Goal: Task Accomplishment & Management: Manage account settings

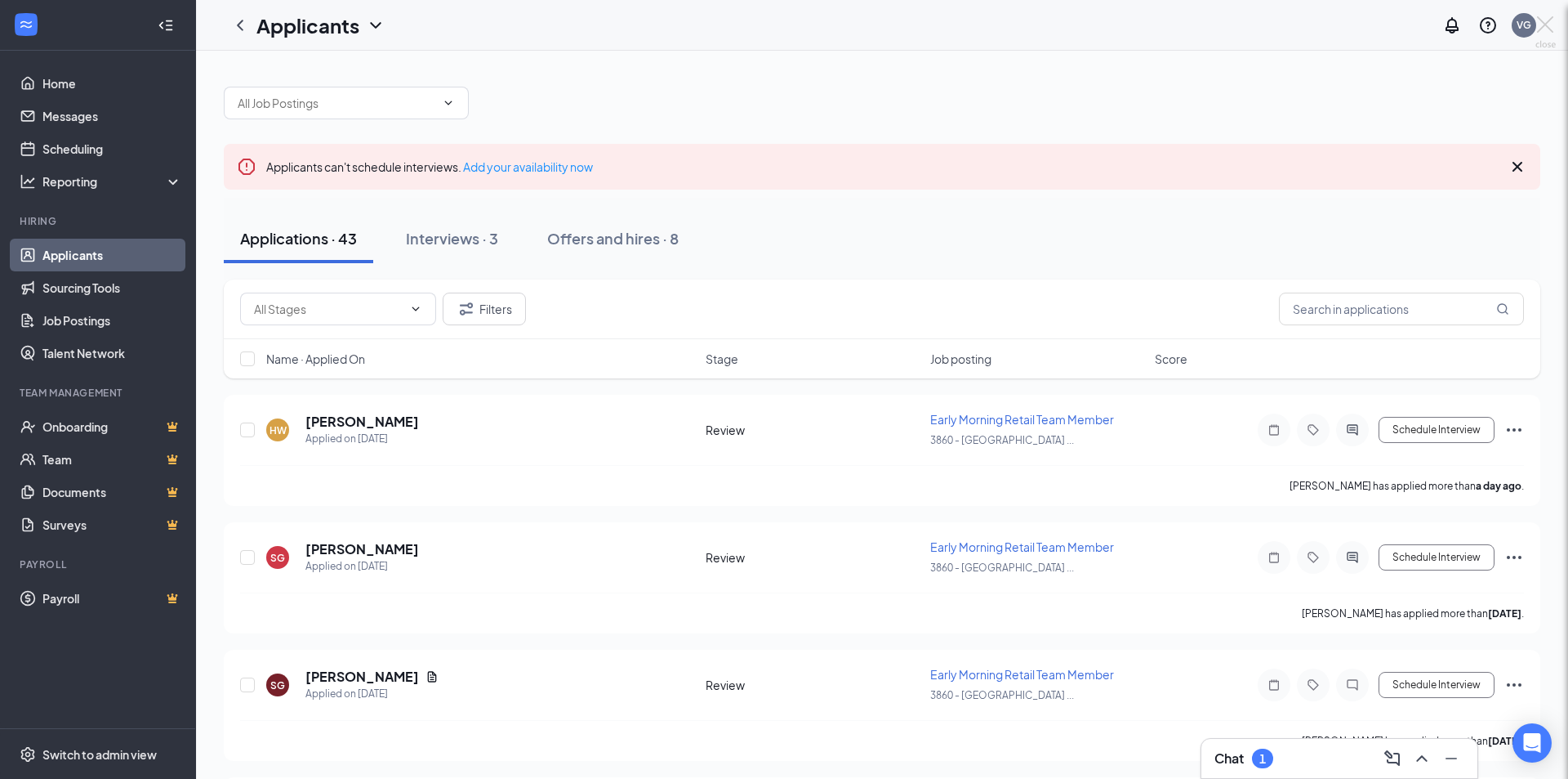
scroll to position [729, 0]
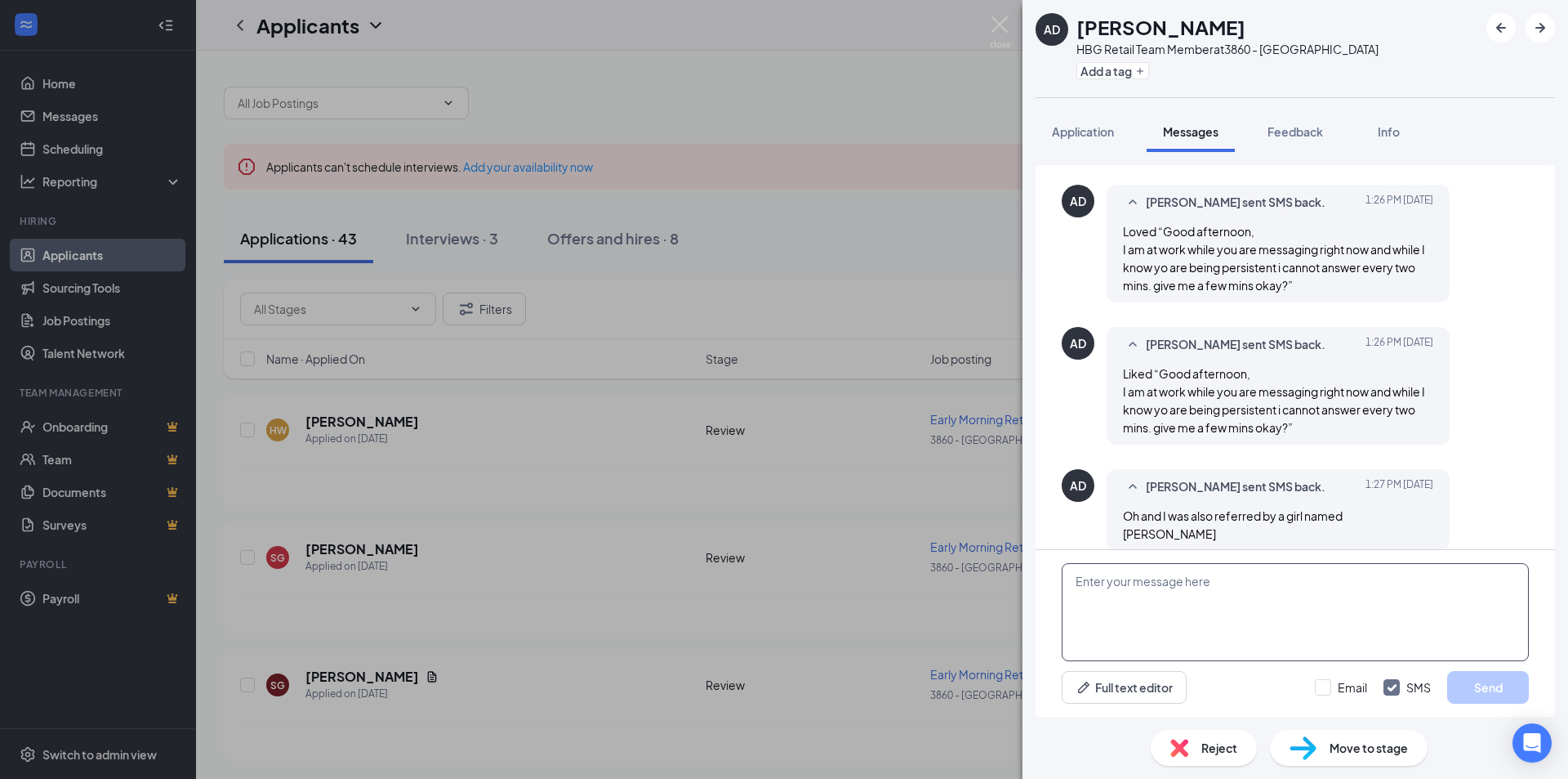
click at [1165, 581] on textarea at bounding box center [1295, 612] width 467 height 98
type textarea "i do not know a girl named [PERSON_NAME]? did she used to work or or current"
click at [1459, 678] on button "Send" at bounding box center [1488, 687] width 82 height 33
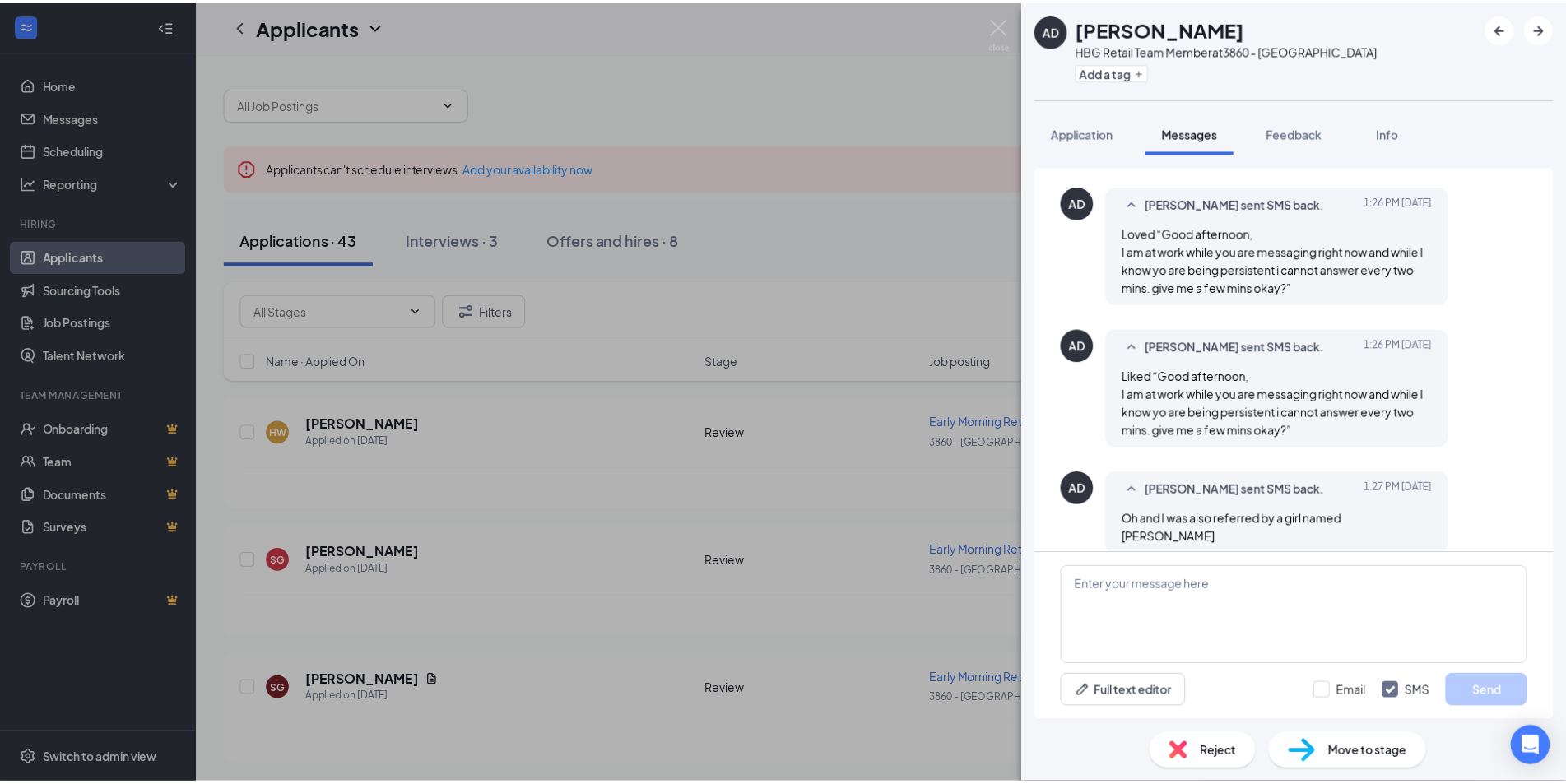
scroll to position [857, 0]
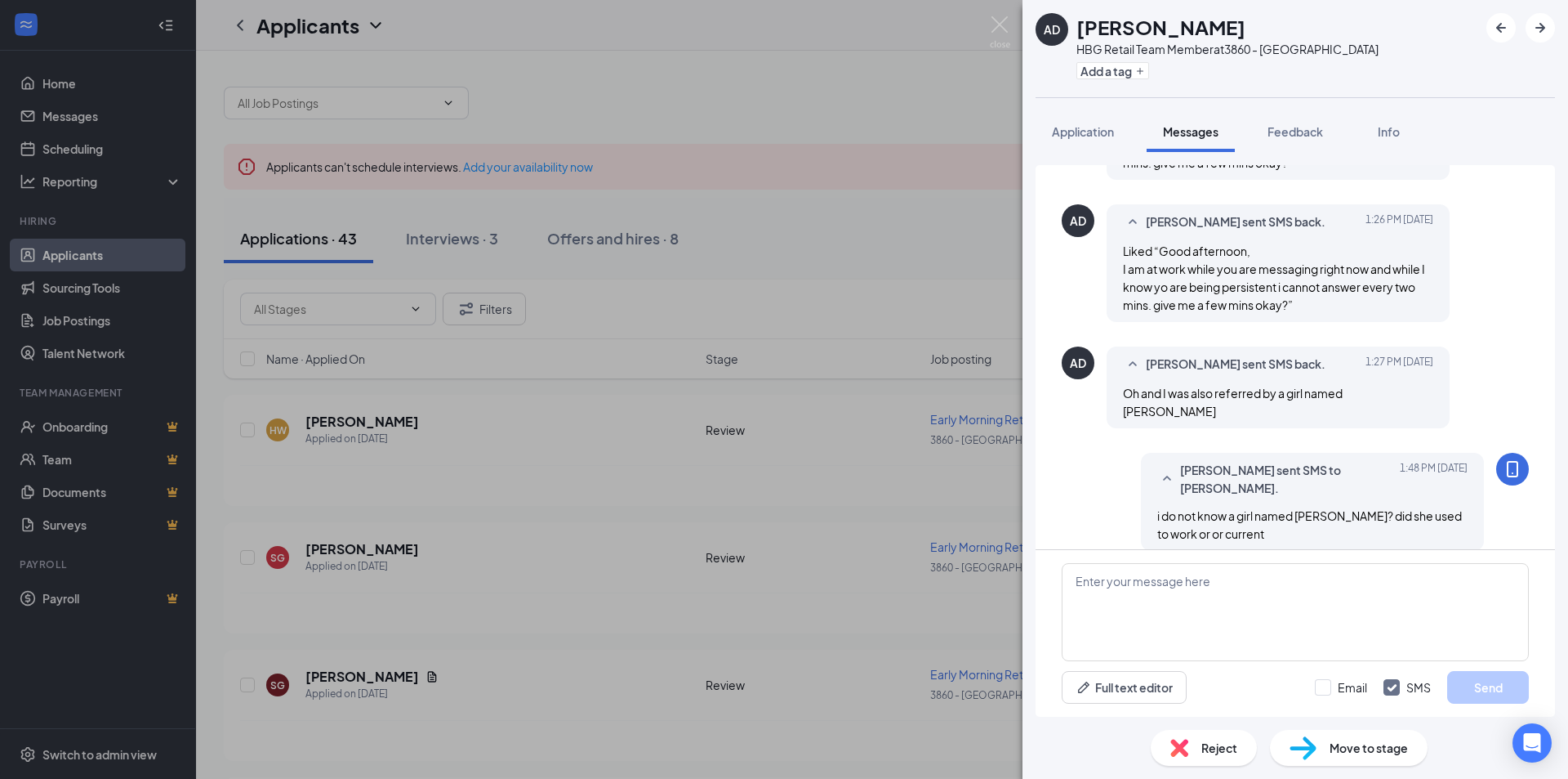
click at [938, 418] on div "AD [PERSON_NAME] HBG Retail Team Member at 3860 - [GEOGRAPHIC_DATA] Add a tag A…" at bounding box center [784, 389] width 1568 height 779
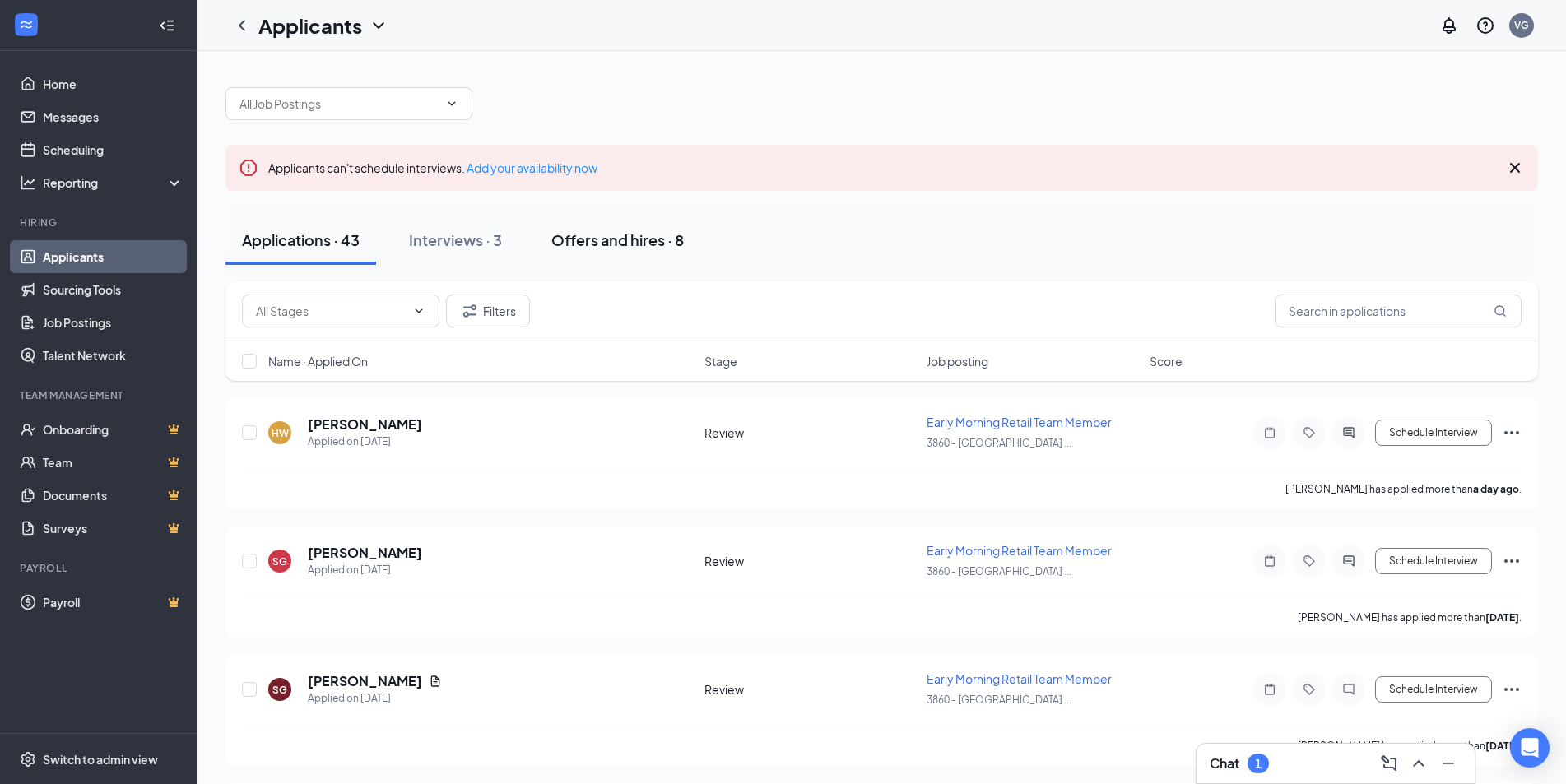
click at [595, 253] on button "Offers and hires · 8" at bounding box center [618, 239] width 165 height 49
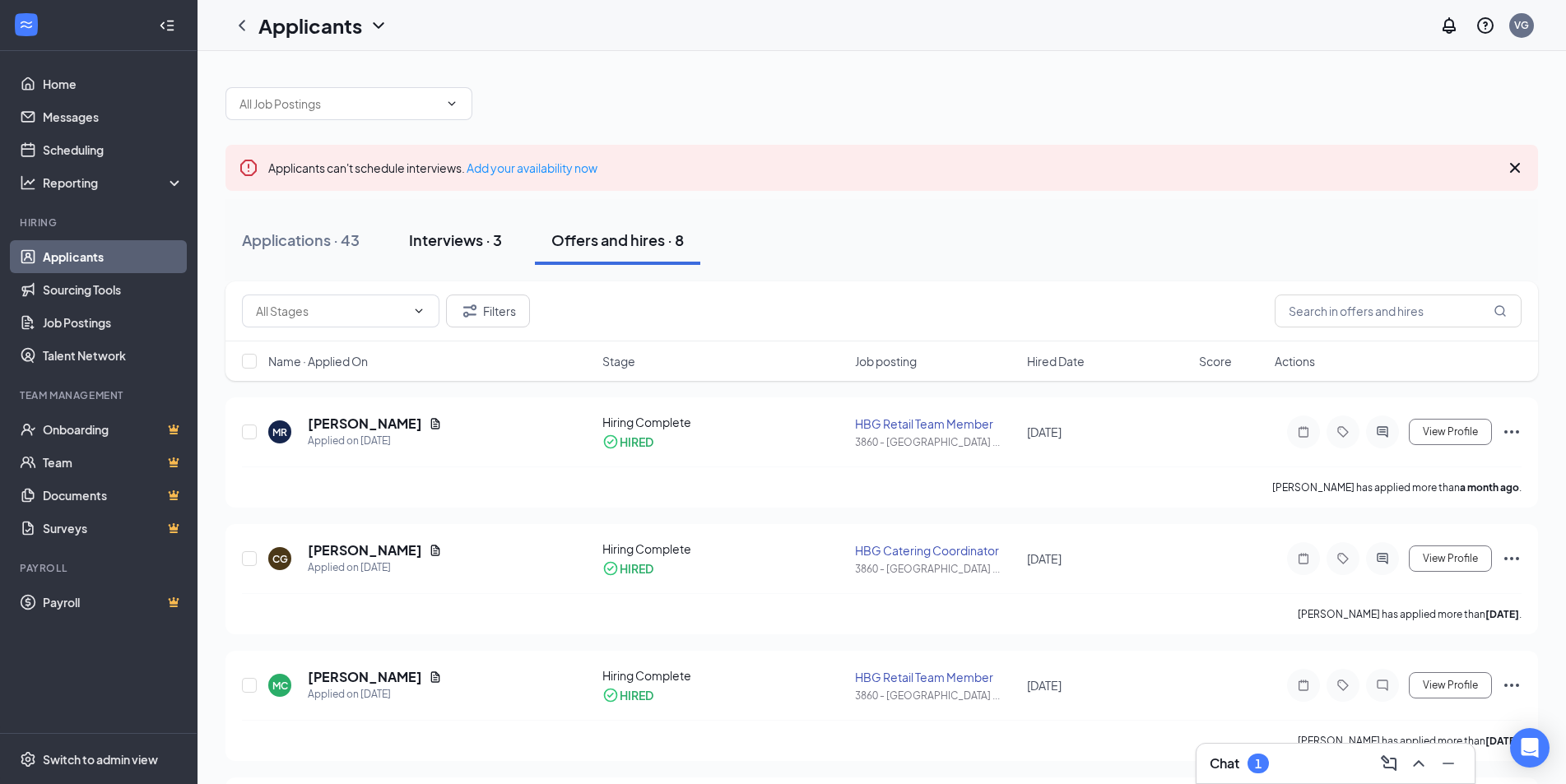
click at [430, 258] on button "Interviews · 3" at bounding box center [455, 239] width 125 height 49
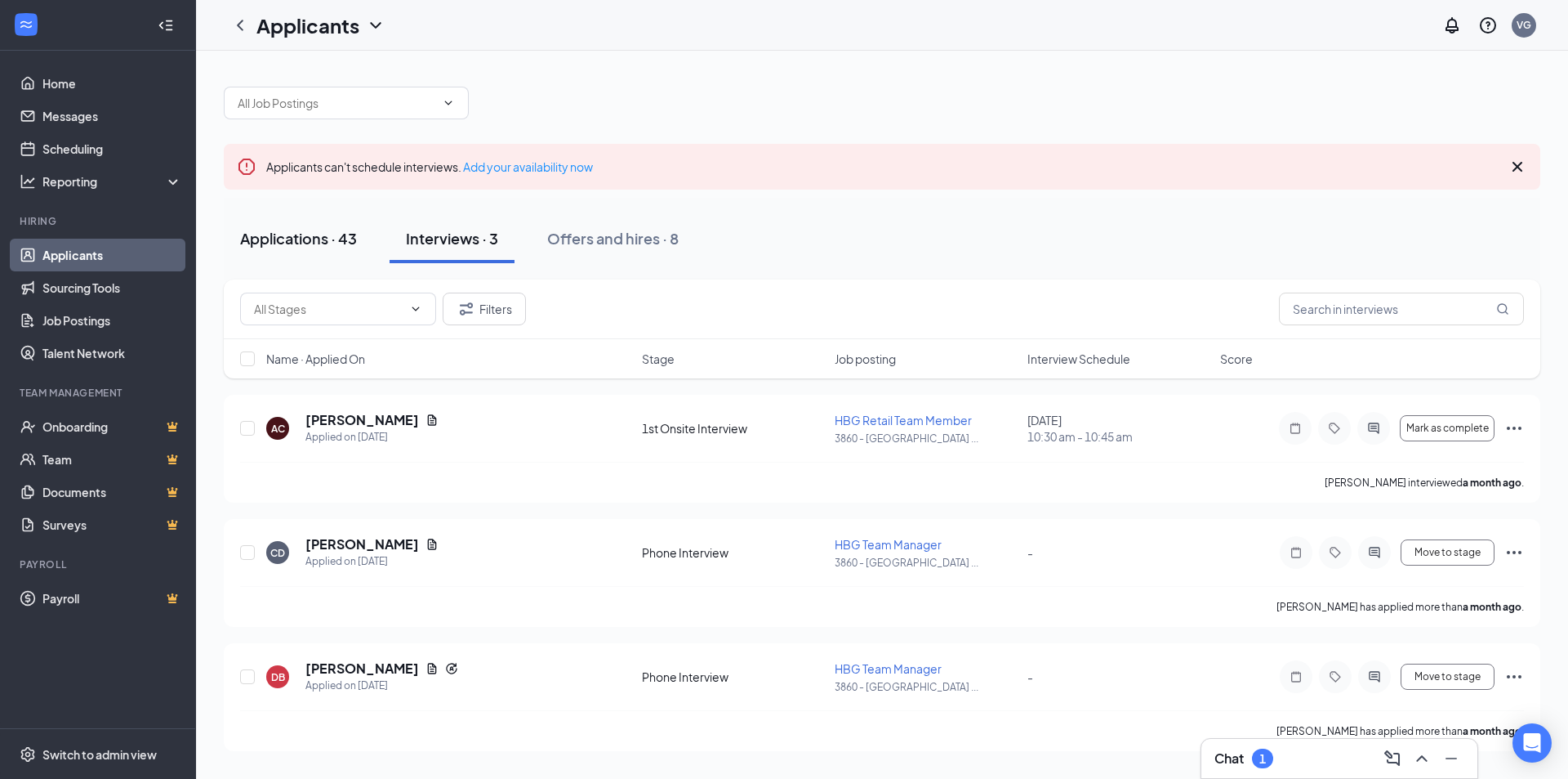
click at [303, 235] on div "Applications · 43" at bounding box center [298, 238] width 117 height 20
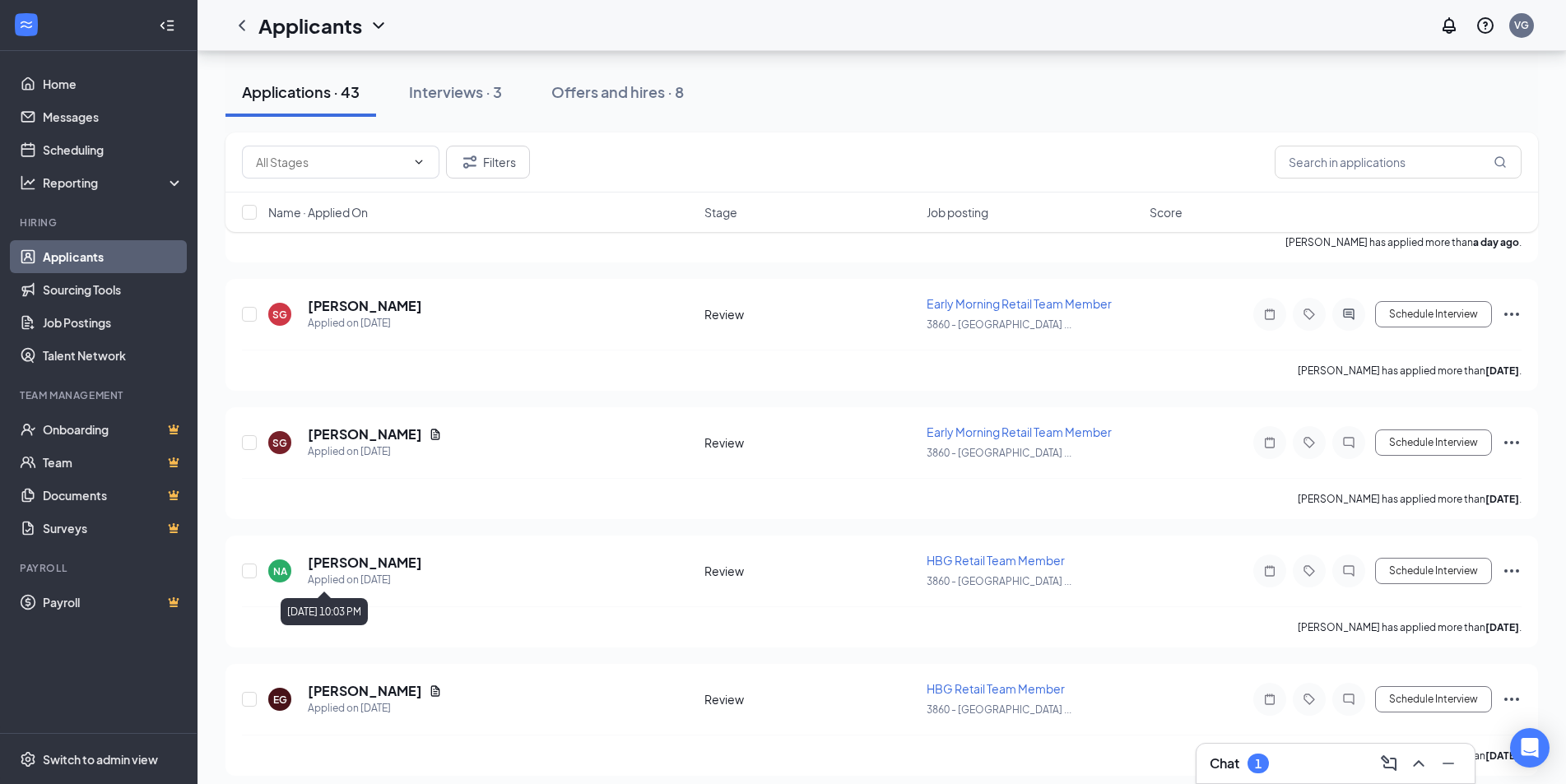
scroll to position [575, 0]
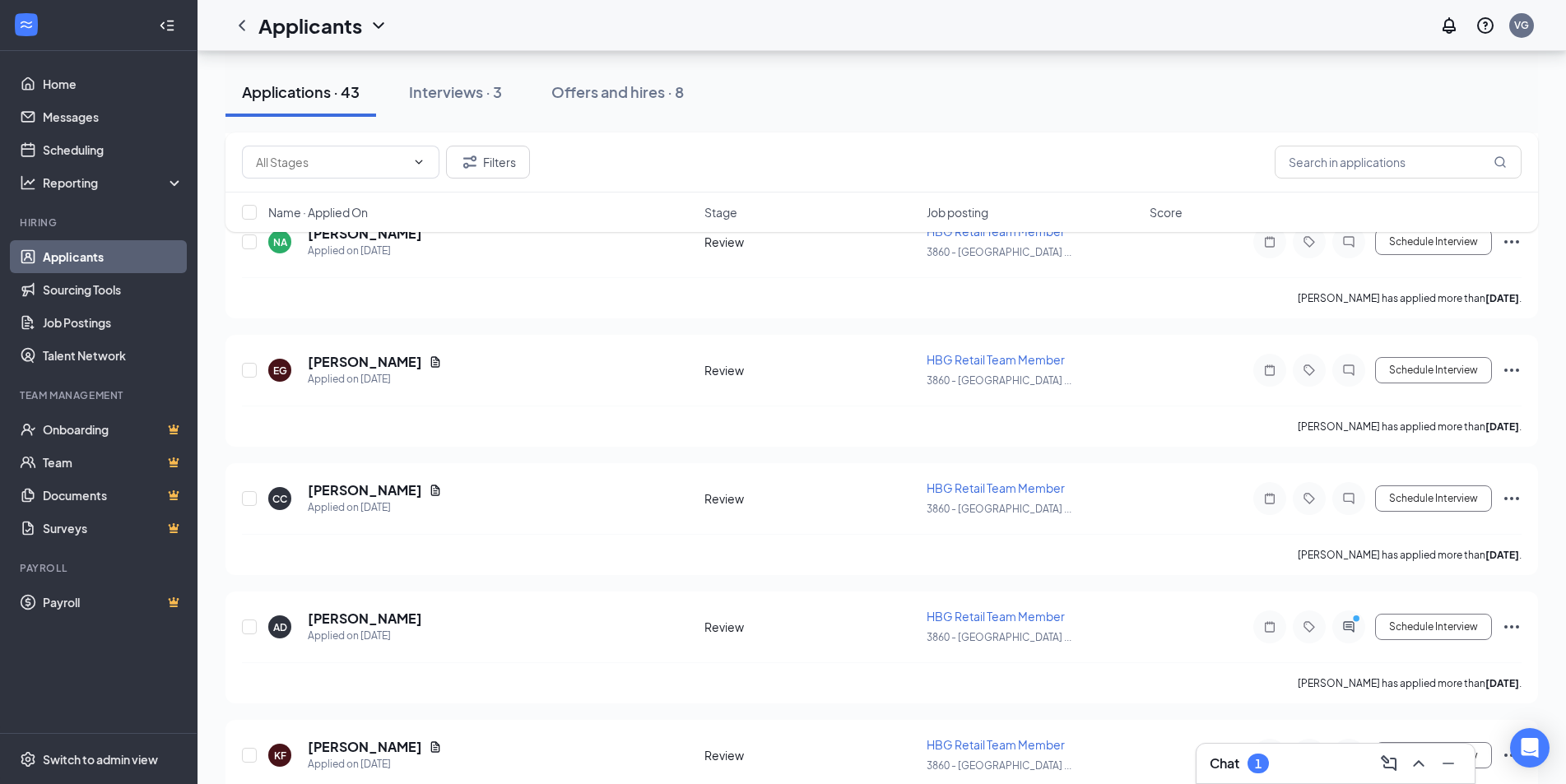
click at [1302, 766] on div "Chat 1" at bounding box center [1335, 762] width 252 height 26
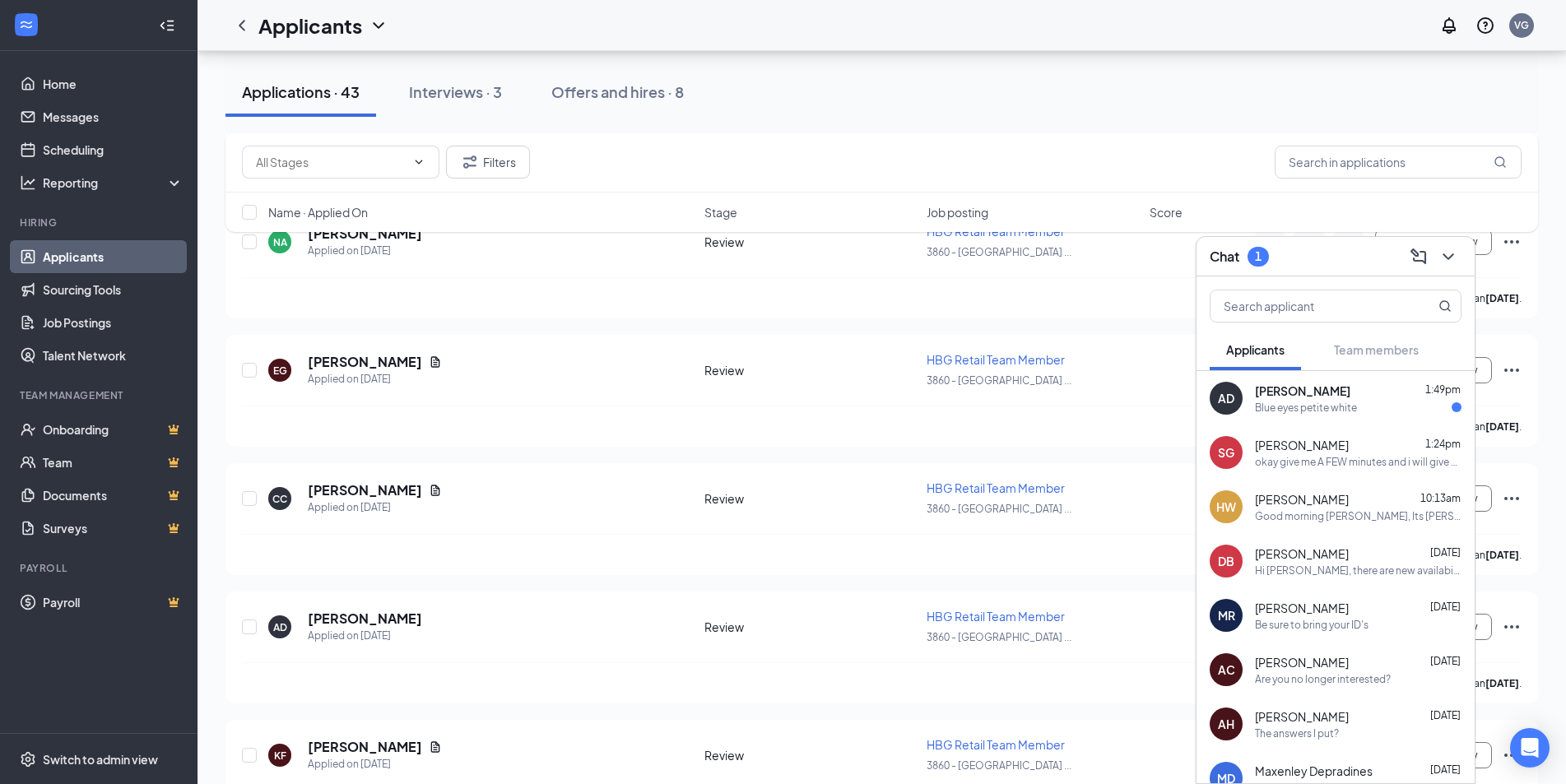
click at [1279, 387] on span "[PERSON_NAME]" at bounding box center [1302, 391] width 95 height 16
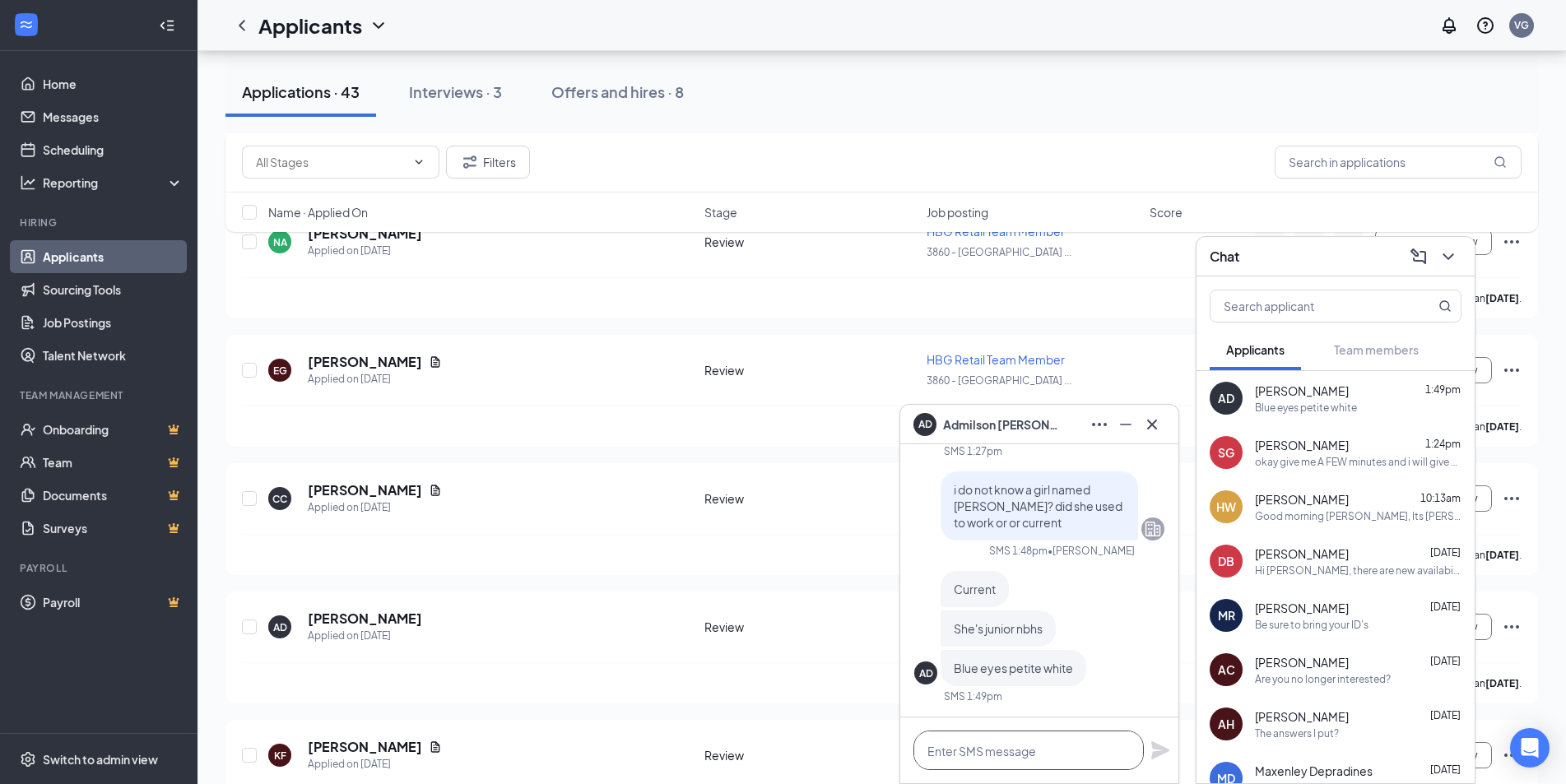
click at [1002, 762] on textarea at bounding box center [1028, 750] width 230 height 39
type textarea "no one that works here by [PERSON_NAME]"
click at [1150, 746] on icon "Plane" at bounding box center [1160, 750] width 20 height 20
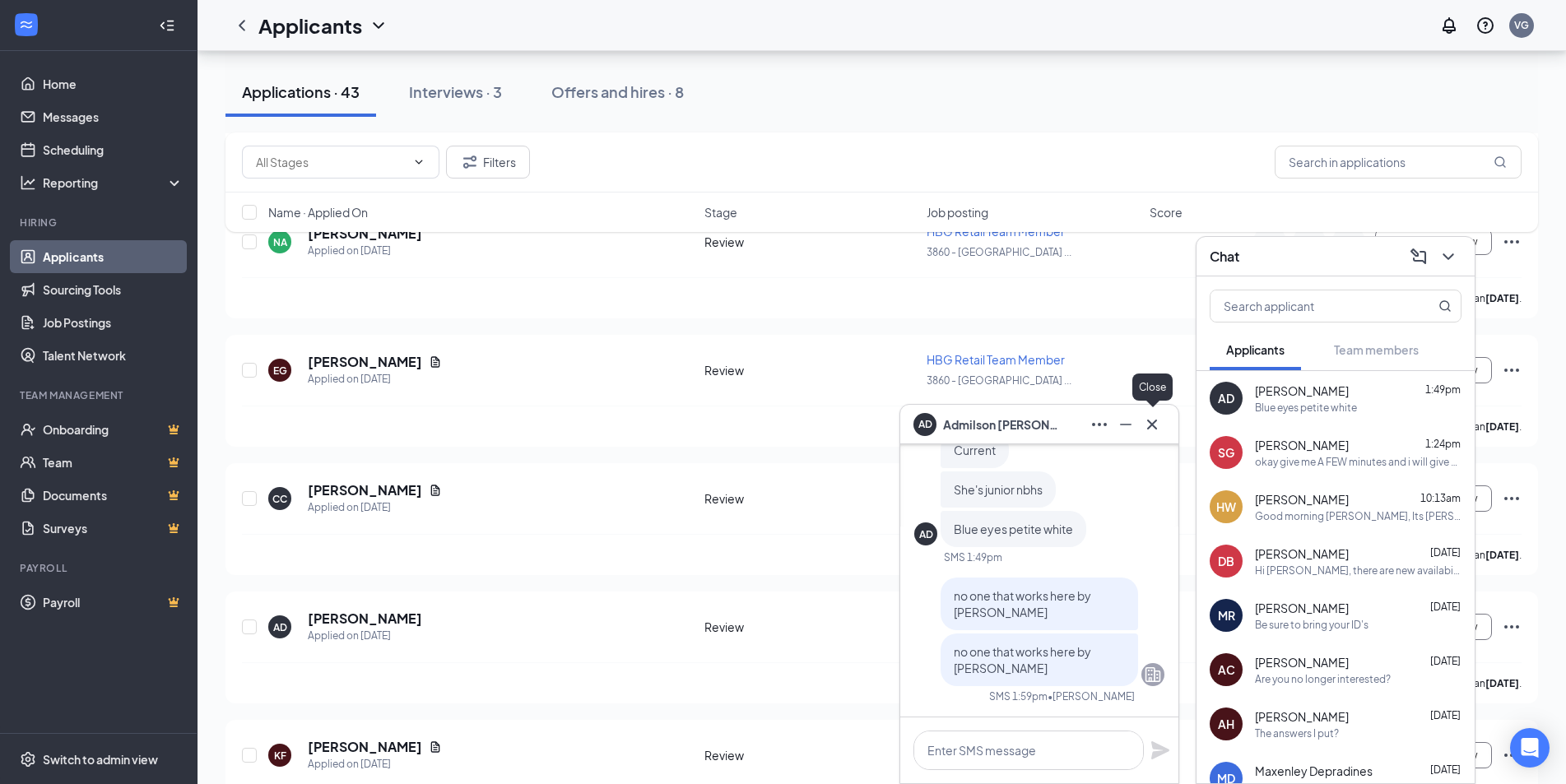
click at [1158, 425] on icon "Cross" at bounding box center [1152, 425] width 20 height 20
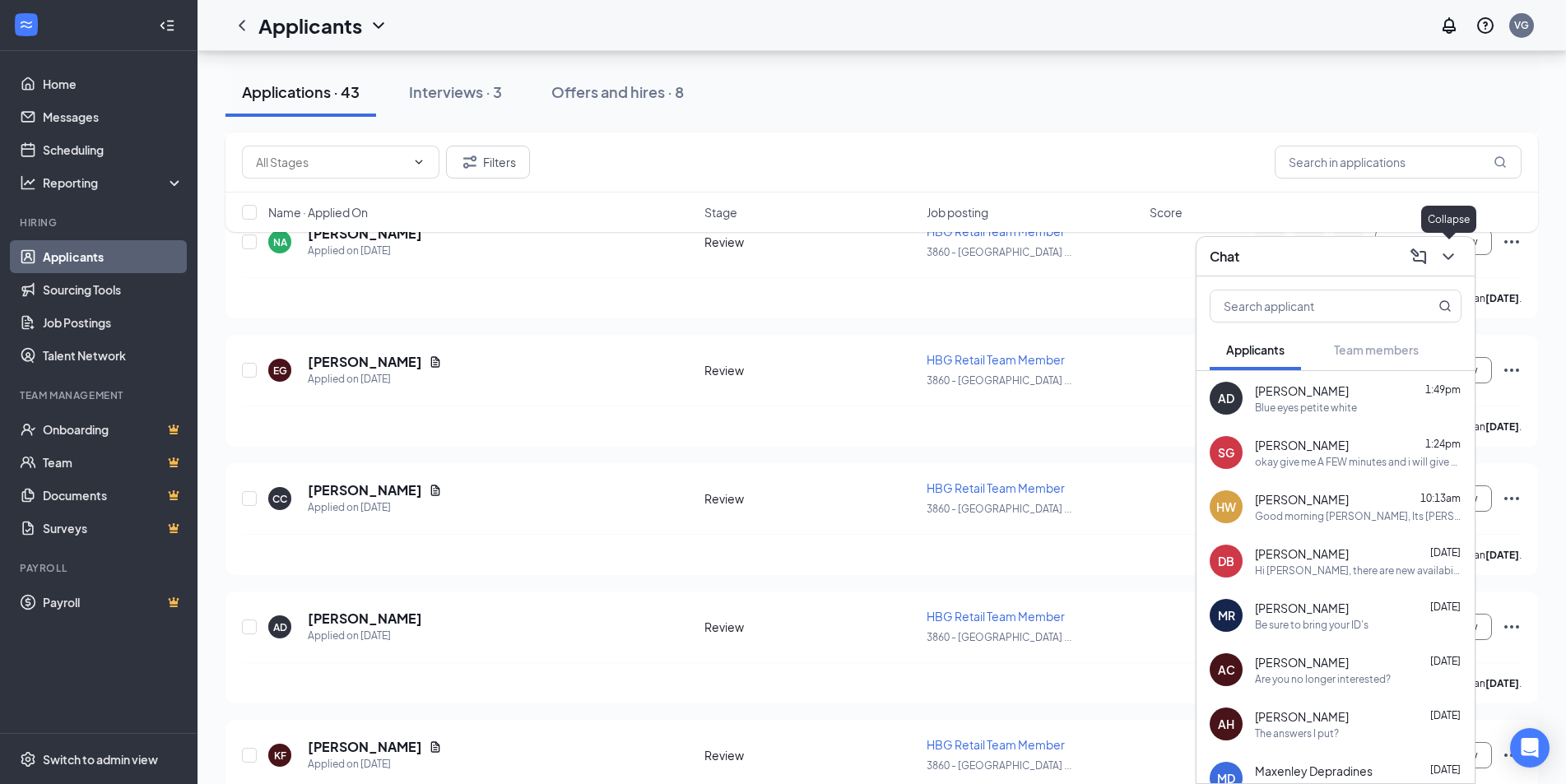
click at [1458, 265] on div at bounding box center [1446, 256] width 30 height 26
click at [1325, 393] on span "[PERSON_NAME]" at bounding box center [1302, 391] width 95 height 16
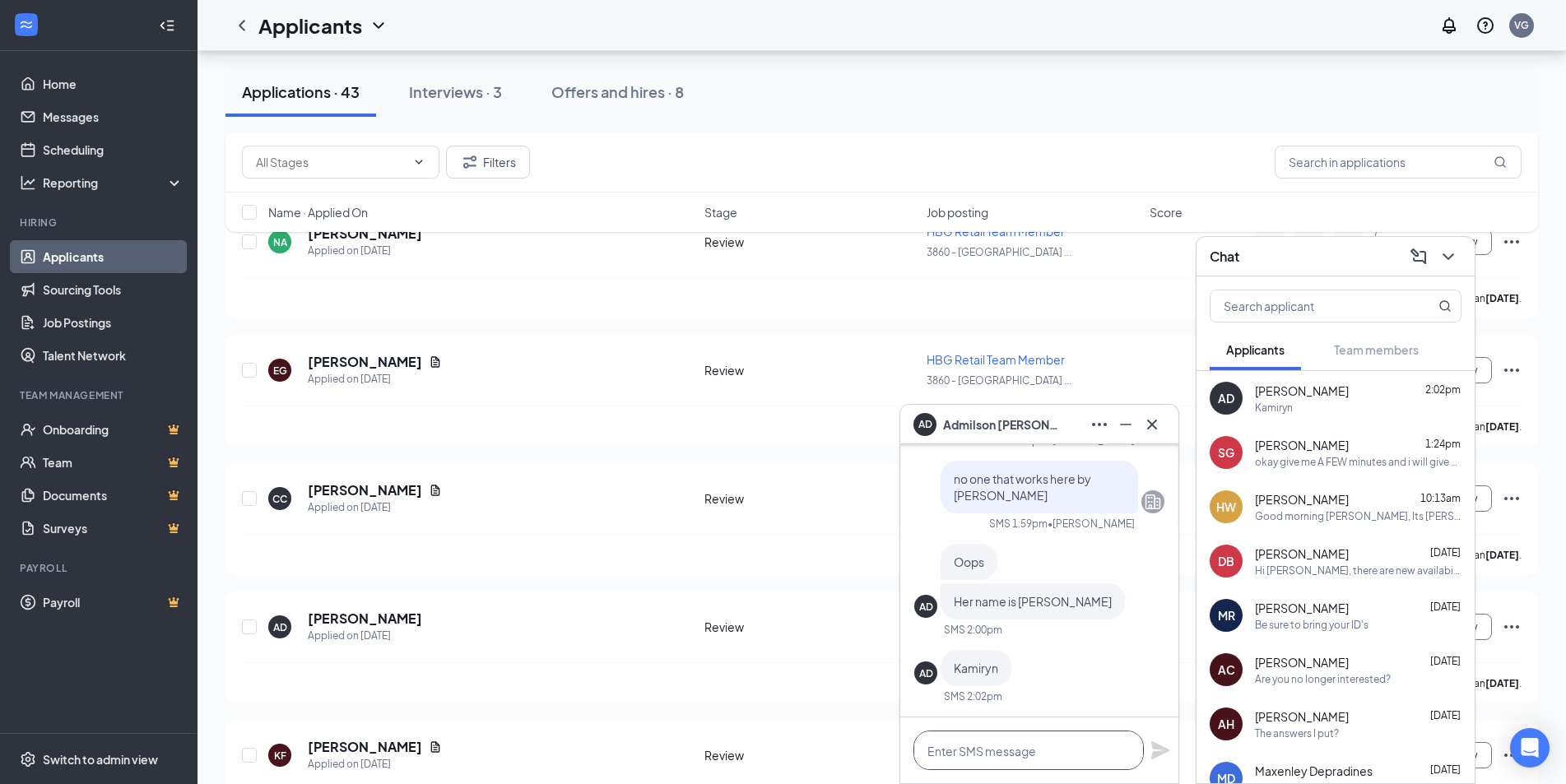
click at [1009, 753] on textarea at bounding box center [1028, 750] width 230 height 39
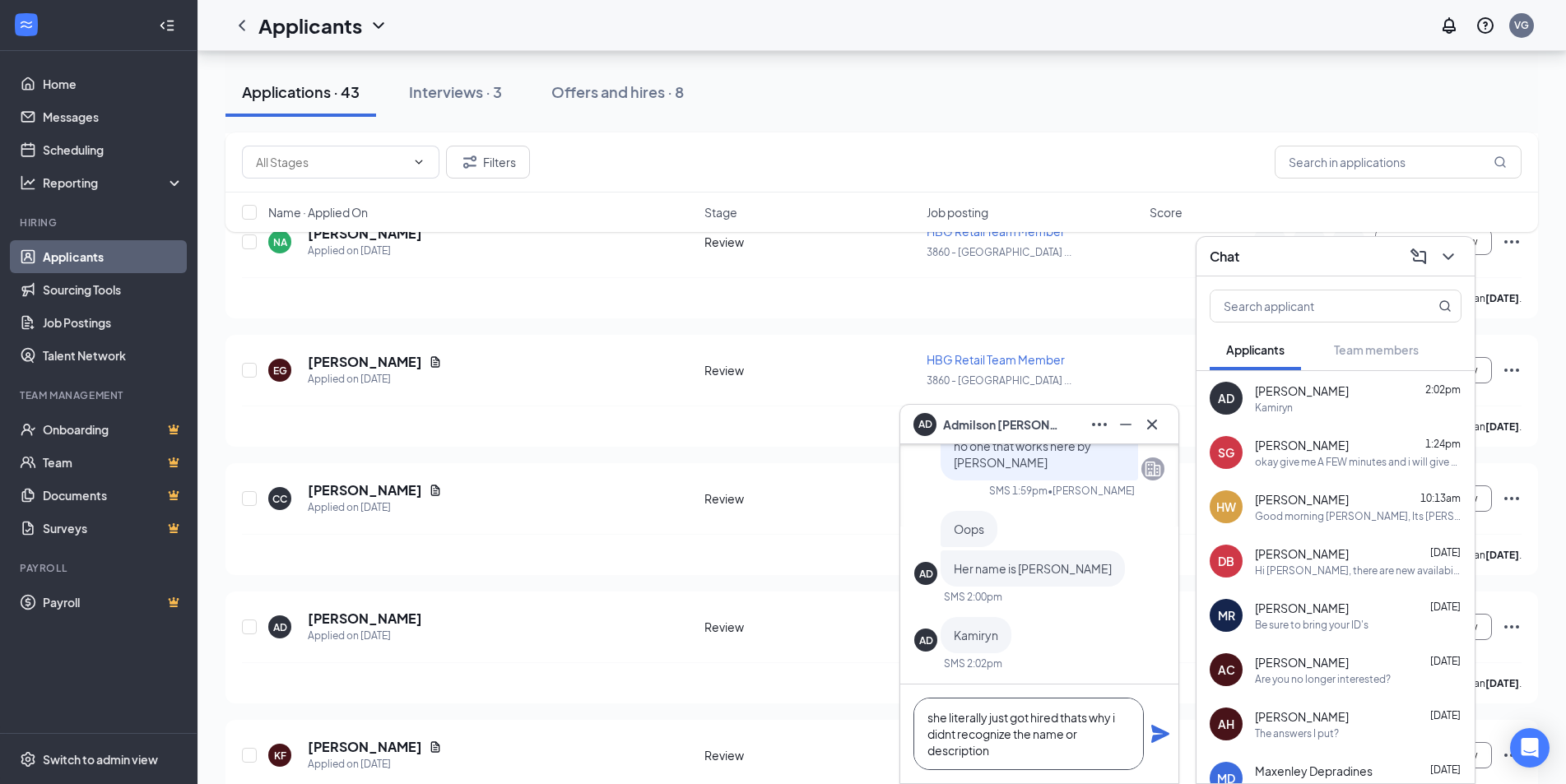
type textarea "she literally just got hired thats why i didnt recognize the name or description"
click at [1153, 737] on icon "Plane" at bounding box center [1160, 734] width 18 height 18
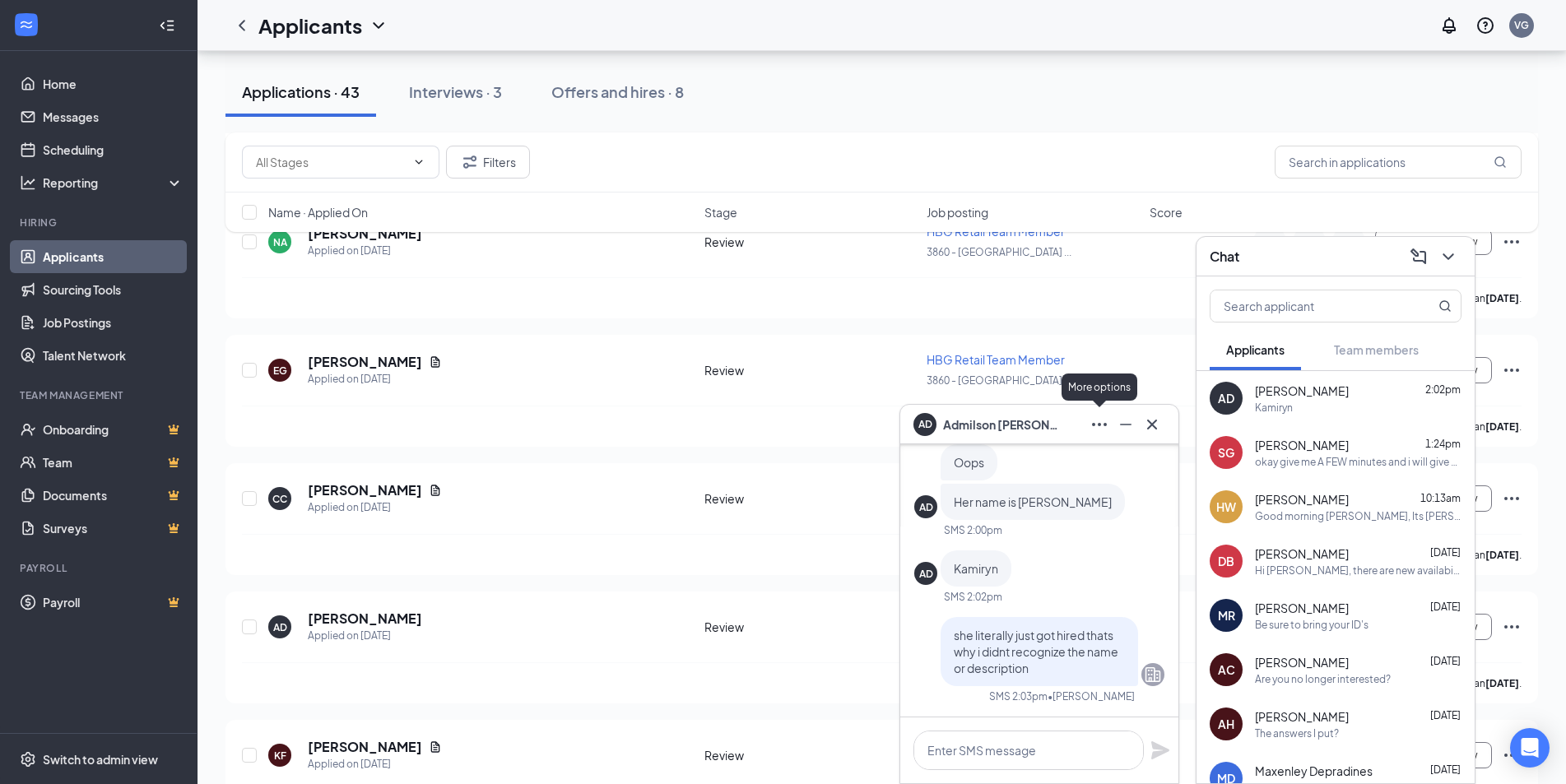
scroll to position [0, 0]
click at [1154, 428] on icon "Cross" at bounding box center [1152, 425] width 20 height 20
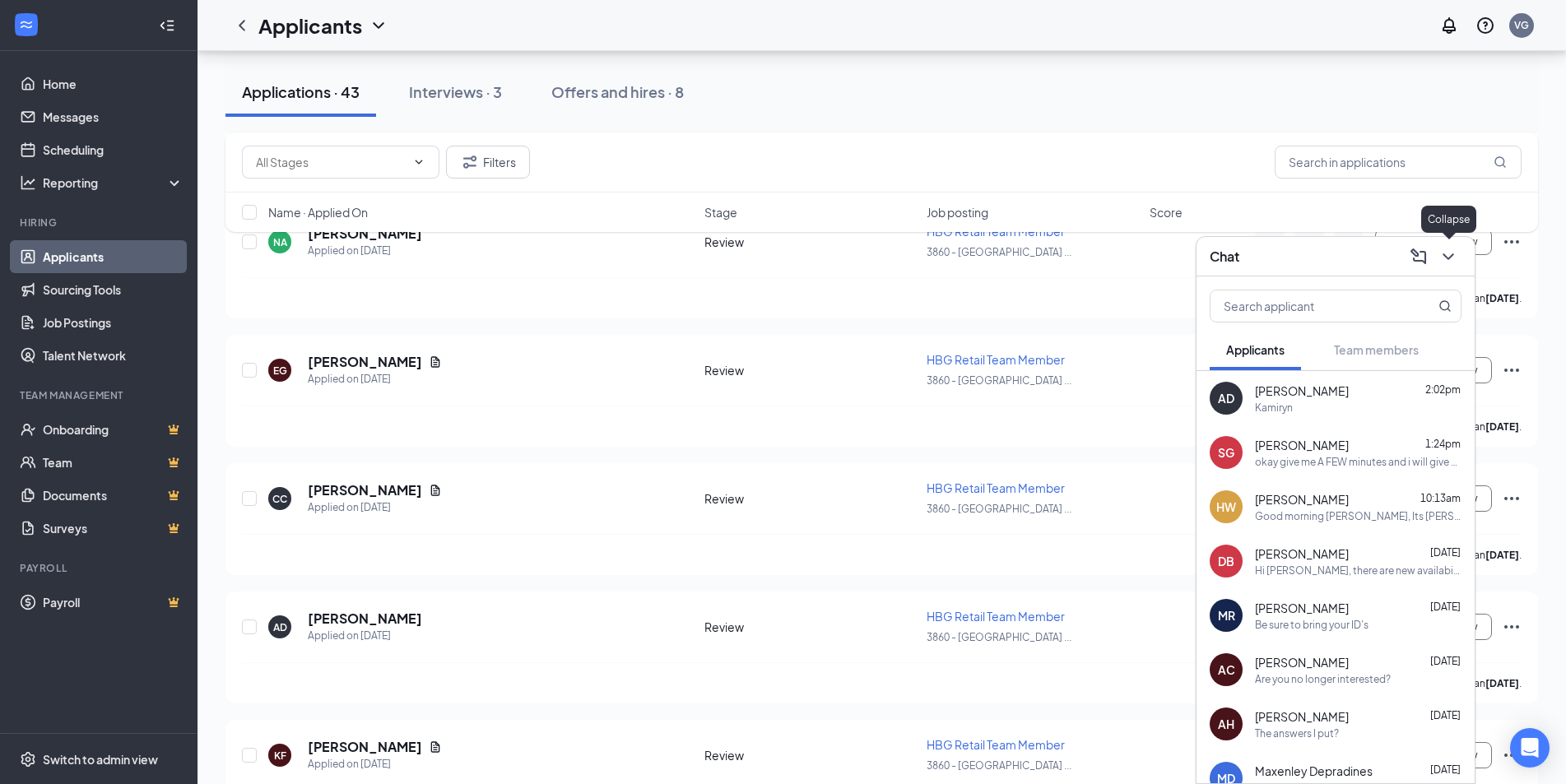
click at [1460, 254] on button at bounding box center [1448, 256] width 26 height 26
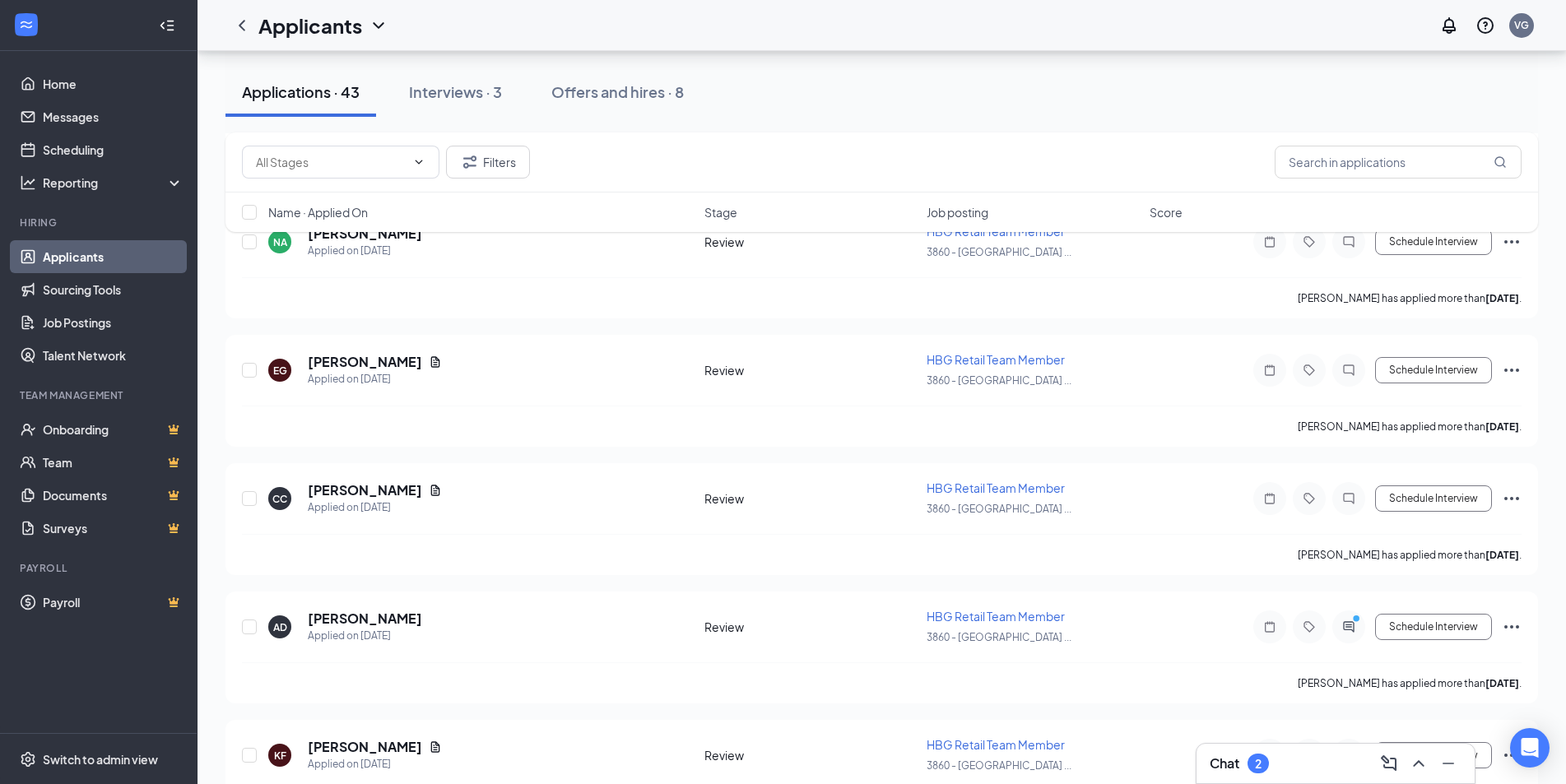
click at [1238, 772] on div "Chat 2" at bounding box center [1239, 763] width 59 height 20
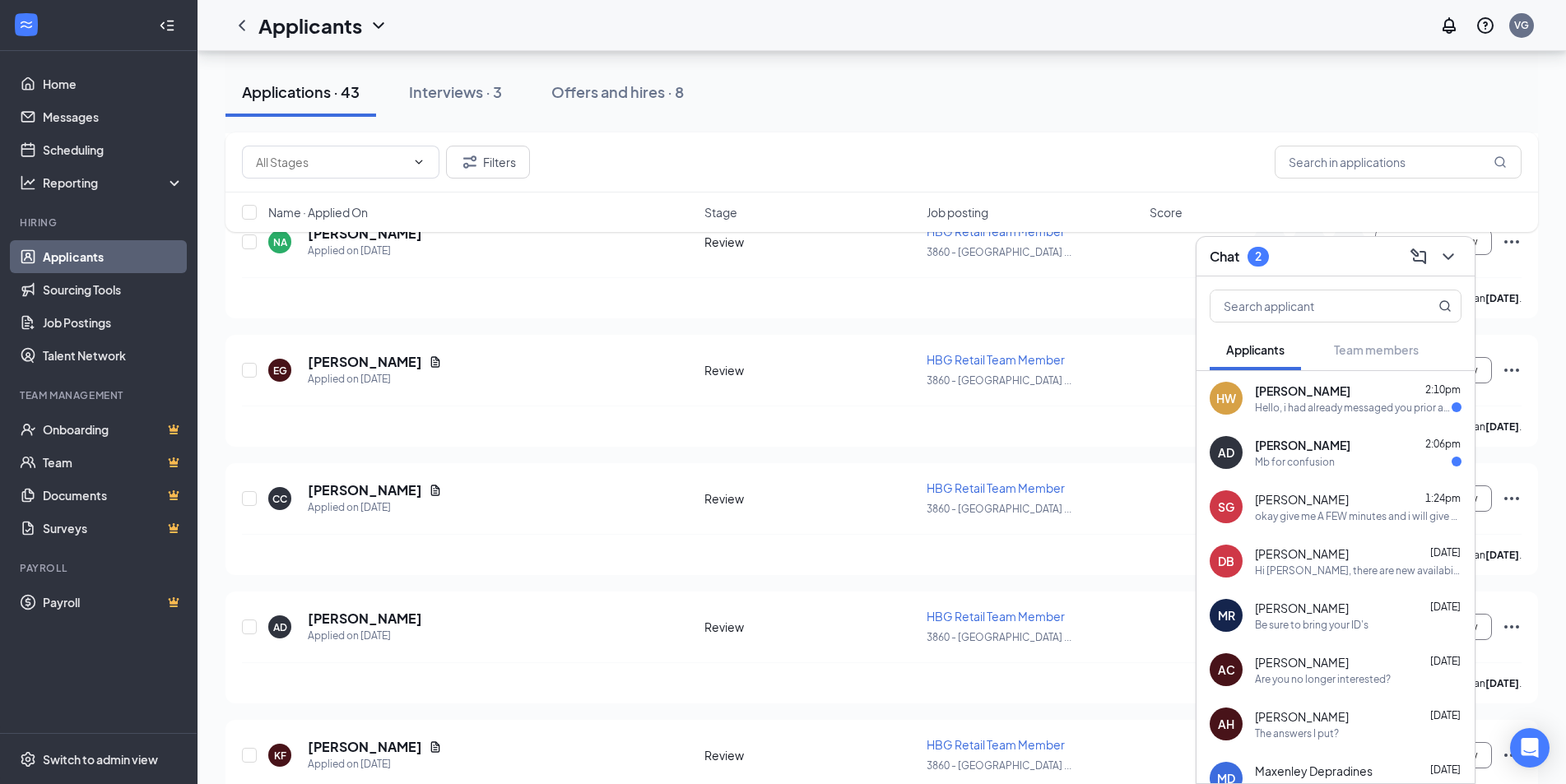
click at [1328, 394] on span "[PERSON_NAME]" at bounding box center [1302, 391] width 95 height 16
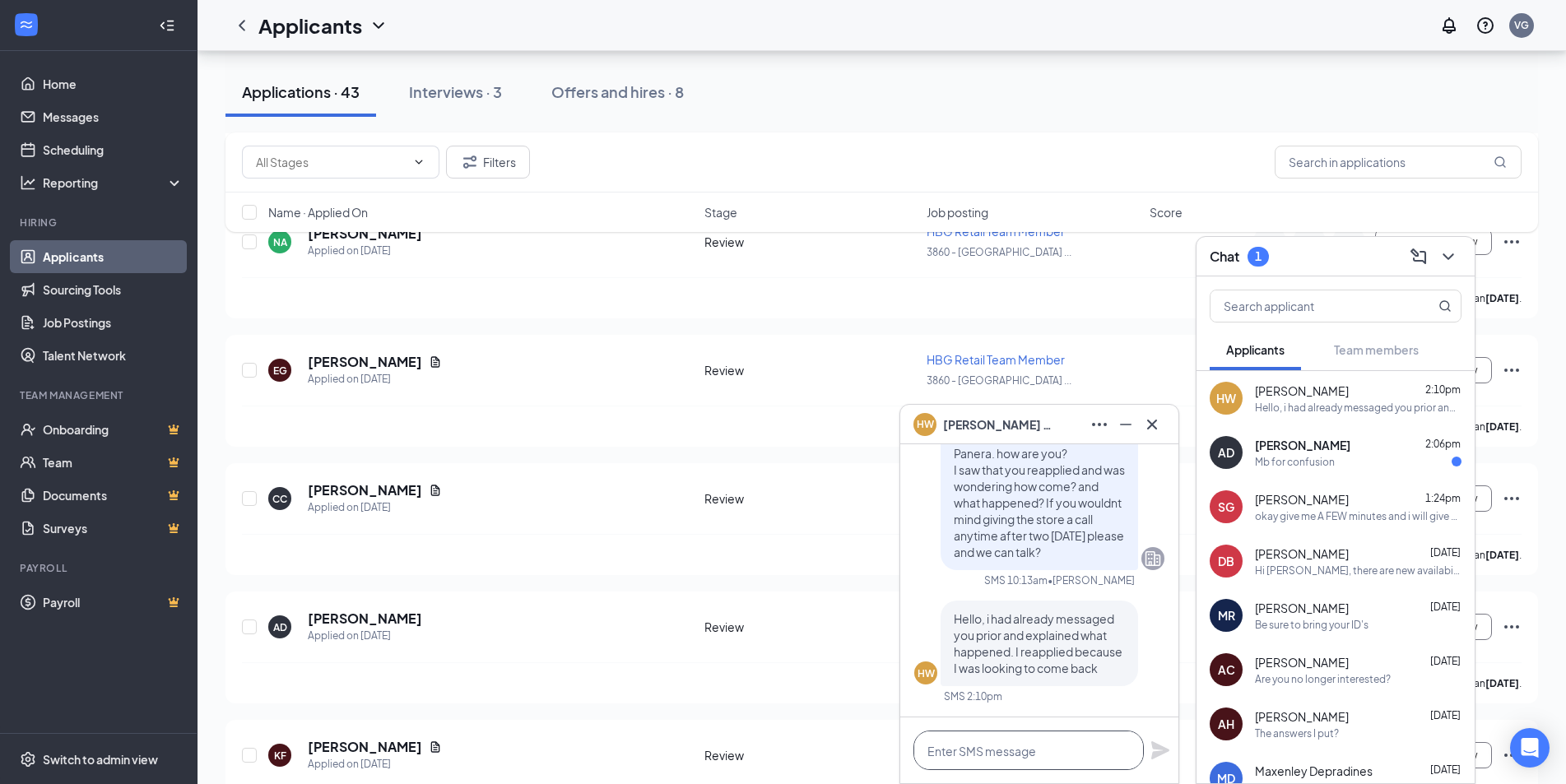
click at [965, 752] on textarea at bounding box center [1028, 750] width 230 height 39
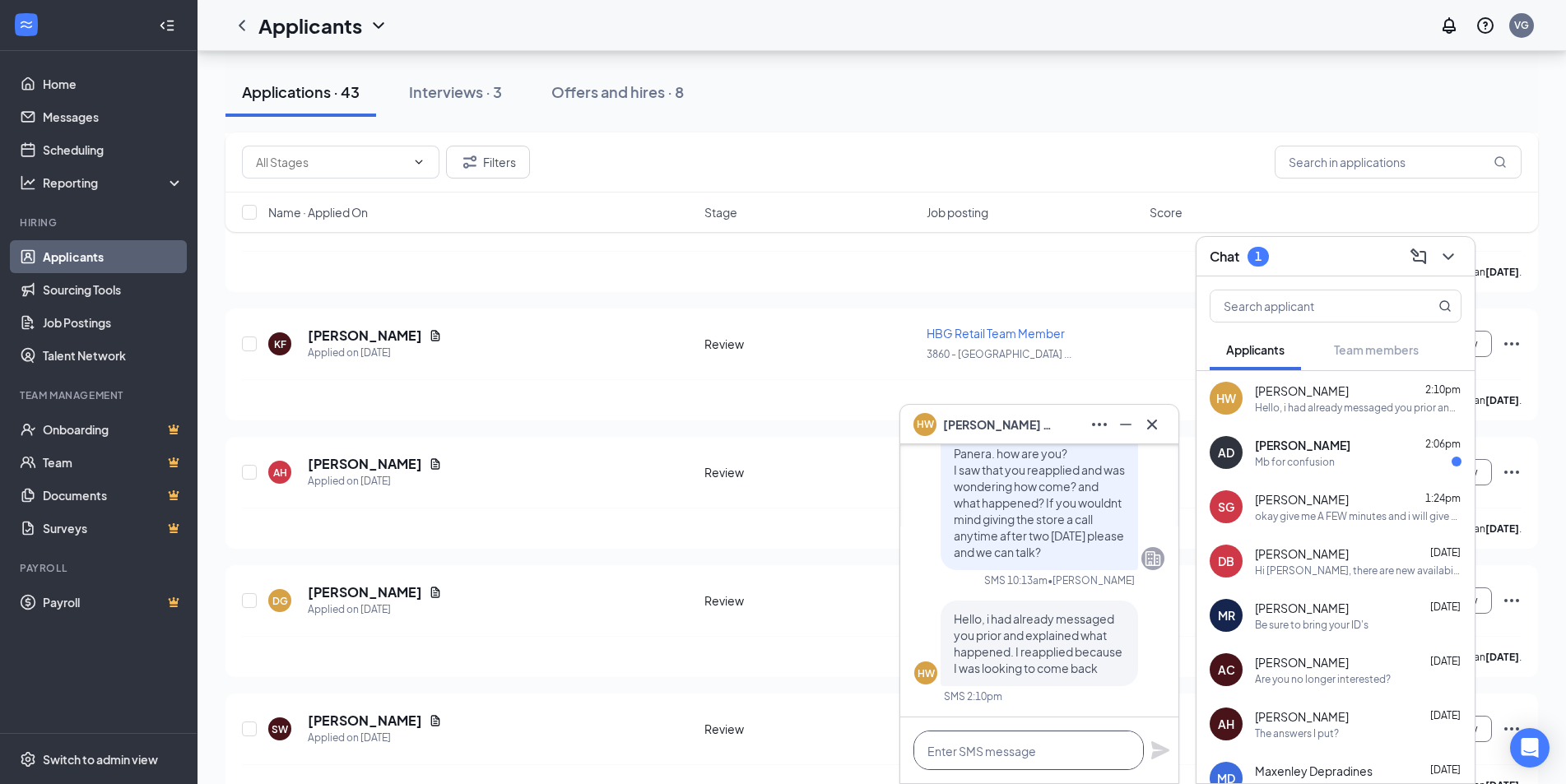
click at [995, 764] on textarea at bounding box center [1028, 750] width 230 height 39
click at [1002, 756] on textarea at bounding box center [1028, 750] width 230 height 39
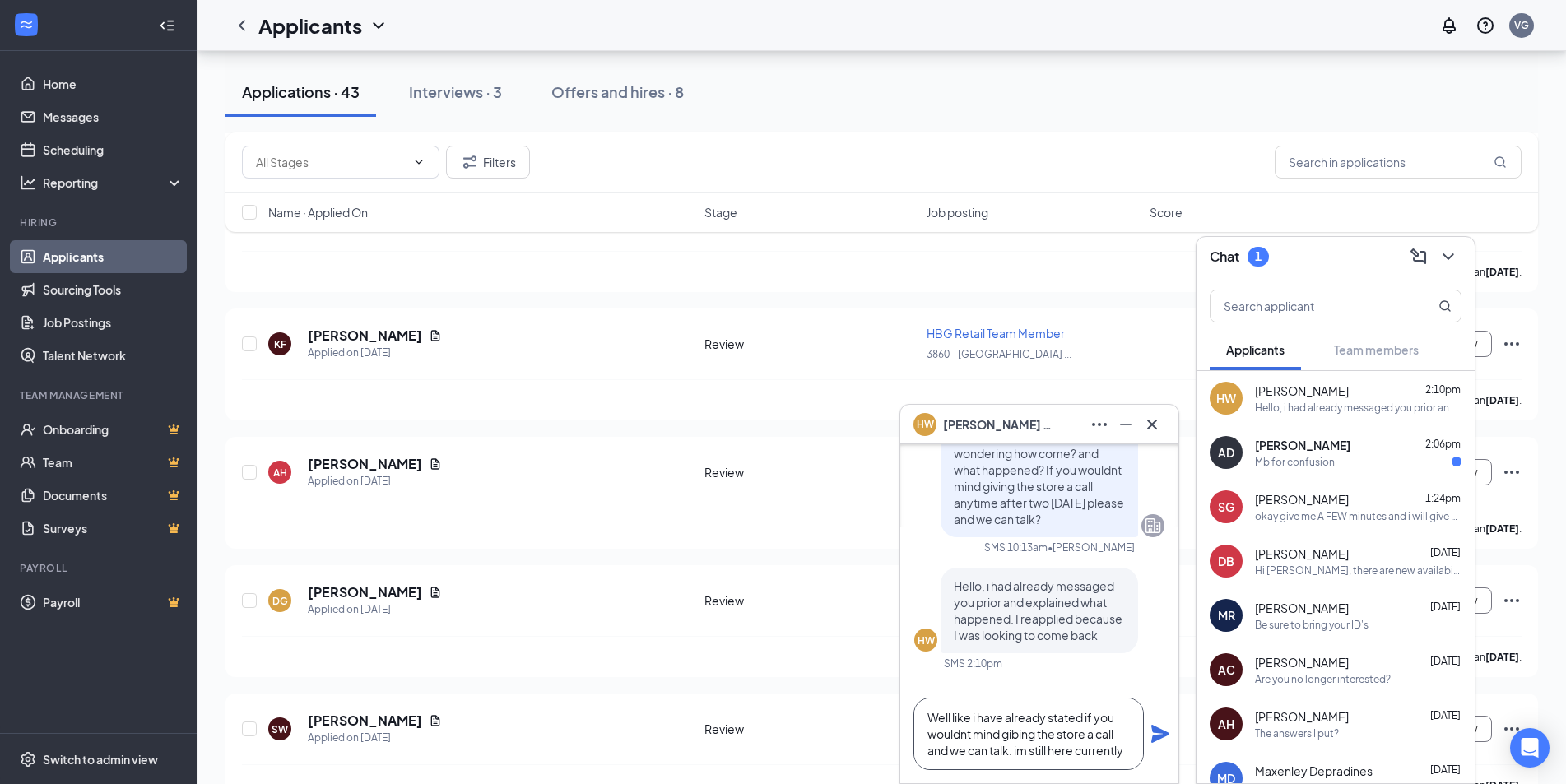
type textarea "Well like i have already stated if you wouldnt mind gibing the store a call and…"
click at [1167, 736] on icon "Plane" at bounding box center [1160, 734] width 20 height 20
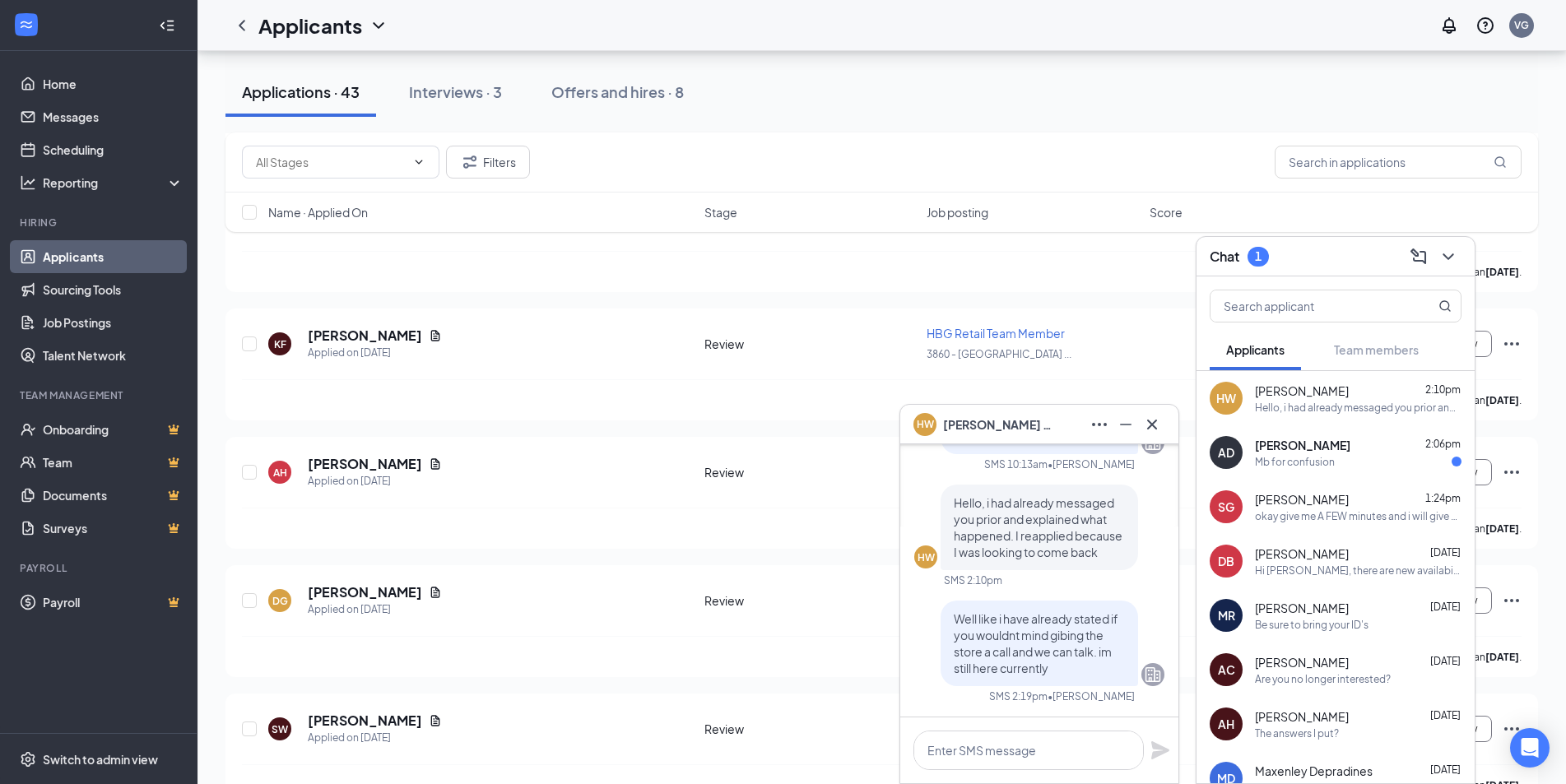
scroll to position [0, 0]
click at [1273, 445] on span "[PERSON_NAME]" at bounding box center [1302, 444] width 95 height 16
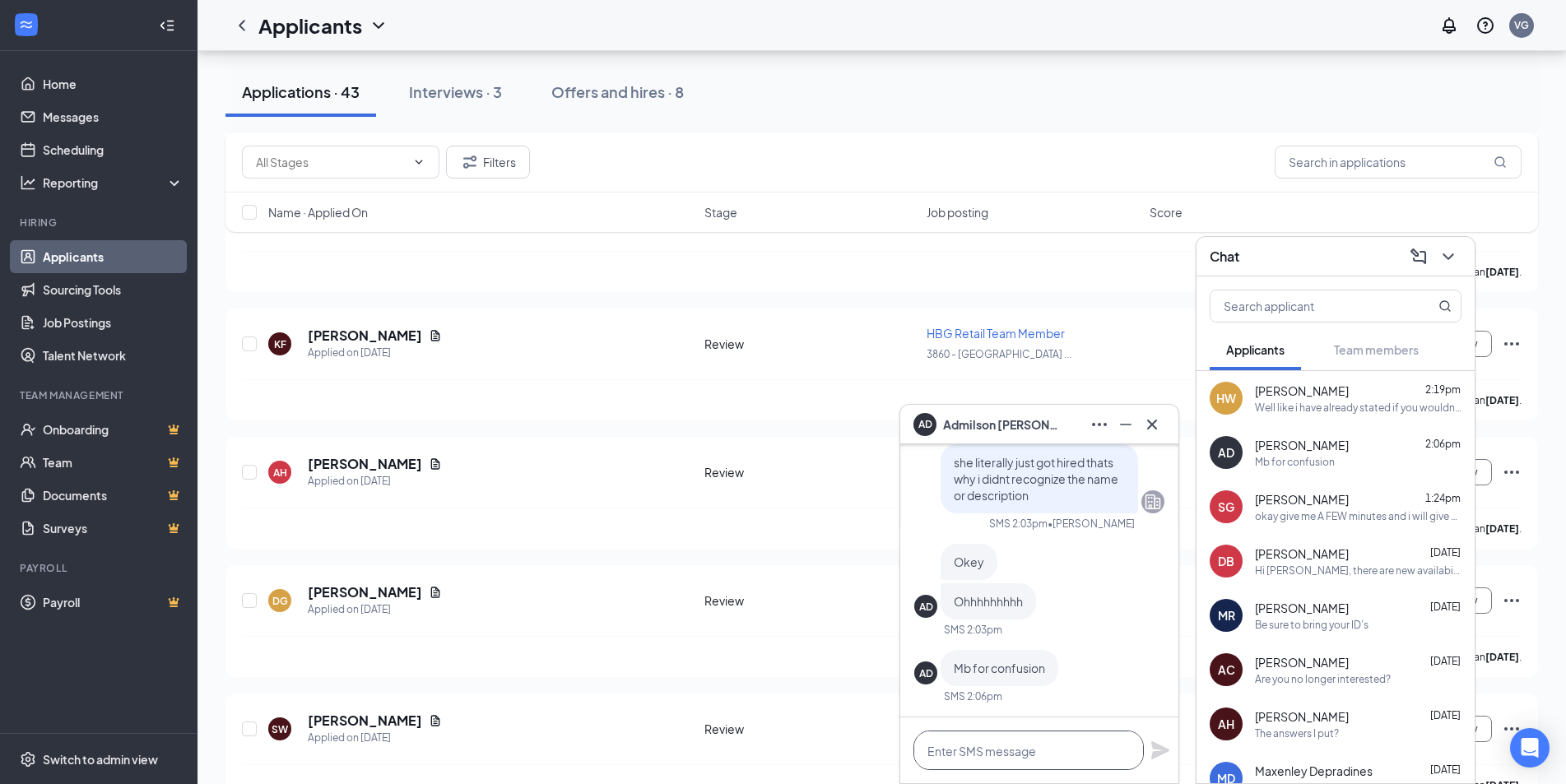
click at [1025, 739] on textarea at bounding box center [1028, 750] width 230 height 39
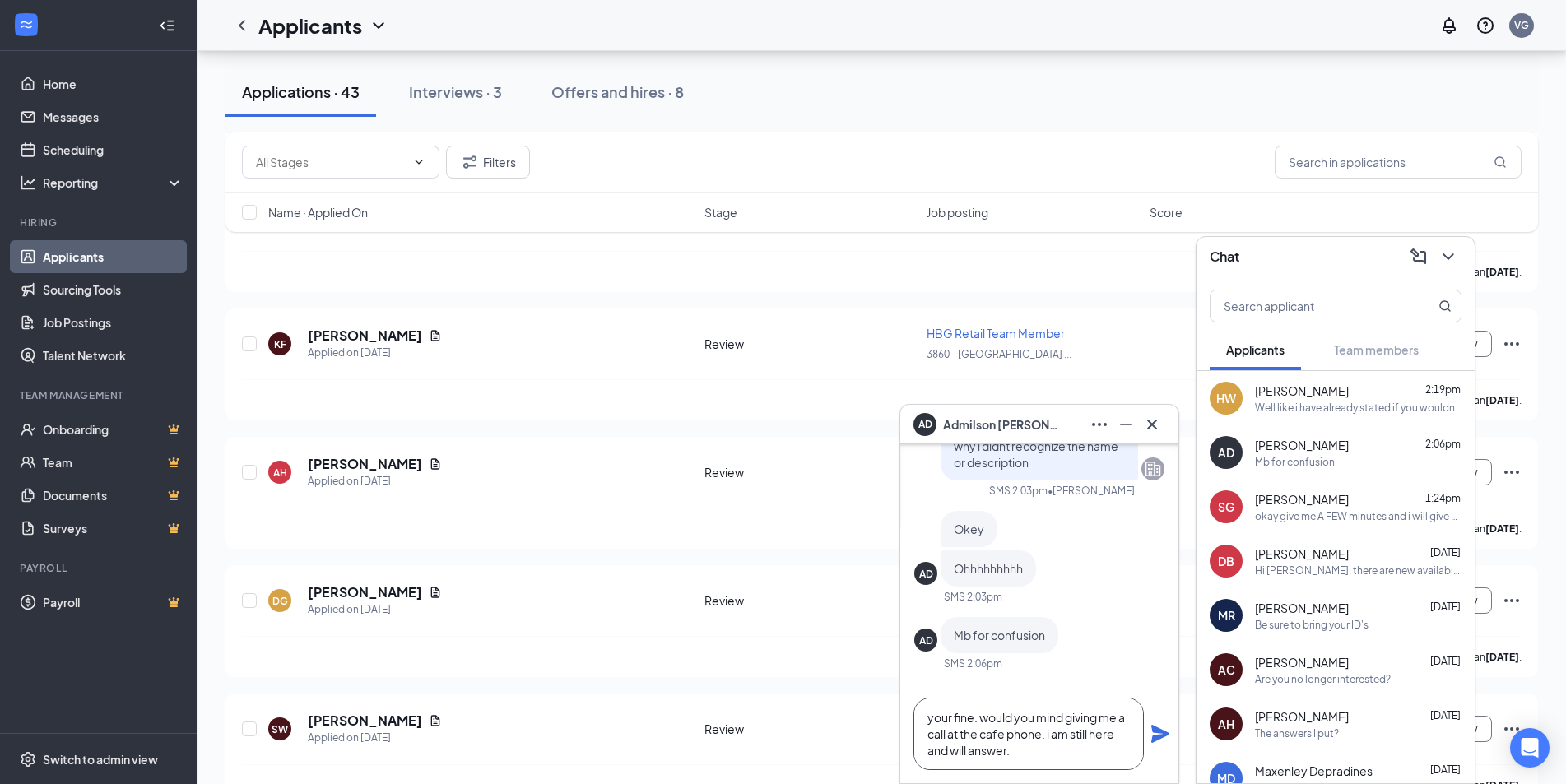
type textarea "your fine. would you mind giving me a call at the cafe phone. i am still here a…"
click at [1161, 739] on icon "Plane" at bounding box center [1160, 734] width 20 height 20
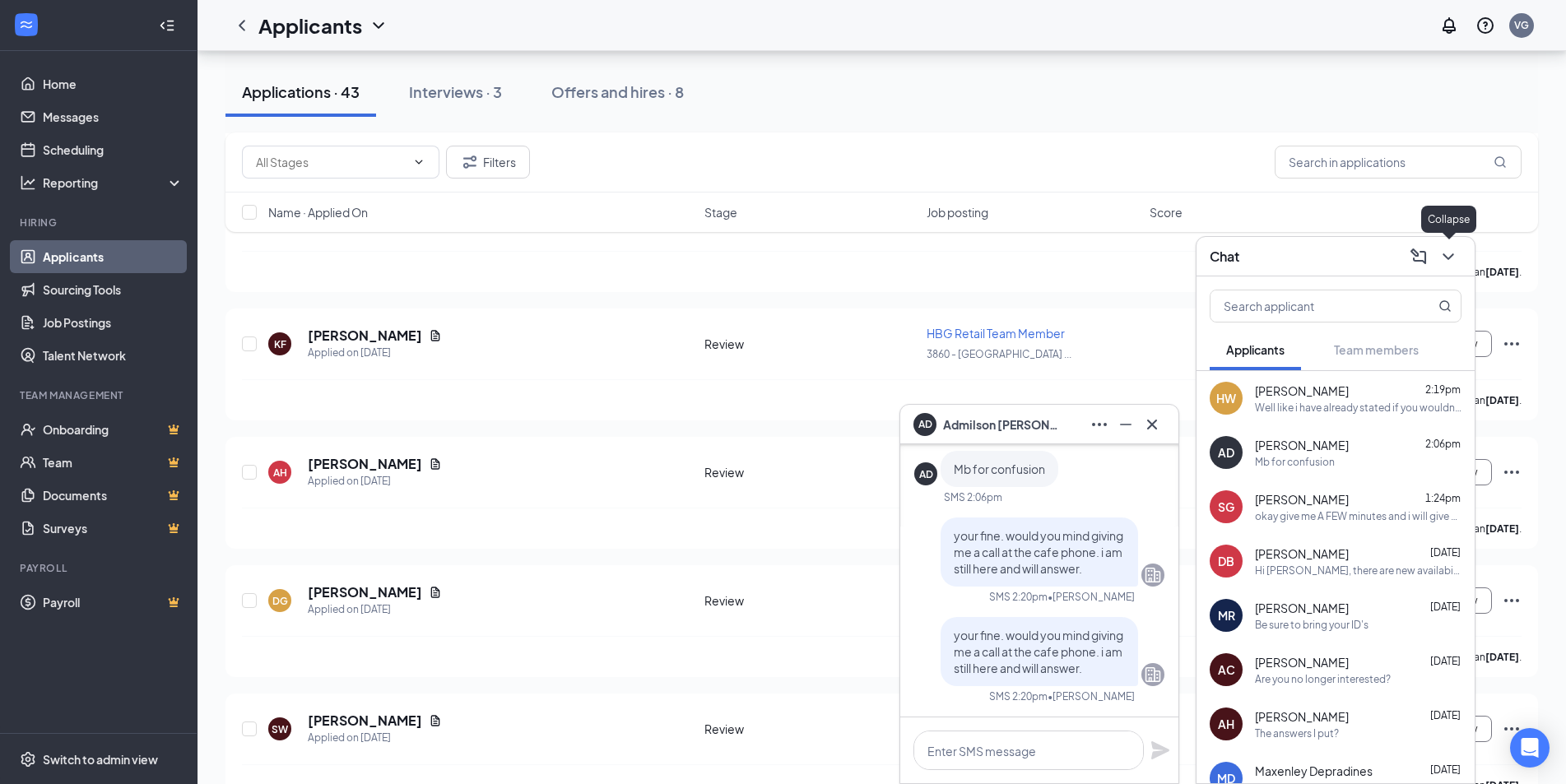
click at [1446, 265] on icon "ChevronDown" at bounding box center [1448, 256] width 20 height 20
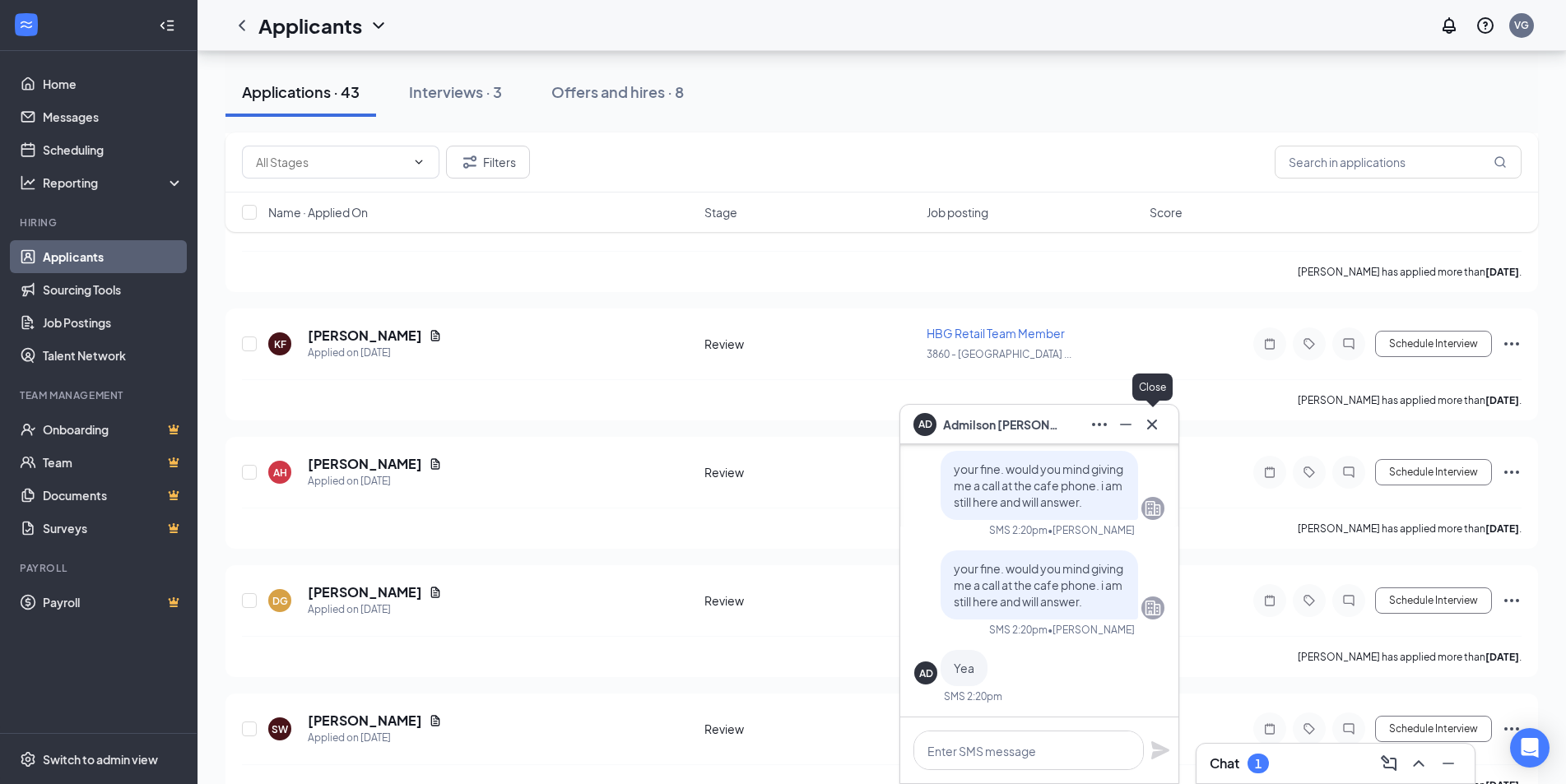
click at [1149, 418] on icon "Cross" at bounding box center [1152, 425] width 20 height 20
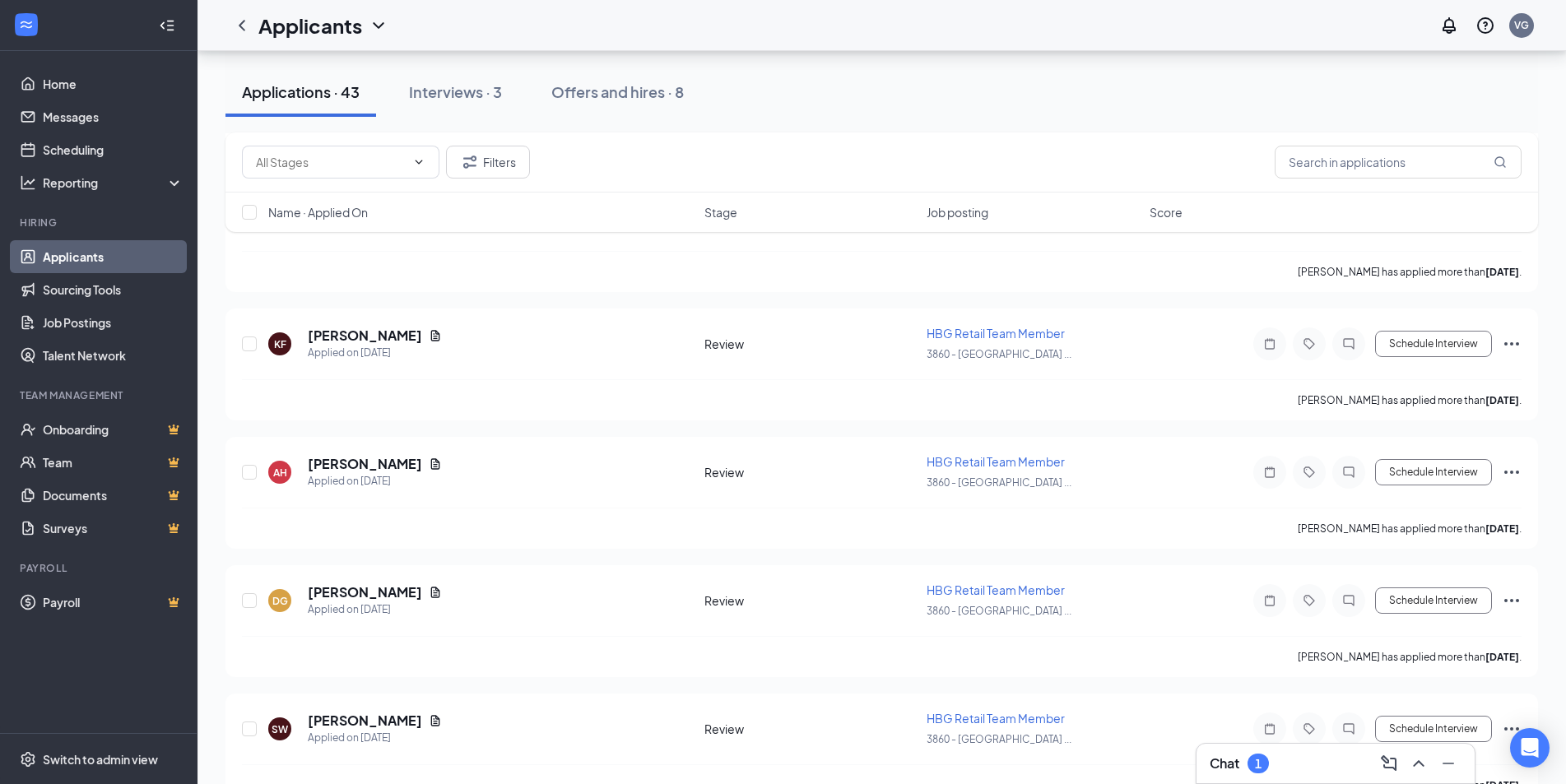
click at [1276, 771] on div "Chat 1" at bounding box center [1335, 762] width 252 height 26
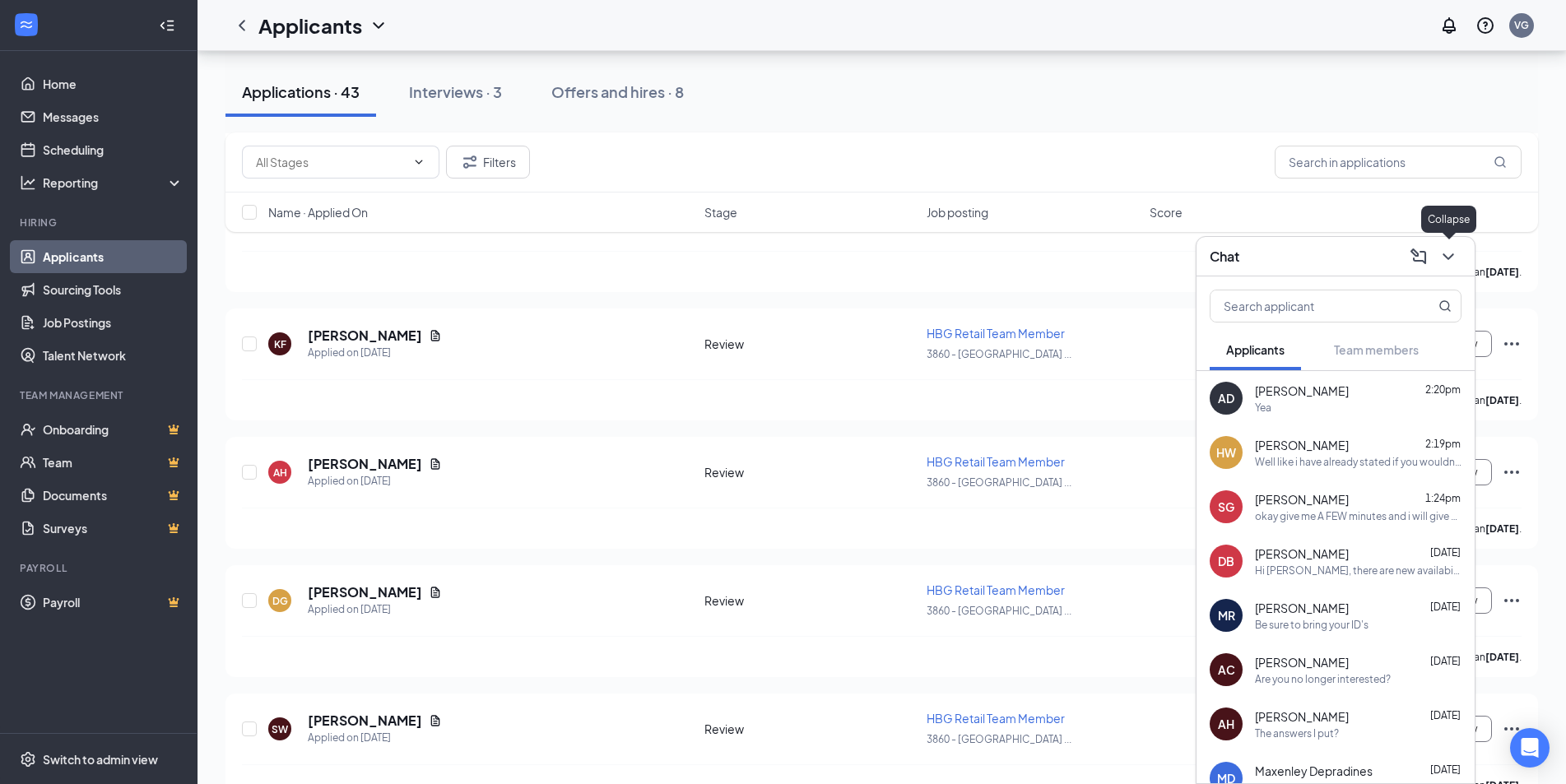
click at [1455, 260] on icon "ChevronDown" at bounding box center [1448, 256] width 20 height 20
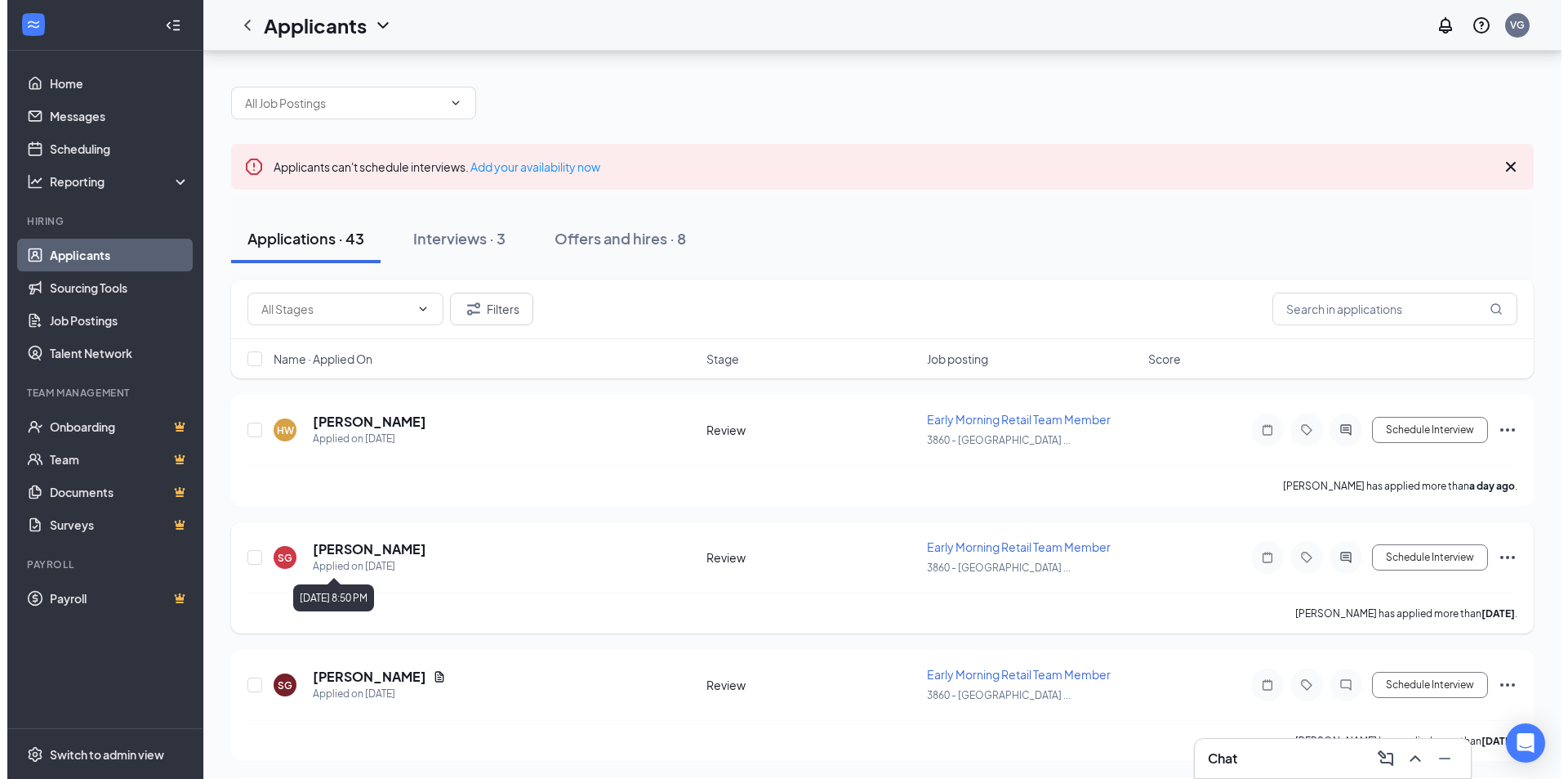
scroll to position [82, 0]
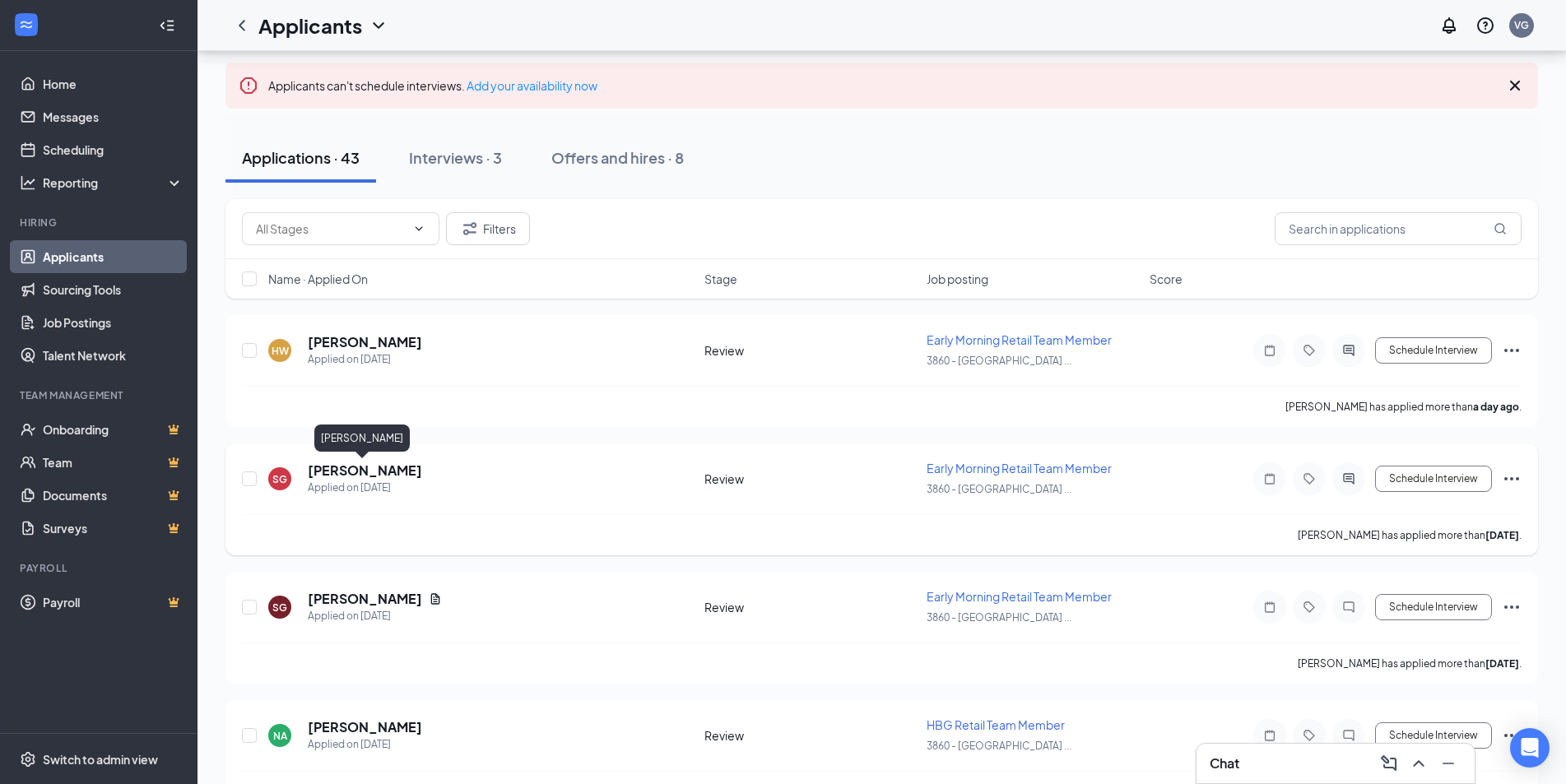
click at [385, 473] on h5 "[PERSON_NAME]" at bounding box center [365, 470] width 115 height 18
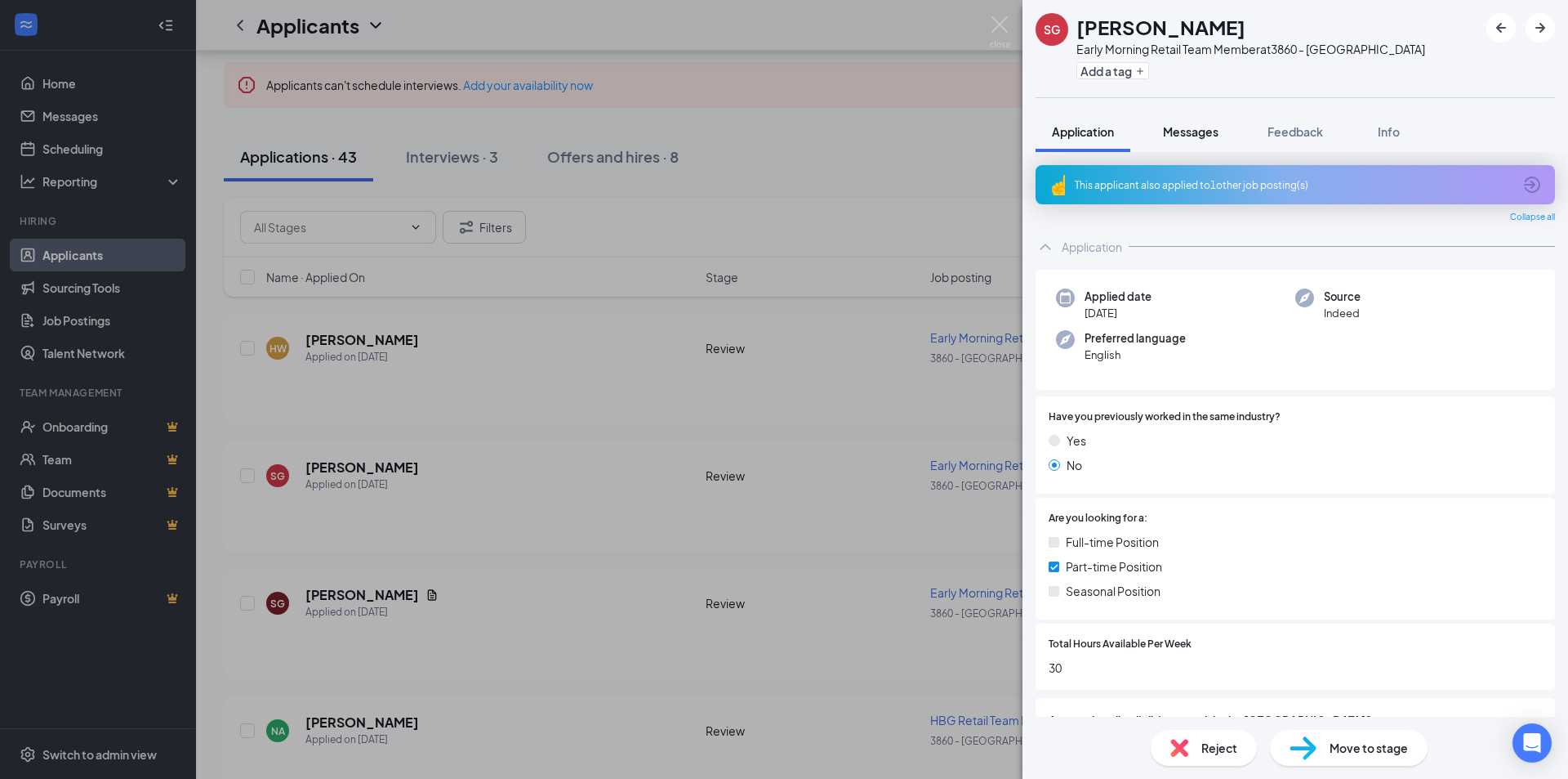
click at [1211, 120] on button "Messages" at bounding box center [1191, 132] width 88 height 41
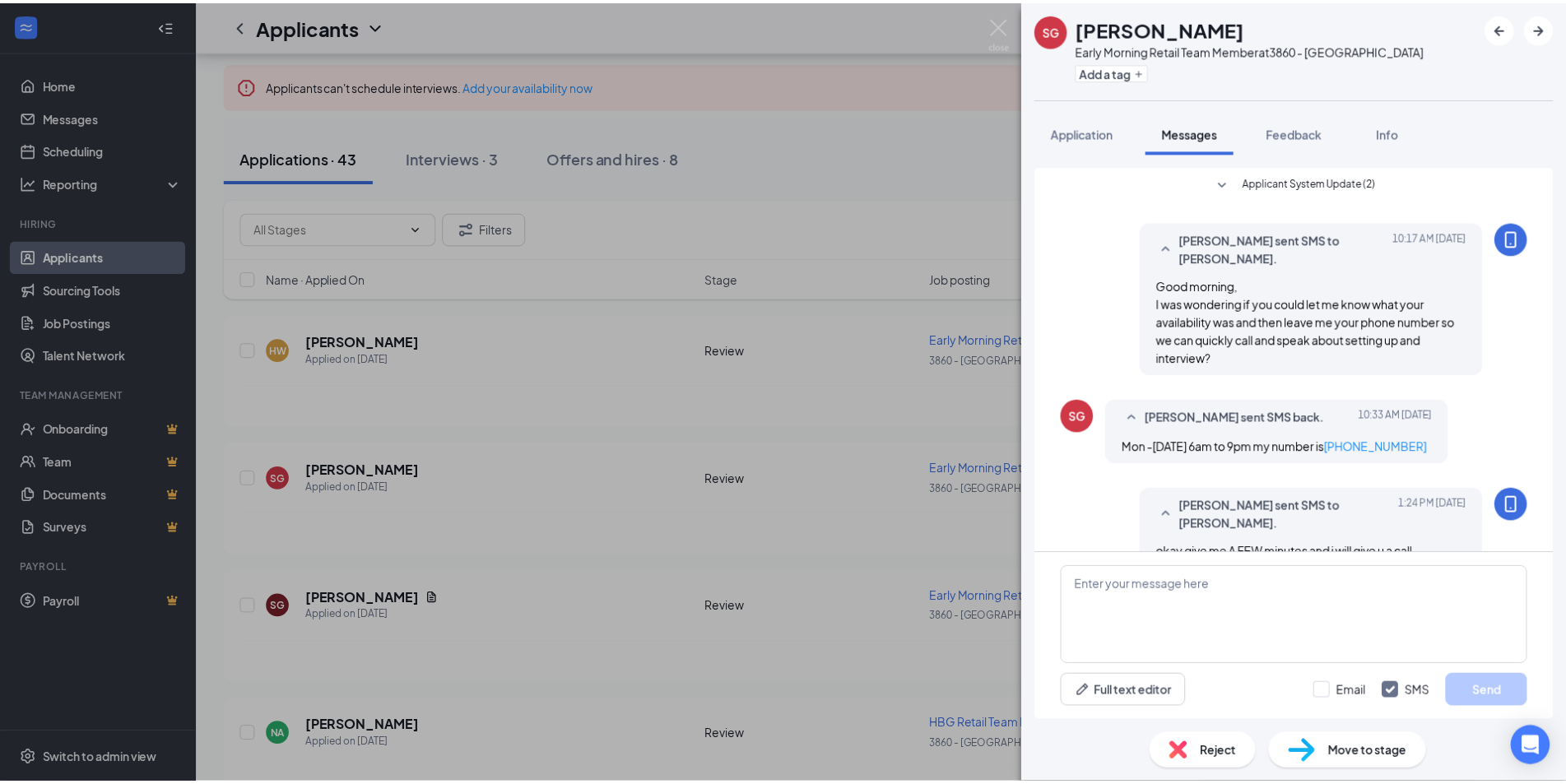
scroll to position [33, 0]
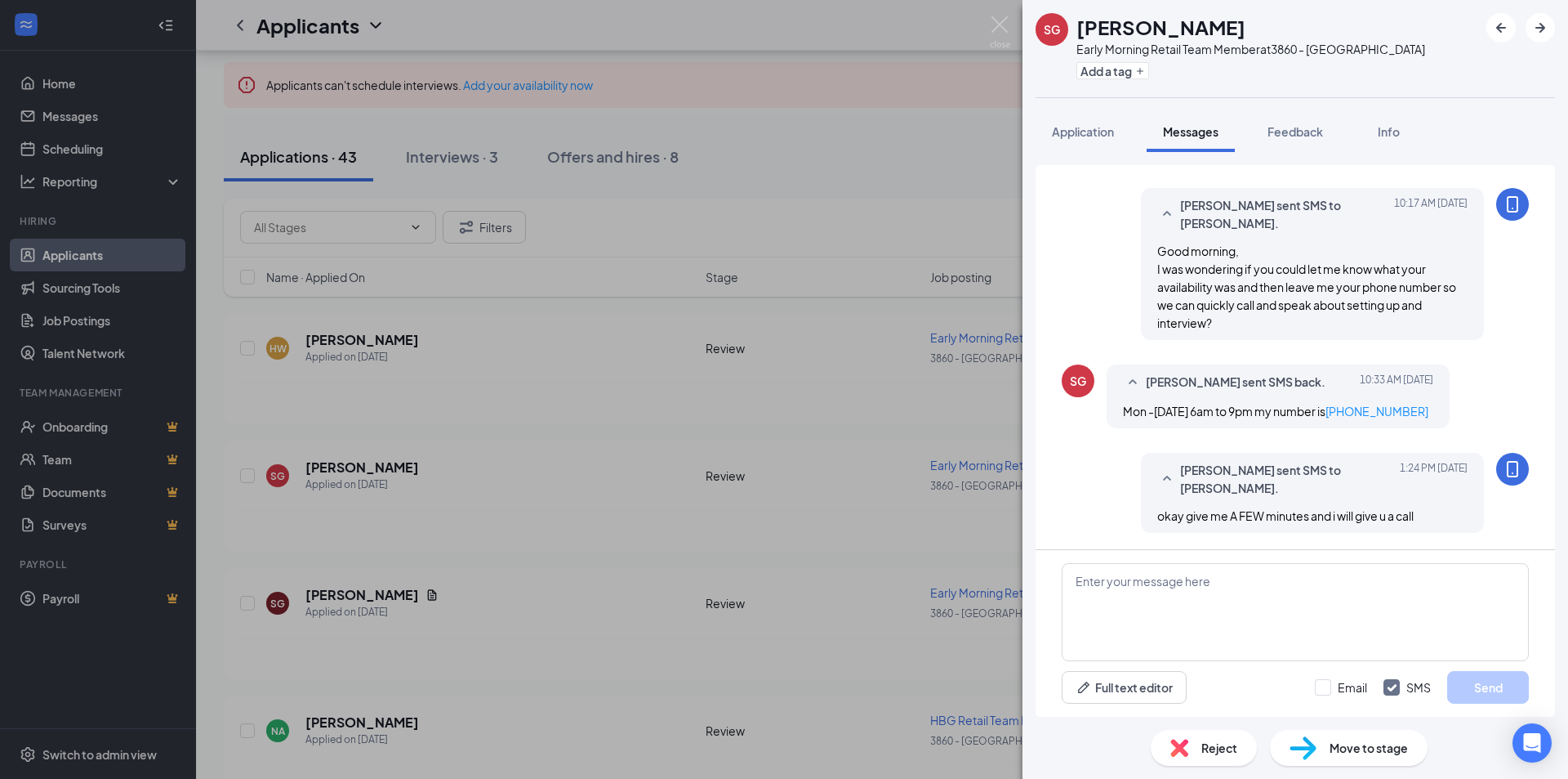
drag, startPoint x: 609, startPoint y: 373, endPoint x: 520, endPoint y: 436, distance: 109.0
click at [607, 373] on div "SG [PERSON_NAME] Early Morning Retail Team Member at 3860 - [GEOGRAPHIC_DATA] A…" at bounding box center [784, 389] width 1568 height 779
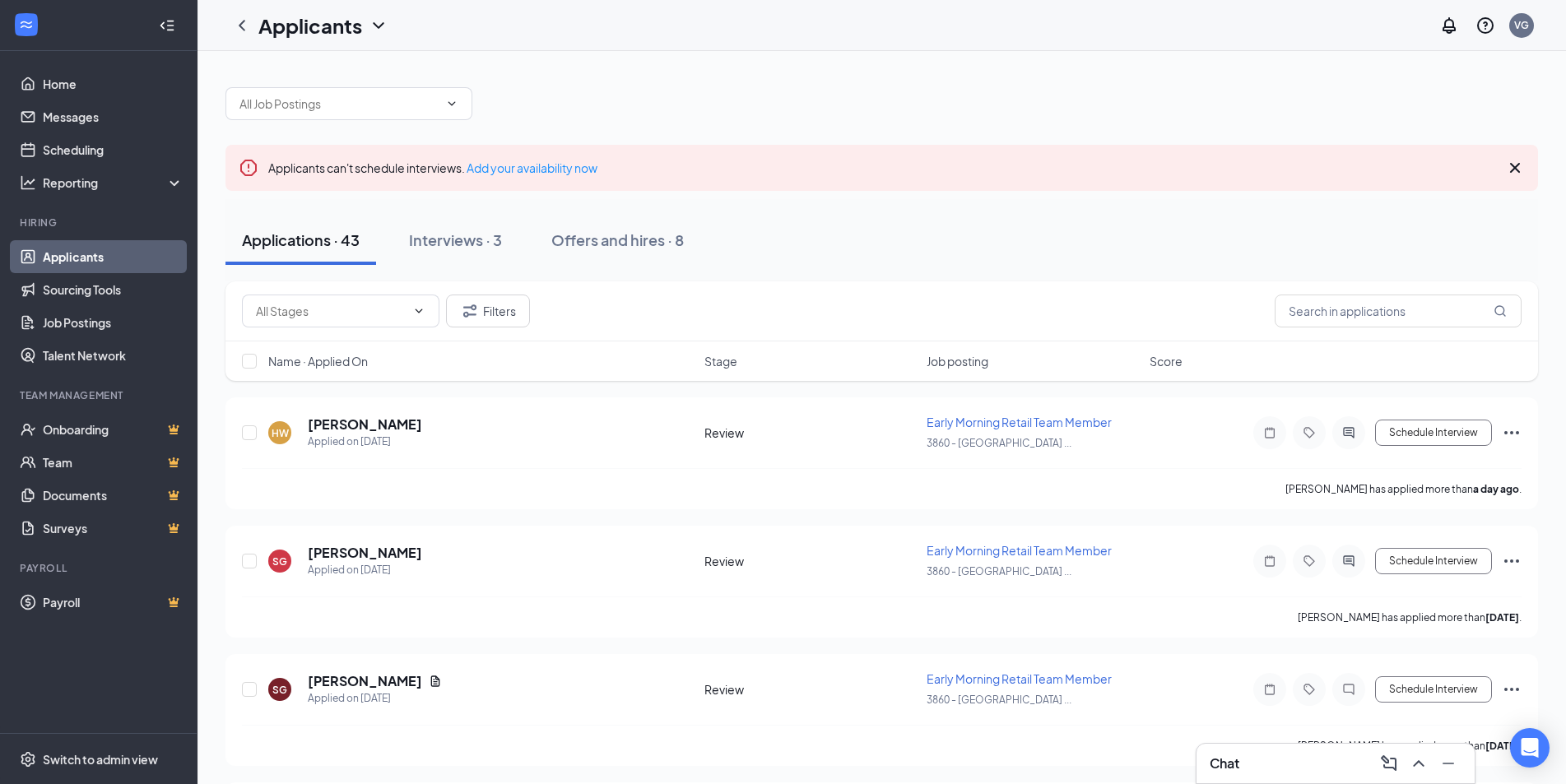
click at [338, 358] on span "Name · Applied On" at bounding box center [317, 361] width 99 height 16
click at [367, 358] on span "Name · Applied On" at bounding box center [317, 361] width 99 height 16
click at [431, 424] on icon "Document" at bounding box center [436, 424] width 9 height 11
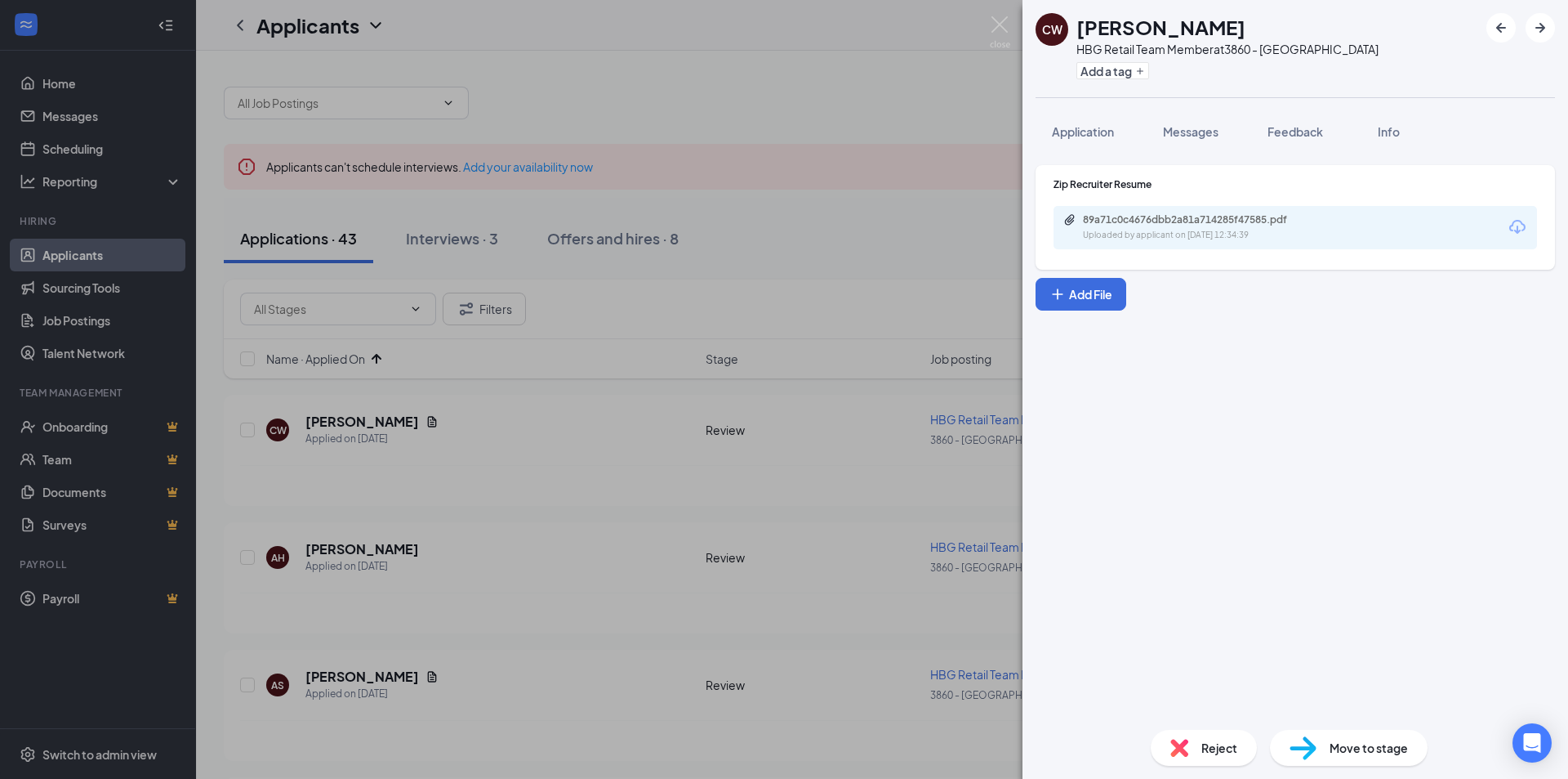
click at [1149, 211] on div "89a71c0c4676dbb2a81a714285f47585.pdf Uploaded by applicant on [DATE] 12:34:39" at bounding box center [1295, 227] width 483 height 44
click at [1145, 223] on div "89a71c0c4676dbb2a81a714285f47585.pdf" at bounding box center [1197, 220] width 229 height 13
click at [1062, 129] on span "Application" at bounding box center [1083, 132] width 62 height 15
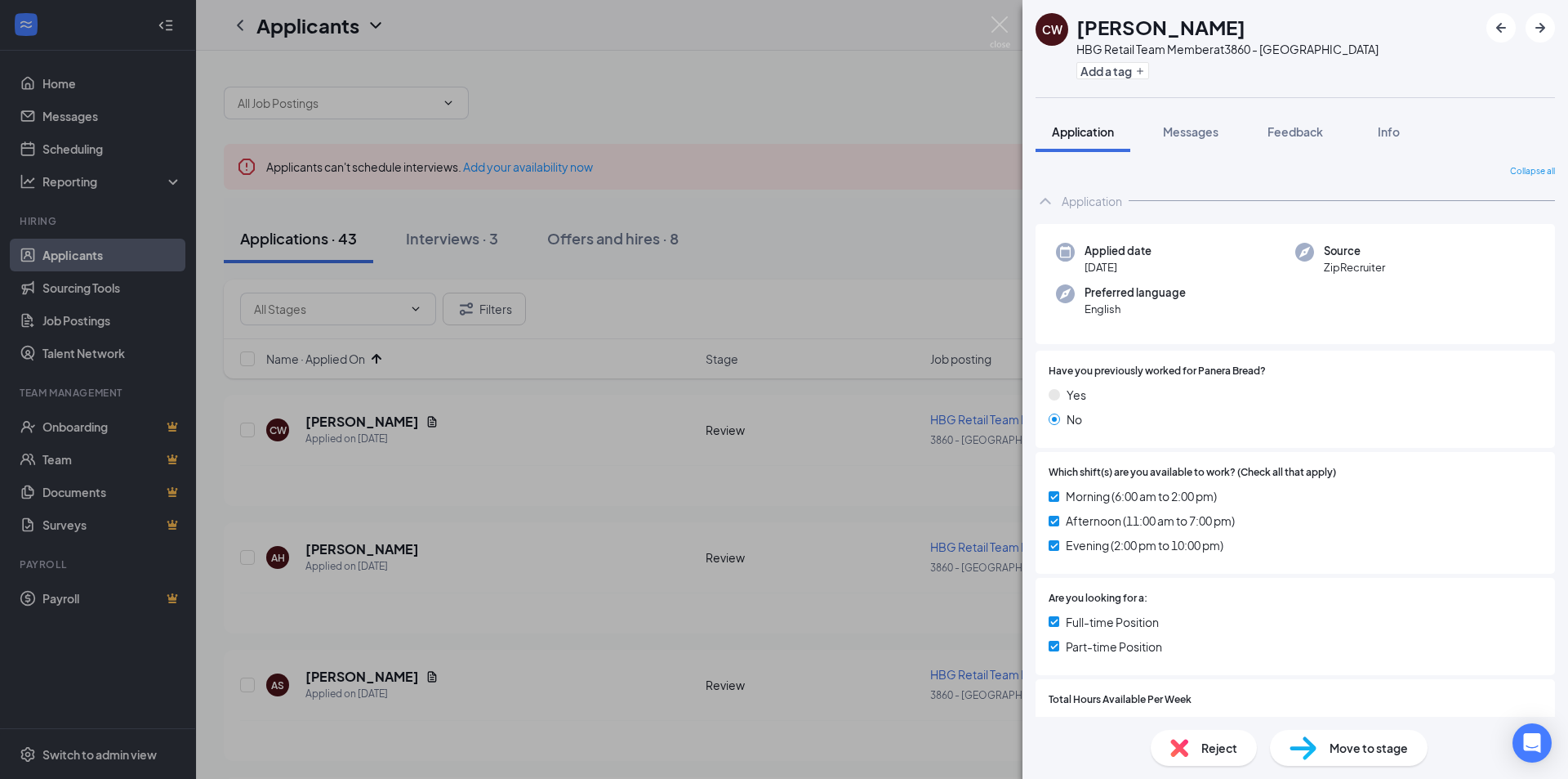
scroll to position [141, 0]
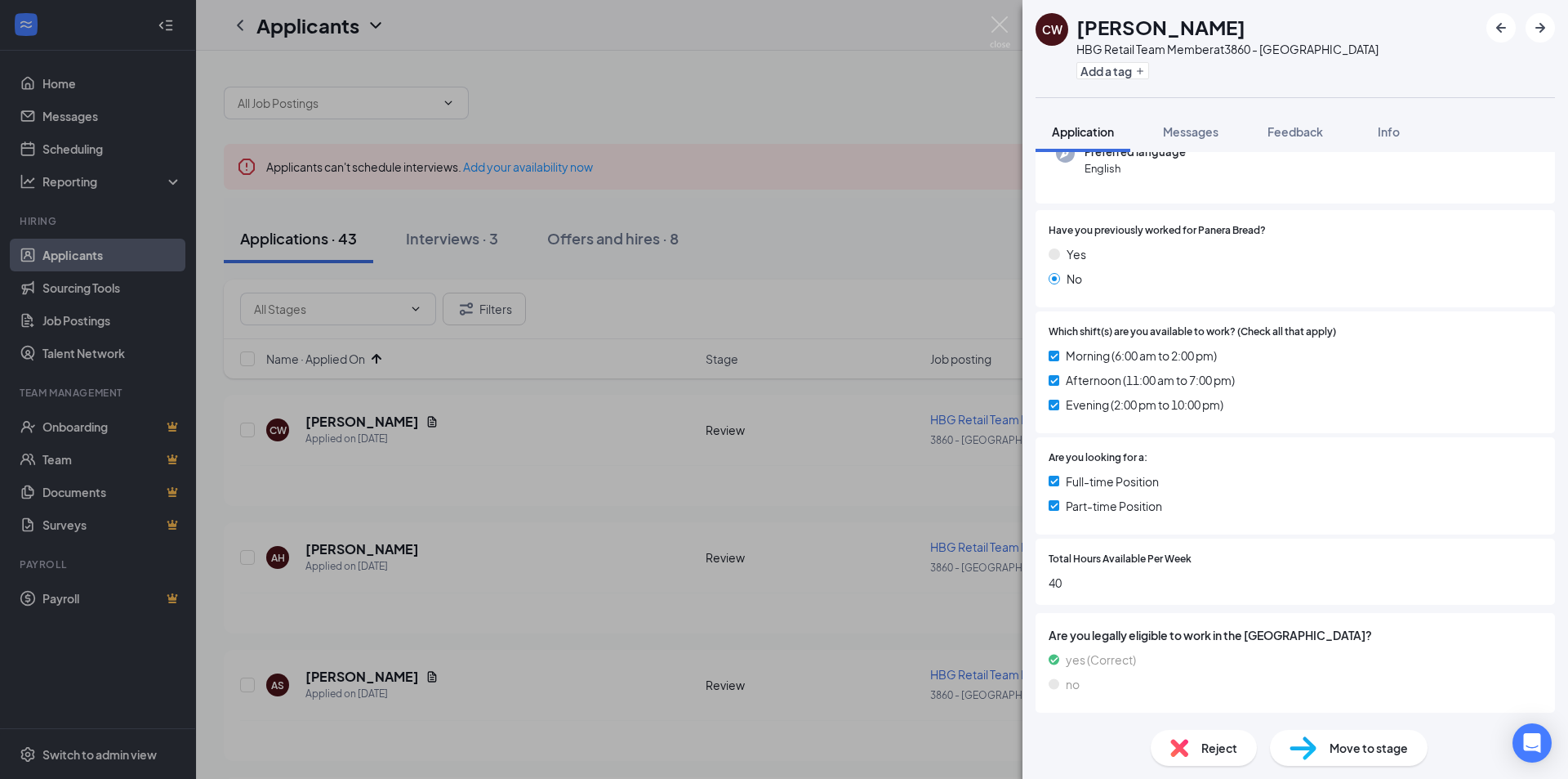
click at [1393, 749] on span "Move to stage" at bounding box center [1369, 748] width 78 height 18
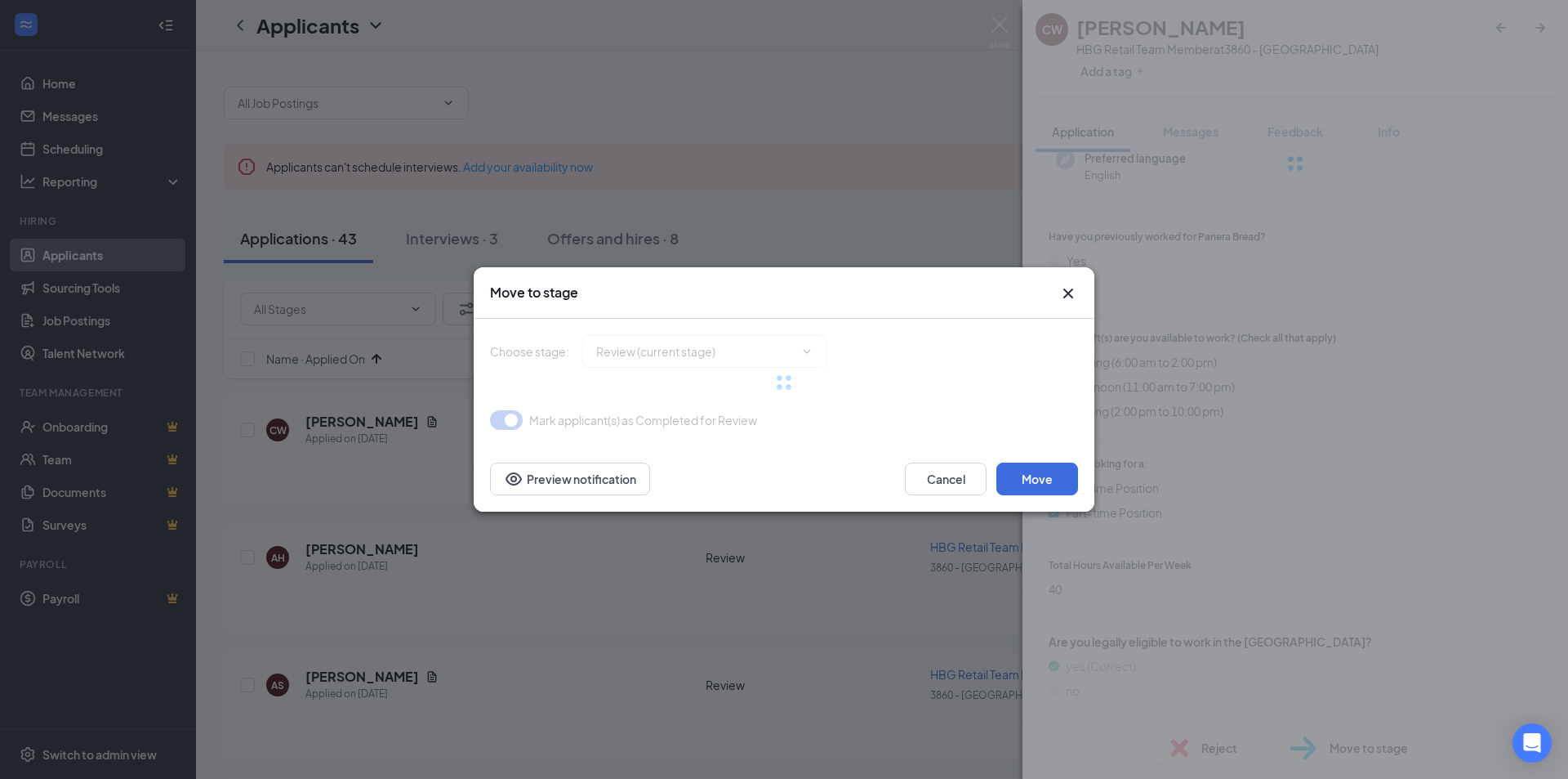
type input "1st Onsite Interview (next stage)"
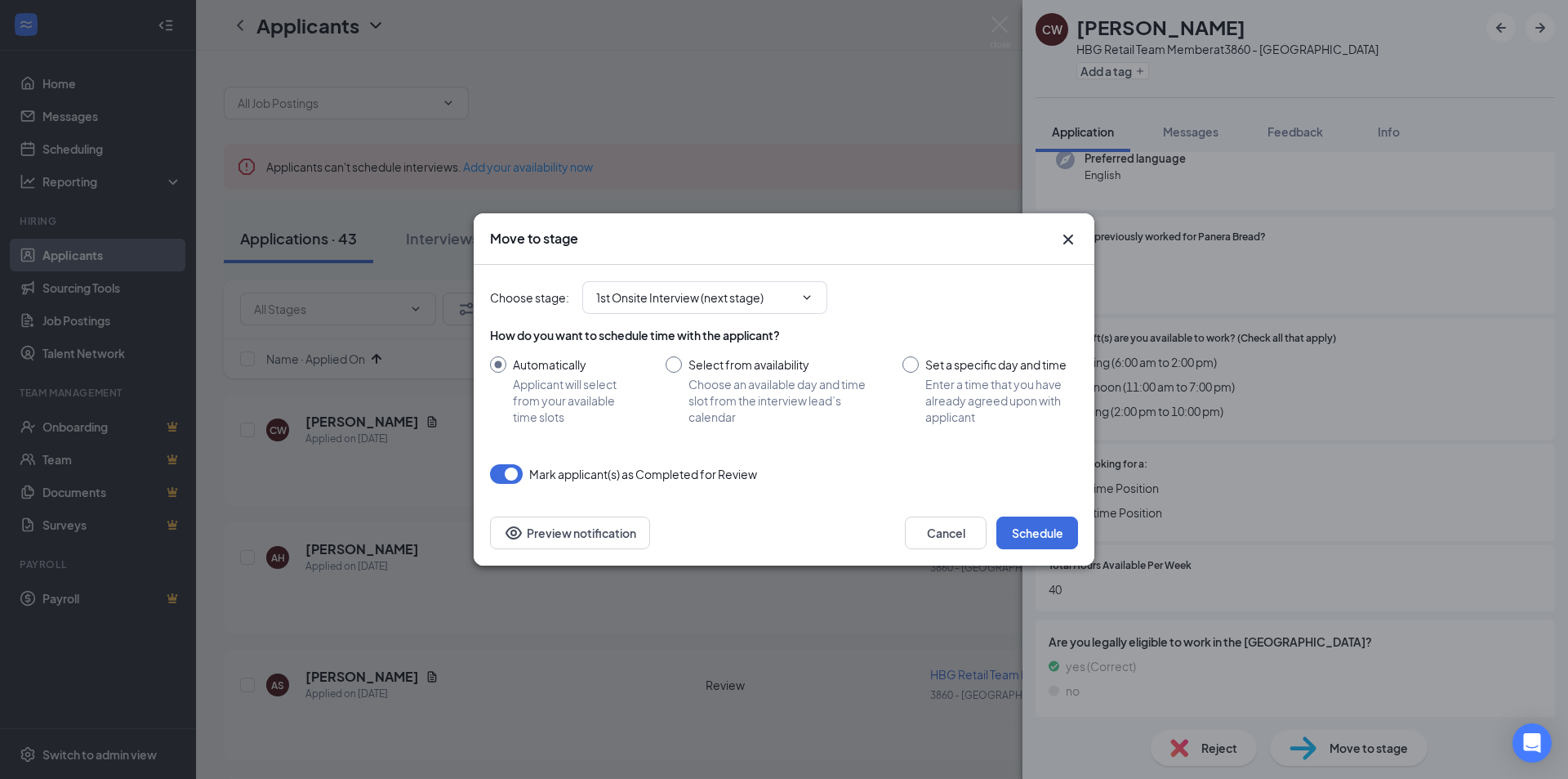
click at [788, 394] on input "Select from availability Choose an available day and time slot from the intervi…" at bounding box center [767, 390] width 204 height 69
radio input "true"
radio input "false"
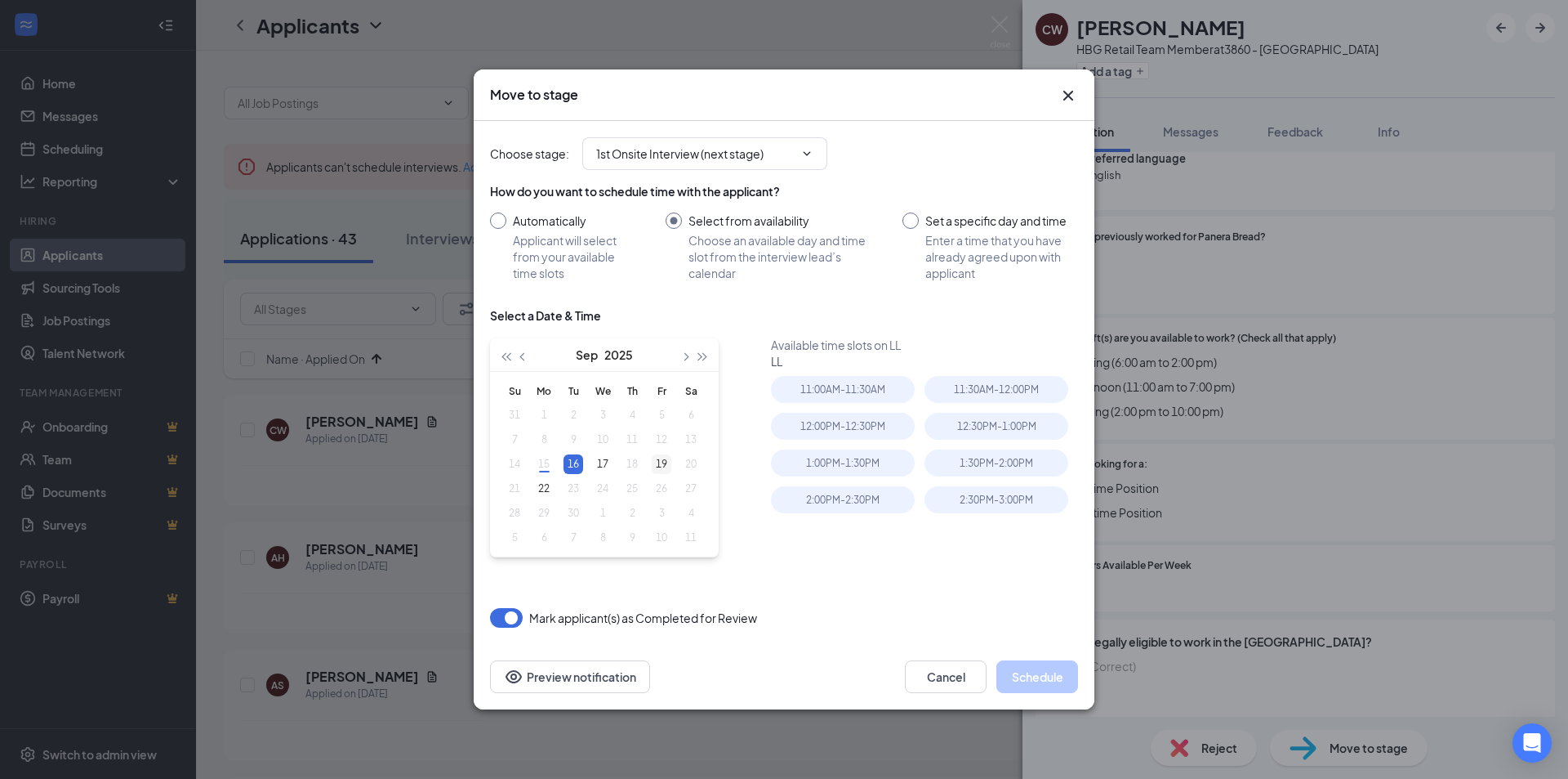
click at [664, 465] on div "19" at bounding box center [661, 464] width 20 height 20
type input "[DATE]"
click at [546, 488] on div "22" at bounding box center [544, 489] width 20 height 20
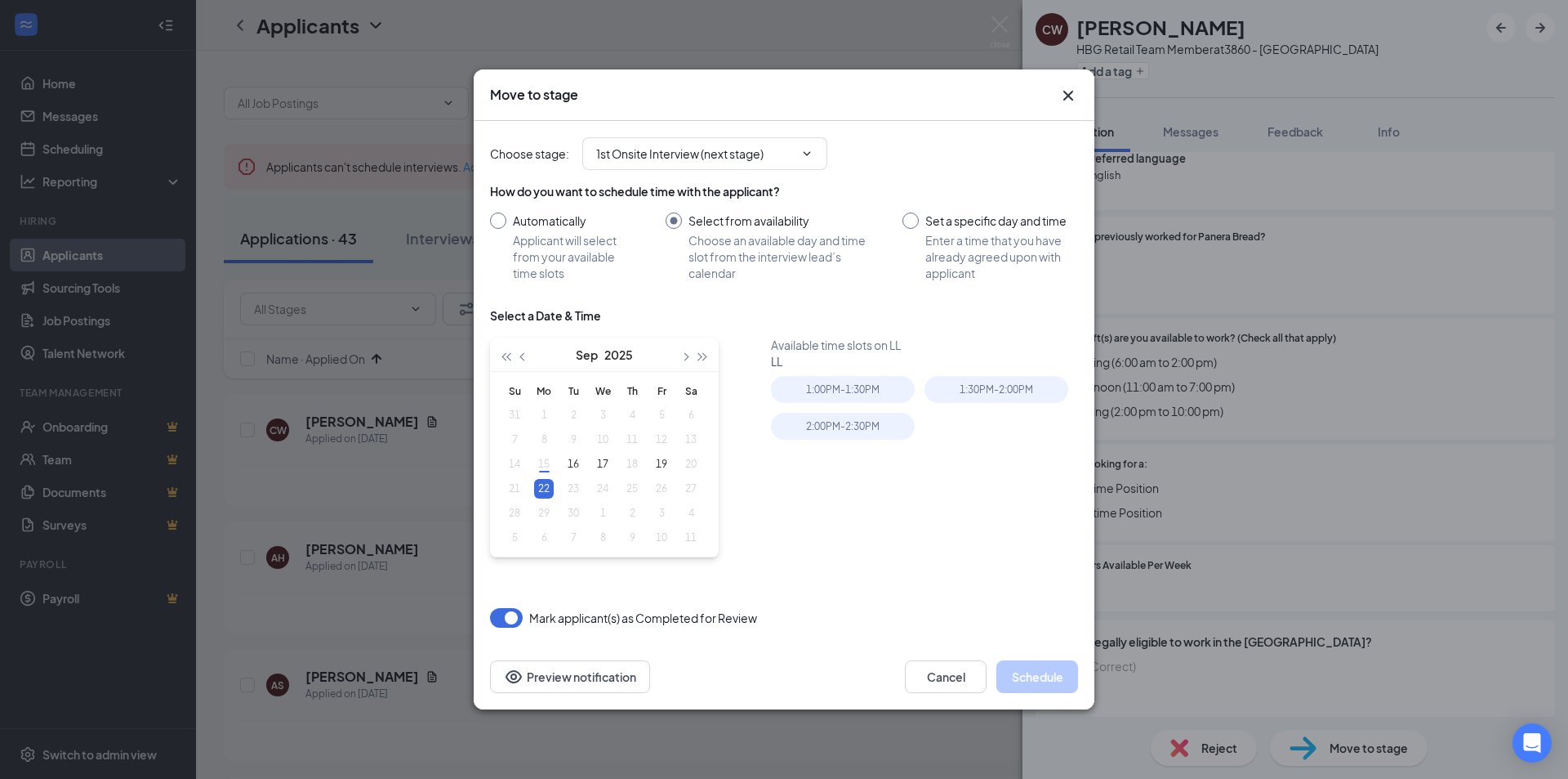
click at [548, 239] on input "Automatically Applicant will select from your available time slots" at bounding box center [562, 247] width 143 height 69
radio input "true"
radio input "false"
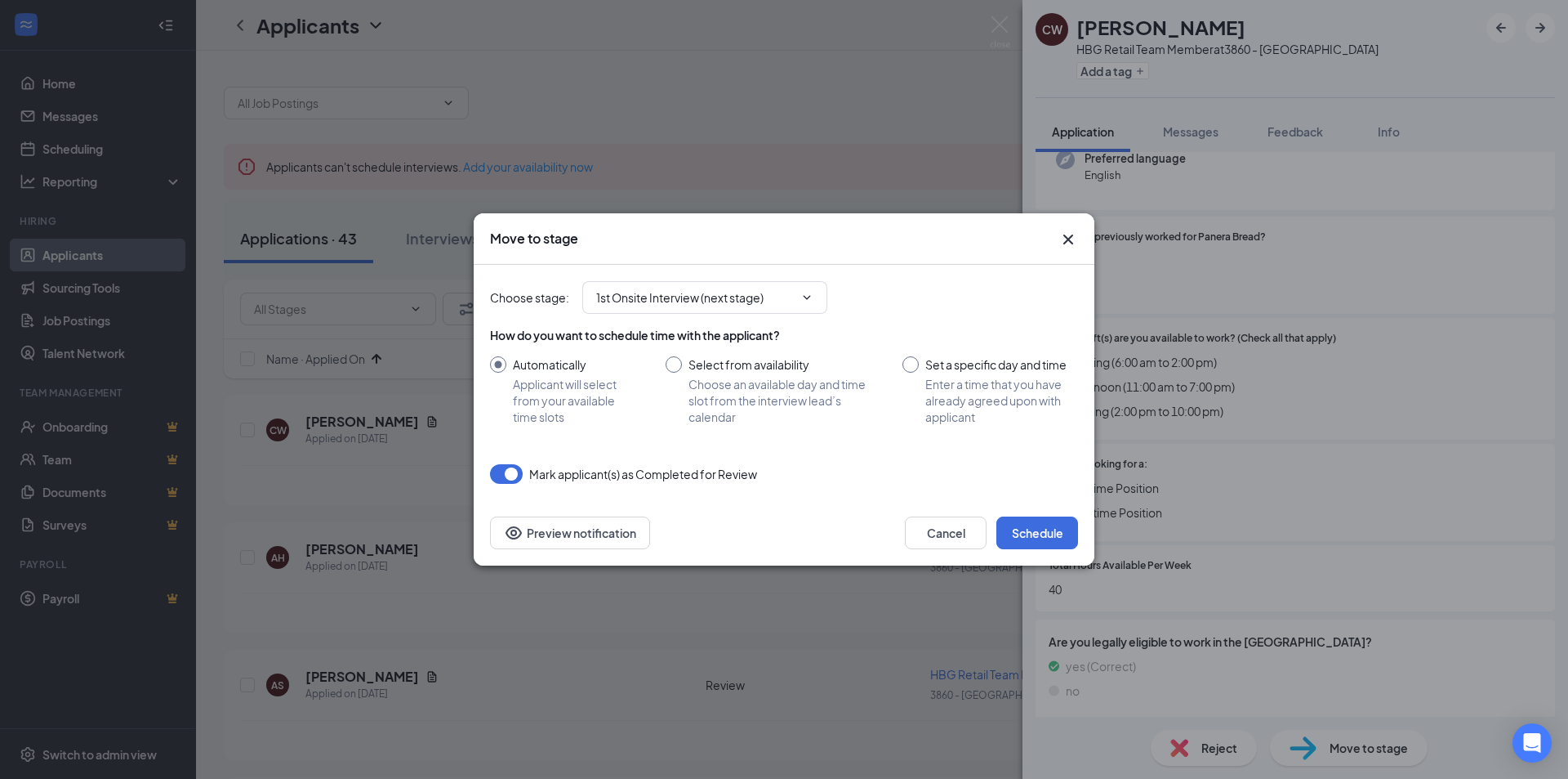
click at [1063, 242] on icon "Cross" at bounding box center [1069, 239] width 20 height 20
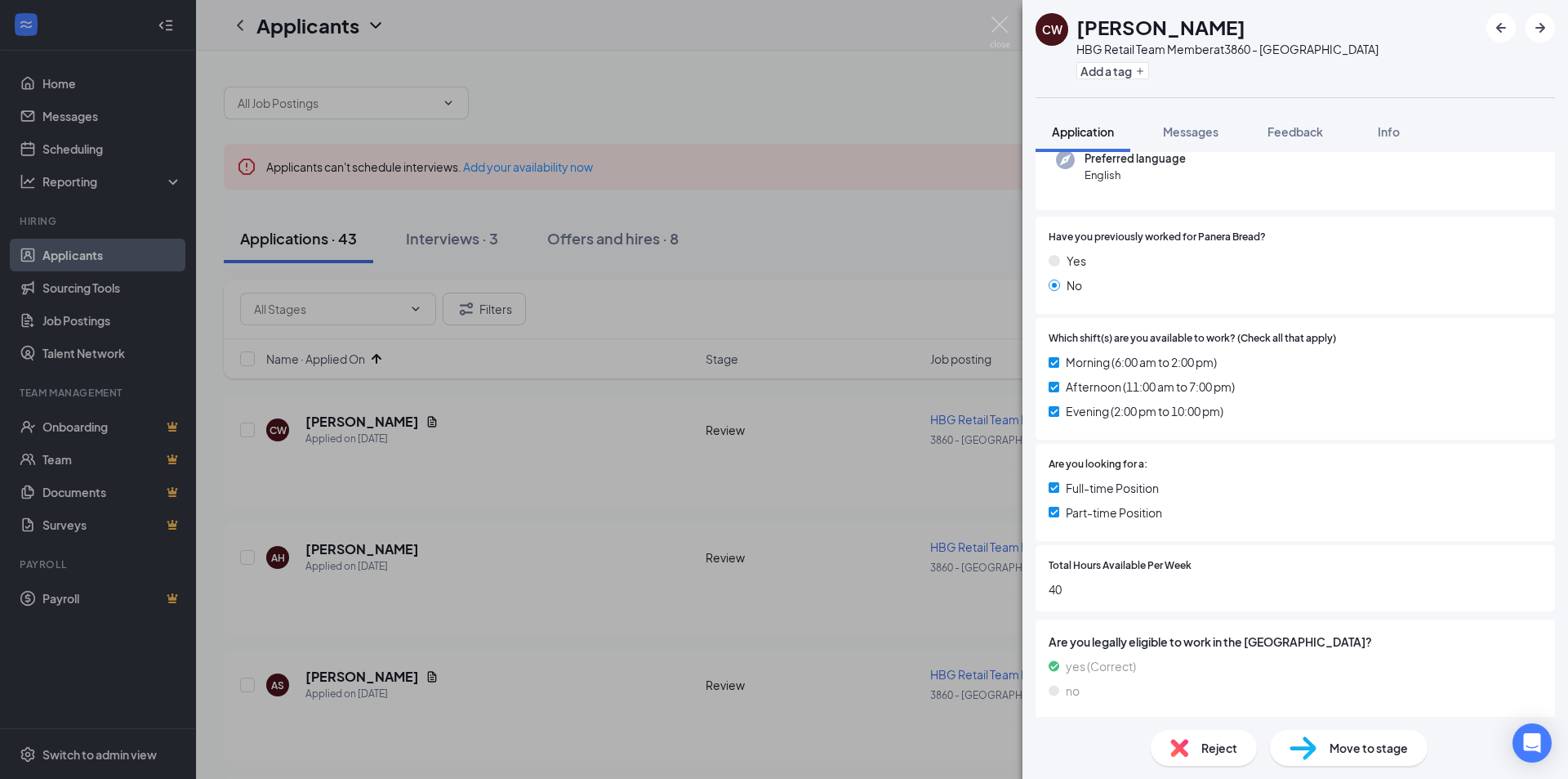
click at [860, 301] on div "[PERSON_NAME] HBG Retail Team Member at 3860 - [GEOGRAPHIC_DATA] Add a tag Appl…" at bounding box center [784, 389] width 1568 height 779
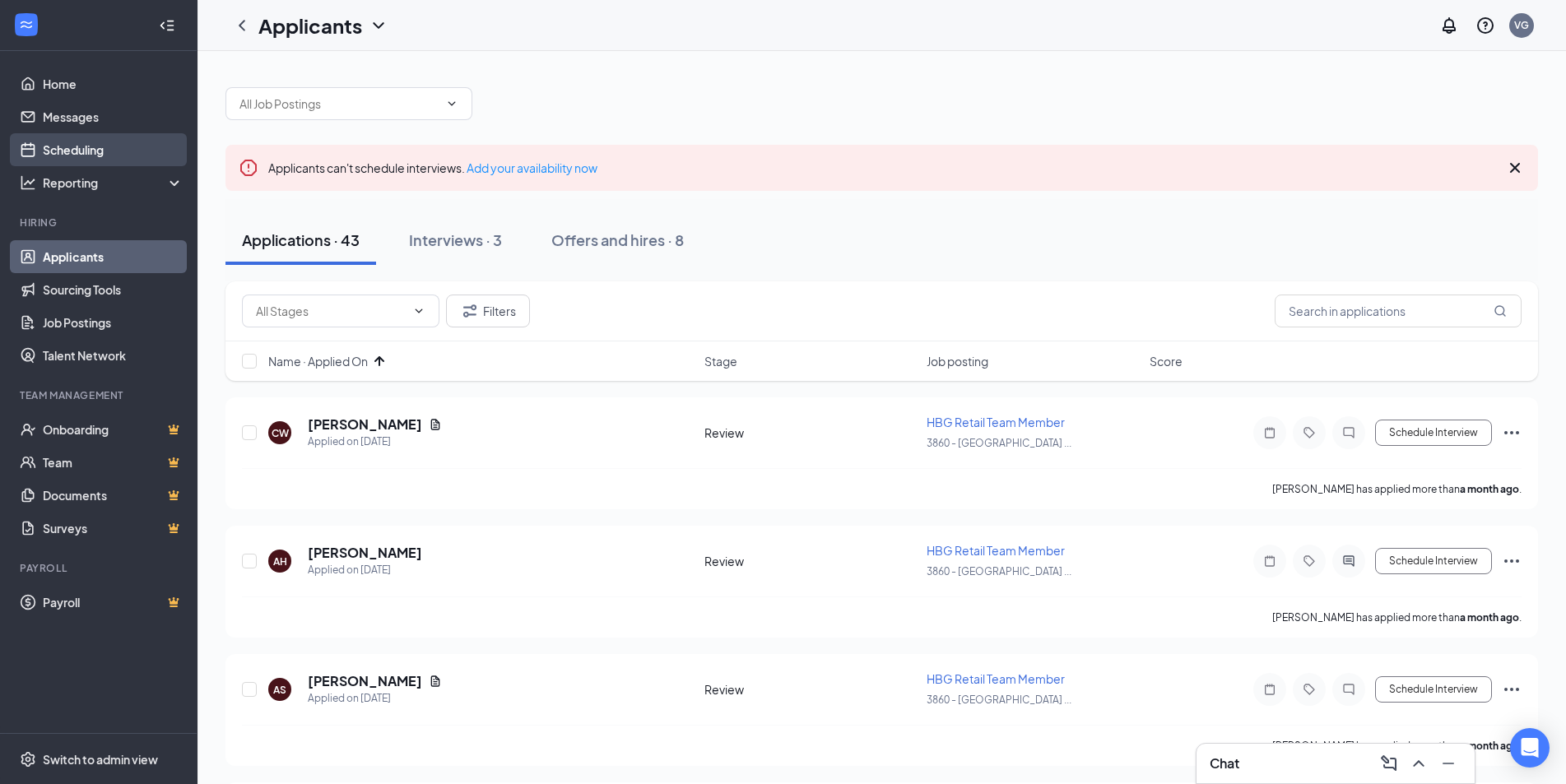
click at [55, 144] on link "Scheduling" at bounding box center [113, 150] width 141 height 33
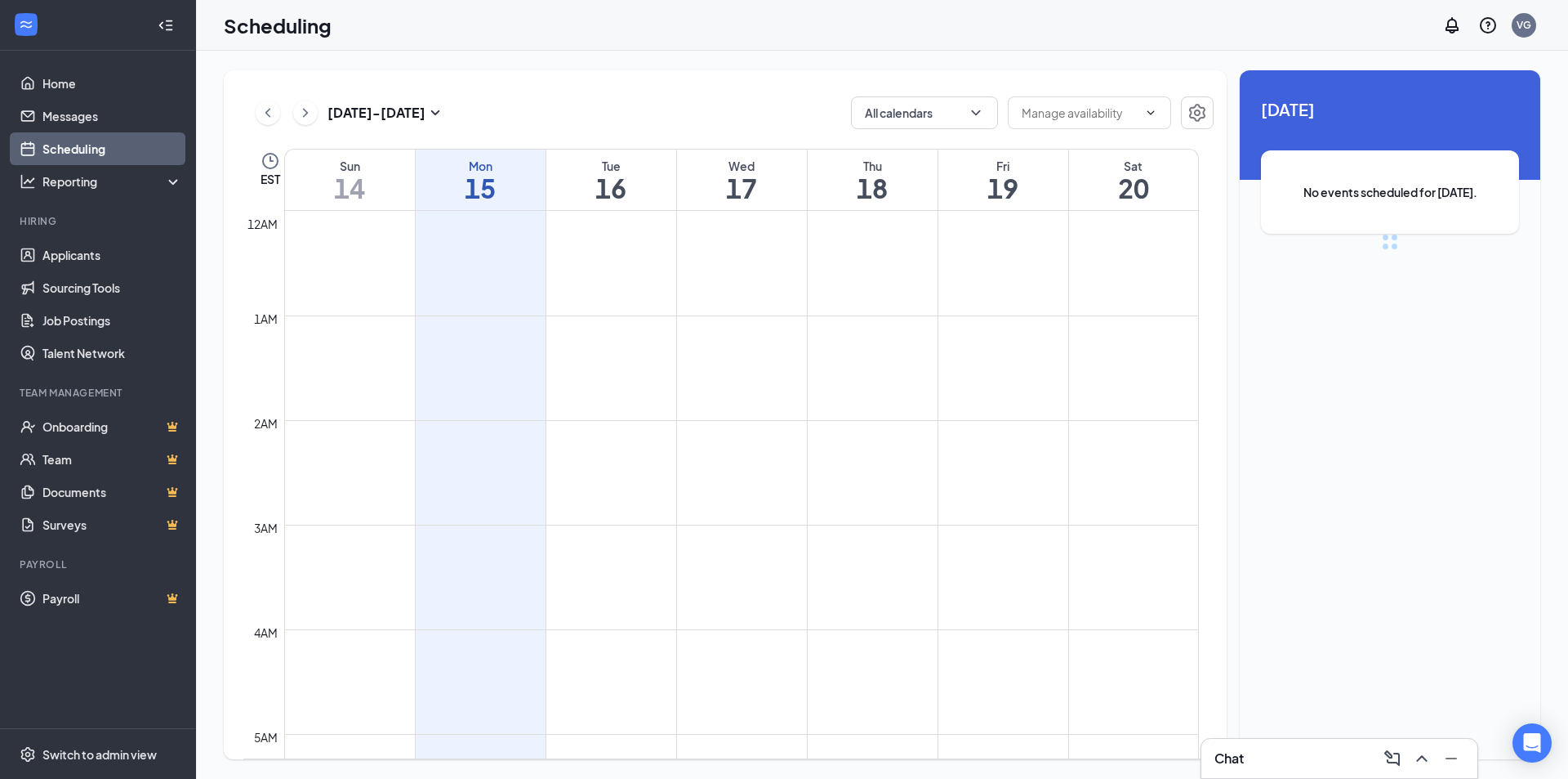
scroll to position [803, 0]
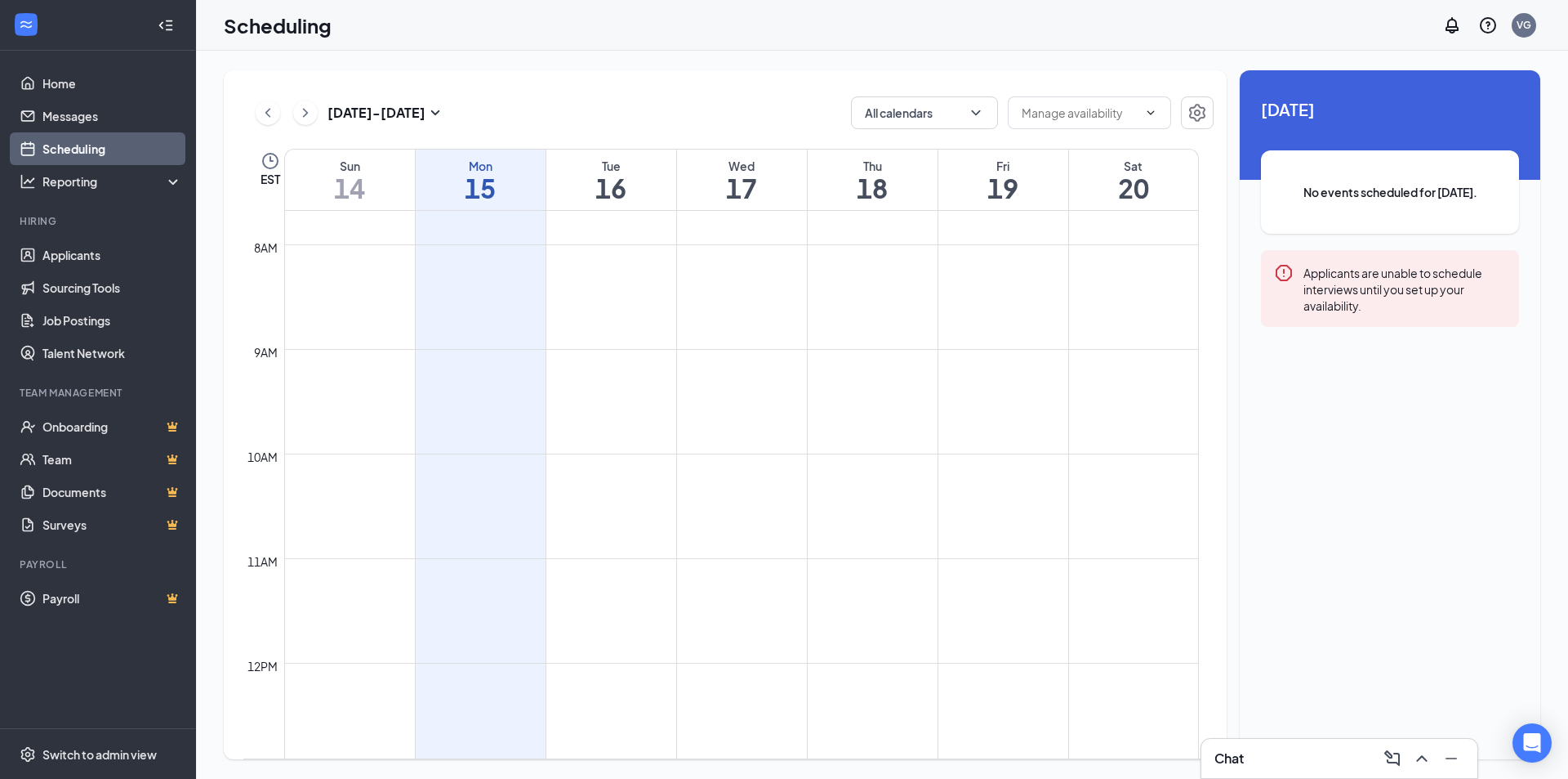
click at [601, 209] on div "Tue 16" at bounding box center [611, 180] width 130 height 61
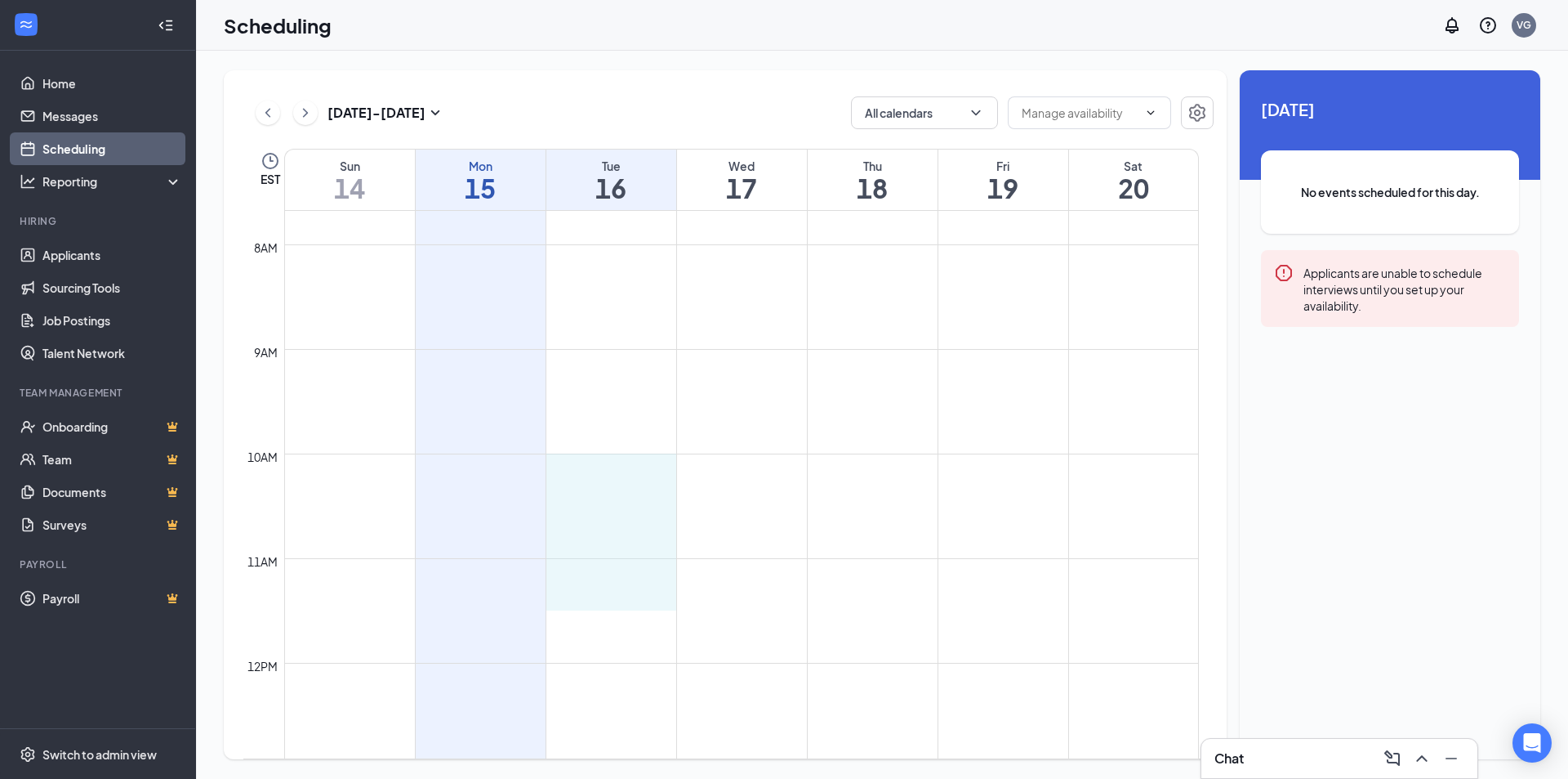
drag, startPoint x: 582, startPoint y: 458, endPoint x: 589, endPoint y: 600, distance: 142.2
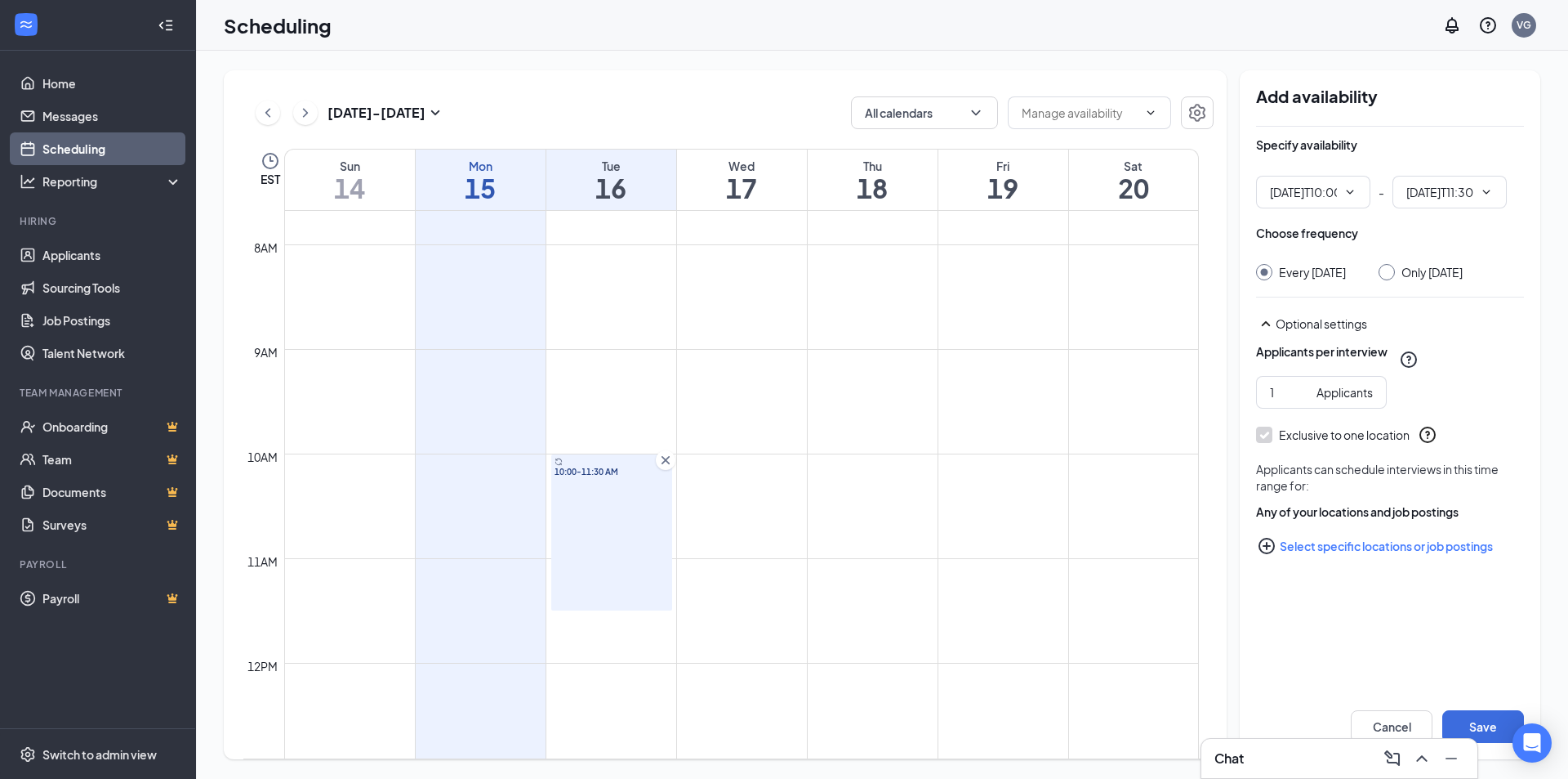
type input "10:00 AM"
type input "11:30 AM"
click at [1408, 271] on div "Only [DATE]" at bounding box center [1420, 272] width 85 height 16
click at [1395, 273] on div at bounding box center [1386, 272] width 16 height 16
click at [1395, 279] on div at bounding box center [1386, 272] width 16 height 16
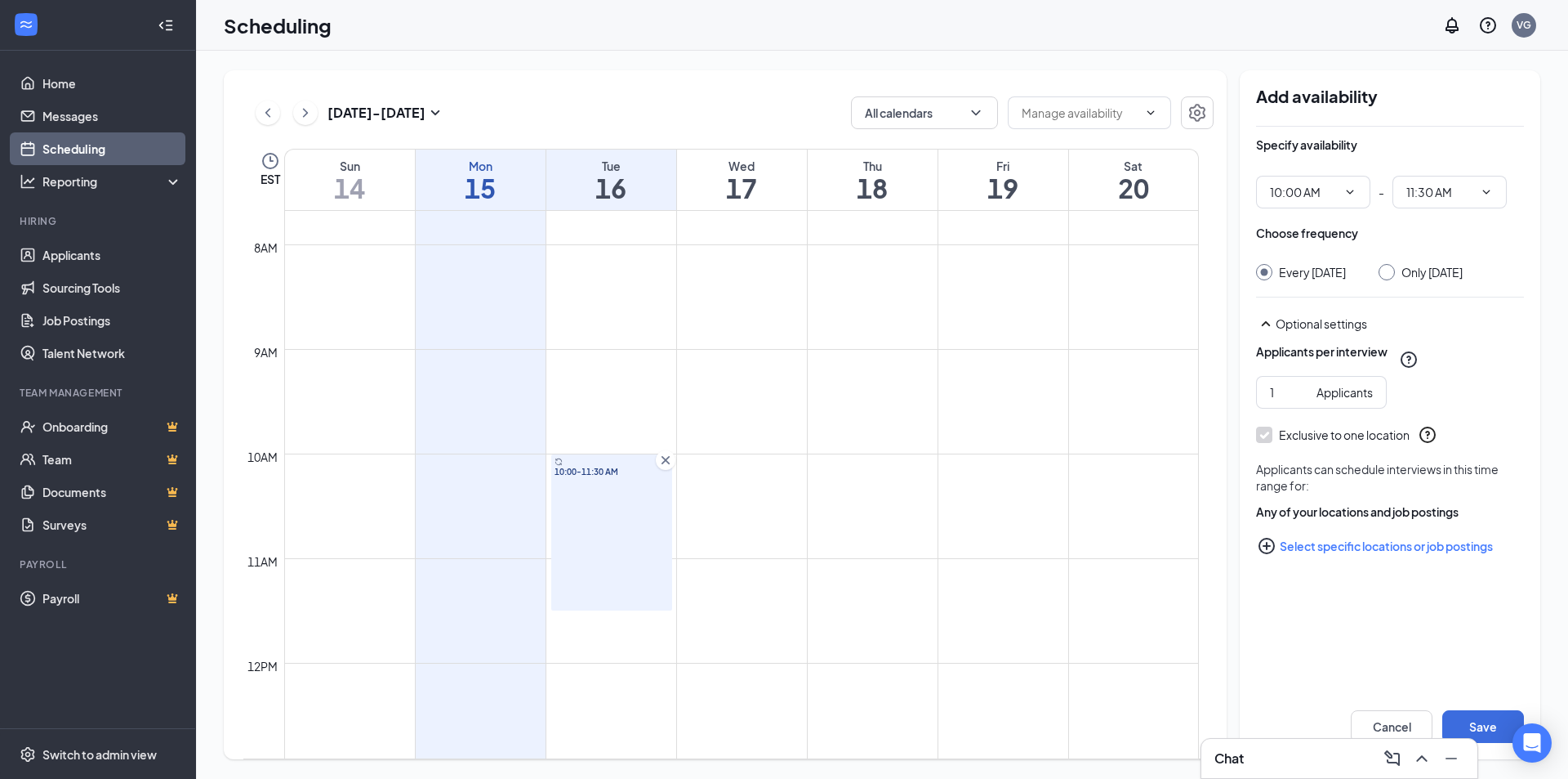
click at [1393, 261] on div "Choose frequency Every [DATE] Only [DATE]" at bounding box center [1390, 252] width 268 height 55
click at [1390, 270] on input "Only [DATE]" at bounding box center [1384, 269] width 12 height 12
radio input "true"
radio input "false"
click at [1492, 726] on button "Save" at bounding box center [1483, 726] width 82 height 33
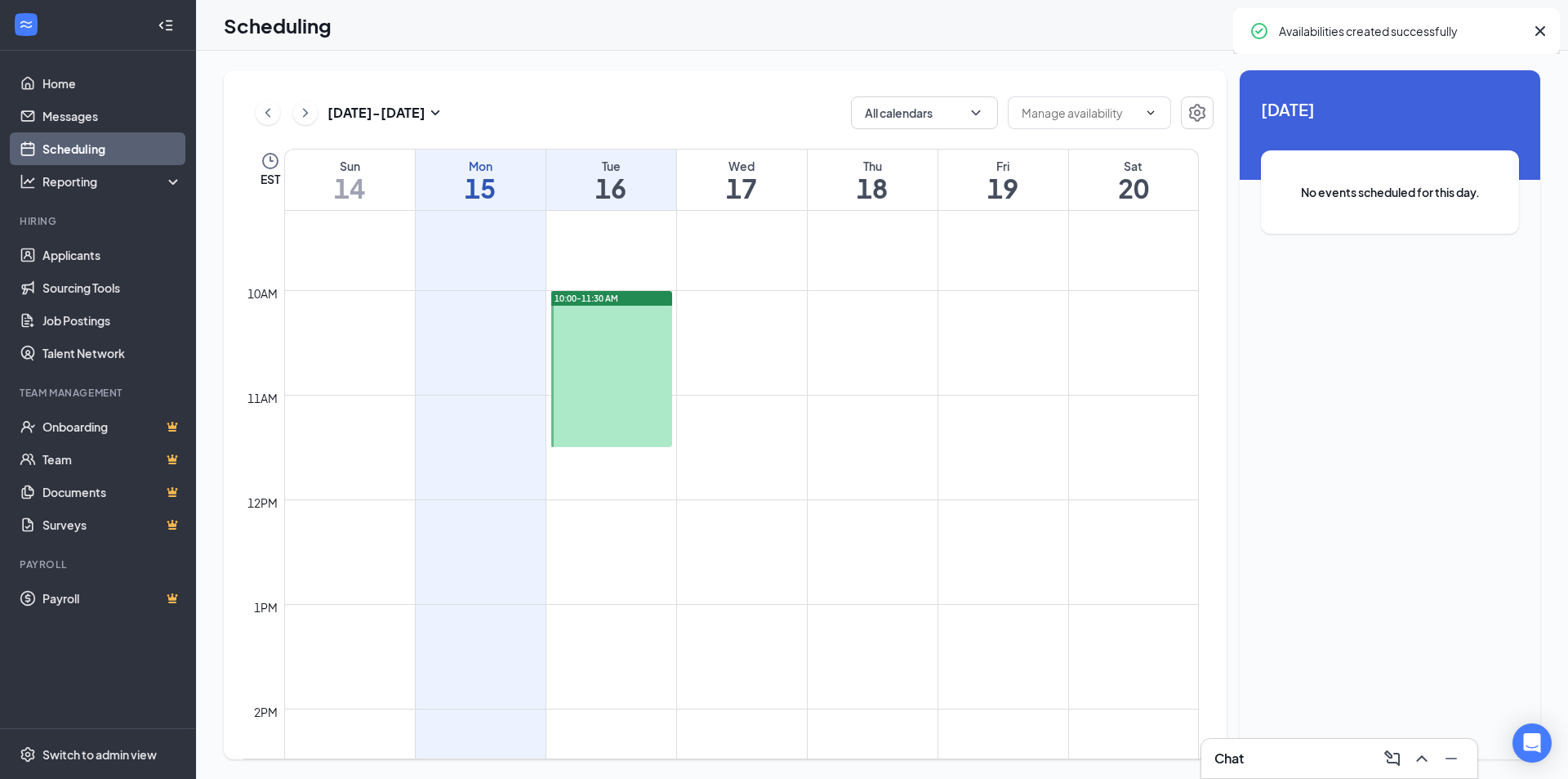
scroll to position [1212, 0]
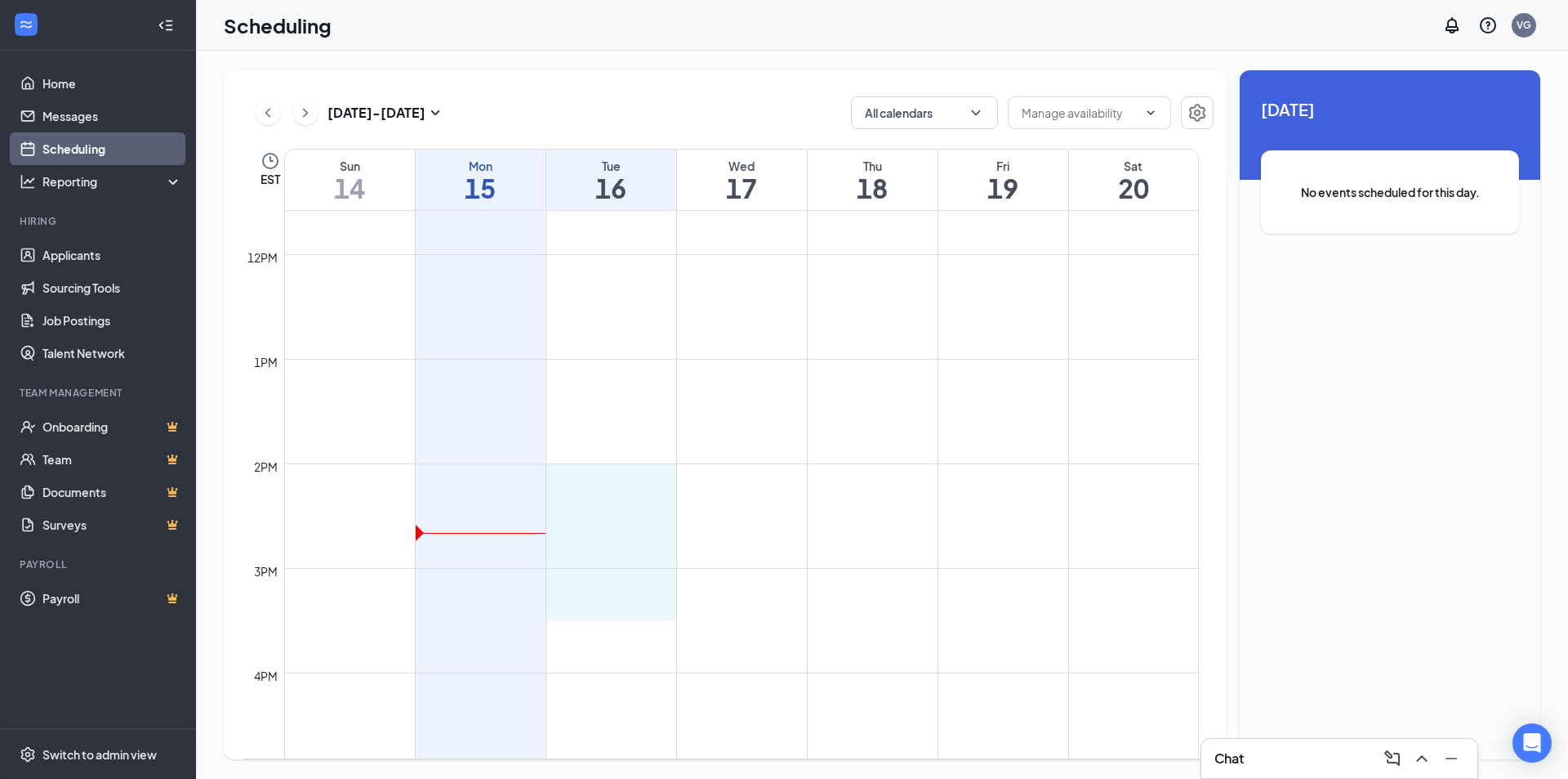
drag, startPoint x: 610, startPoint y: 465, endPoint x: 616, endPoint y: 613, distance: 148.1
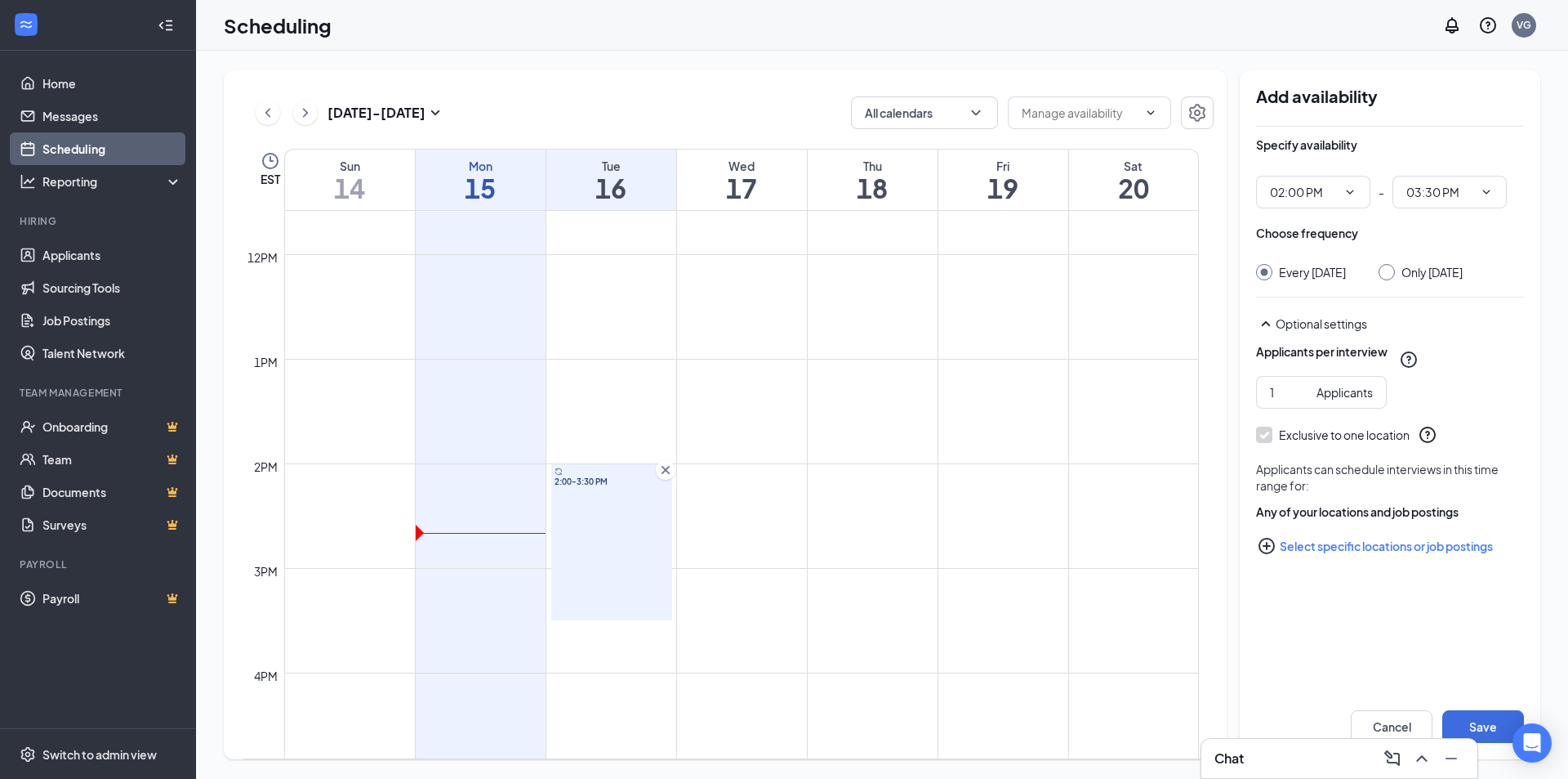
click at [1390, 265] on input "Only [DATE]" at bounding box center [1384, 269] width 12 height 12
radio input "true"
radio input "false"
click at [1476, 716] on button "Save" at bounding box center [1483, 726] width 82 height 33
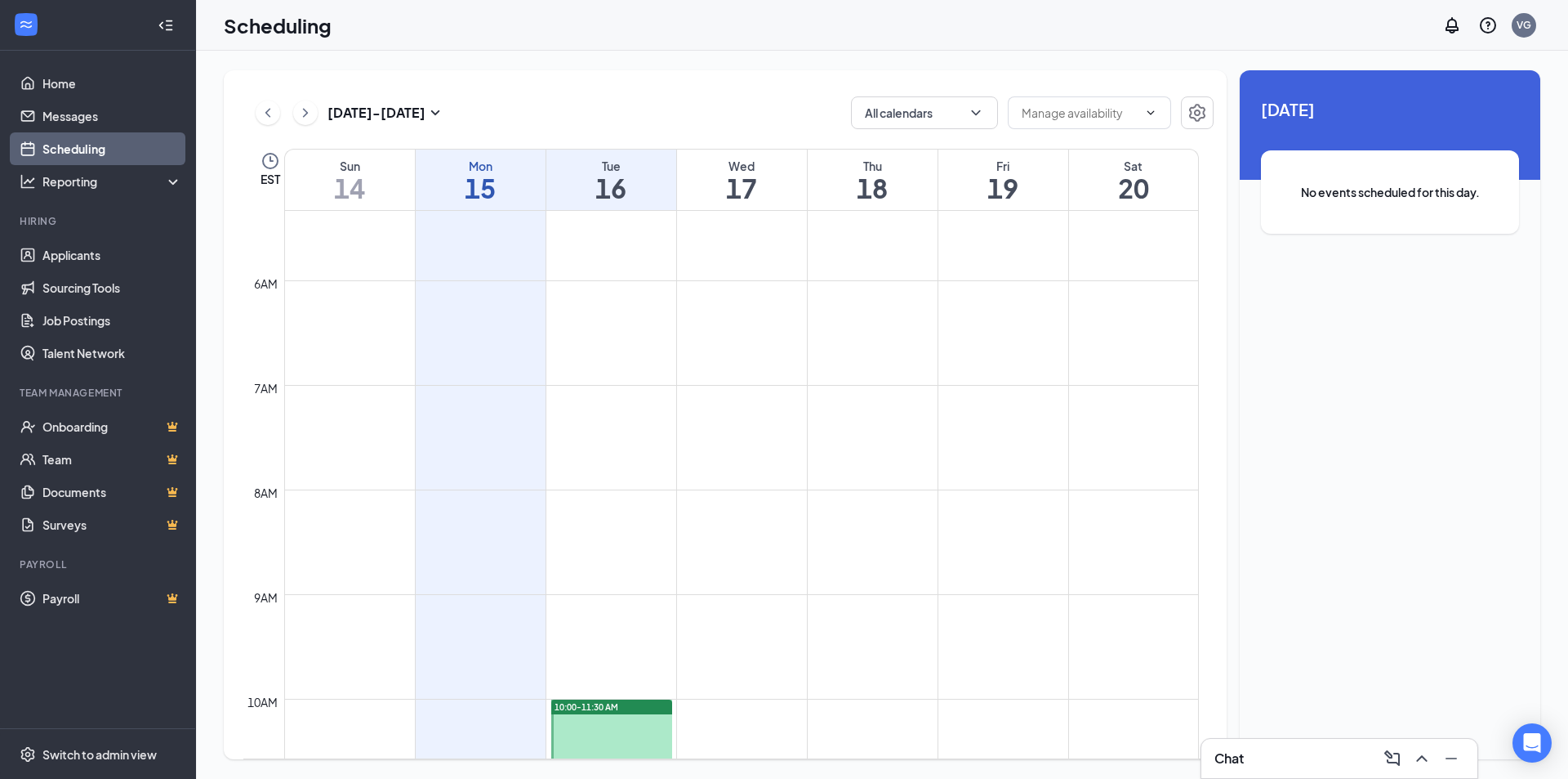
scroll to position [721, 0]
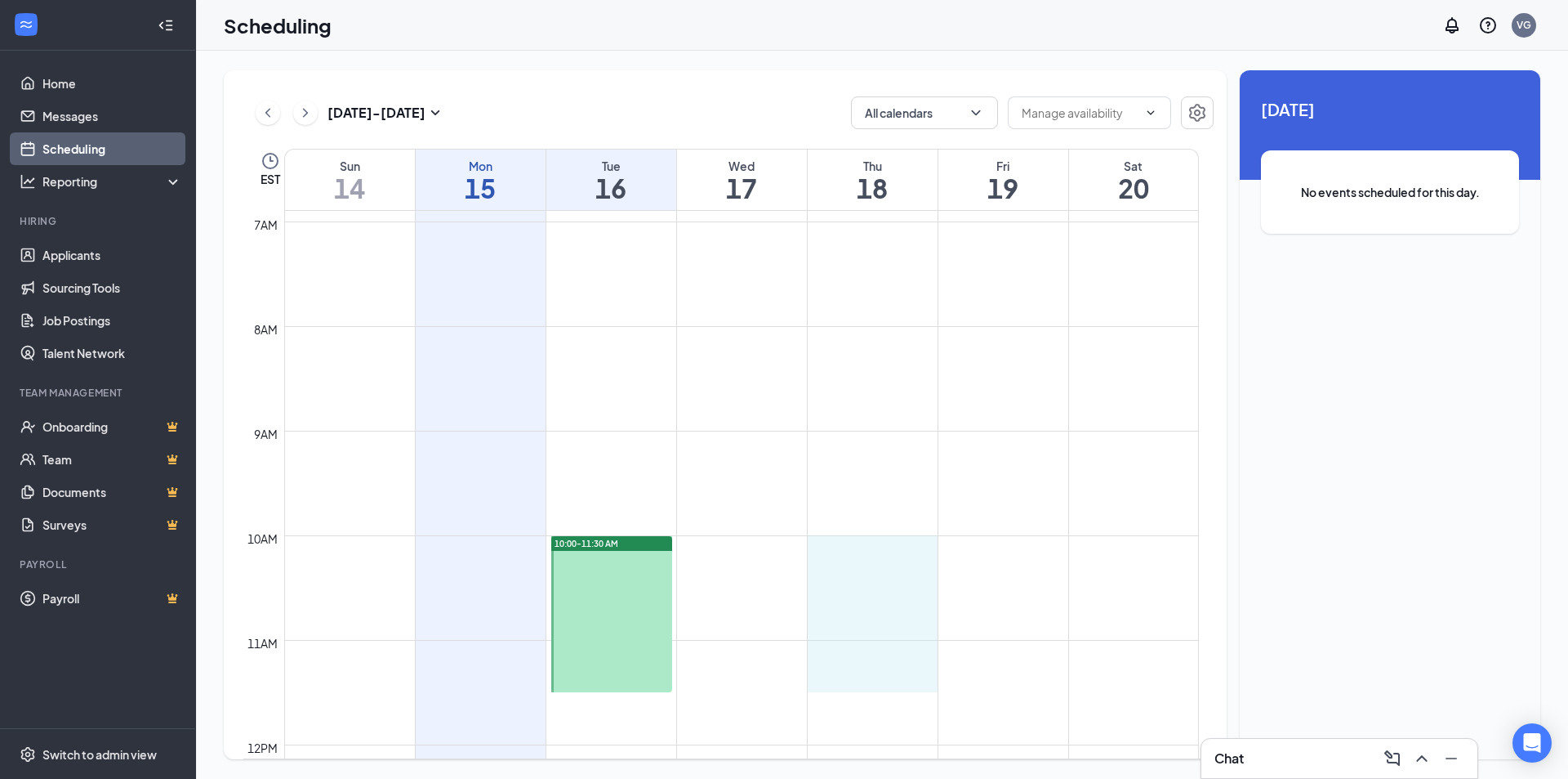
drag, startPoint x: 863, startPoint y: 535, endPoint x: 877, endPoint y: 681, distance: 146.7
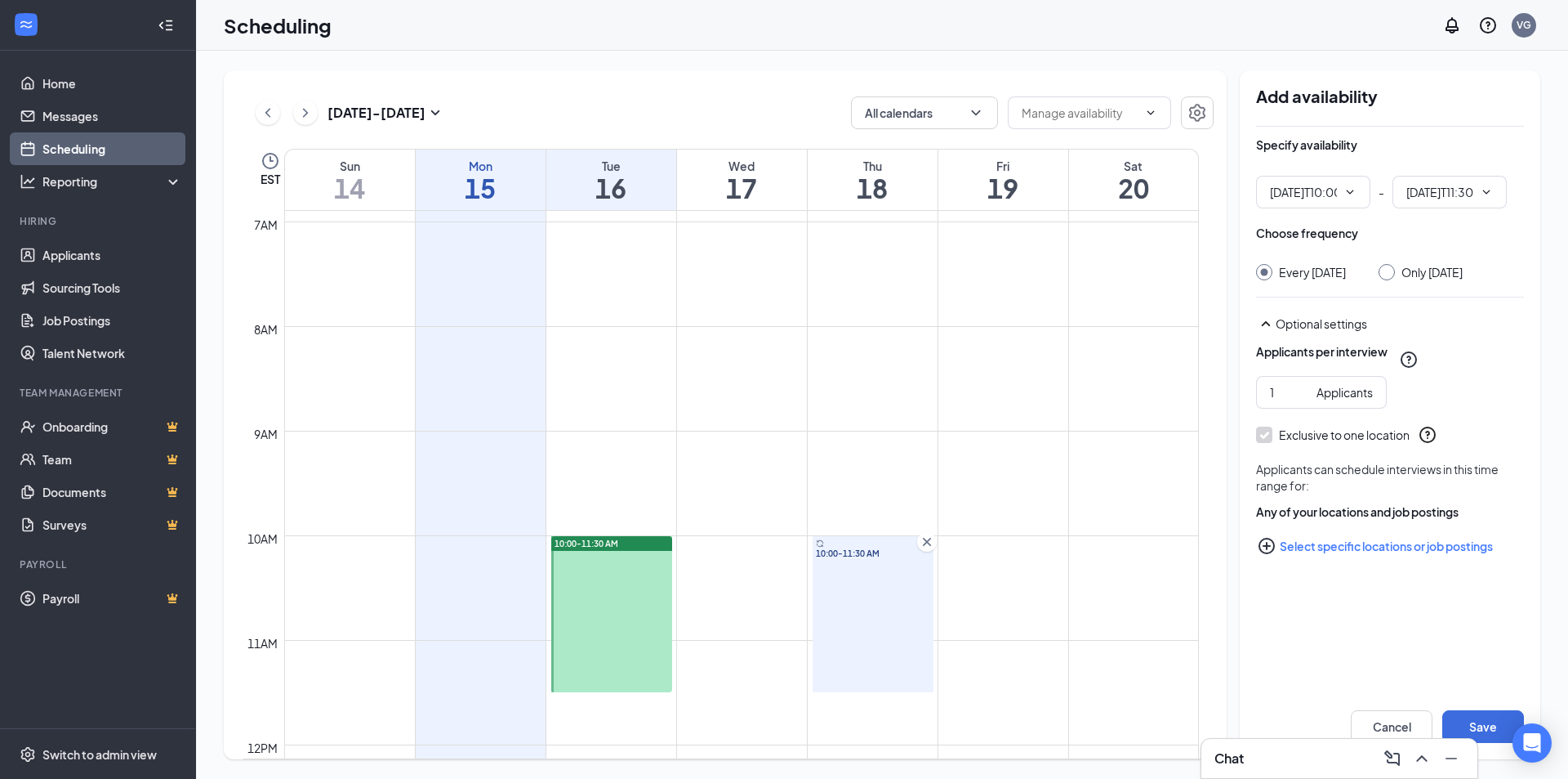
type input "10:00 AM"
type input "11:30 AM"
click at [1390, 266] on input "Only [DATE]" at bounding box center [1384, 269] width 12 height 12
radio input "true"
radio input "false"
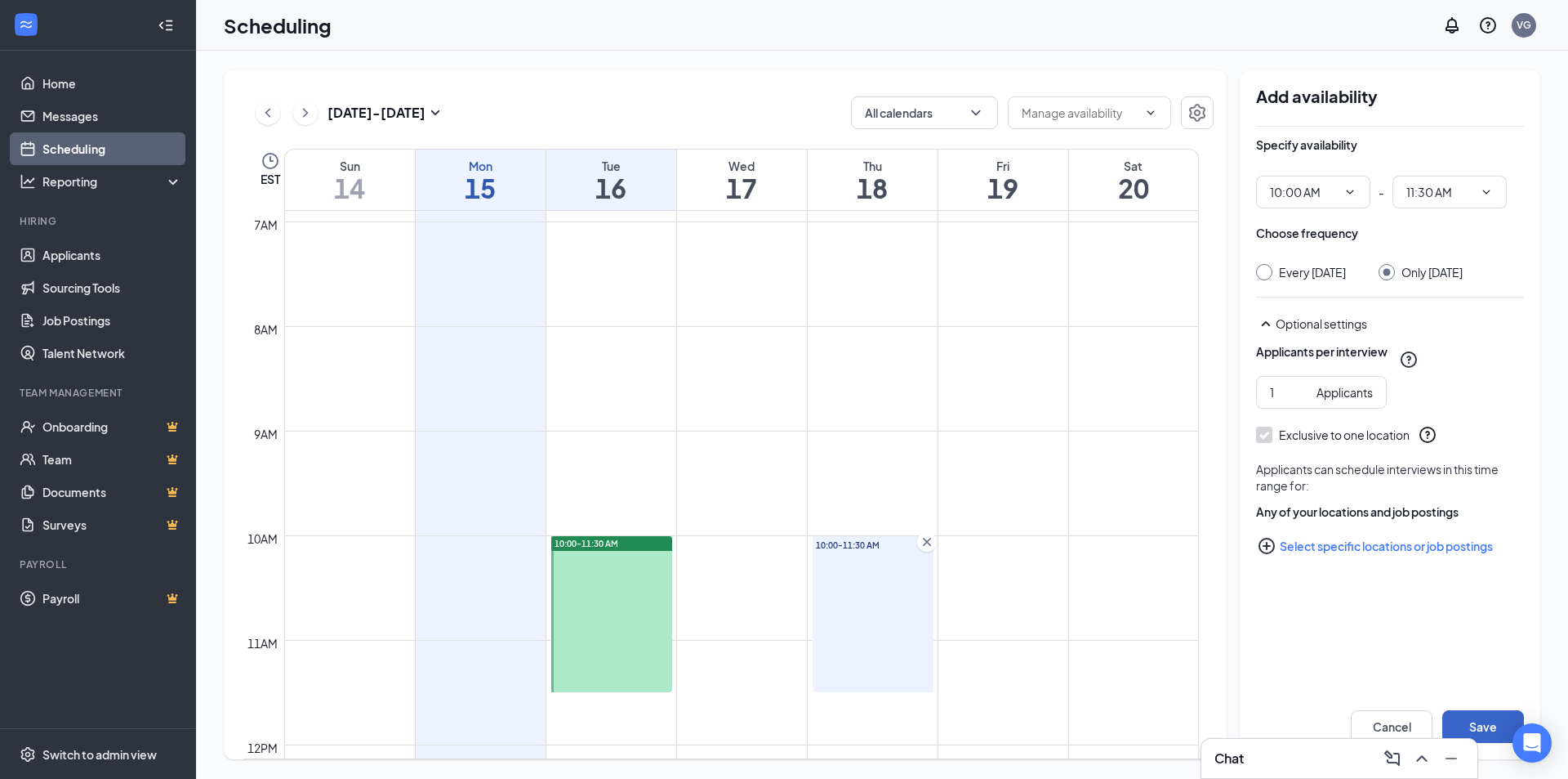
click at [1496, 728] on button "Save" at bounding box center [1483, 726] width 82 height 33
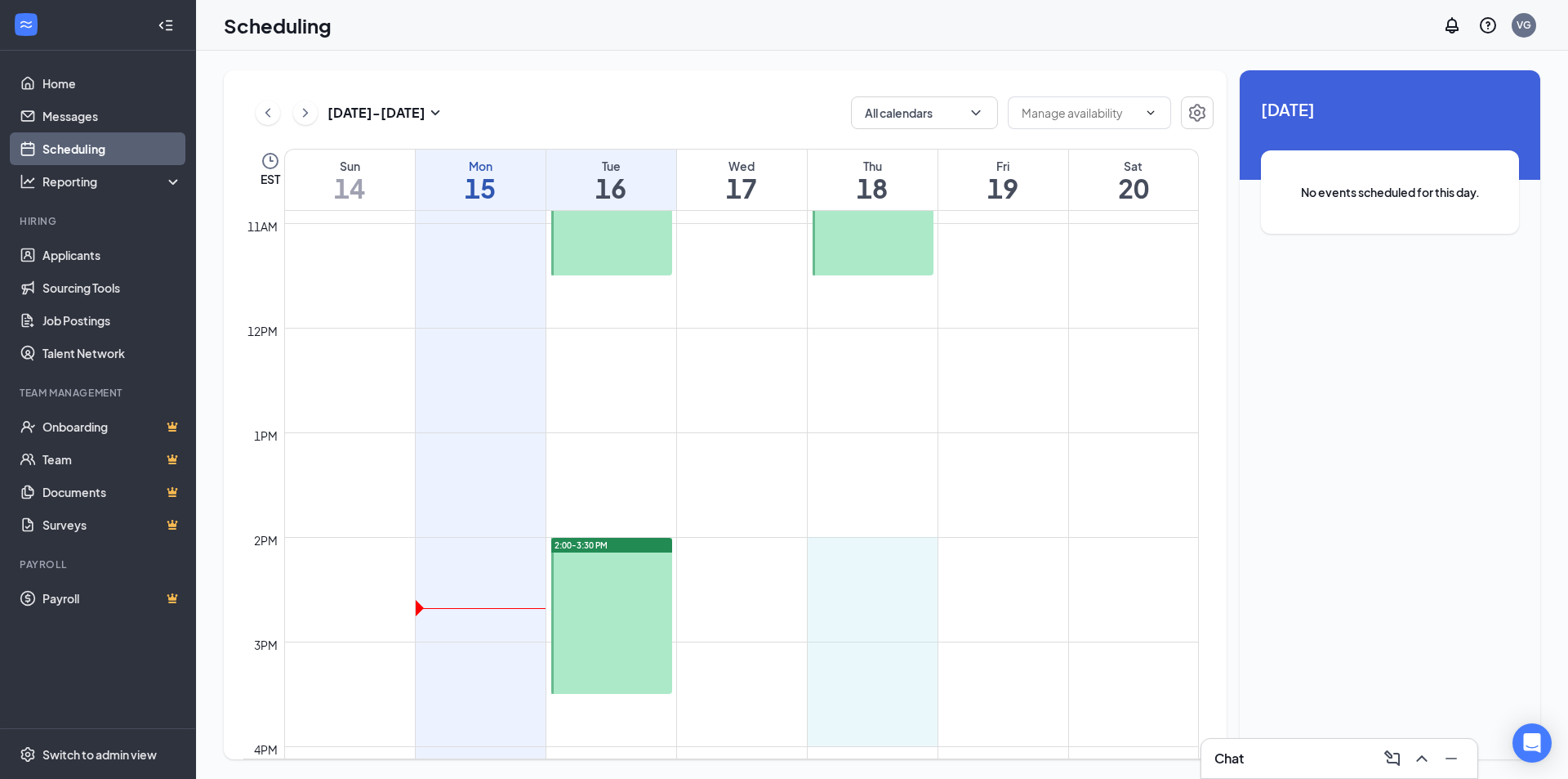
scroll to position [1139, 0]
drag, startPoint x: 853, startPoint y: 628, endPoint x: 873, endPoint y: 685, distance: 60.4
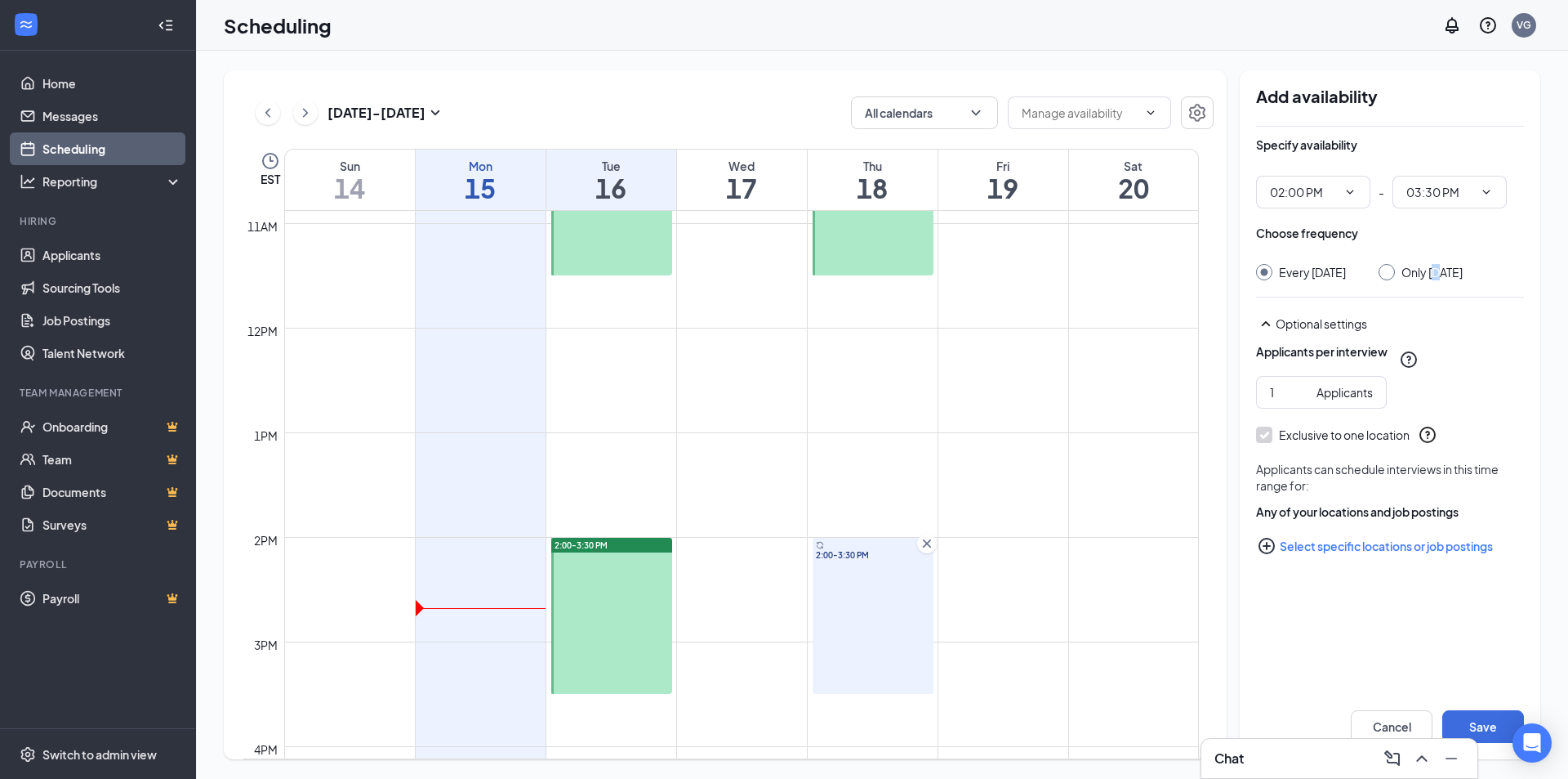
click at [1448, 280] on div "Only [DATE]" at bounding box center [1432, 272] width 61 height 16
click at [1395, 273] on div at bounding box center [1386, 272] width 16 height 16
click at [1395, 276] on div at bounding box center [1386, 272] width 16 height 16
click at [1395, 272] on div at bounding box center [1386, 272] width 16 height 16
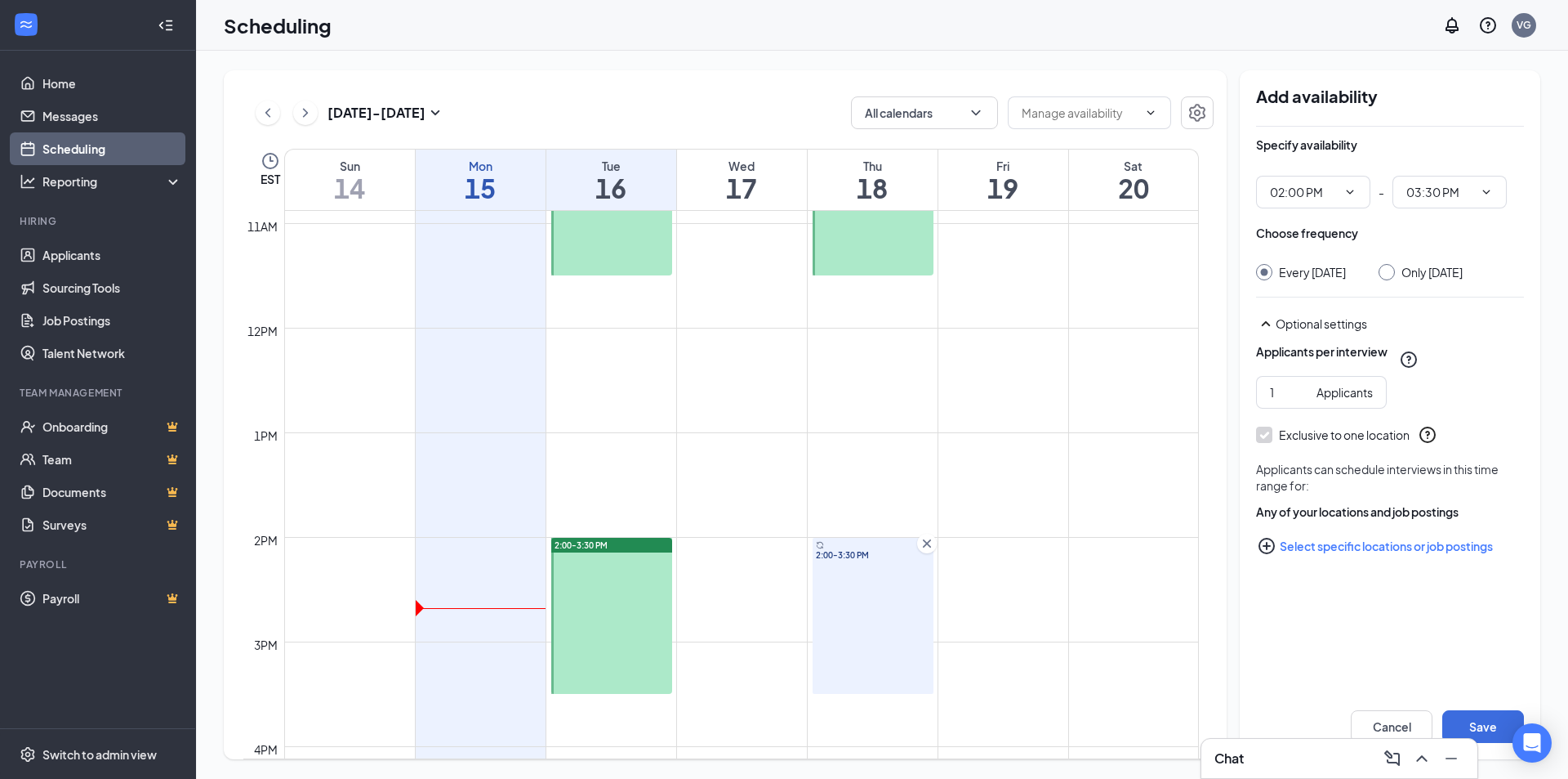
click at [1390, 273] on input "Only [DATE]" at bounding box center [1384, 269] width 12 height 12
radio input "true"
radio input "false"
click at [1476, 718] on button "Save" at bounding box center [1483, 726] width 82 height 33
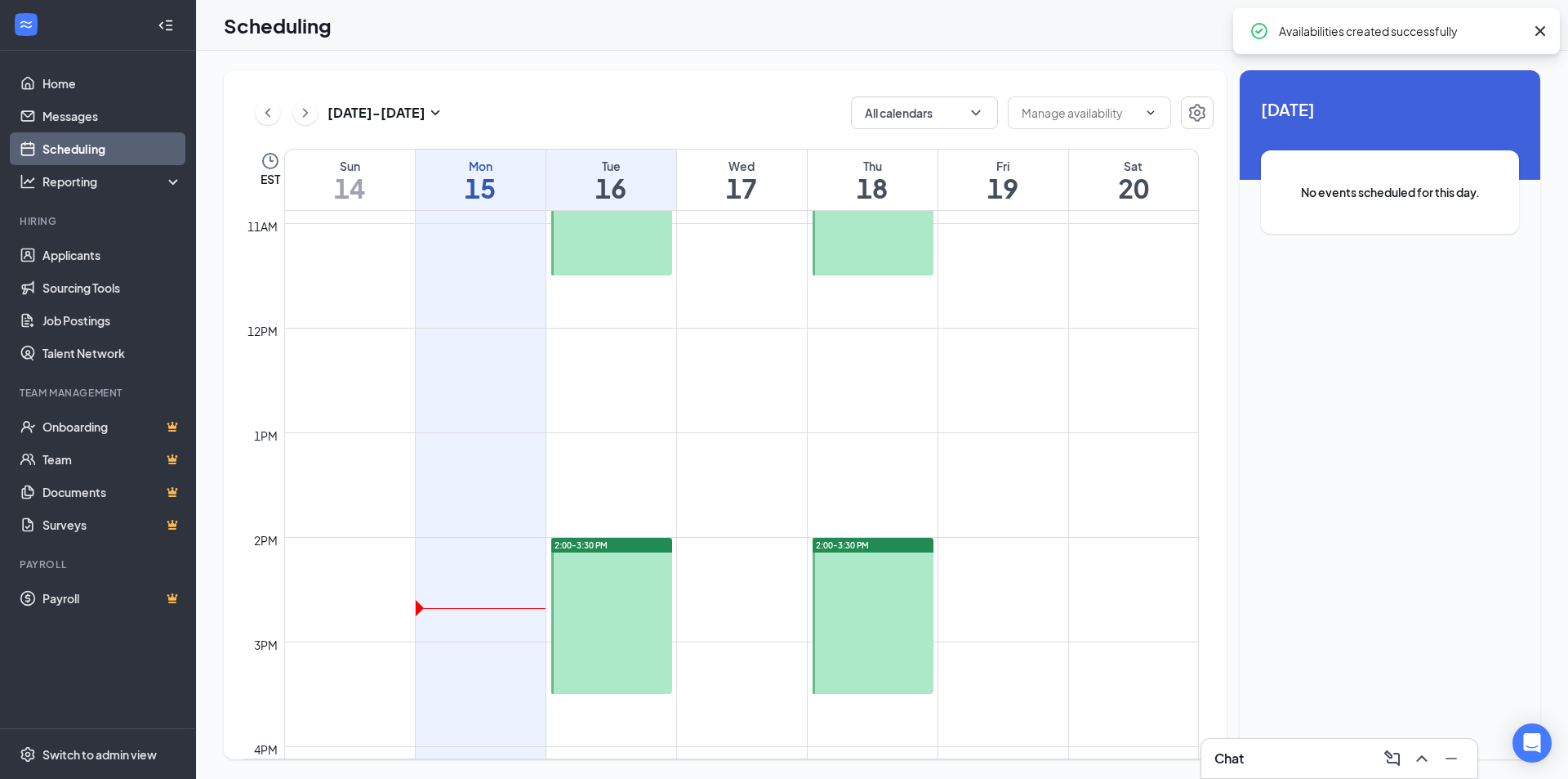
scroll to position [1302, 0]
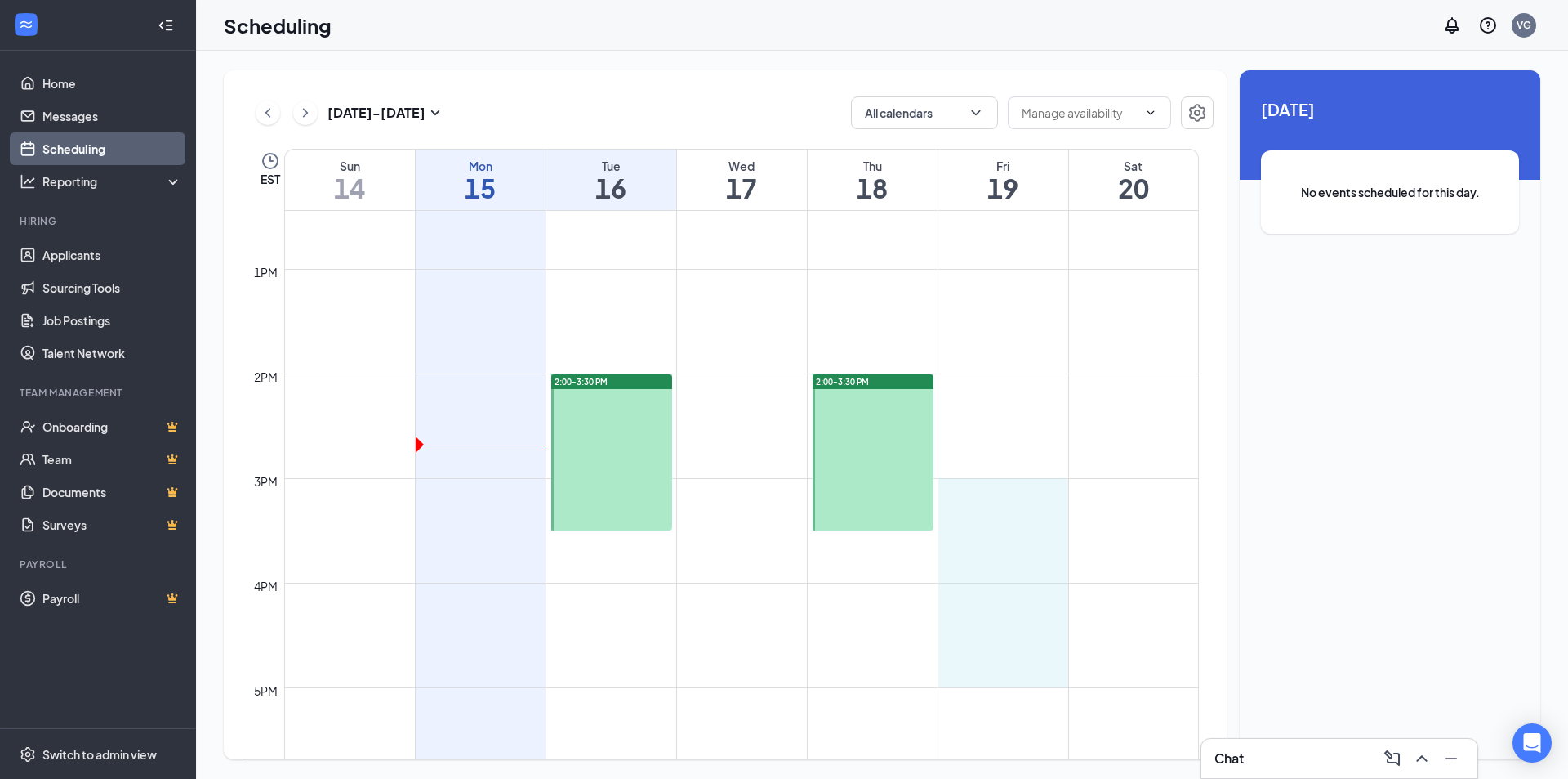
drag, startPoint x: 999, startPoint y: 479, endPoint x: 1006, endPoint y: 683, distance: 204.1
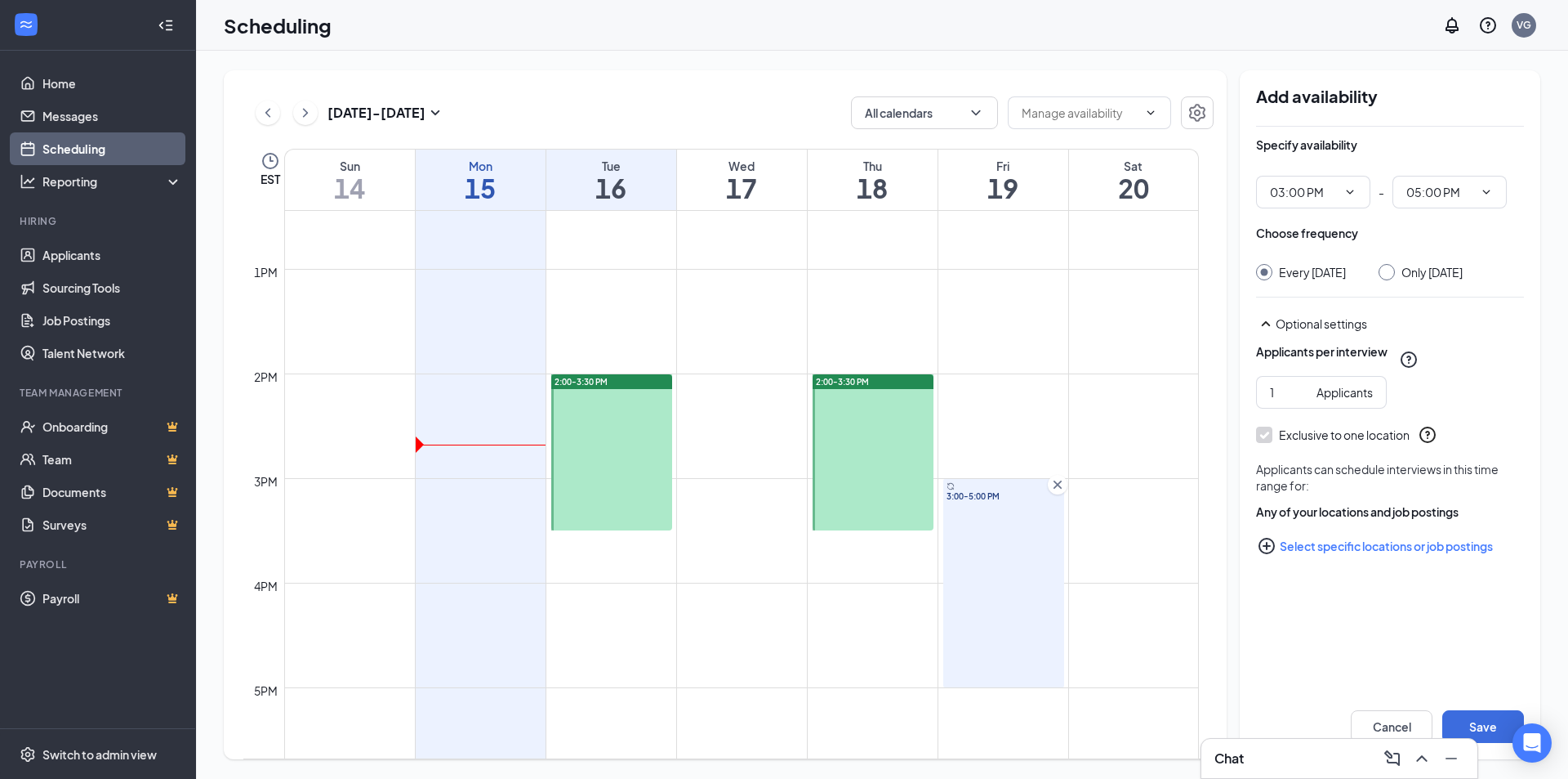
click at [1386, 272] on input "Only [DATE]" at bounding box center [1384, 269] width 12 height 12
radio input "true"
radio input "false"
click at [1494, 723] on button "Save" at bounding box center [1483, 726] width 82 height 33
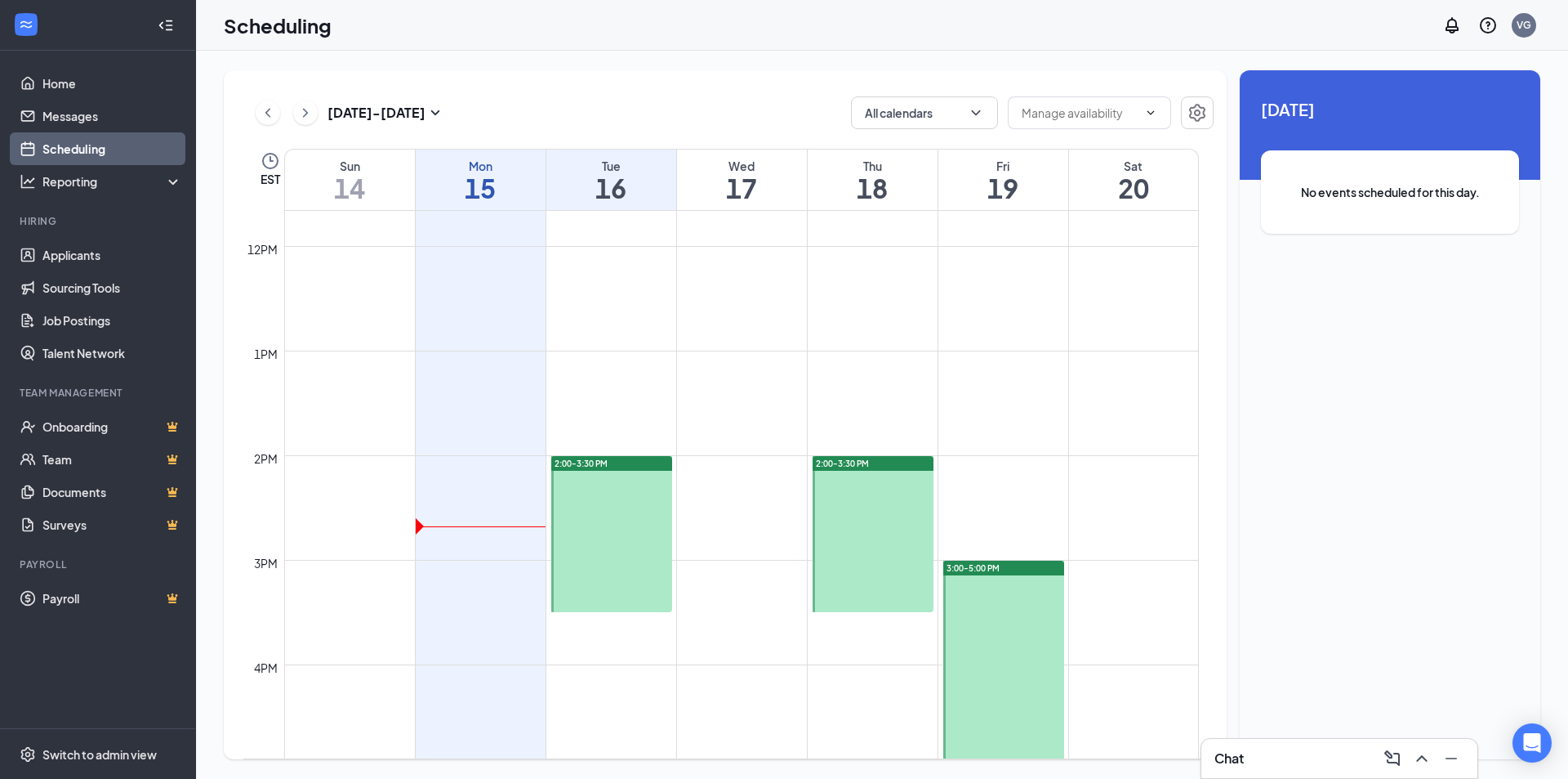
scroll to position [1057, 0]
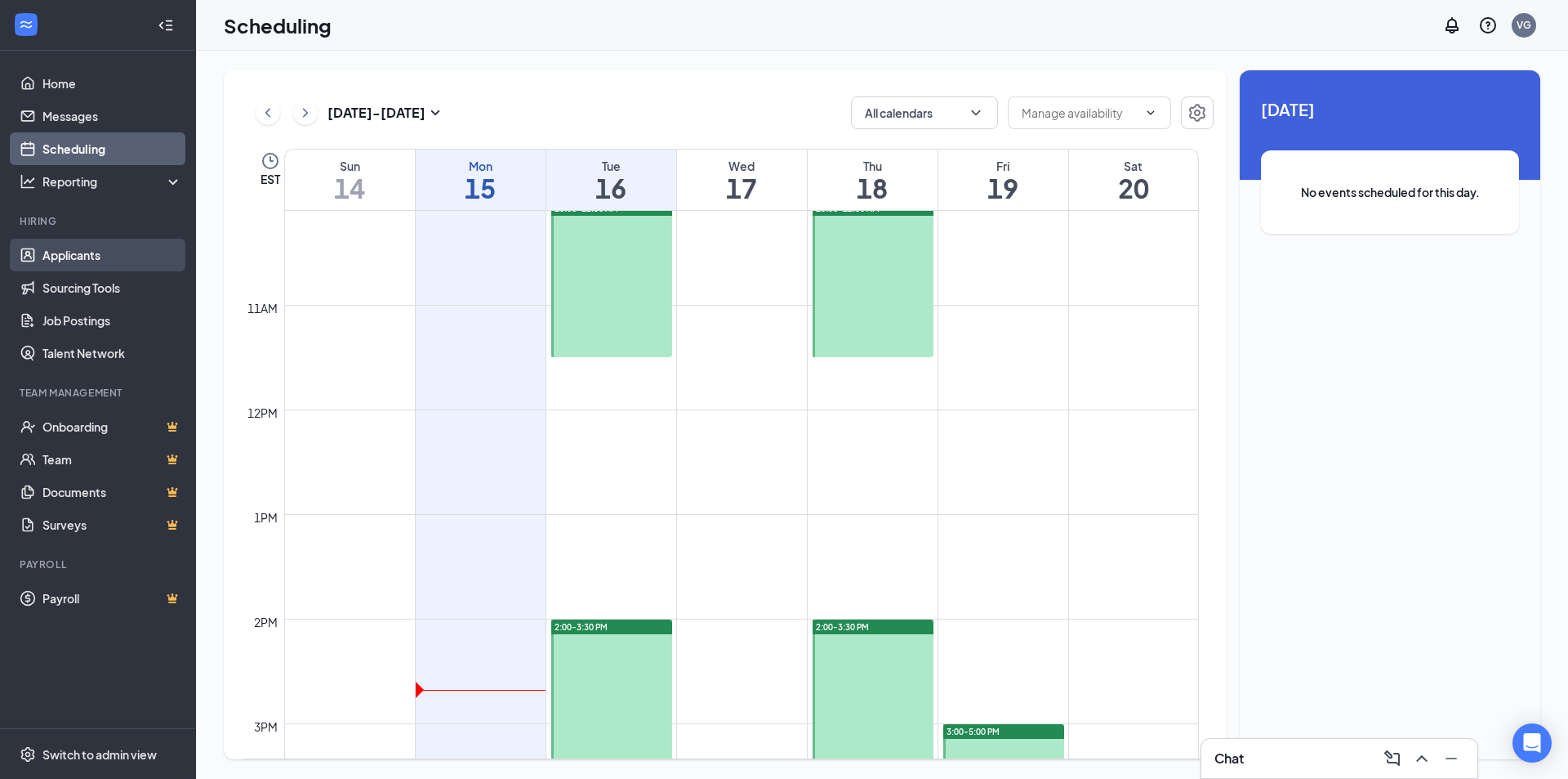
click at [69, 259] on link "Applicants" at bounding box center [112, 255] width 140 height 33
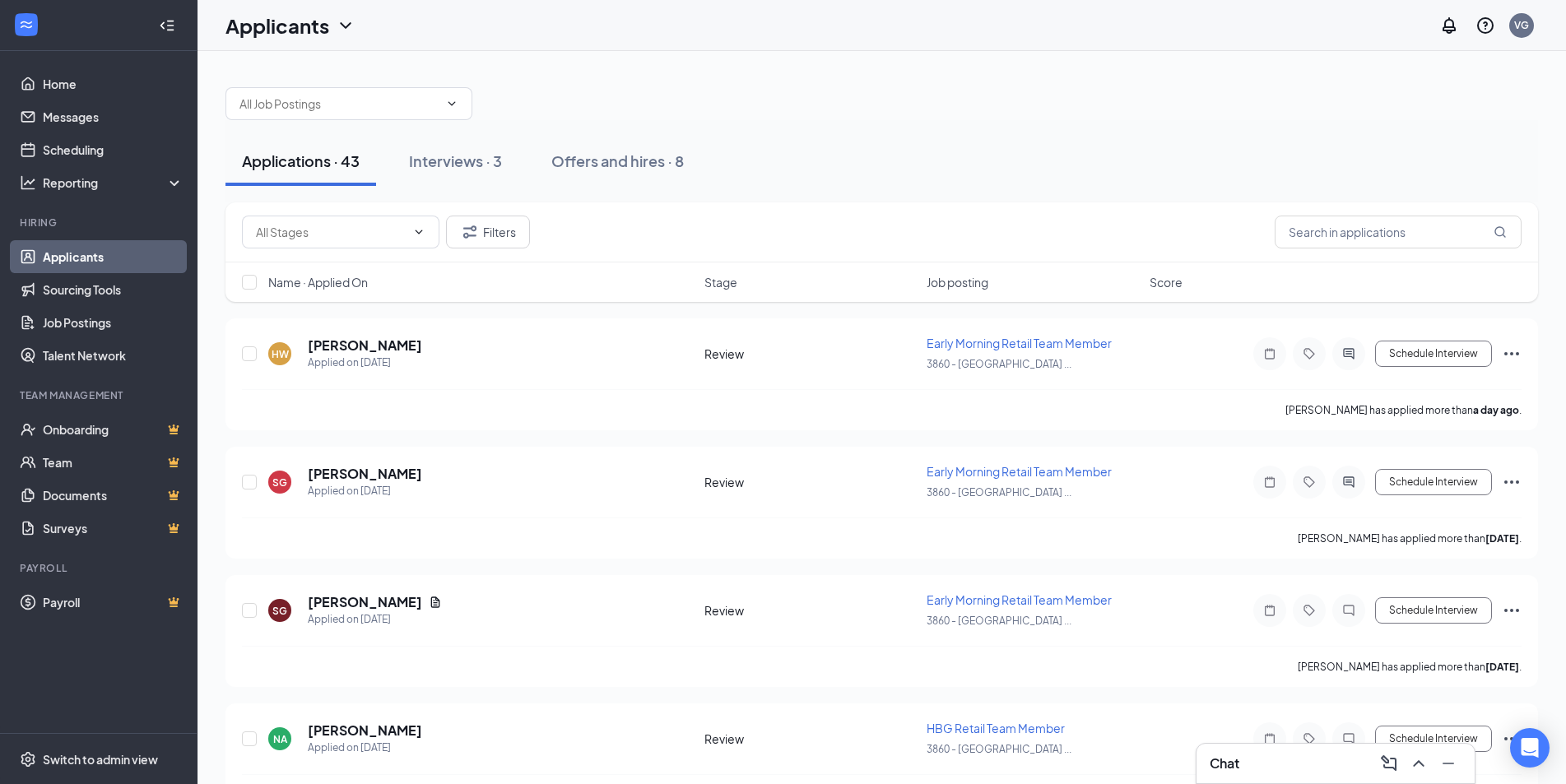
click at [333, 284] on span "Name · Applied On" at bounding box center [317, 282] width 99 height 16
click at [335, 284] on span "Name · Applied On" at bounding box center [317, 282] width 99 height 16
click at [385, 343] on h5 "[PERSON_NAME]" at bounding box center [365, 345] width 115 height 18
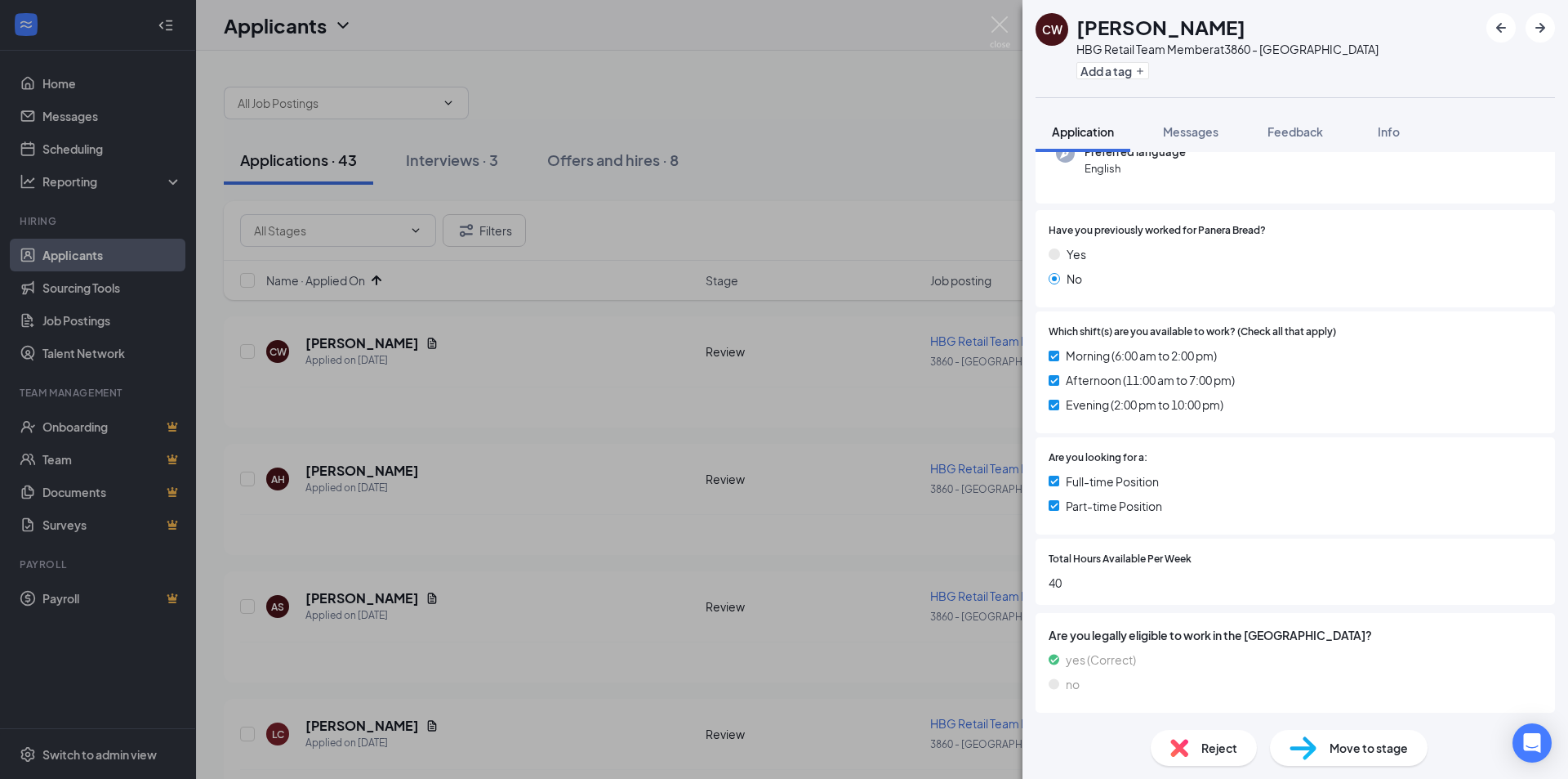
click at [1380, 751] on span "Move to stage" at bounding box center [1369, 748] width 78 height 18
type input "1st Onsite Interview (next stage)"
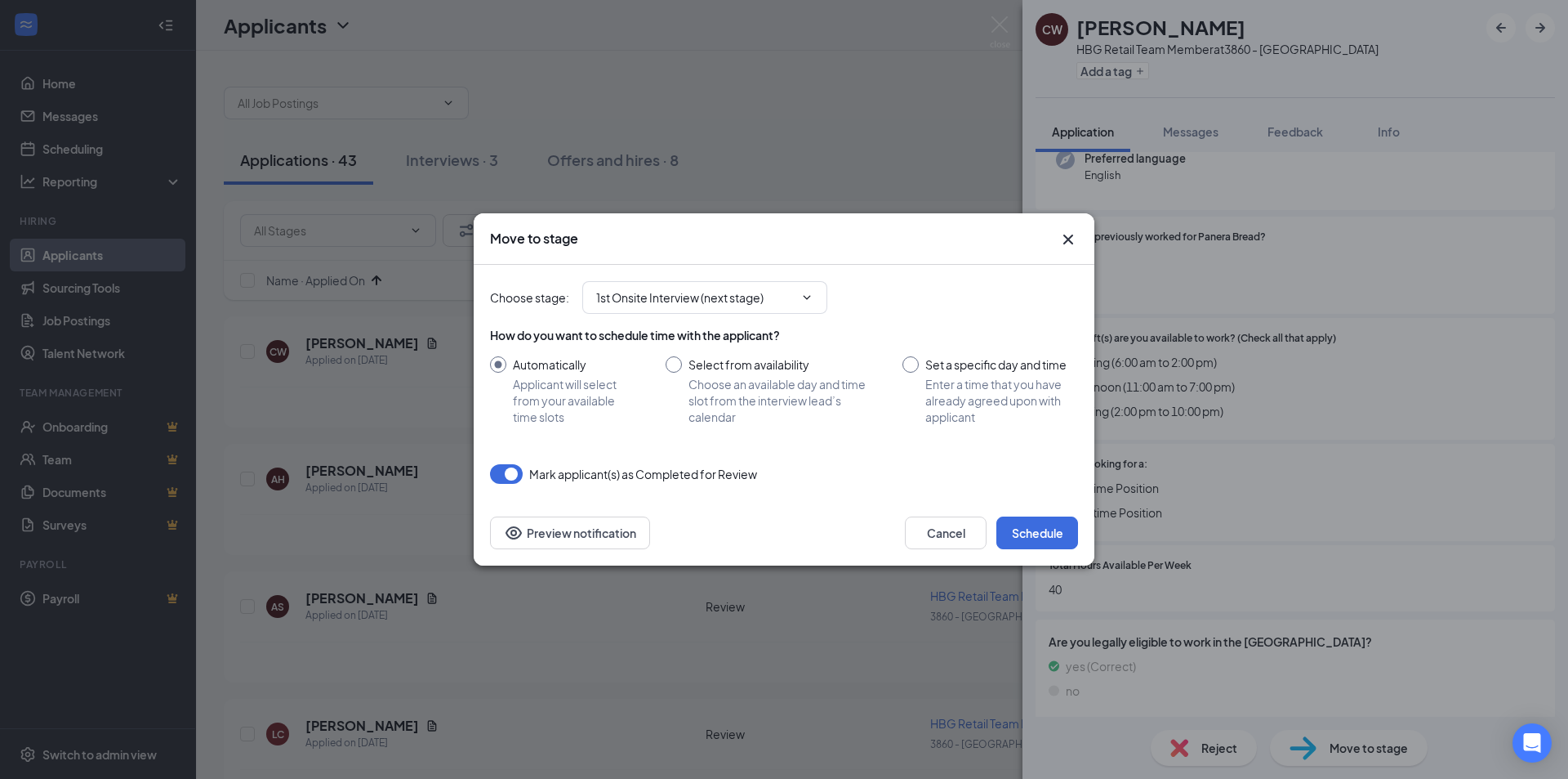
click at [721, 369] on input "Select from availability Choose an available day and time slot from the intervi…" at bounding box center [767, 390] width 204 height 69
radio input "true"
radio input "false"
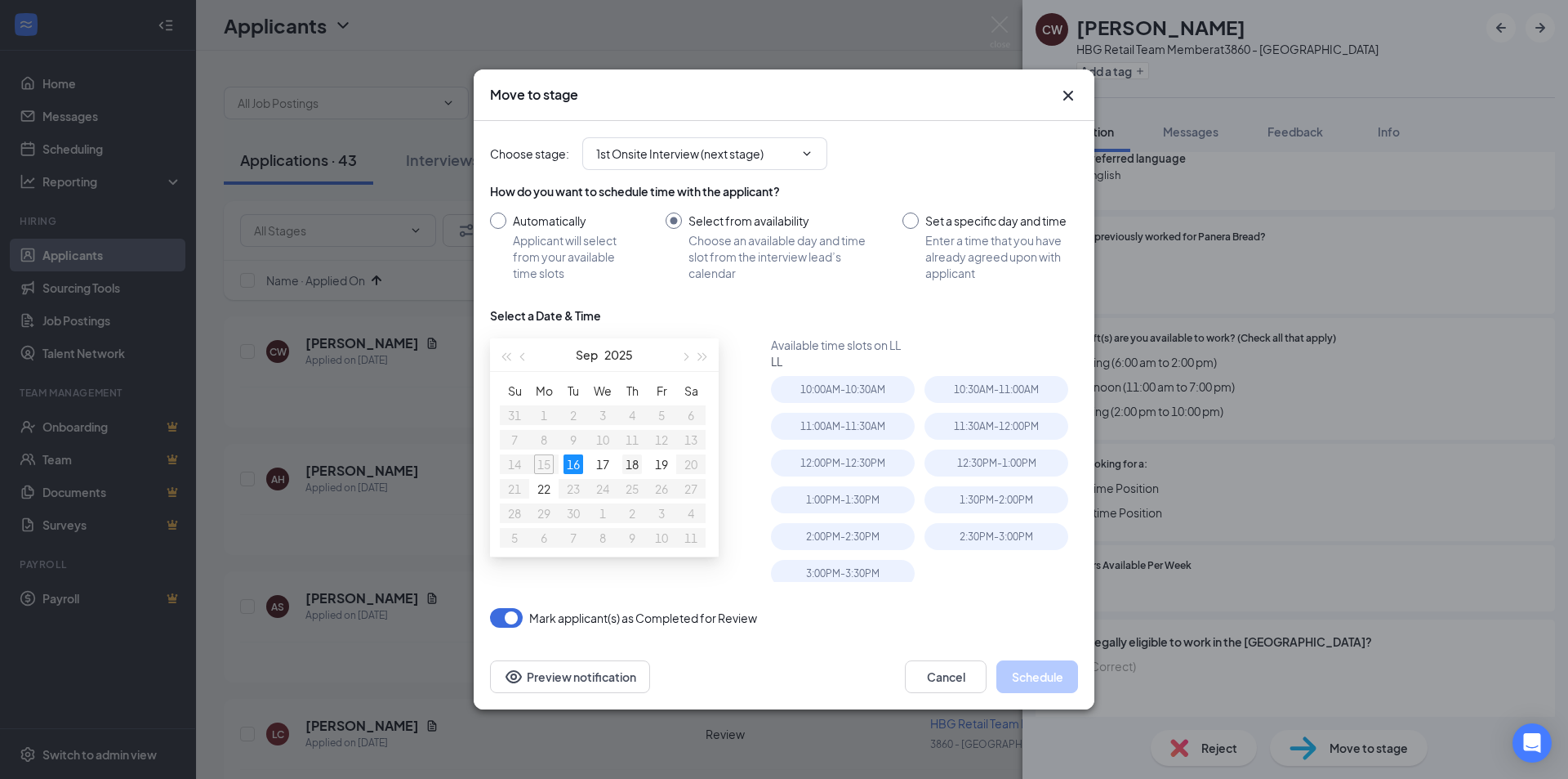
type input "[DATE]"
click at [624, 460] on div "18" at bounding box center [632, 464] width 20 height 20
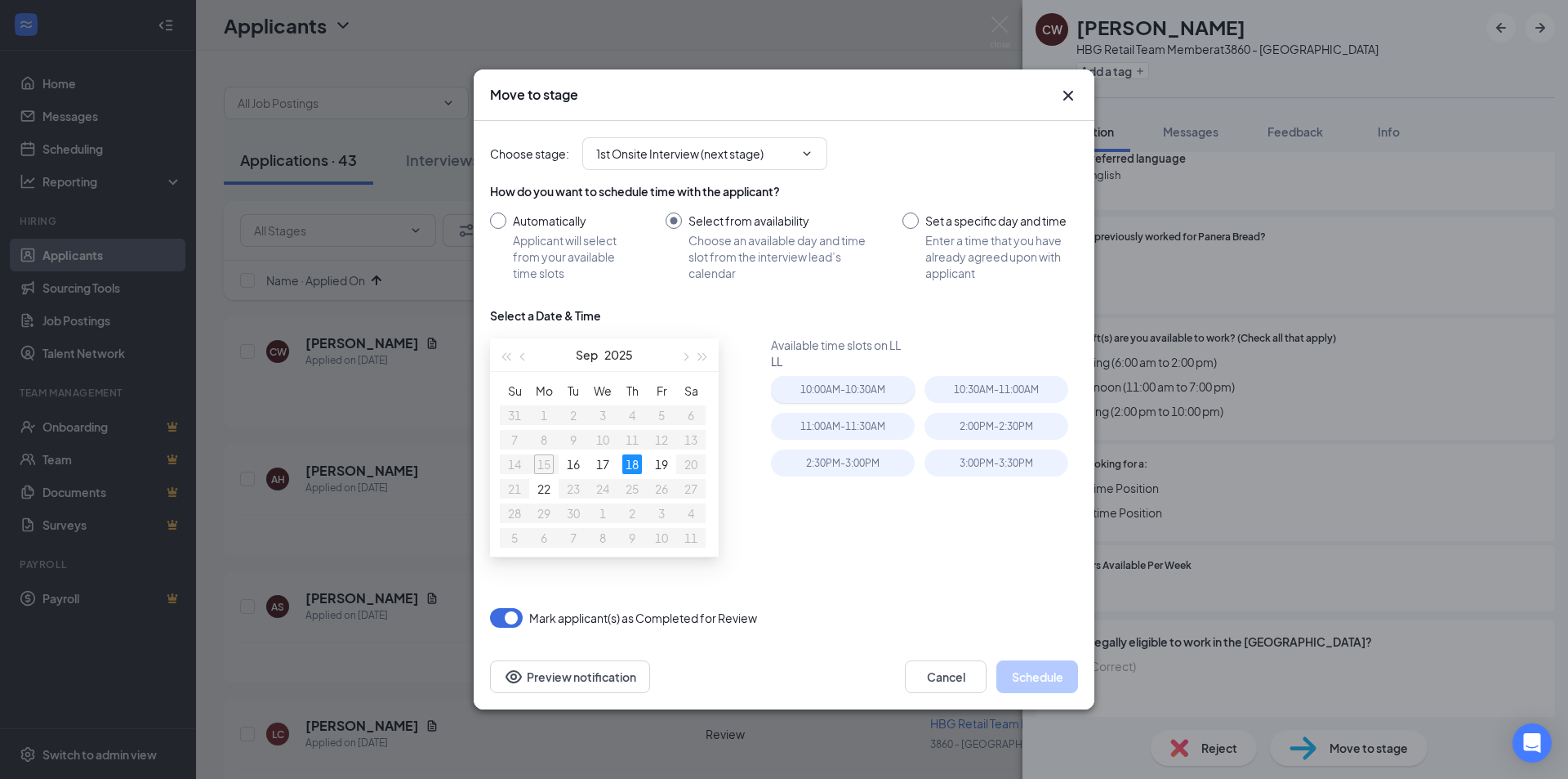
click at [869, 393] on div "10:00AM - 10:30AM" at bounding box center [843, 389] width 144 height 27
click at [877, 419] on div "11:00AM - 11:30AM" at bounding box center [843, 428] width 144 height 27
click at [873, 456] on div "2:30PM - 3:00PM" at bounding box center [843, 466] width 144 height 27
click at [871, 440] on div "11:00AM - 11:30AM" at bounding box center [847, 431] width 154 height 37
click at [871, 438] on div "11:00AM - 11:30AM" at bounding box center [843, 426] width 144 height 27
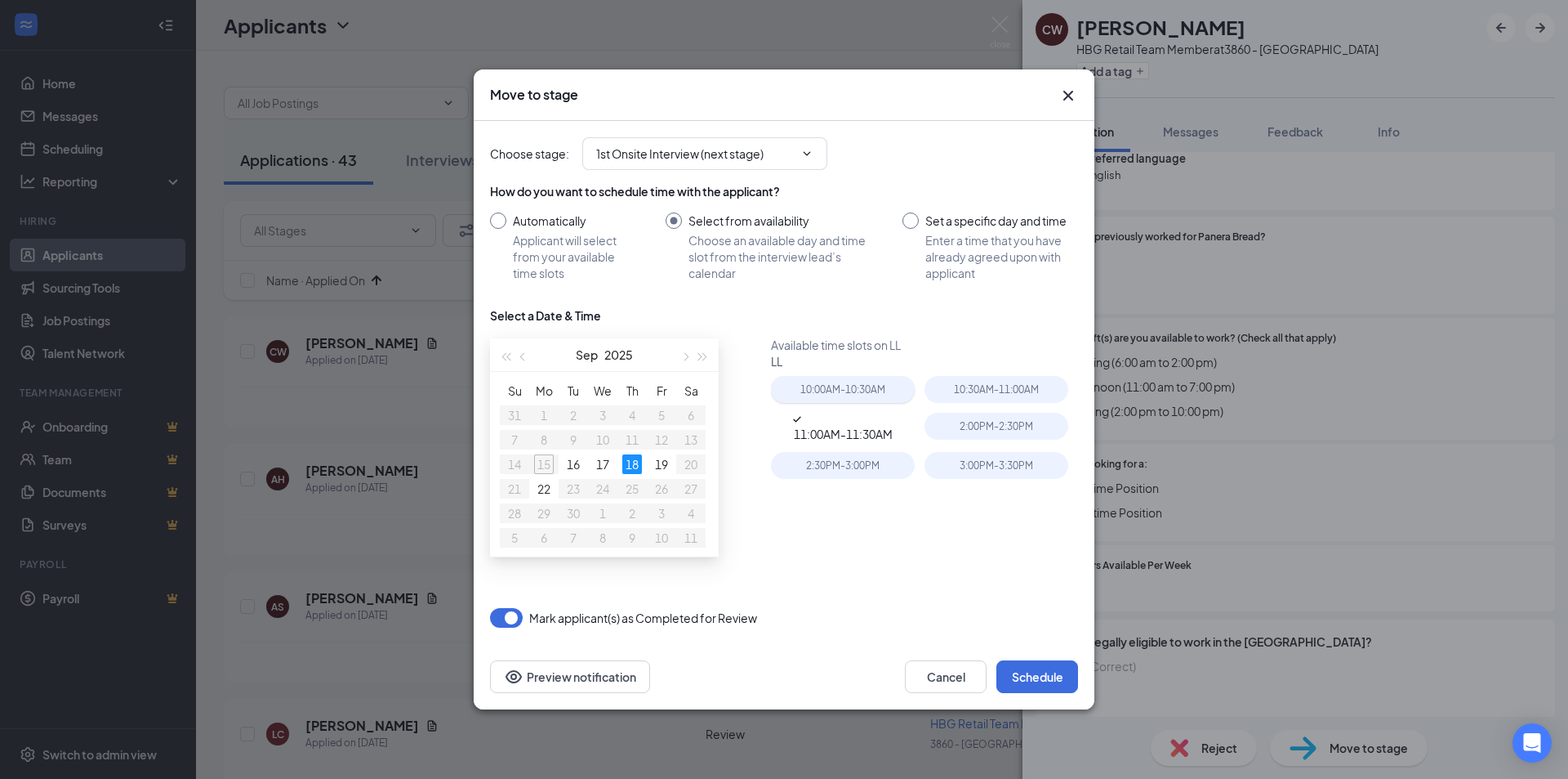
click at [900, 389] on div "10:00AM - 10:30AM" at bounding box center [843, 389] width 144 height 27
click at [900, 389] on div "10:00AM - 10:30AM" at bounding box center [843, 390] width 144 height 29
click at [515, 234] on input "Automatically Applicant will select from your available time slots" at bounding box center [562, 247] width 143 height 69
radio input "true"
radio input "false"
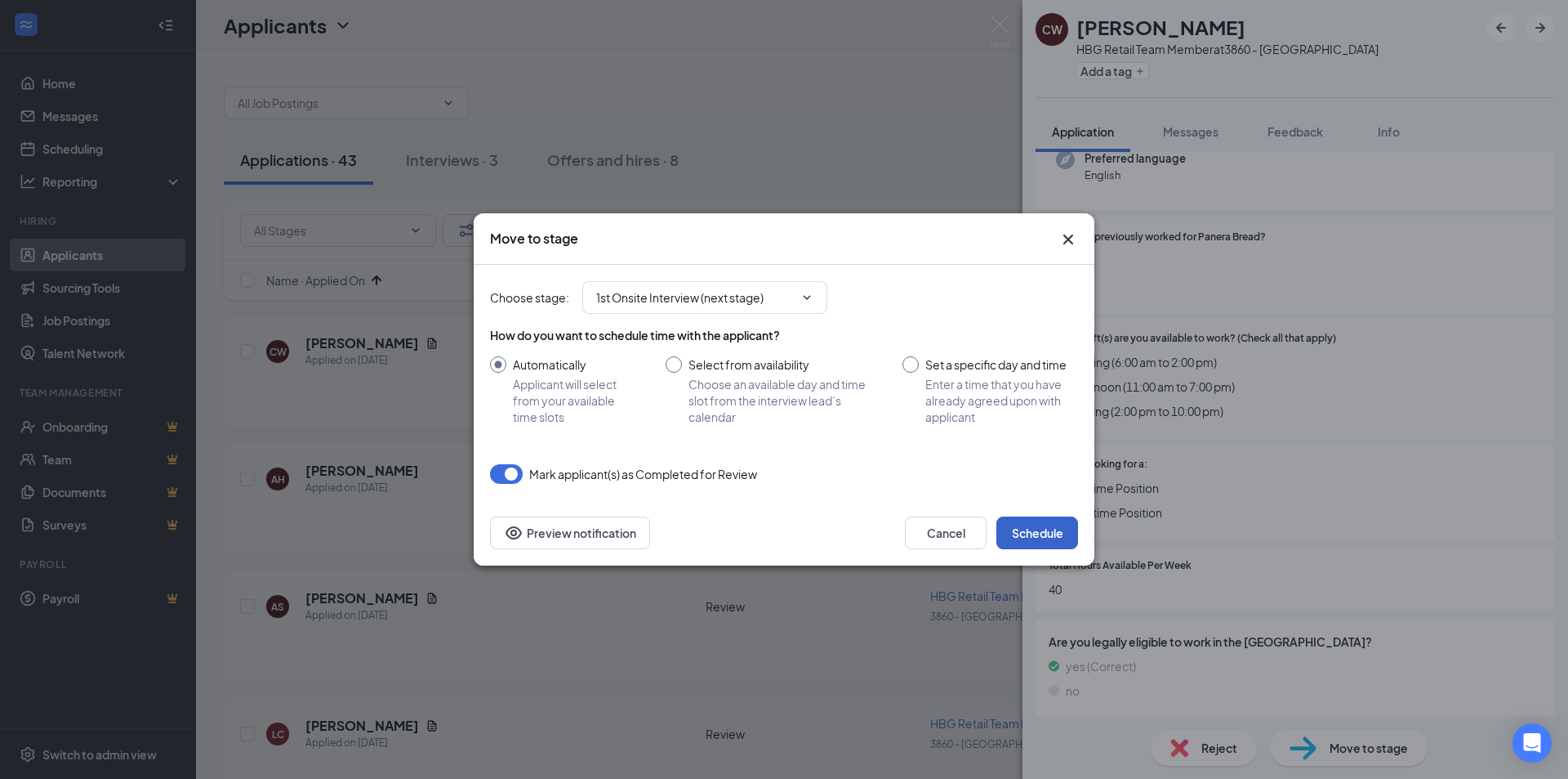
click at [1040, 529] on button "Schedule" at bounding box center [1038, 532] width 82 height 33
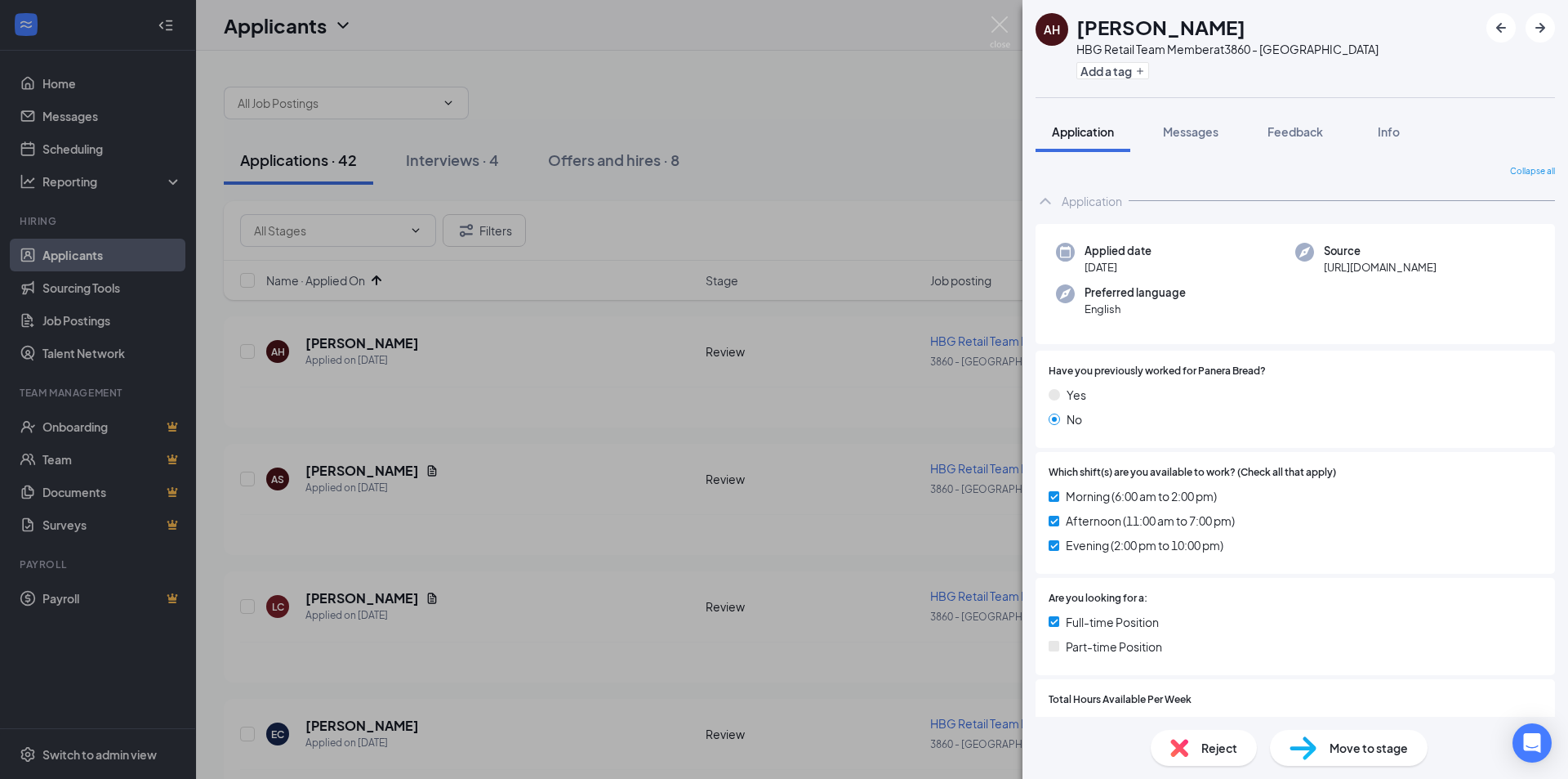
click at [825, 447] on div "AH [PERSON_NAME] HBG Retail Team Member at 3860 - [GEOGRAPHIC_DATA] Add a tag A…" at bounding box center [784, 389] width 1568 height 779
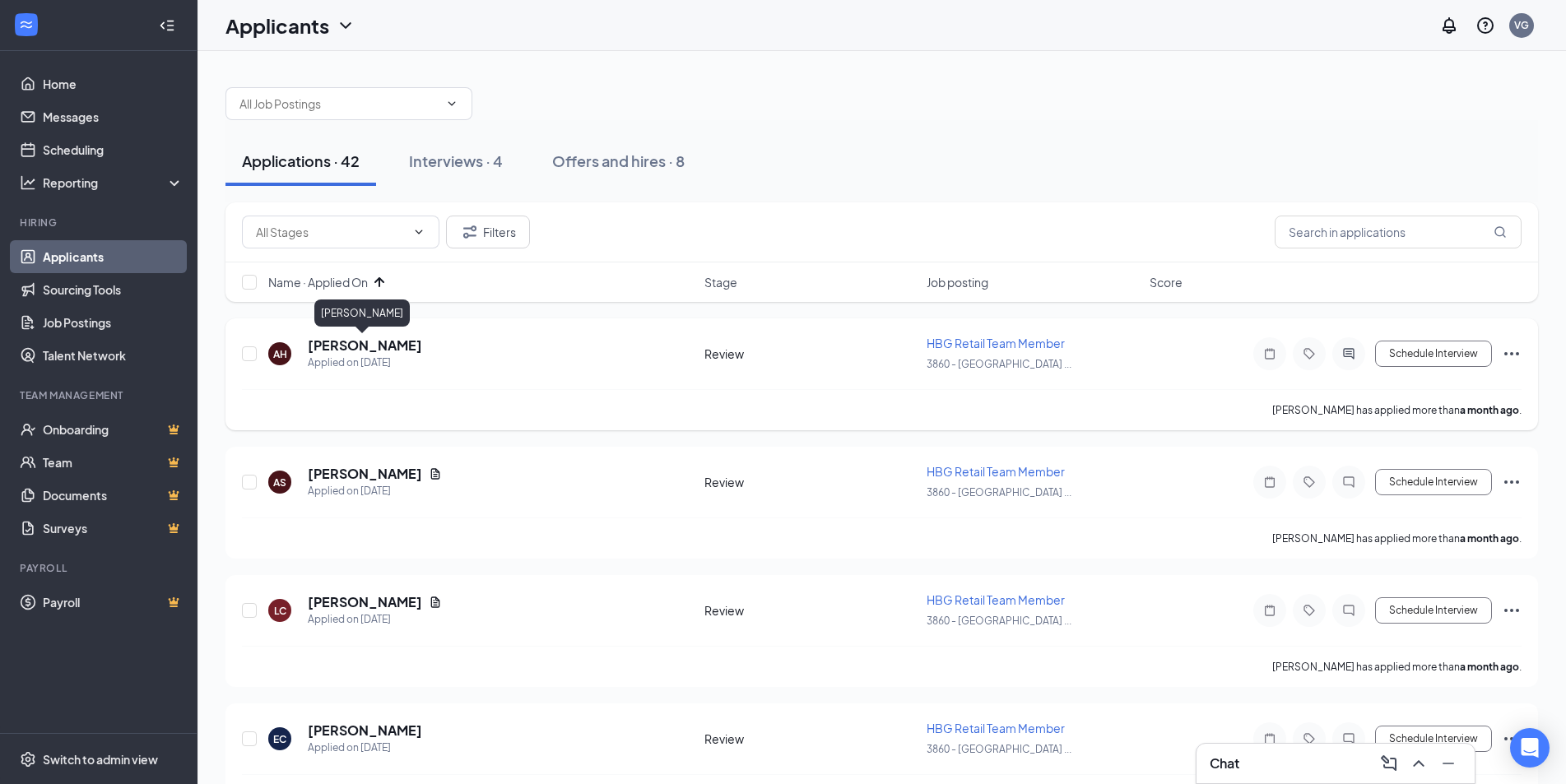
click at [342, 343] on h5 "[PERSON_NAME]" at bounding box center [365, 345] width 115 height 18
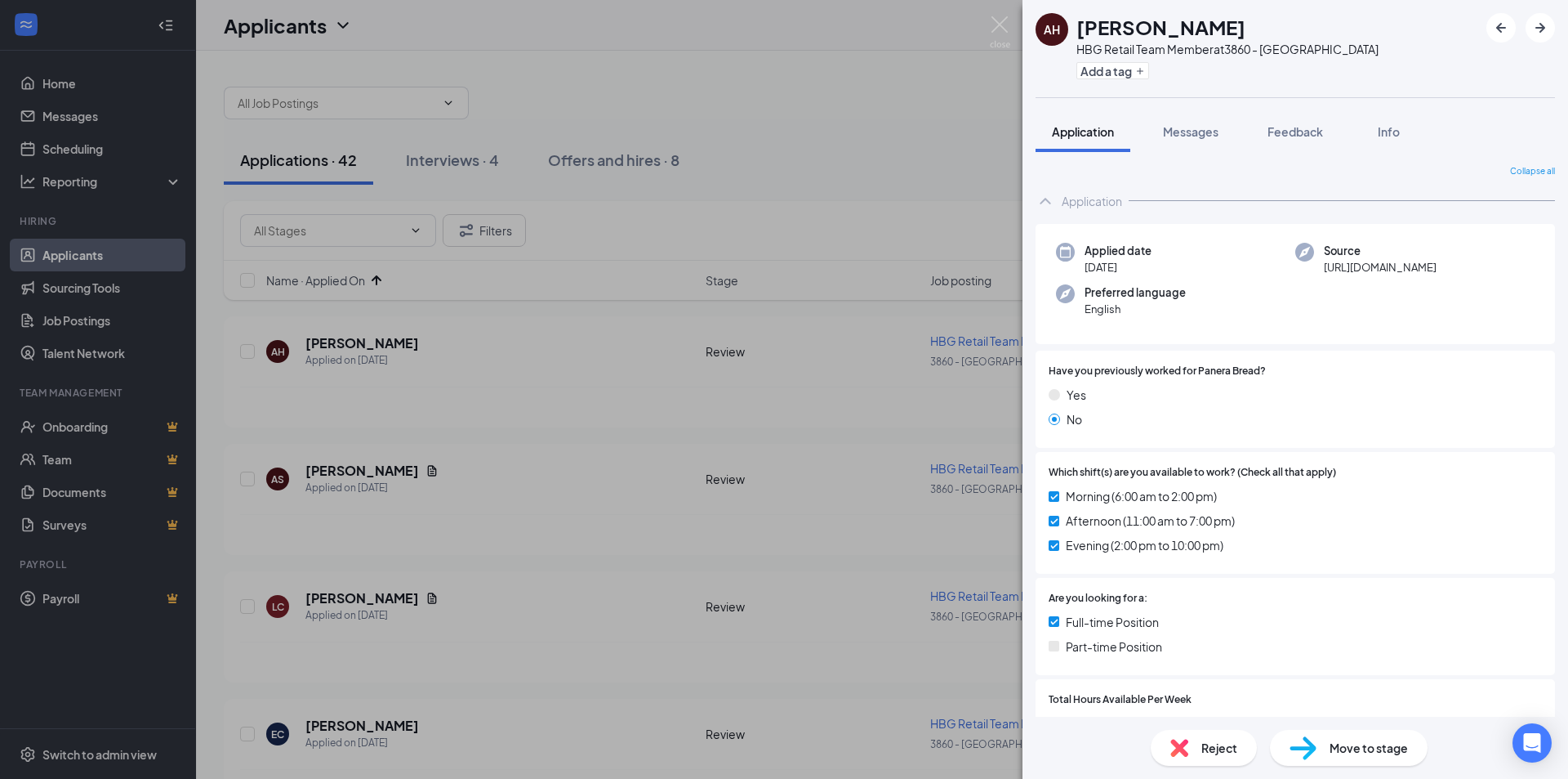
scroll to position [242, 0]
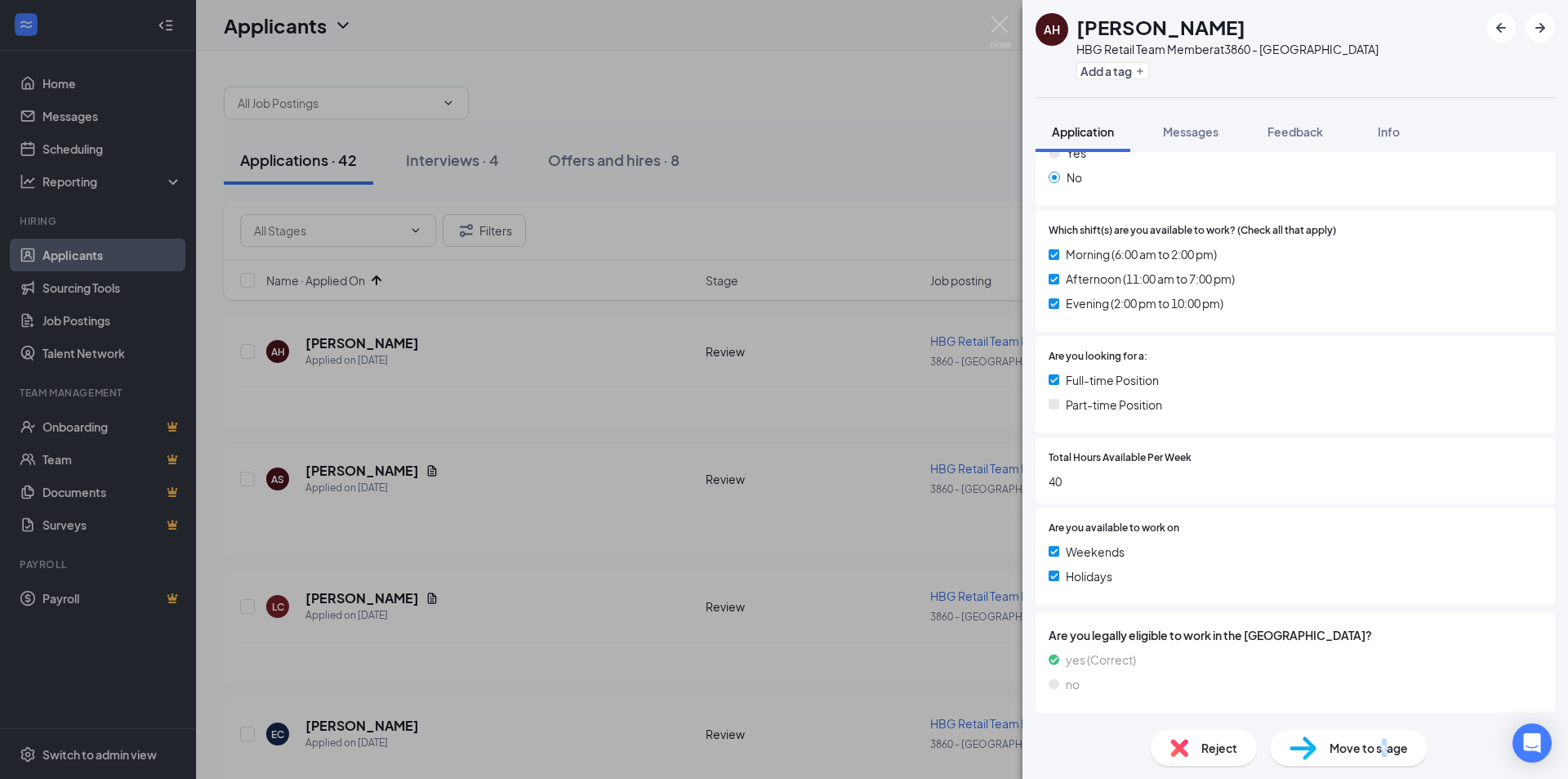
click at [1384, 754] on span "Move to stage" at bounding box center [1369, 748] width 78 height 18
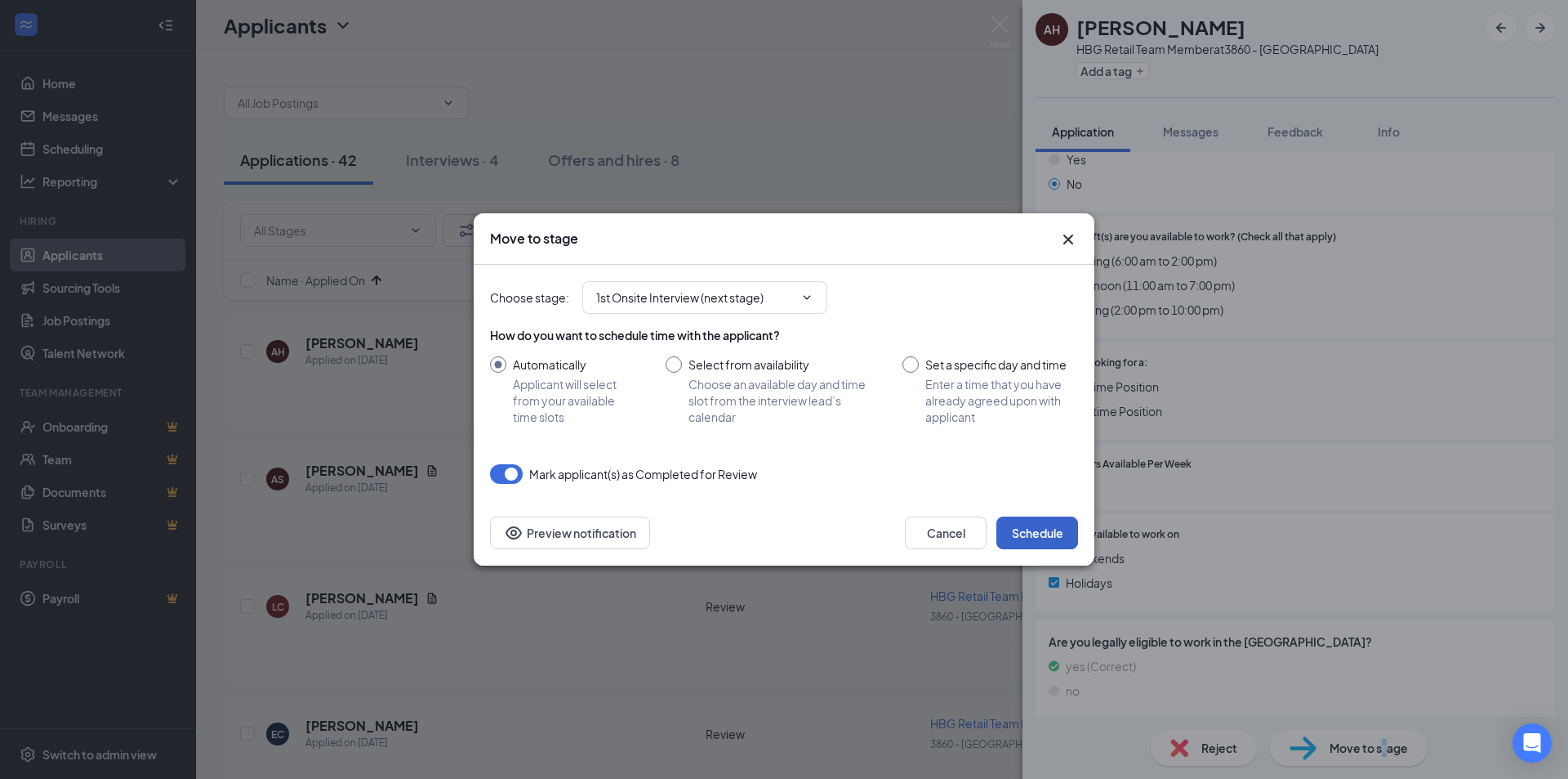
click at [1060, 534] on button "Schedule" at bounding box center [1038, 532] width 82 height 33
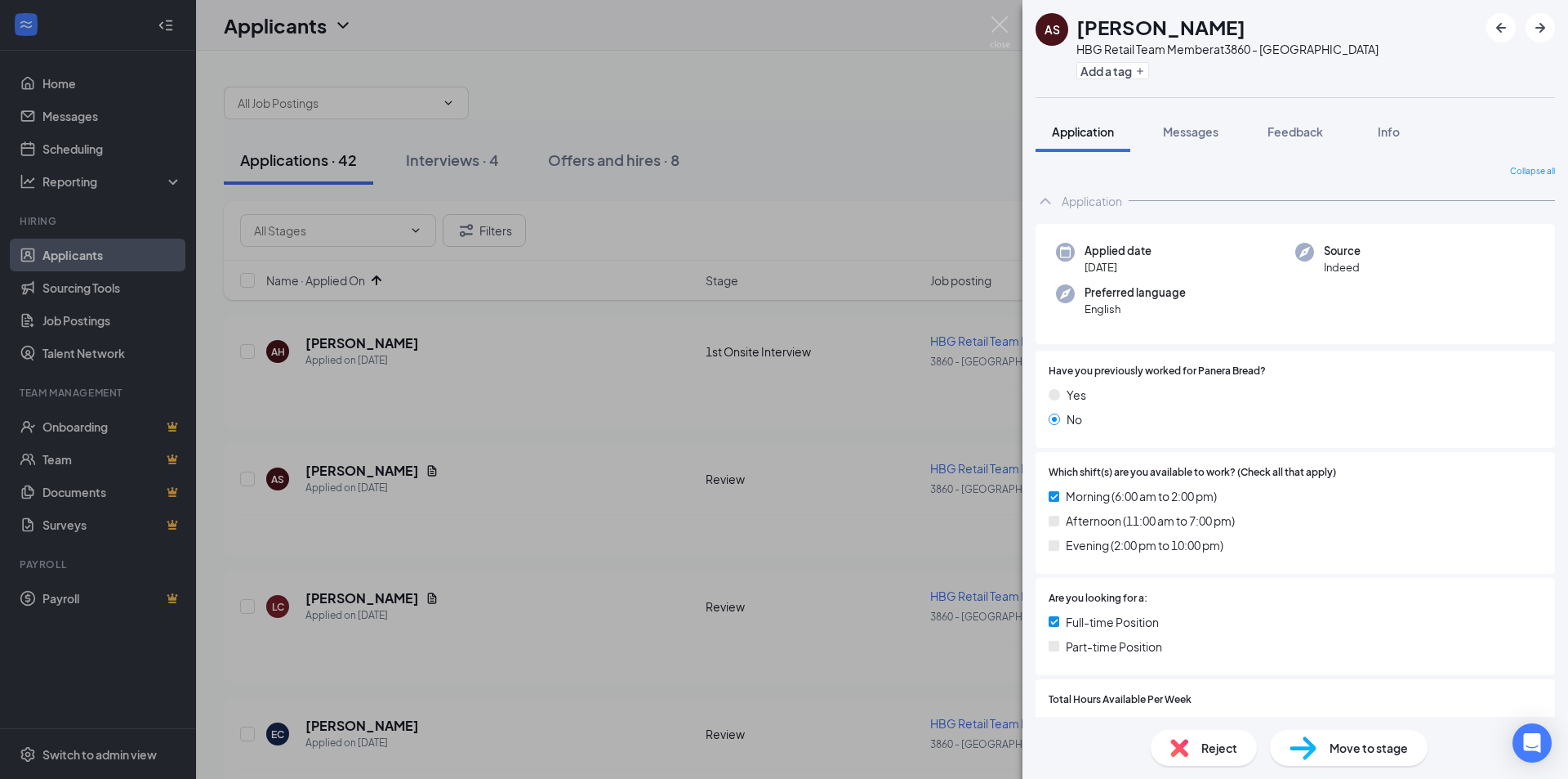
click at [763, 566] on div "AS [PERSON_NAME] HBG Retail Team Member at 3860 - [GEOGRAPHIC_DATA] Add a tag A…" at bounding box center [784, 389] width 1568 height 779
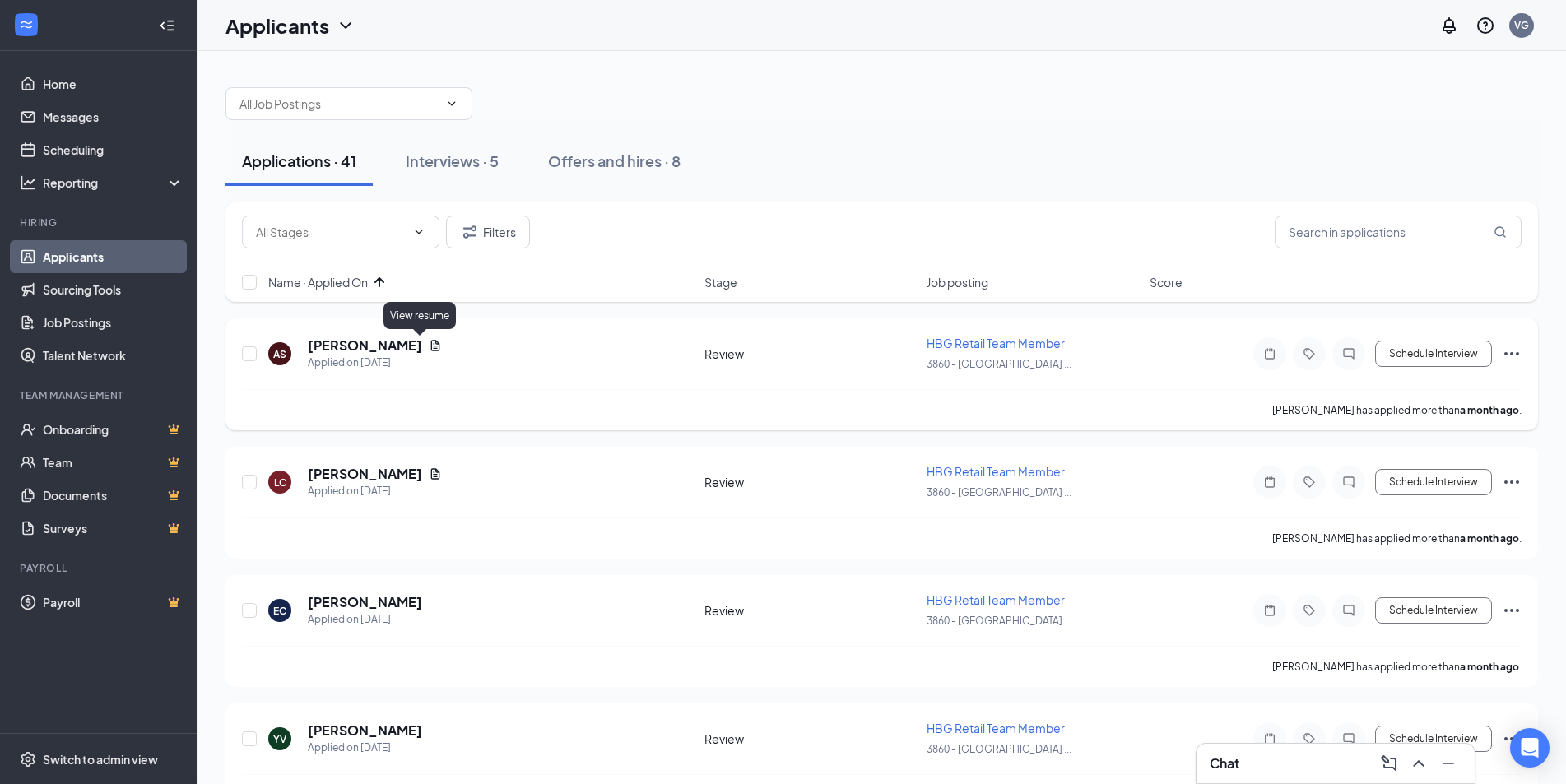
click at [428, 346] on icon "Document" at bounding box center [435, 345] width 13 height 13
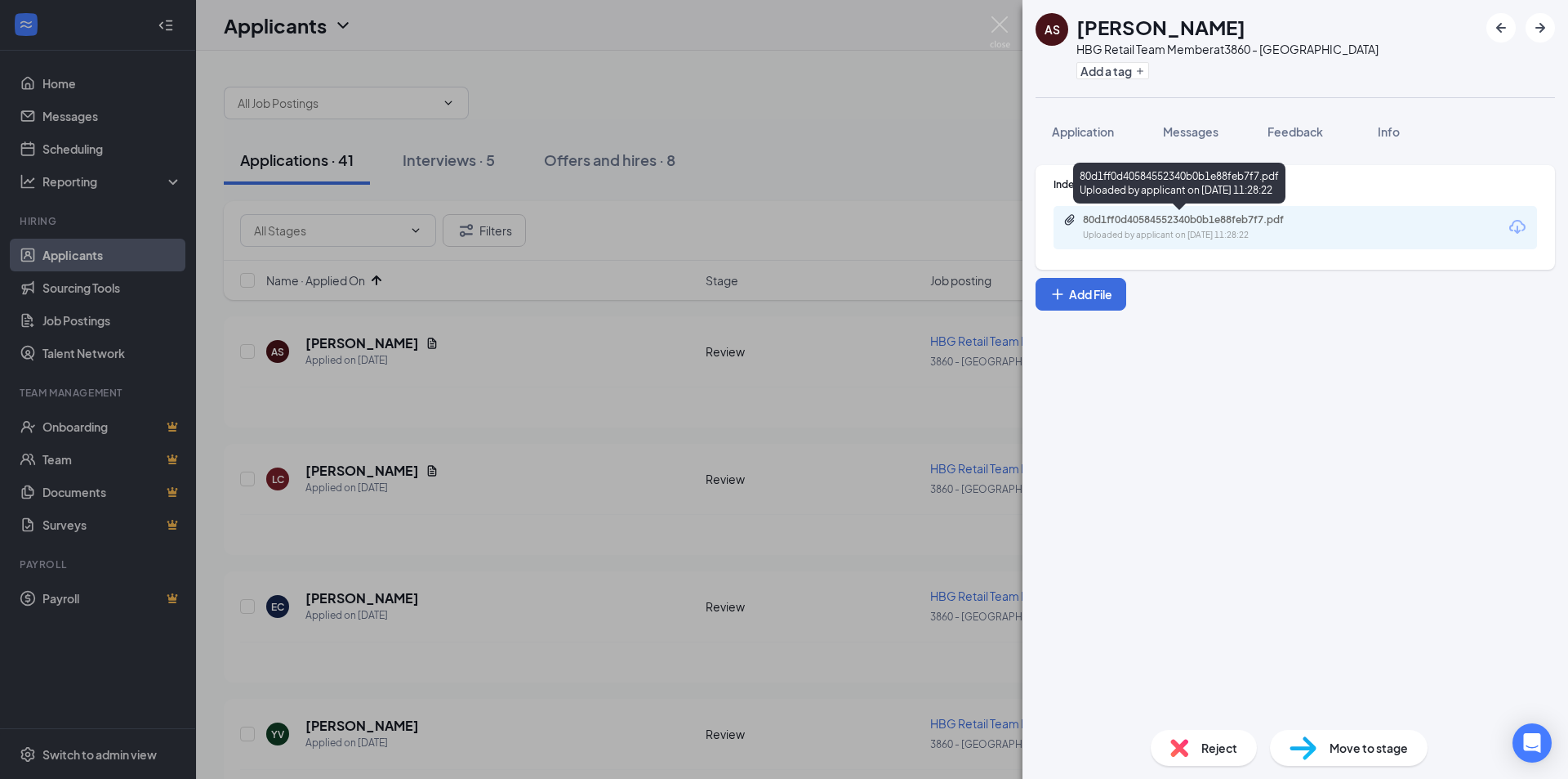
click at [1210, 223] on div "80d1ff0d40584552340b0b1e88feb7f7.pdf" at bounding box center [1197, 220] width 229 height 13
click at [1075, 152] on div "Indeed Resume 80d1ff0d40584552340b0b1e88feb7f7.pdf Uploaded by applicant on [DA…" at bounding box center [1295, 434] width 546 height 564
click at [1079, 143] on button "Application" at bounding box center [1083, 132] width 94 height 41
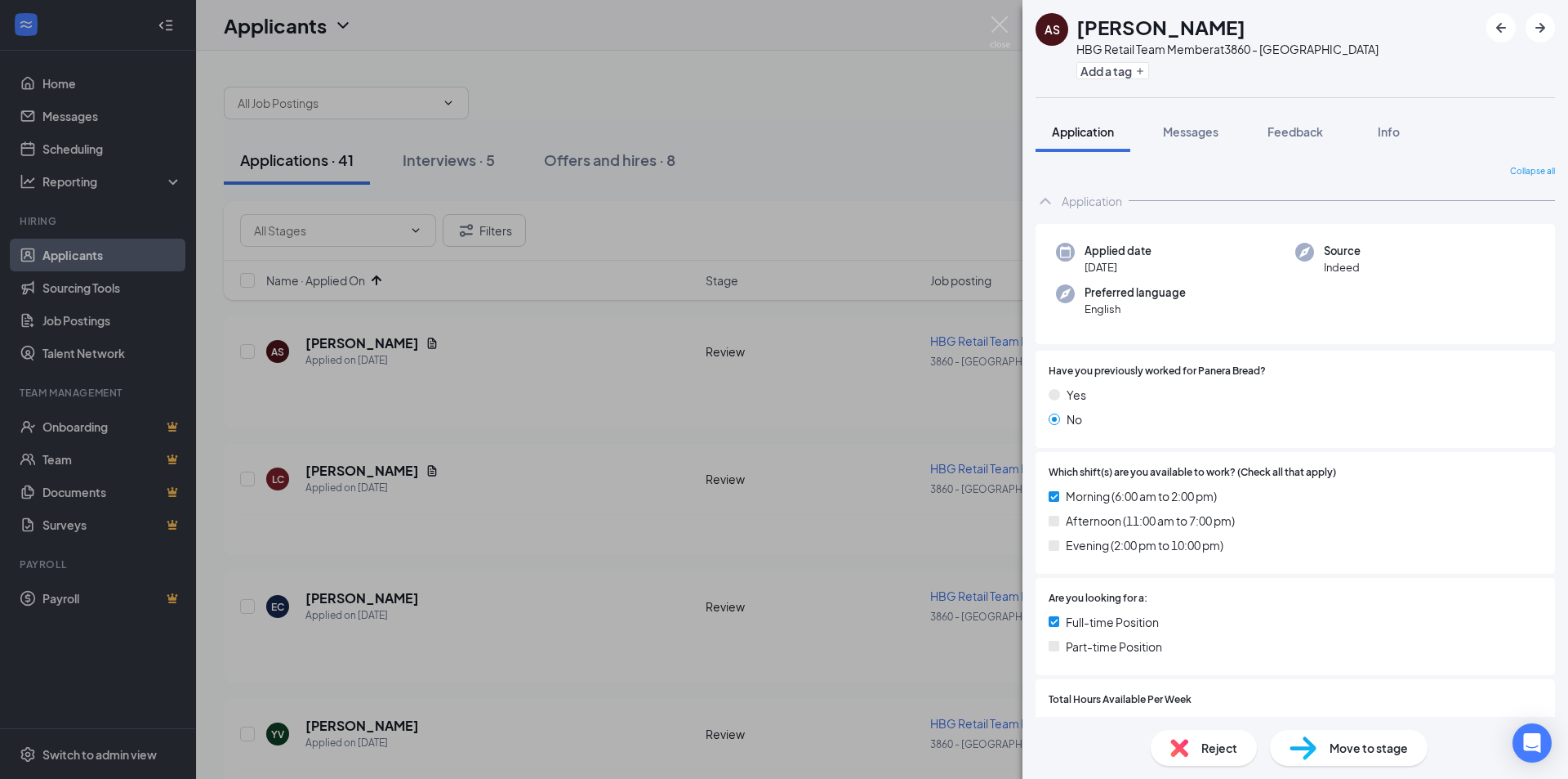
scroll to position [141, 0]
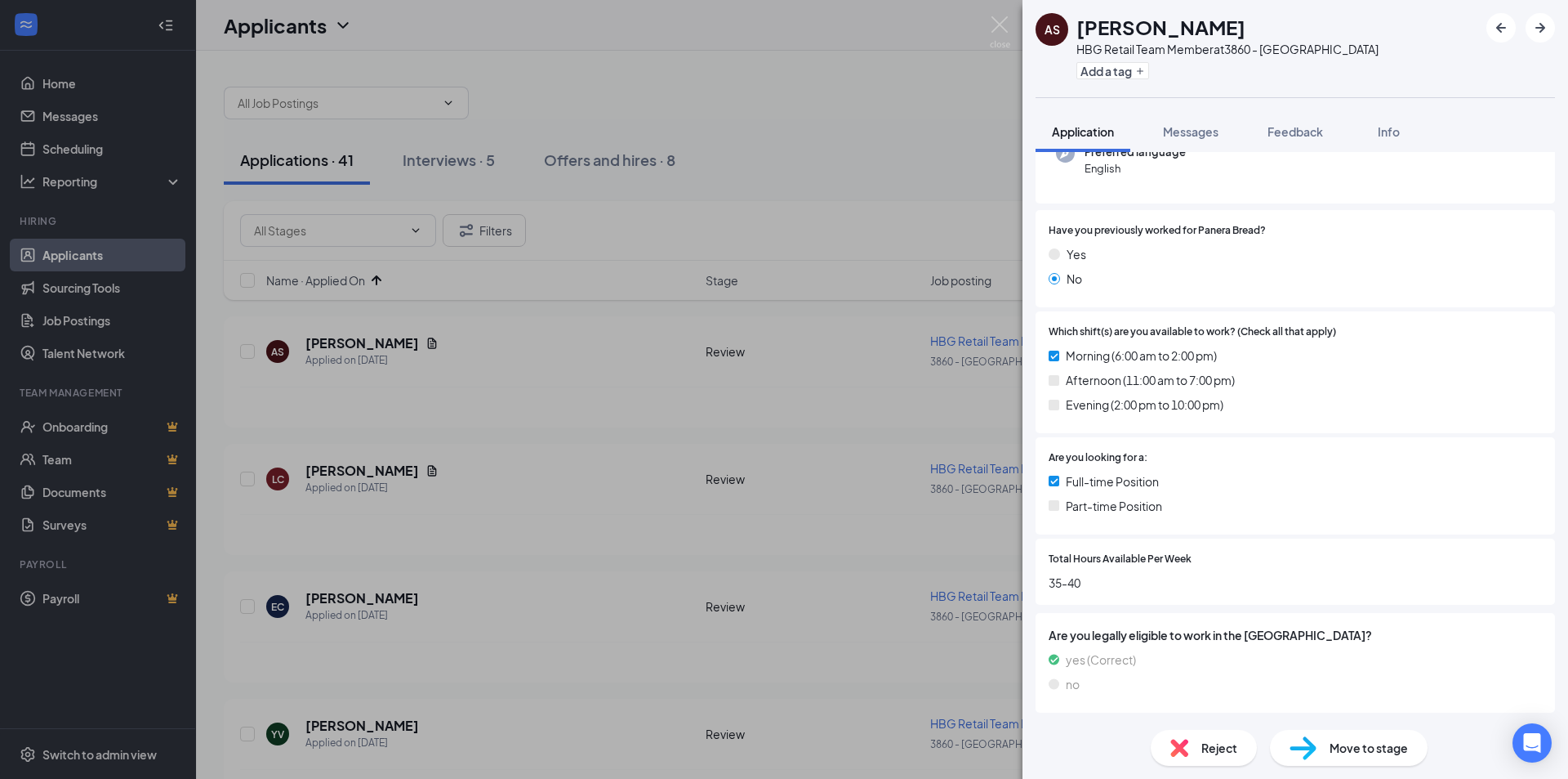
click at [1192, 742] on div "Reject" at bounding box center [1203, 748] width 106 height 36
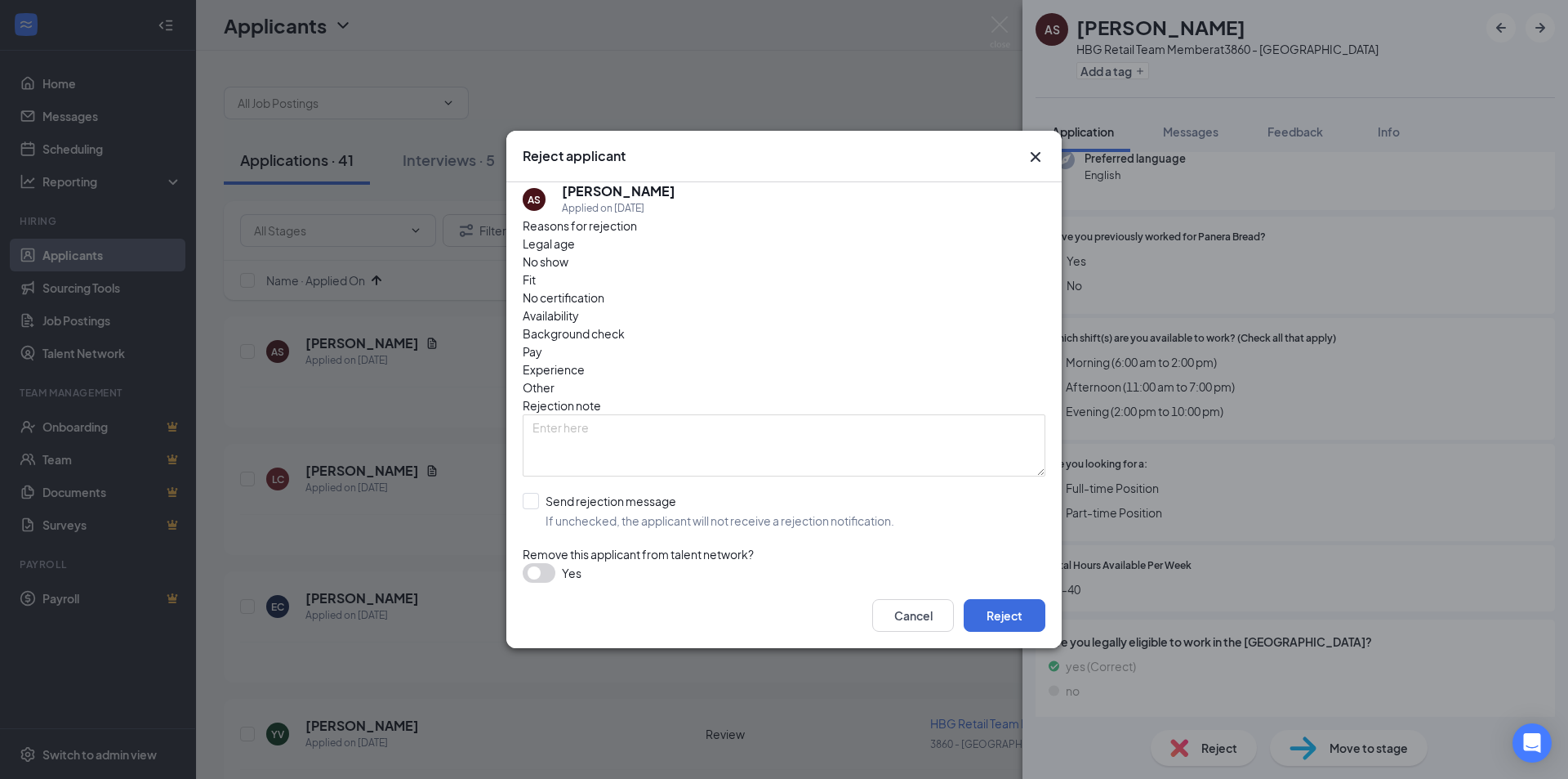
click at [1031, 161] on icon "Cross" at bounding box center [1036, 157] width 20 height 20
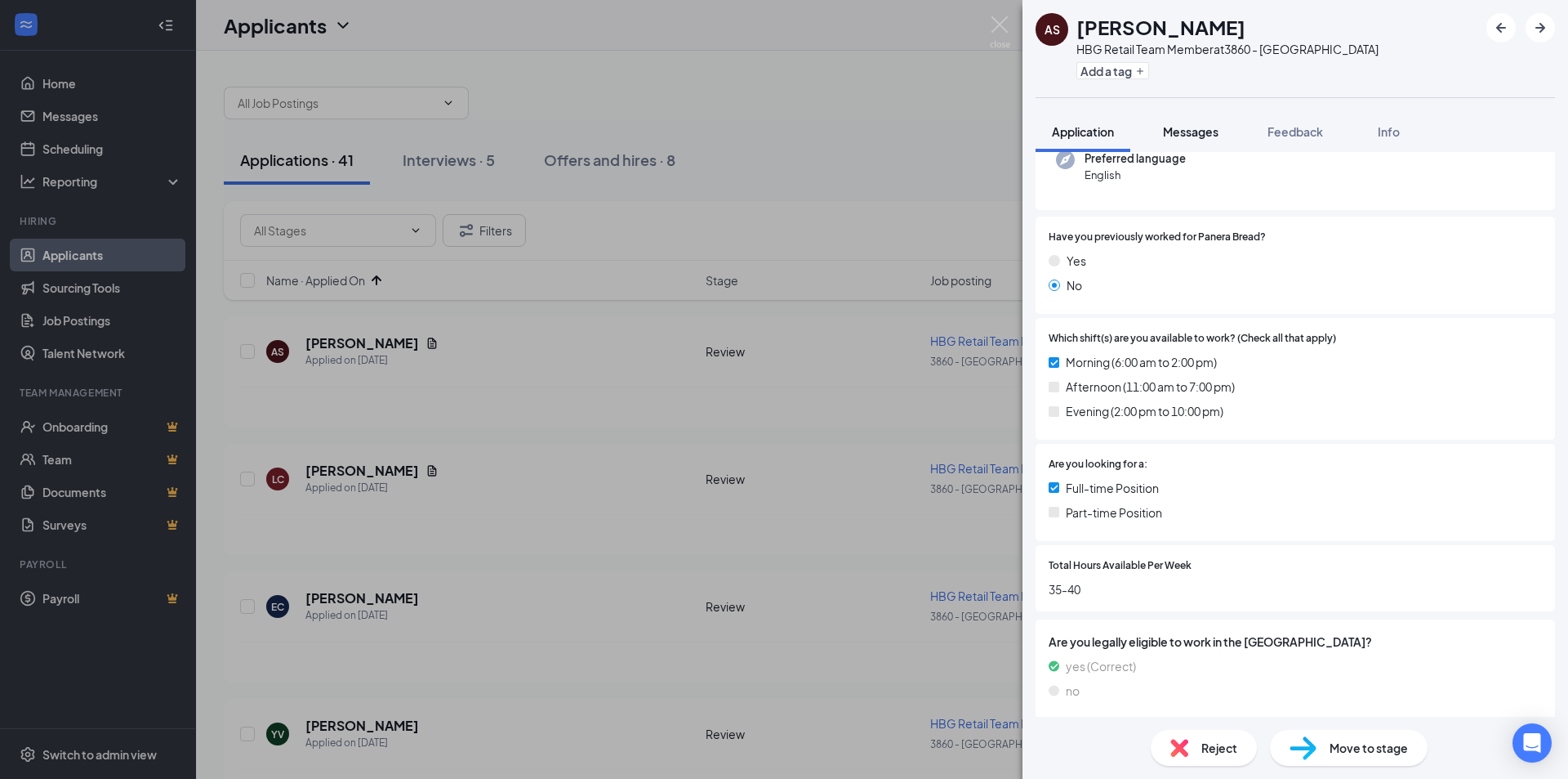
drag, startPoint x: 1168, startPoint y: 128, endPoint x: 1185, endPoint y: 142, distance: 22.0
click at [1169, 128] on span "Messages" at bounding box center [1191, 132] width 55 height 15
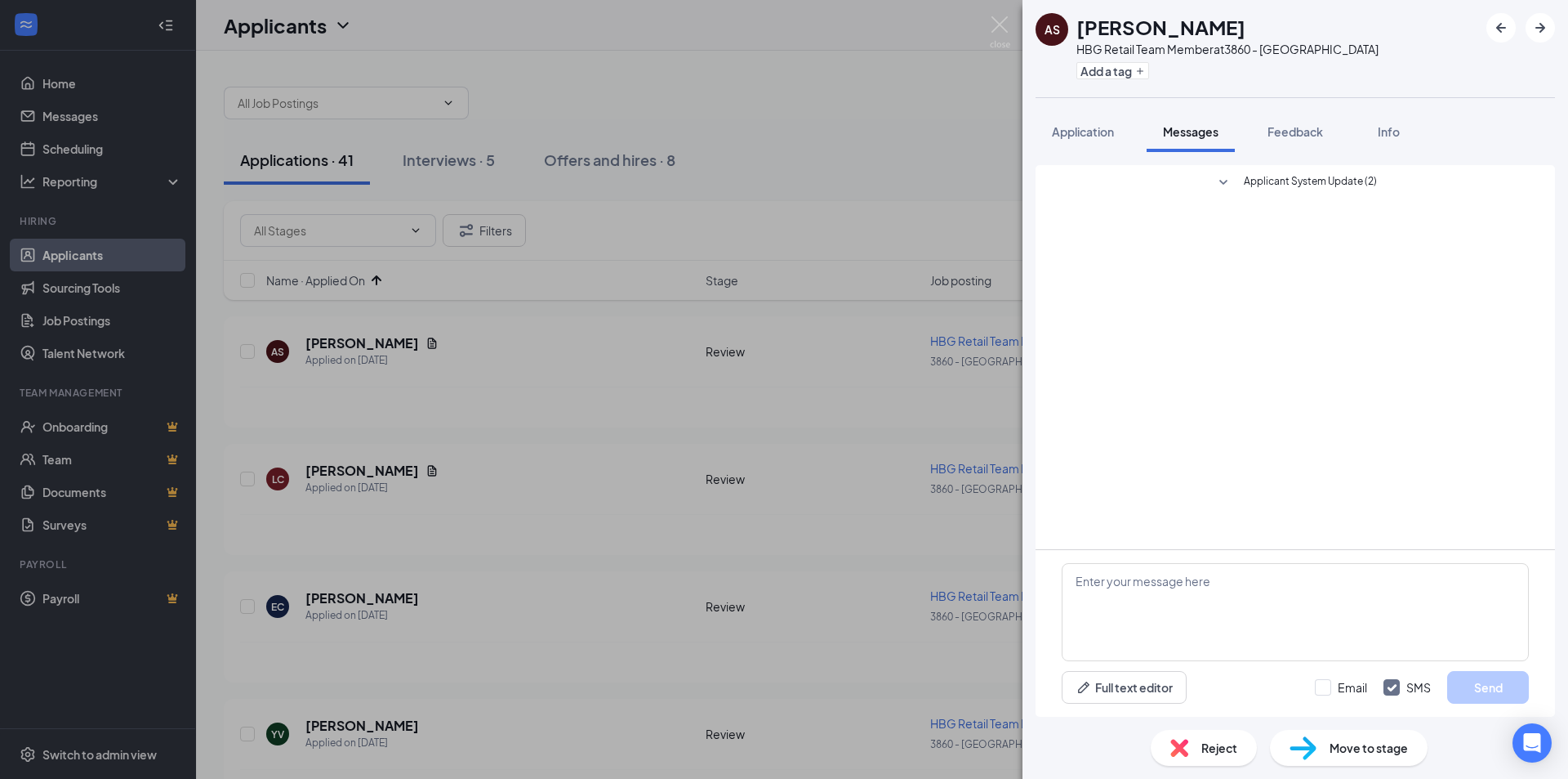
click at [1163, 734] on div "Reject" at bounding box center [1203, 748] width 106 height 36
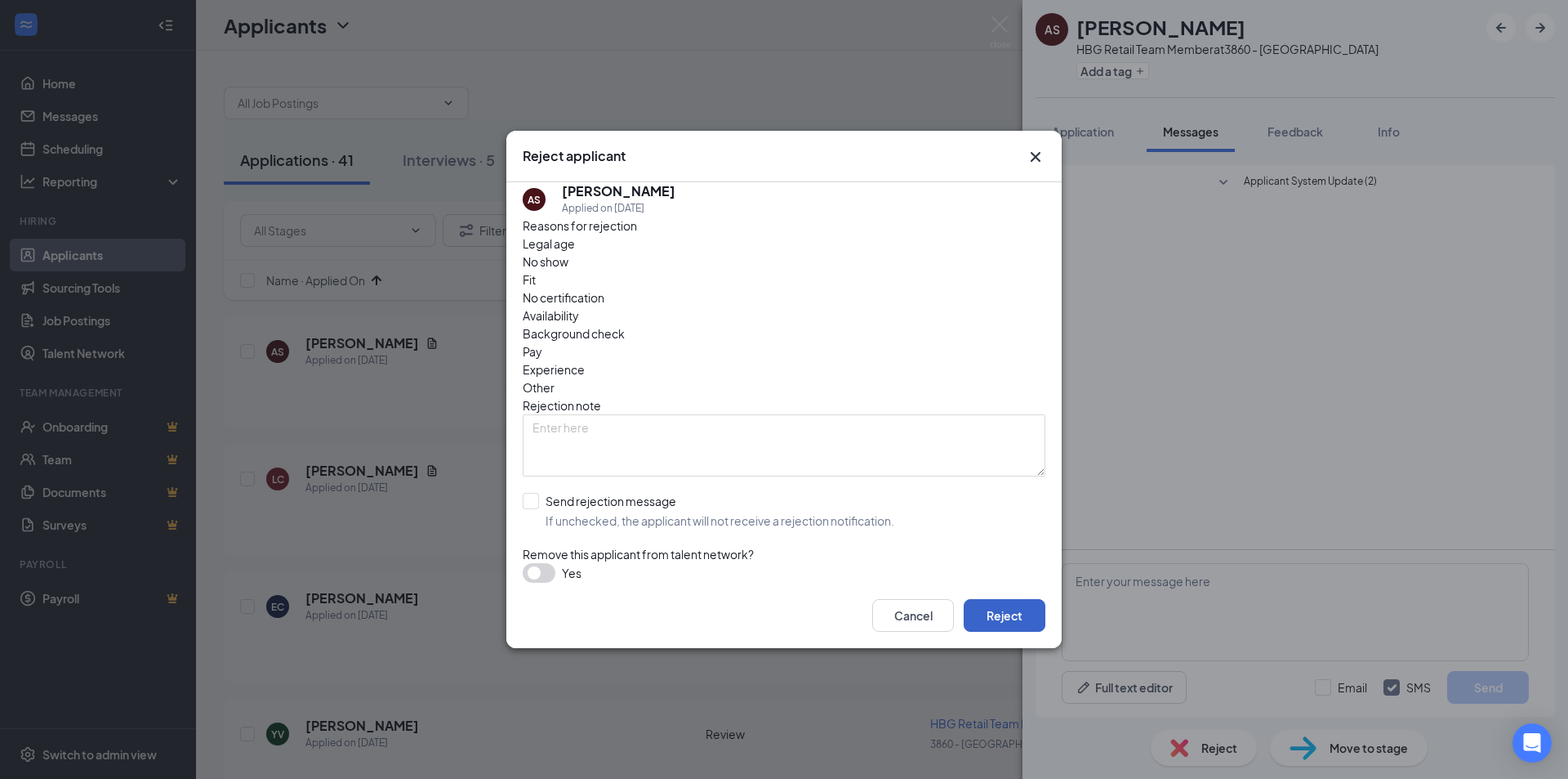
click at [1015, 627] on button "Reject" at bounding box center [1005, 615] width 82 height 33
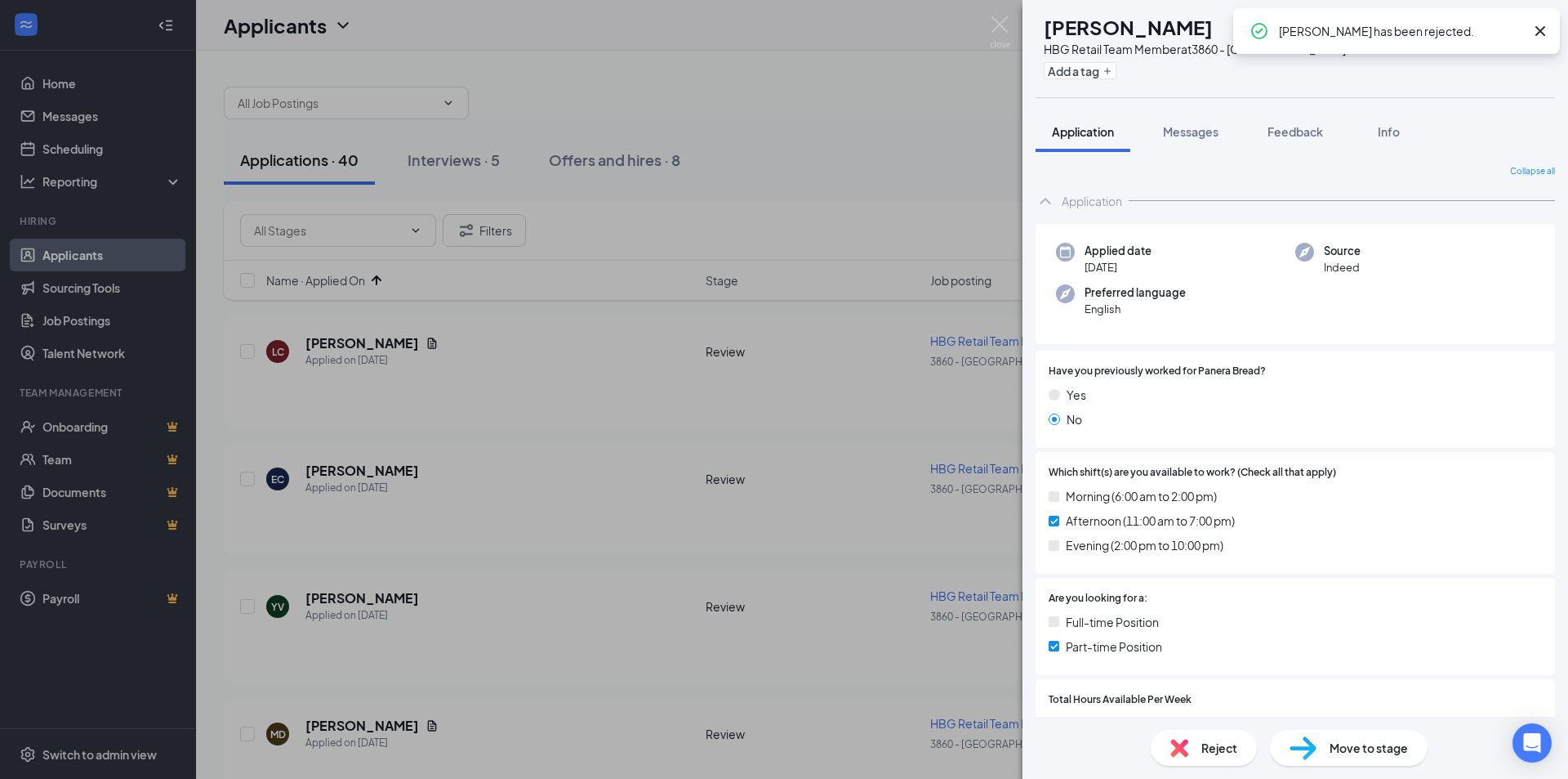
click at [630, 381] on div "LC LAWNAYE [PERSON_NAME] HBG Retail Team Member at 3860 - [GEOGRAPHIC_DATA] Add…" at bounding box center [784, 389] width 1568 height 779
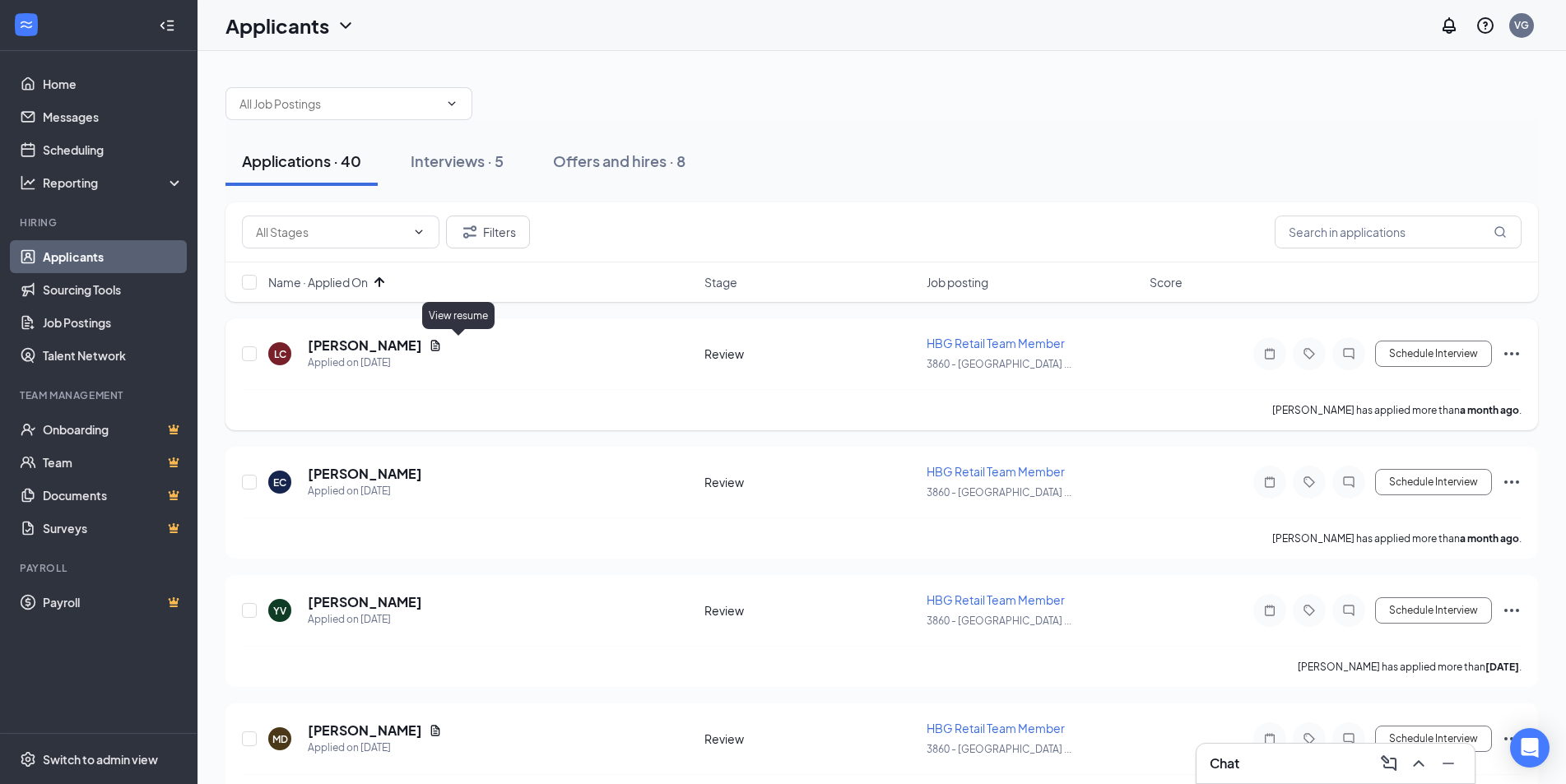
click at [442, 347] on icon "Document" at bounding box center [435, 345] width 13 height 13
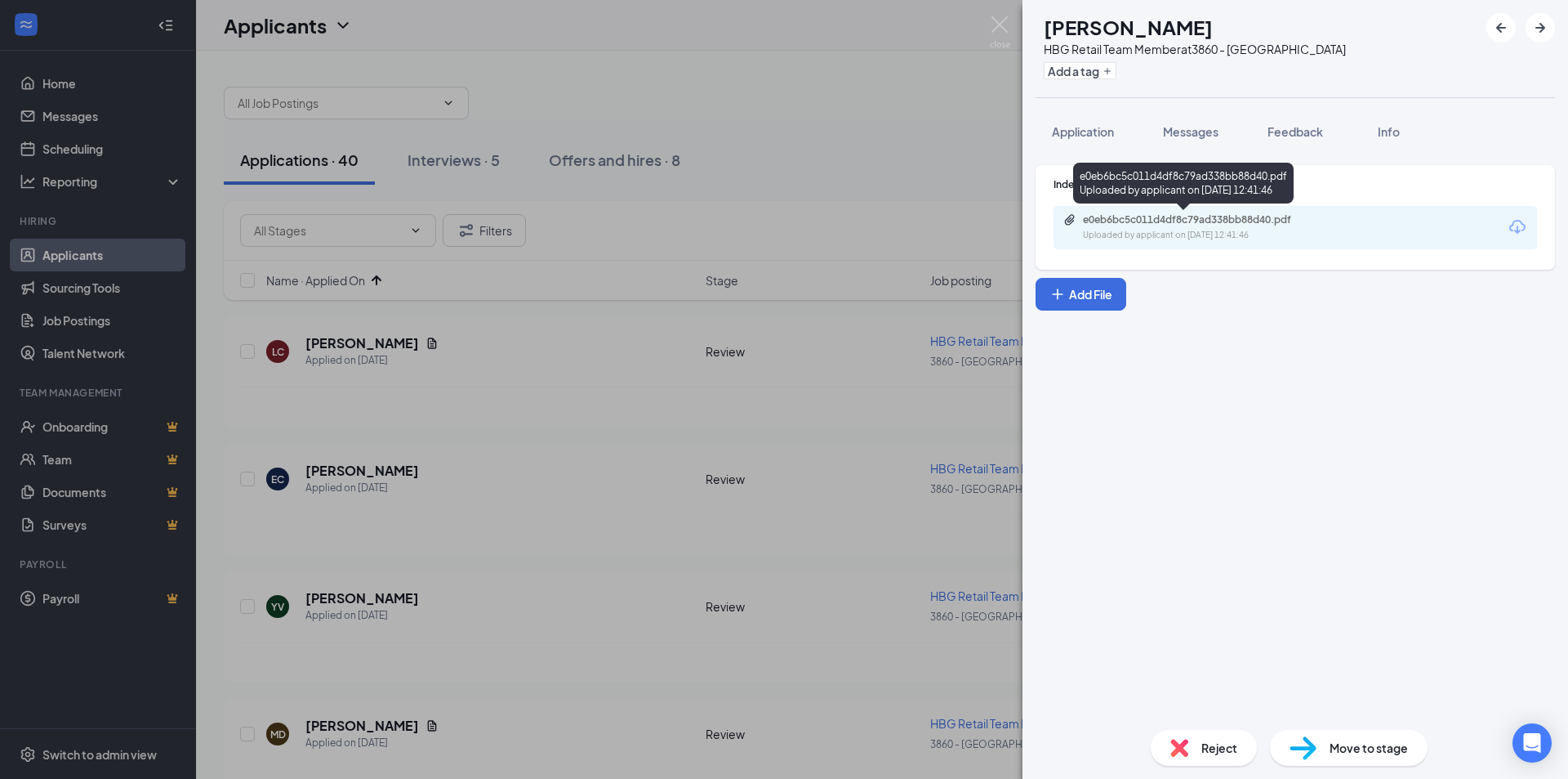
click at [1200, 226] on div "e0eb6bc5c011d4df8c79ad338bb88d40.pdf Uploaded by applicant on [DATE] 12:41:46" at bounding box center [1195, 228] width 264 height 28
click at [1083, 141] on button "Application" at bounding box center [1083, 132] width 94 height 41
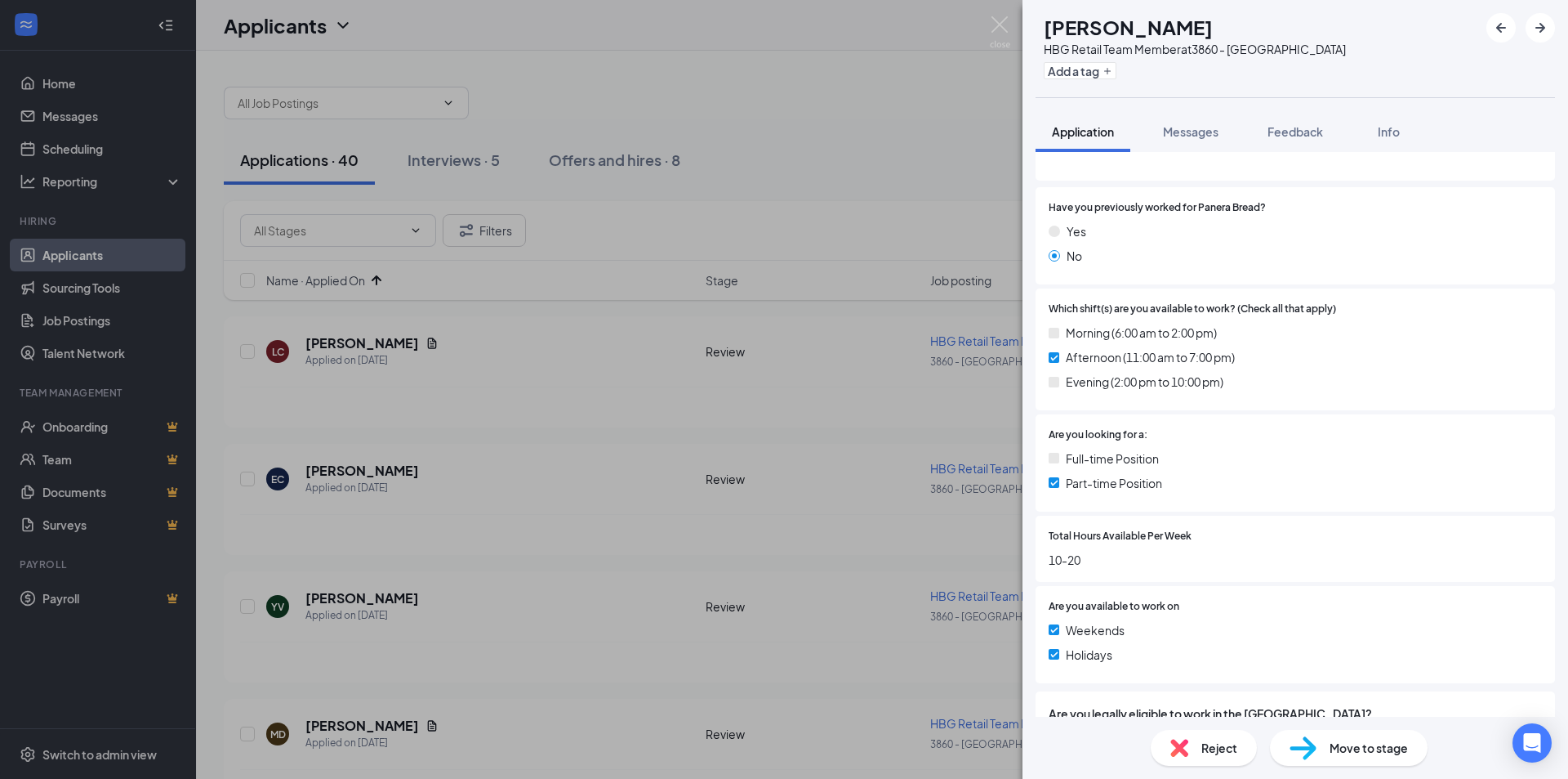
scroll to position [242, 0]
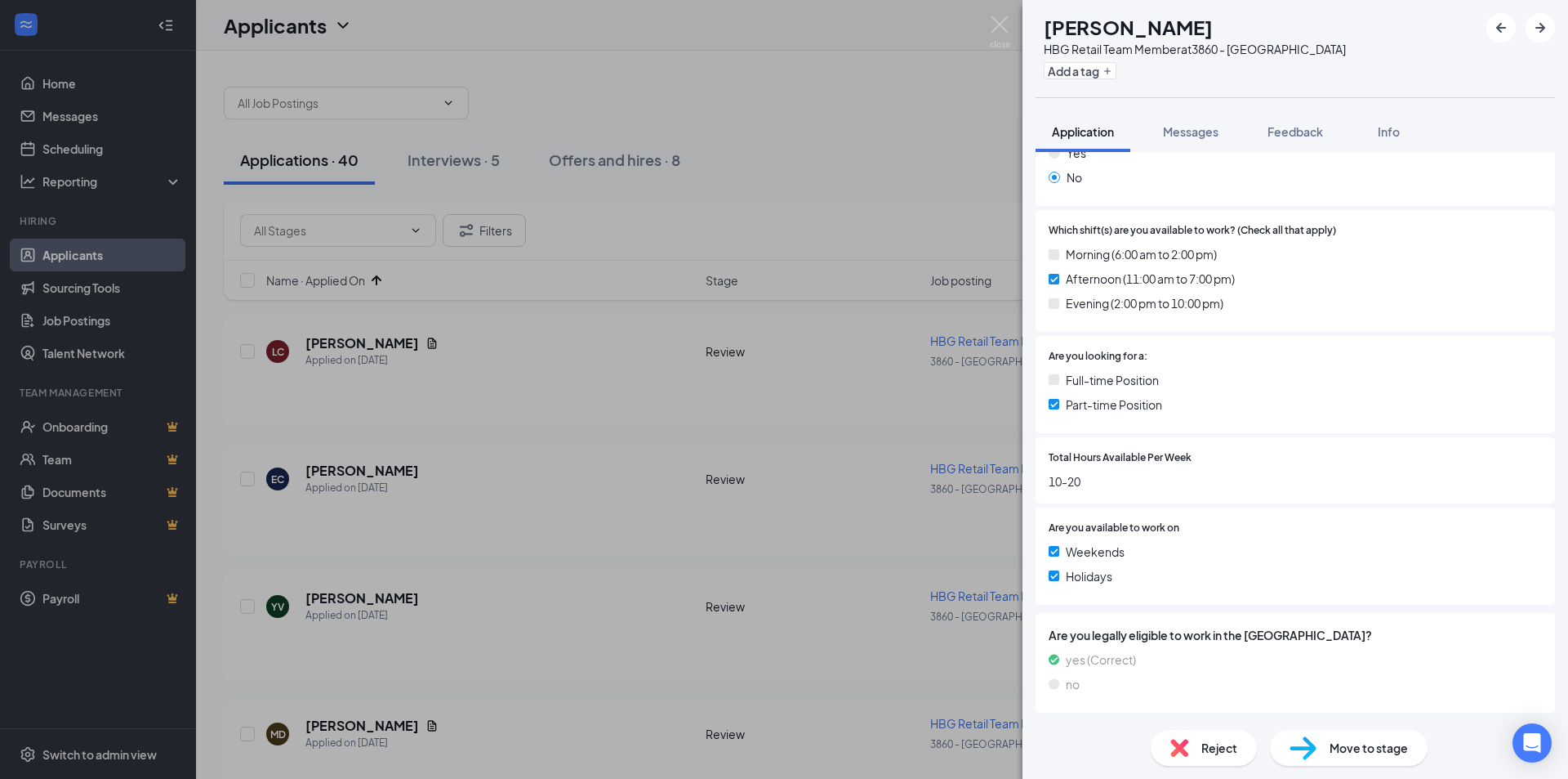
click at [1201, 761] on div "Reject" at bounding box center [1203, 748] width 106 height 36
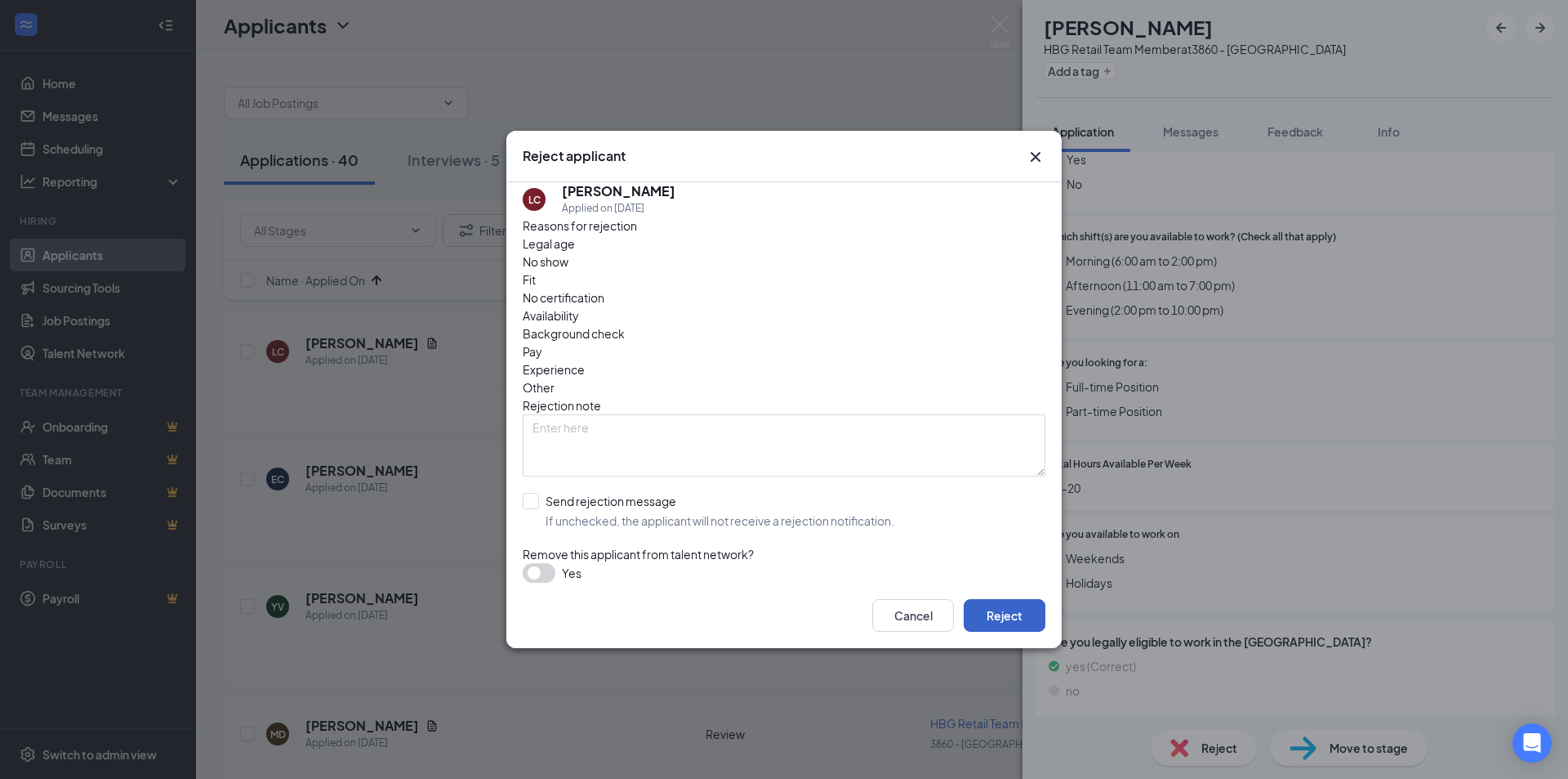
click at [1004, 611] on button "Reject" at bounding box center [1005, 615] width 82 height 33
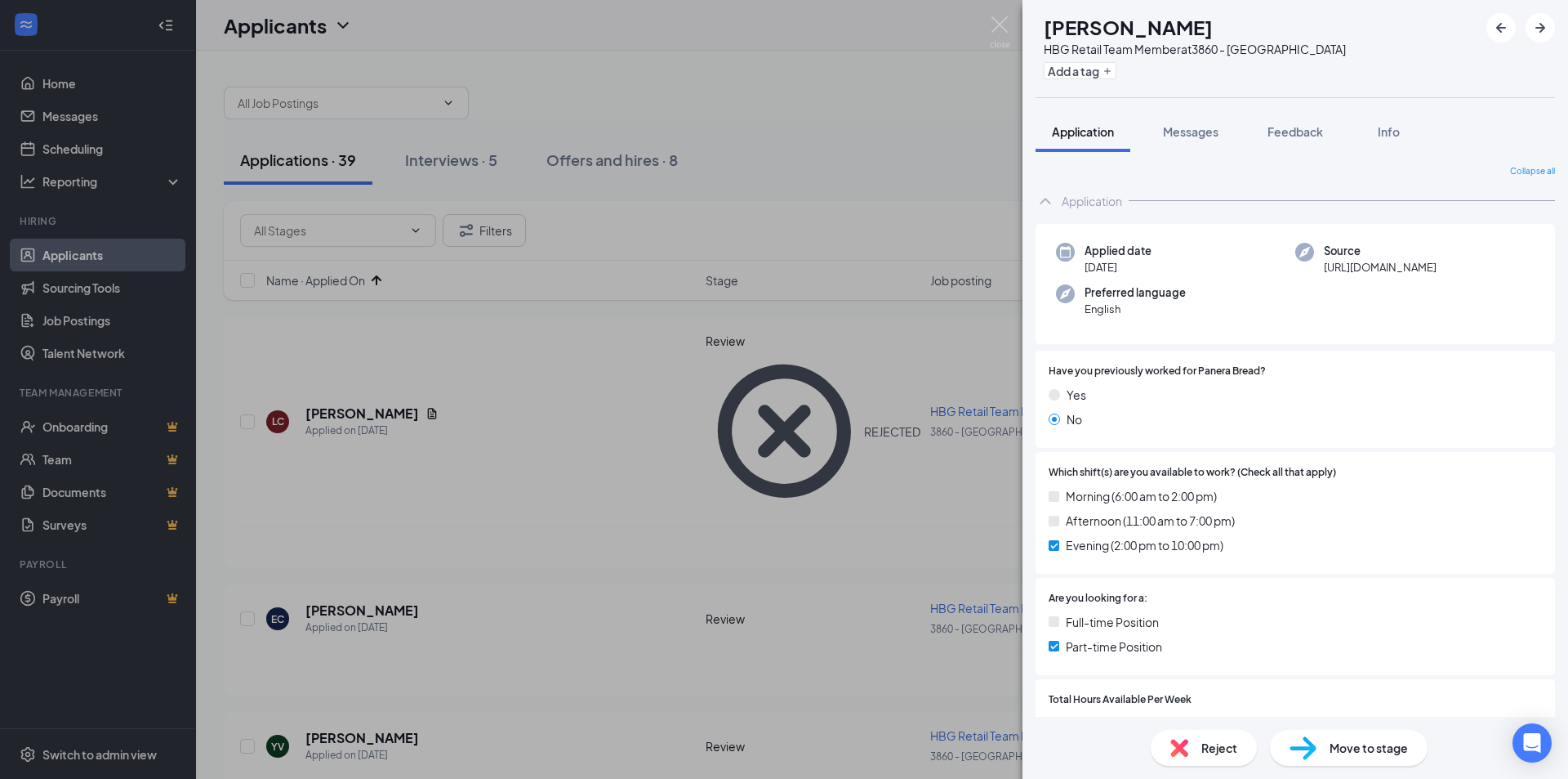
click at [1229, 751] on span "Reject" at bounding box center [1219, 748] width 36 height 18
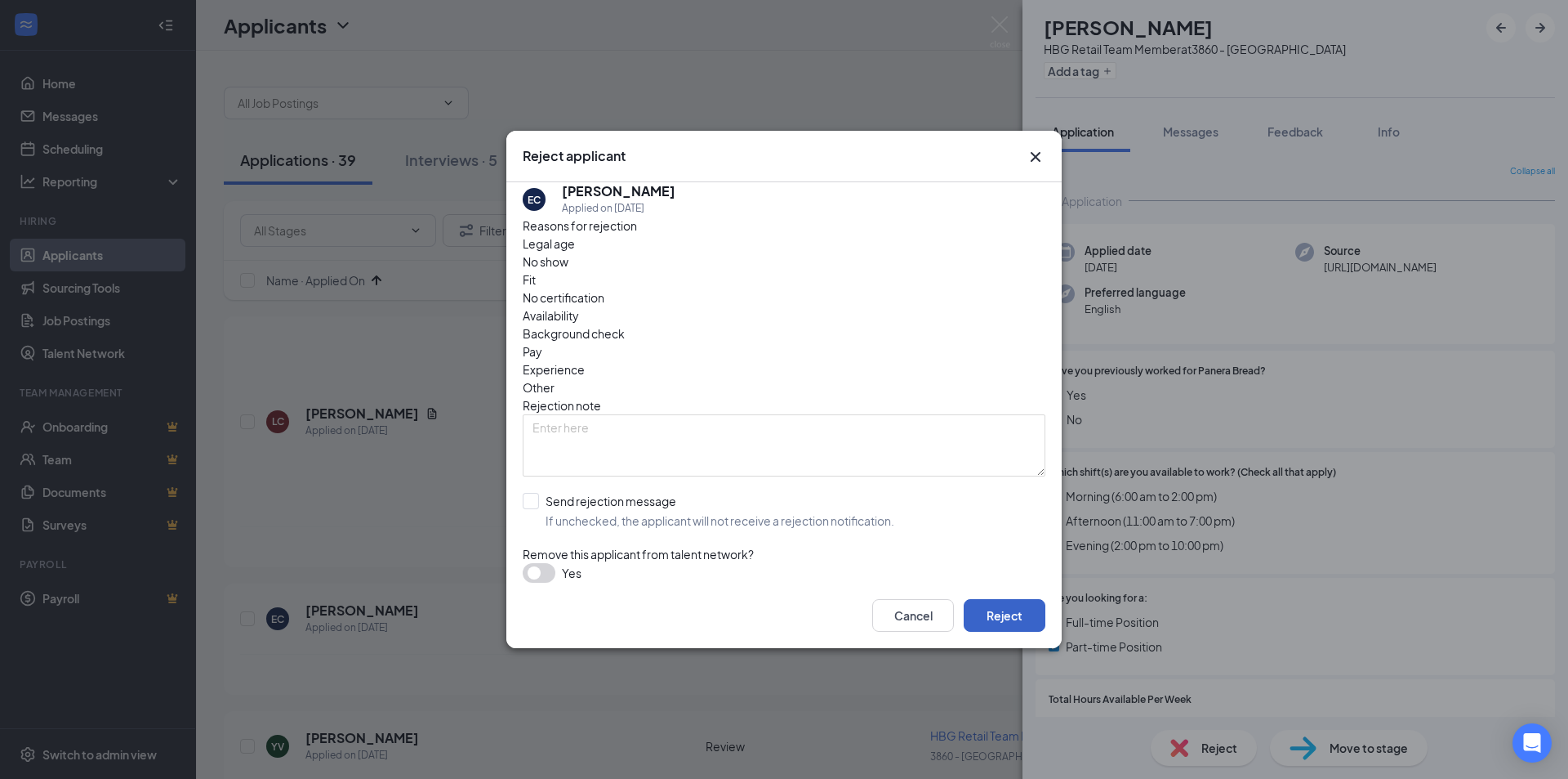
click at [1025, 602] on button "Reject" at bounding box center [1005, 615] width 82 height 33
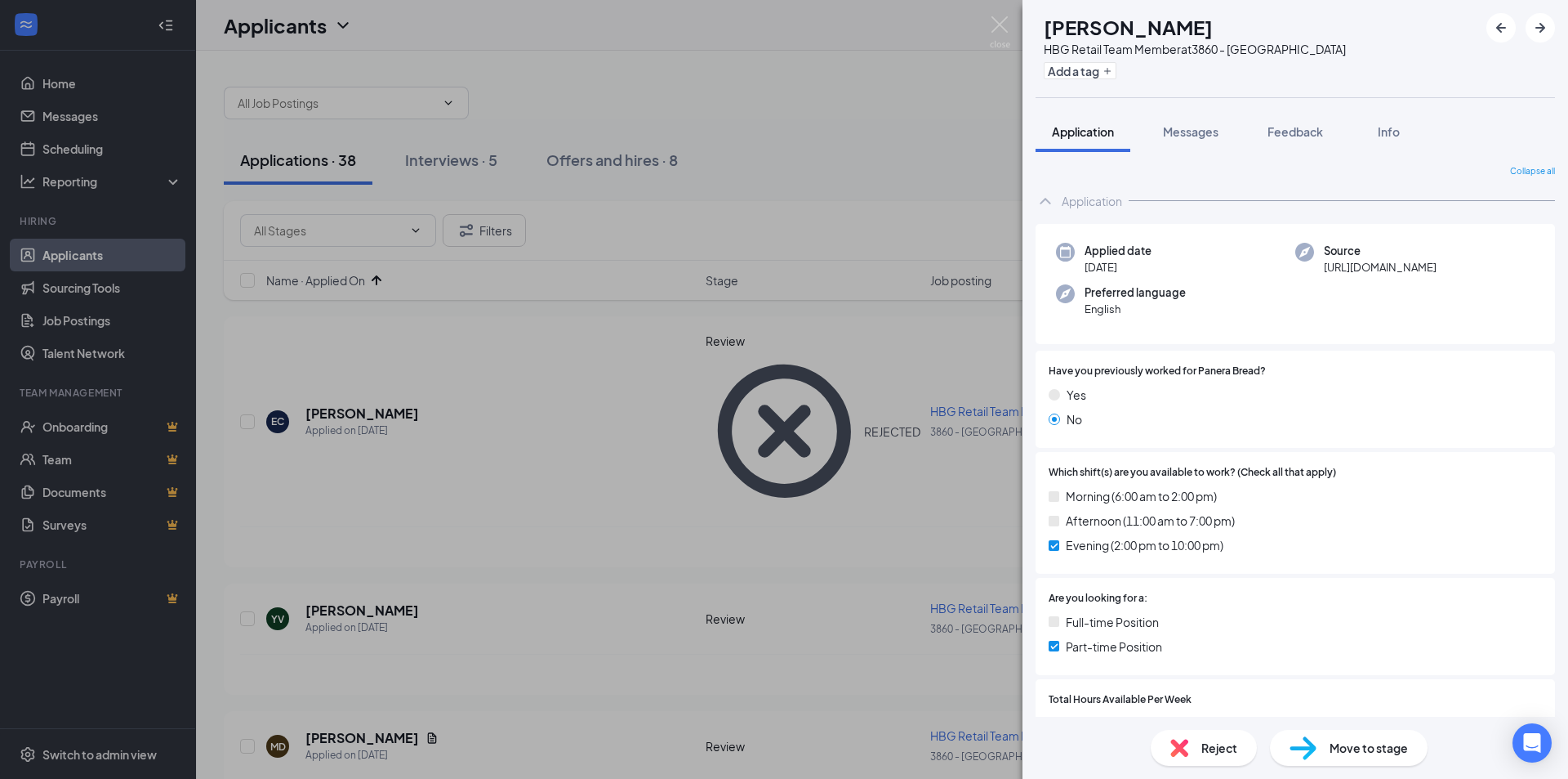
click at [1238, 751] on div "Reject" at bounding box center [1203, 748] width 106 height 36
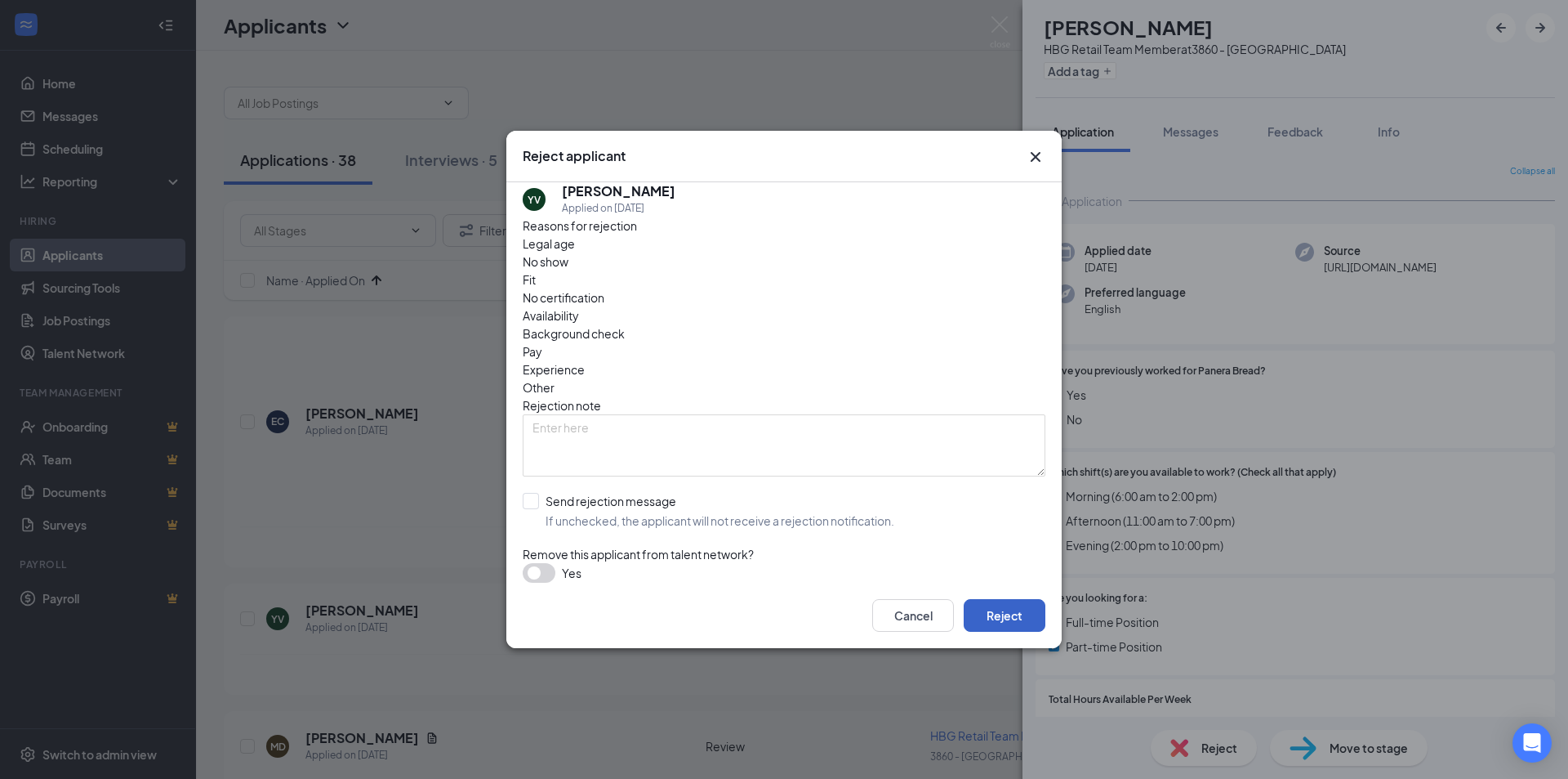
click at [1022, 618] on button "Reject" at bounding box center [1005, 615] width 82 height 33
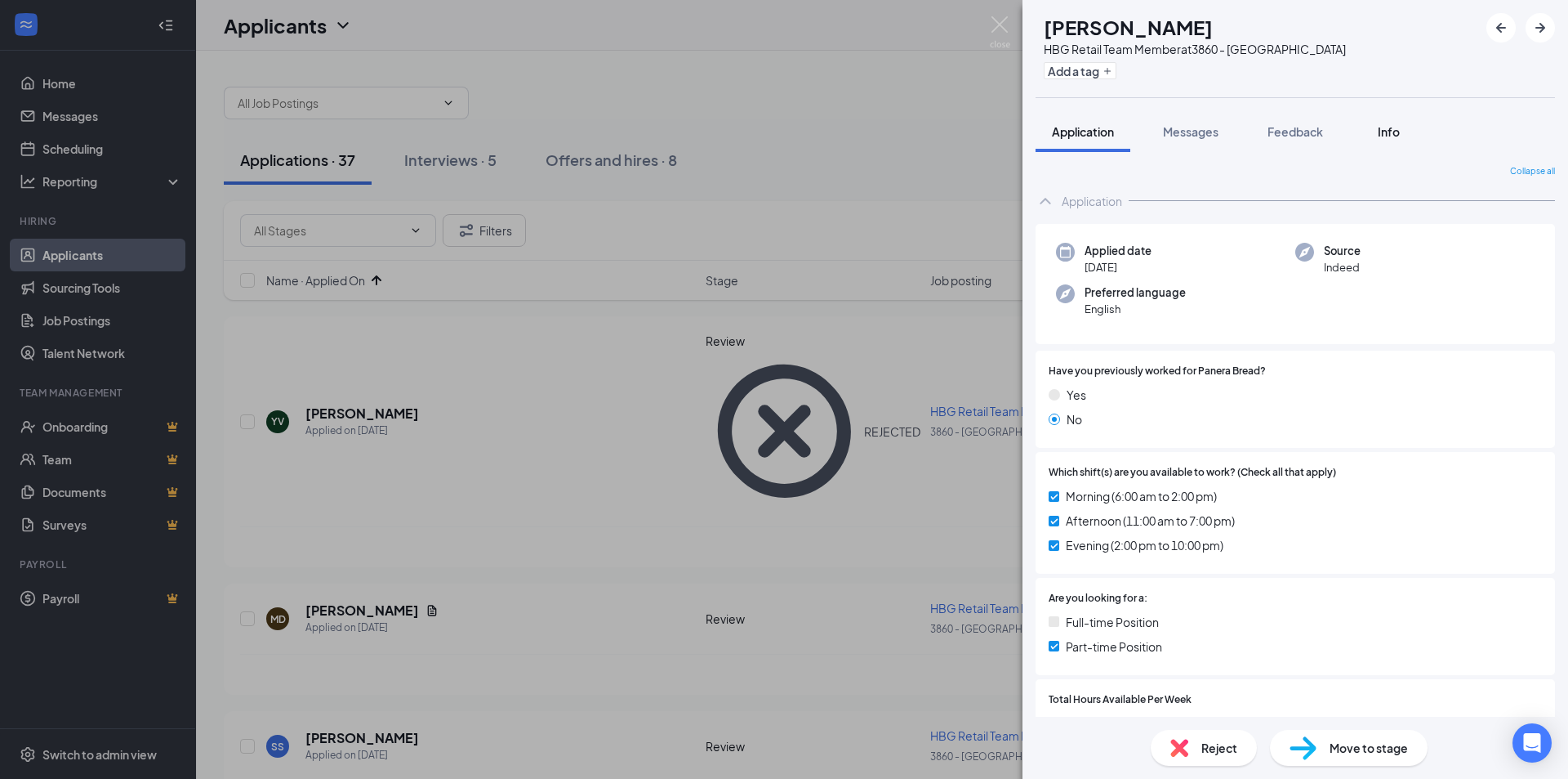
click at [1374, 142] on button "Info" at bounding box center [1388, 132] width 65 height 41
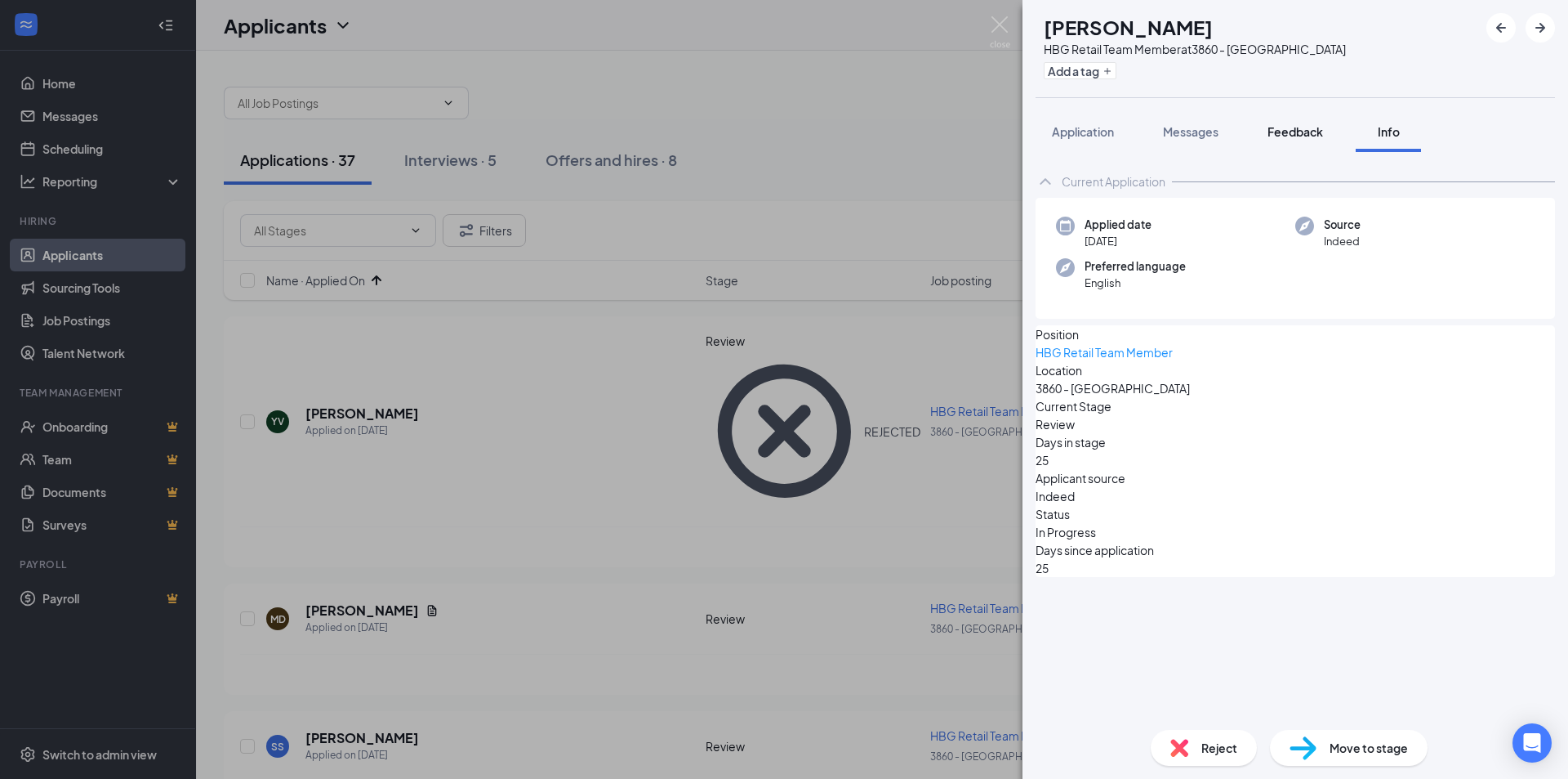
click at [1310, 137] on span "Feedback" at bounding box center [1295, 132] width 55 height 15
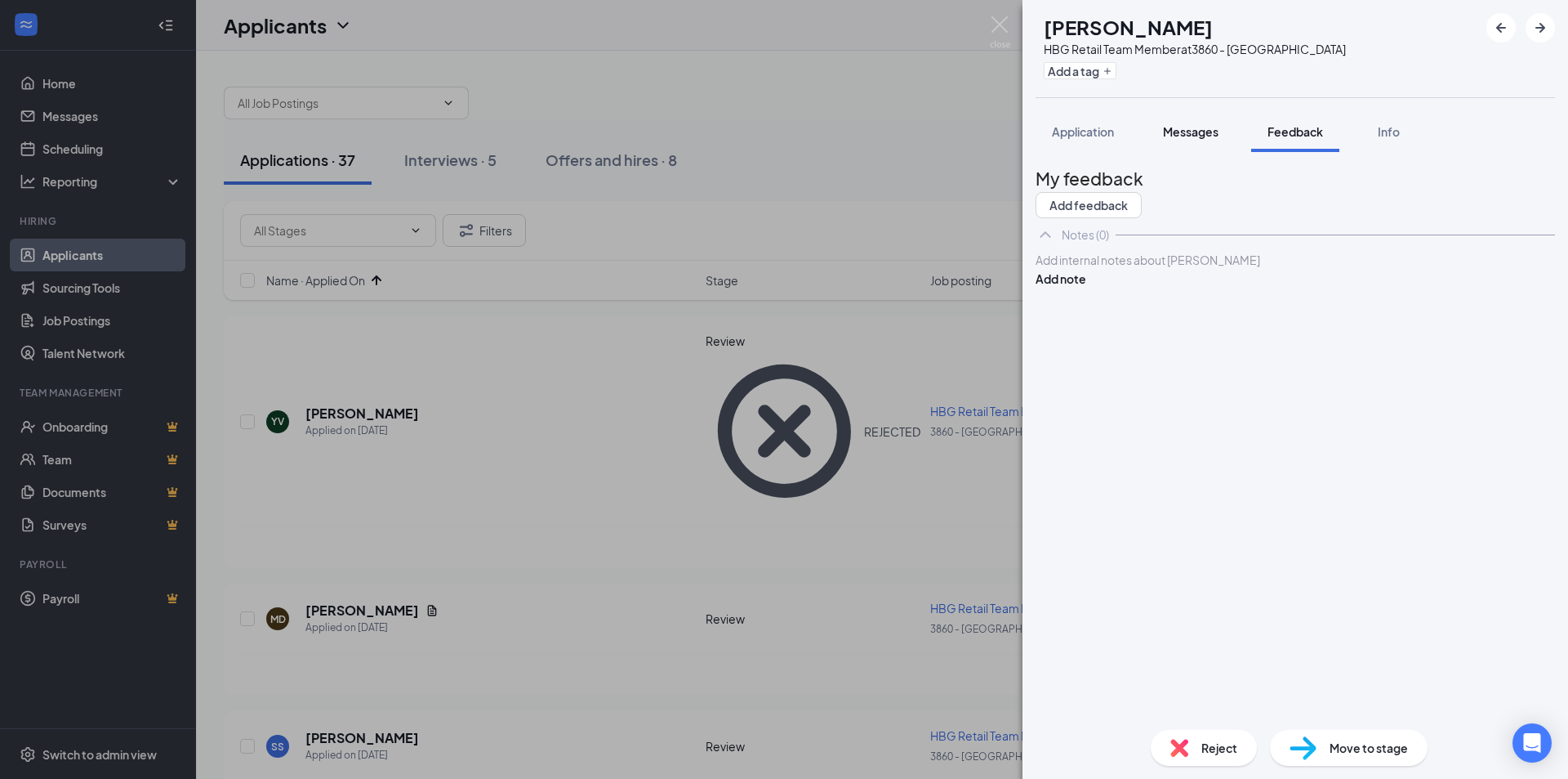
click at [1168, 144] on button "Messages" at bounding box center [1191, 132] width 88 height 41
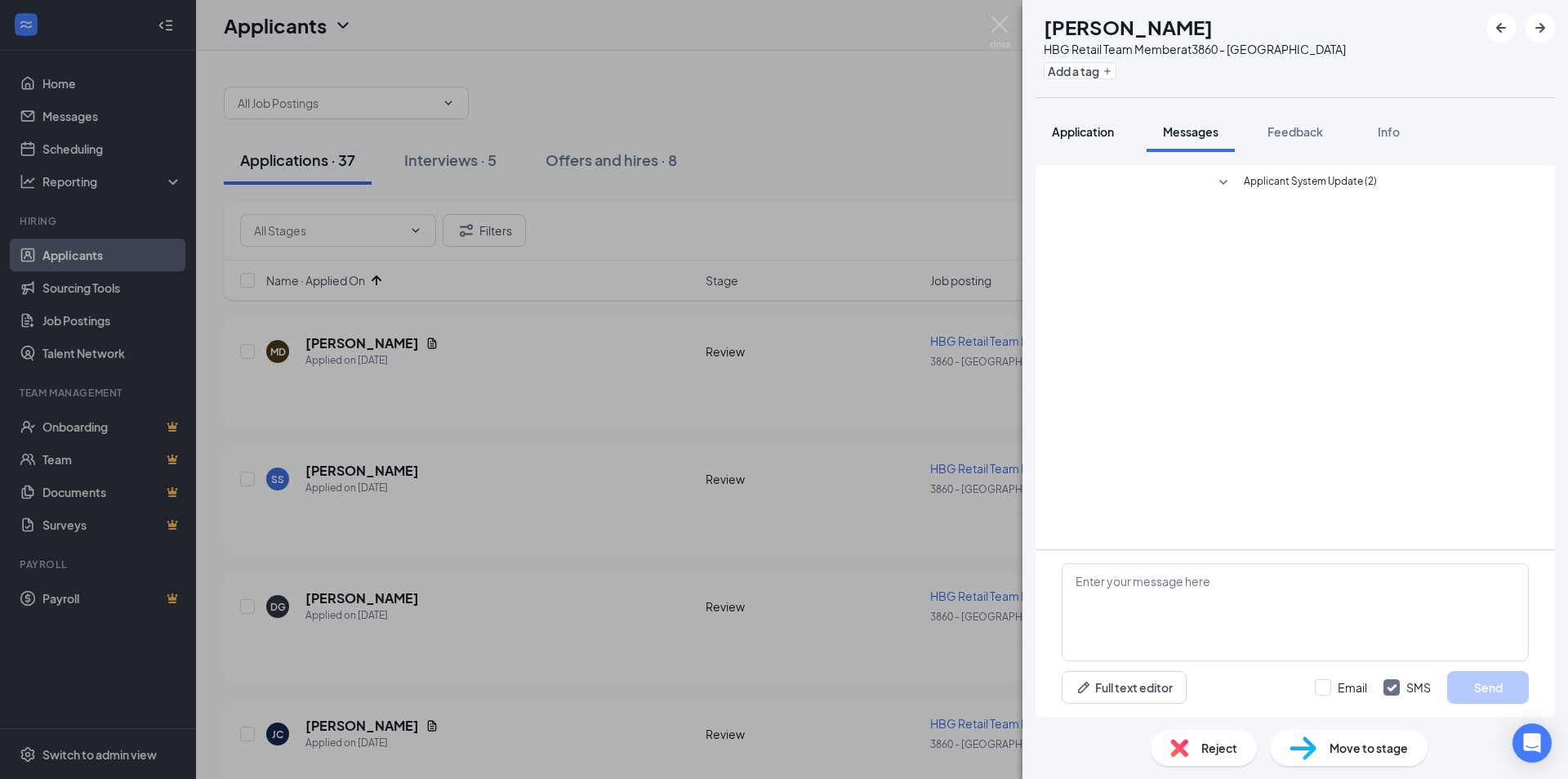
click at [1079, 137] on span "Application" at bounding box center [1083, 132] width 62 height 15
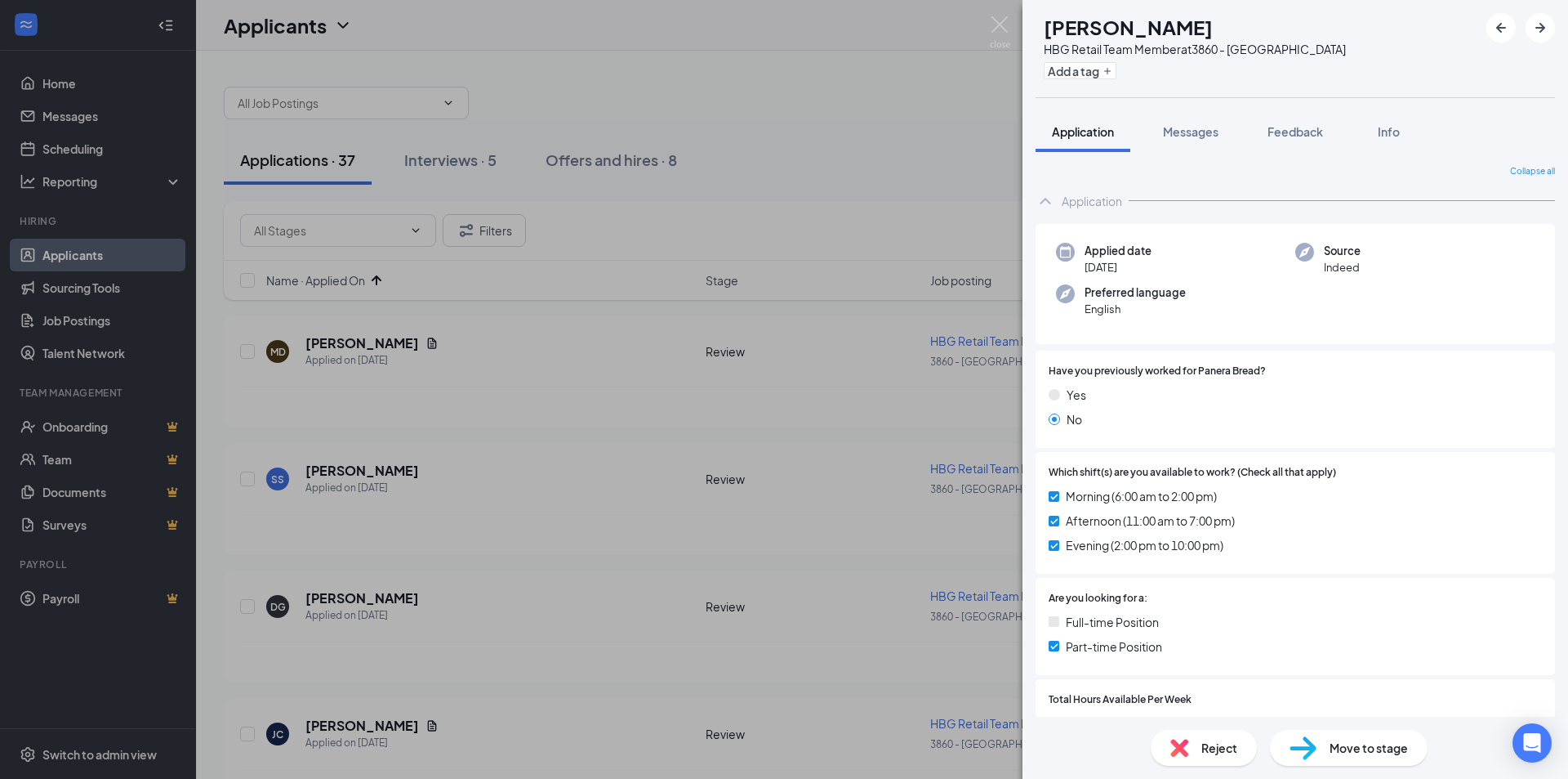
click at [332, 346] on div "MD [PERSON_NAME] HBG Retail Team Member at 3860 - [GEOGRAPHIC_DATA] Add a tag A…" at bounding box center [784, 389] width 1568 height 779
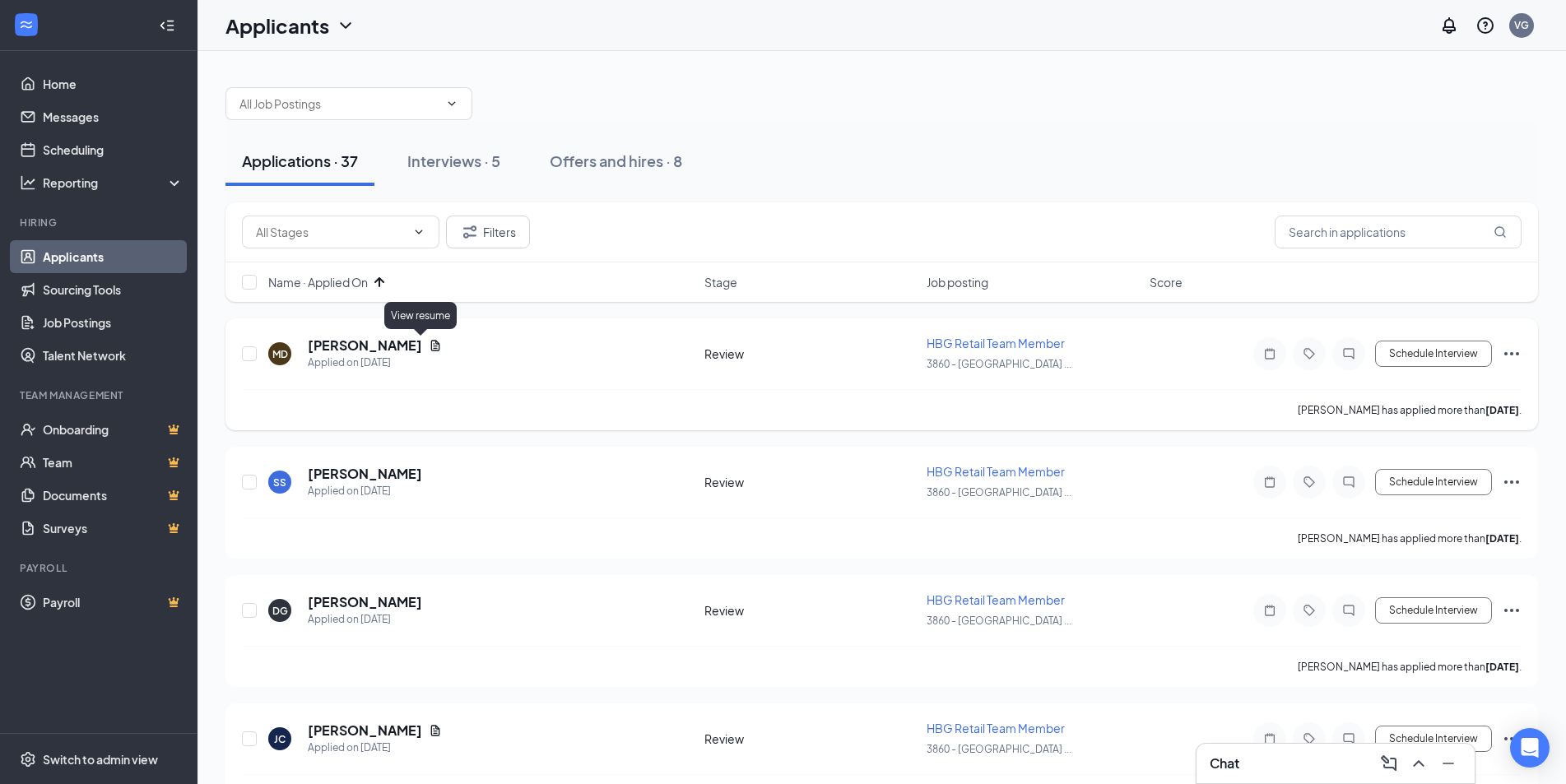
click at [431, 346] on icon "Document" at bounding box center [436, 345] width 9 height 11
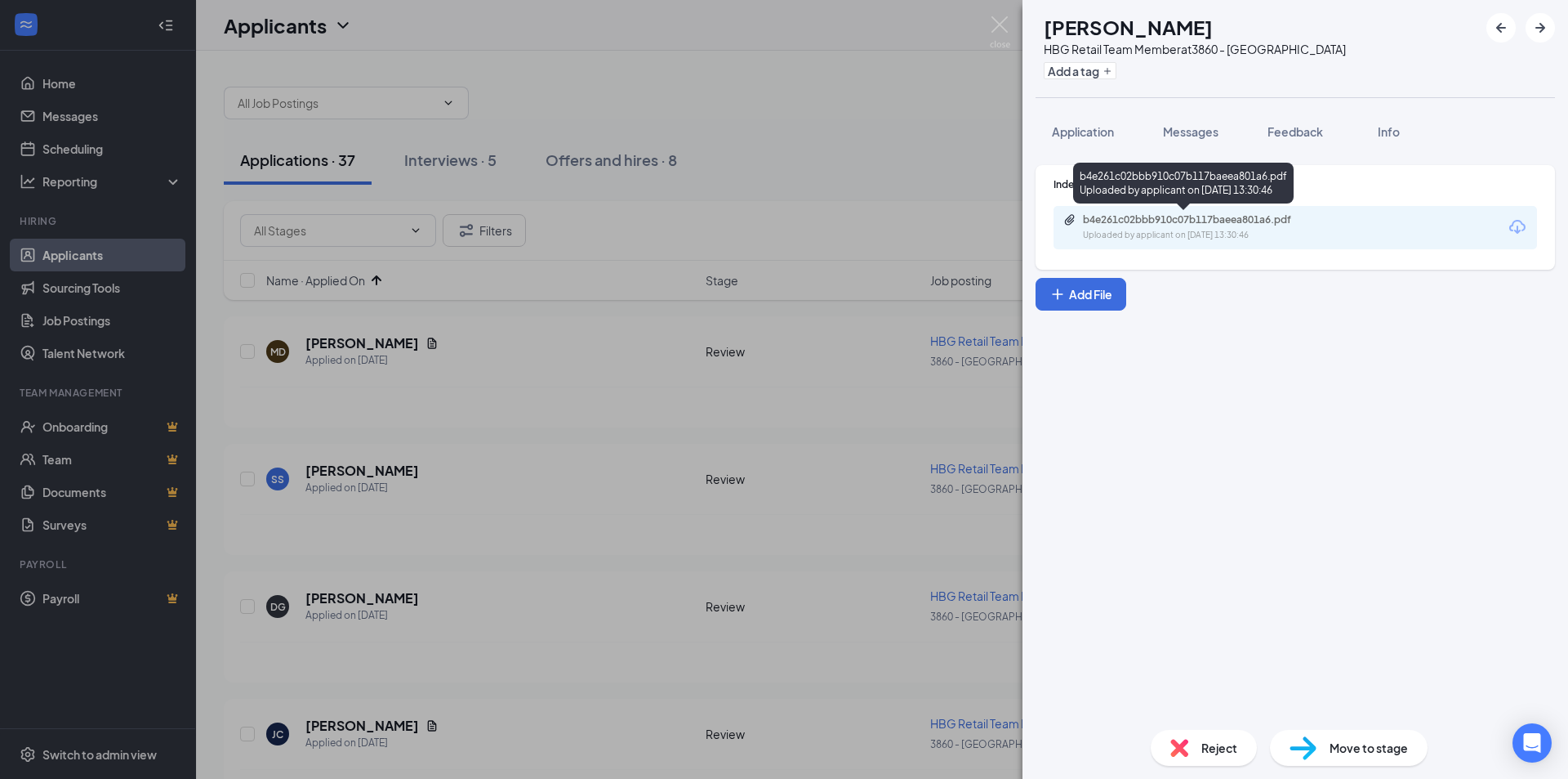
click at [1184, 237] on div "Uploaded by applicant on [DATE] 13:30:46" at bounding box center [1205, 235] width 245 height 13
click at [1087, 130] on span "Application" at bounding box center [1083, 132] width 62 height 15
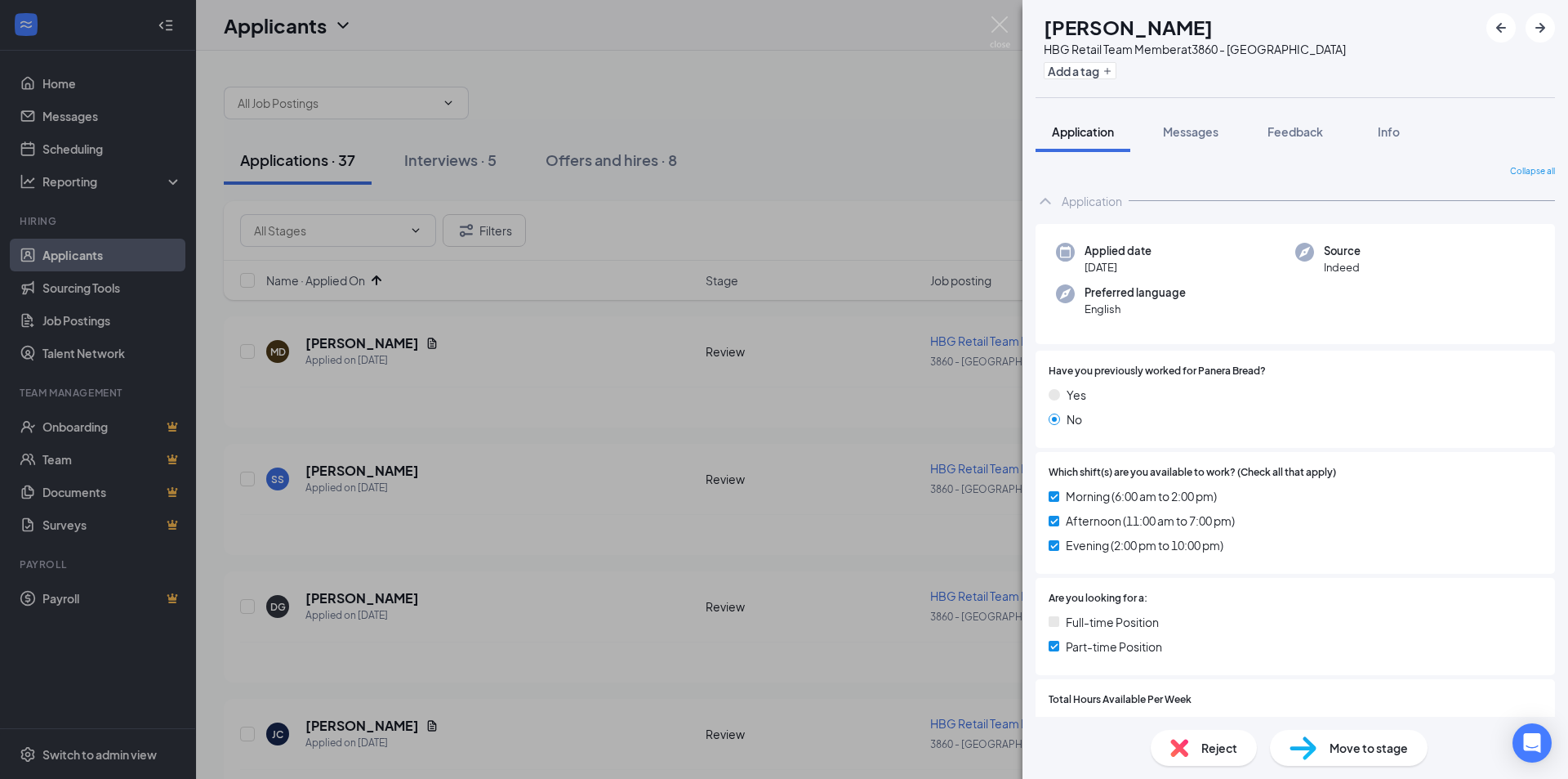
click at [1315, 739] on img at bounding box center [1303, 748] width 27 height 24
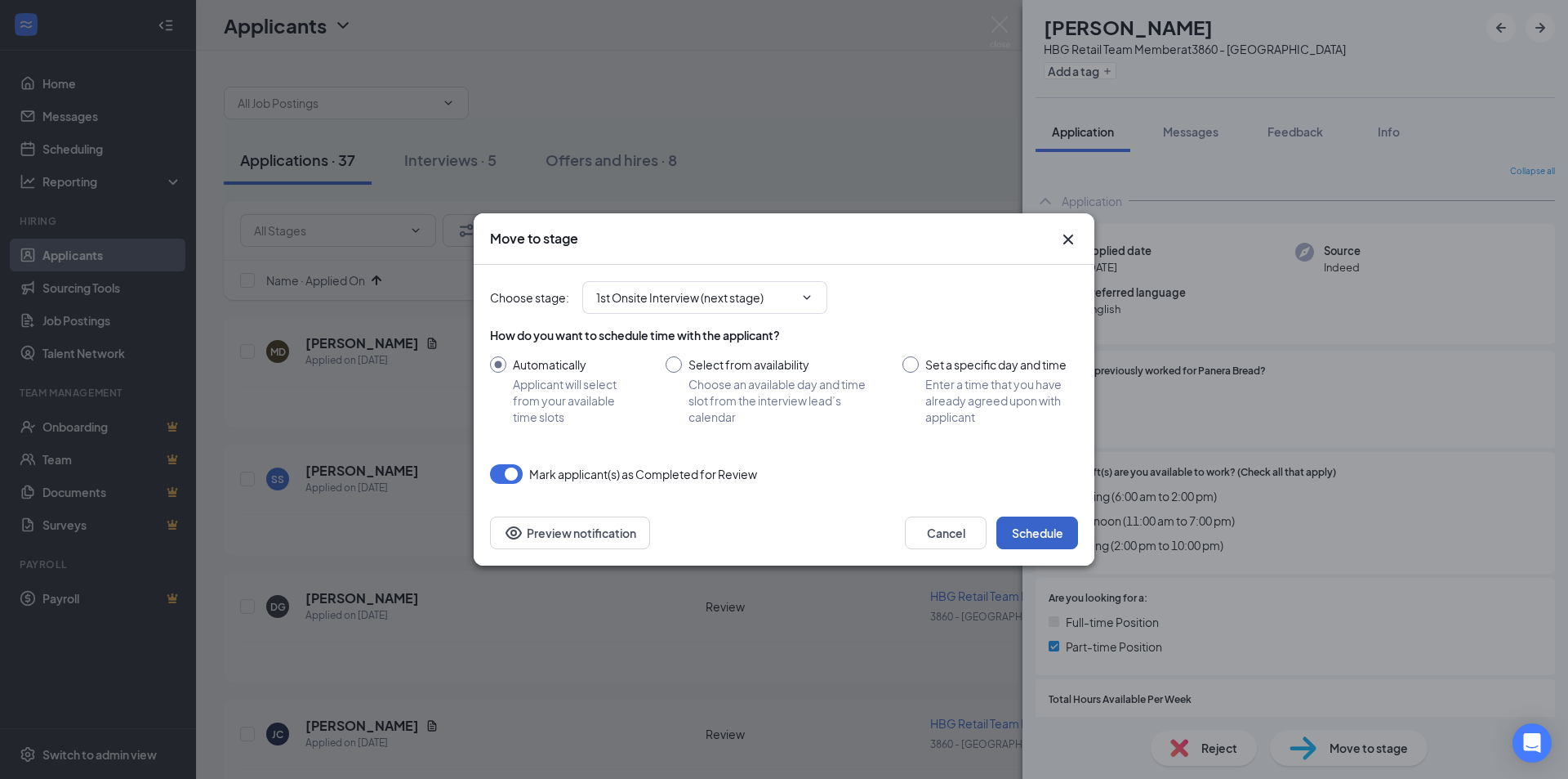
click at [1047, 532] on button "Schedule" at bounding box center [1038, 532] width 82 height 33
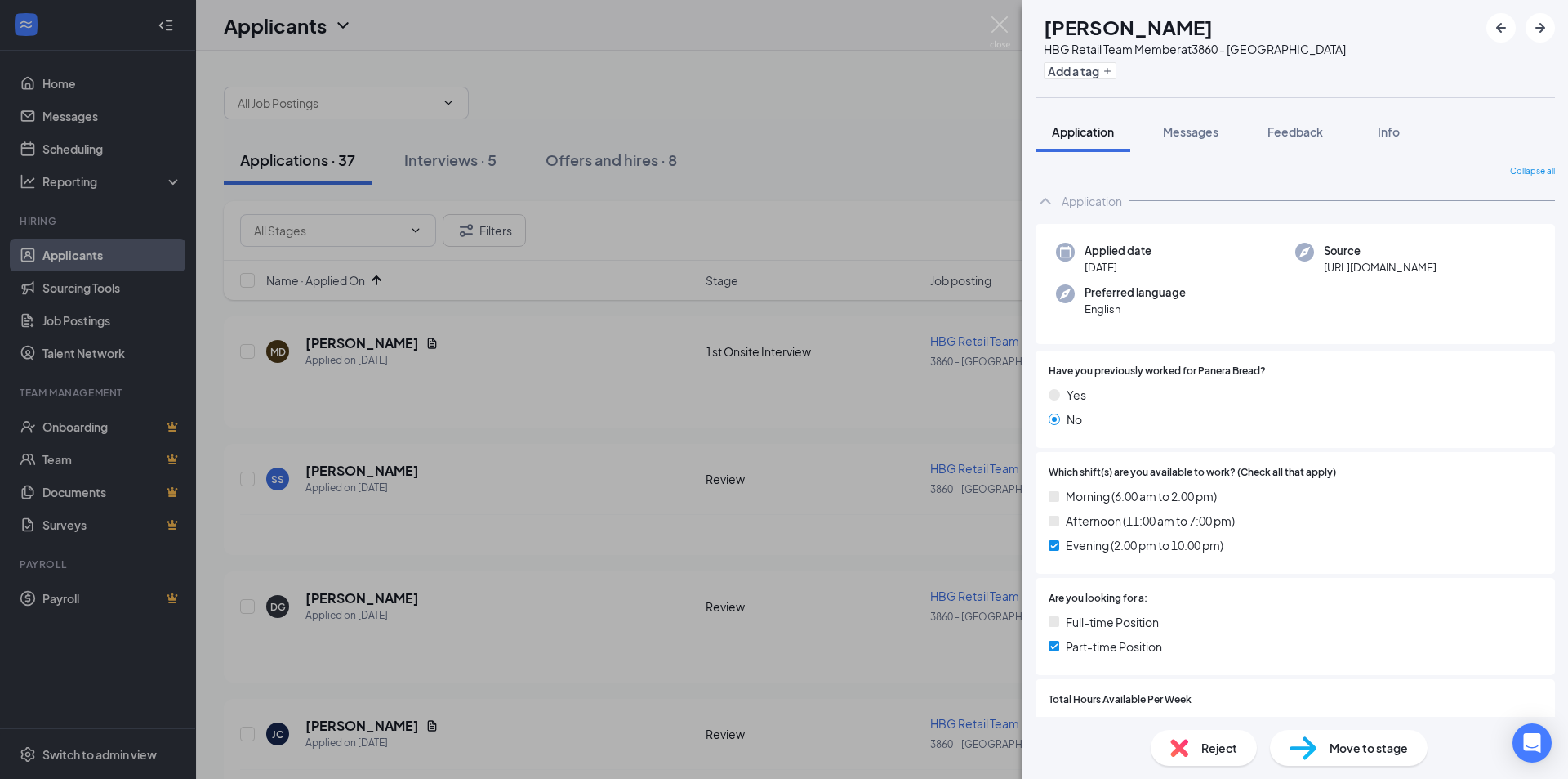
click at [401, 556] on div "SS [PERSON_NAME] HBG Retail Team Member at 3860 - [GEOGRAPHIC_DATA] Add a tag A…" at bounding box center [784, 389] width 1568 height 779
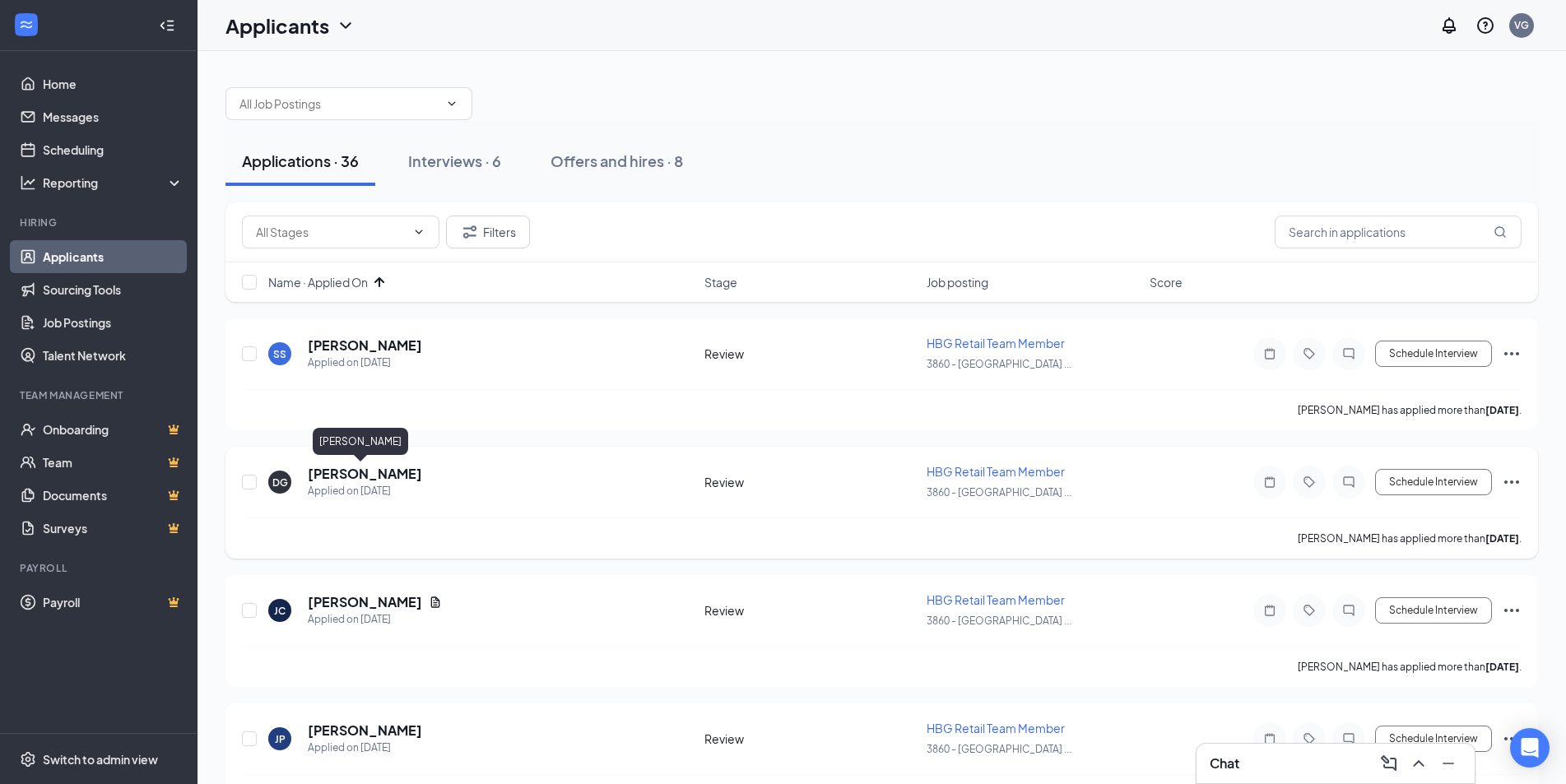
click at [358, 473] on h5 "[PERSON_NAME]" at bounding box center [365, 474] width 115 height 18
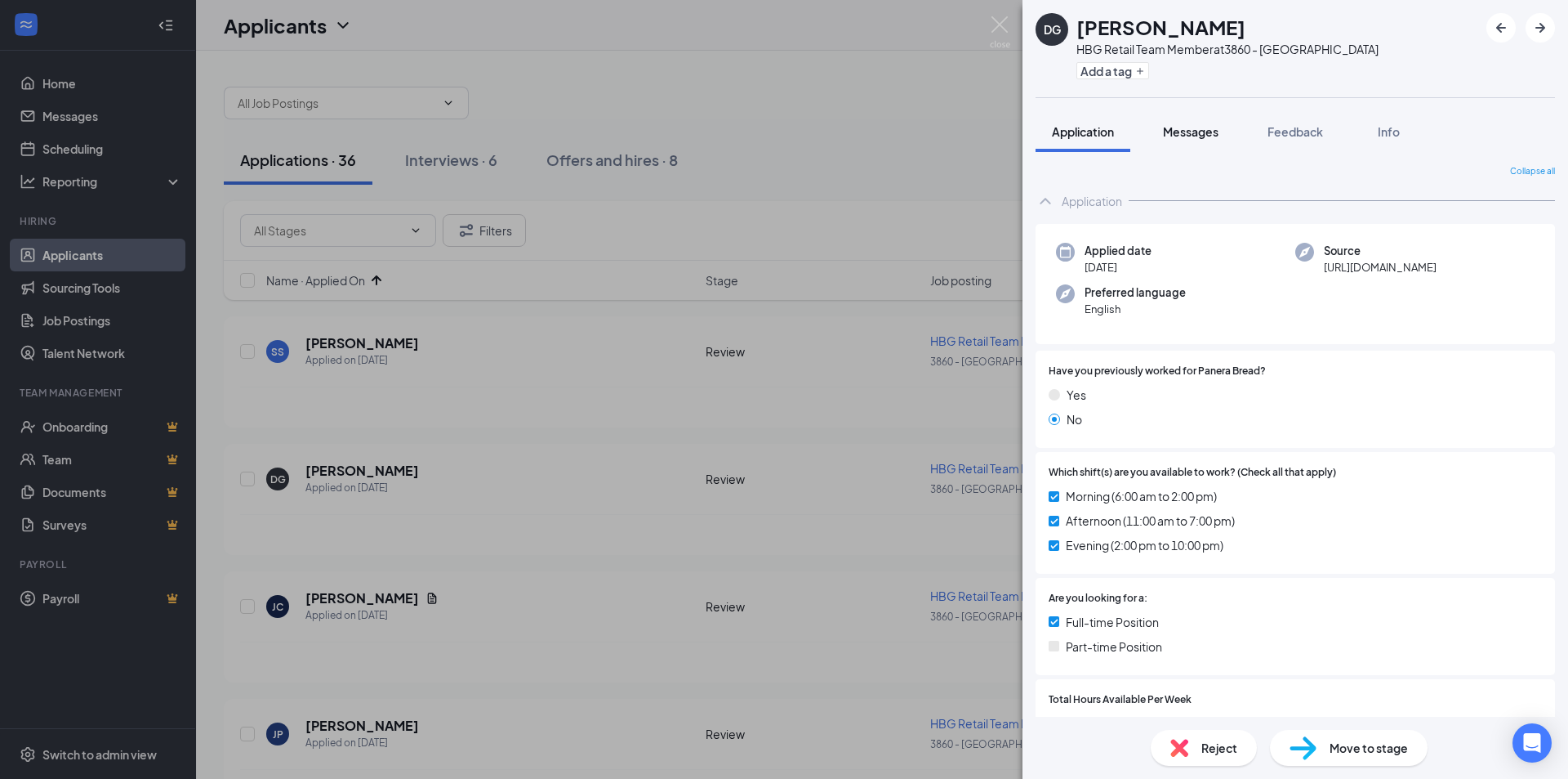
click at [1165, 133] on span "Messages" at bounding box center [1191, 132] width 55 height 15
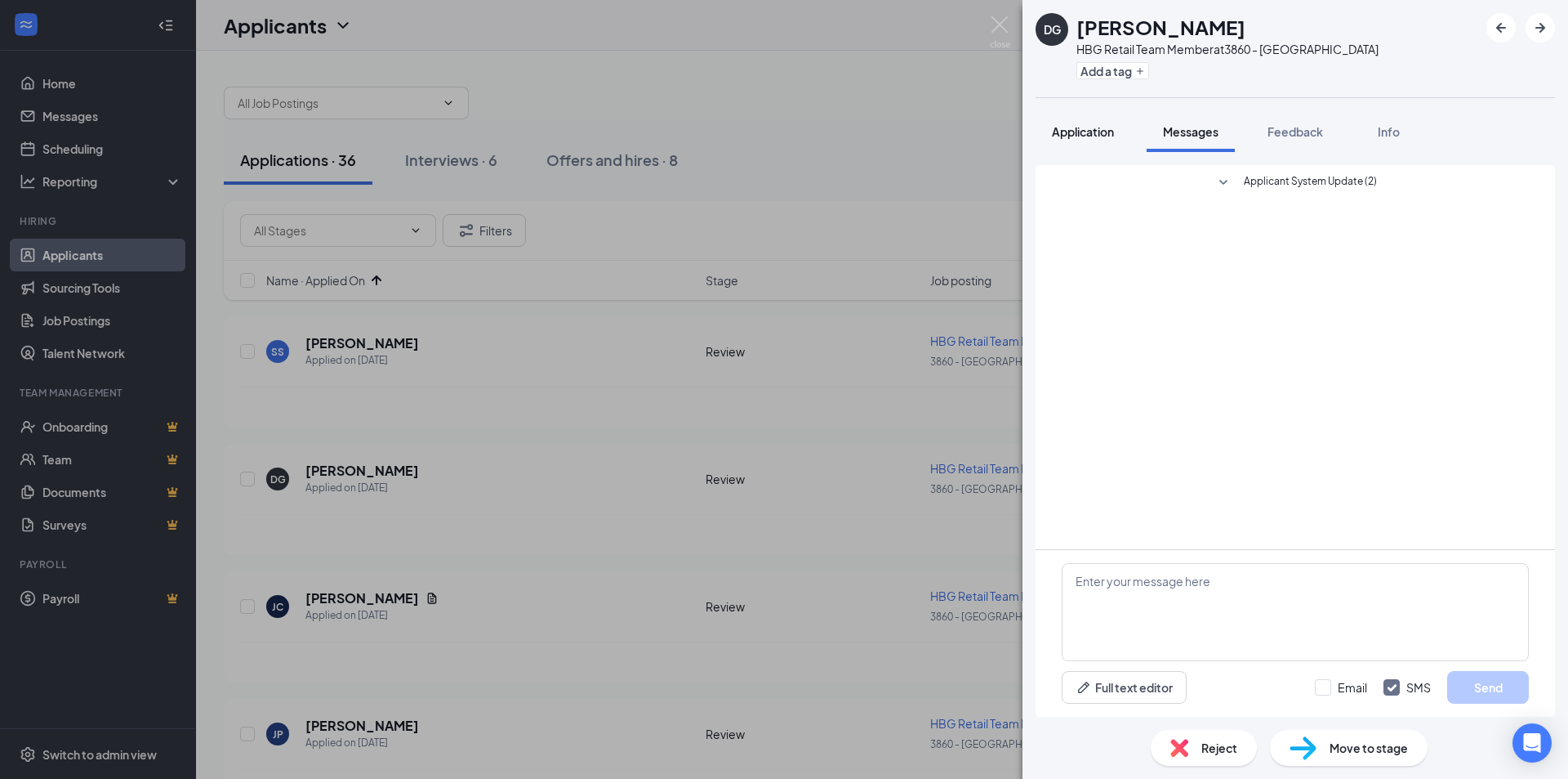
click at [1111, 134] on span "Application" at bounding box center [1083, 132] width 62 height 15
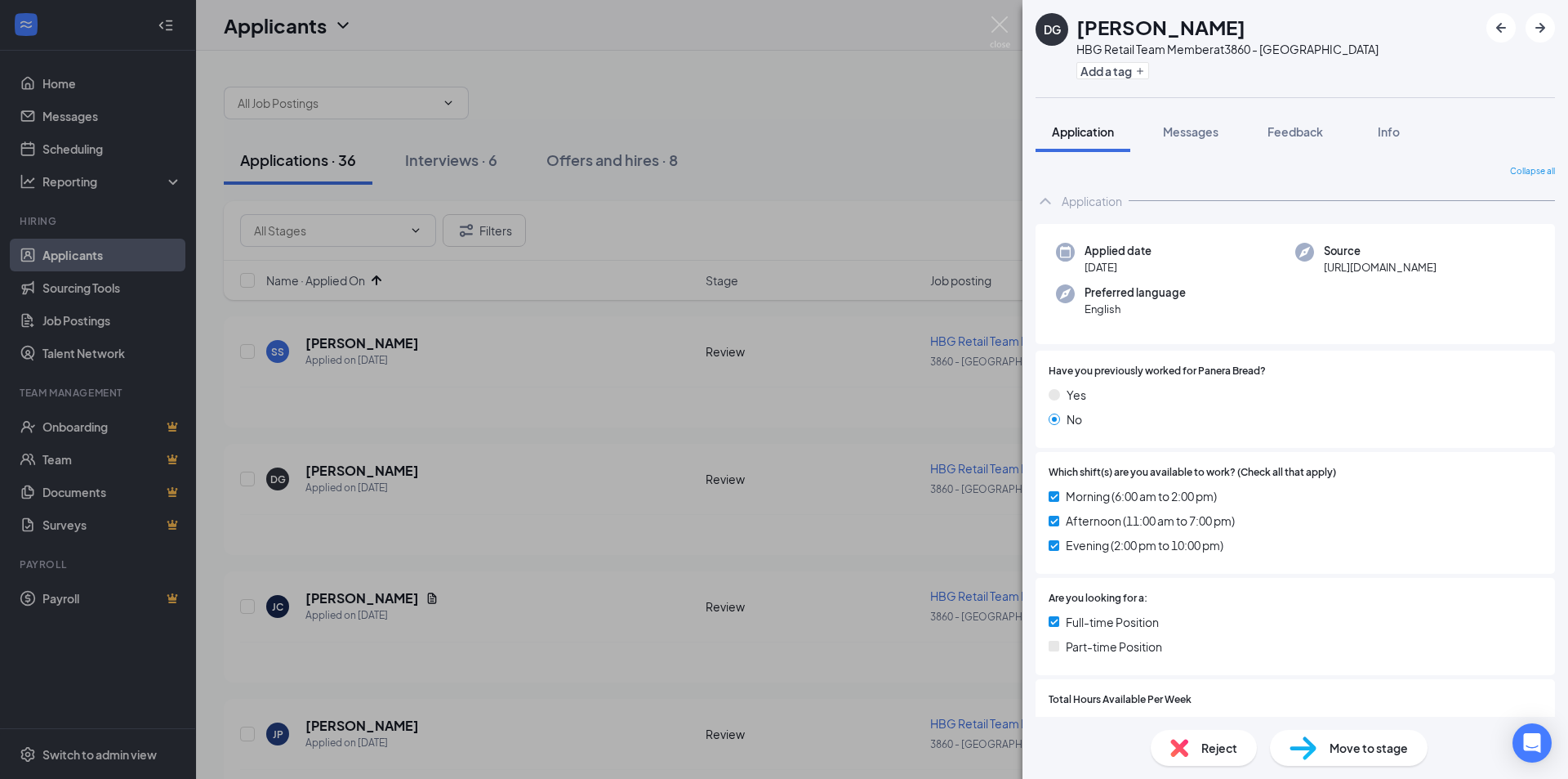
click at [1315, 752] on img at bounding box center [1303, 748] width 27 height 24
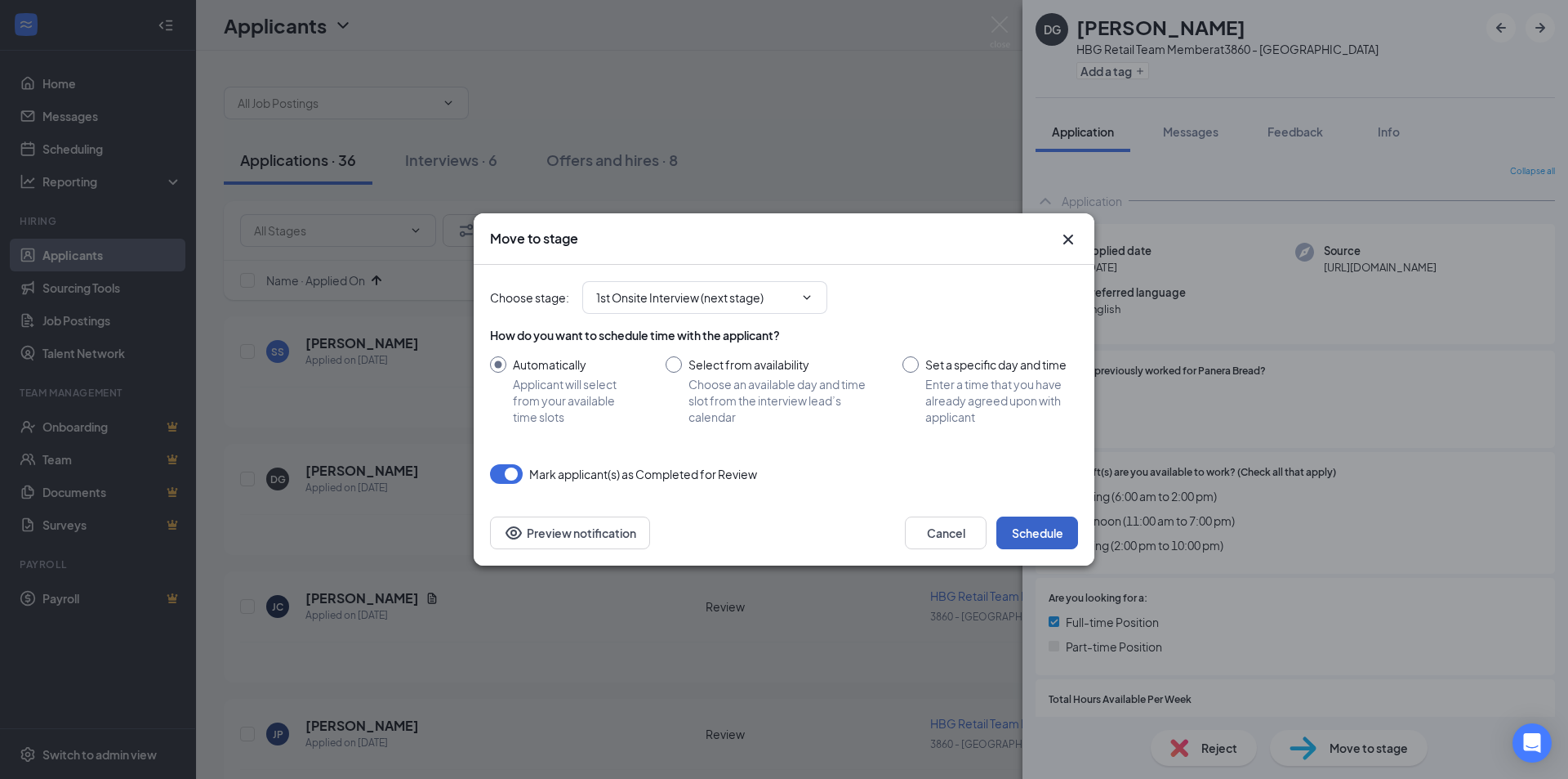
click at [1042, 542] on button "Schedule" at bounding box center [1038, 532] width 82 height 33
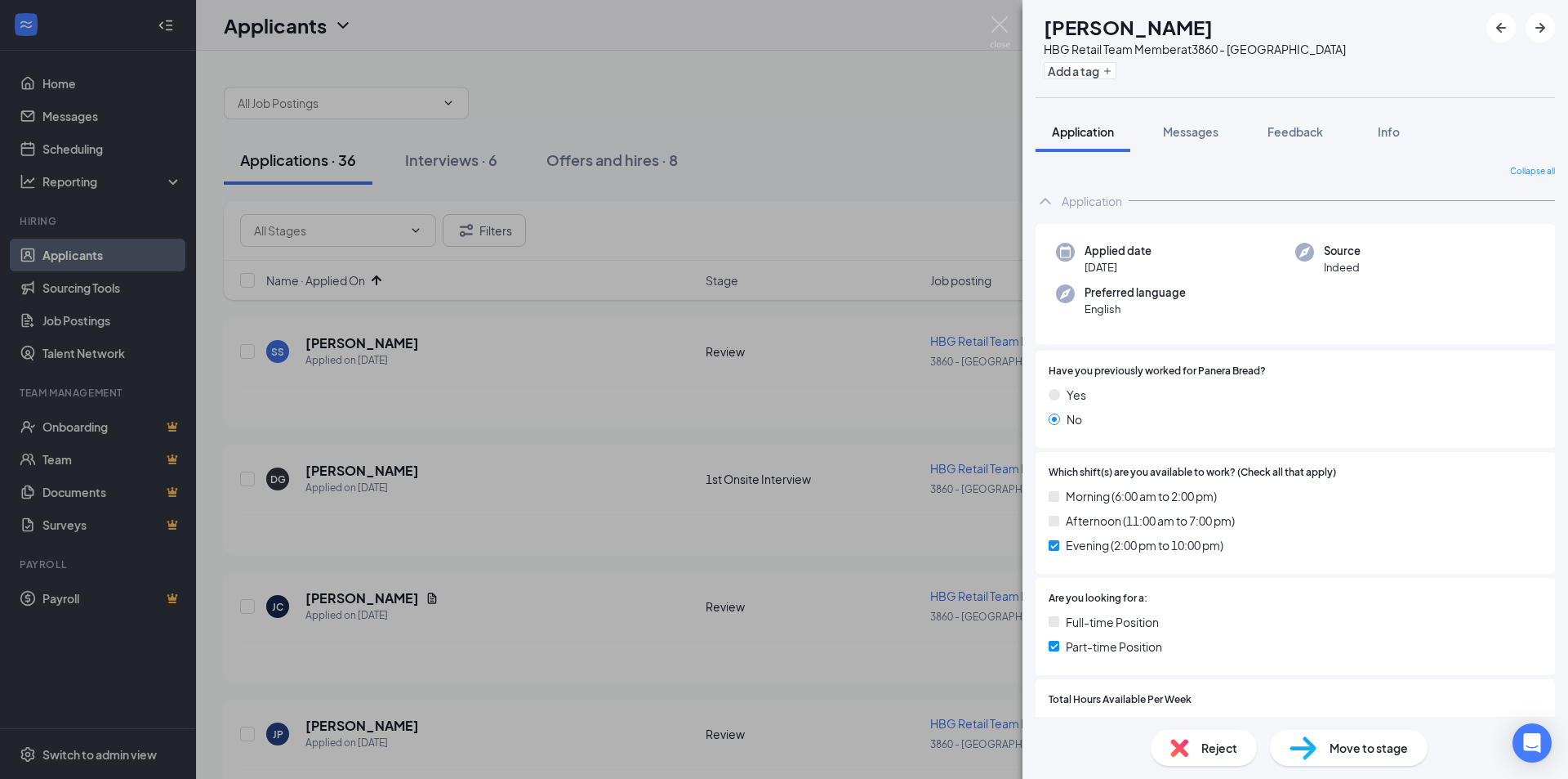
click at [1198, 754] on div "Reject" at bounding box center [1203, 748] width 106 height 36
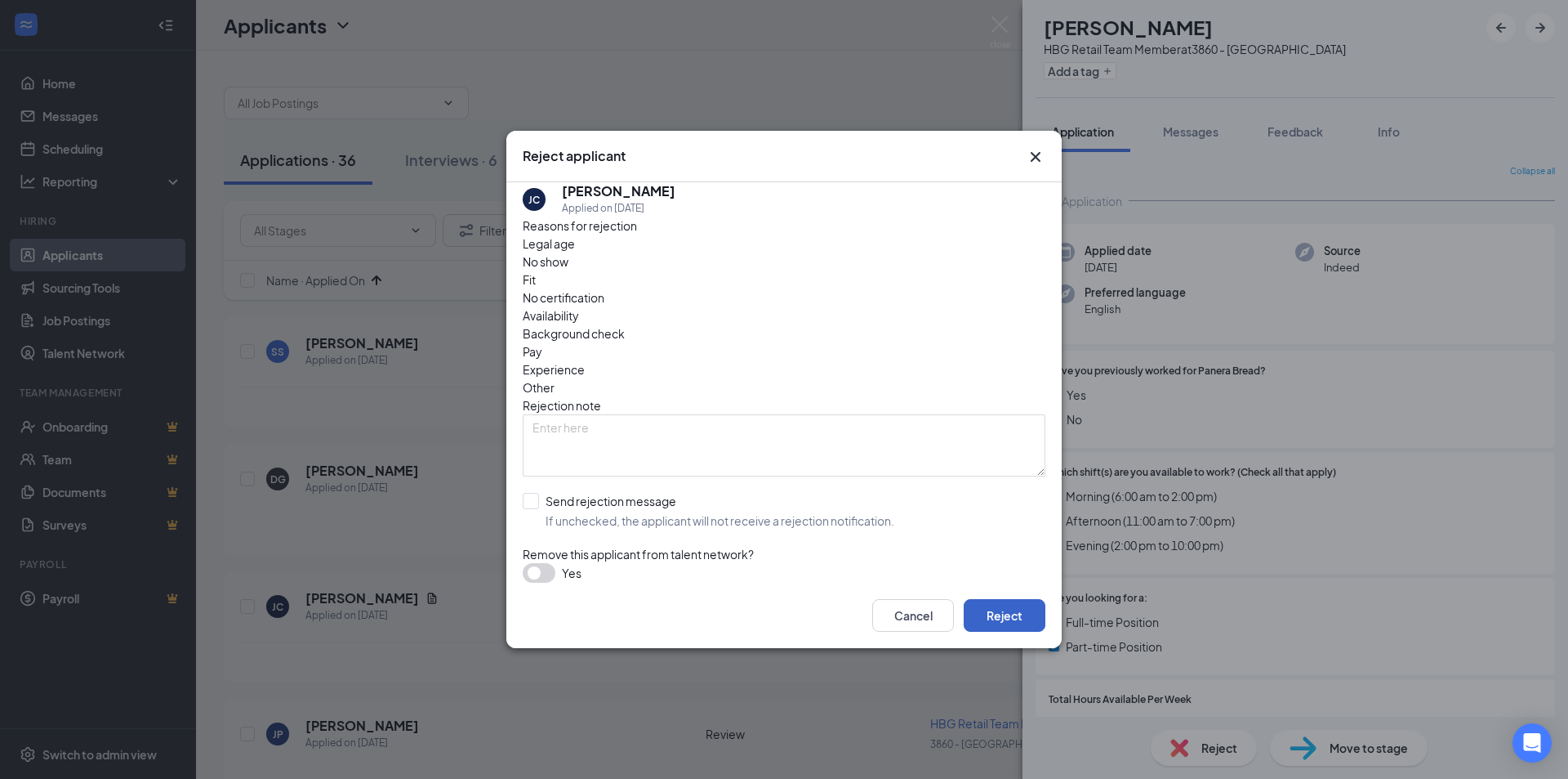
click at [1022, 613] on button "Reject" at bounding box center [1005, 615] width 82 height 33
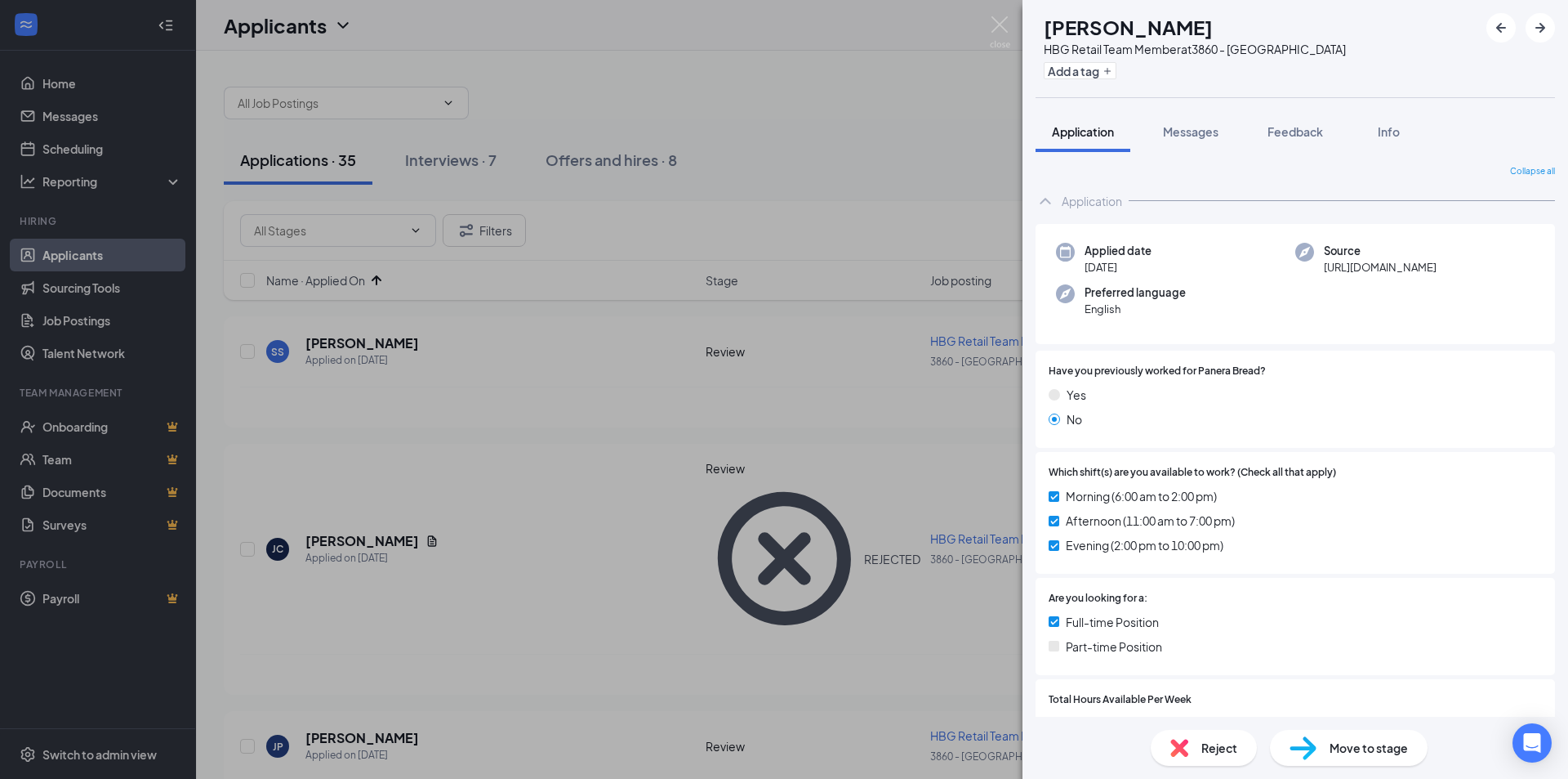
click at [610, 570] on div "JP [PERSON_NAME] HBG Retail Team Member at 3860 - [GEOGRAPHIC_DATA] Add a tag A…" at bounding box center [784, 389] width 1568 height 779
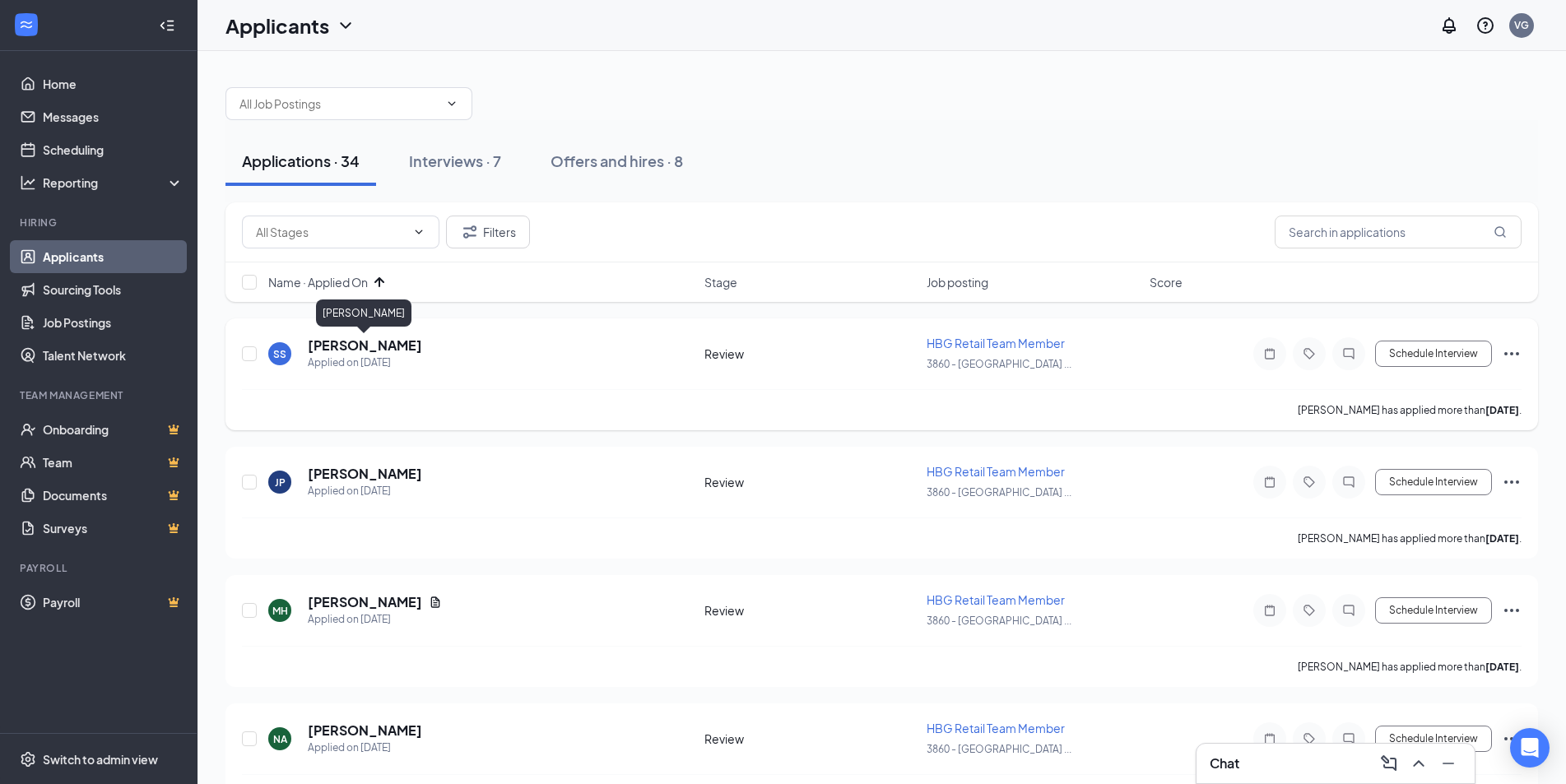
click at [337, 345] on h5 "[PERSON_NAME]" at bounding box center [365, 345] width 115 height 18
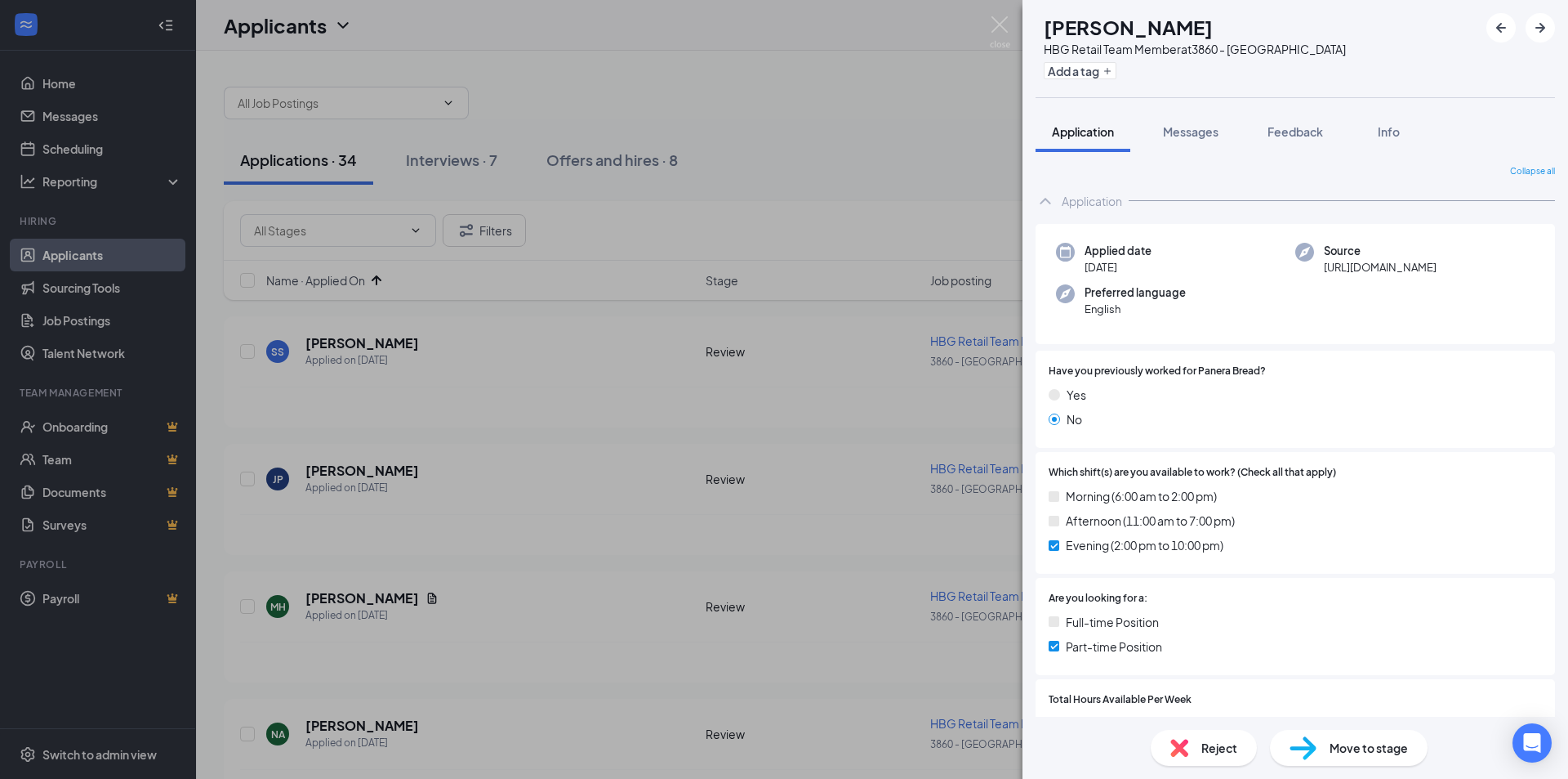
click at [1224, 753] on span "Reject" at bounding box center [1219, 748] width 36 height 18
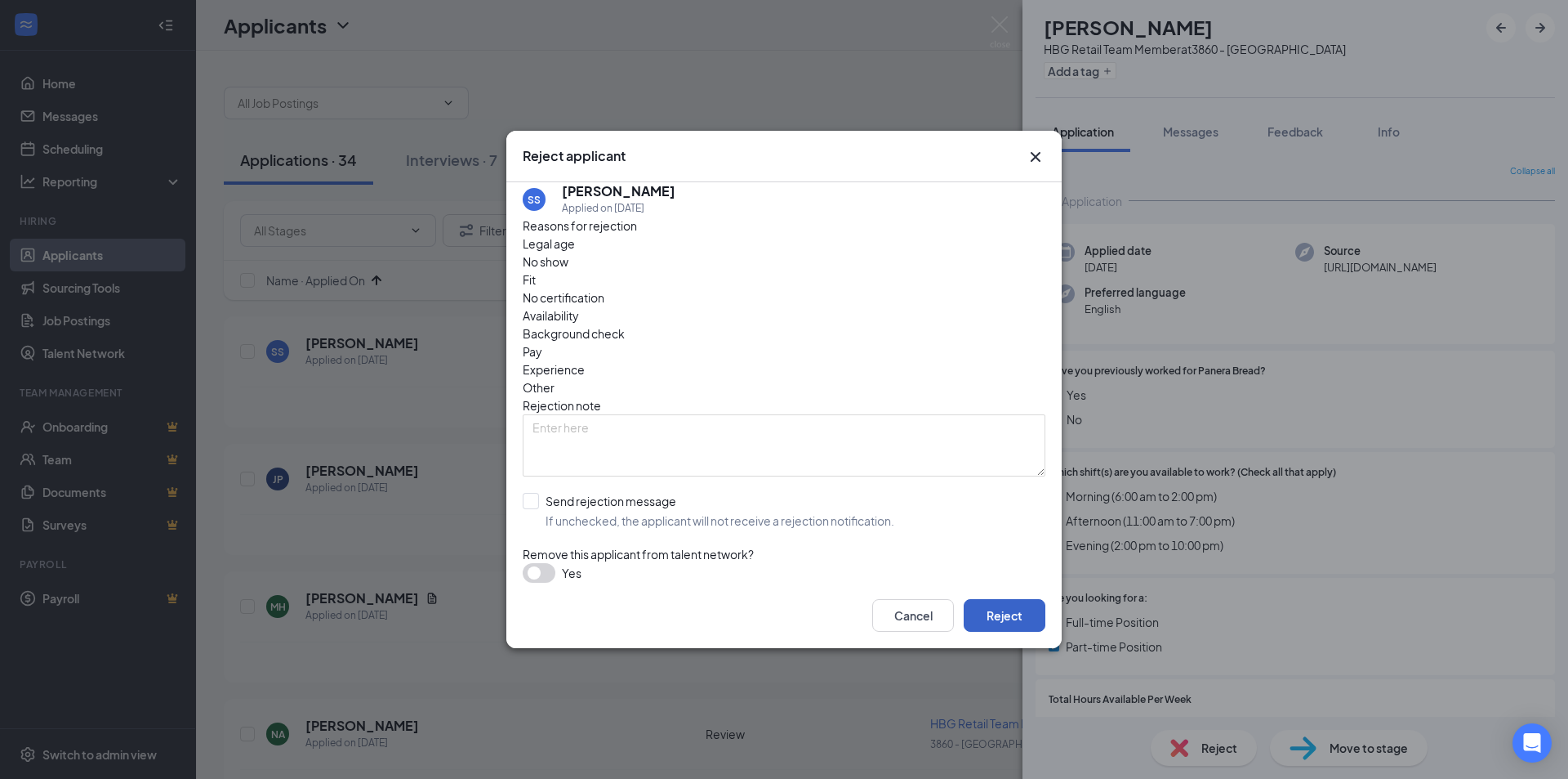
click at [1019, 620] on button "Reject" at bounding box center [1005, 615] width 82 height 33
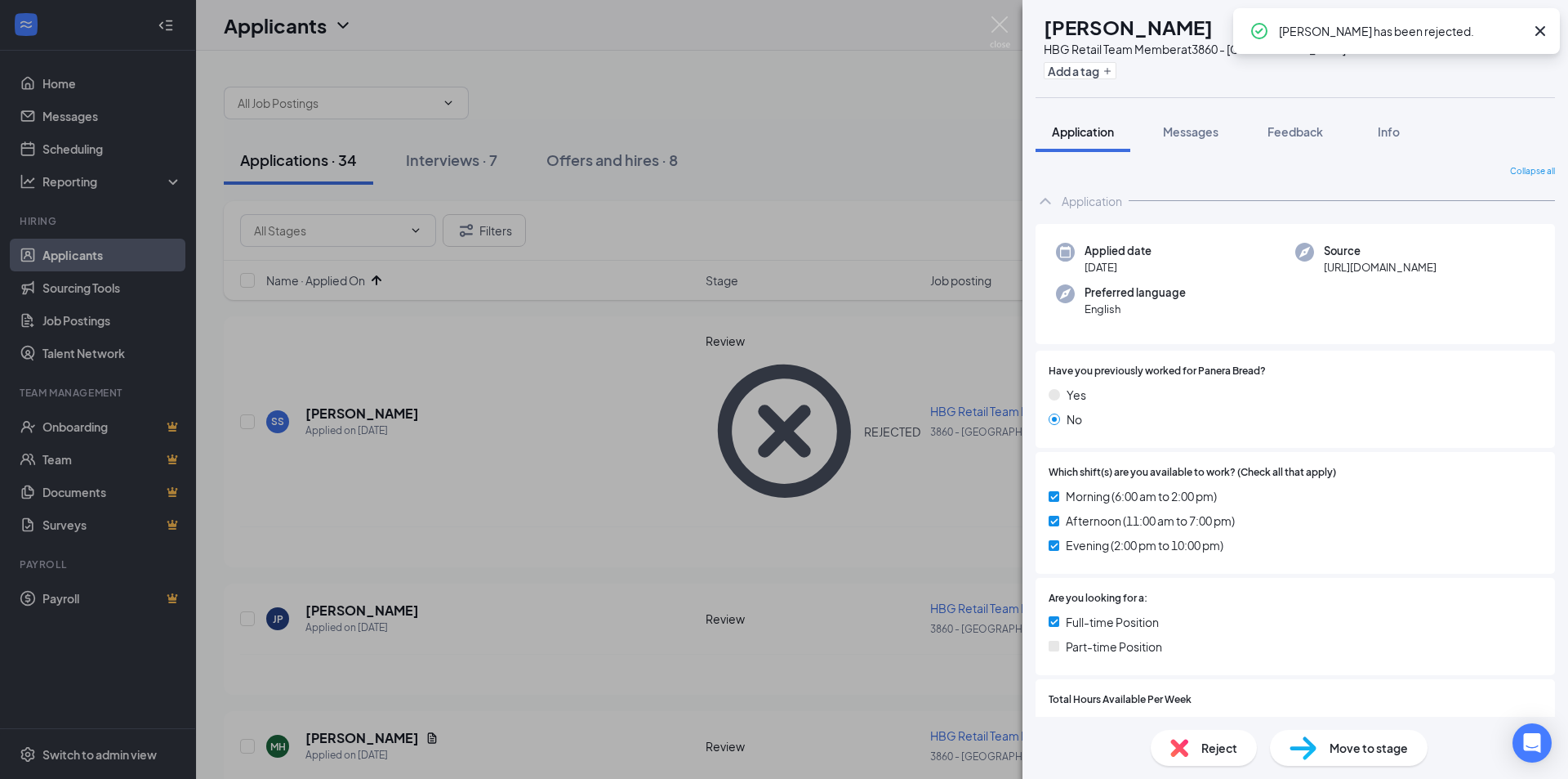
click at [527, 435] on div "JP [PERSON_NAME] HBG Retail Team Member at 3860 - [GEOGRAPHIC_DATA] Add a tag A…" at bounding box center [784, 389] width 1568 height 779
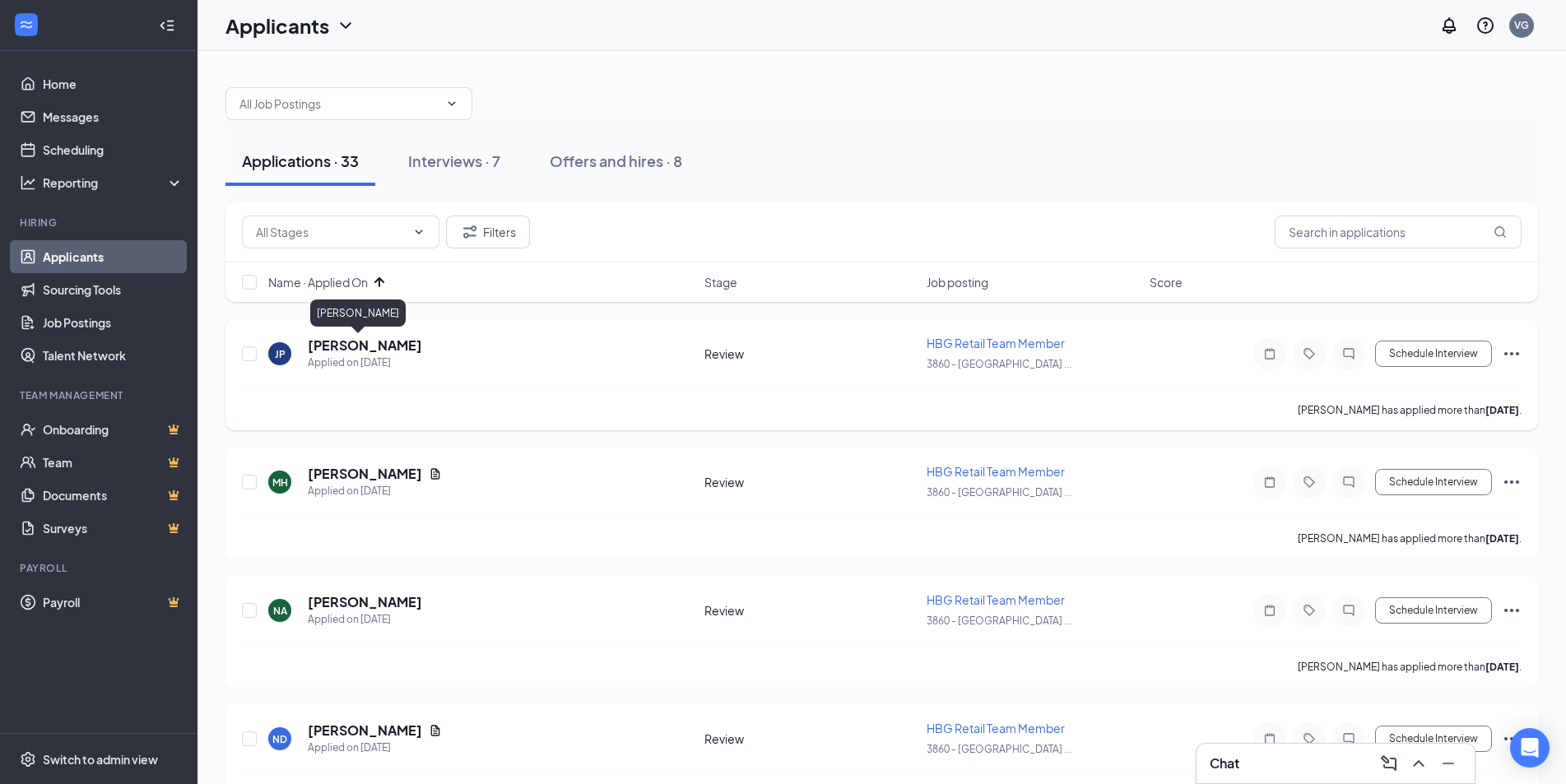
click at [347, 345] on h5 "[PERSON_NAME]" at bounding box center [365, 345] width 115 height 18
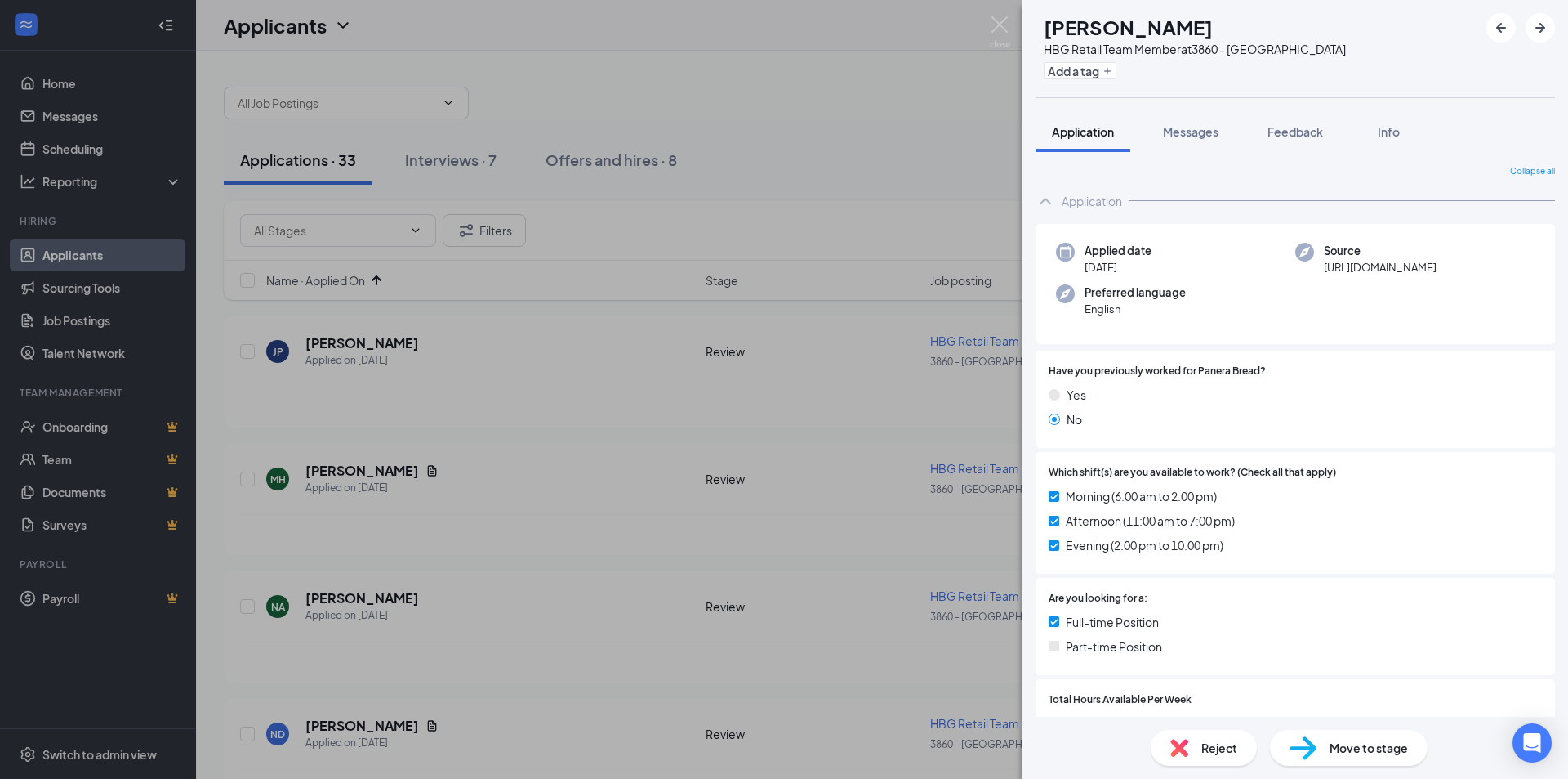
click at [1423, 744] on div "Move to stage" at bounding box center [1348, 748] width 158 height 36
type input "1st Onsite Interview (next stage)"
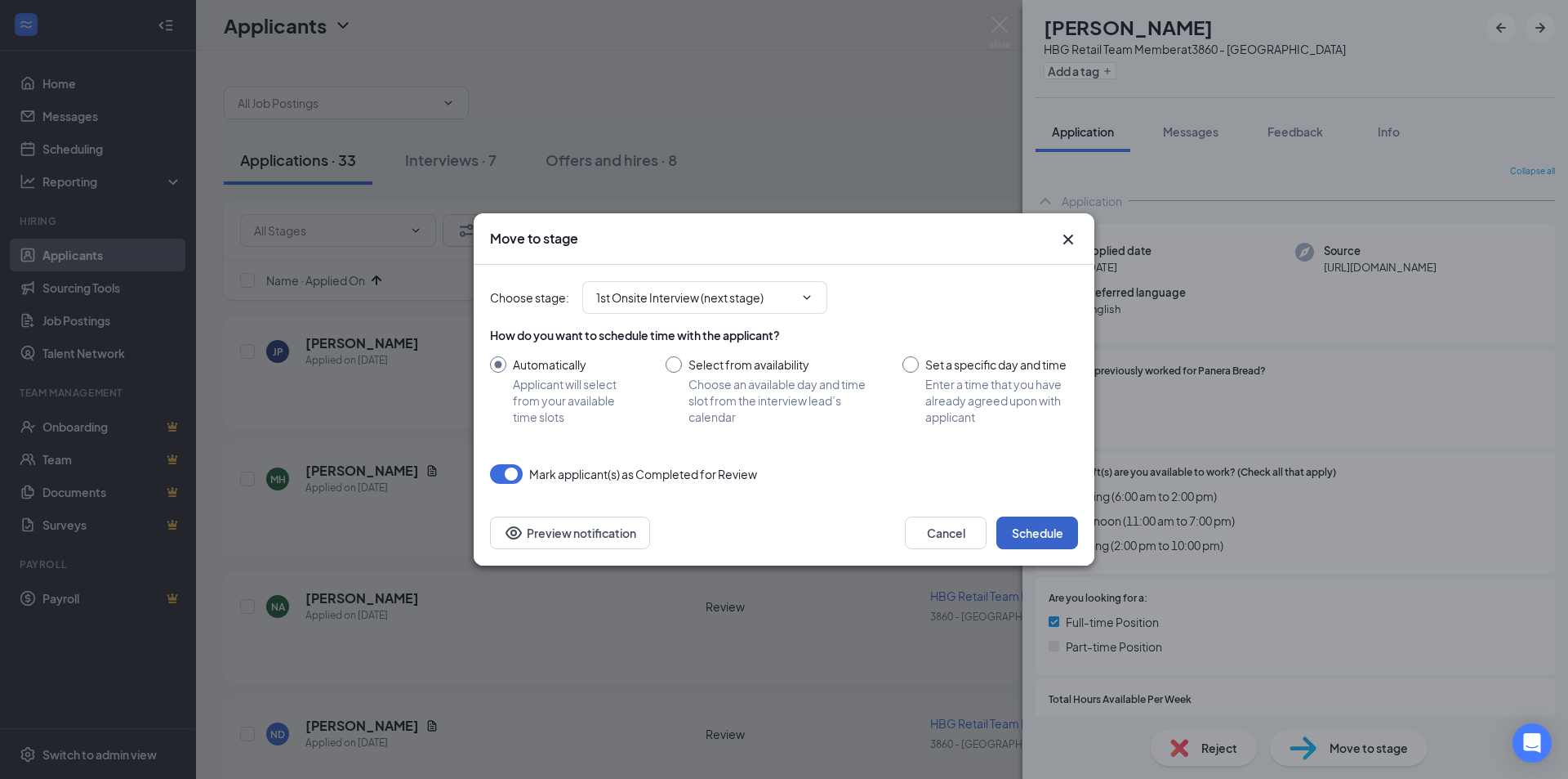
click at [1016, 540] on button "Schedule" at bounding box center [1038, 532] width 82 height 33
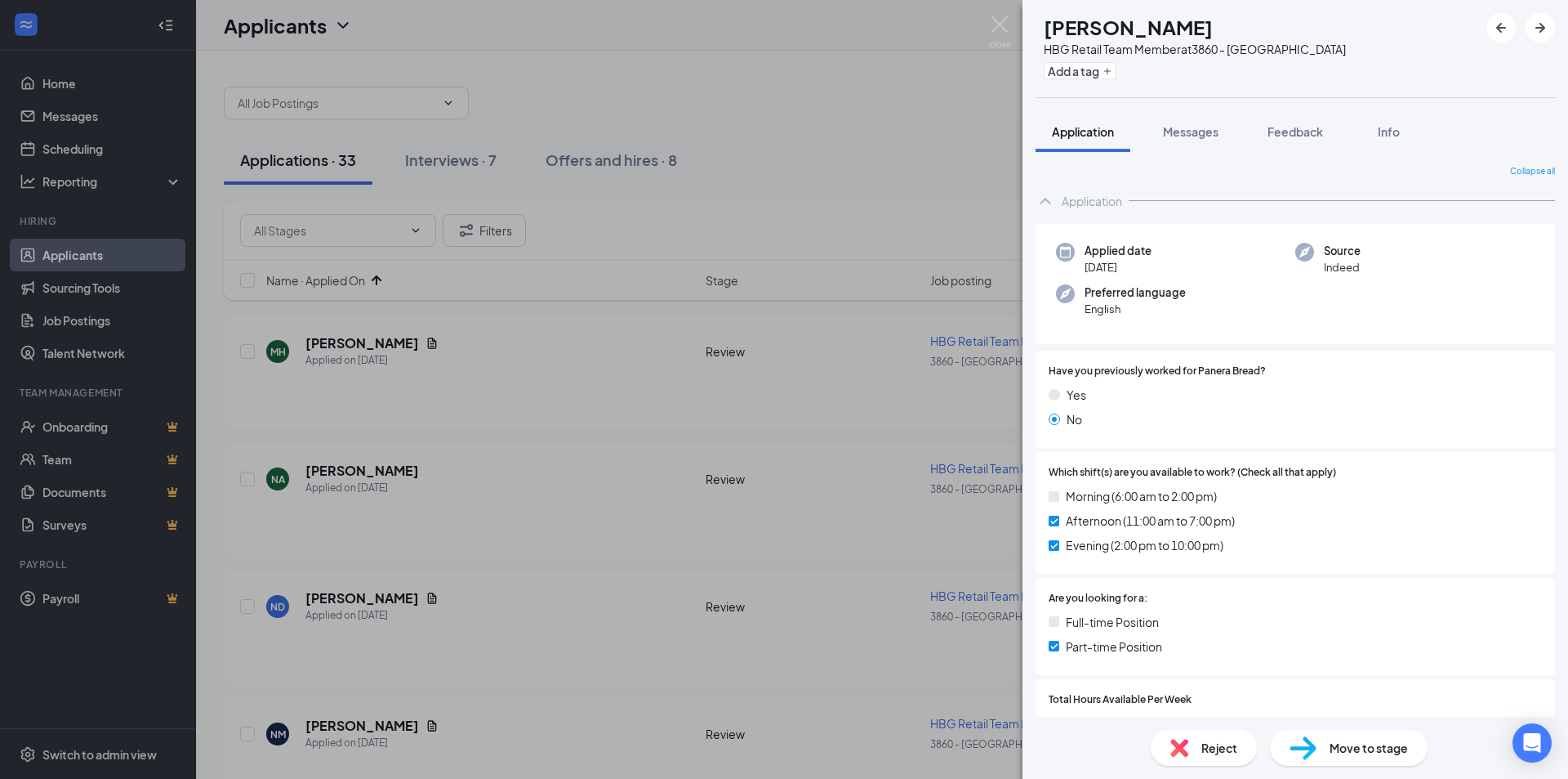
click at [425, 436] on div "MH [PERSON_NAME] HBG Retail Team Member at 3860 - [GEOGRAPHIC_DATA] Add a tag A…" at bounding box center [784, 389] width 1568 height 779
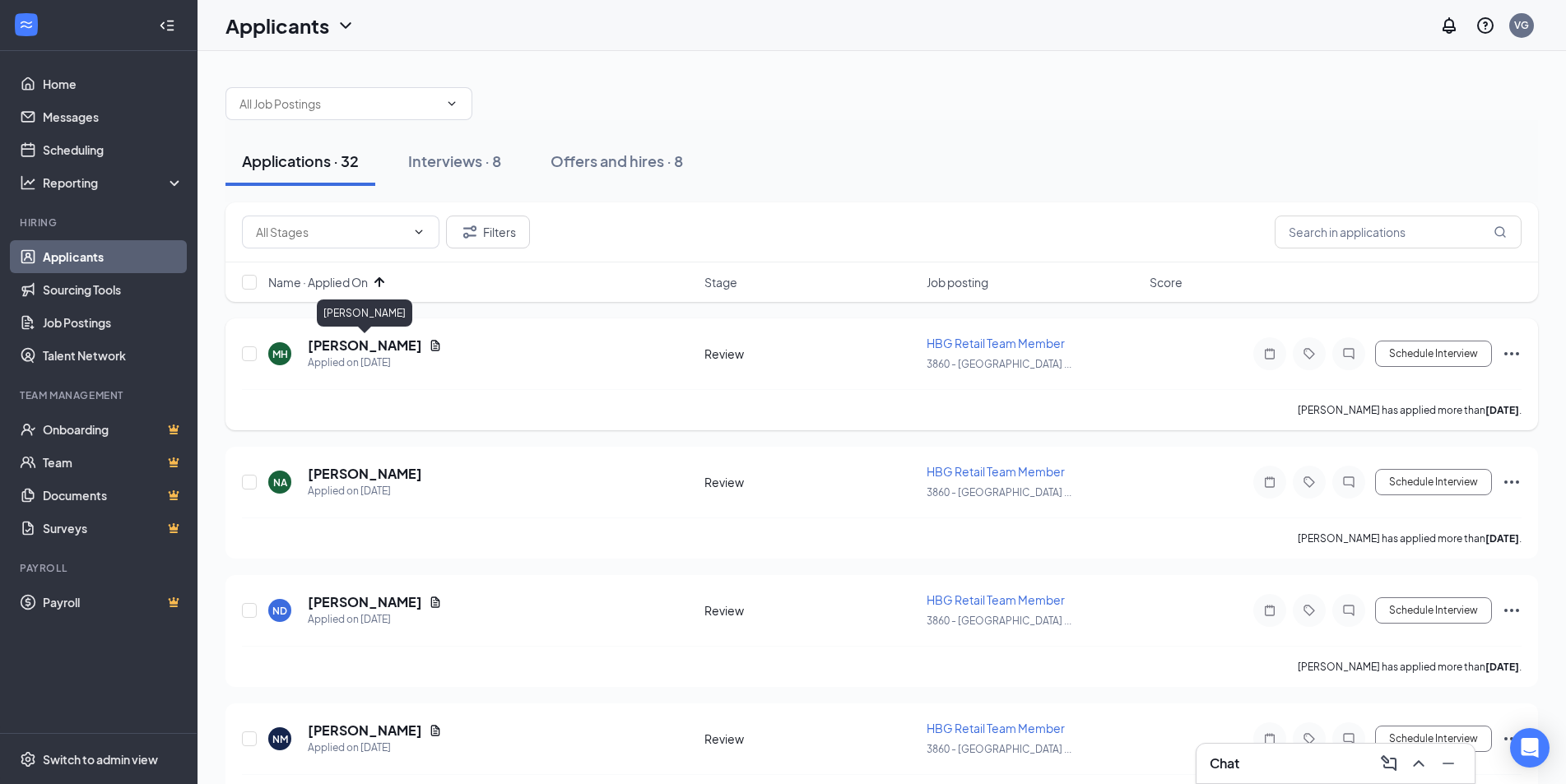
click at [366, 345] on h5 "[PERSON_NAME]" at bounding box center [365, 345] width 115 height 18
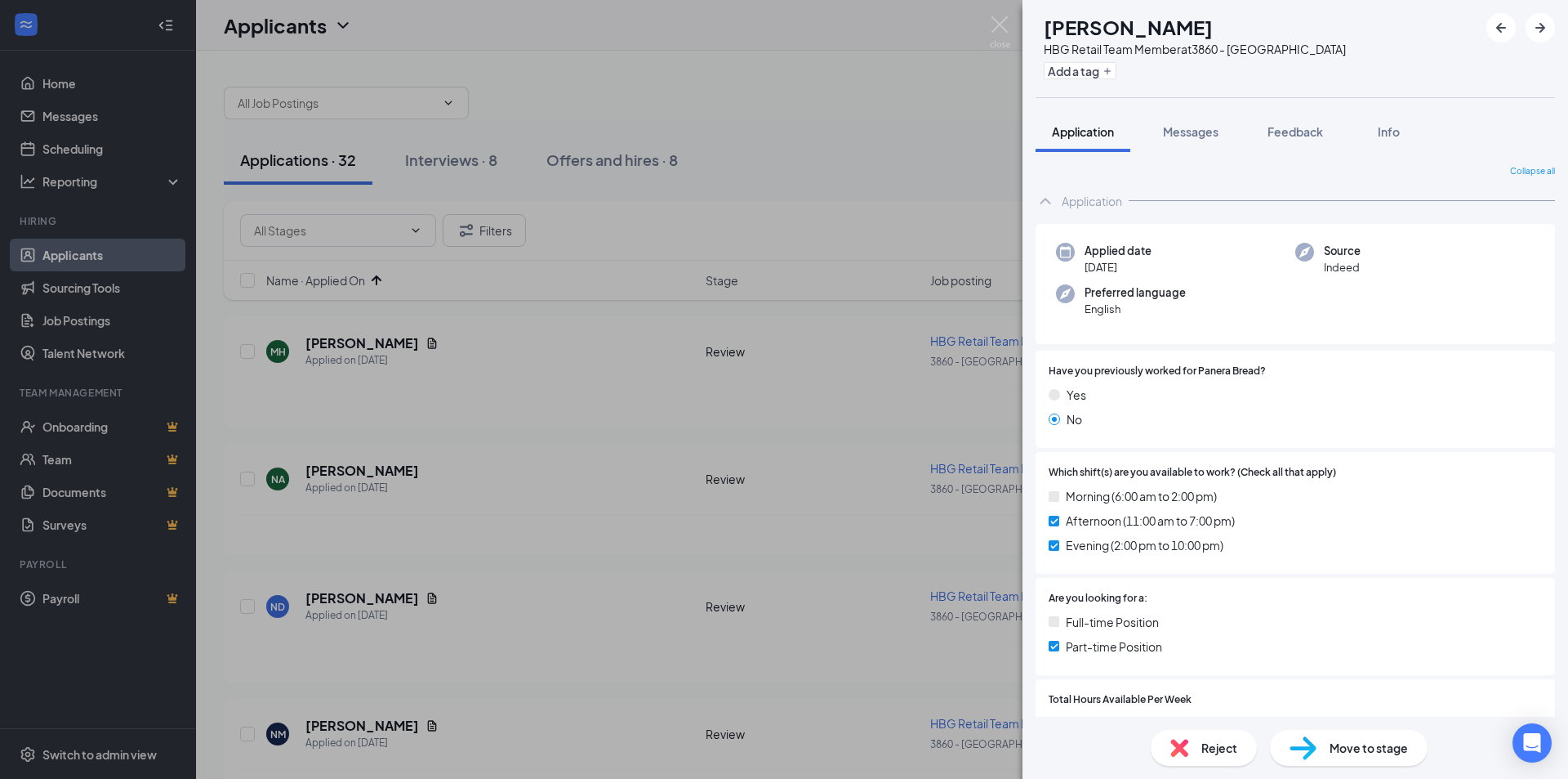
click at [702, 533] on div "MH [PERSON_NAME] HBG Retail Team Member at 3860 - [GEOGRAPHIC_DATA] Add a tag A…" at bounding box center [784, 389] width 1568 height 779
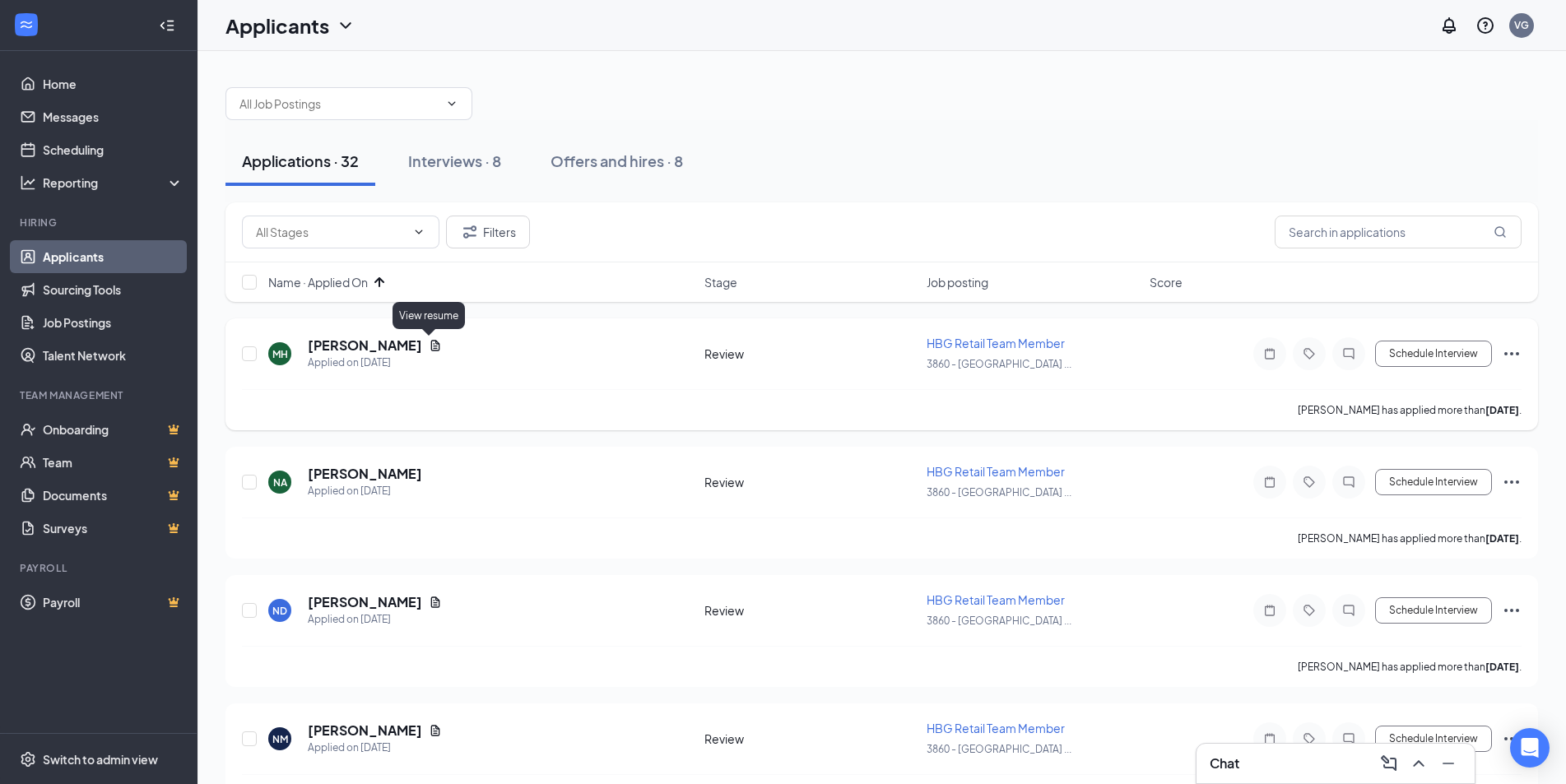
click at [431, 341] on icon "Document" at bounding box center [436, 345] width 9 height 11
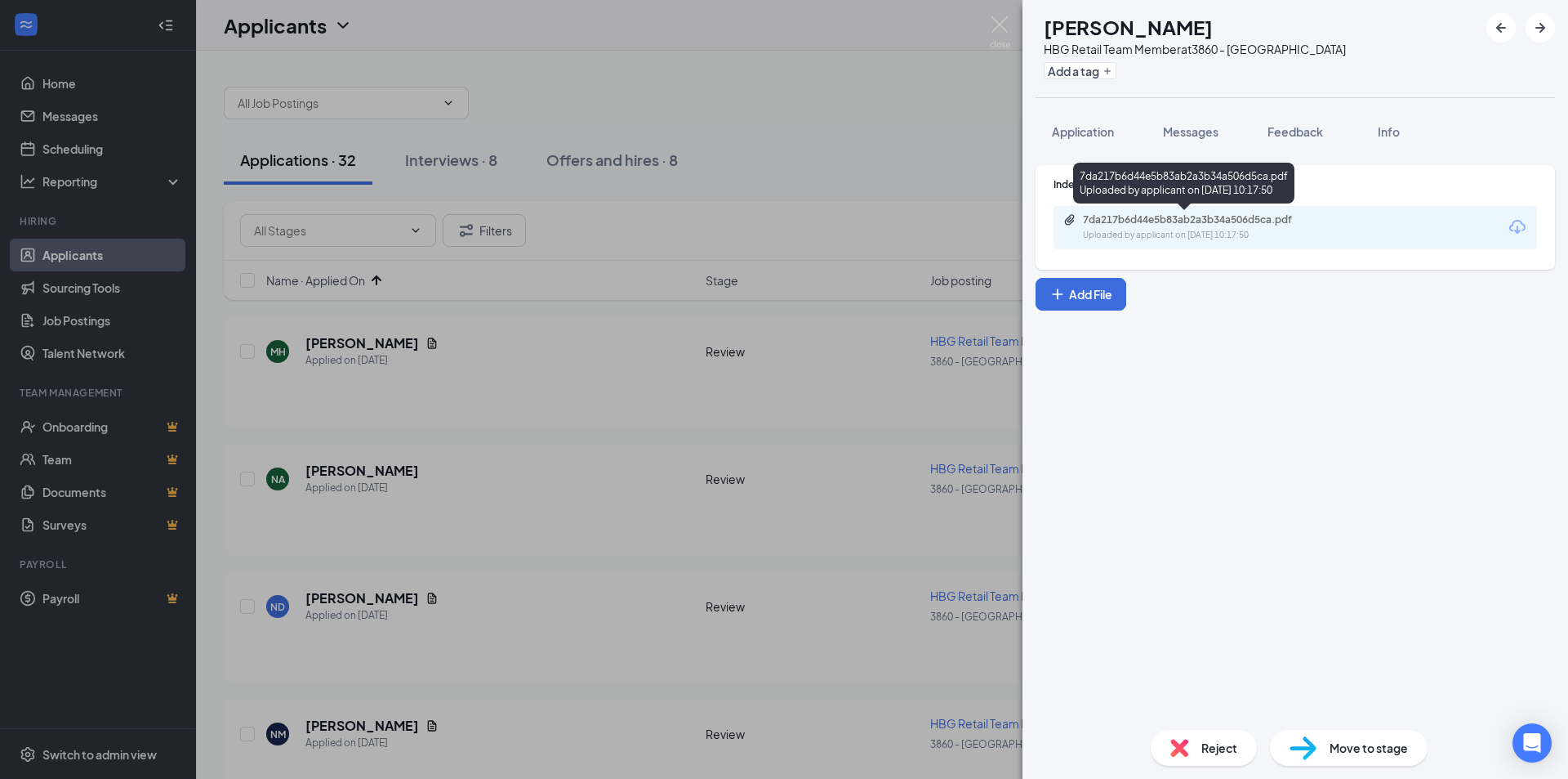
click at [1237, 239] on div "Uploaded by applicant on [DATE] 10:17:50" at bounding box center [1205, 235] width 245 height 13
click at [1087, 140] on button "Application" at bounding box center [1083, 132] width 94 height 41
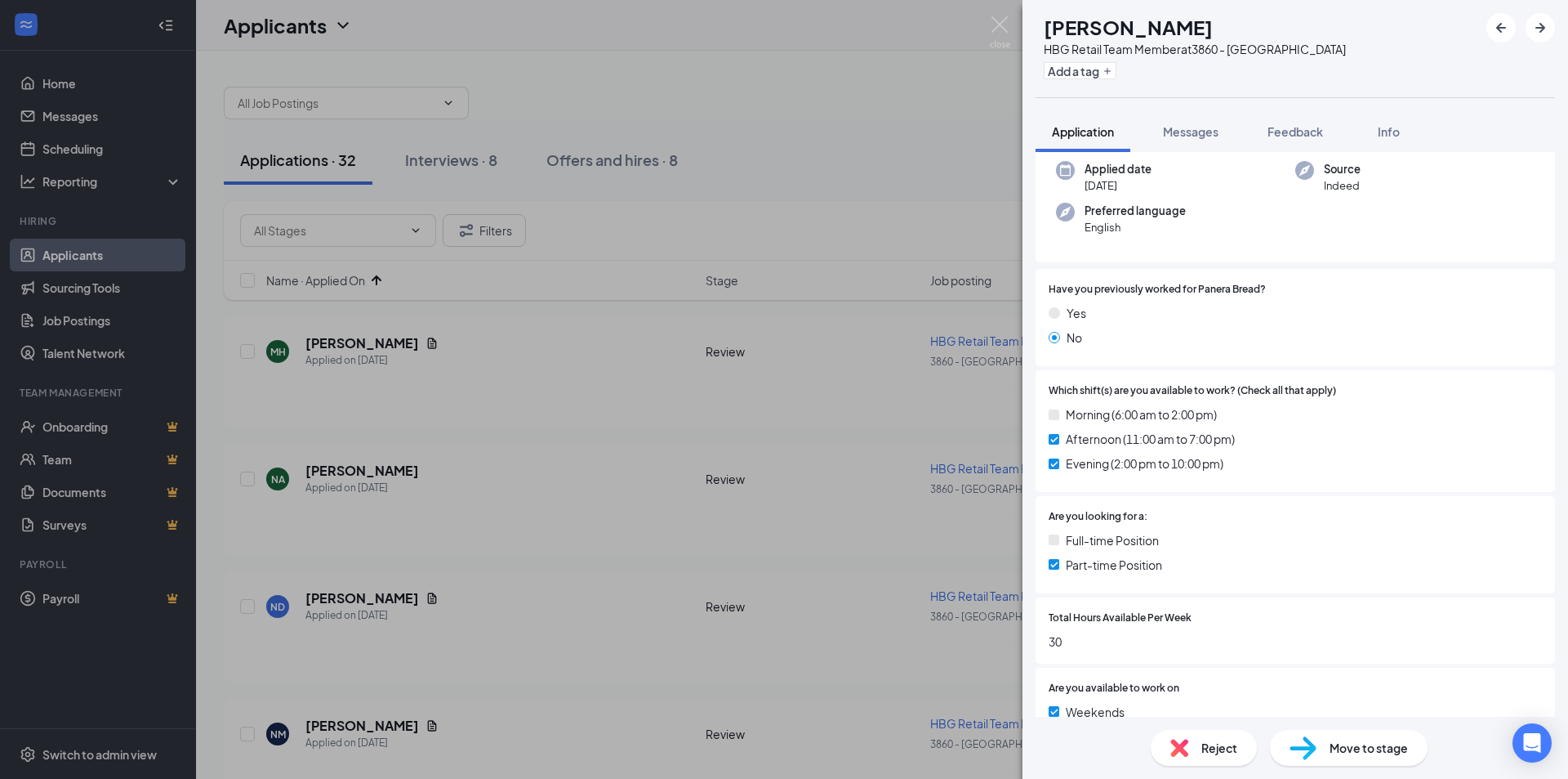
scroll to position [242, 0]
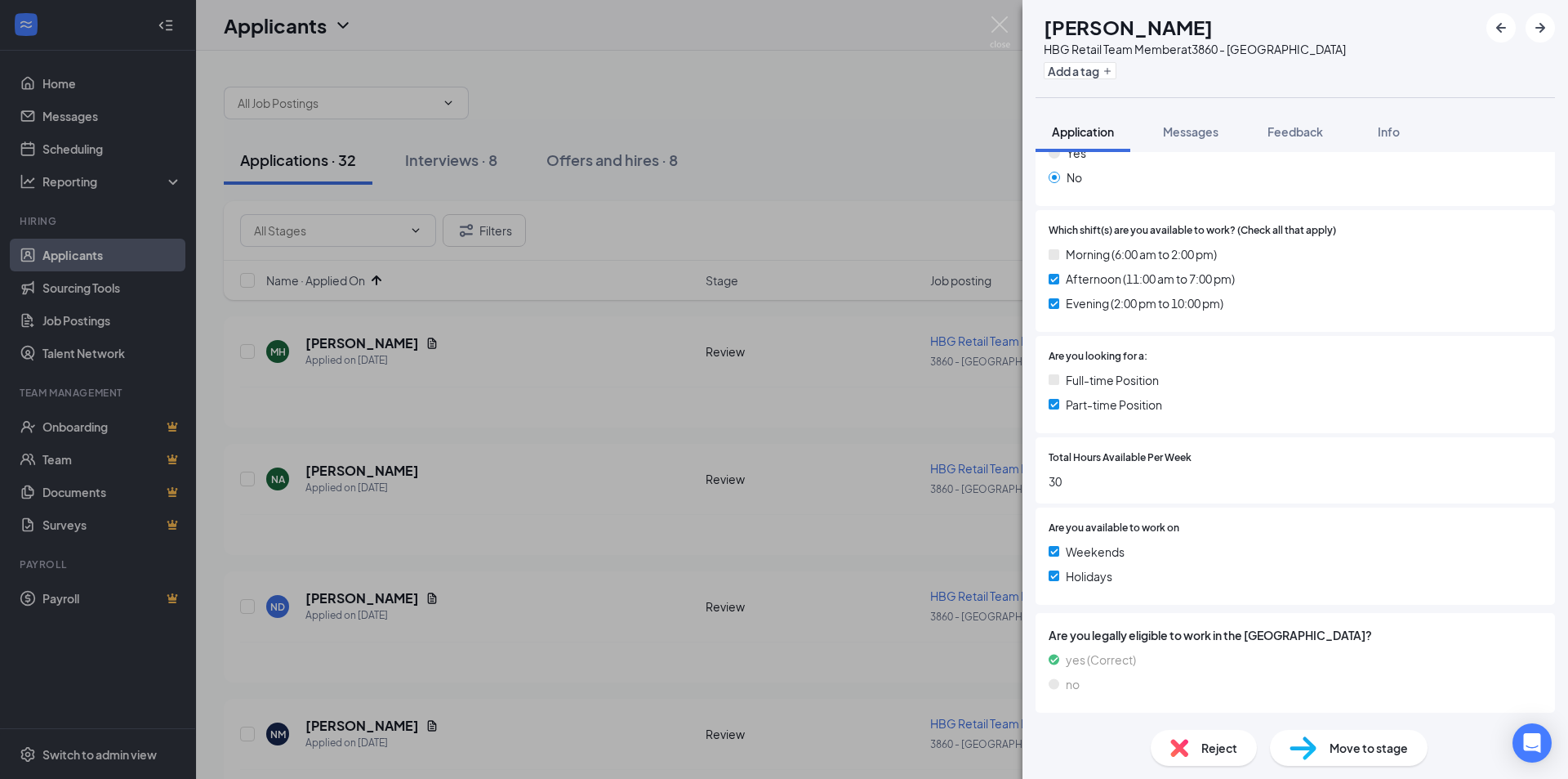
click at [1321, 751] on div "Move to stage" at bounding box center [1348, 748] width 158 height 36
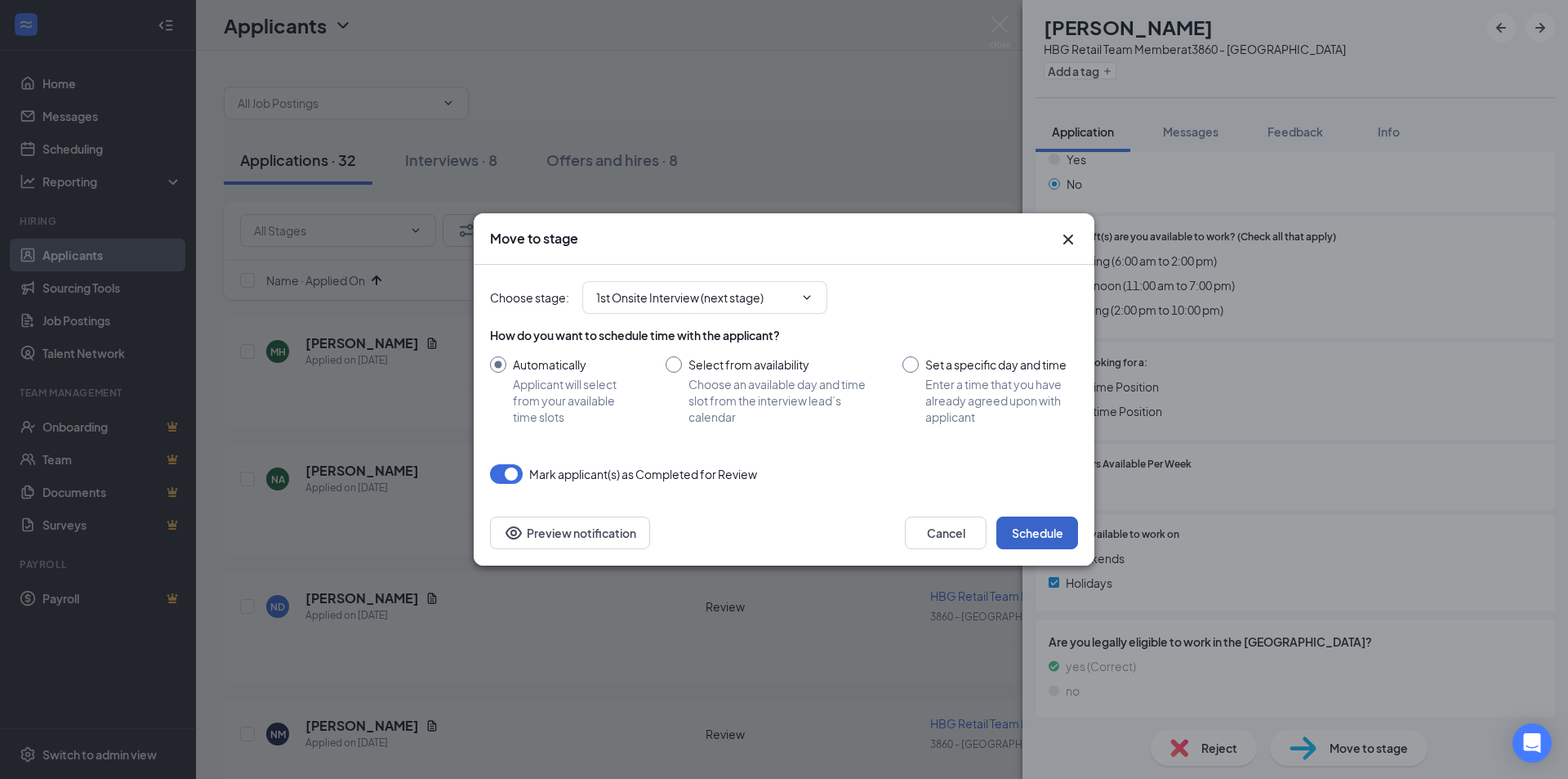
click at [1074, 541] on button "Schedule" at bounding box center [1038, 532] width 82 height 33
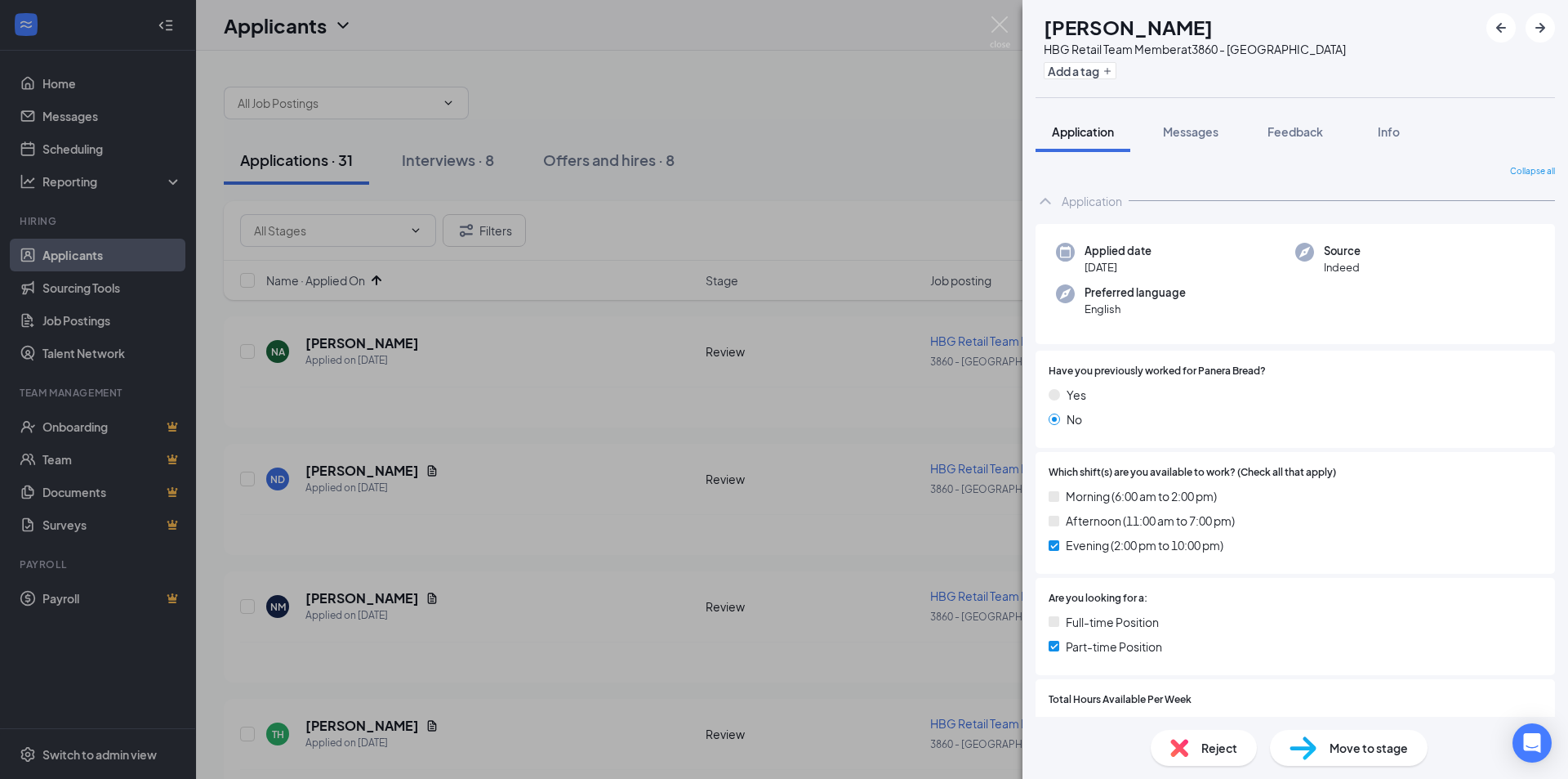
click at [473, 381] on div "NA [PERSON_NAME] HBG Retail Team Member at 3860 - [GEOGRAPHIC_DATA] Add a tag A…" at bounding box center [784, 389] width 1568 height 779
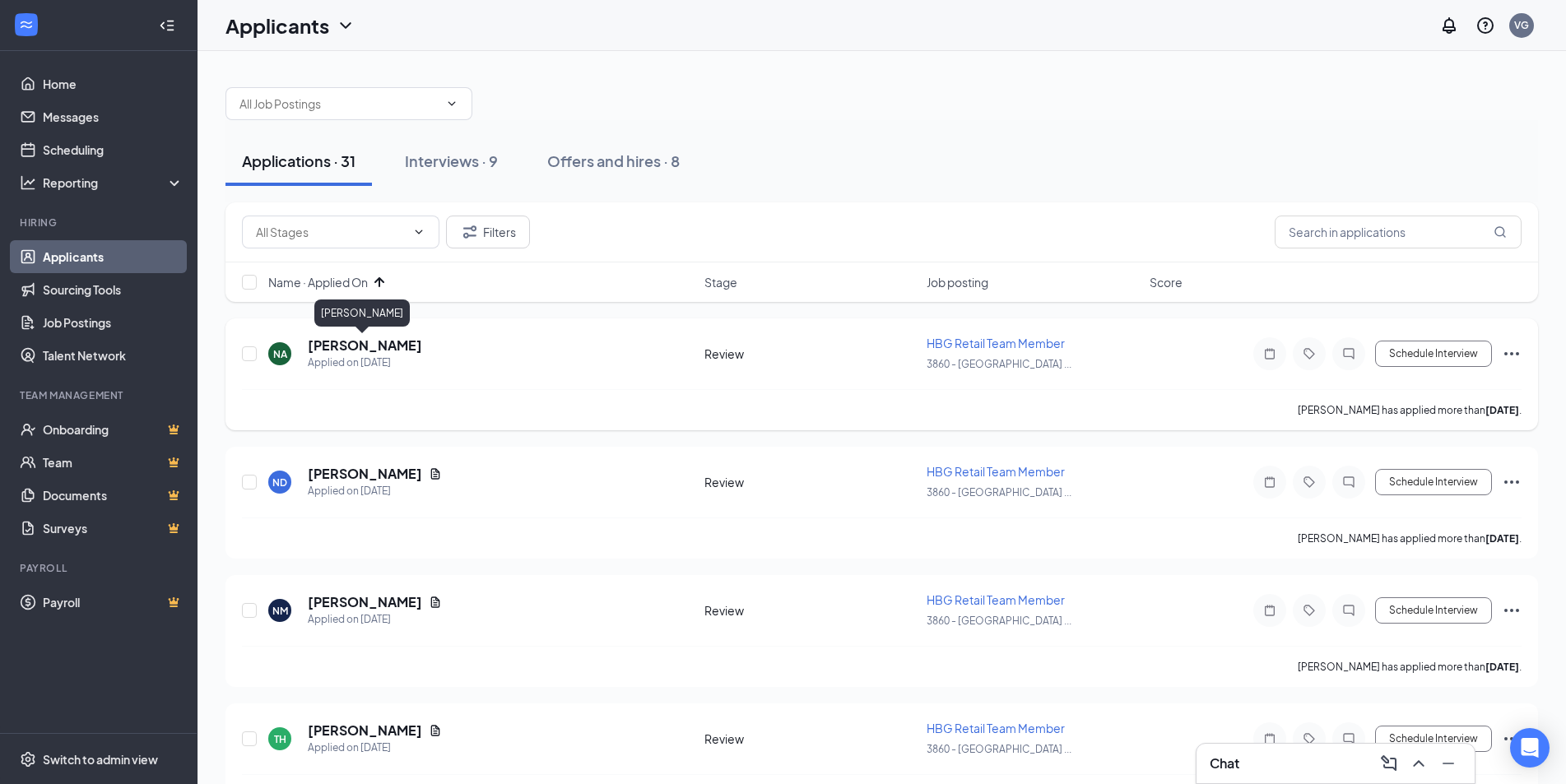
click at [365, 344] on h5 "[PERSON_NAME]" at bounding box center [365, 345] width 115 height 18
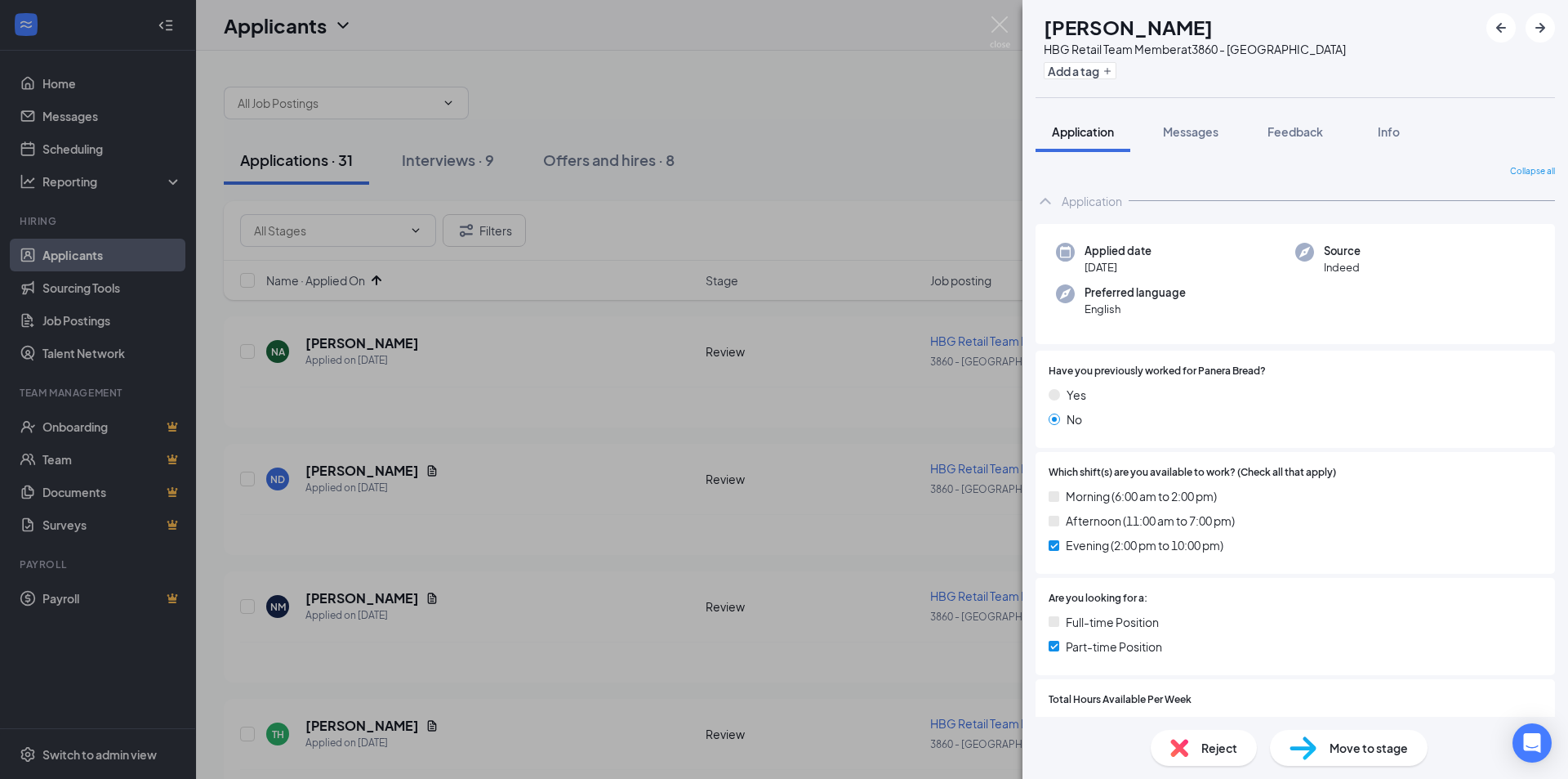
click at [1205, 756] on span "Reject" at bounding box center [1219, 748] width 36 height 18
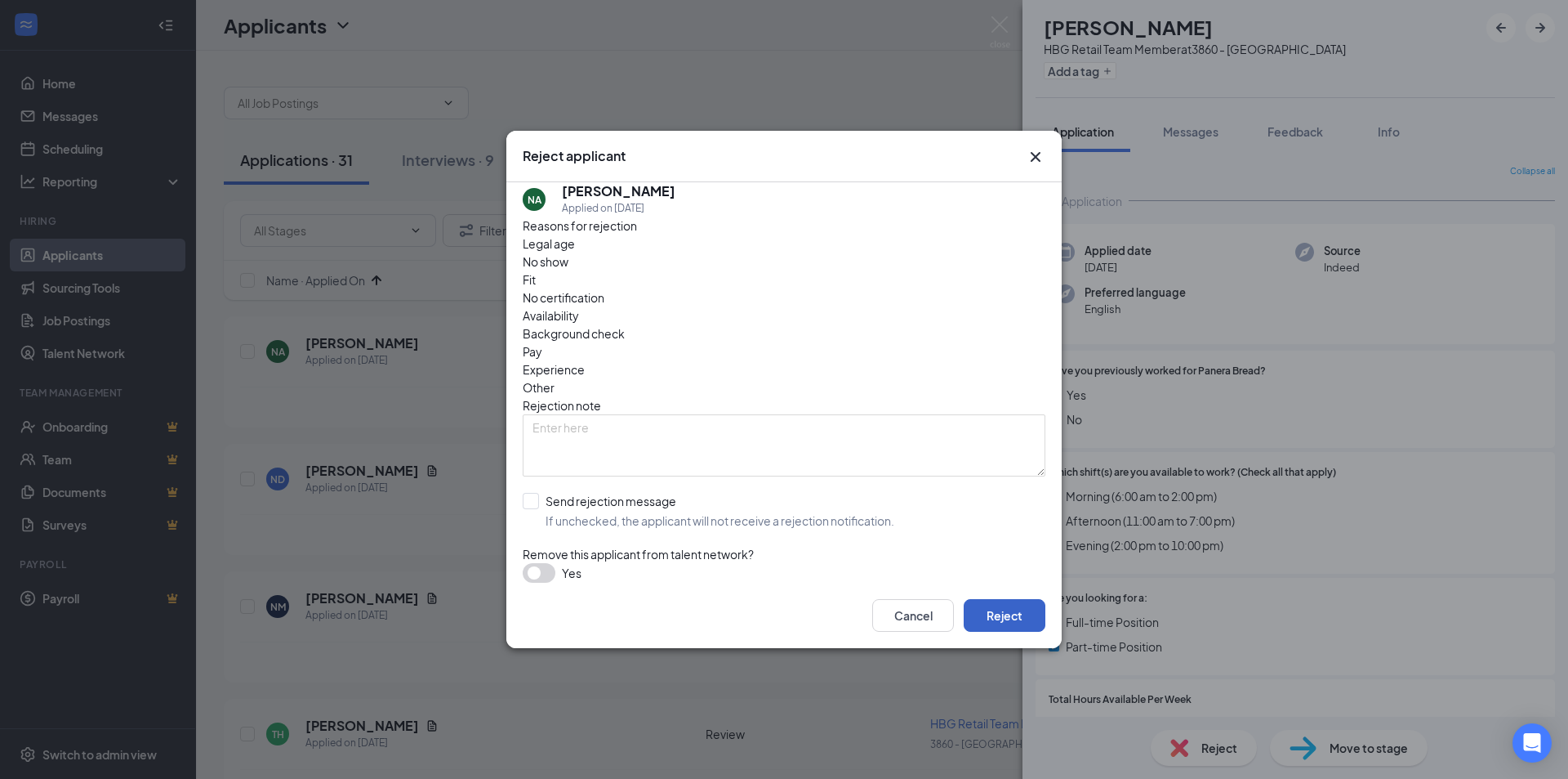
click at [1008, 609] on button "Reject" at bounding box center [1005, 615] width 82 height 33
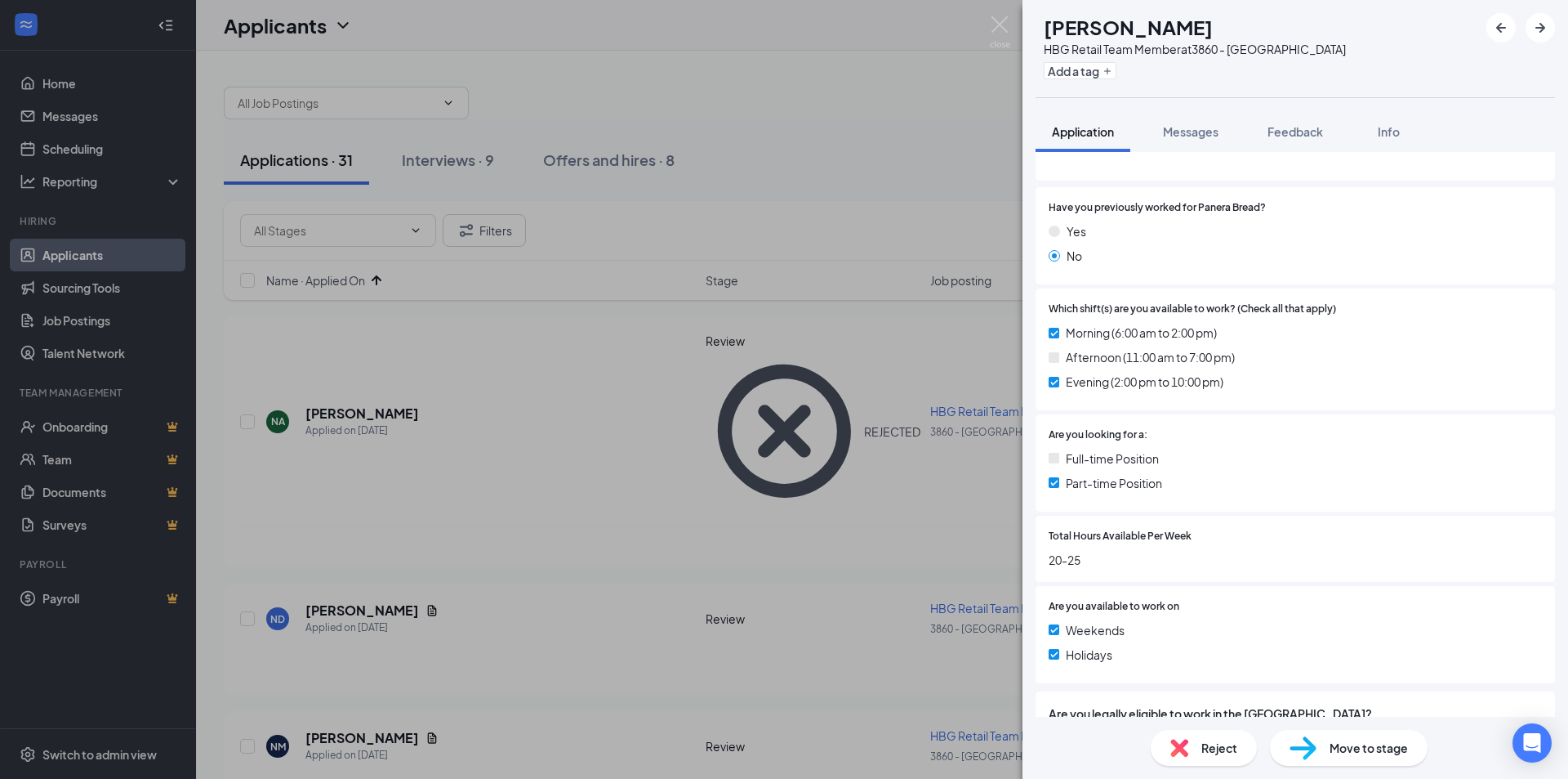
scroll to position [242, 0]
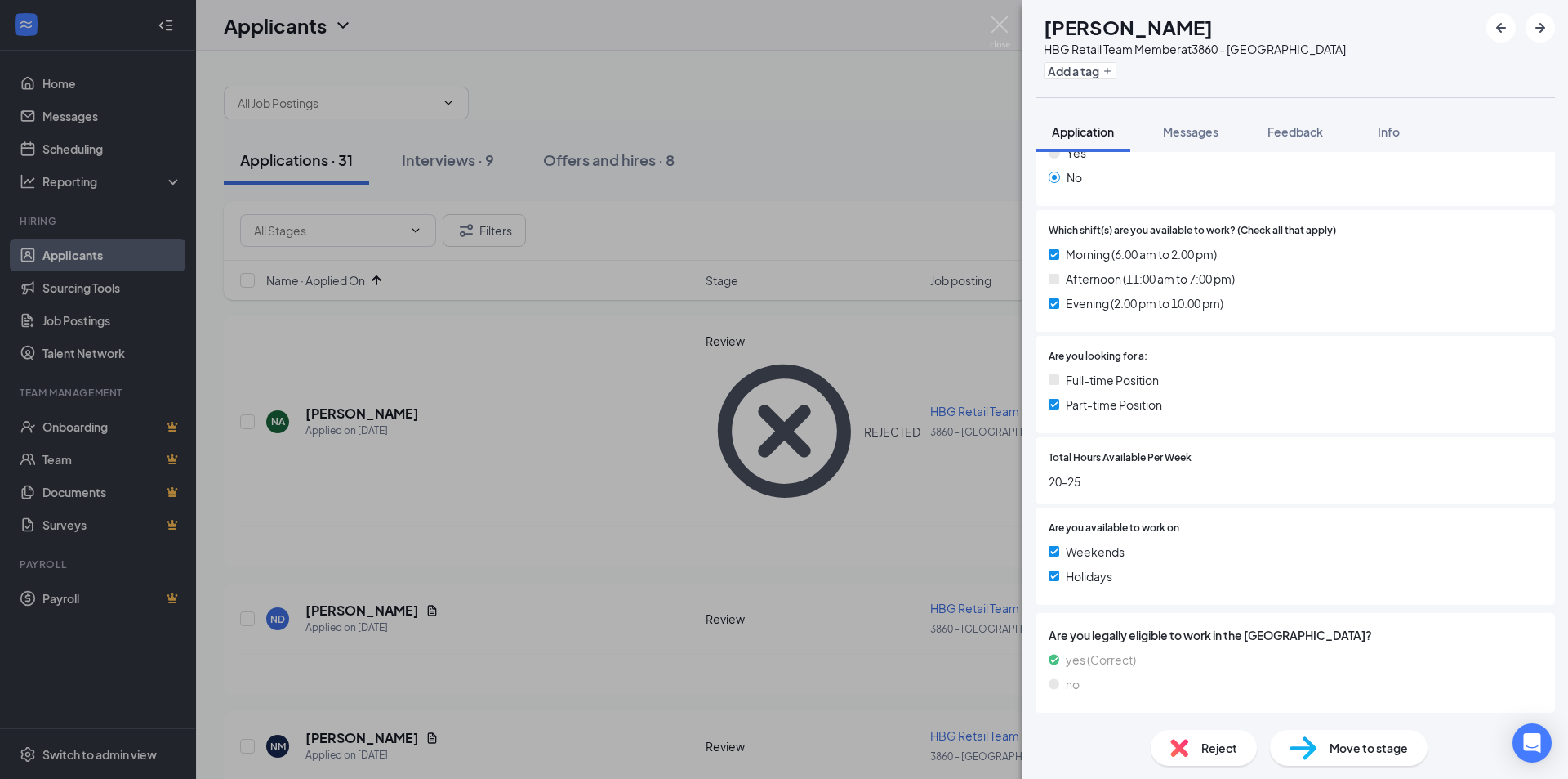
click at [1338, 745] on span "Move to stage" at bounding box center [1369, 748] width 78 height 18
type input "1st Onsite Interview (next stage)"
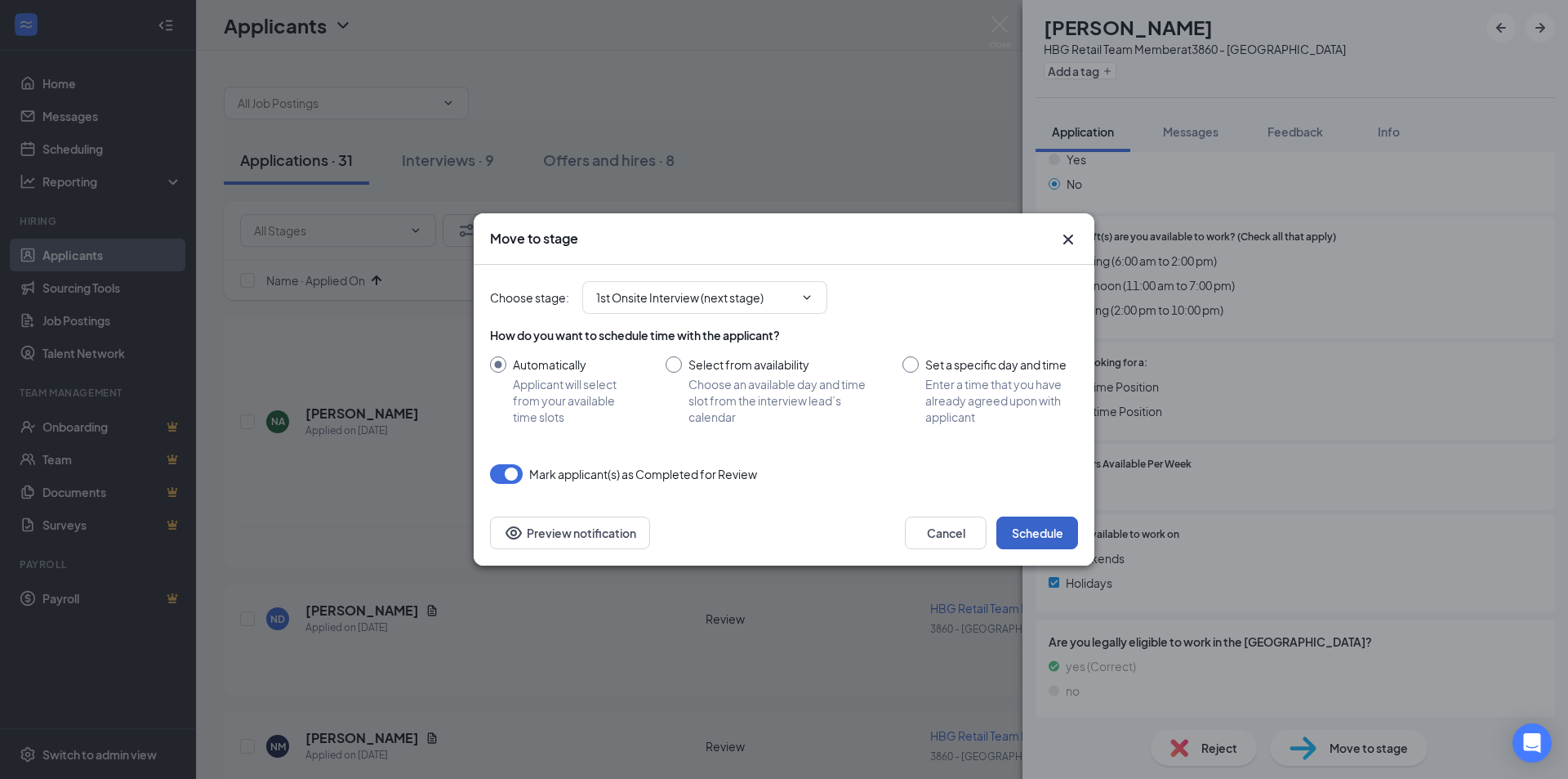
click at [1029, 526] on button "Schedule" at bounding box center [1038, 532] width 82 height 33
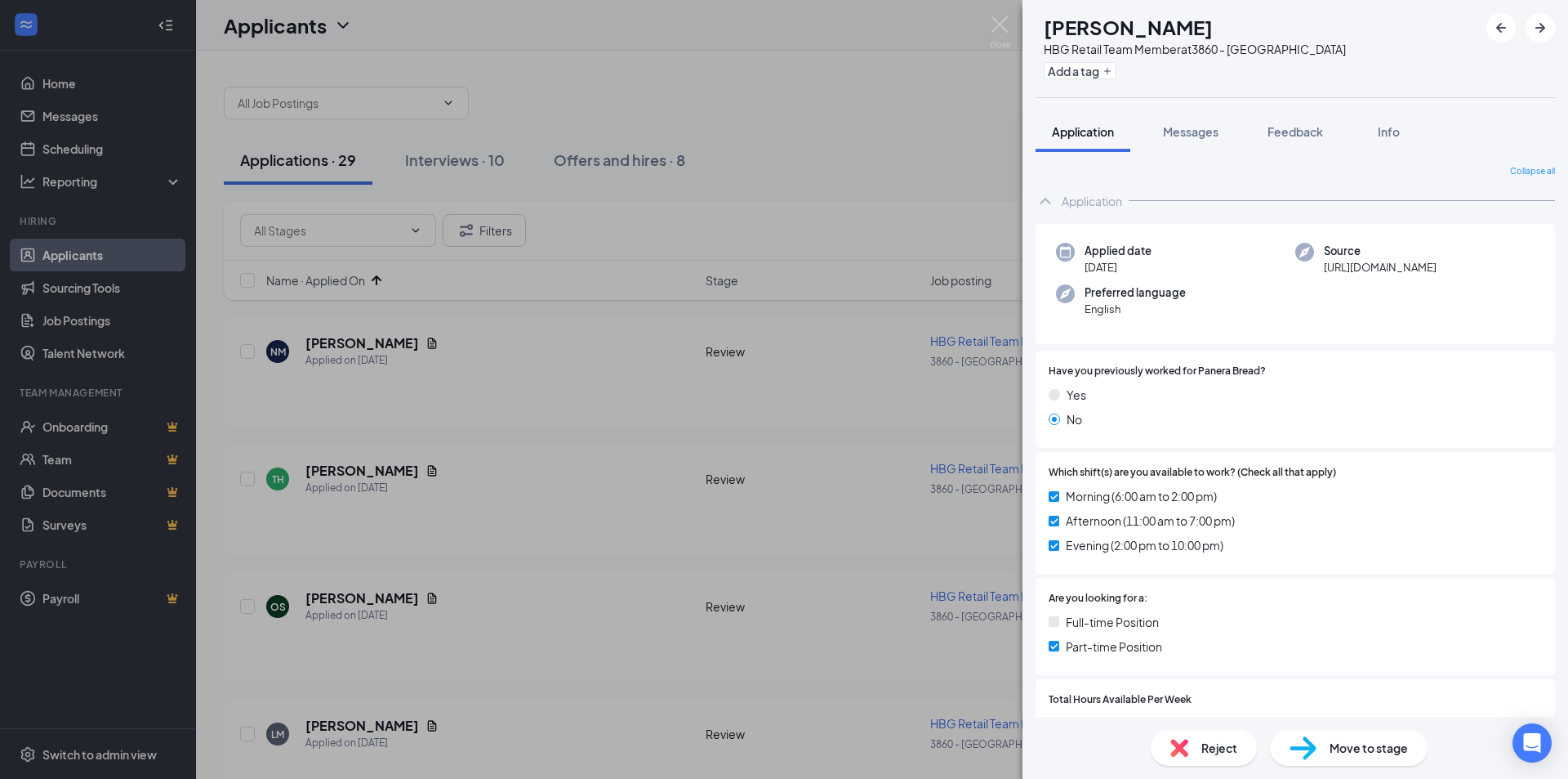
click at [362, 363] on div "NM [PERSON_NAME] HBG Retail Team Member at 3860 - [GEOGRAPHIC_DATA] Add a tag A…" at bounding box center [784, 389] width 1568 height 779
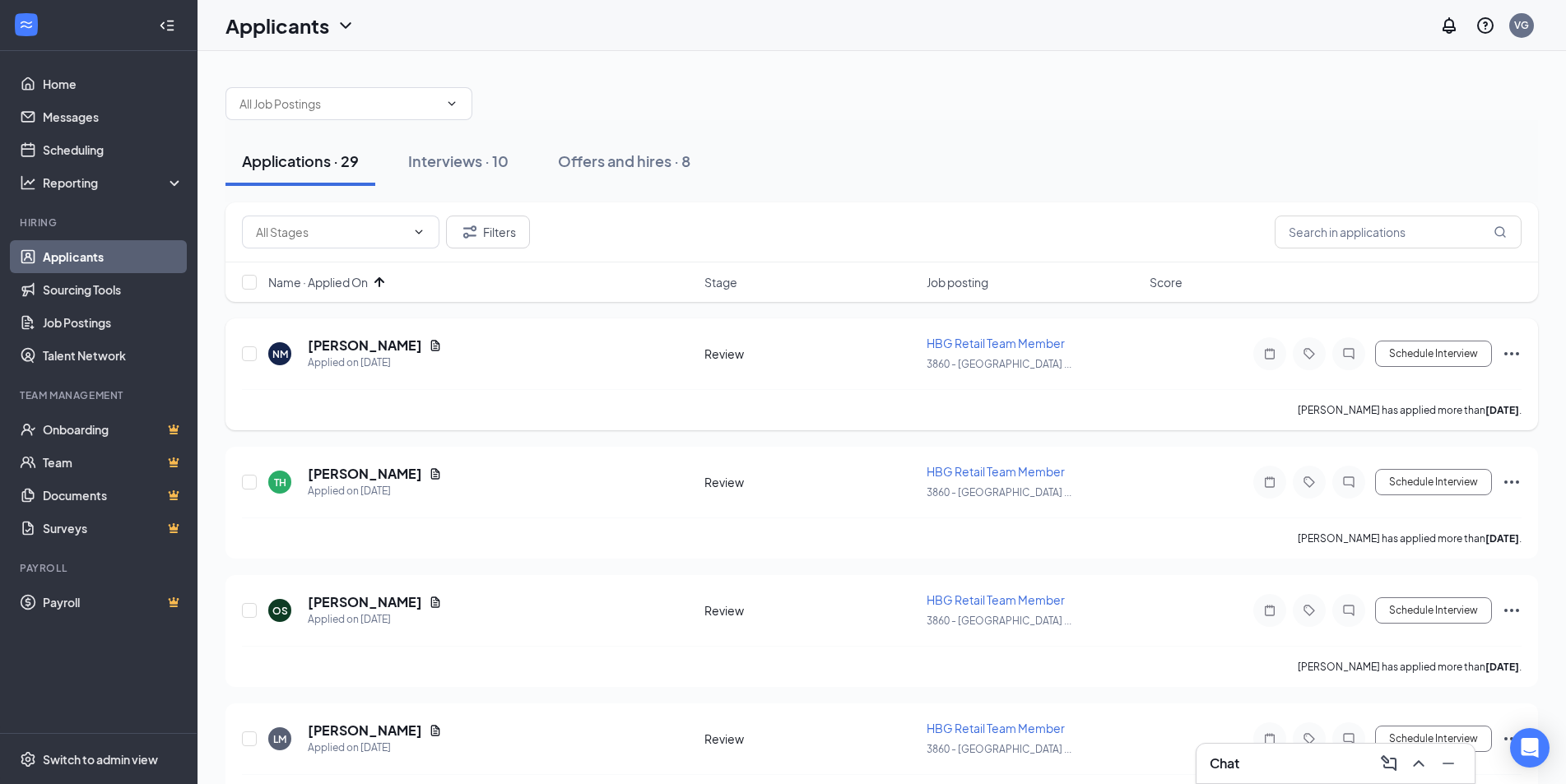
click at [421, 352] on div "[PERSON_NAME]" at bounding box center [375, 345] width 134 height 18
click at [431, 348] on icon "Document" at bounding box center [436, 345] width 9 height 11
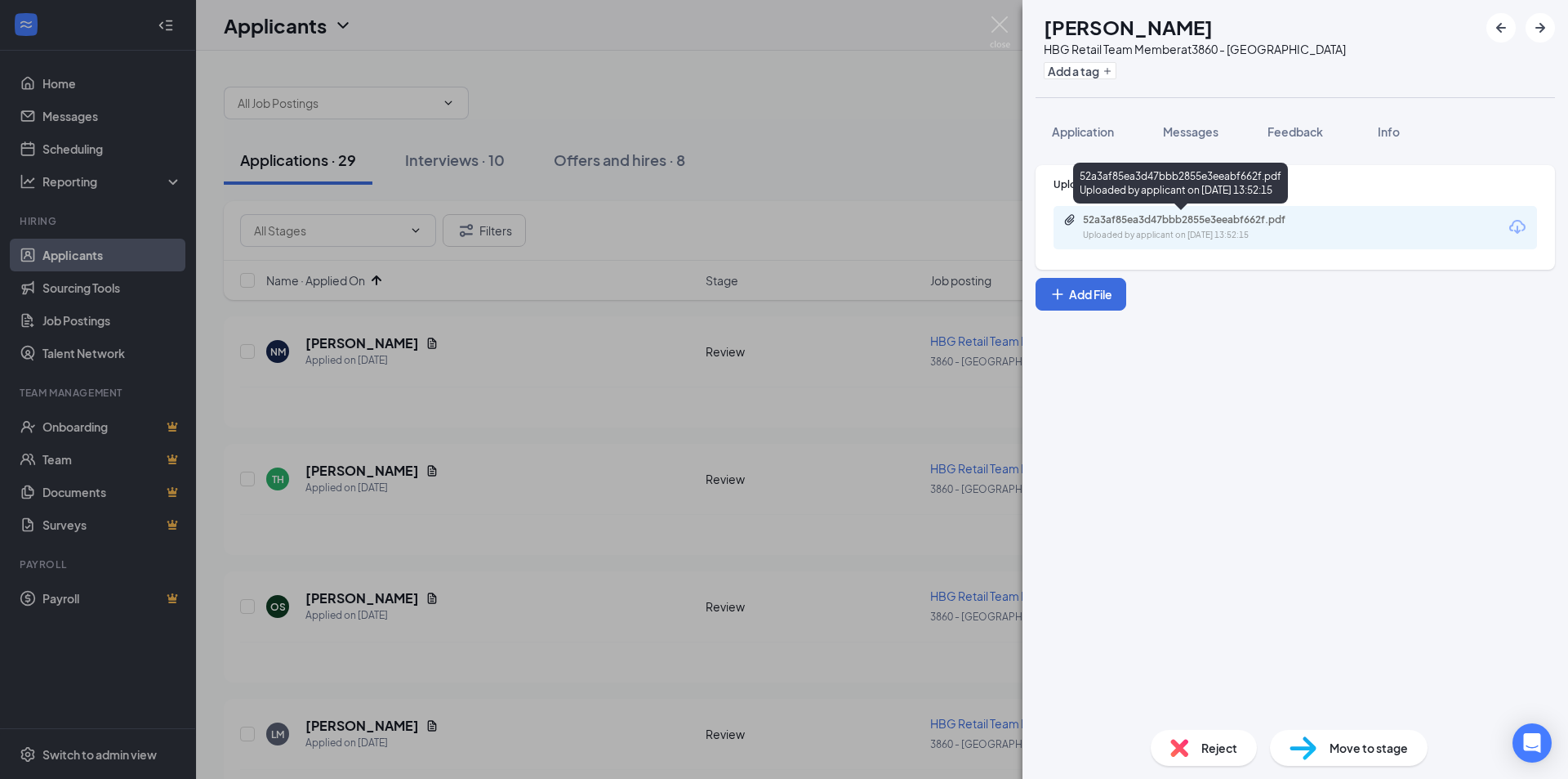
click at [1128, 223] on div "52a3af85ea3d47bbb2855e3eeabf662f.pdf" at bounding box center [1197, 220] width 229 height 13
click at [1078, 138] on span "Application" at bounding box center [1083, 132] width 62 height 15
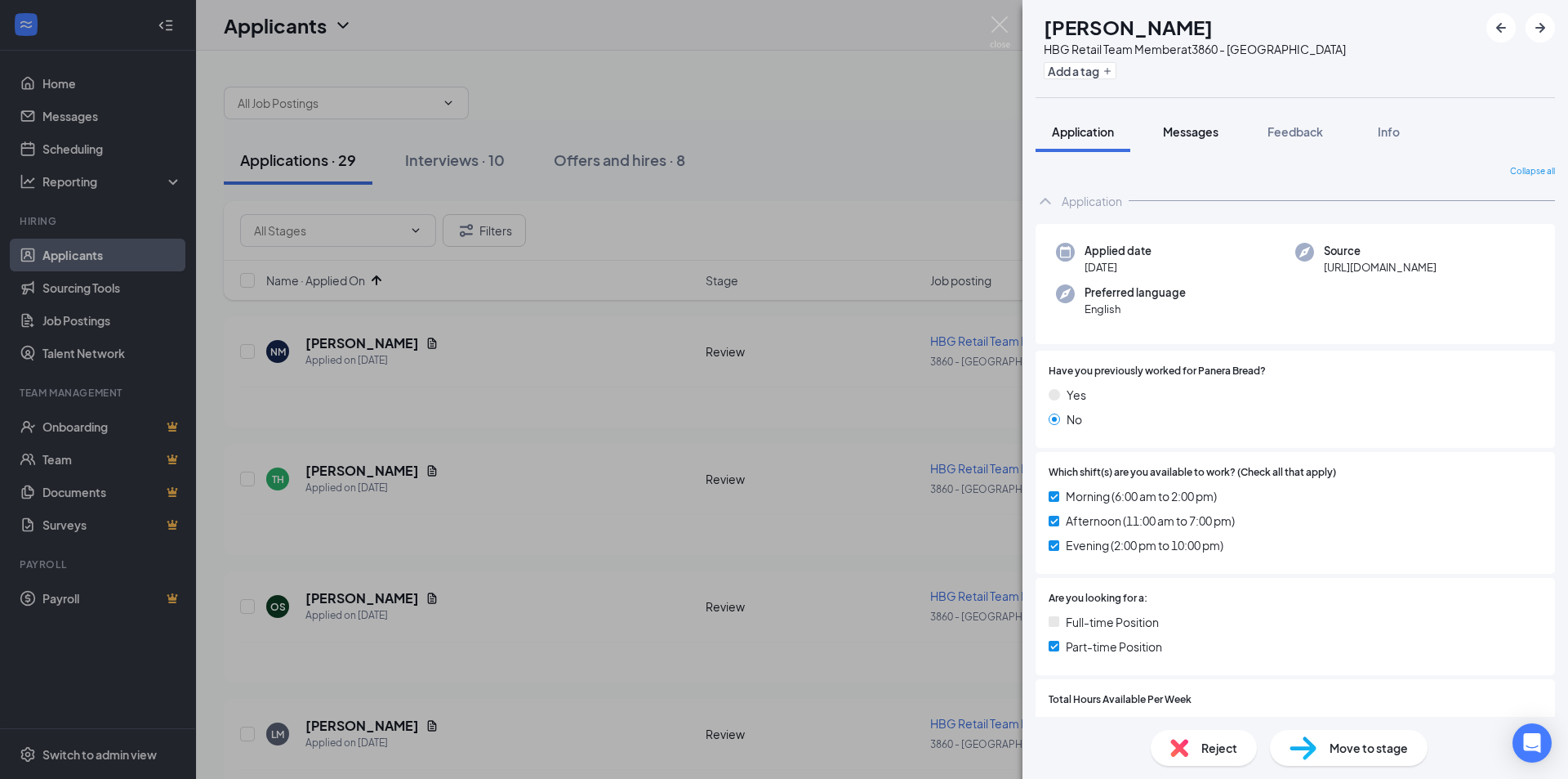
click at [1182, 134] on span "Messages" at bounding box center [1191, 132] width 55 height 15
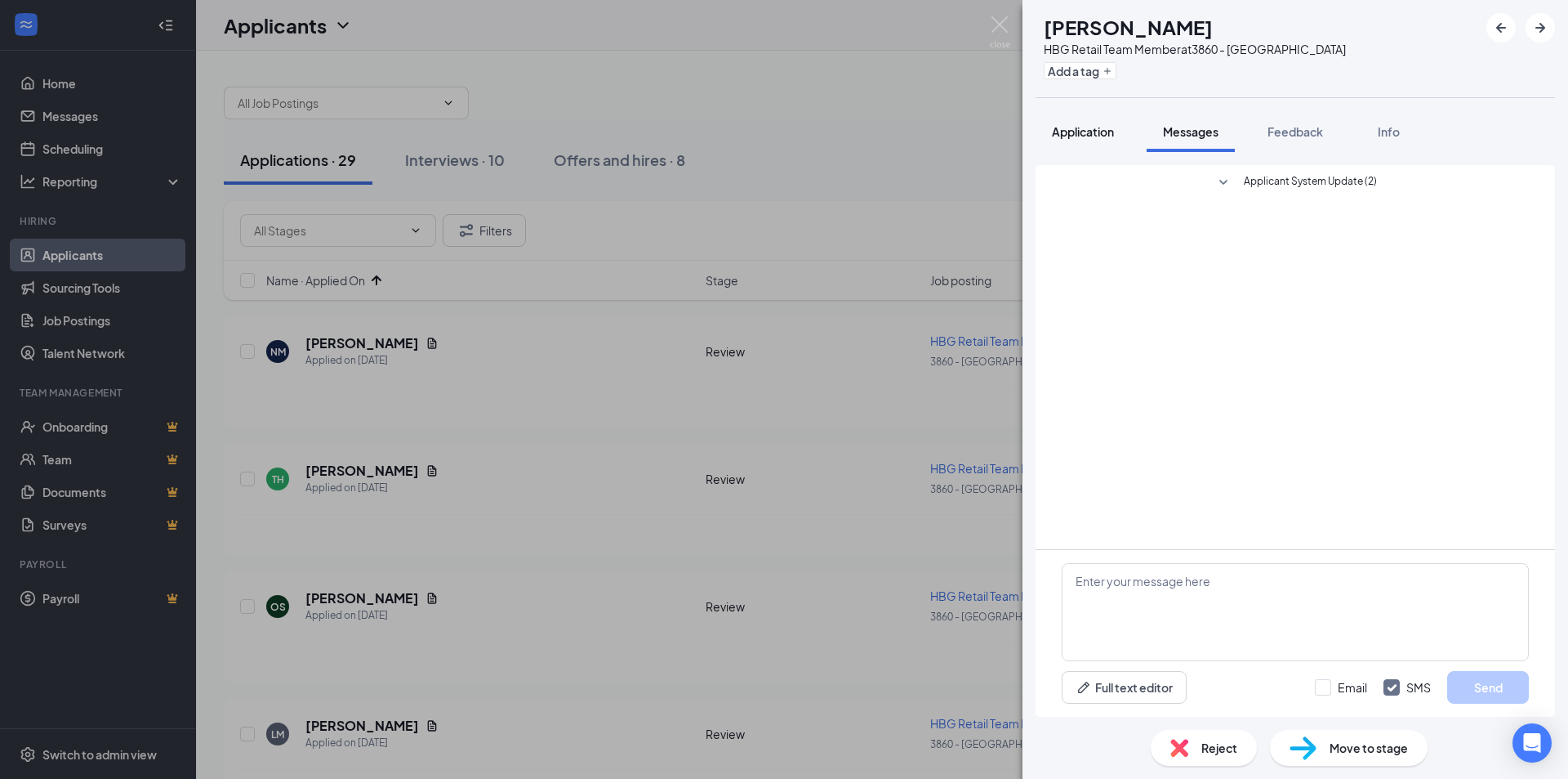
click at [1089, 139] on div "Application" at bounding box center [1083, 132] width 62 height 16
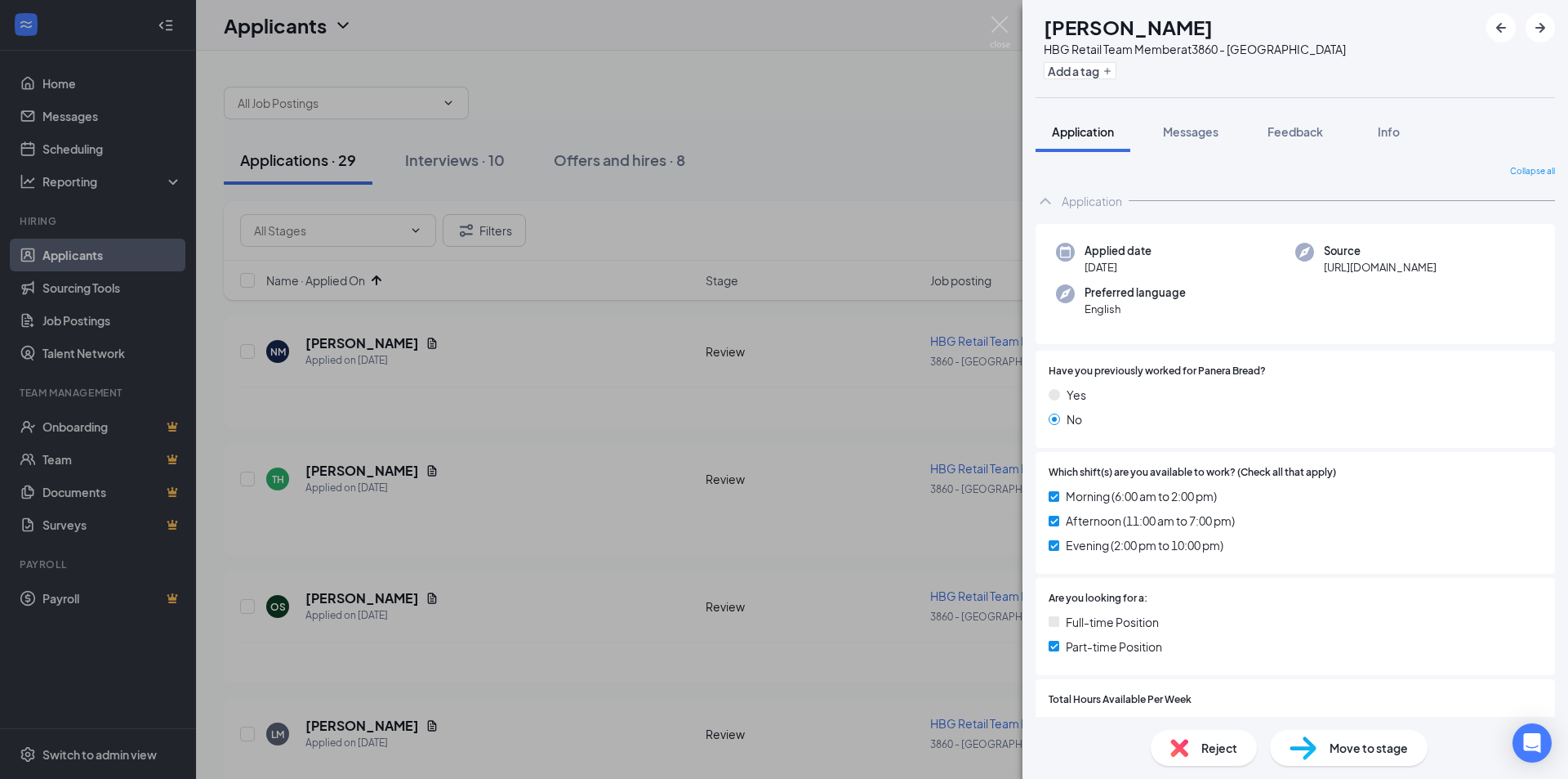
click at [1369, 759] on div "Move to stage" at bounding box center [1348, 748] width 158 height 36
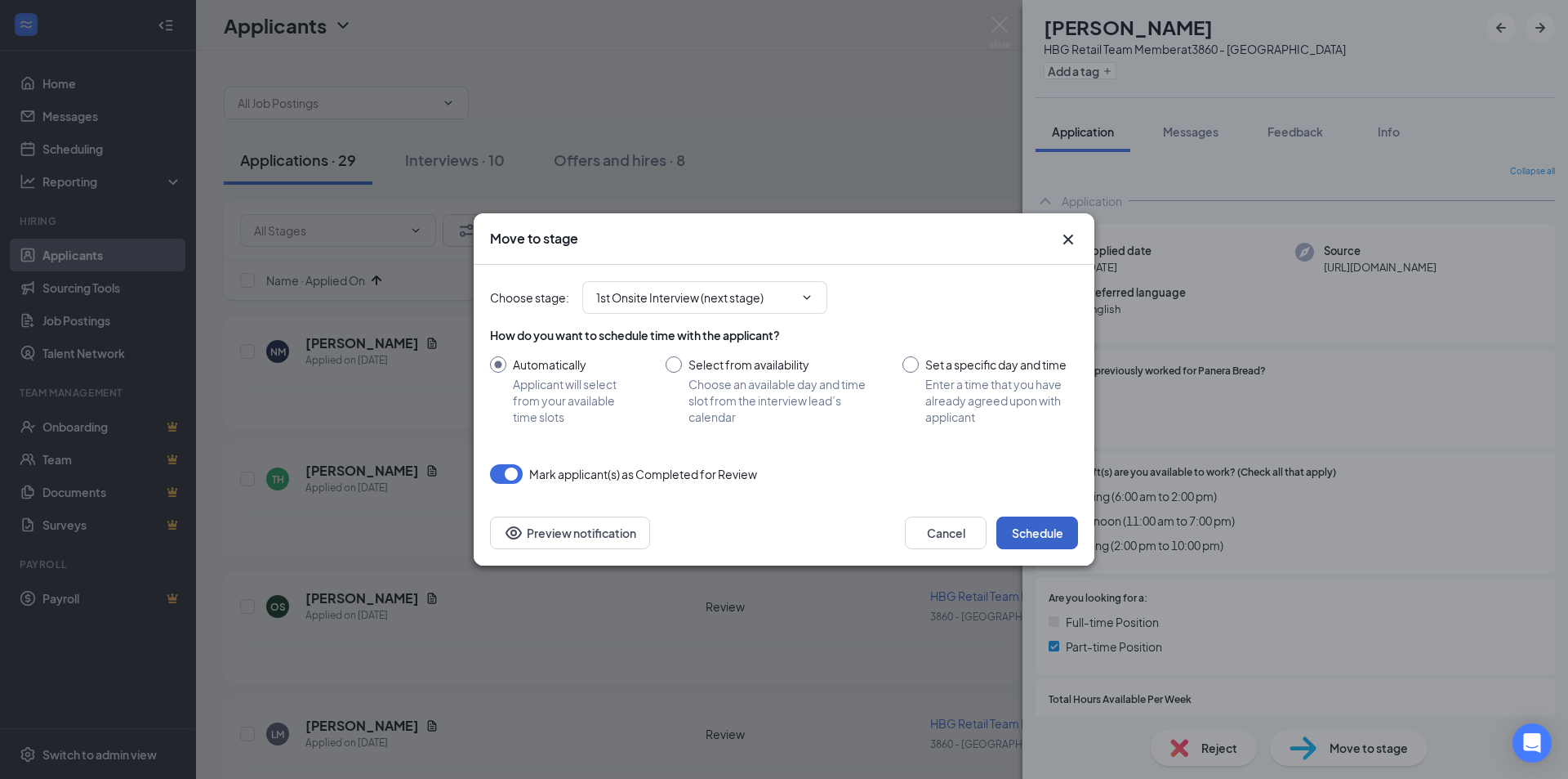
click at [1058, 532] on button "Schedule" at bounding box center [1038, 532] width 82 height 33
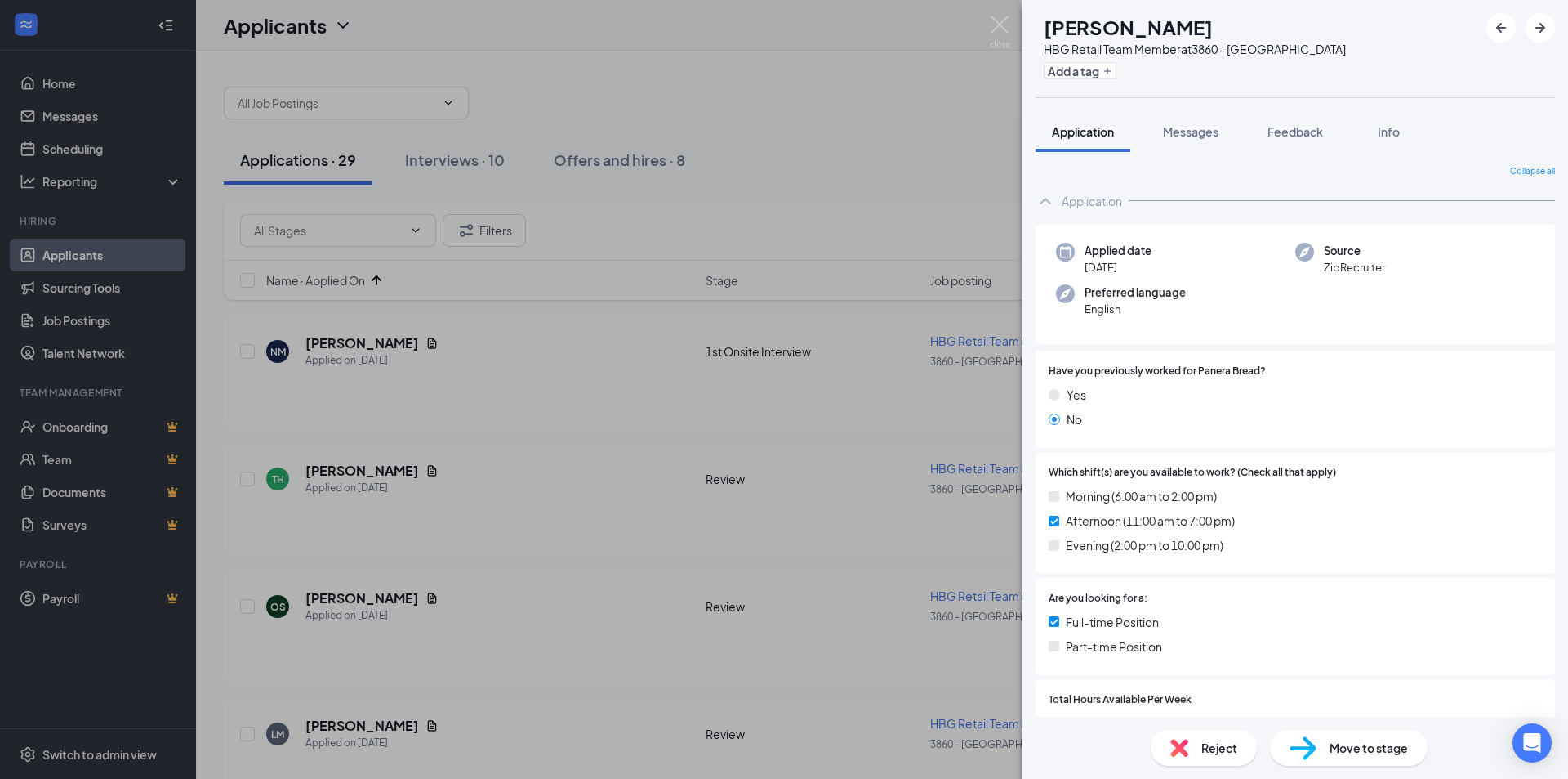
scroll to position [242, 0]
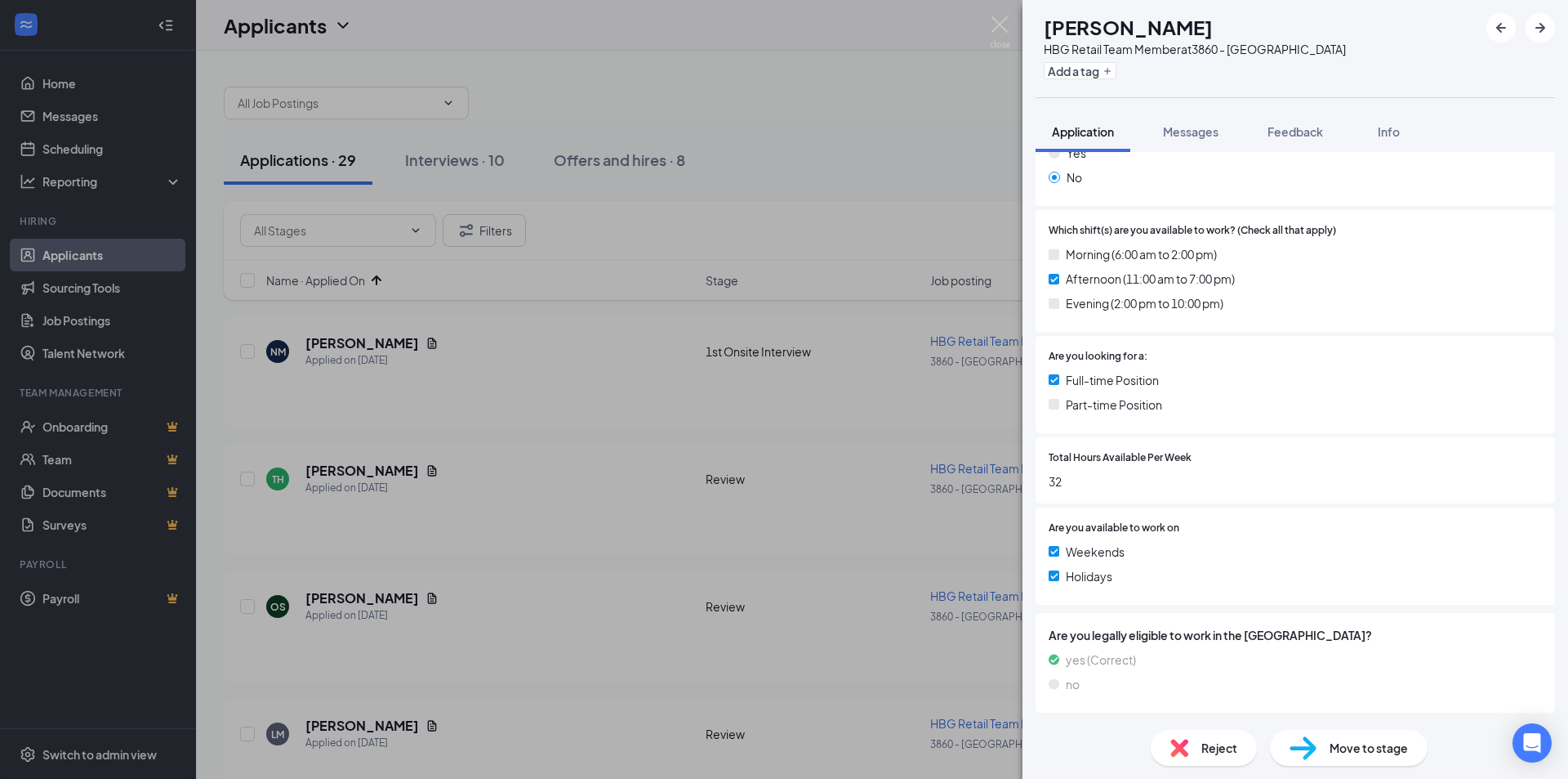
click at [1211, 745] on span "Reject" at bounding box center [1219, 748] width 36 height 18
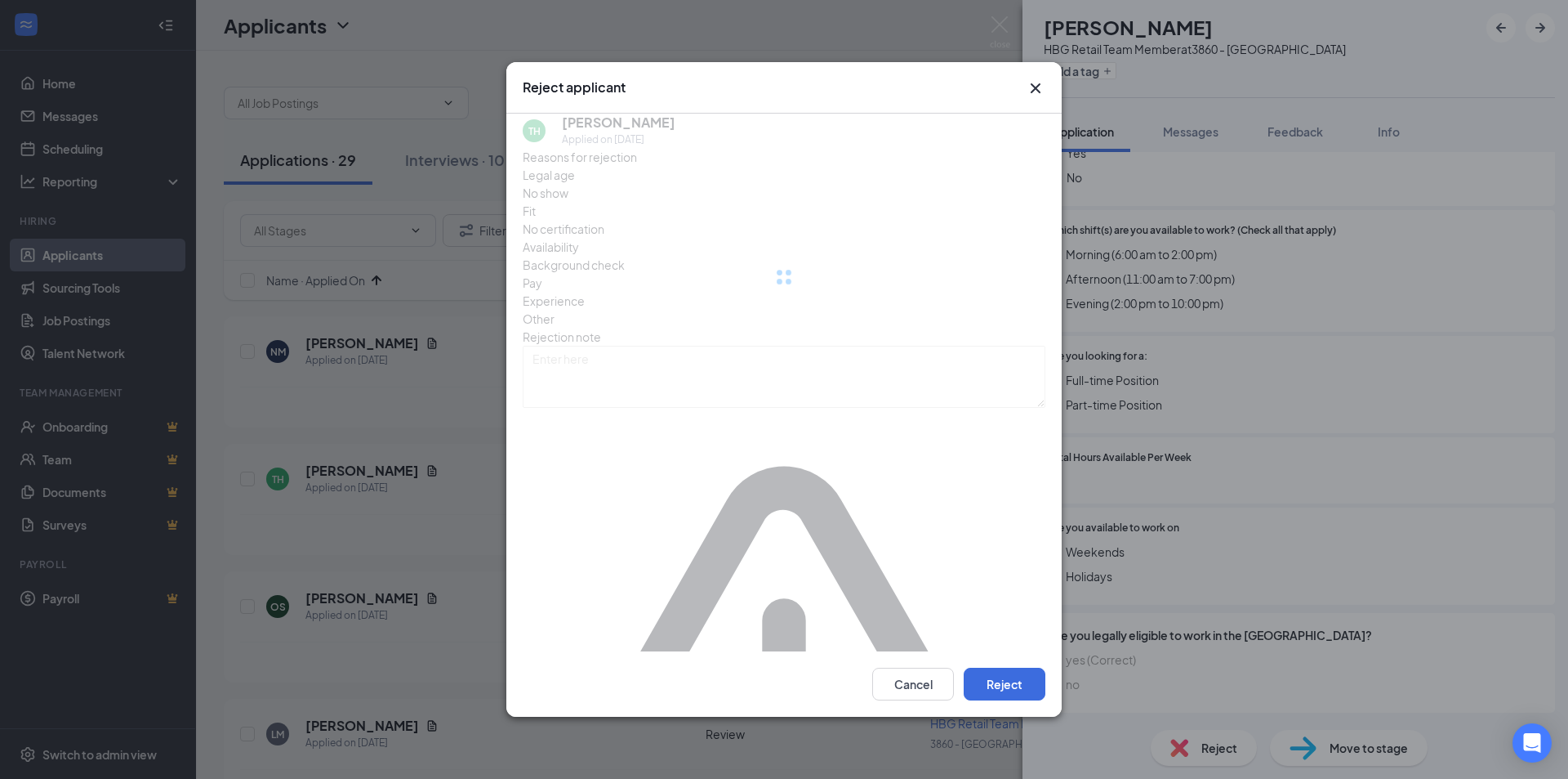
scroll to position [235, 0]
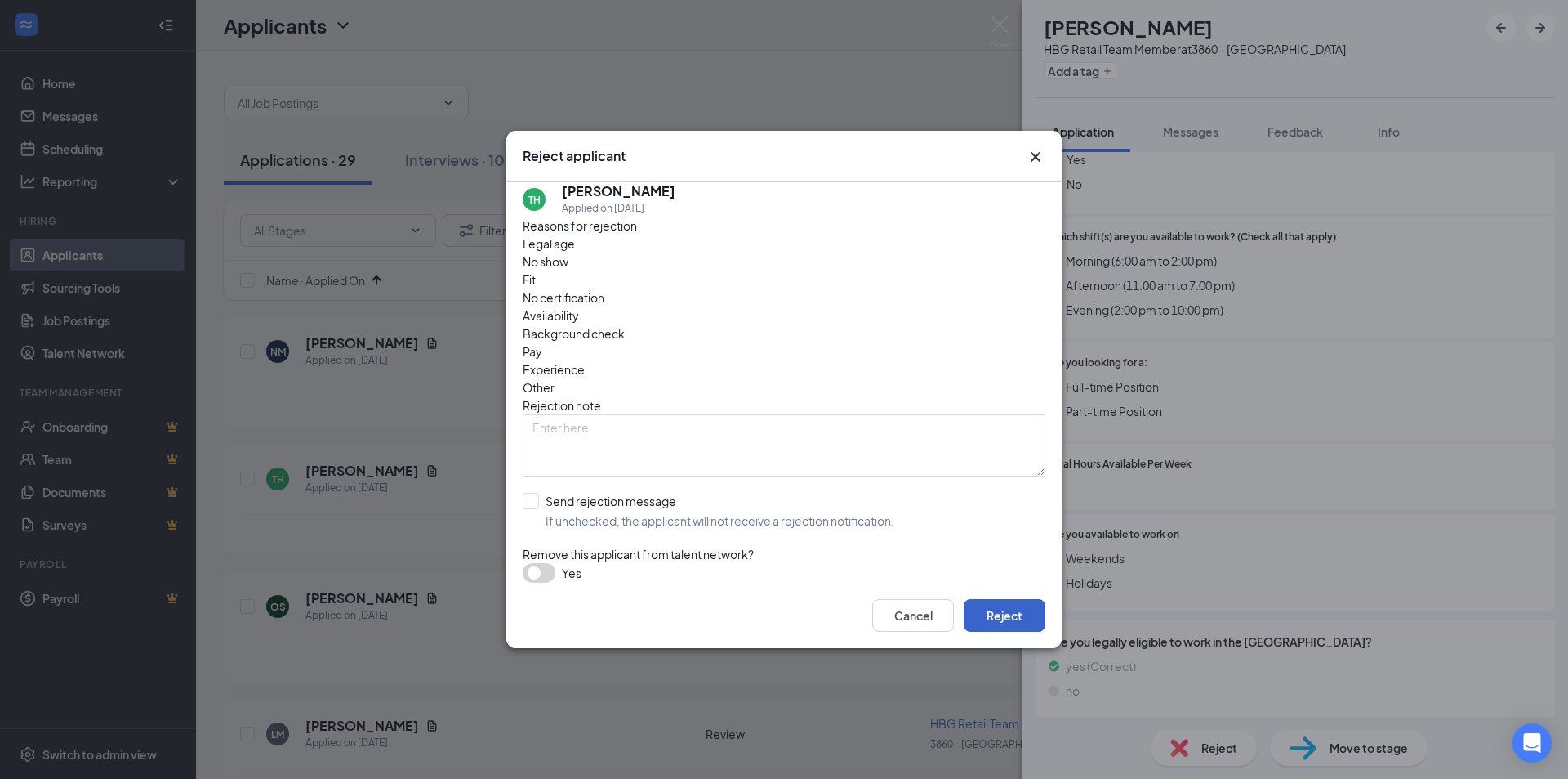
click at [991, 599] on button "Reject" at bounding box center [1005, 615] width 82 height 33
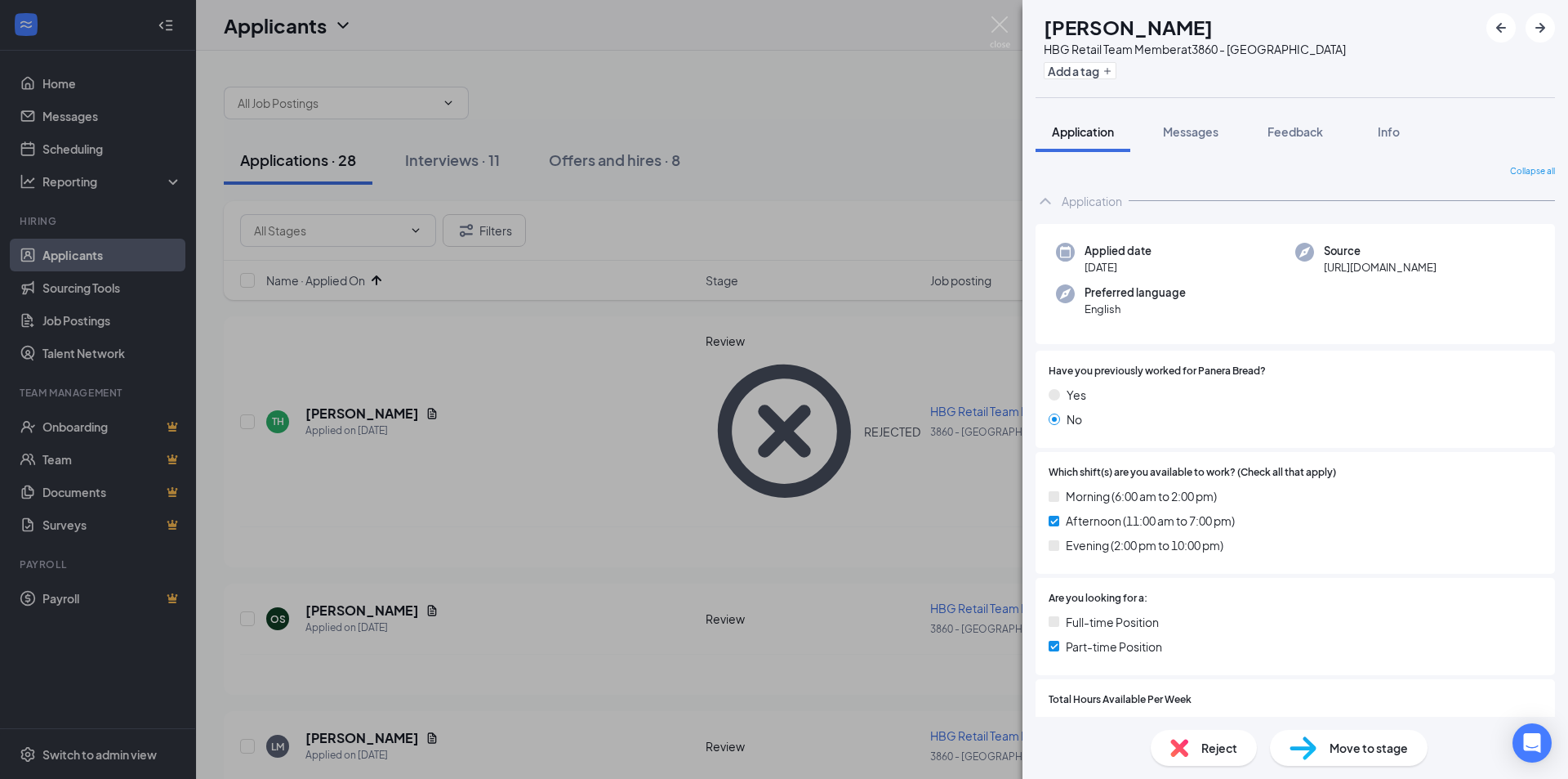
click at [698, 577] on div "OS [PERSON_NAME] HBG Retail Team Member at 3860 - [GEOGRAPHIC_DATA] Add a tag A…" at bounding box center [784, 389] width 1568 height 779
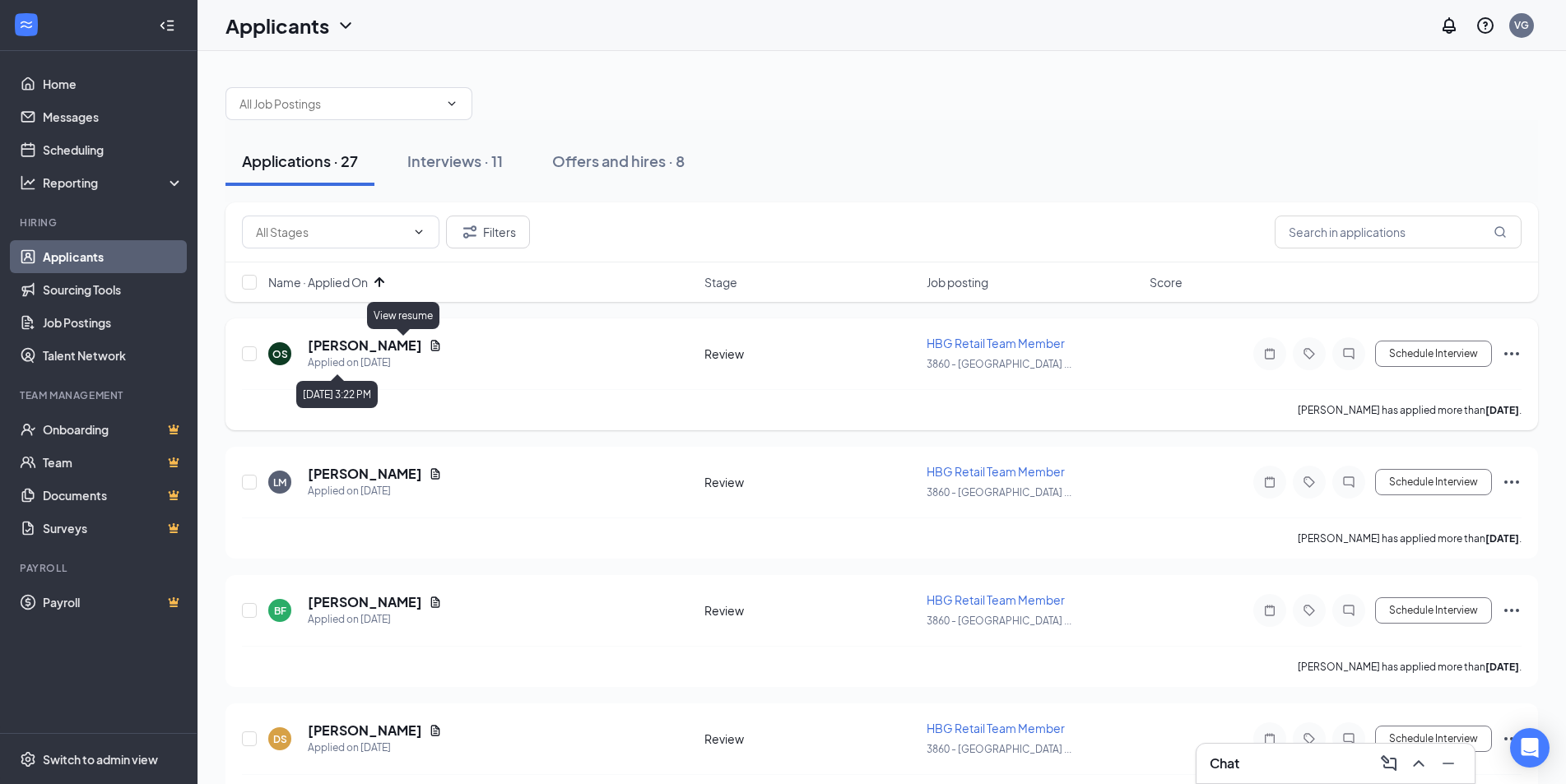
click at [431, 343] on icon "Document" at bounding box center [436, 345] width 9 height 11
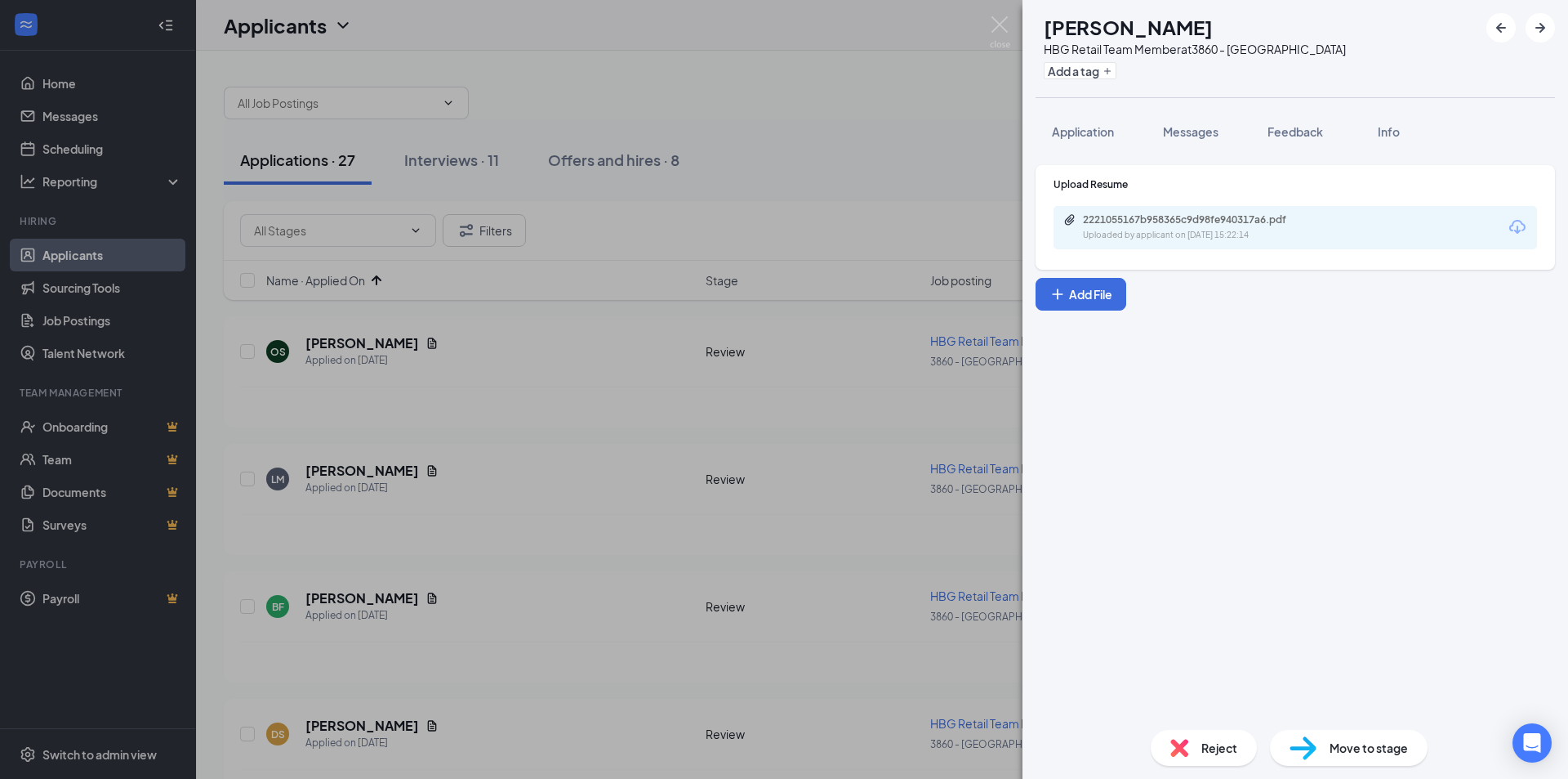
click at [1111, 216] on div "2221055167b958365c9d98fe940317a6.pdf" at bounding box center [1197, 220] width 229 height 13
click at [1075, 151] on button "Application" at bounding box center [1083, 132] width 94 height 41
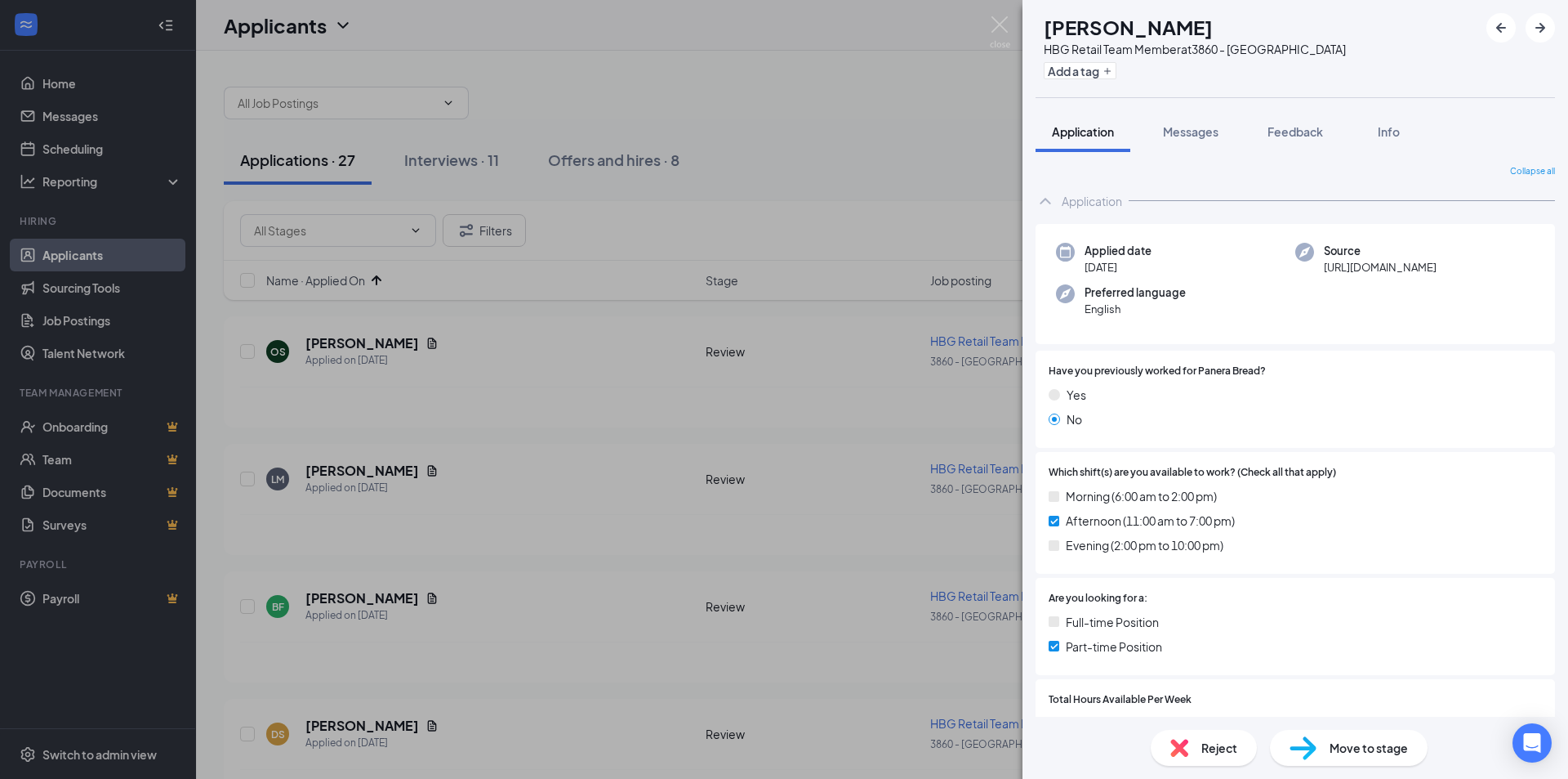
click at [1231, 759] on div "Reject" at bounding box center [1203, 748] width 106 height 36
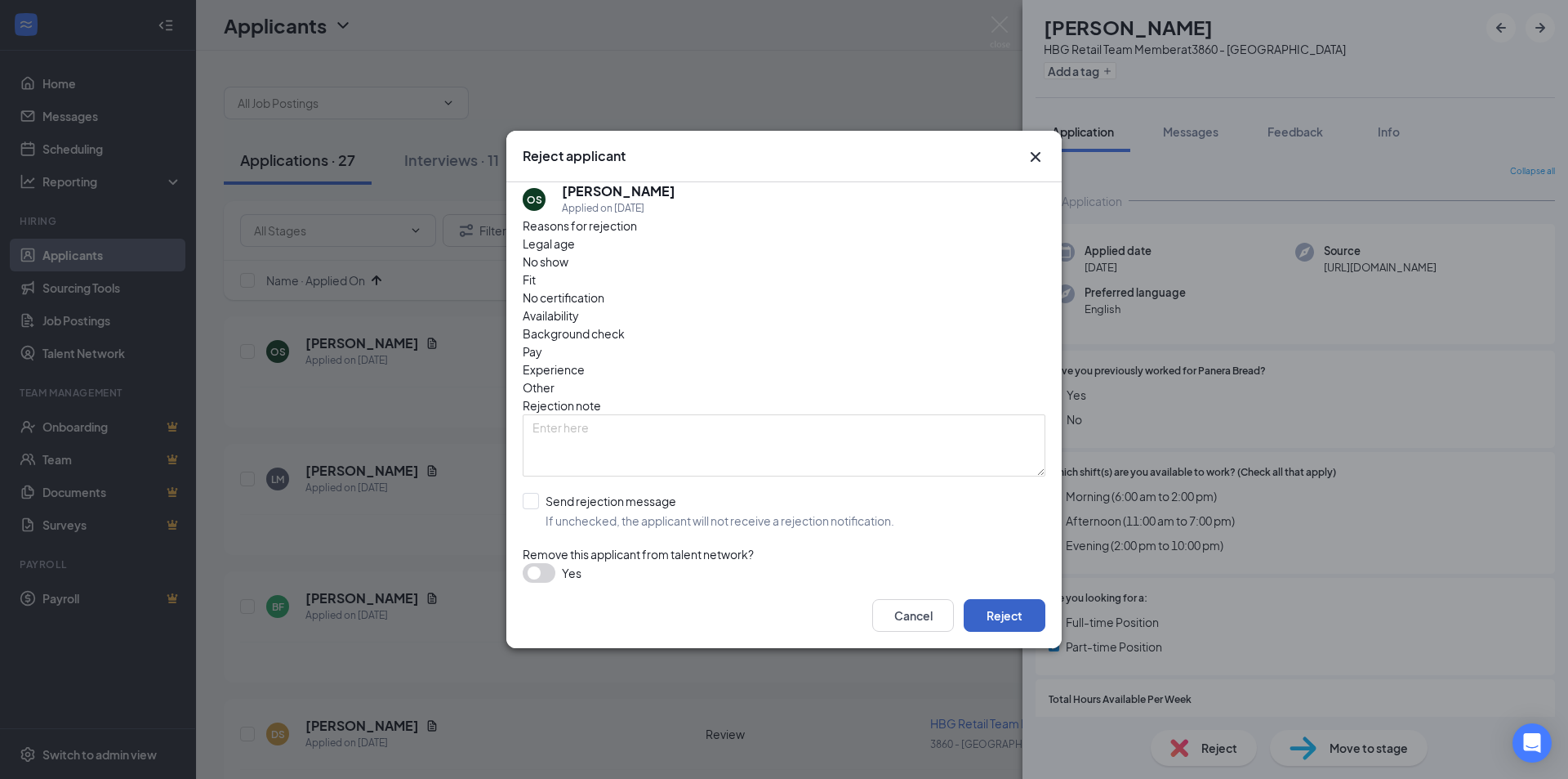
click at [995, 612] on button "Reject" at bounding box center [1005, 615] width 82 height 33
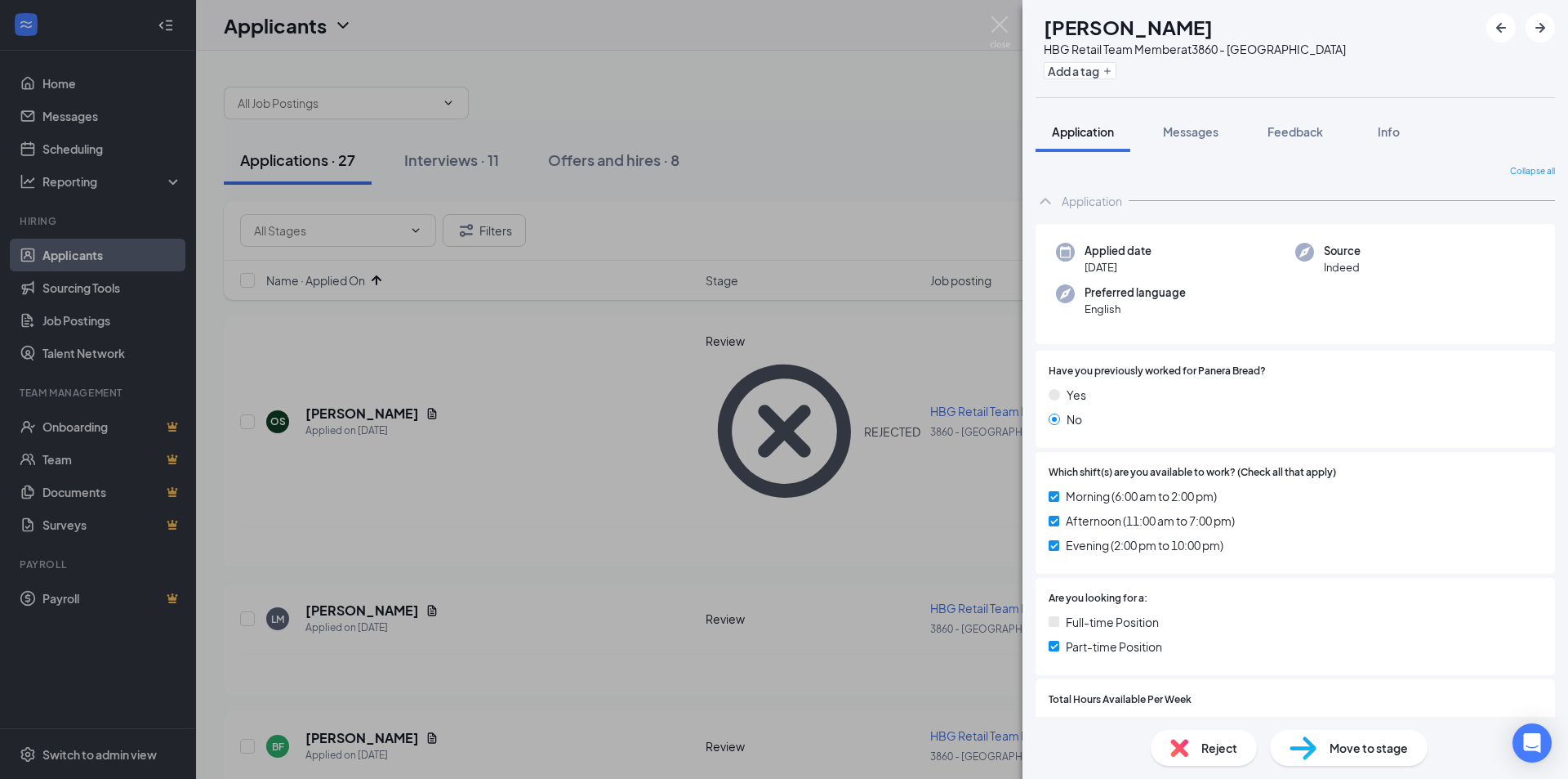
click at [1371, 769] on div "Reject Move to stage" at bounding box center [1295, 748] width 546 height 62
click at [1381, 763] on div "Move to stage" at bounding box center [1348, 748] width 158 height 36
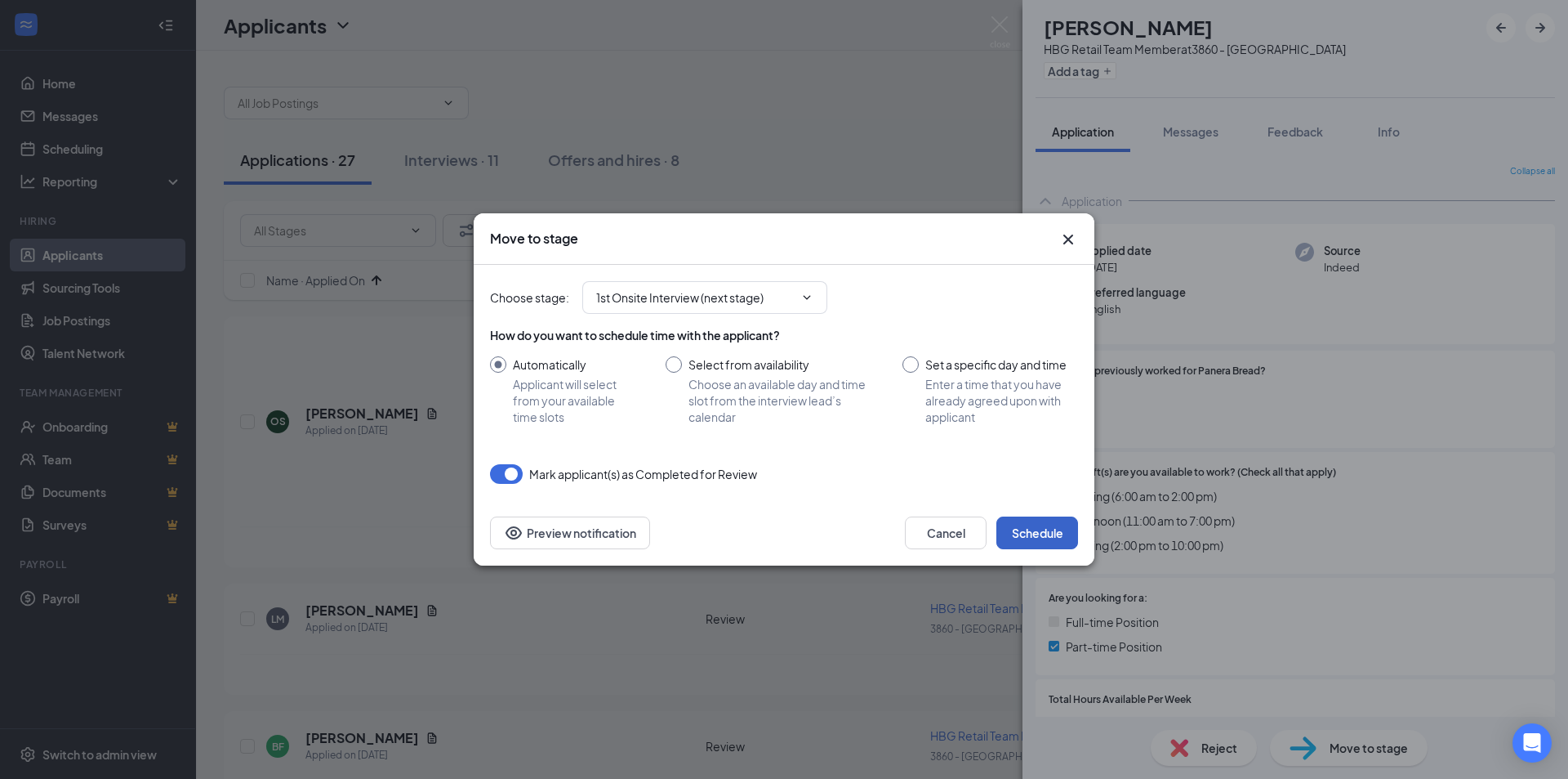
click at [1057, 523] on button "Schedule" at bounding box center [1038, 532] width 82 height 33
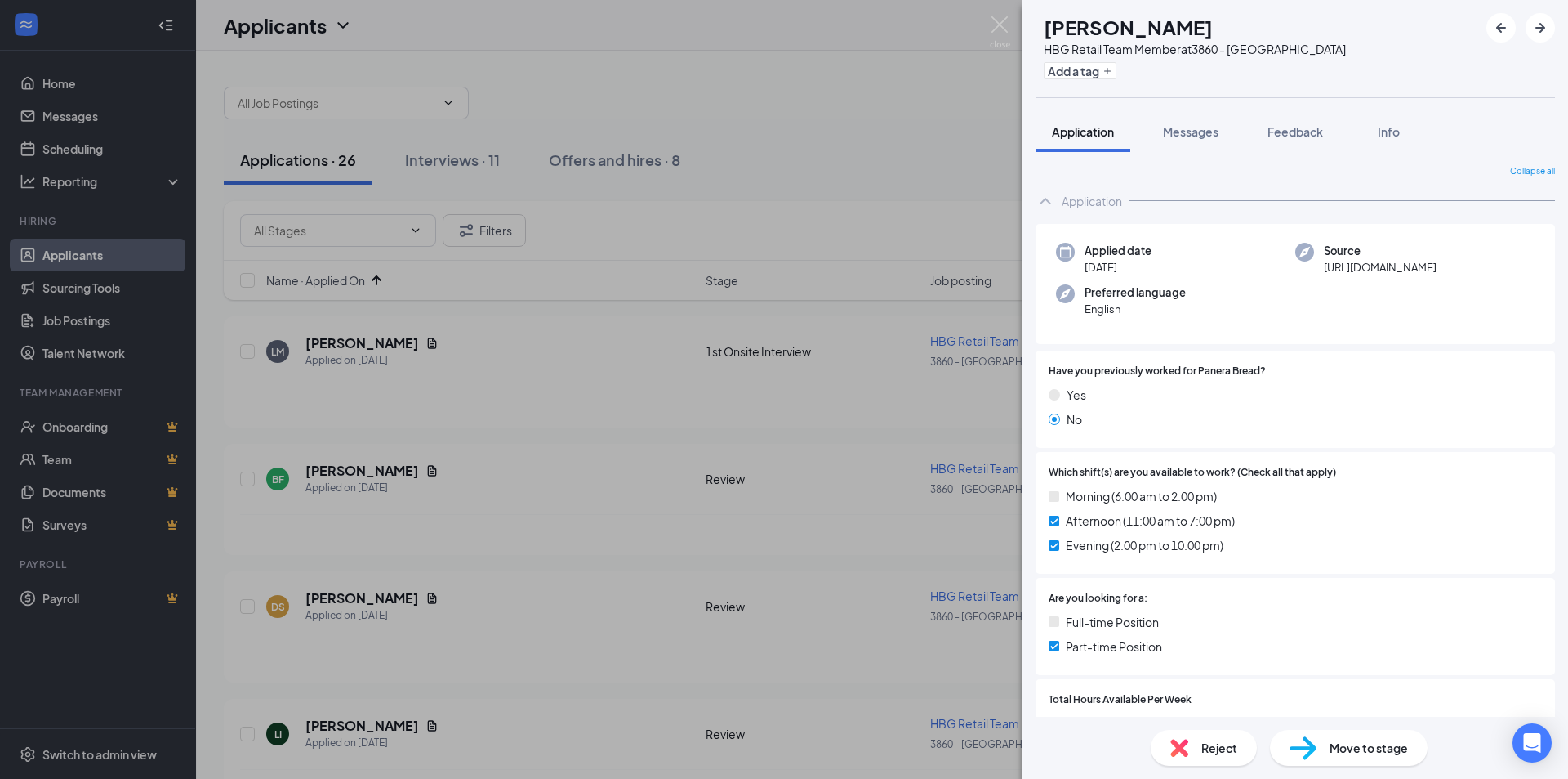
click at [1198, 764] on div "Reject" at bounding box center [1203, 748] width 106 height 36
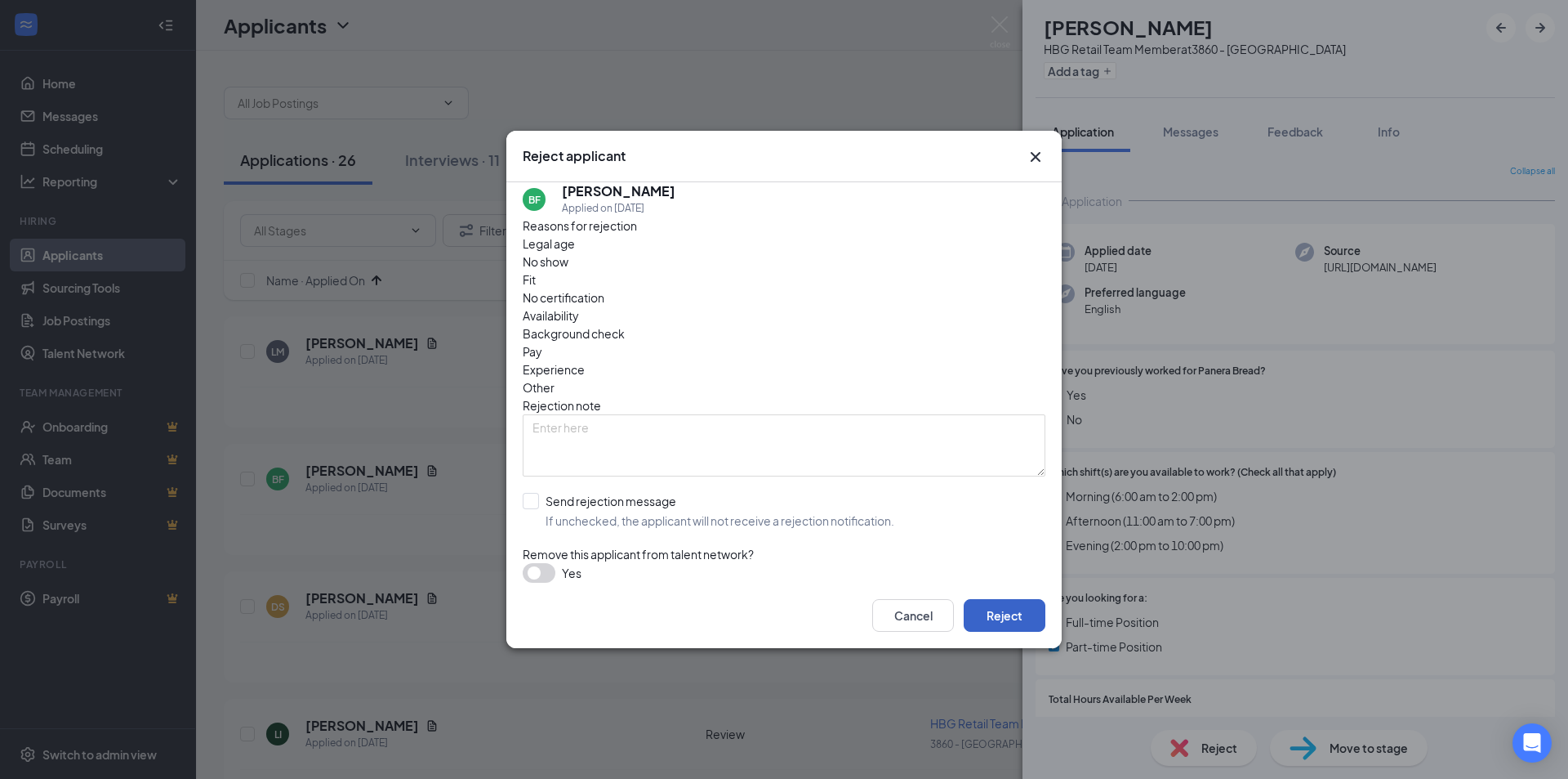
click at [1021, 612] on button "Reject" at bounding box center [1005, 615] width 82 height 33
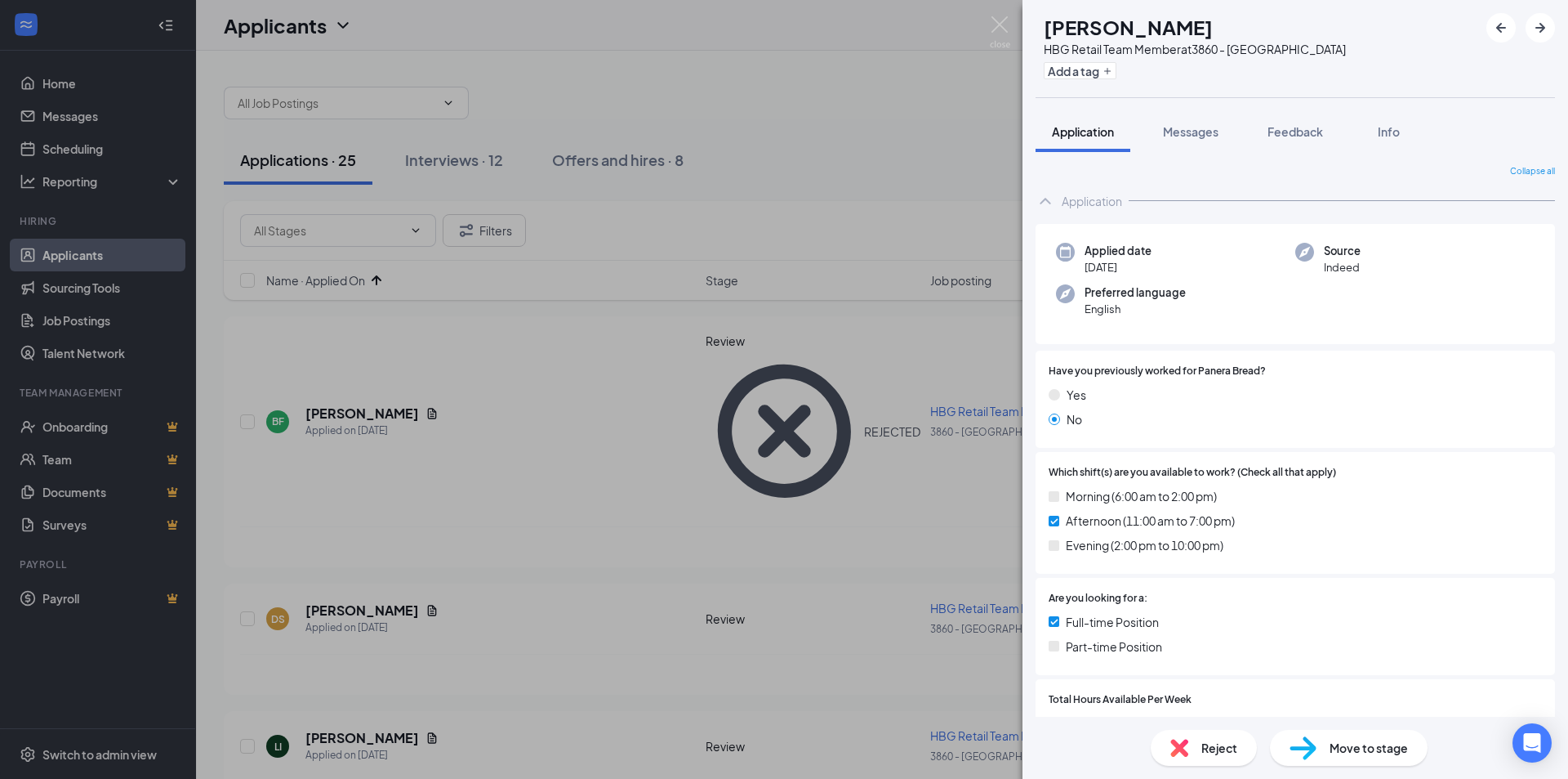
click at [1215, 750] on span "Reject" at bounding box center [1219, 748] width 36 height 18
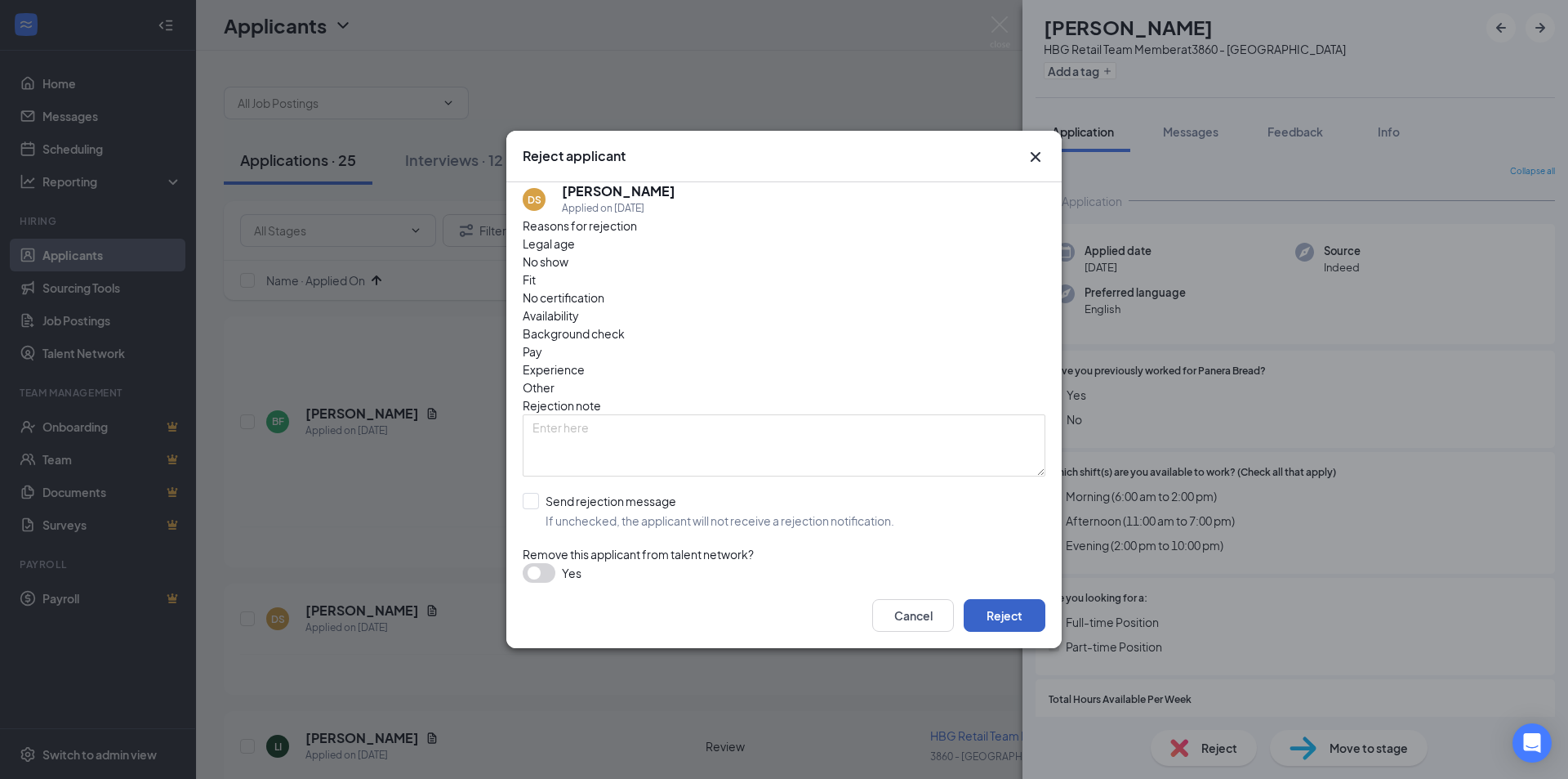
click at [985, 617] on button "Reject" at bounding box center [1005, 615] width 82 height 33
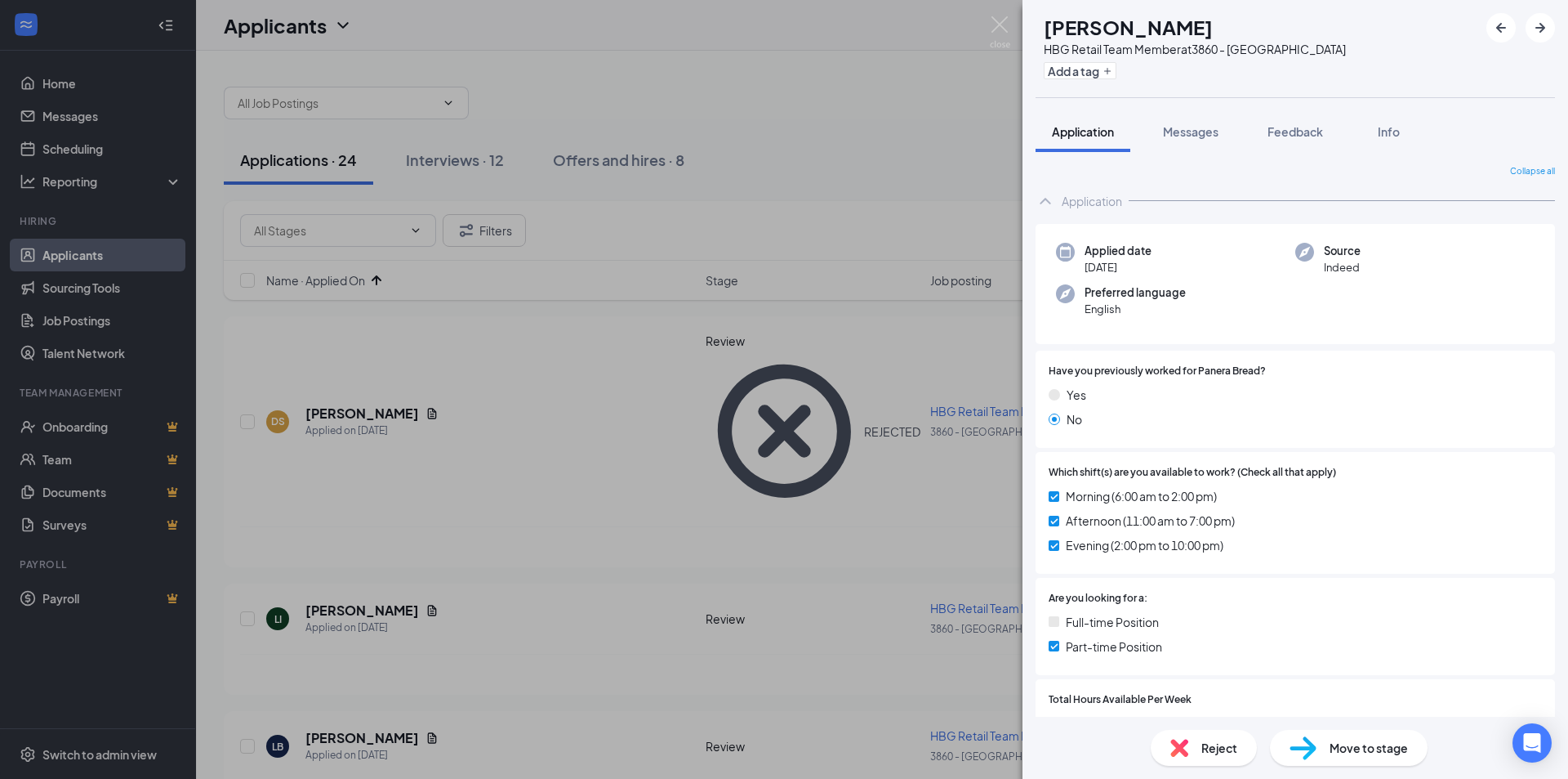
click at [392, 493] on div "LI [PERSON_NAME] HBG Retail Team Member at 3860 - [GEOGRAPHIC_DATA] Add a tag A…" at bounding box center [784, 389] width 1568 height 779
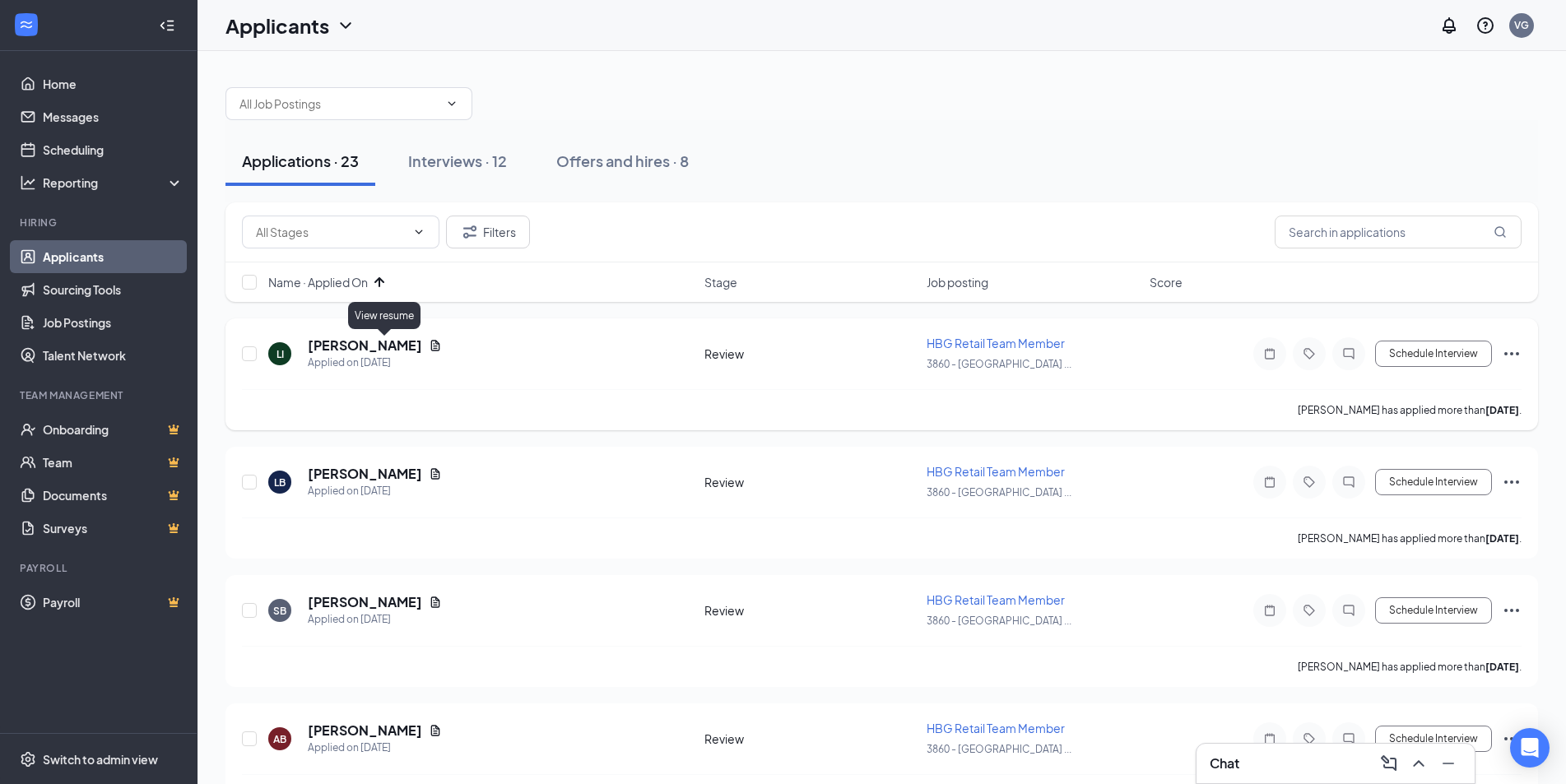
click at [428, 345] on icon "Document" at bounding box center [435, 345] width 13 height 13
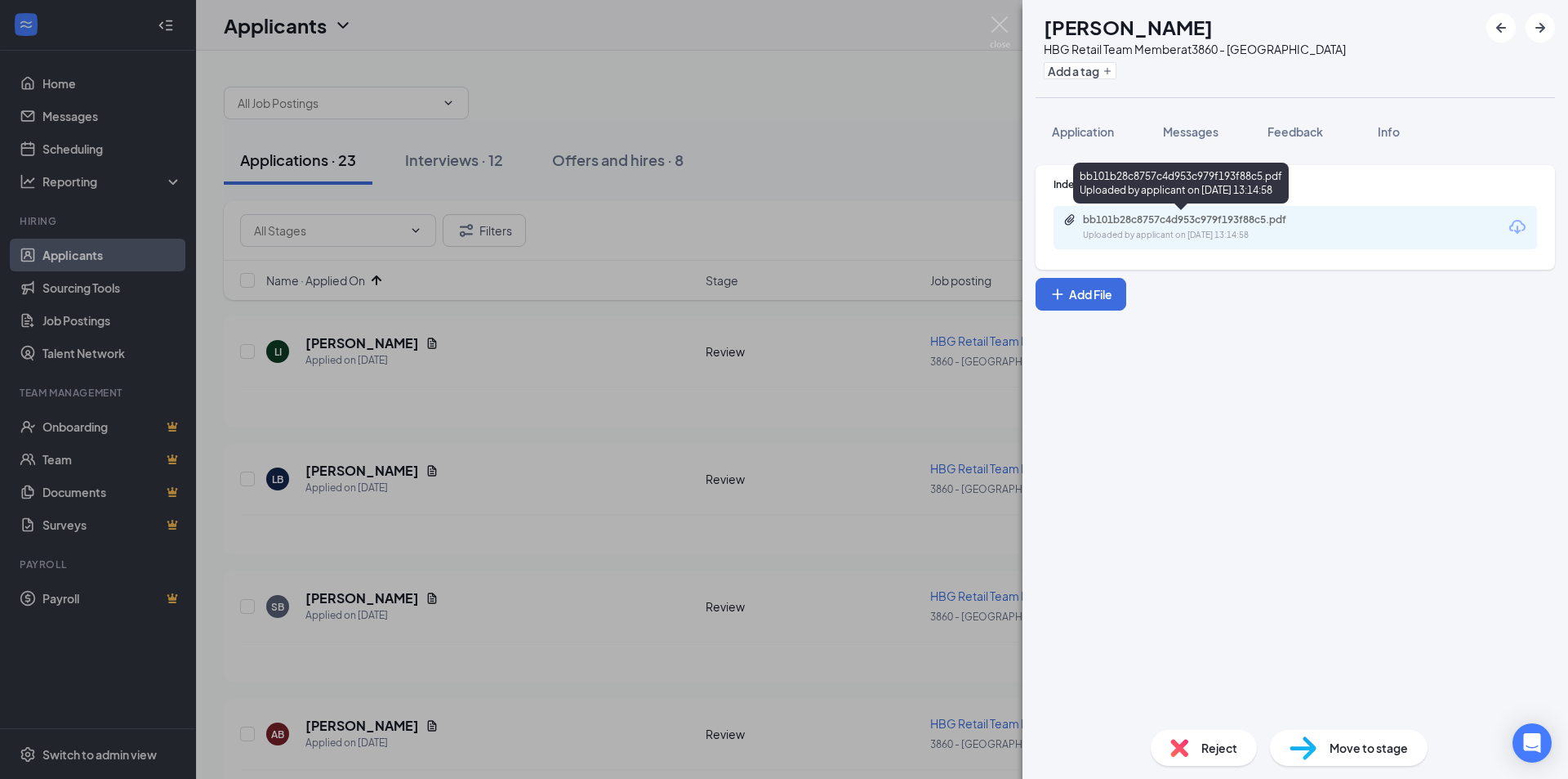
click at [1139, 217] on div "bb101b28c8757c4d953c979f193f88c5.pdf" at bounding box center [1197, 220] width 229 height 13
click at [1206, 739] on span "Reject" at bounding box center [1219, 748] width 36 height 18
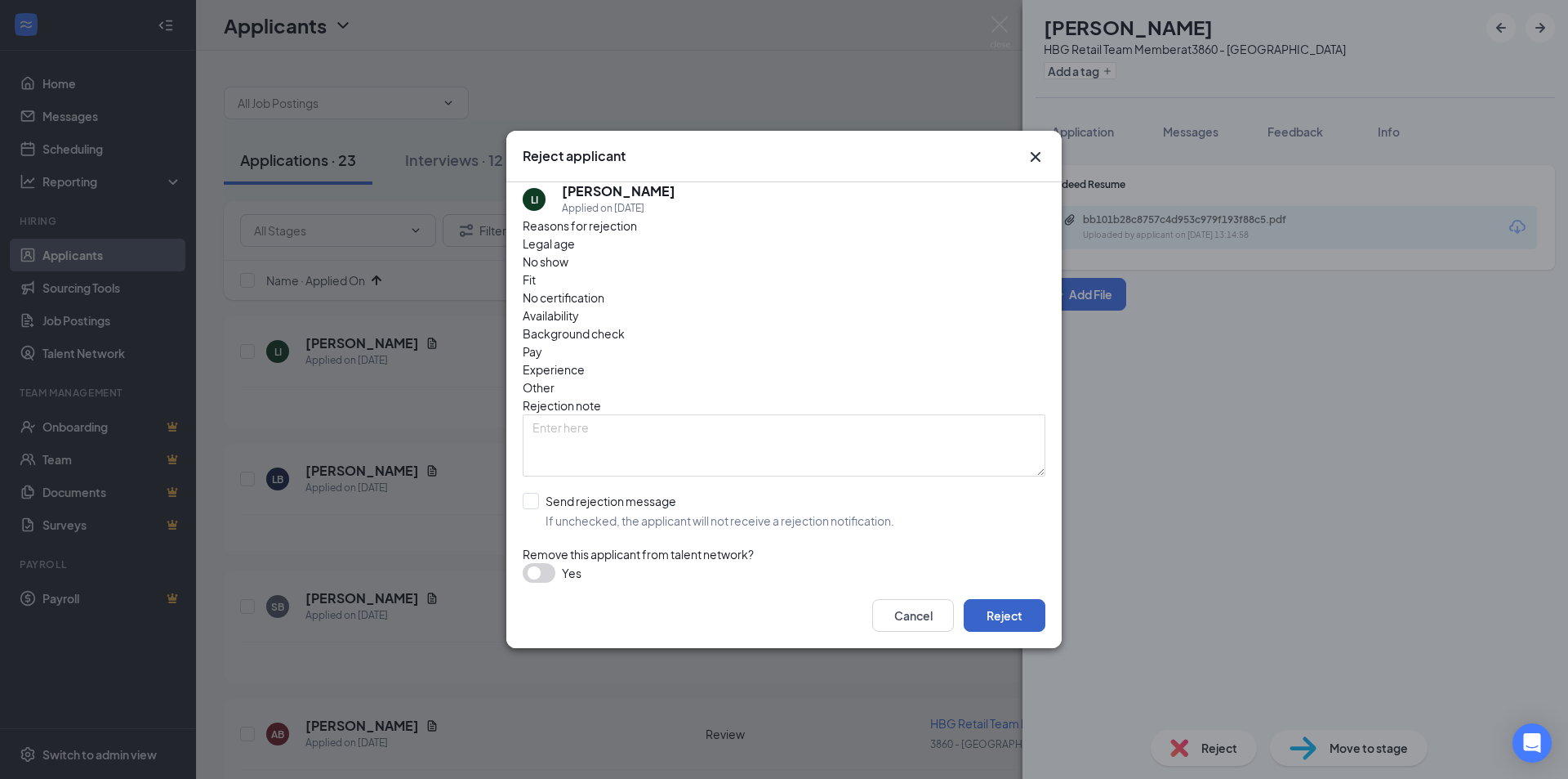
click at [1006, 609] on button "Reject" at bounding box center [1005, 615] width 82 height 33
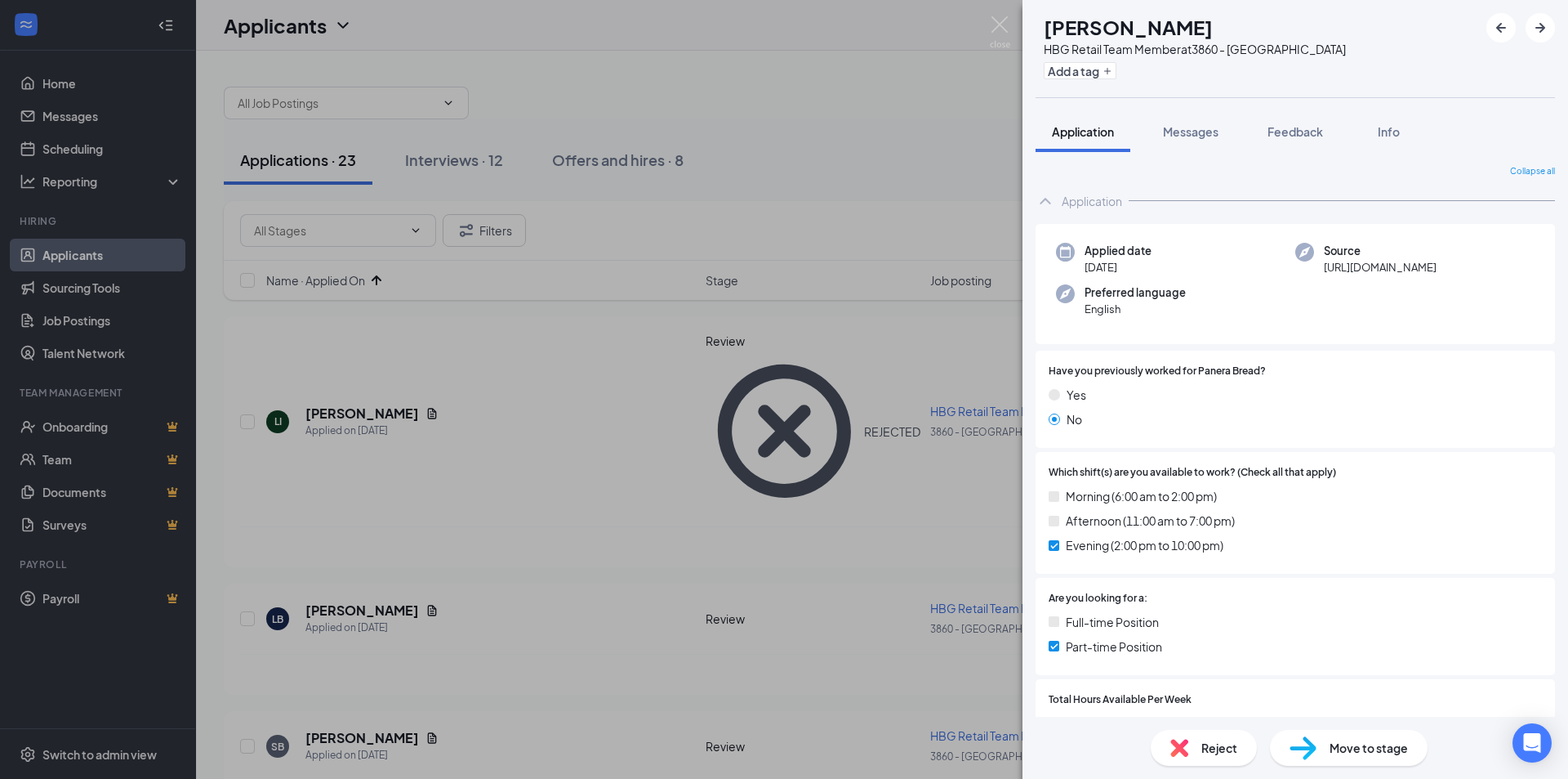
click at [1214, 749] on span "Reject" at bounding box center [1219, 748] width 36 height 18
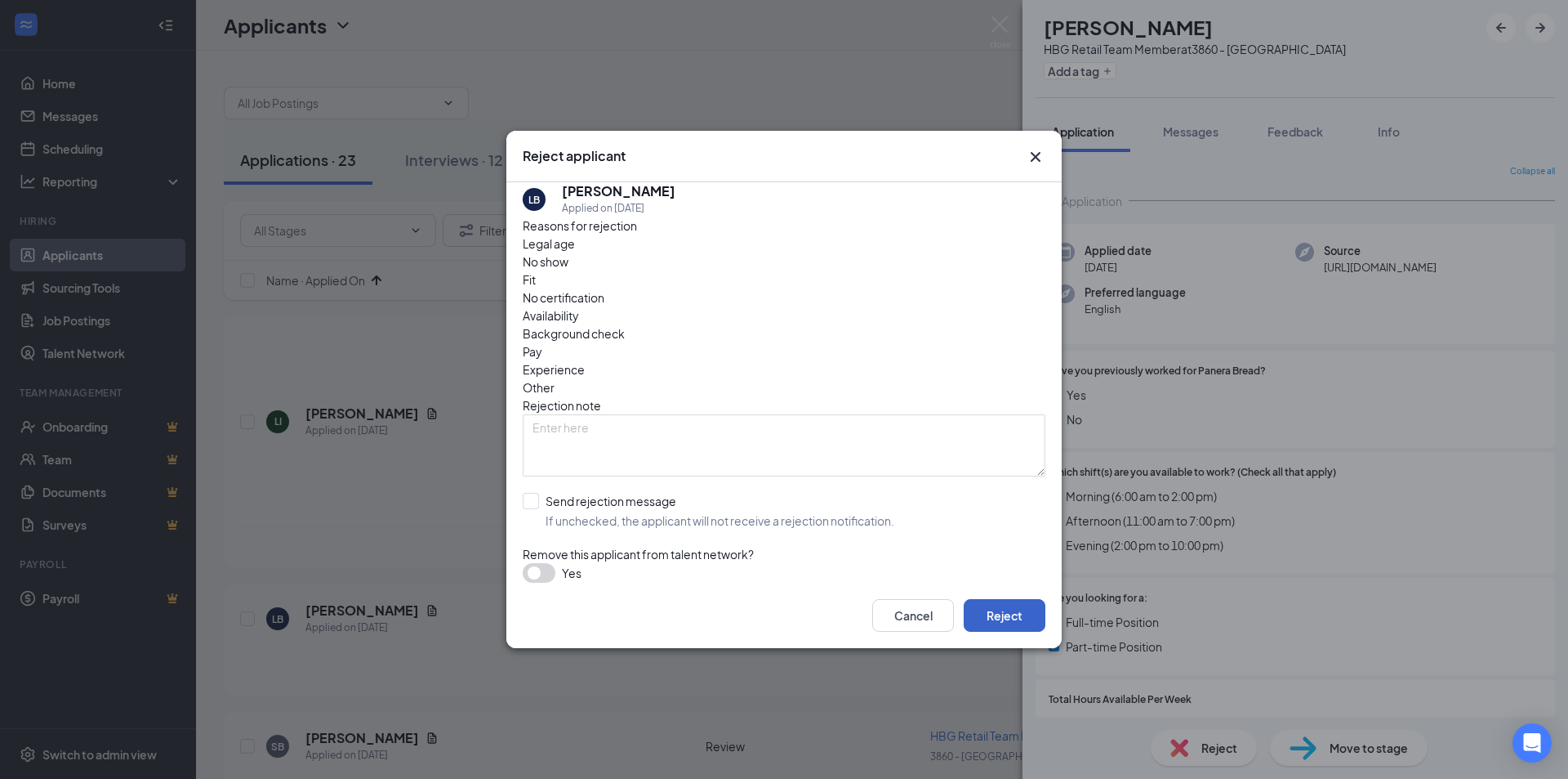
click at [988, 629] on button "Reject" at bounding box center [1005, 615] width 82 height 33
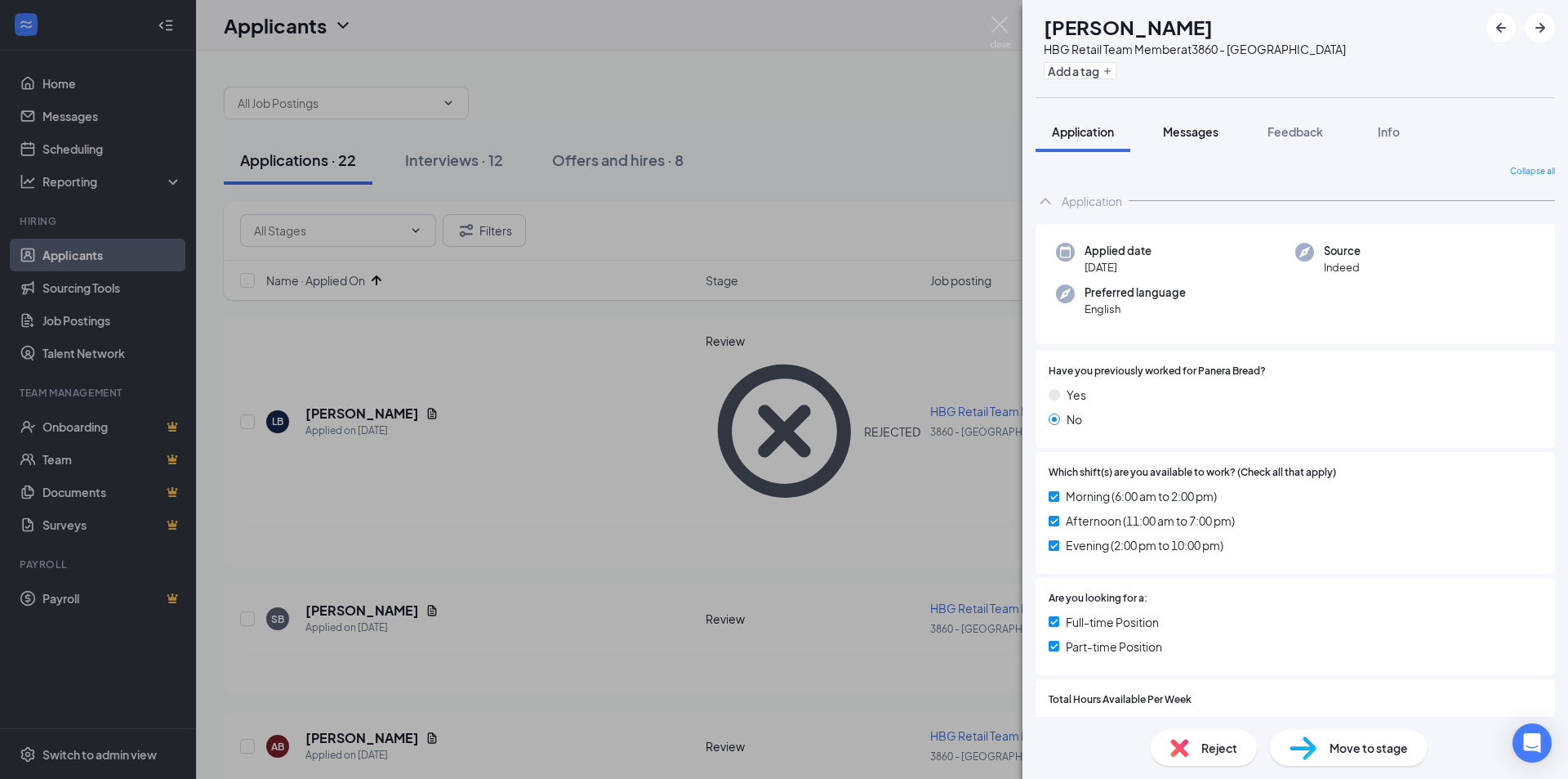
click at [1206, 131] on span "Messages" at bounding box center [1191, 132] width 55 height 15
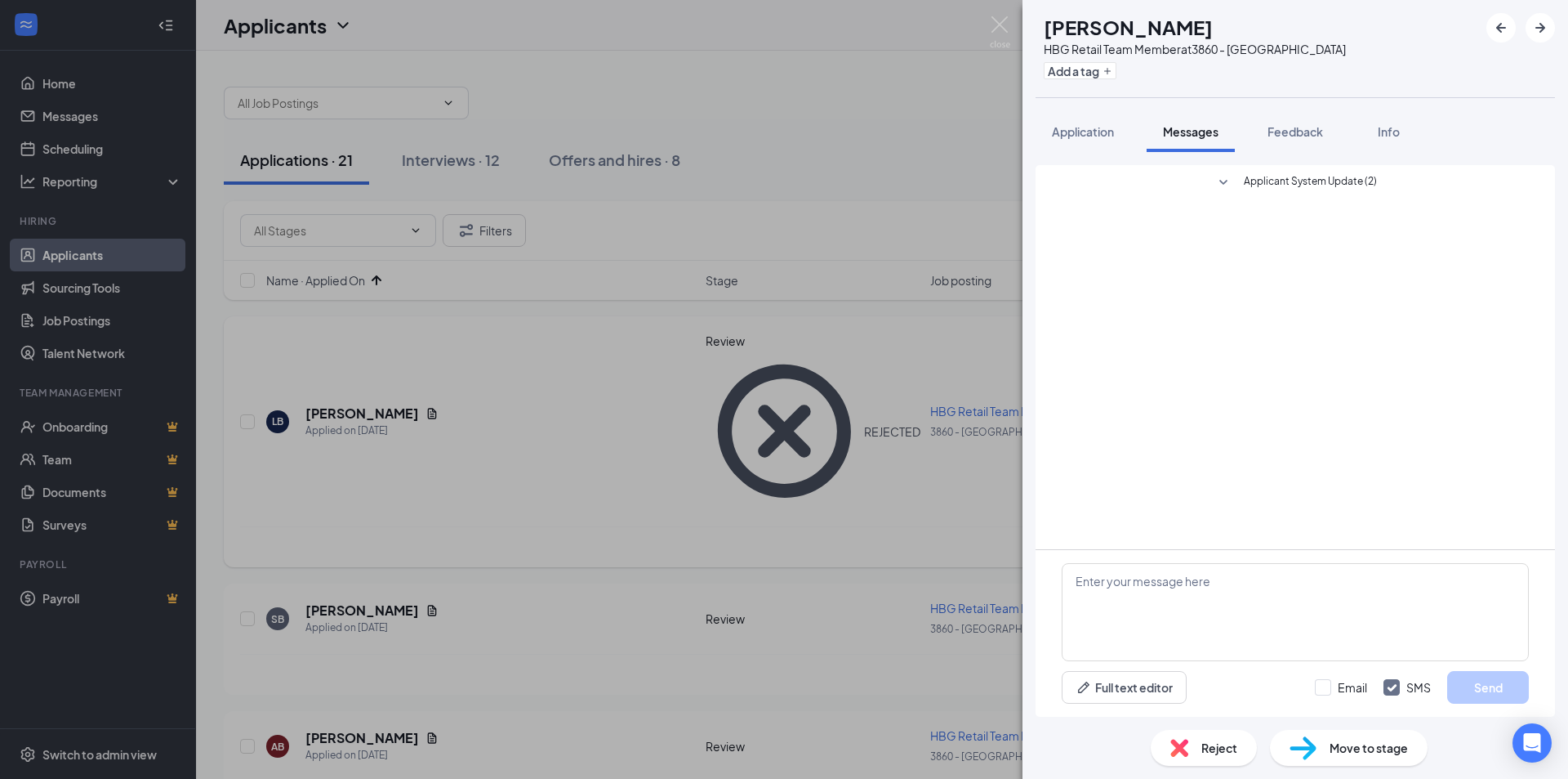
click at [271, 416] on div "SB [PERSON_NAME] HBG Retail Team Member at 3860 - [GEOGRAPHIC_DATA] Add a tag A…" at bounding box center [784, 389] width 1568 height 779
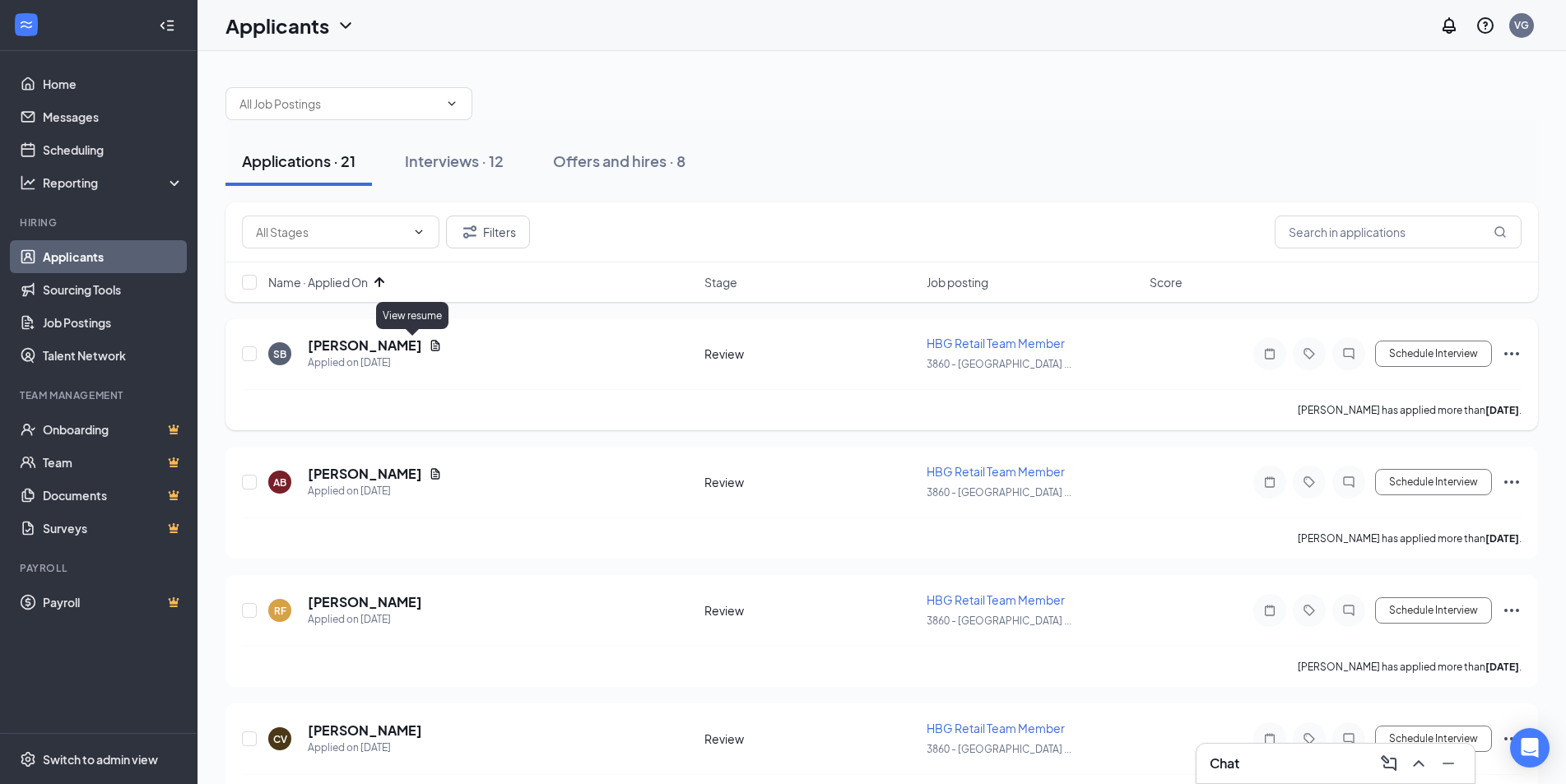
click at [431, 348] on icon "Document" at bounding box center [436, 345] width 9 height 11
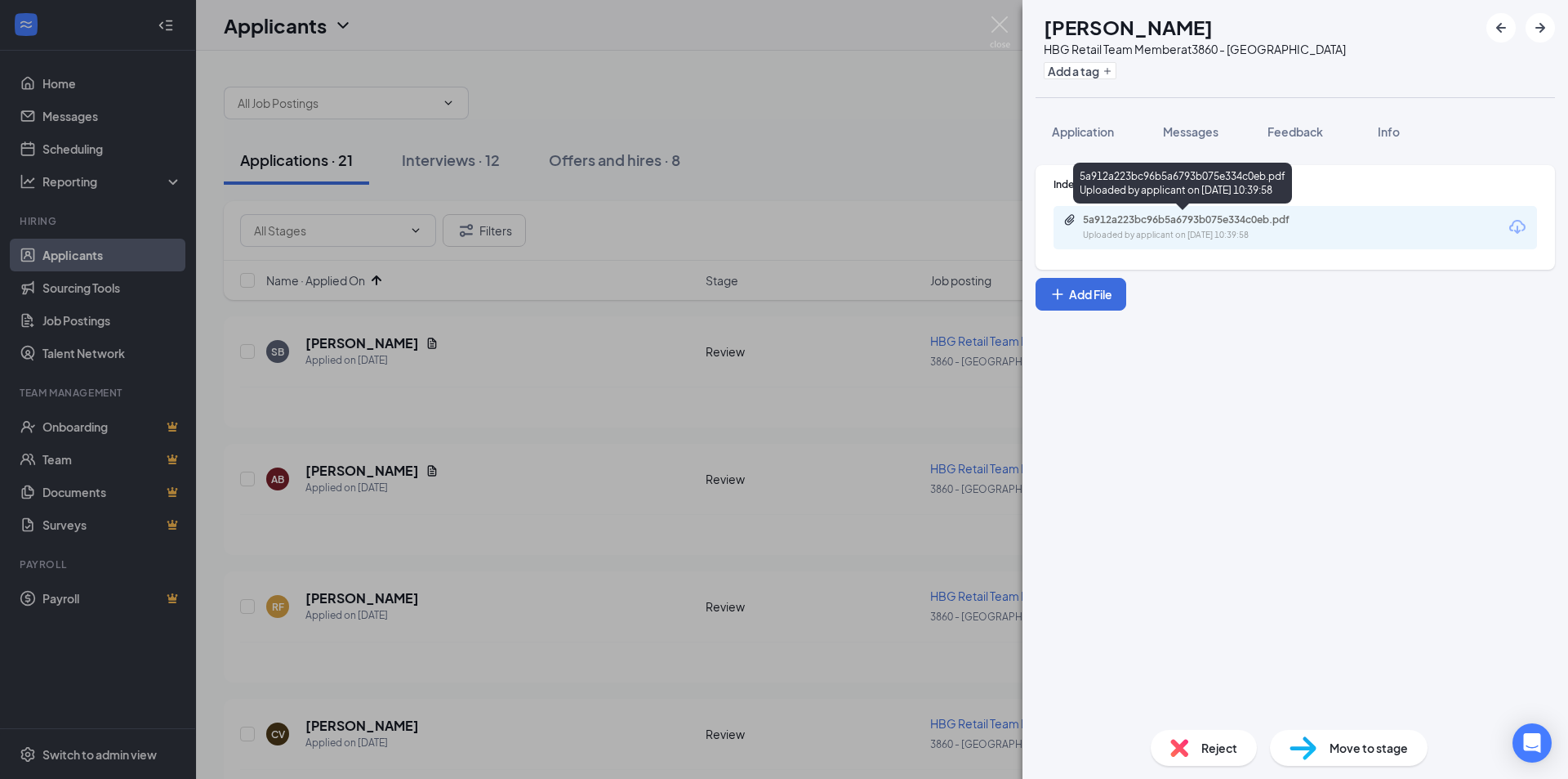
click at [1148, 224] on div "5a912a223bc96b5a6793b075e334c0eb.pdf" at bounding box center [1197, 220] width 229 height 13
click at [1096, 123] on button "Application" at bounding box center [1083, 132] width 94 height 41
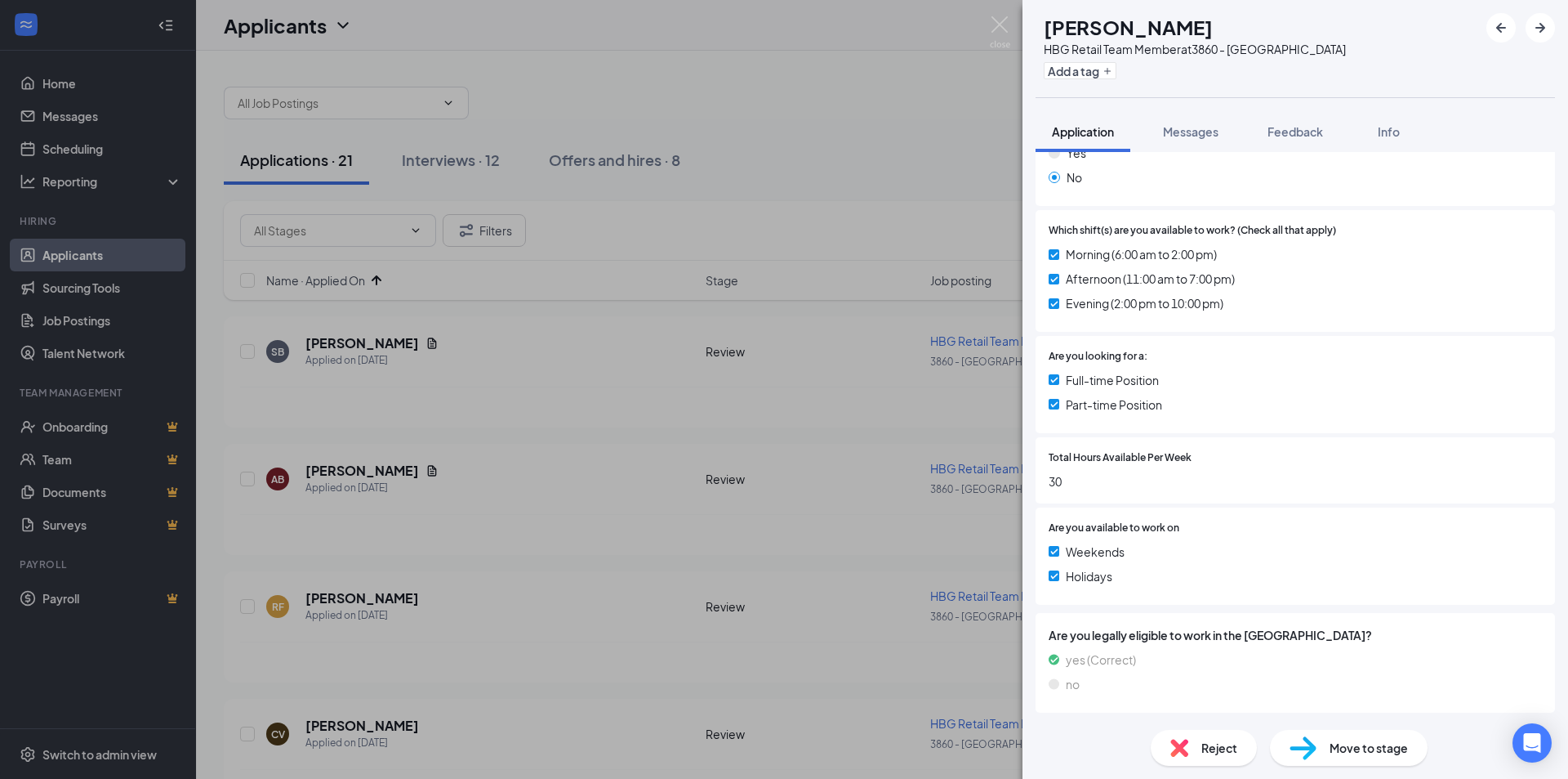
scroll to position [235, 0]
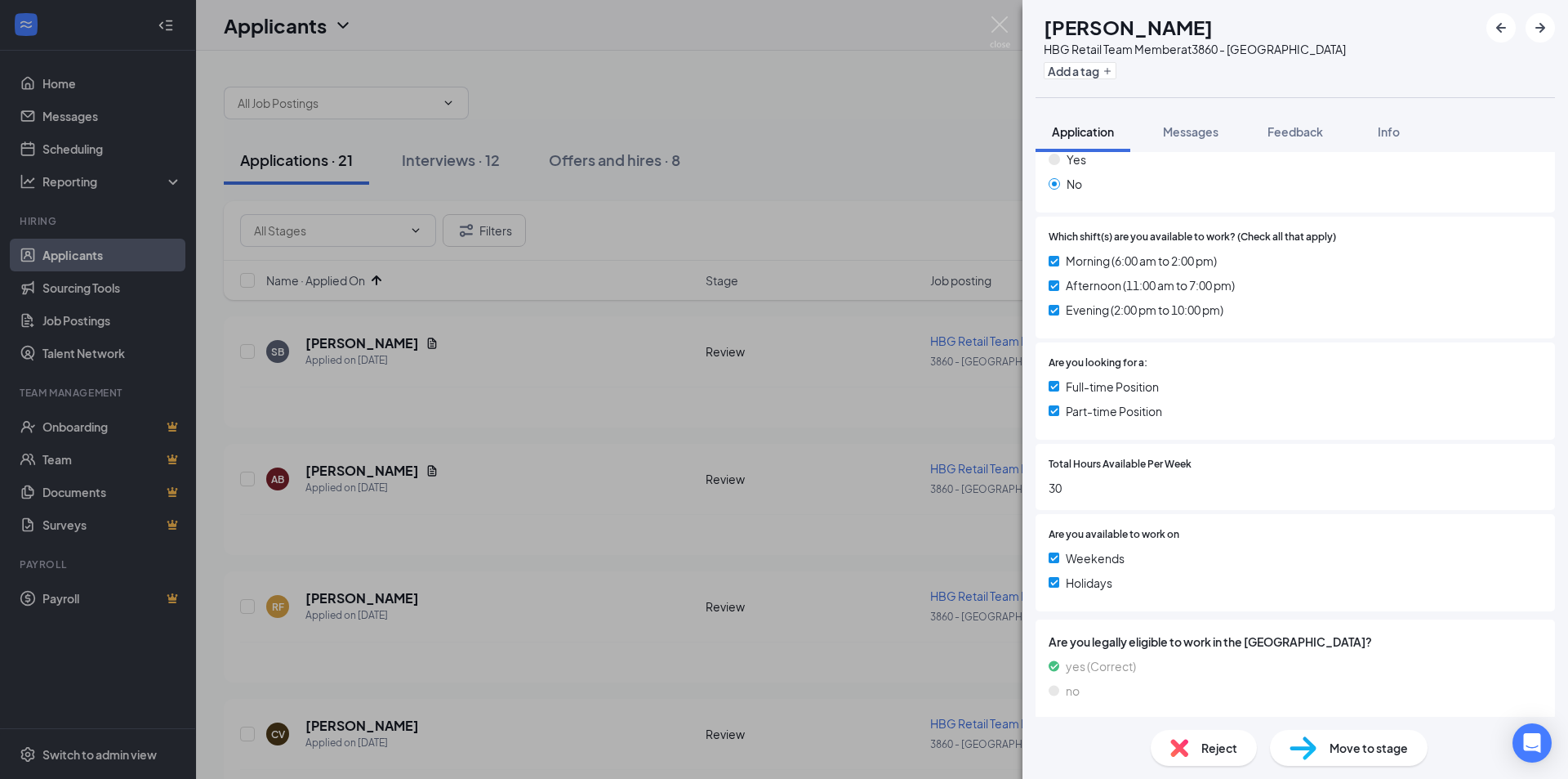
click at [1180, 751] on img at bounding box center [1179, 748] width 18 height 18
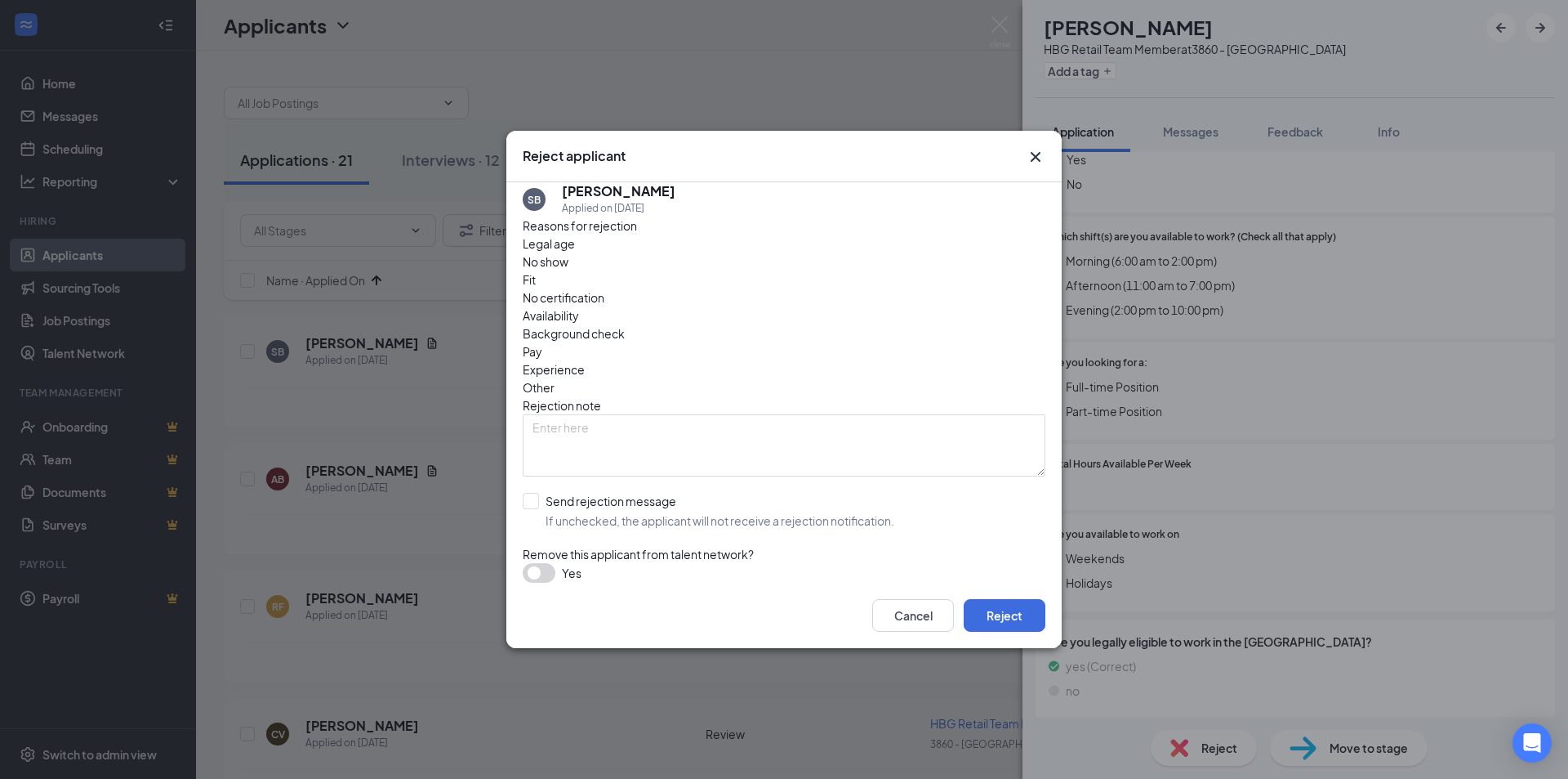
click at [1206, 551] on div "Reject applicant SB [PERSON_NAME] Applied on [DATE] Reasons for rejection Legal…" at bounding box center [784, 389] width 1568 height 779
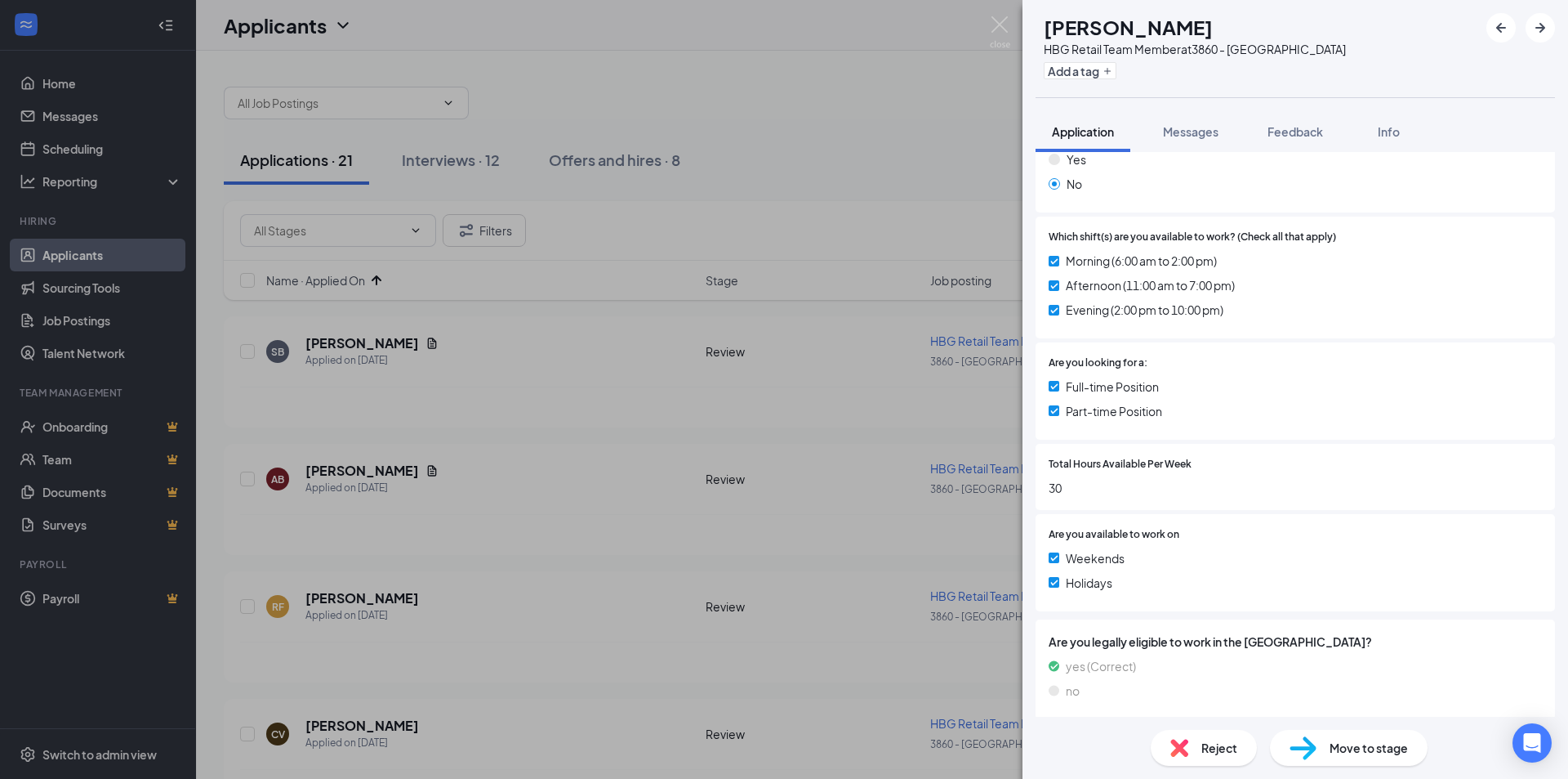
click at [1307, 738] on img at bounding box center [1303, 748] width 27 height 24
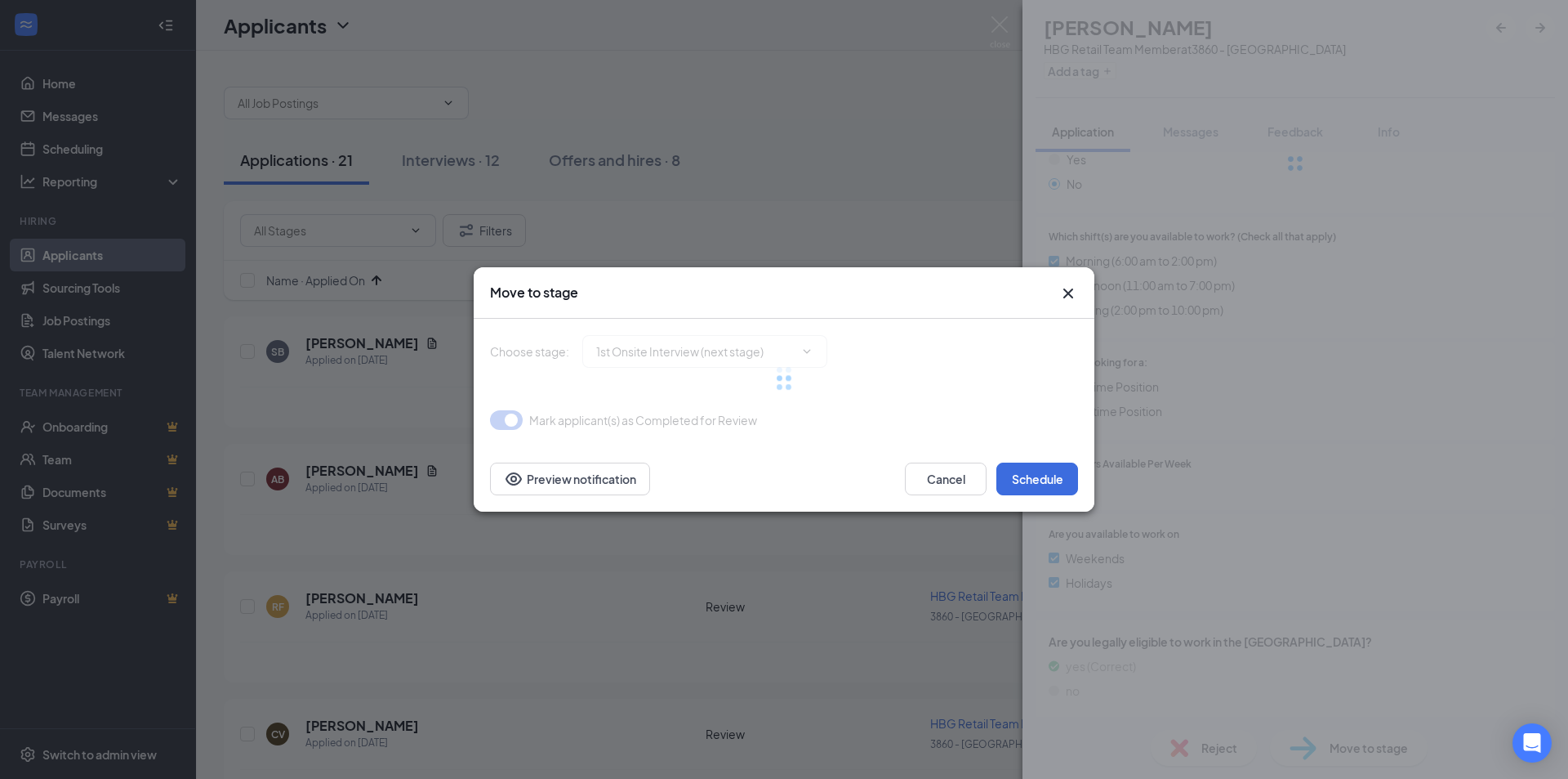
type input "1st Onsite Interview (next stage)"
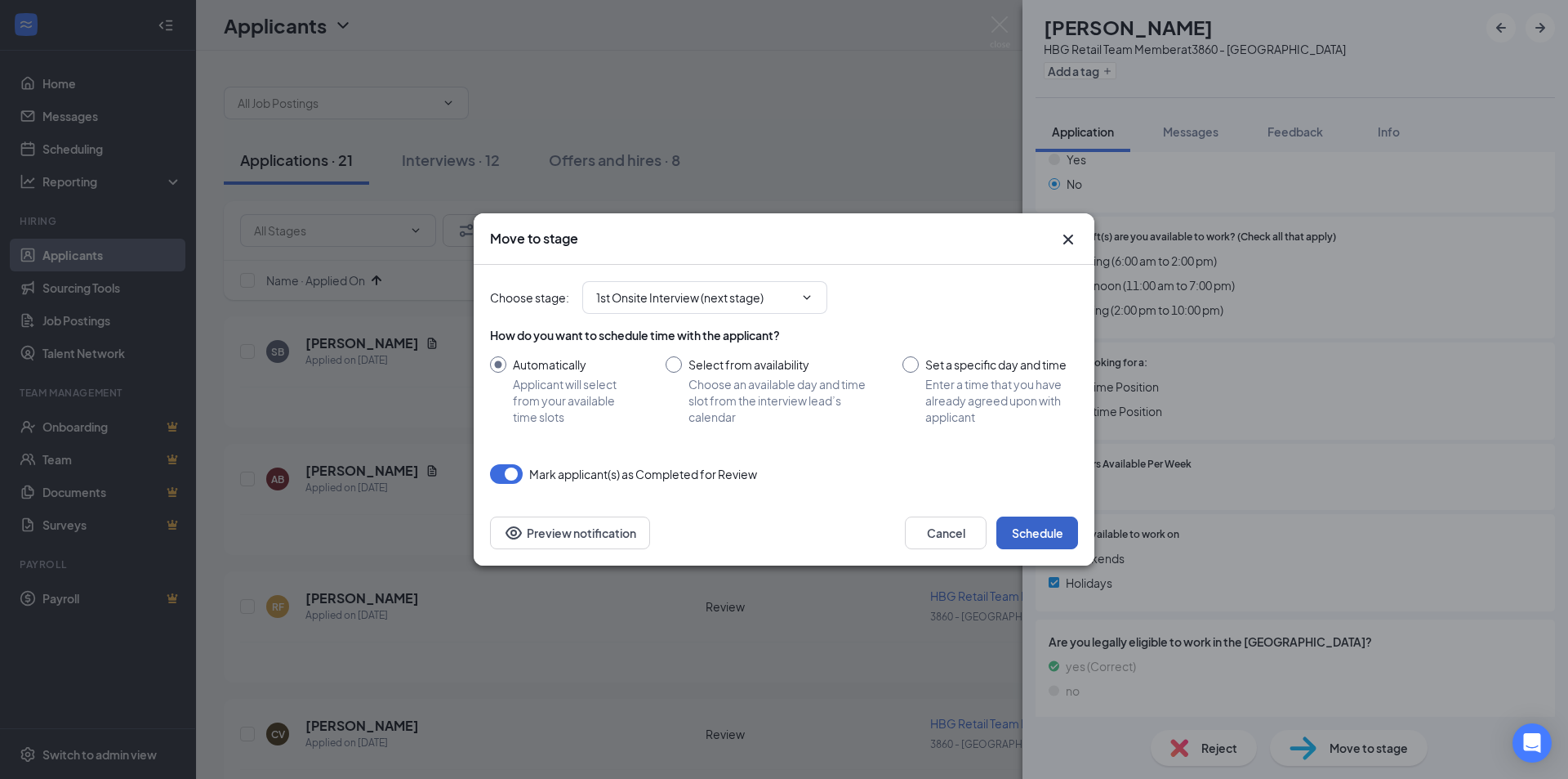
click at [1039, 535] on button "Schedule" at bounding box center [1038, 532] width 82 height 33
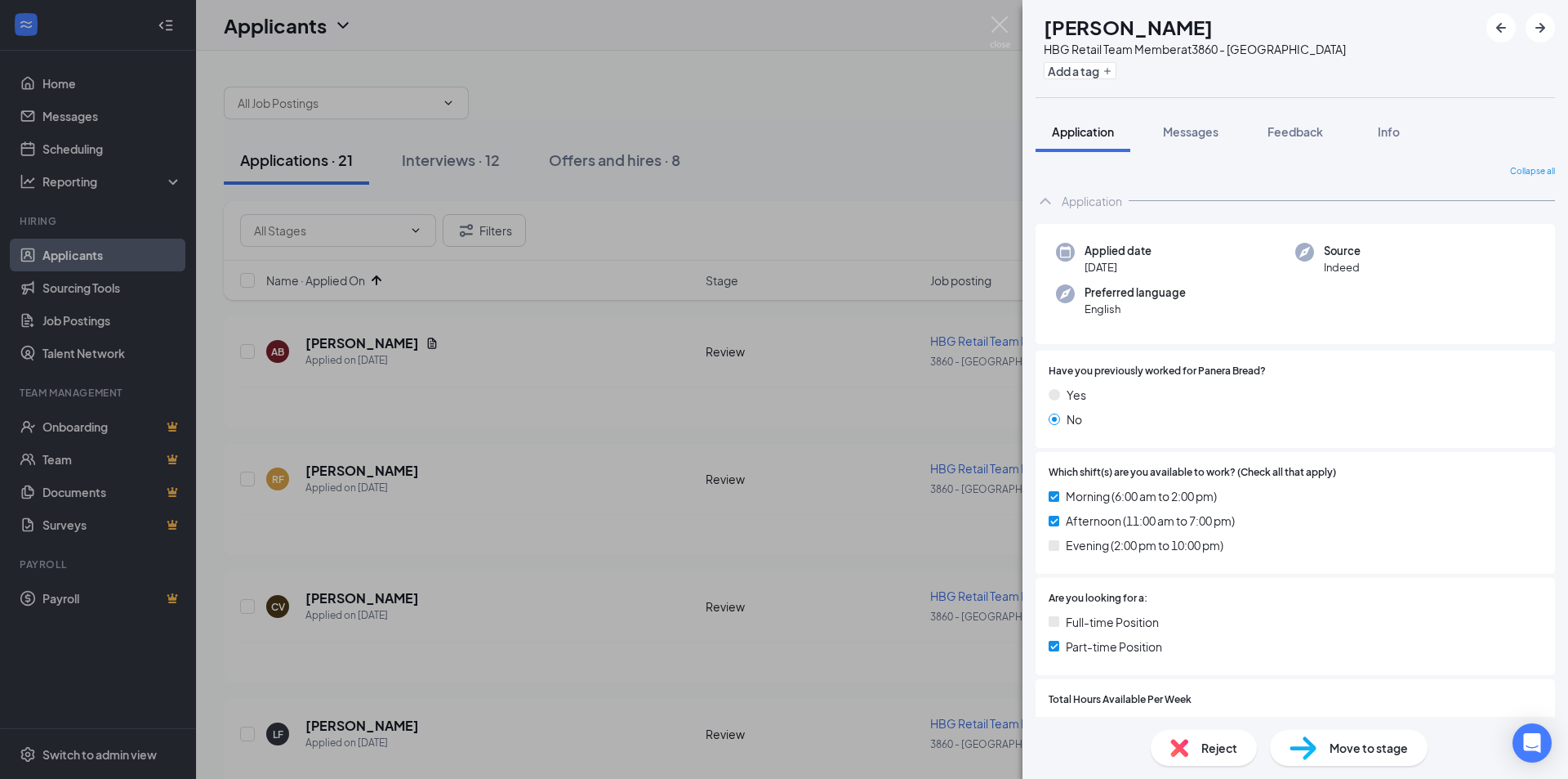
click at [415, 375] on div "AB [PERSON_NAME] HBG Retail Team Member at 3860 - [GEOGRAPHIC_DATA] Add a tag A…" at bounding box center [784, 389] width 1568 height 779
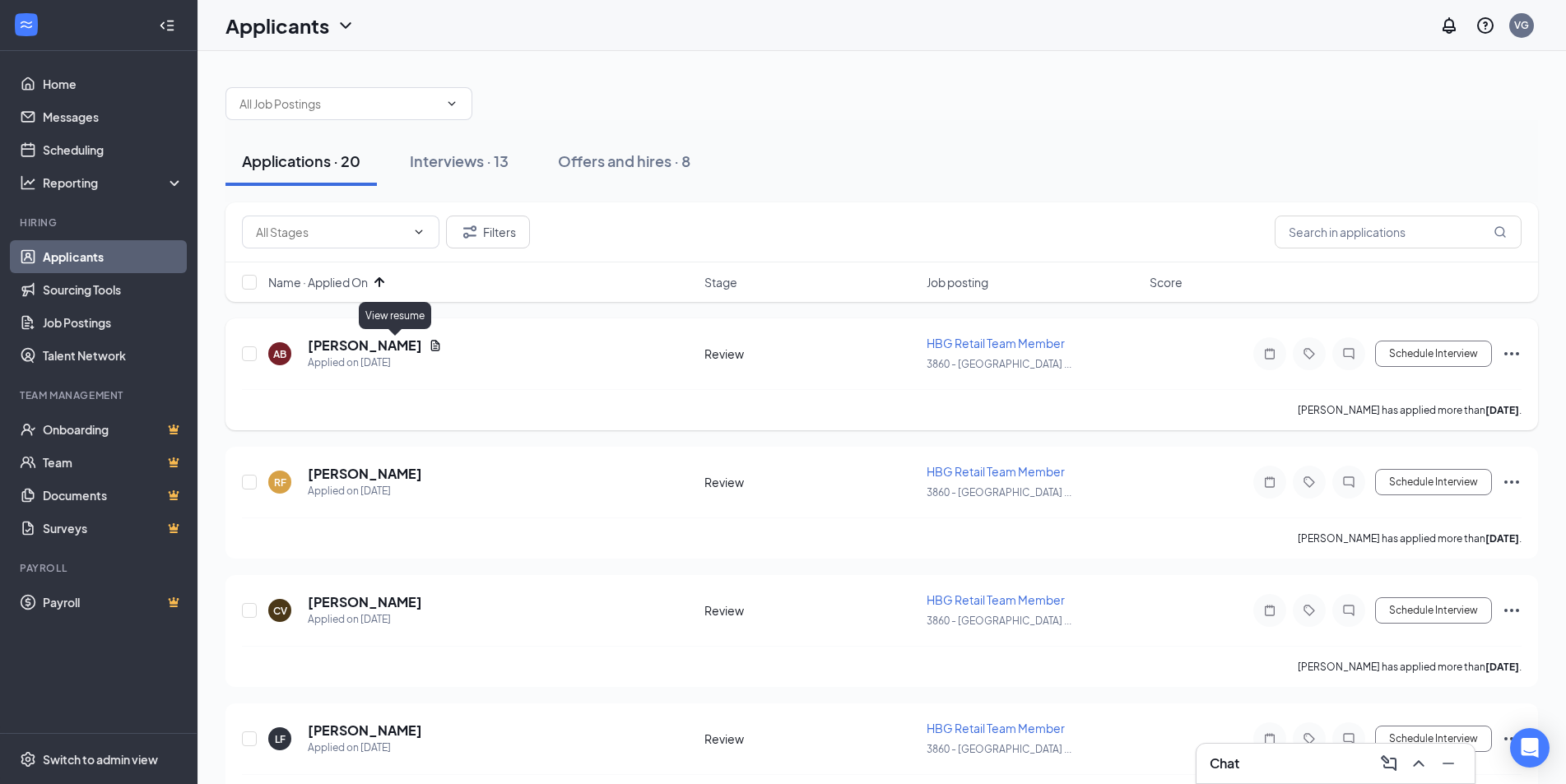
click at [431, 348] on icon "Document" at bounding box center [436, 345] width 9 height 11
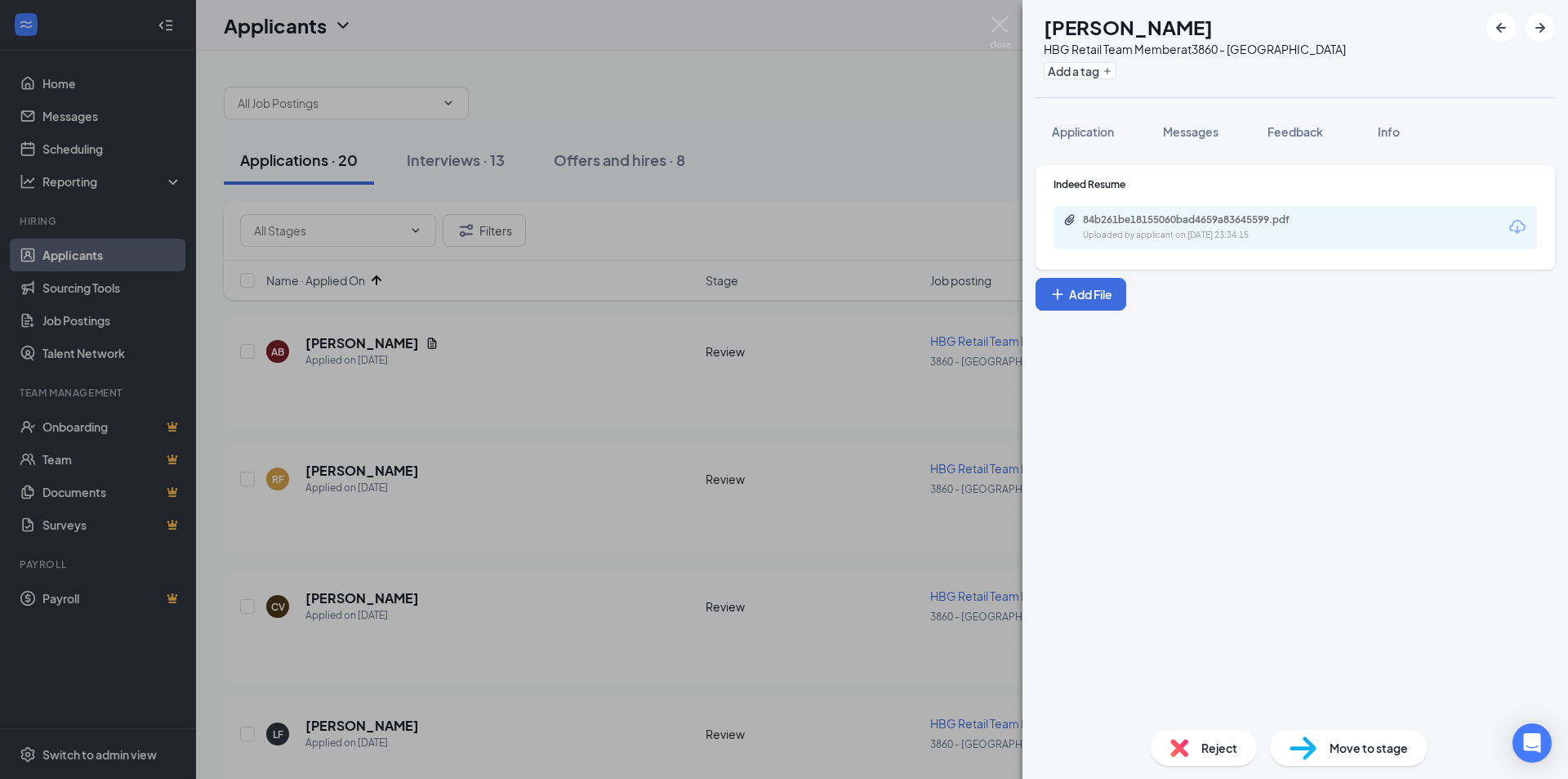
click at [1183, 247] on div "84b261be18155060bad4659a83645599.pdf Uploaded by applicant on [DATE] 23:34:15" at bounding box center [1295, 227] width 483 height 44
click at [1177, 231] on div "Uploaded by applicant on [DATE] 23:34:15" at bounding box center [1205, 235] width 245 height 13
click at [1218, 753] on span "Reject" at bounding box center [1219, 748] width 36 height 18
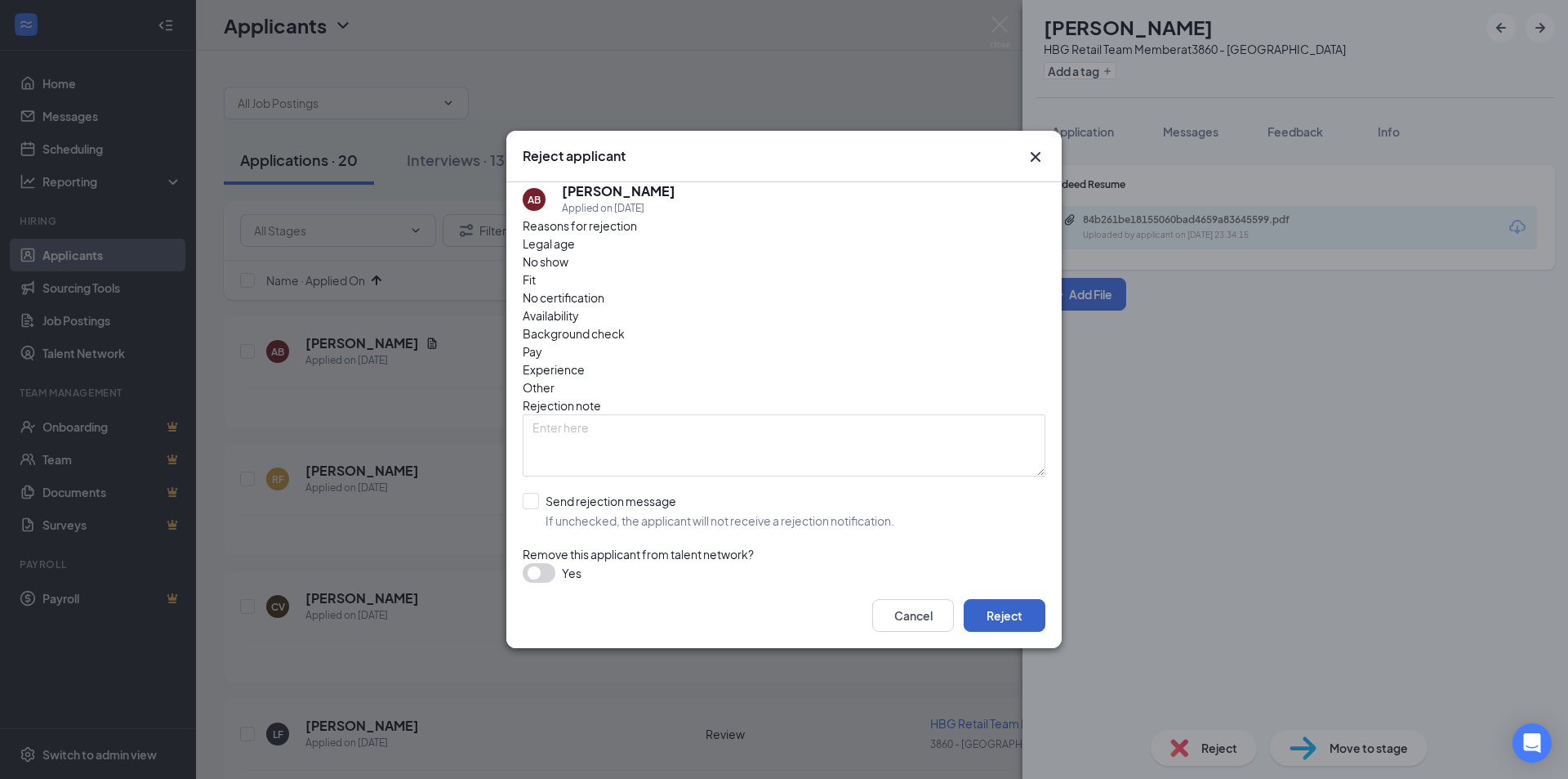
click at [1022, 601] on button "Reject" at bounding box center [1005, 615] width 82 height 33
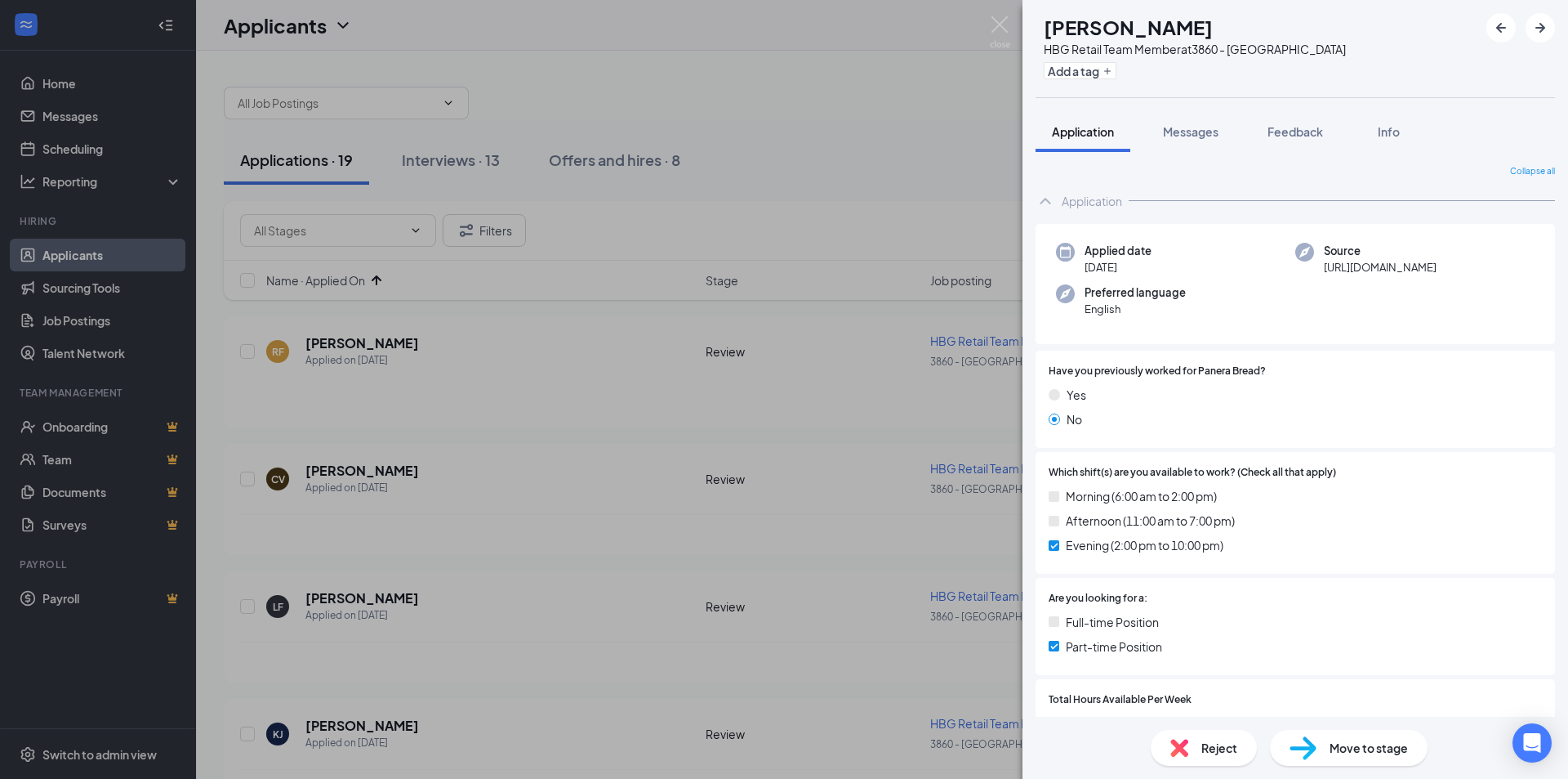
click at [1179, 753] on img at bounding box center [1179, 748] width 18 height 18
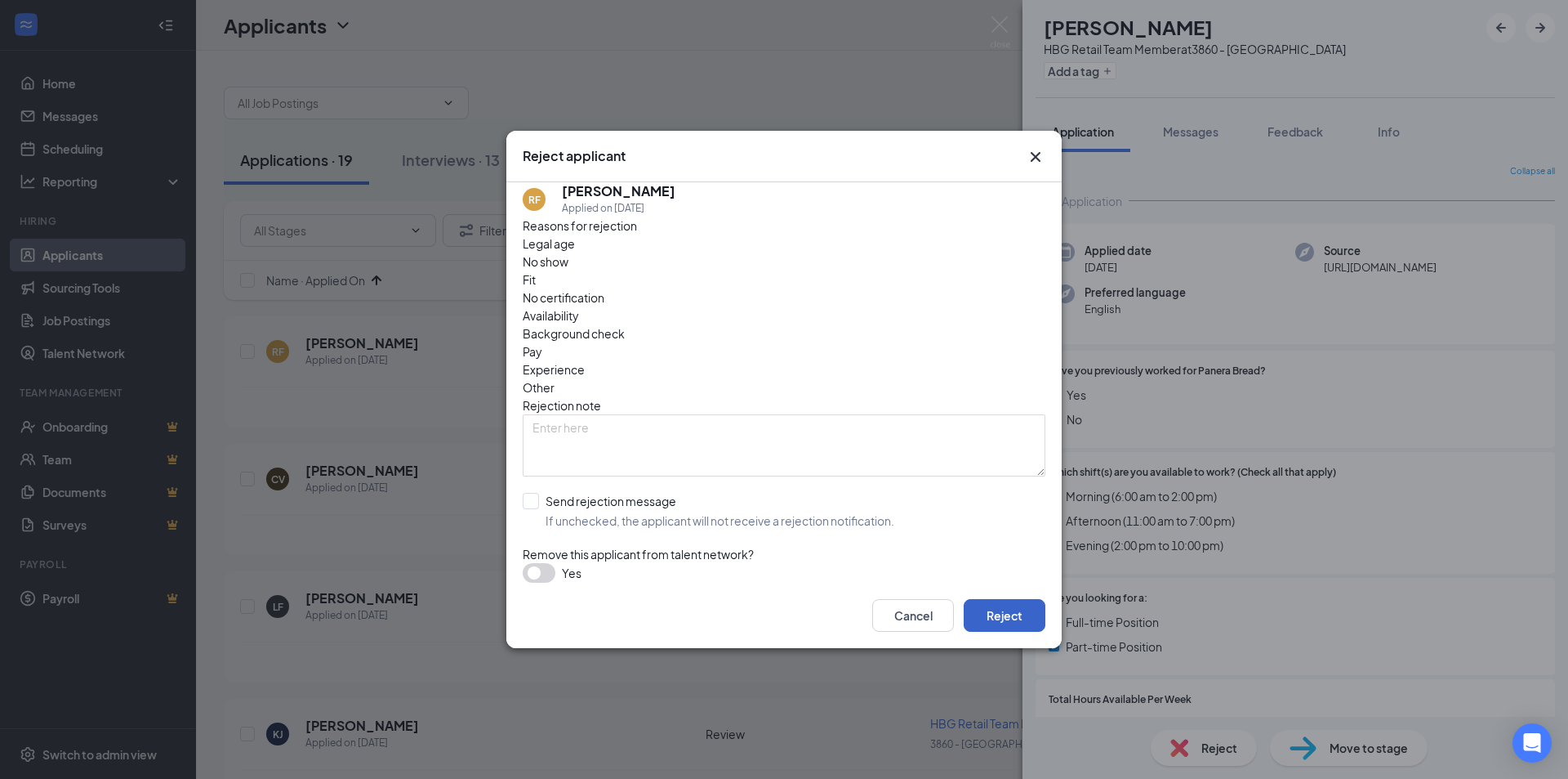
click at [995, 620] on button "Reject" at bounding box center [1005, 615] width 82 height 33
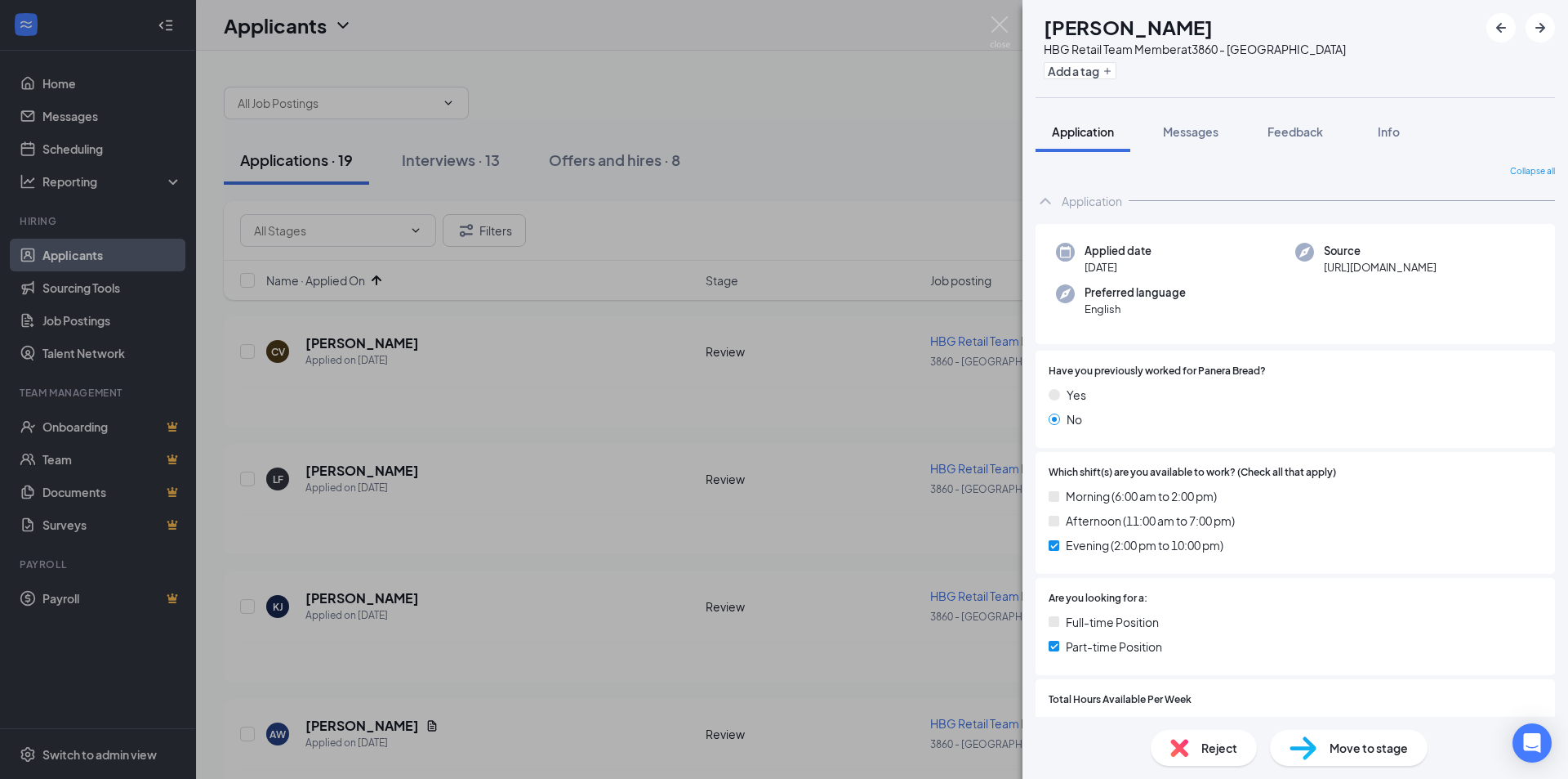
click at [1198, 754] on div "Reject" at bounding box center [1203, 748] width 106 height 36
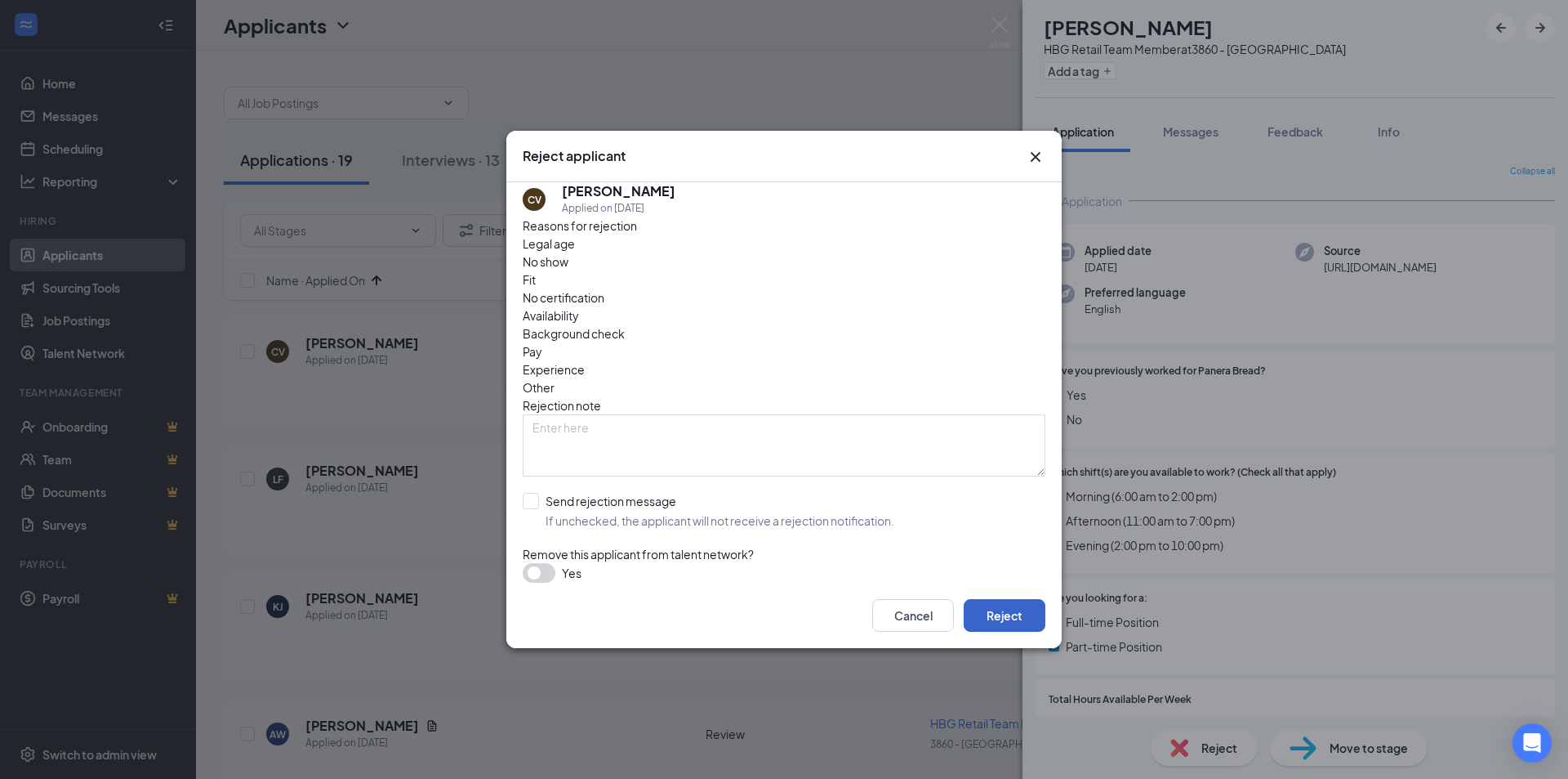
click at [1022, 612] on button "Reject" at bounding box center [1005, 615] width 82 height 33
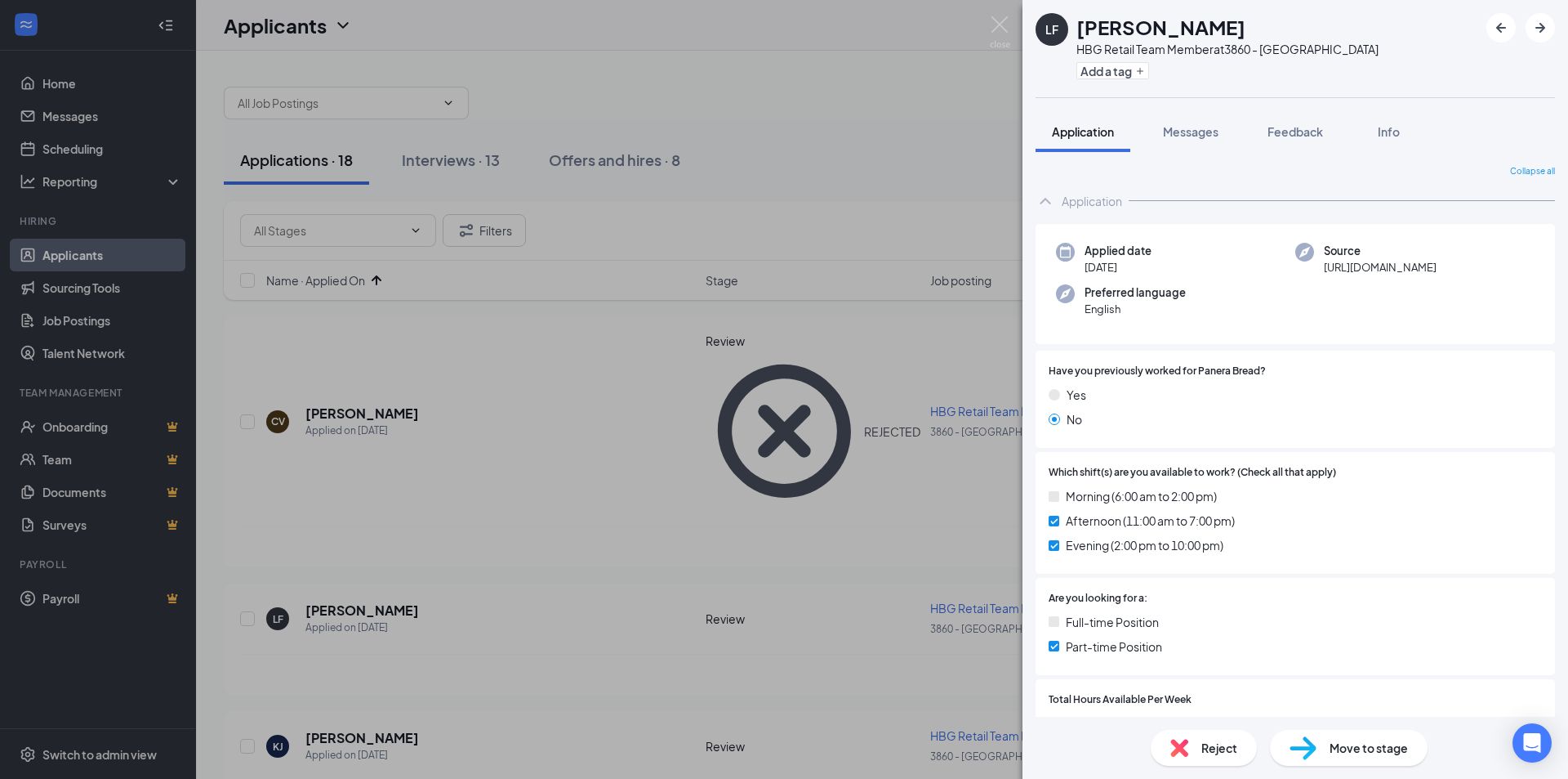
click at [1184, 742] on img at bounding box center [1179, 748] width 18 height 18
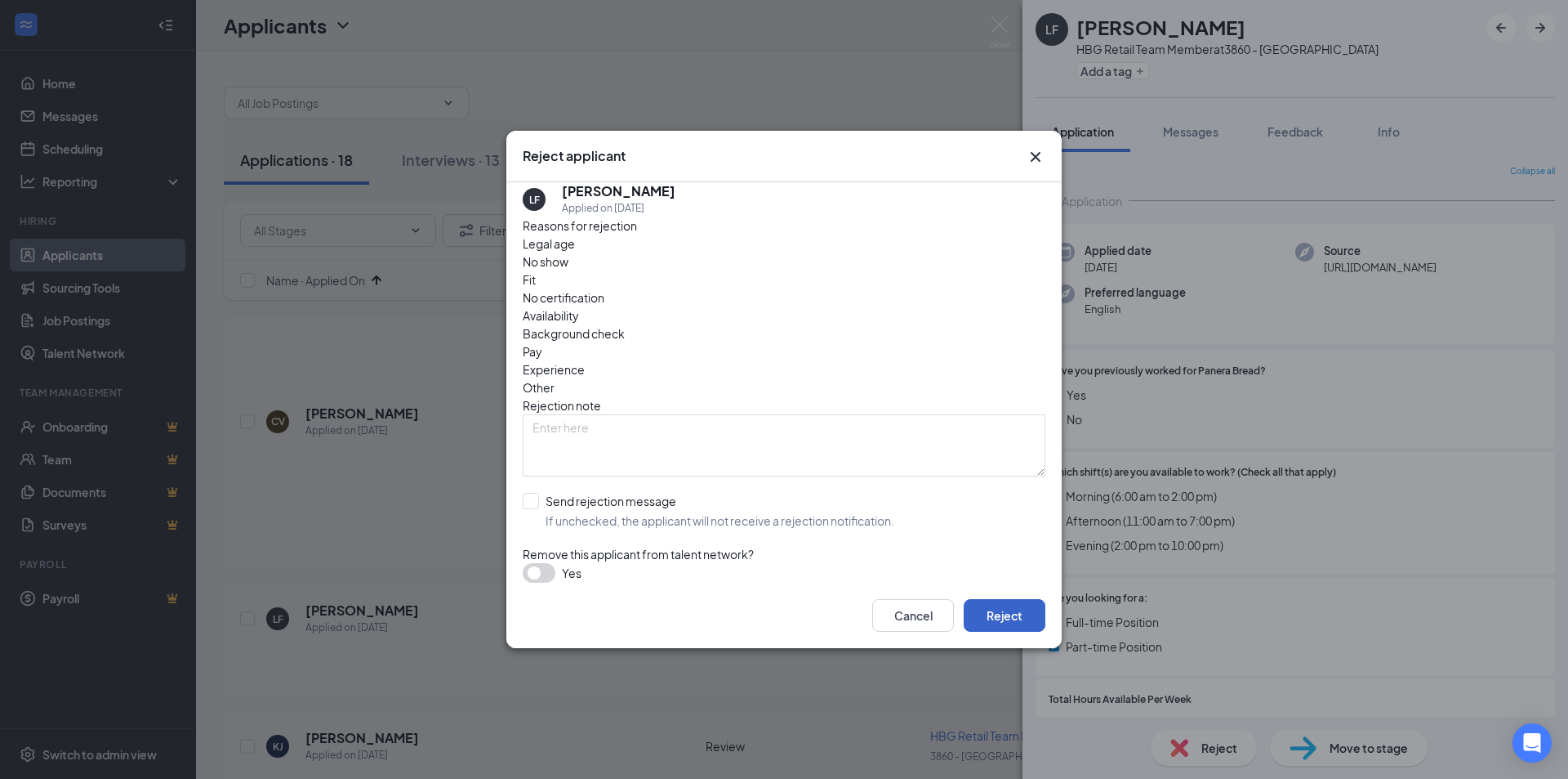
click at [999, 613] on button "Reject" at bounding box center [1005, 615] width 82 height 33
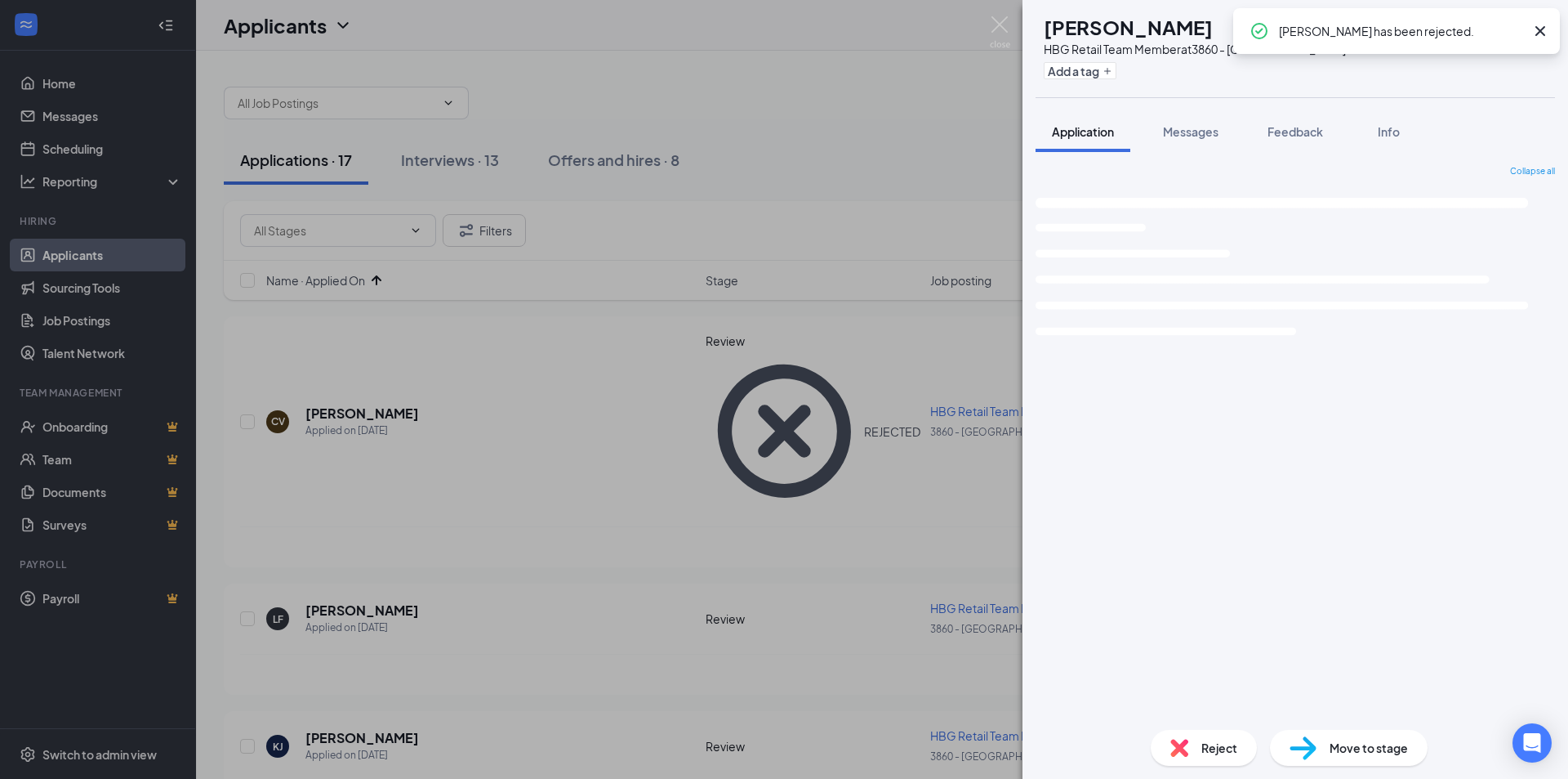
click at [473, 532] on div "[PERSON_NAME] [PERSON_NAME] HBG Retail Team Member at 3860 - [GEOGRAPHIC_DATA] …" at bounding box center [784, 389] width 1568 height 779
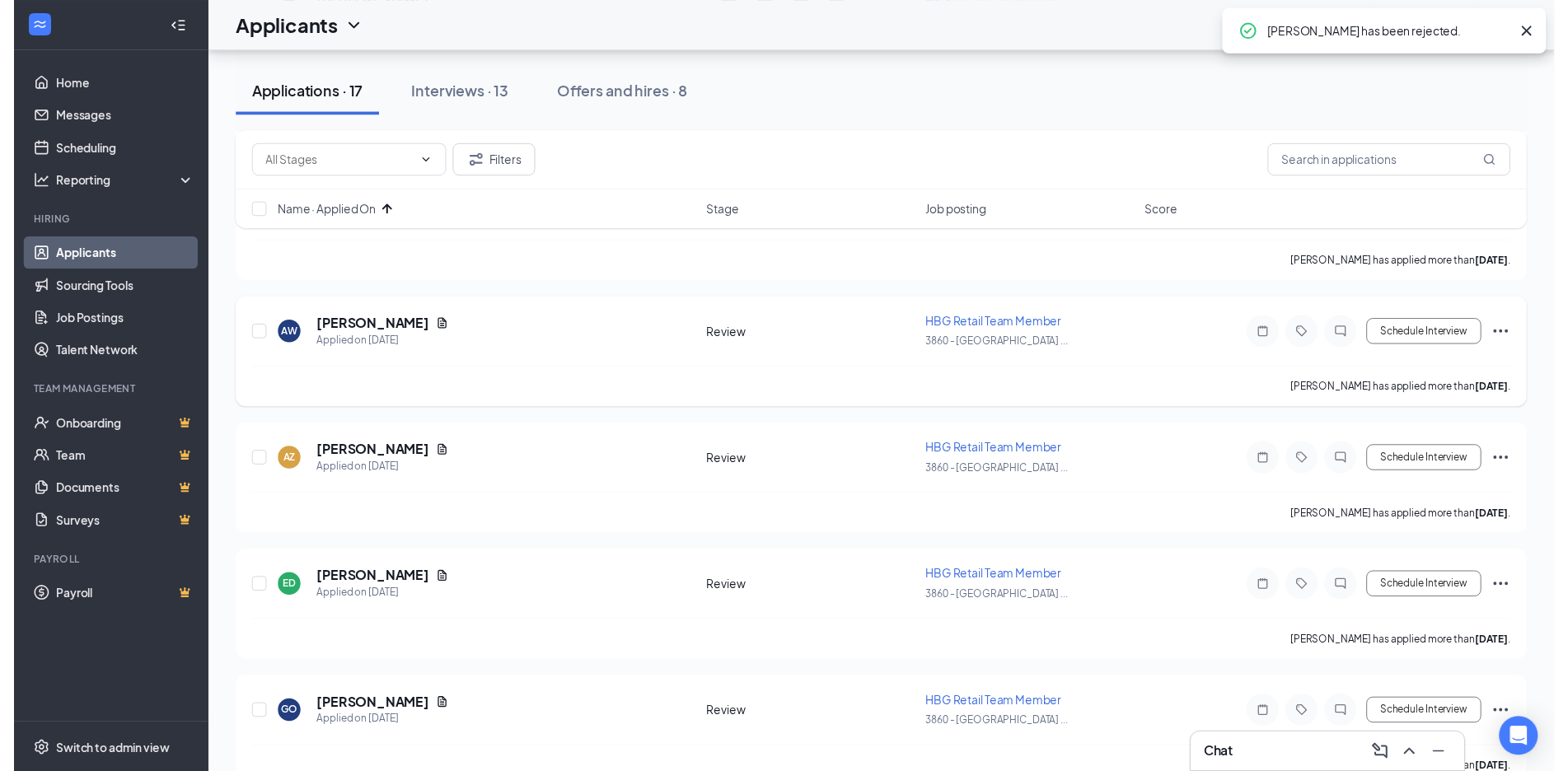
scroll to position [165, 0]
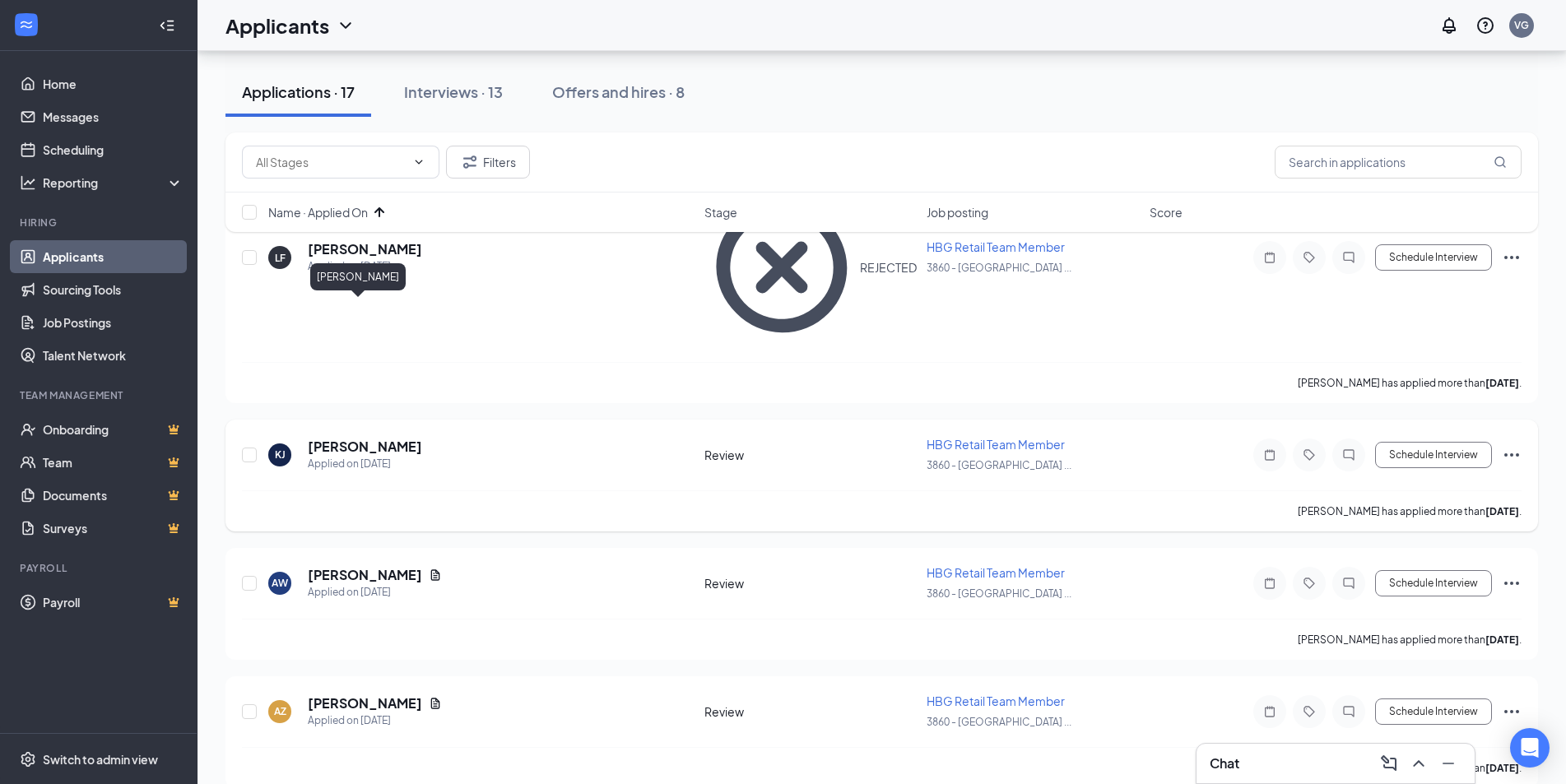
click at [357, 437] on h5 "[PERSON_NAME]" at bounding box center [365, 446] width 115 height 18
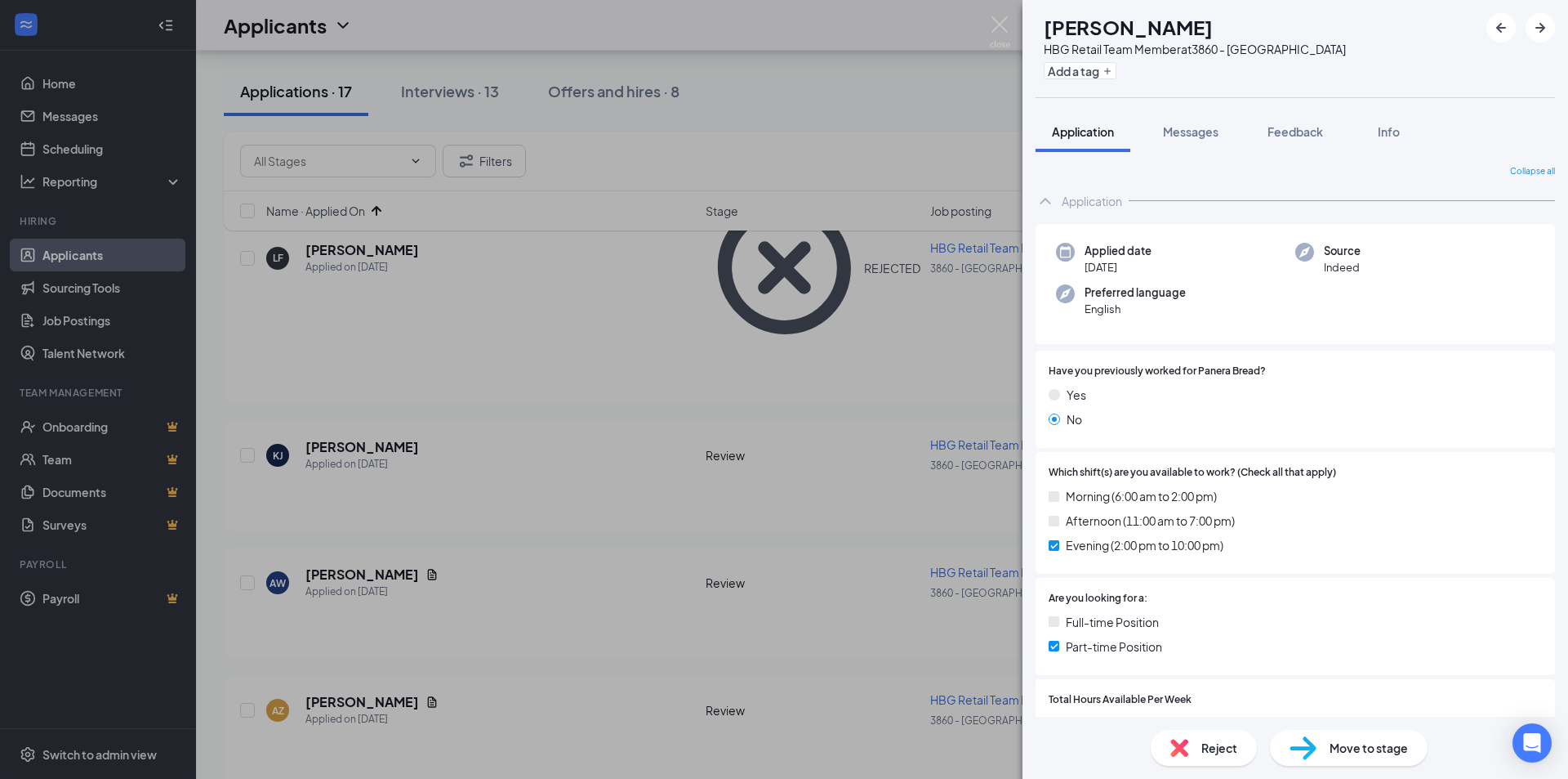
click at [1182, 759] on div "Reject" at bounding box center [1203, 748] width 106 height 36
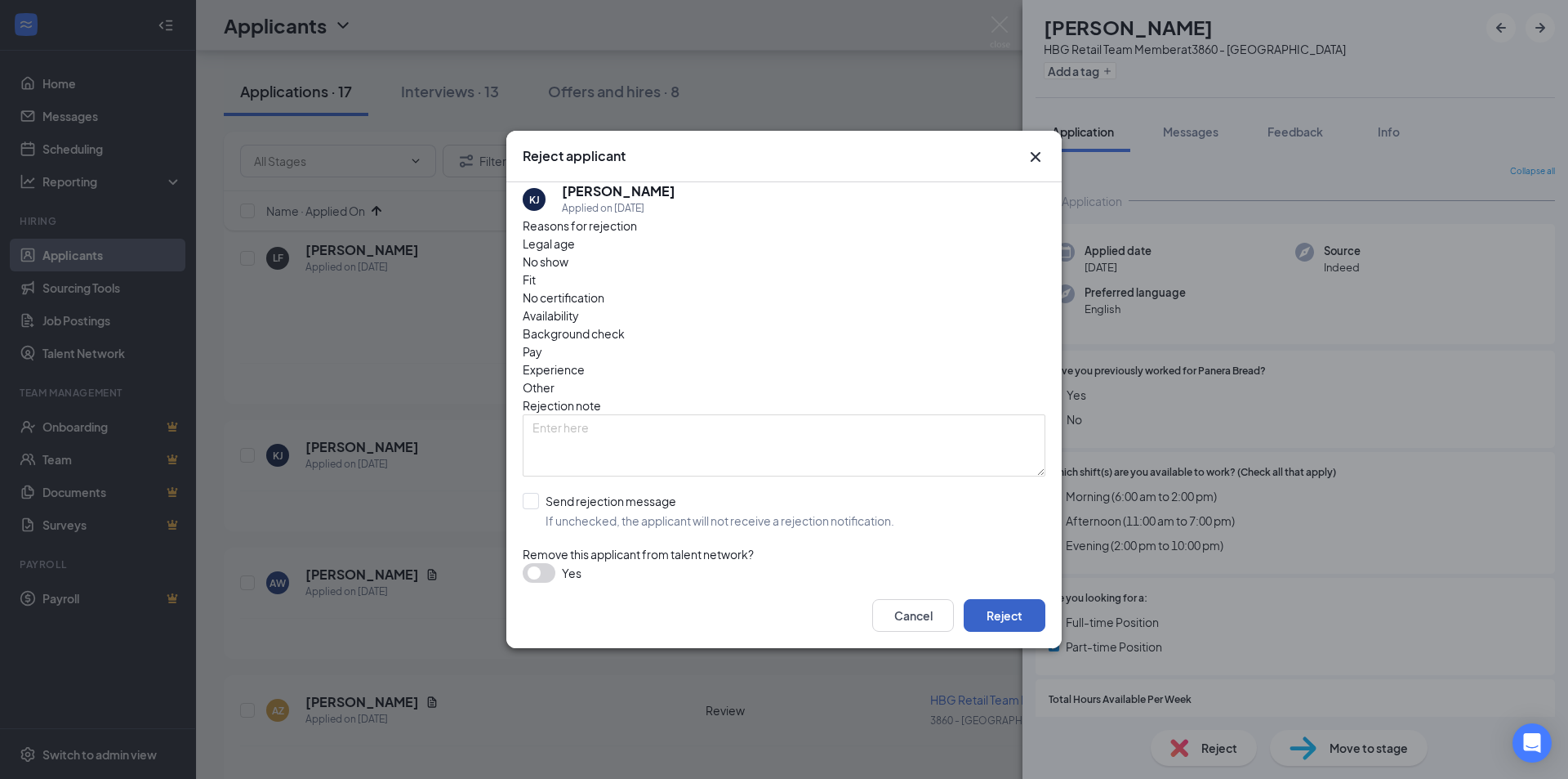
click at [998, 607] on button "Reject" at bounding box center [1005, 615] width 82 height 33
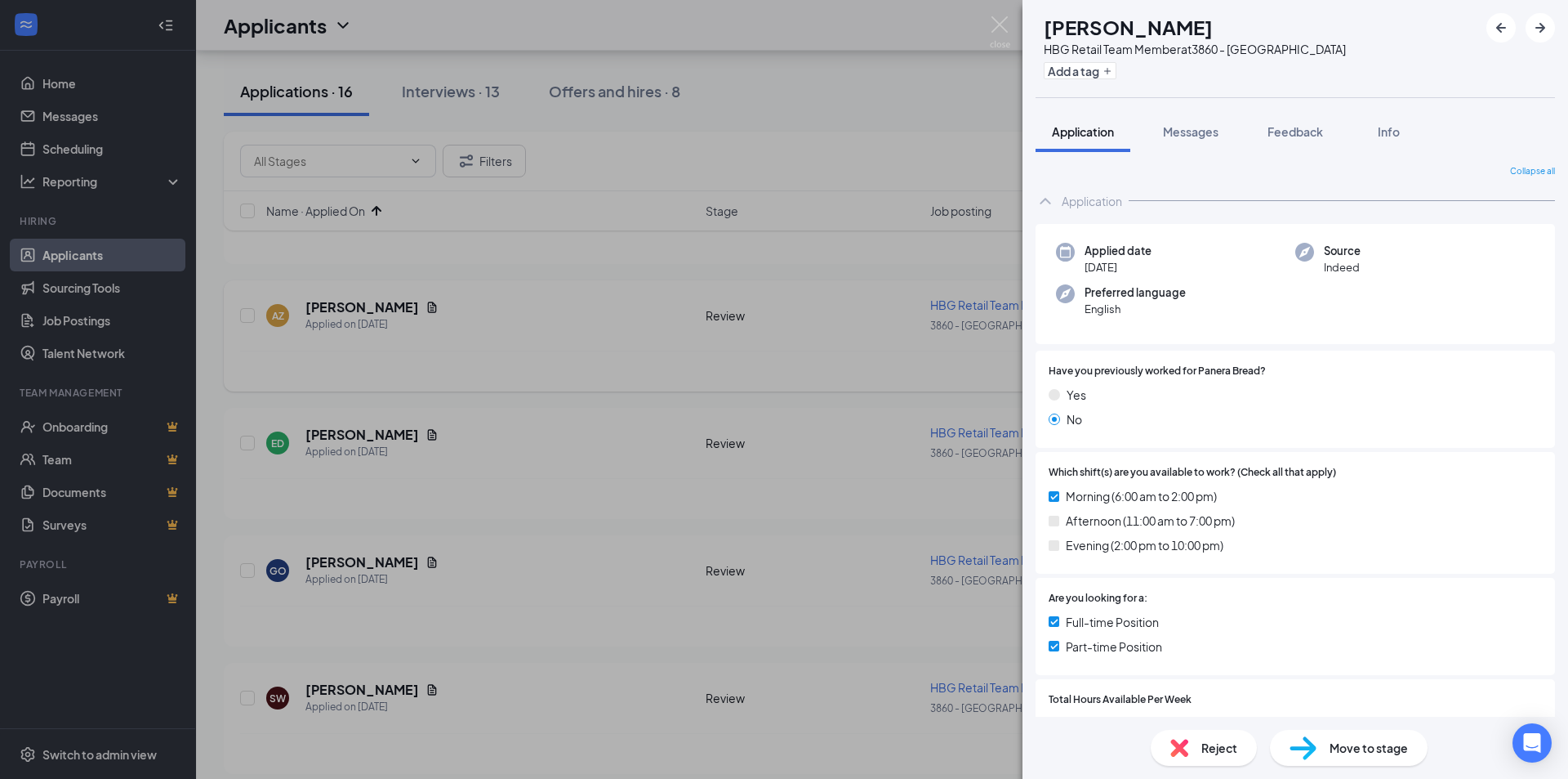
drag, startPoint x: 434, startPoint y: 522, endPoint x: 382, endPoint y: 345, distance: 184.5
click at [433, 523] on div "AW [PERSON_NAME] HBG Retail Team Member at 3860 - [GEOGRAPHIC_DATA] Add a tag A…" at bounding box center [784, 389] width 1568 height 779
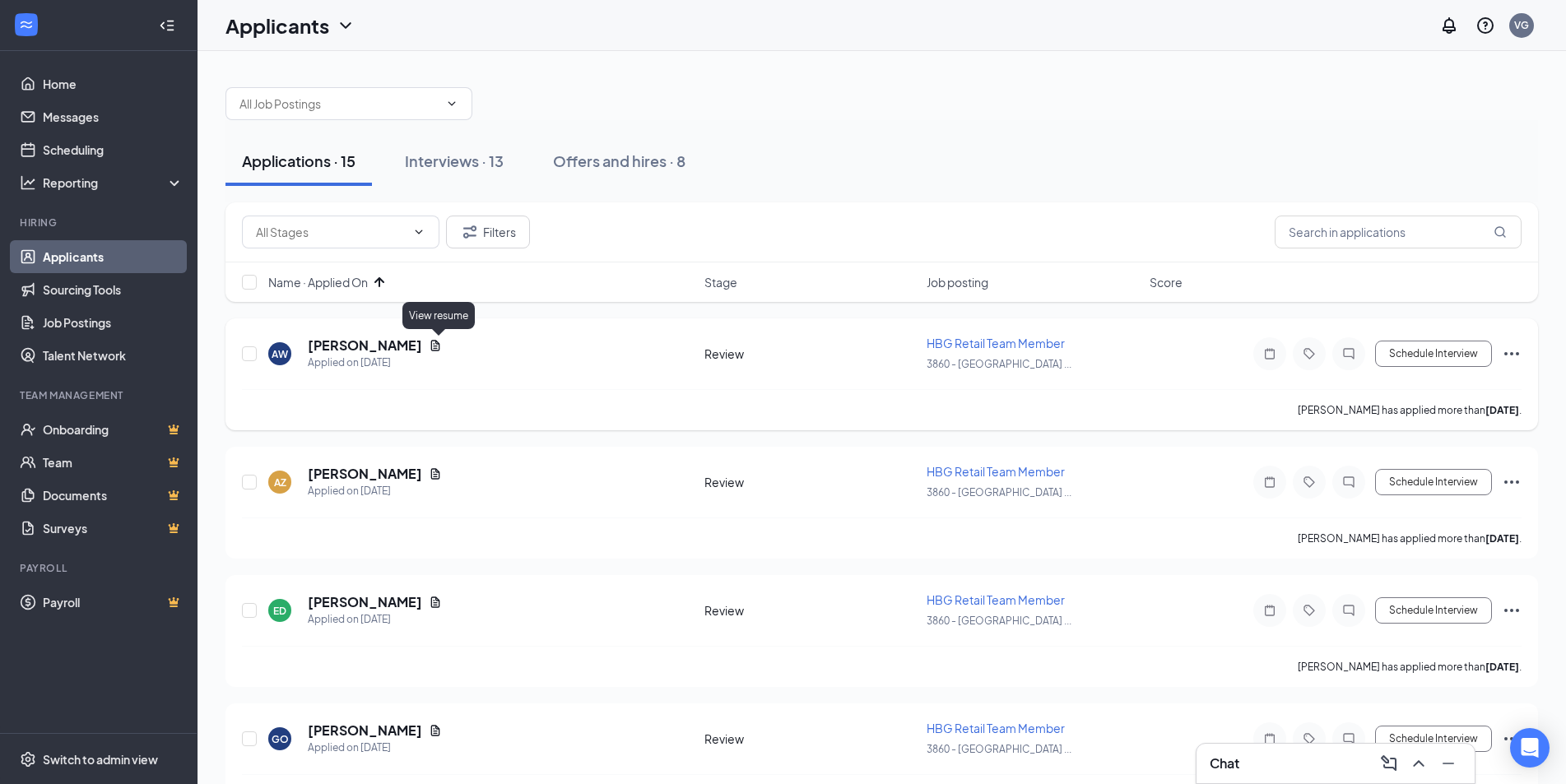
click at [441, 349] on icon "Document" at bounding box center [435, 345] width 13 height 13
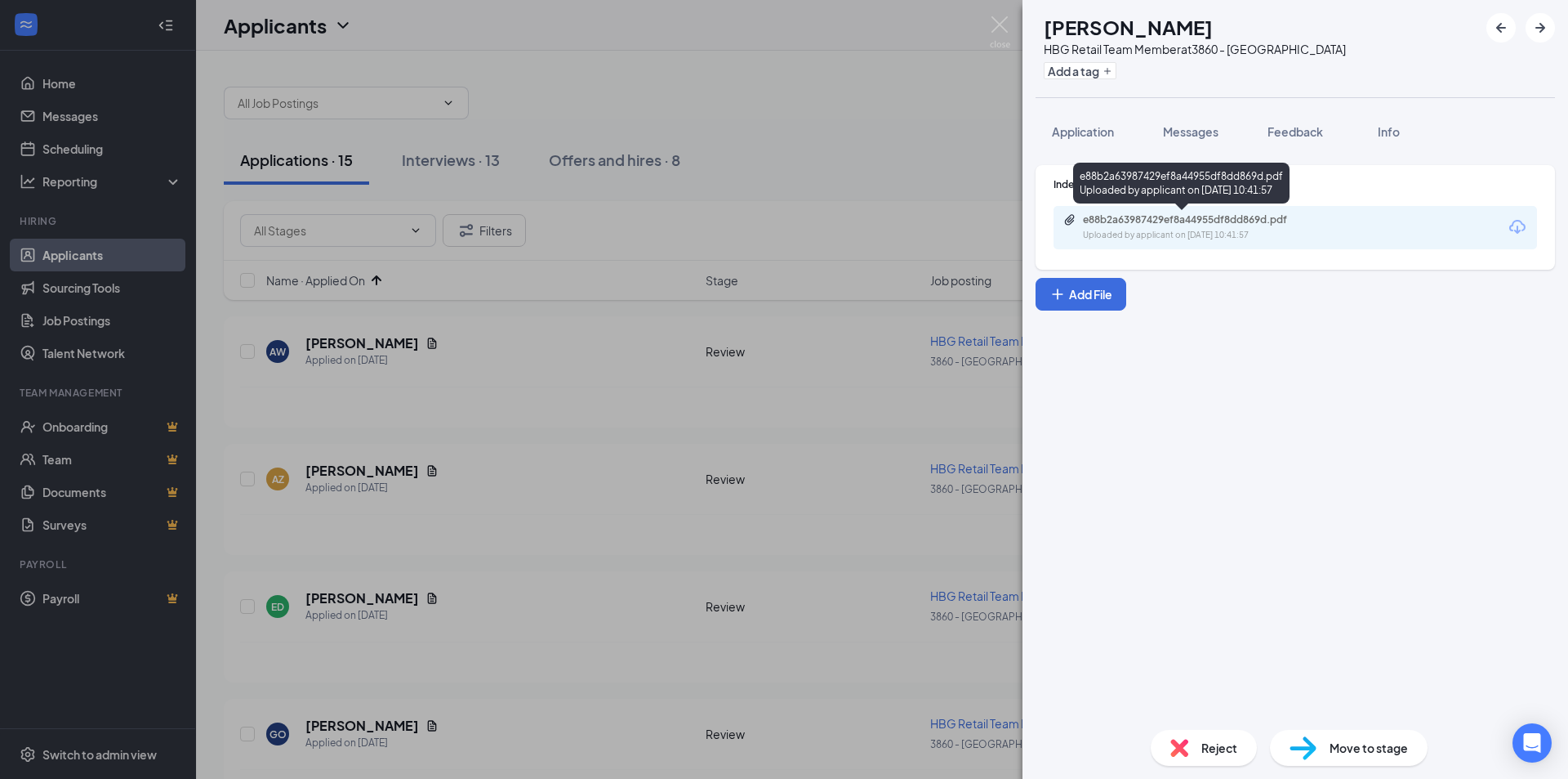
click at [1211, 217] on div "e88b2a63987429ef8a44955df8dd869d.pdf" at bounding box center [1197, 220] width 229 height 13
click at [1093, 134] on span "Application" at bounding box center [1083, 132] width 62 height 15
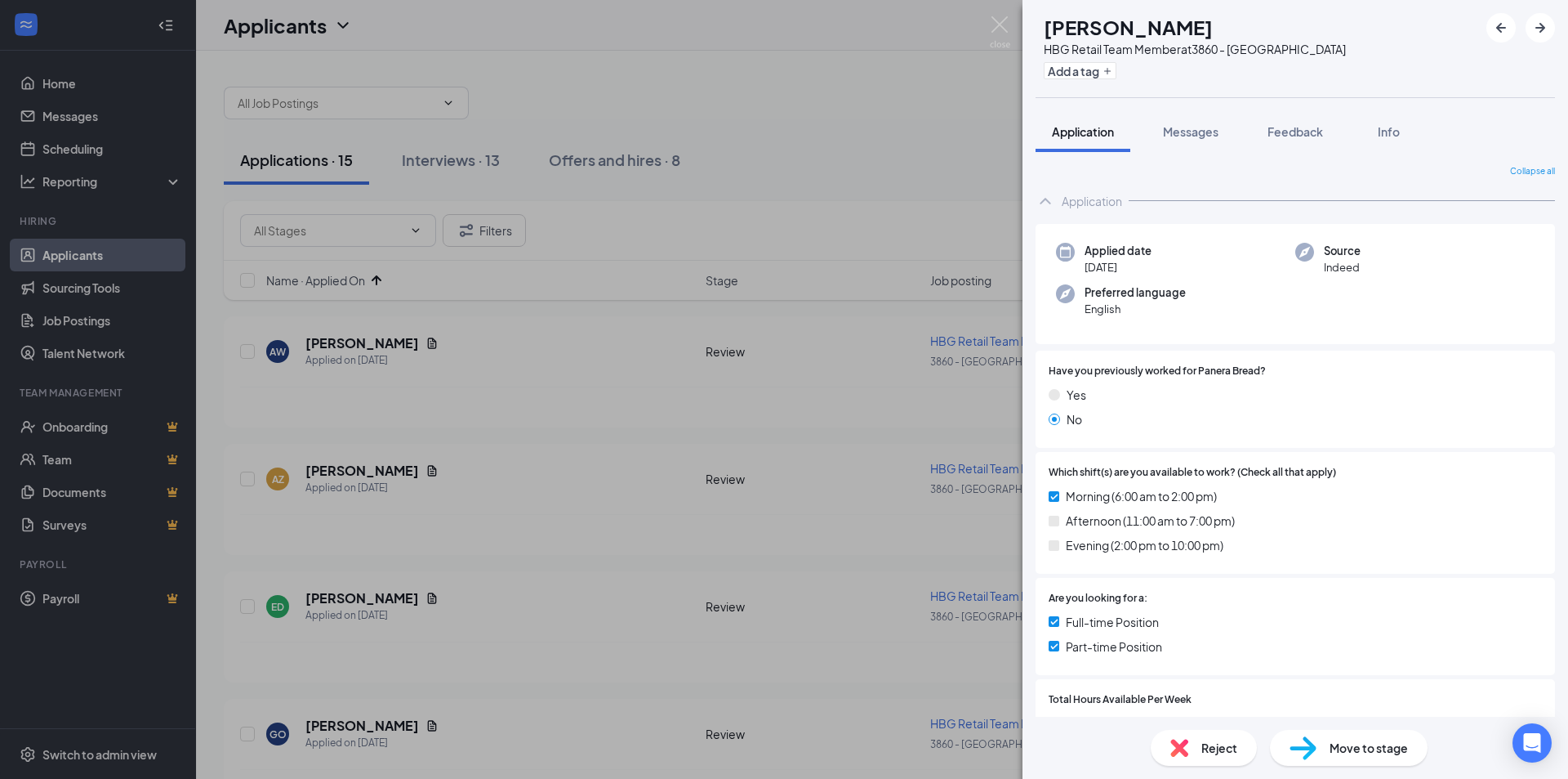
click at [1184, 740] on img at bounding box center [1179, 748] width 18 height 18
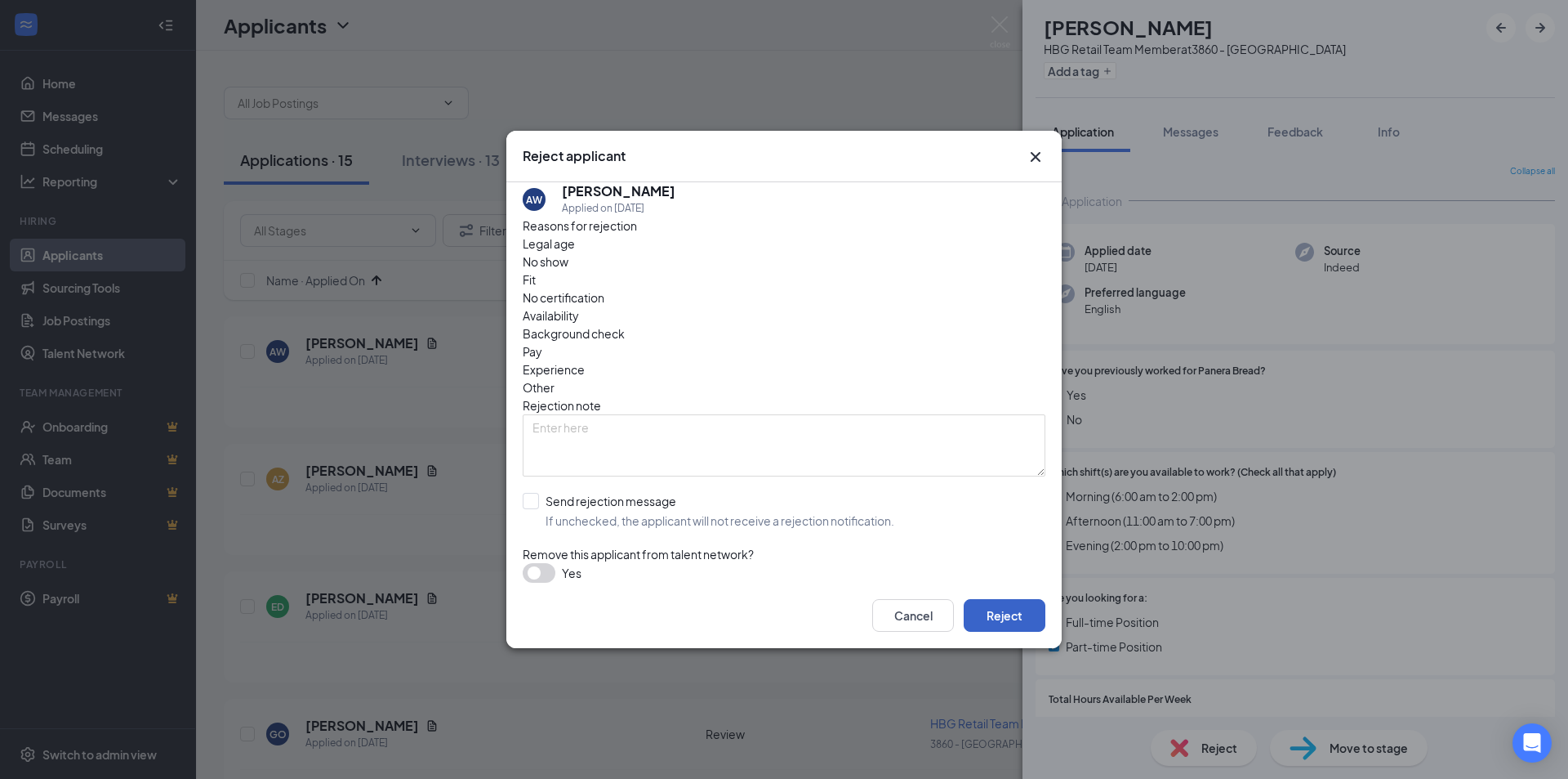
click at [995, 599] on button "Reject" at bounding box center [1005, 615] width 82 height 33
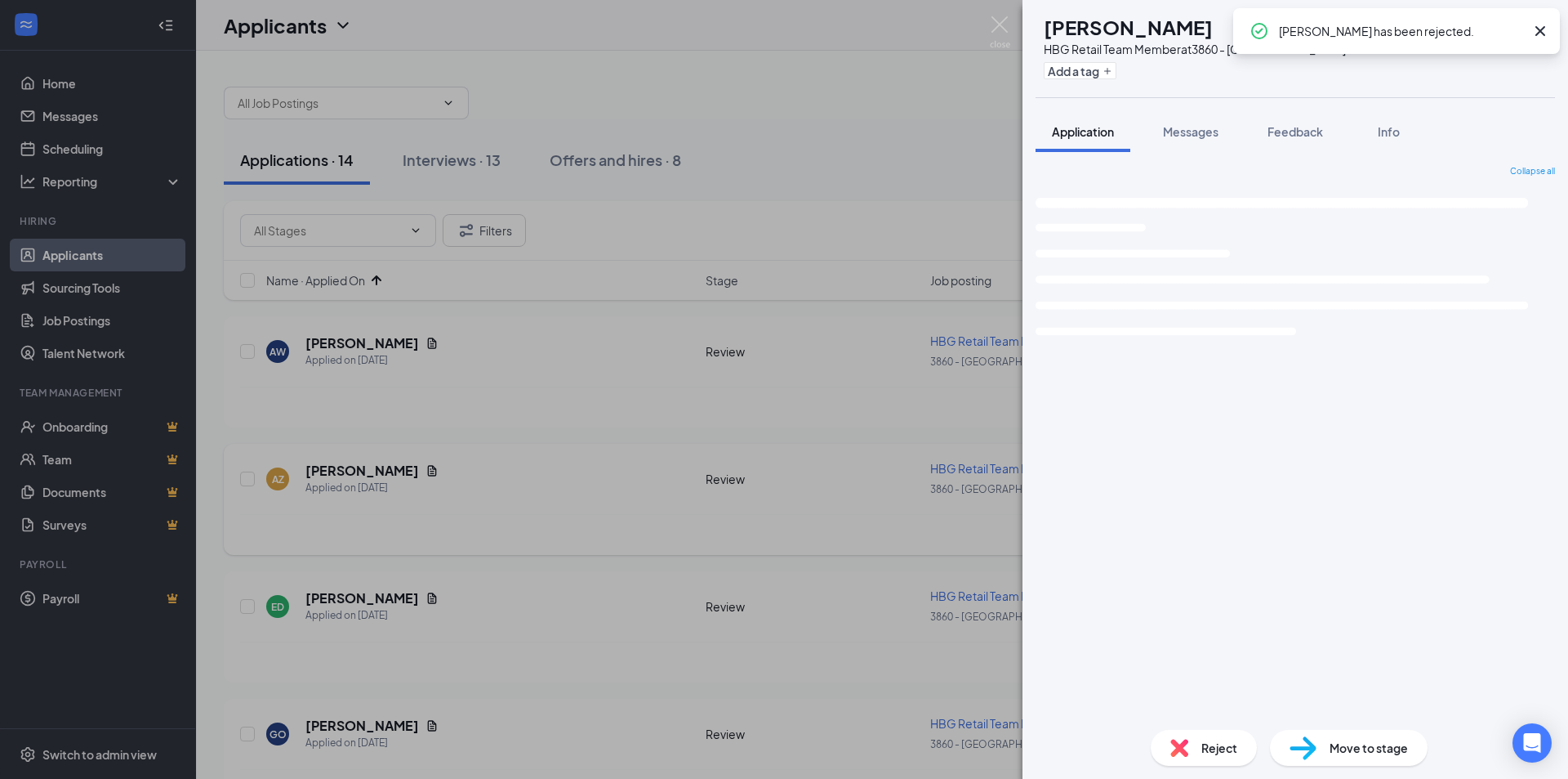
click at [435, 456] on div "AZ [PERSON_NAME] HBG Retail Team Member at 3860 - [GEOGRAPHIC_DATA] Add a tag A…" at bounding box center [784, 389] width 1568 height 779
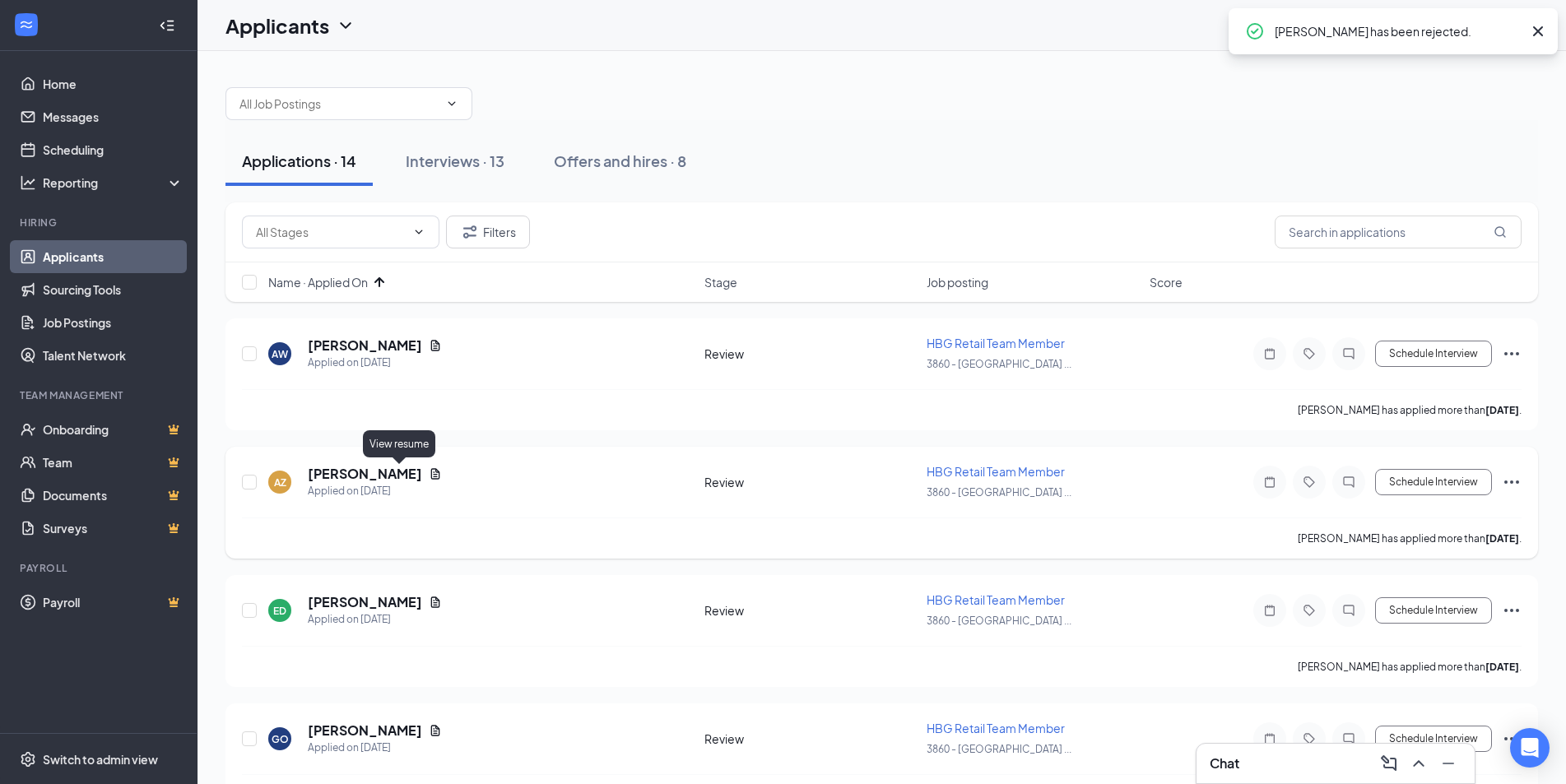
click at [431, 472] on icon "Document" at bounding box center [436, 473] width 9 height 11
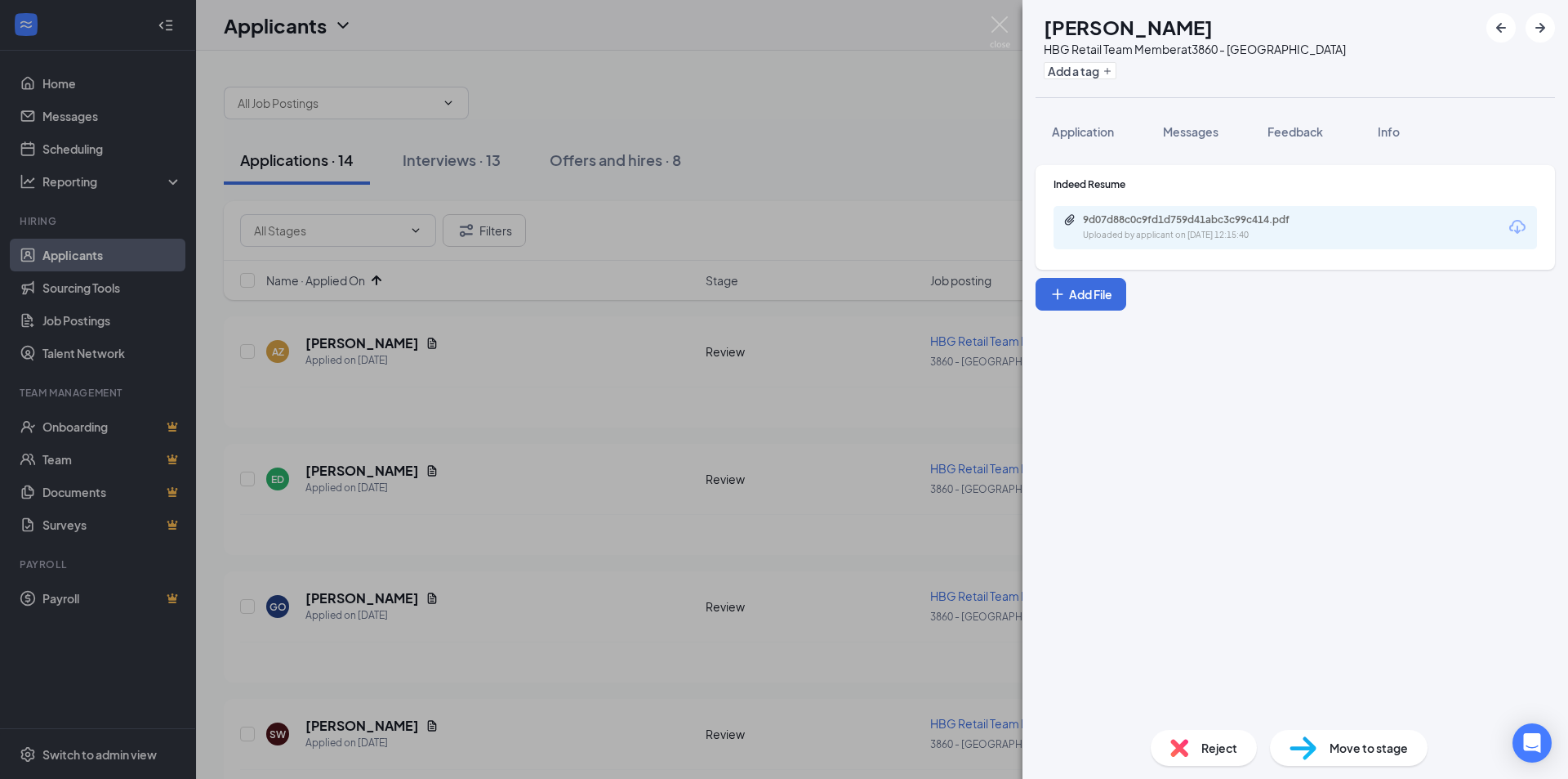
click at [1136, 244] on div "9d07d88c0c9fd1d759d41abc3c99c414.pdf Uploaded by applicant on [DATE] 12:15:40" at bounding box center [1295, 227] width 483 height 44
click at [1137, 237] on div "Uploaded by applicant on [DATE] 12:15:40" at bounding box center [1205, 235] width 245 height 13
click at [1101, 149] on button "Application" at bounding box center [1083, 132] width 94 height 41
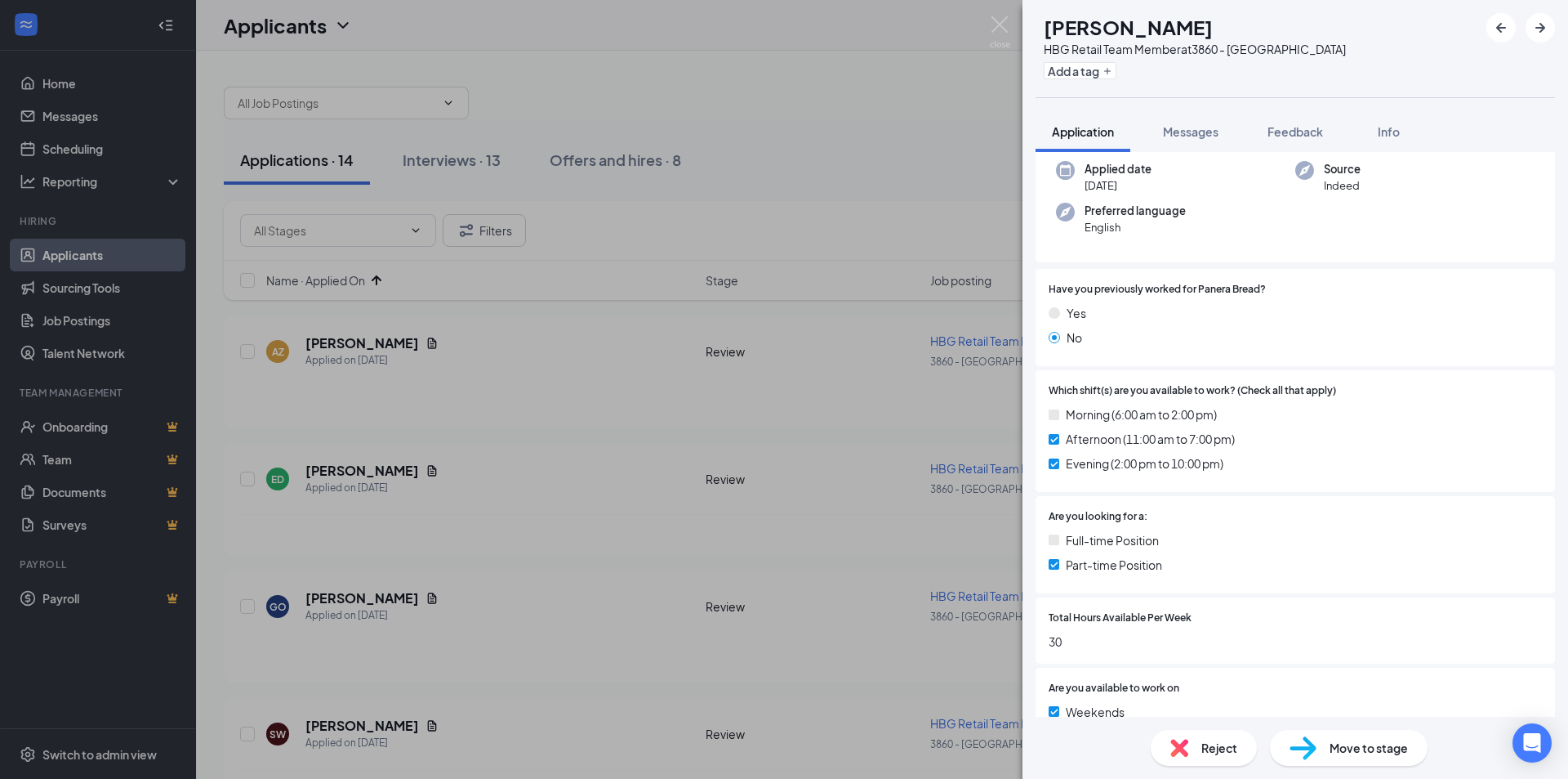
scroll to position [242, 0]
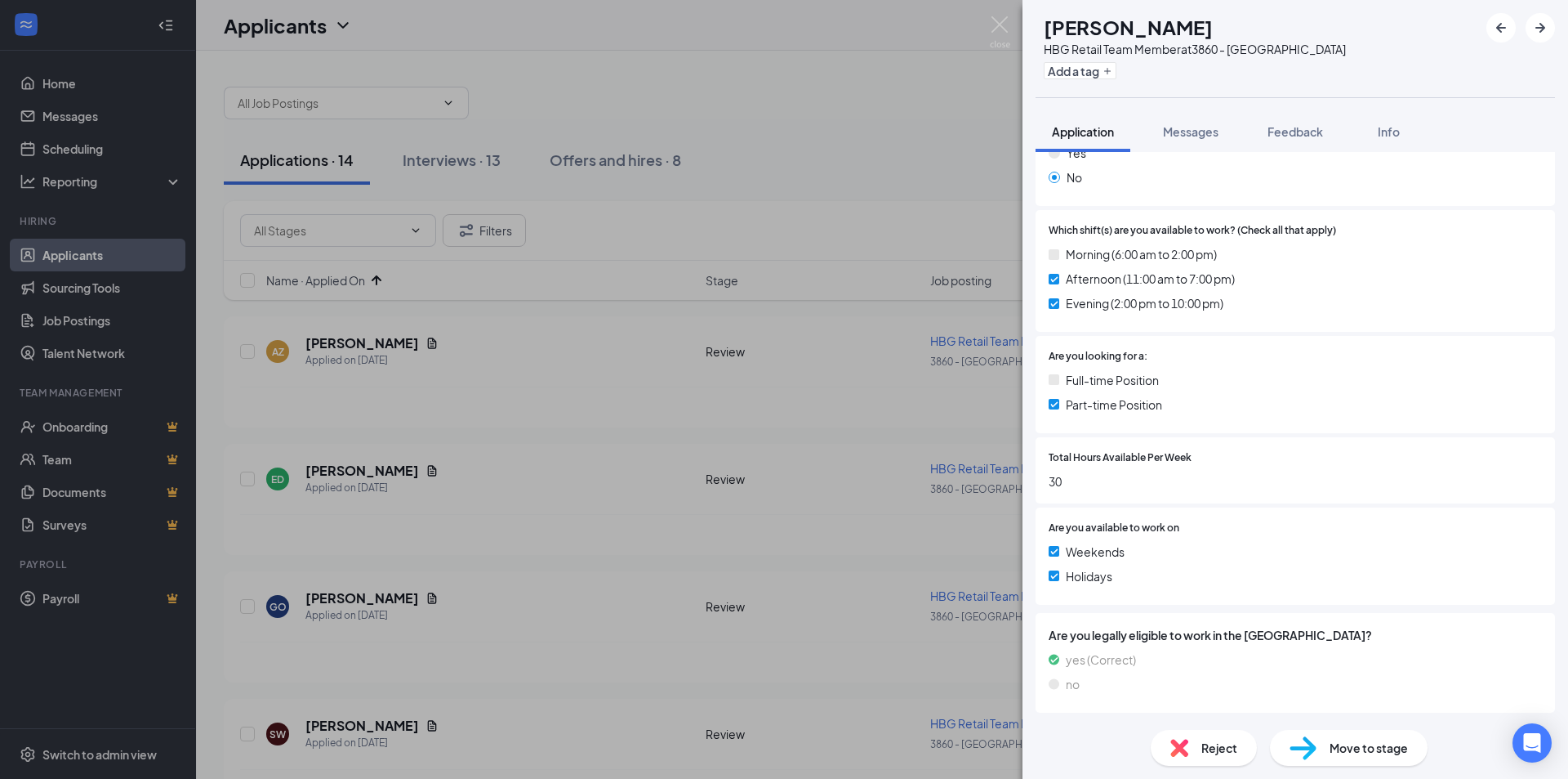
click at [1216, 752] on span "Reject" at bounding box center [1219, 748] width 36 height 18
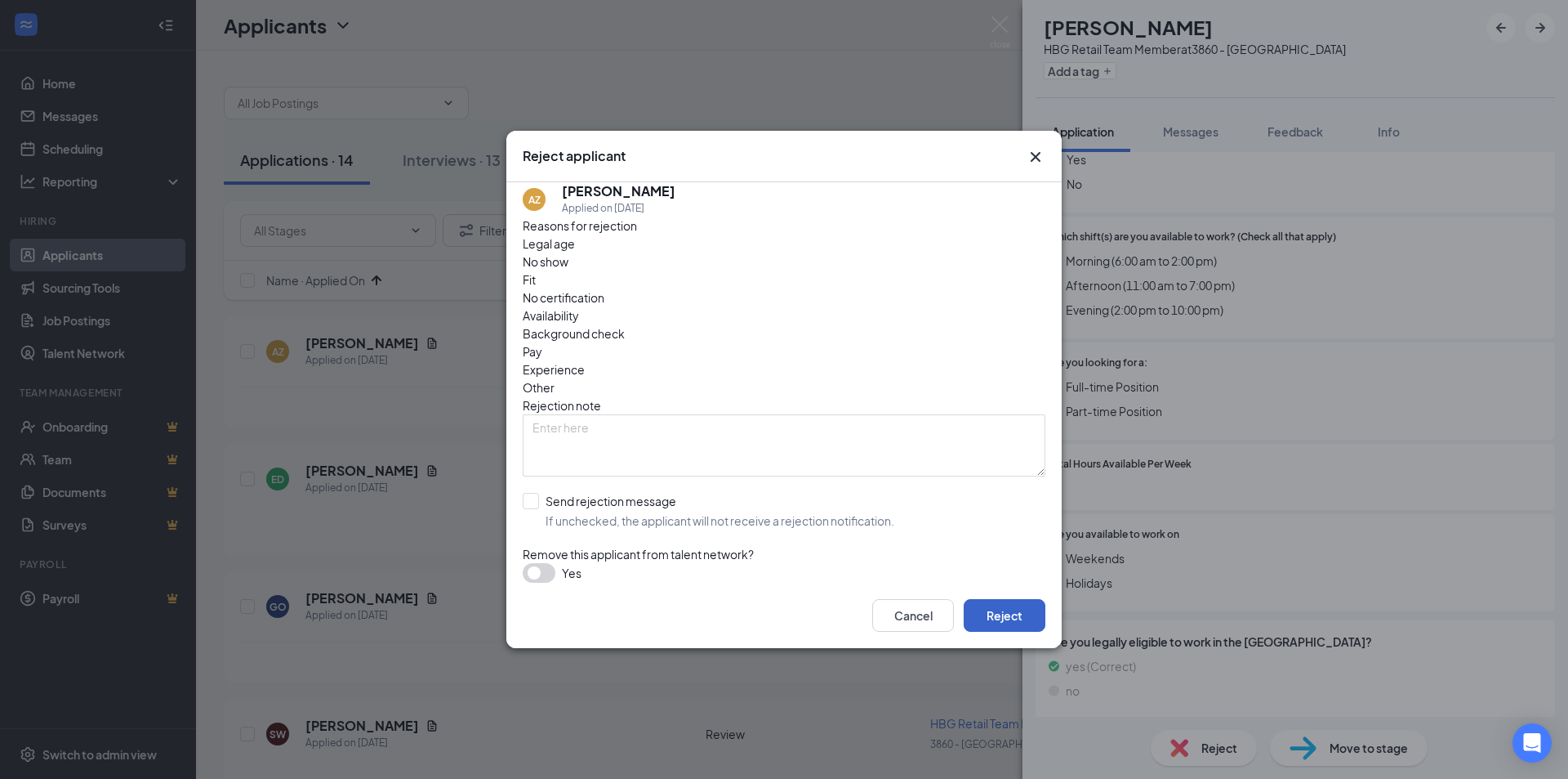
click at [998, 612] on button "Reject" at bounding box center [1005, 615] width 82 height 33
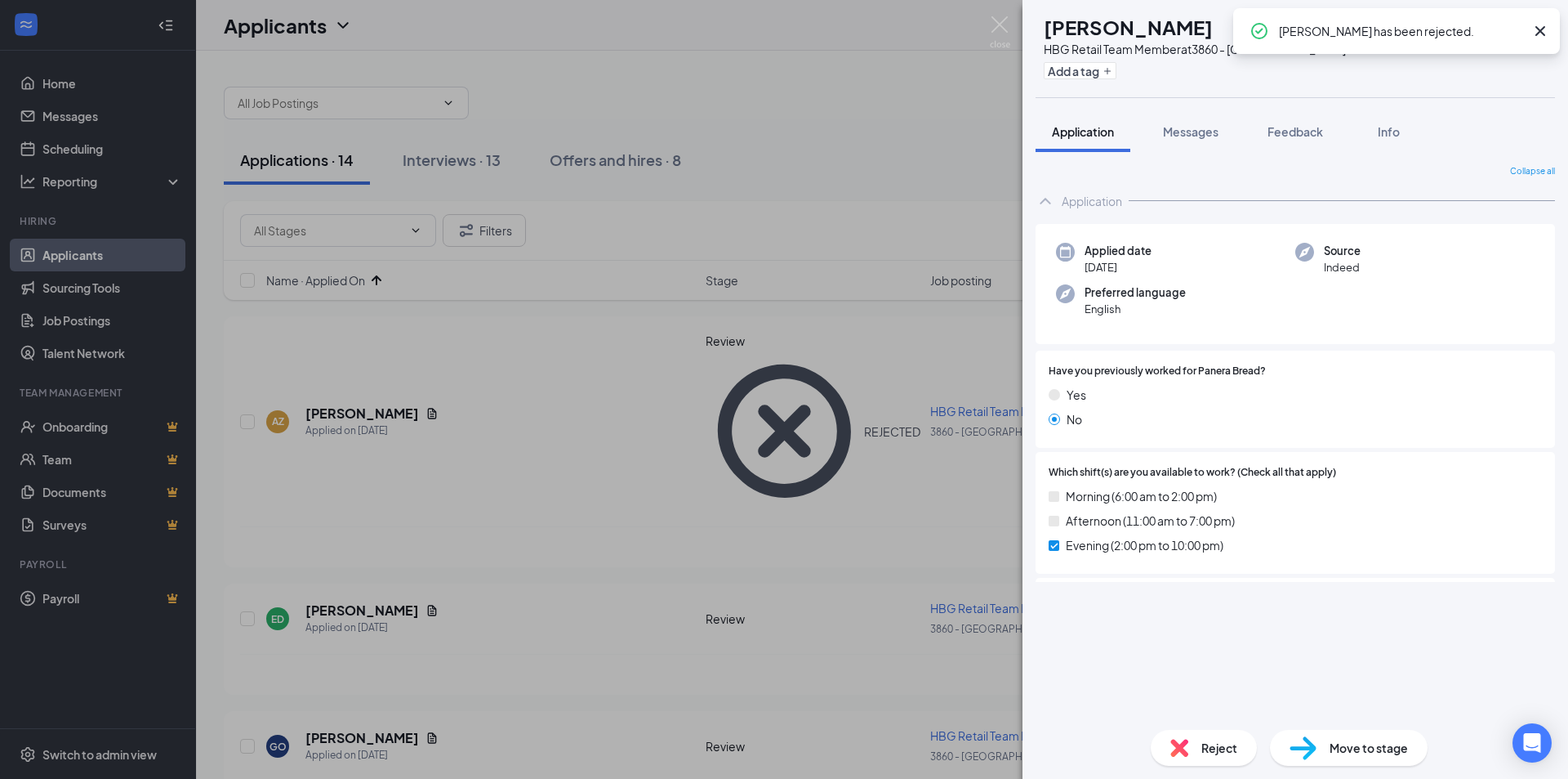
click at [391, 479] on div "[PERSON_NAME] HBG Retail Team Member at 3860 - [GEOGRAPHIC_DATA] Add a tag Appl…" at bounding box center [784, 389] width 1568 height 779
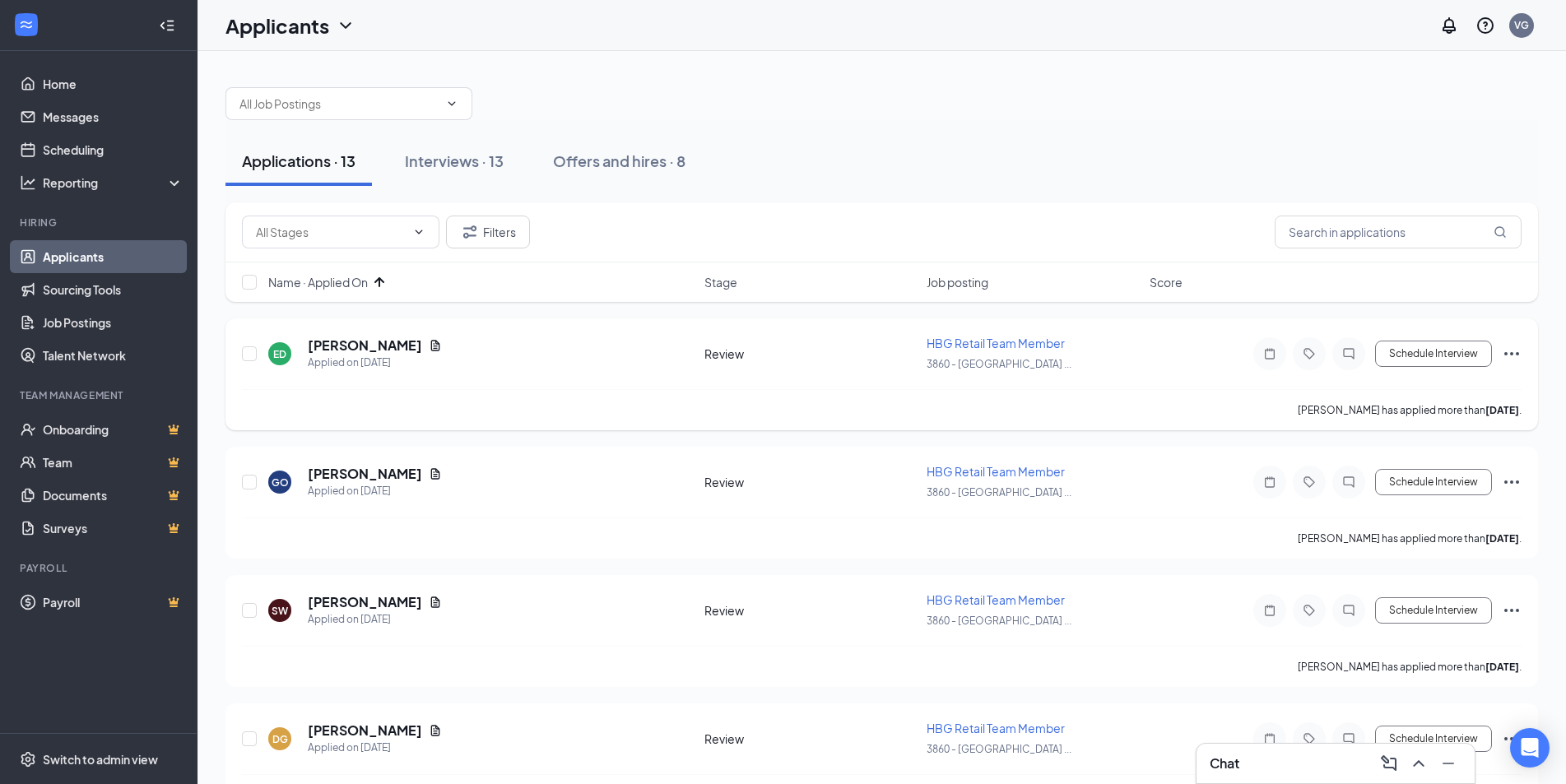
click at [443, 345] on div "[PERSON_NAME] Applied on [DATE]" at bounding box center [480, 353] width 426 height 35
click at [436, 349] on icon "Document" at bounding box center [435, 345] width 13 height 13
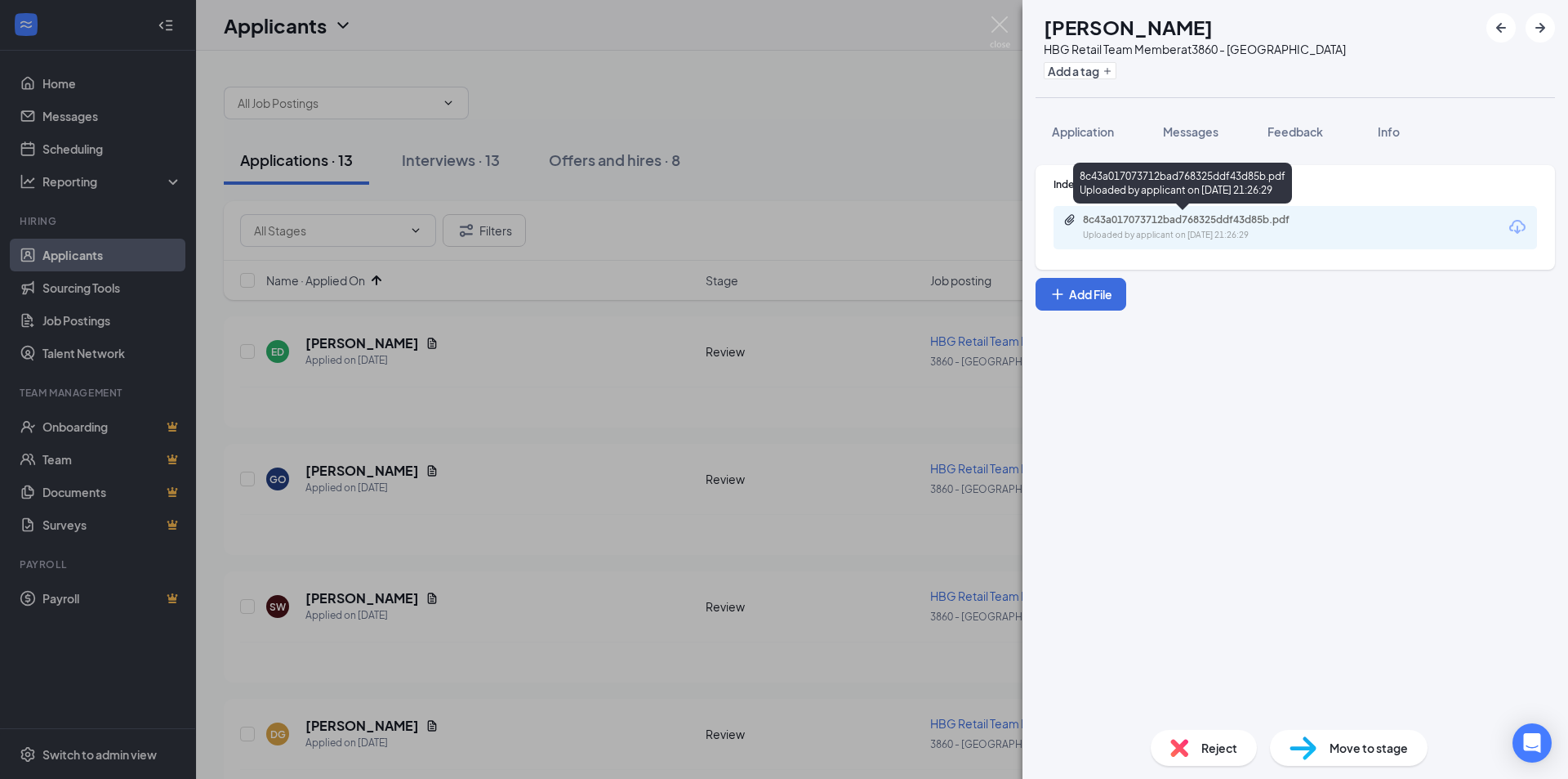
click at [1180, 215] on div "8c43a017073712bad768325ddf43d85b.pdf" at bounding box center [1197, 220] width 229 height 13
click at [1203, 742] on span "Reject" at bounding box center [1219, 748] width 36 height 18
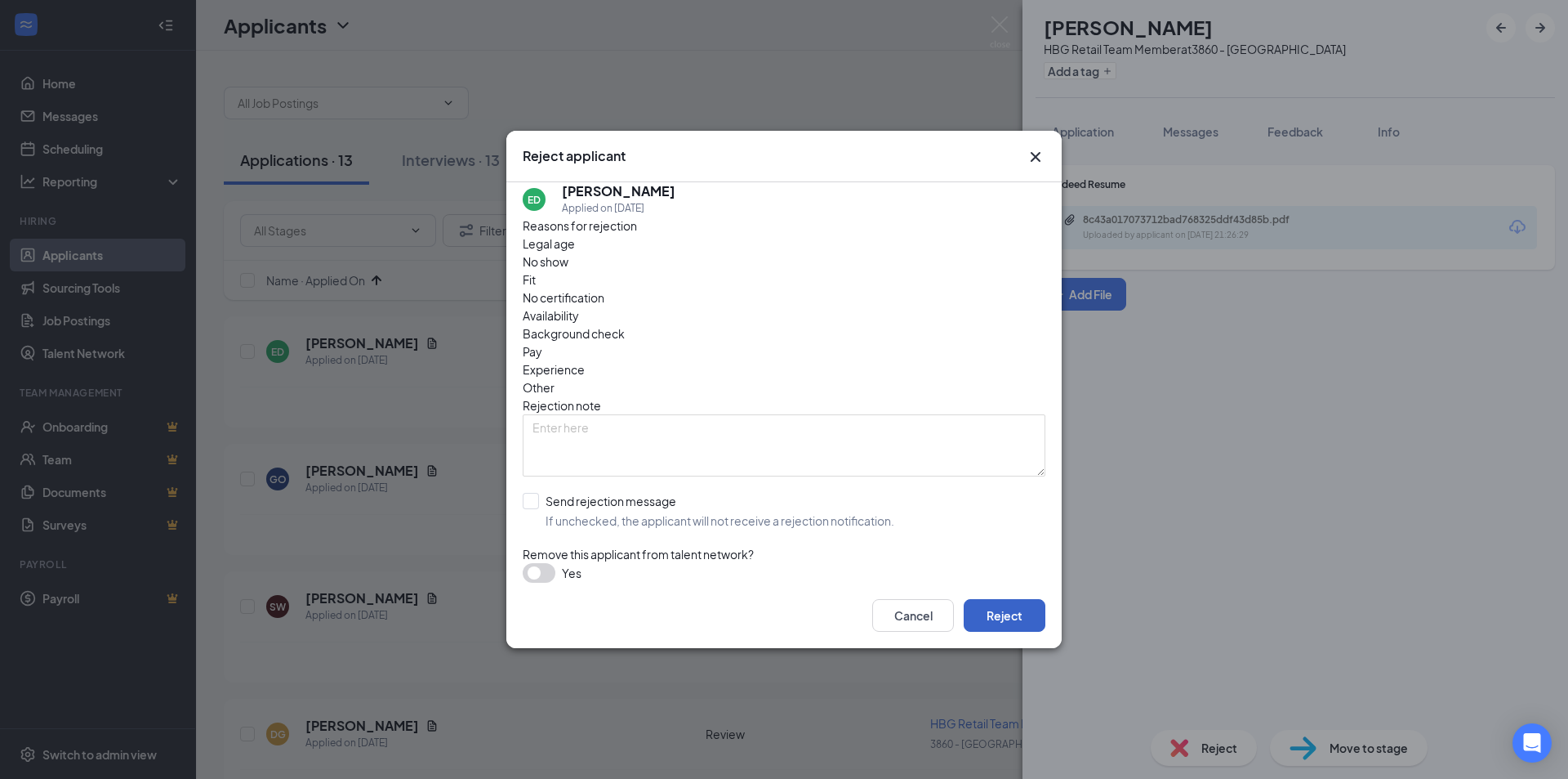
click at [1009, 621] on button "Reject" at bounding box center [1005, 615] width 82 height 33
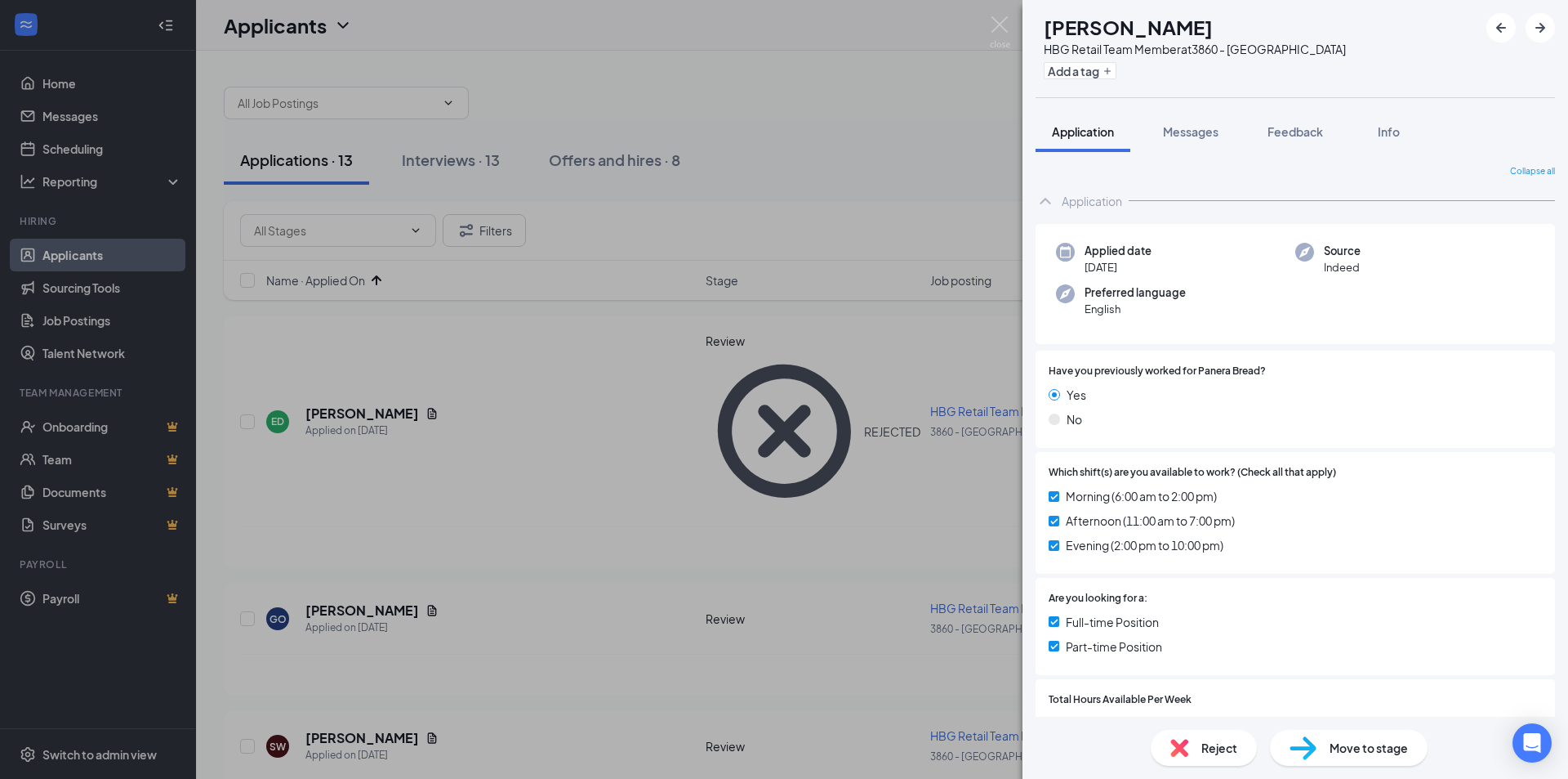
click at [361, 388] on div "GO [PERSON_NAME] HBG Retail Team Member at 3860 - [GEOGRAPHIC_DATA] Add a tag A…" at bounding box center [784, 389] width 1568 height 779
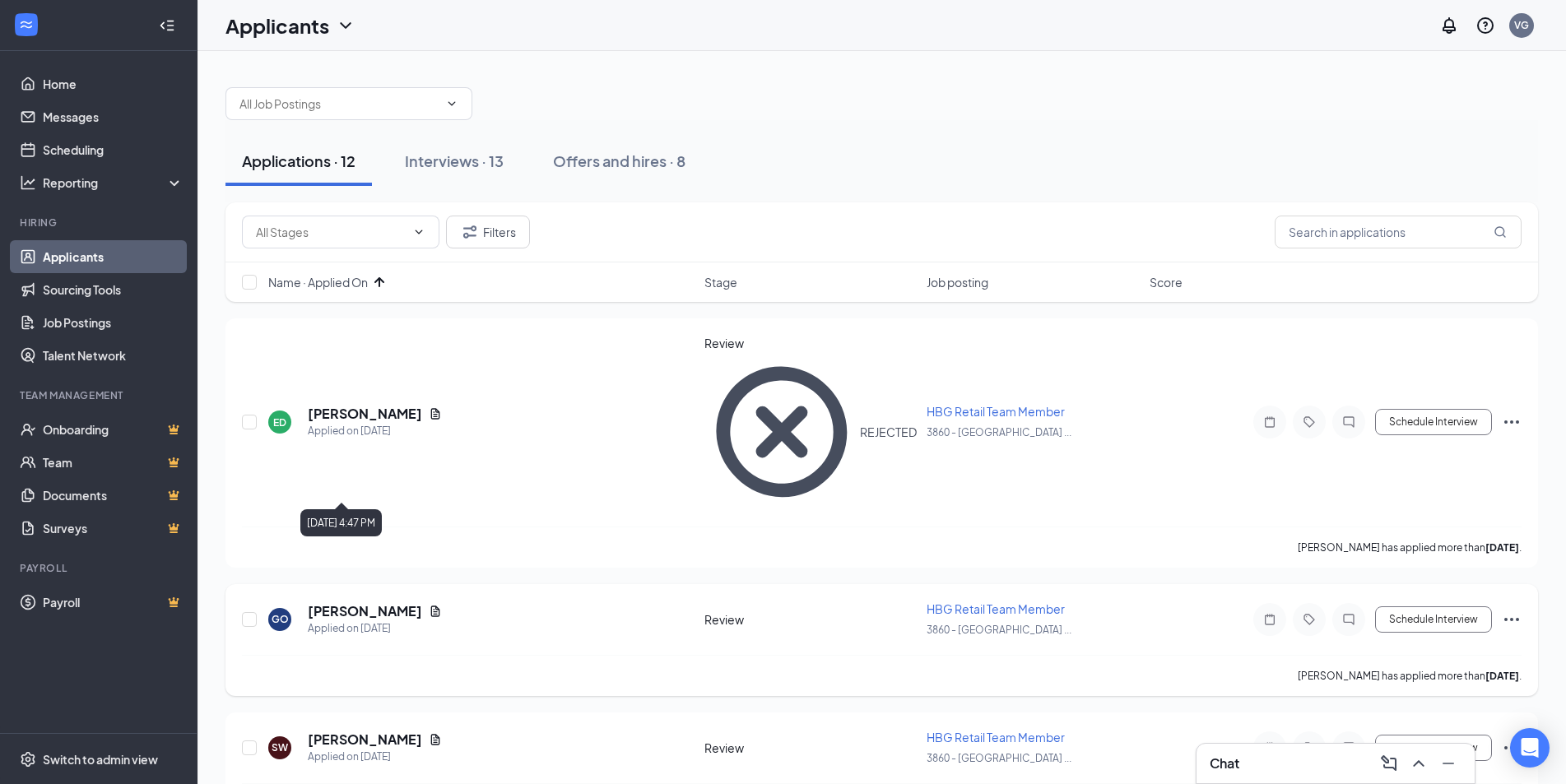
click at [431, 606] on icon "Document" at bounding box center [436, 611] width 9 height 11
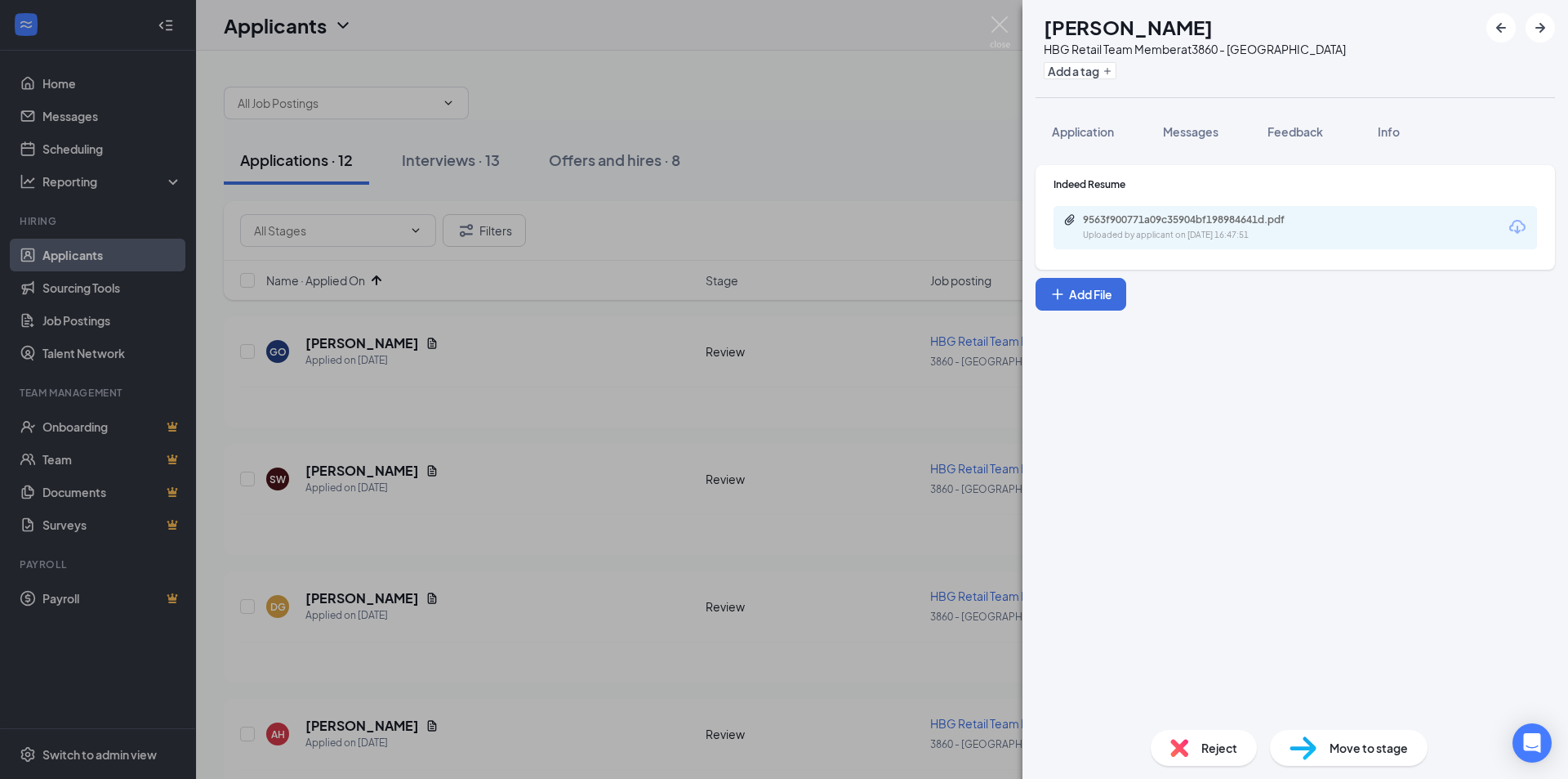
click at [1173, 213] on div "9563f900771a09c35904bf198984641d.pdf Uploaded by applicant on [DATE] 16:47:51" at bounding box center [1295, 227] width 483 height 44
click at [1166, 221] on div "9563f900771a09c35904bf198984641d.pdf" at bounding box center [1197, 220] width 229 height 13
click at [1199, 739] on div "Reject" at bounding box center [1203, 748] width 106 height 36
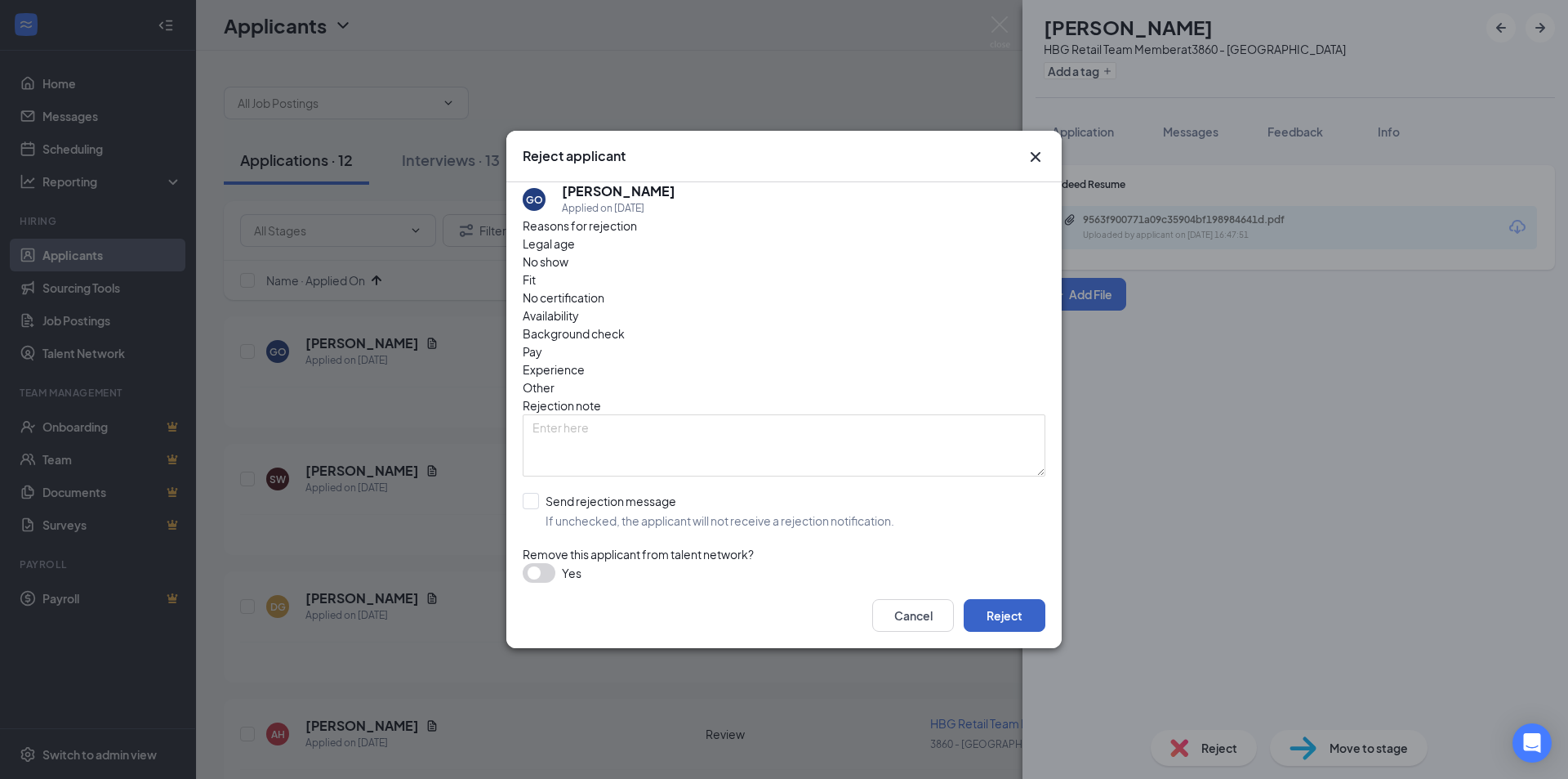
click at [995, 605] on button "Reject" at bounding box center [1005, 615] width 82 height 33
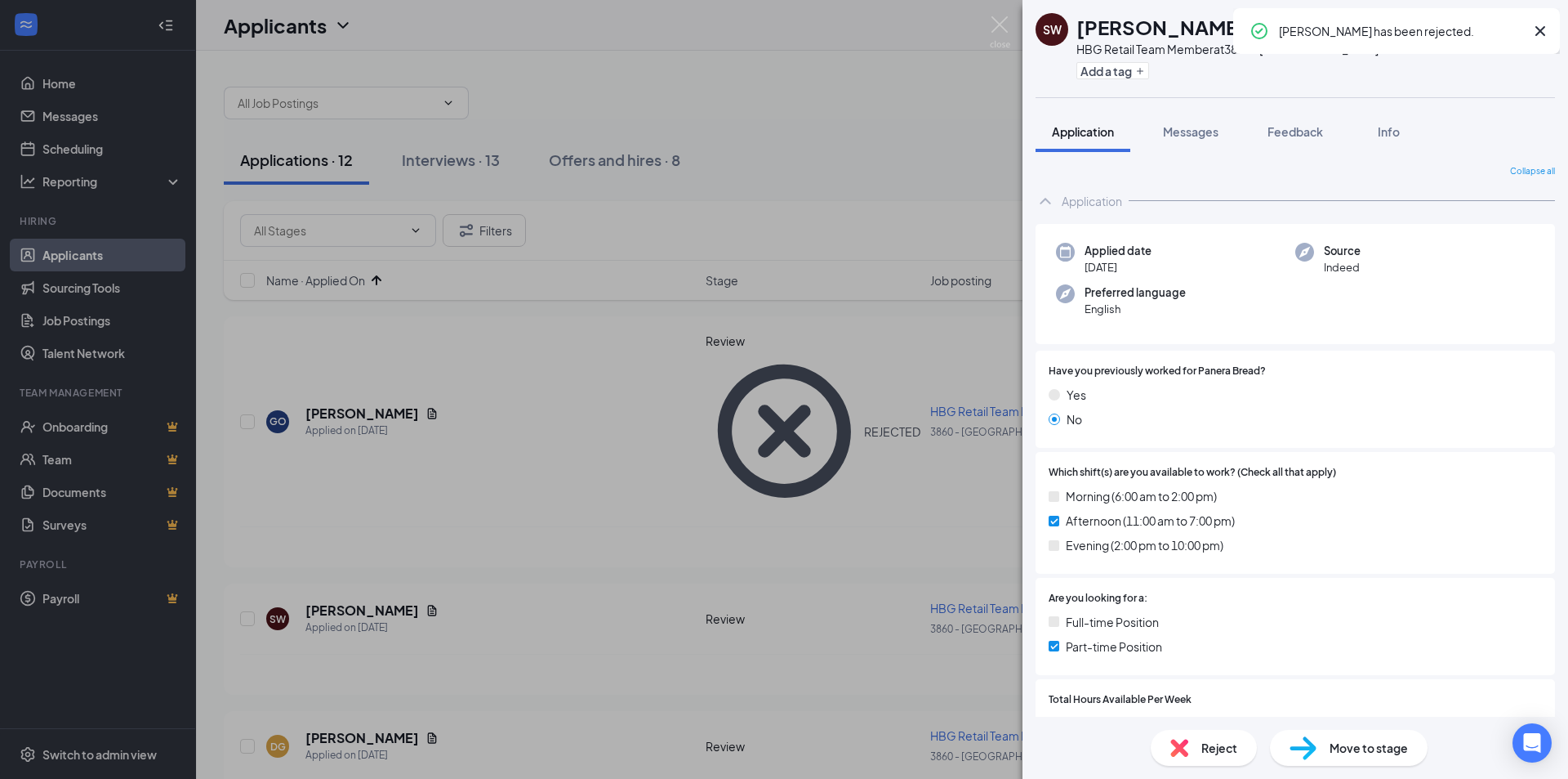
click at [362, 422] on div "SW [PERSON_NAME] HBG Retail Team Member at 3860 - [GEOGRAPHIC_DATA] Add a tag A…" at bounding box center [784, 389] width 1568 height 779
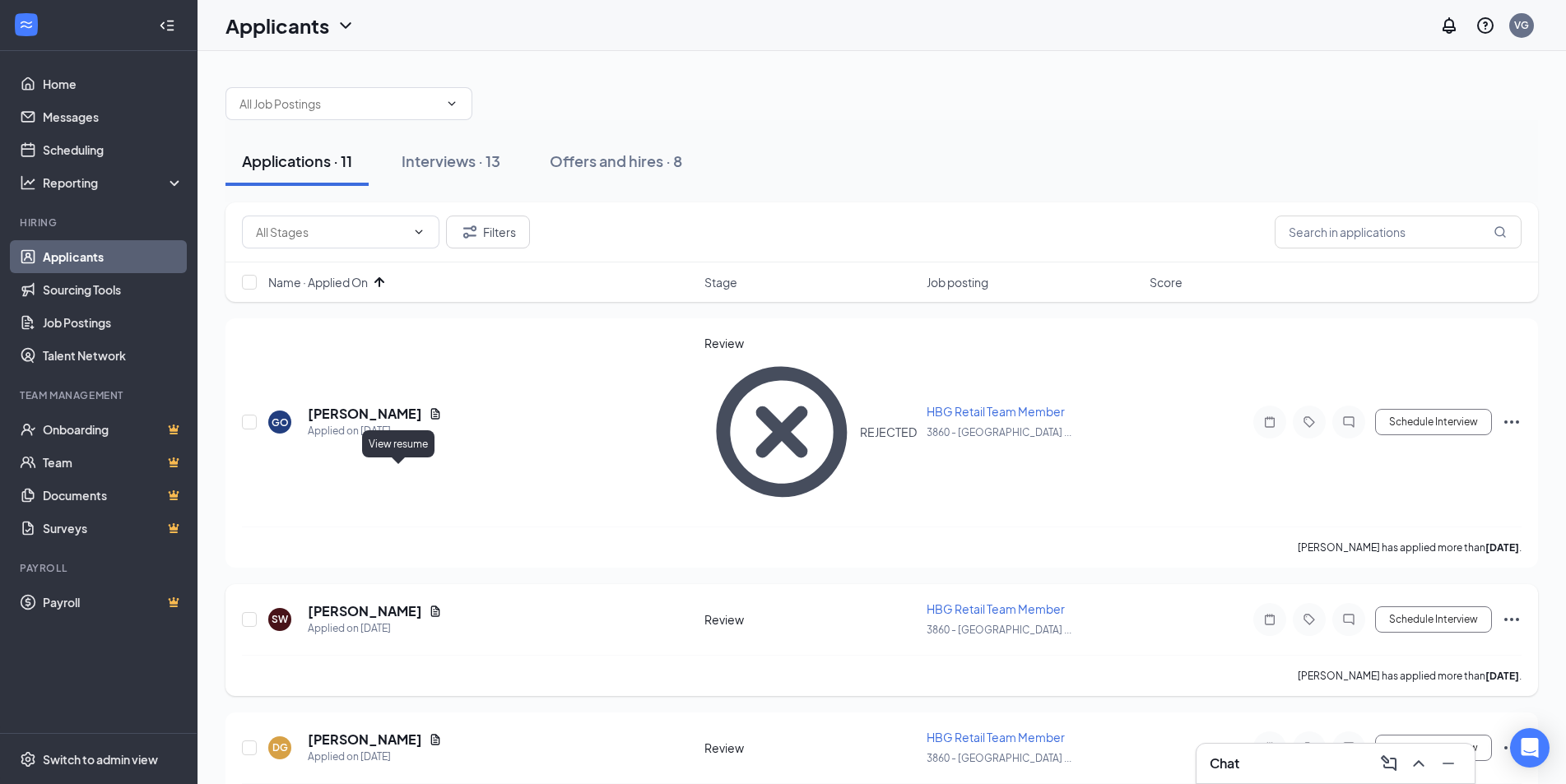
click at [428, 605] on icon "Document" at bounding box center [435, 611] width 13 height 13
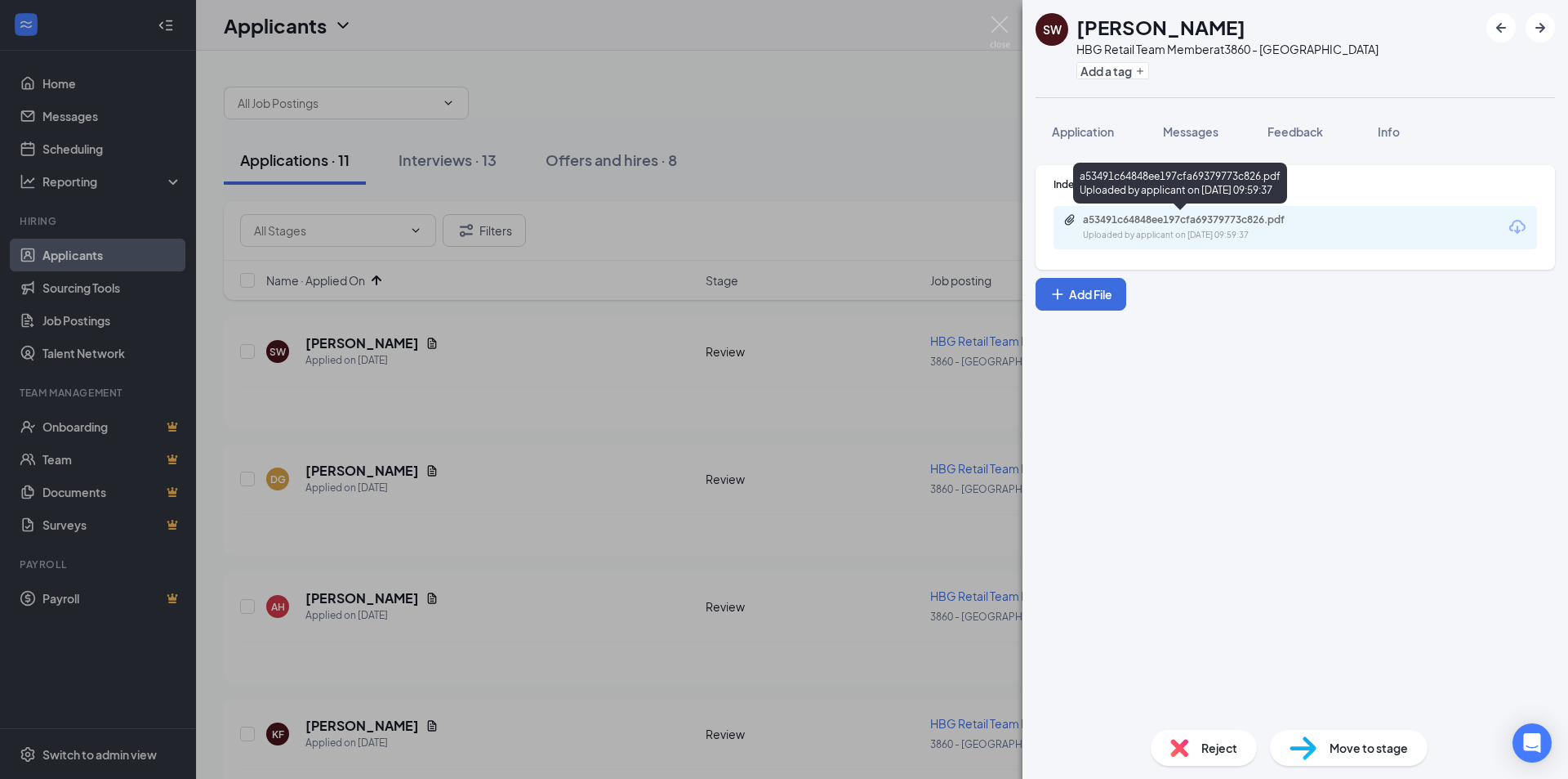
click at [1160, 241] on div "Uploaded by applicant on [DATE] 09:59:37" at bounding box center [1205, 235] width 245 height 13
click at [1213, 751] on span "Reject" at bounding box center [1219, 748] width 36 height 18
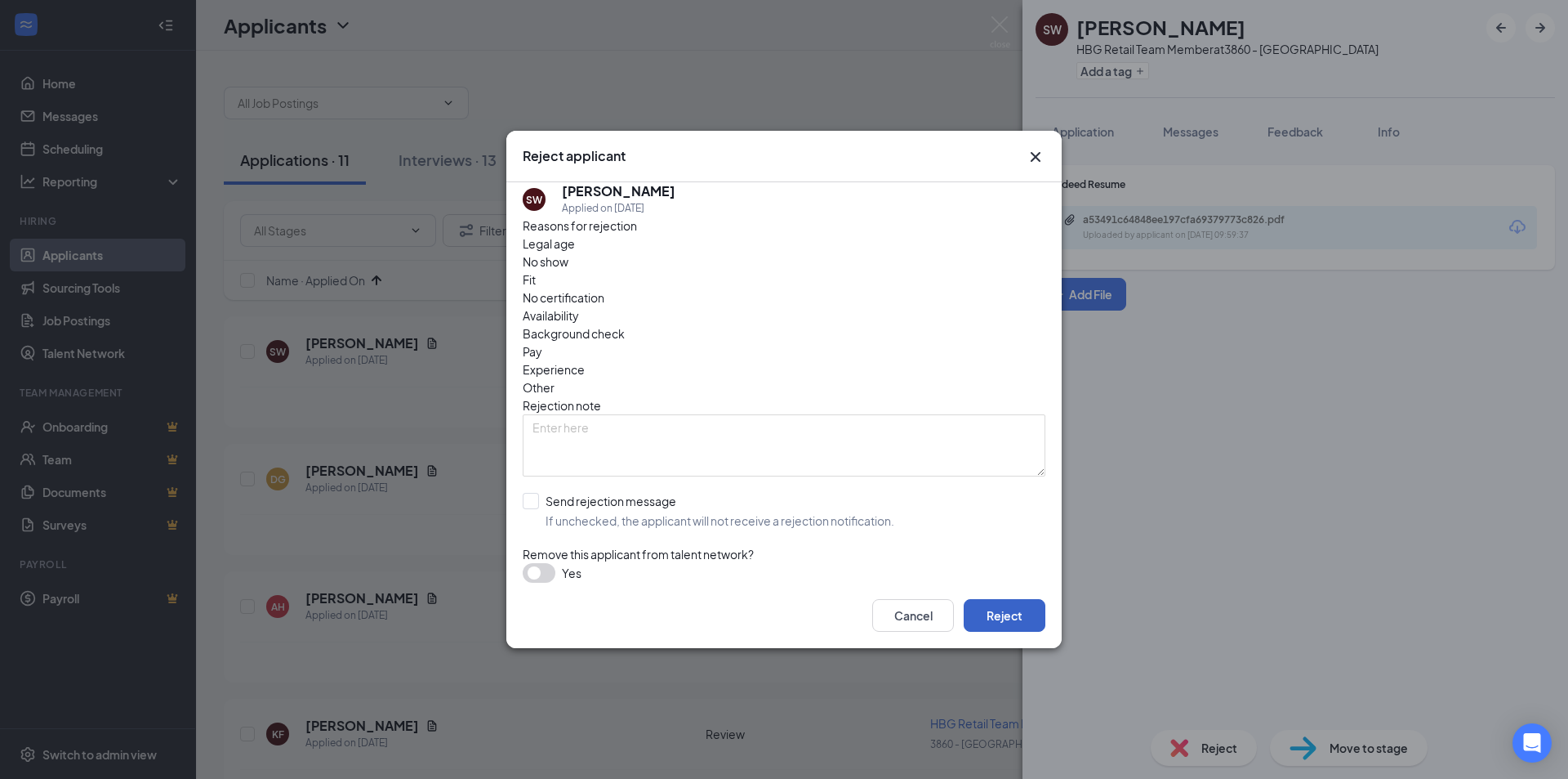
click at [1001, 613] on button "Reject" at bounding box center [1005, 615] width 82 height 33
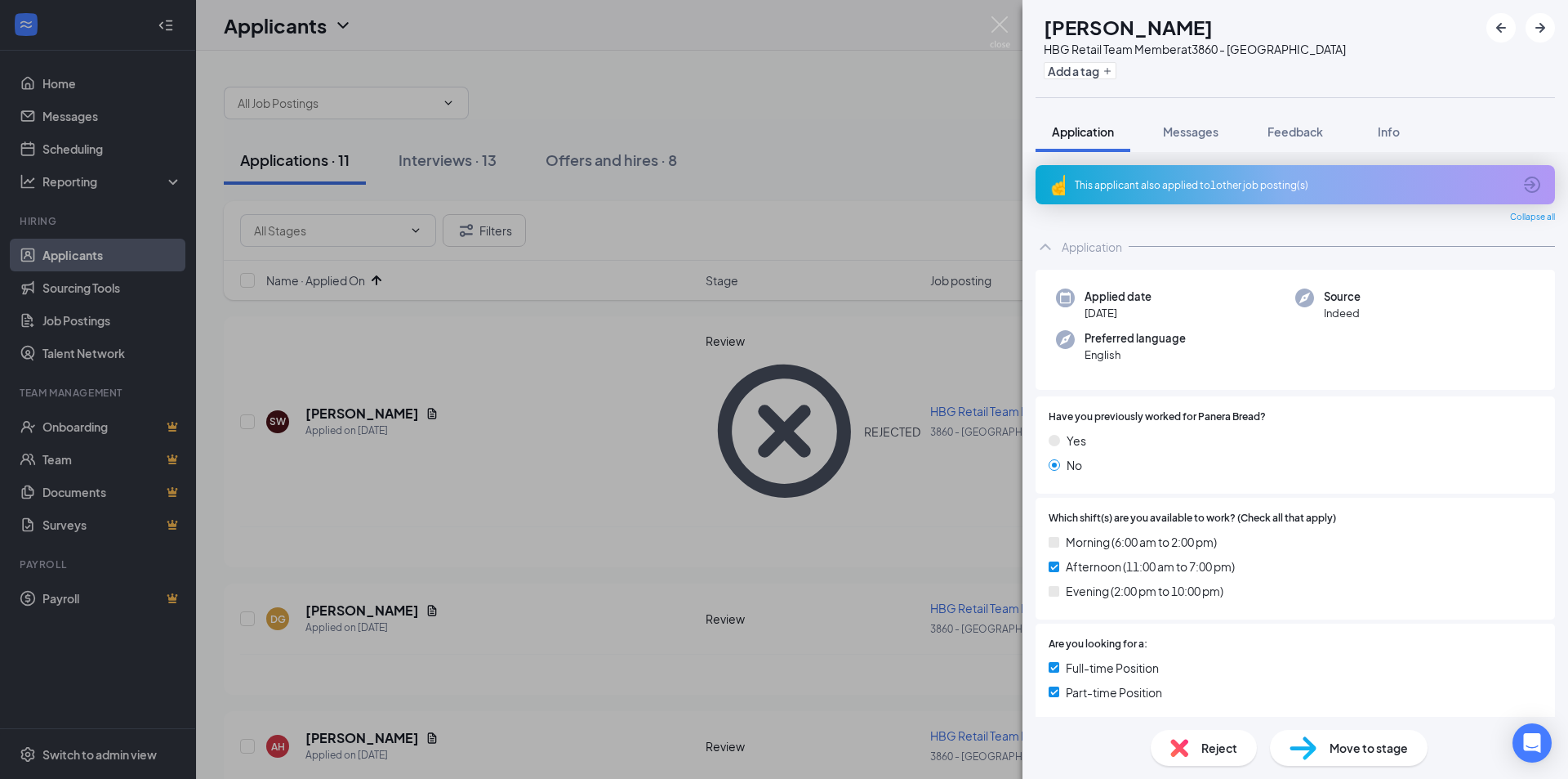
click at [1218, 191] on div "This applicant also applied to 1 other job posting(s)" at bounding box center [1294, 185] width 438 height 14
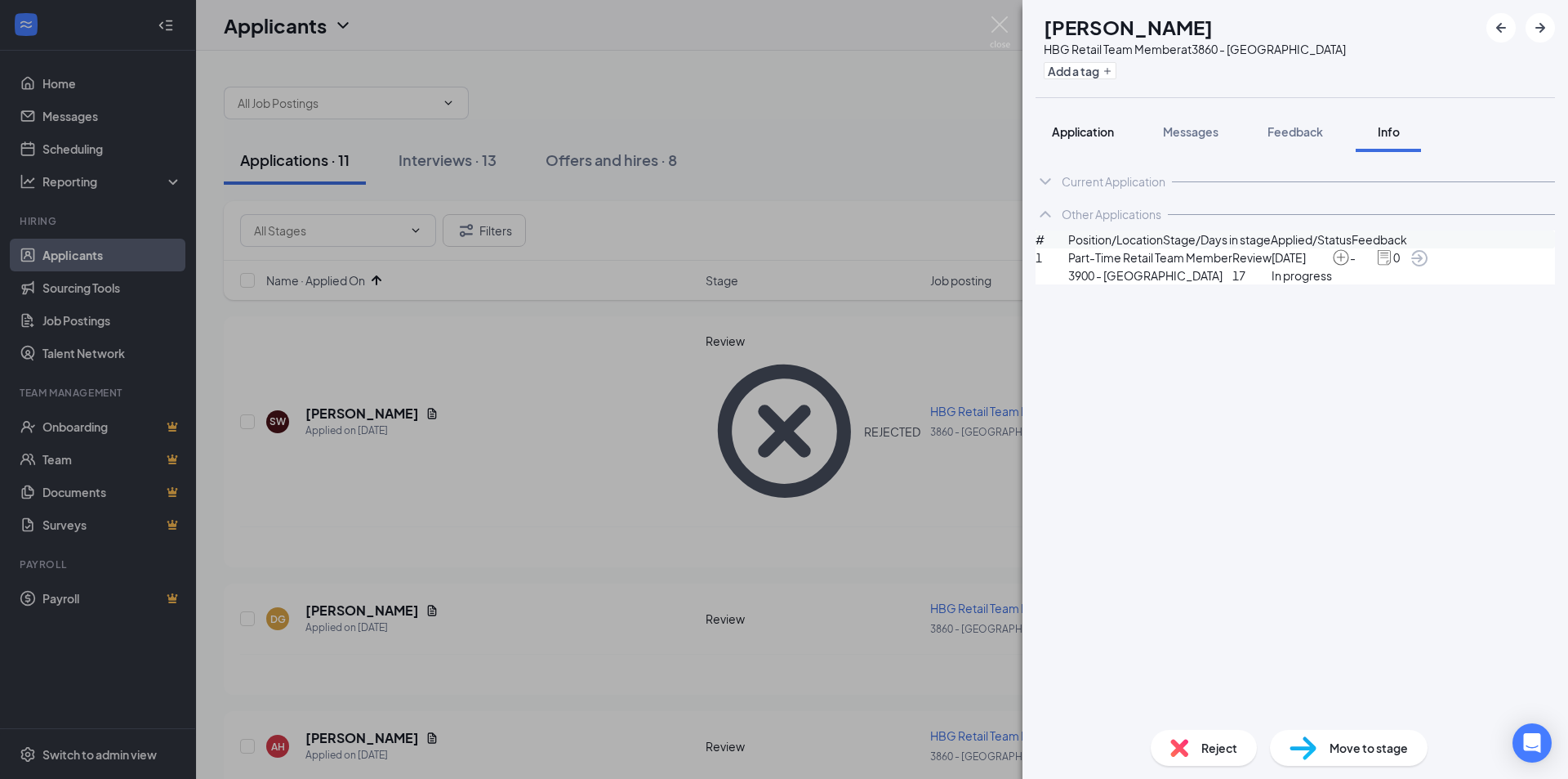
click at [1054, 134] on span "Application" at bounding box center [1083, 132] width 62 height 15
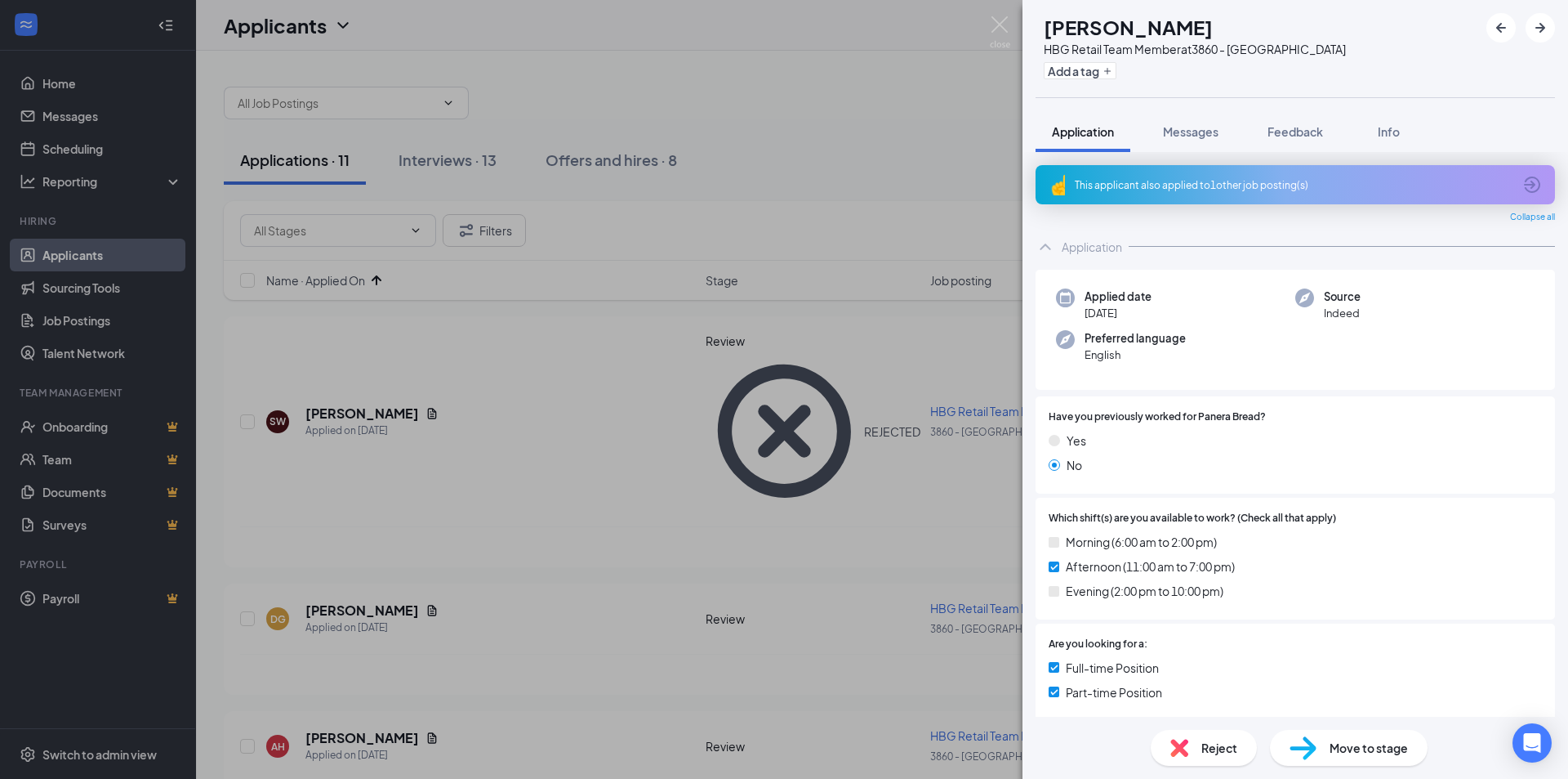
click at [507, 409] on div "DG [PERSON_NAME] HBG Retail Team Member at 3860 - [GEOGRAPHIC_DATA] Add a tag A…" at bounding box center [784, 389] width 1568 height 779
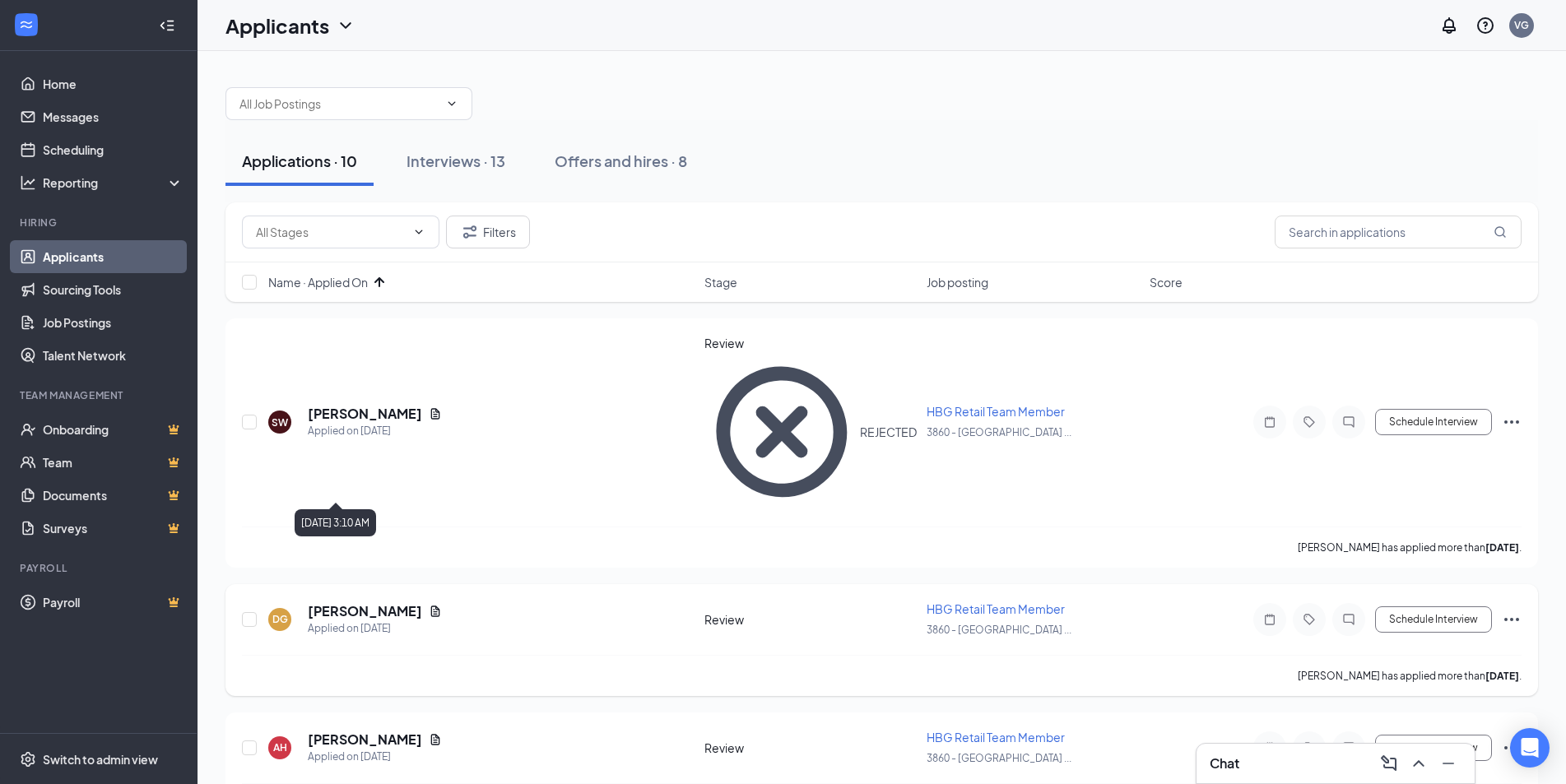
click at [410, 602] on h5 "[PERSON_NAME]" at bounding box center [365, 611] width 115 height 18
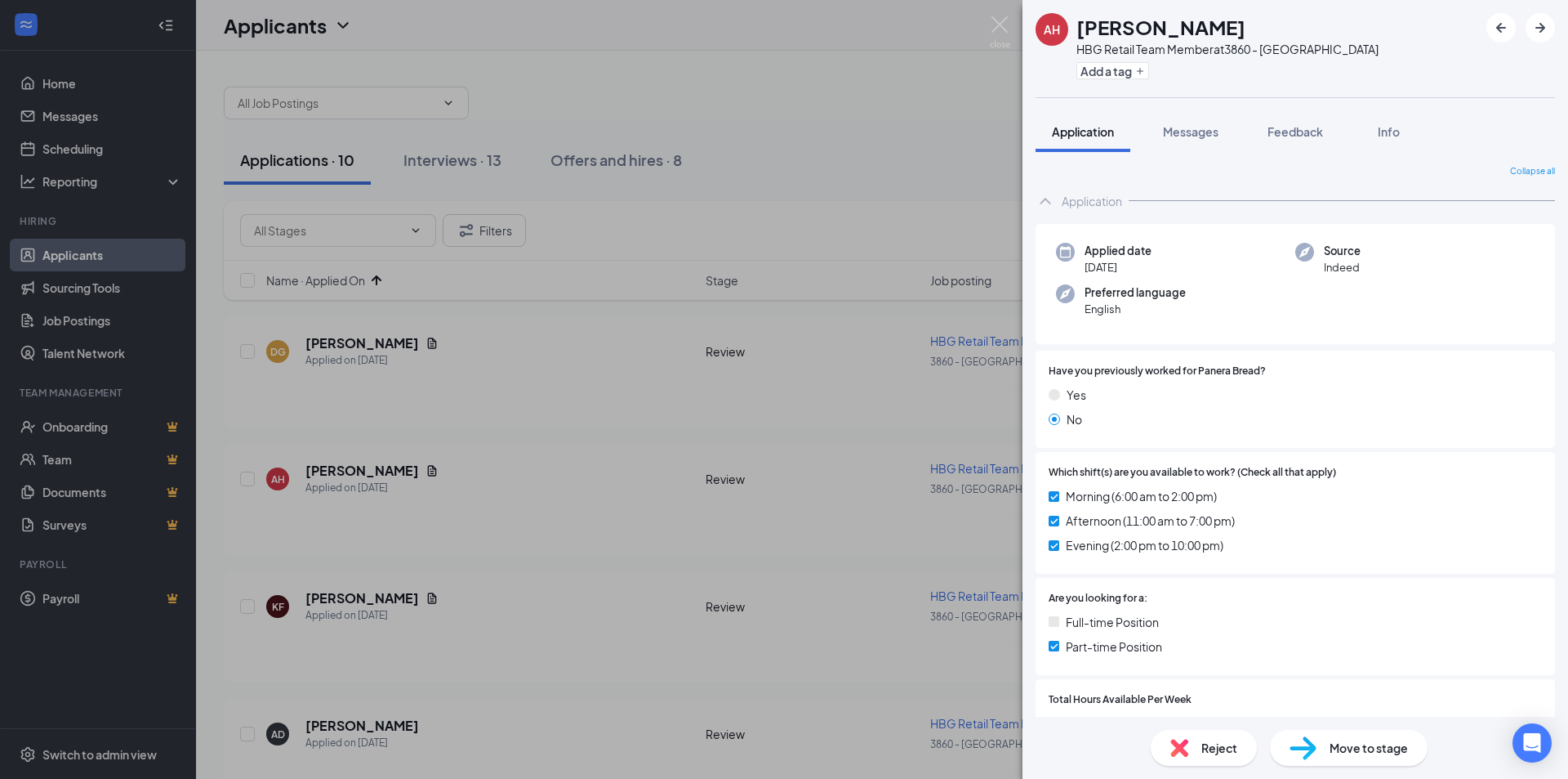
click at [393, 337] on div "AH [PERSON_NAME] HBG Retail Team Member at 3860 - [GEOGRAPHIC_DATA] Add a tag A…" at bounding box center [784, 389] width 1568 height 779
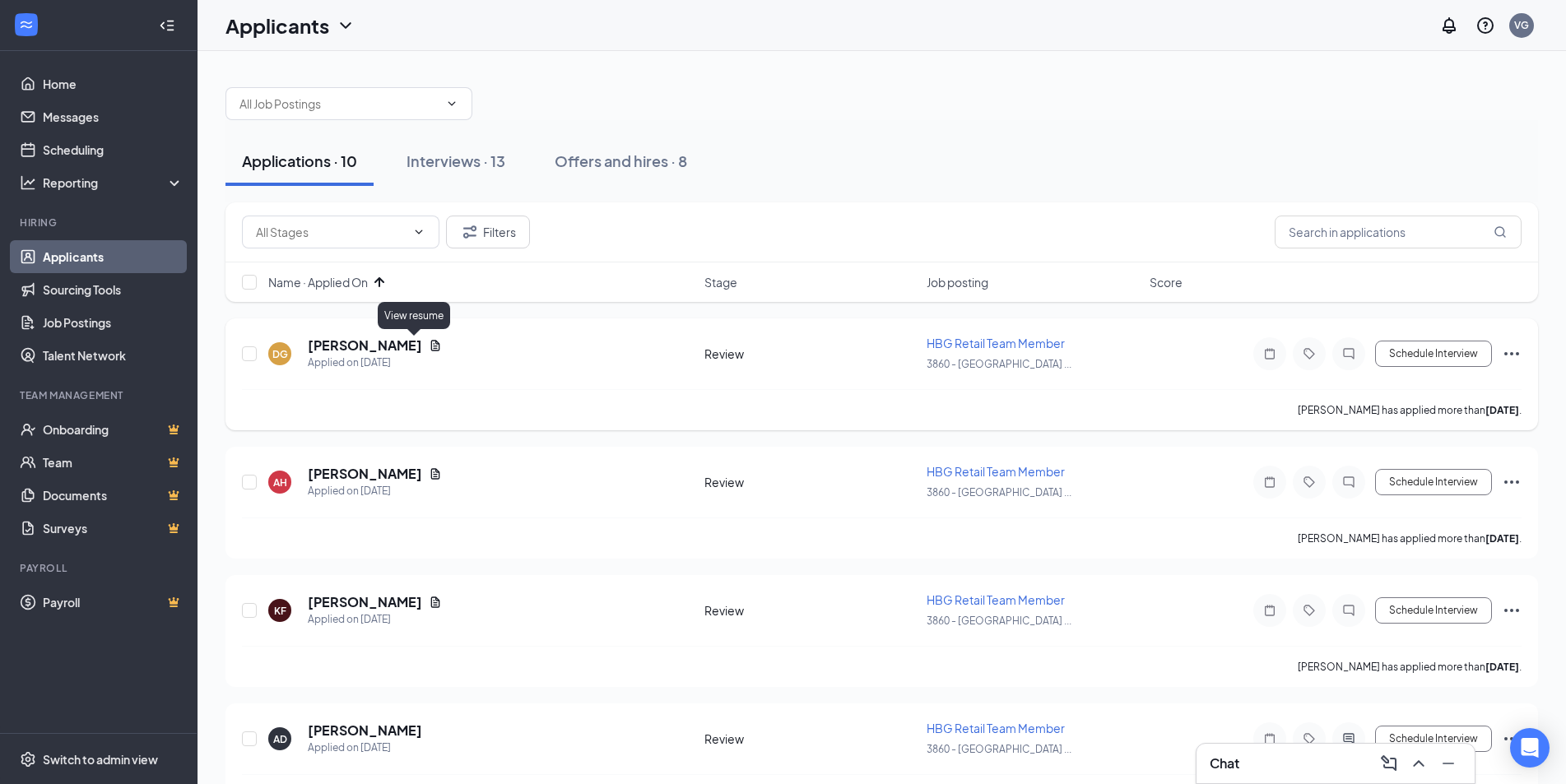
click at [431, 349] on icon "Document" at bounding box center [436, 345] width 9 height 11
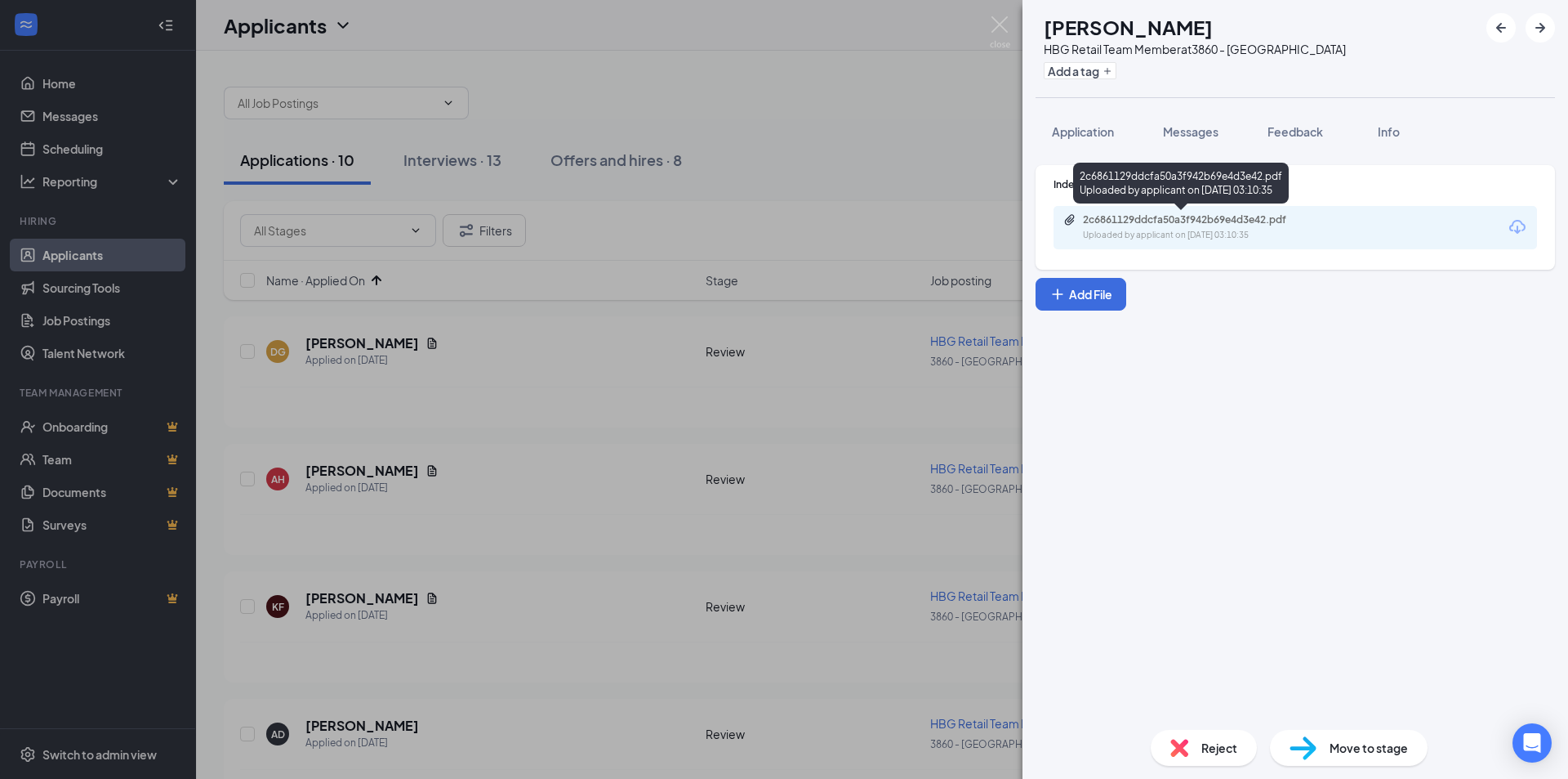
click at [1168, 219] on div "2c6861129ddcfa50a3f942b69e4d3e42.pdf" at bounding box center [1197, 220] width 229 height 13
click at [1204, 743] on span "Reject" at bounding box center [1219, 748] width 36 height 18
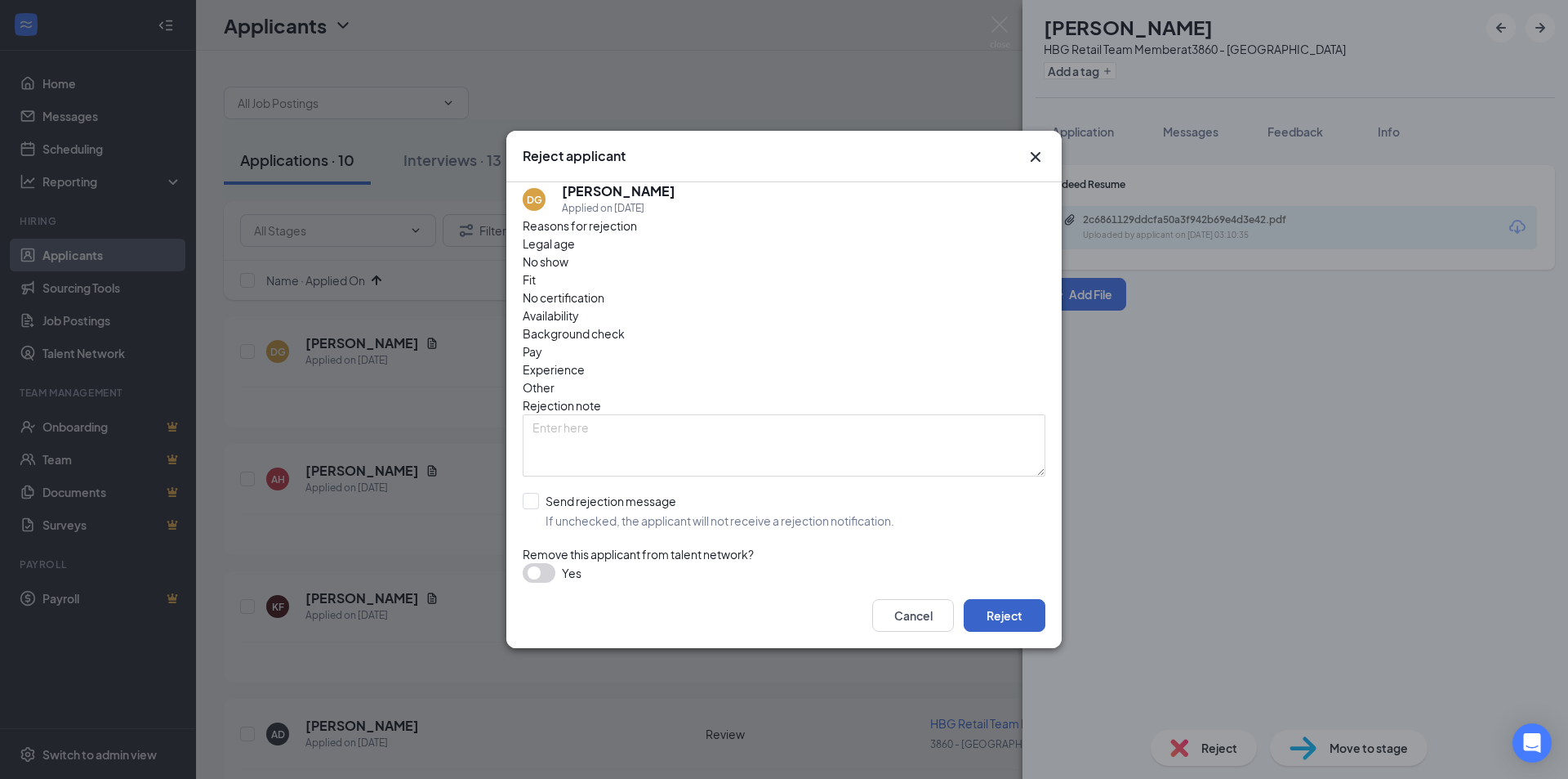
click at [990, 619] on button "Reject" at bounding box center [1005, 615] width 82 height 33
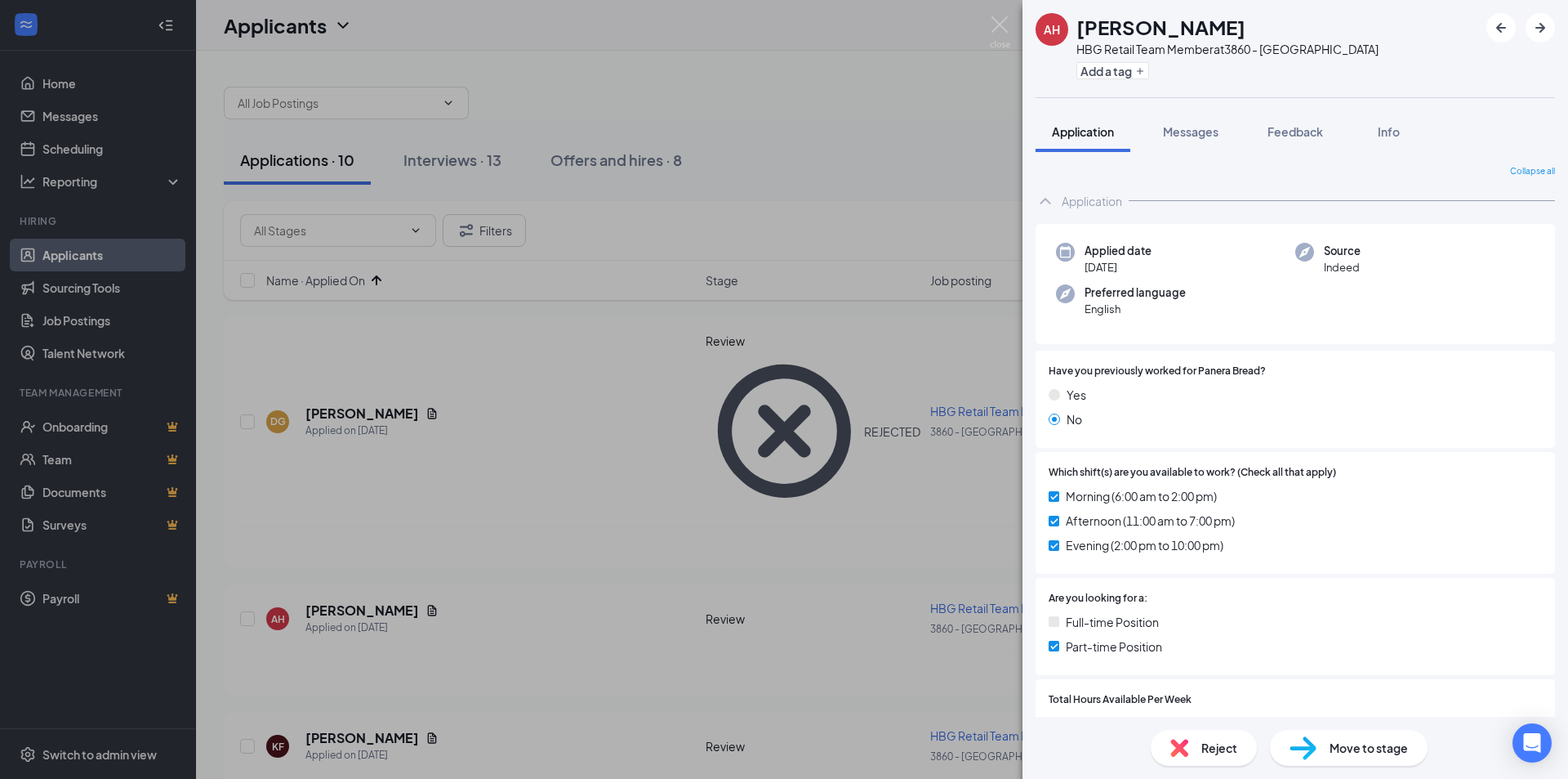
click at [1220, 755] on span "Reject" at bounding box center [1219, 748] width 36 height 18
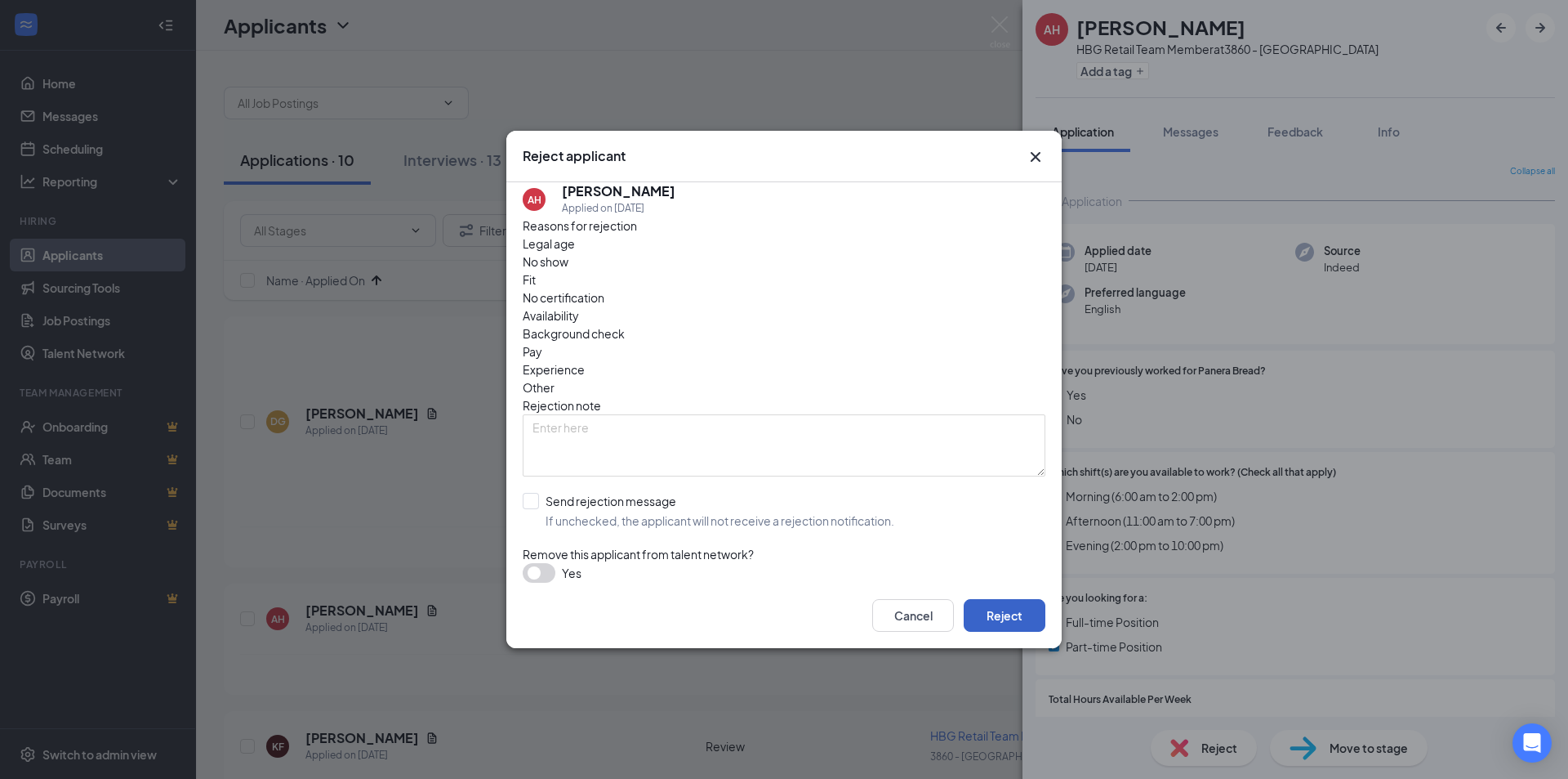
click at [1014, 617] on button "Reject" at bounding box center [1005, 615] width 82 height 33
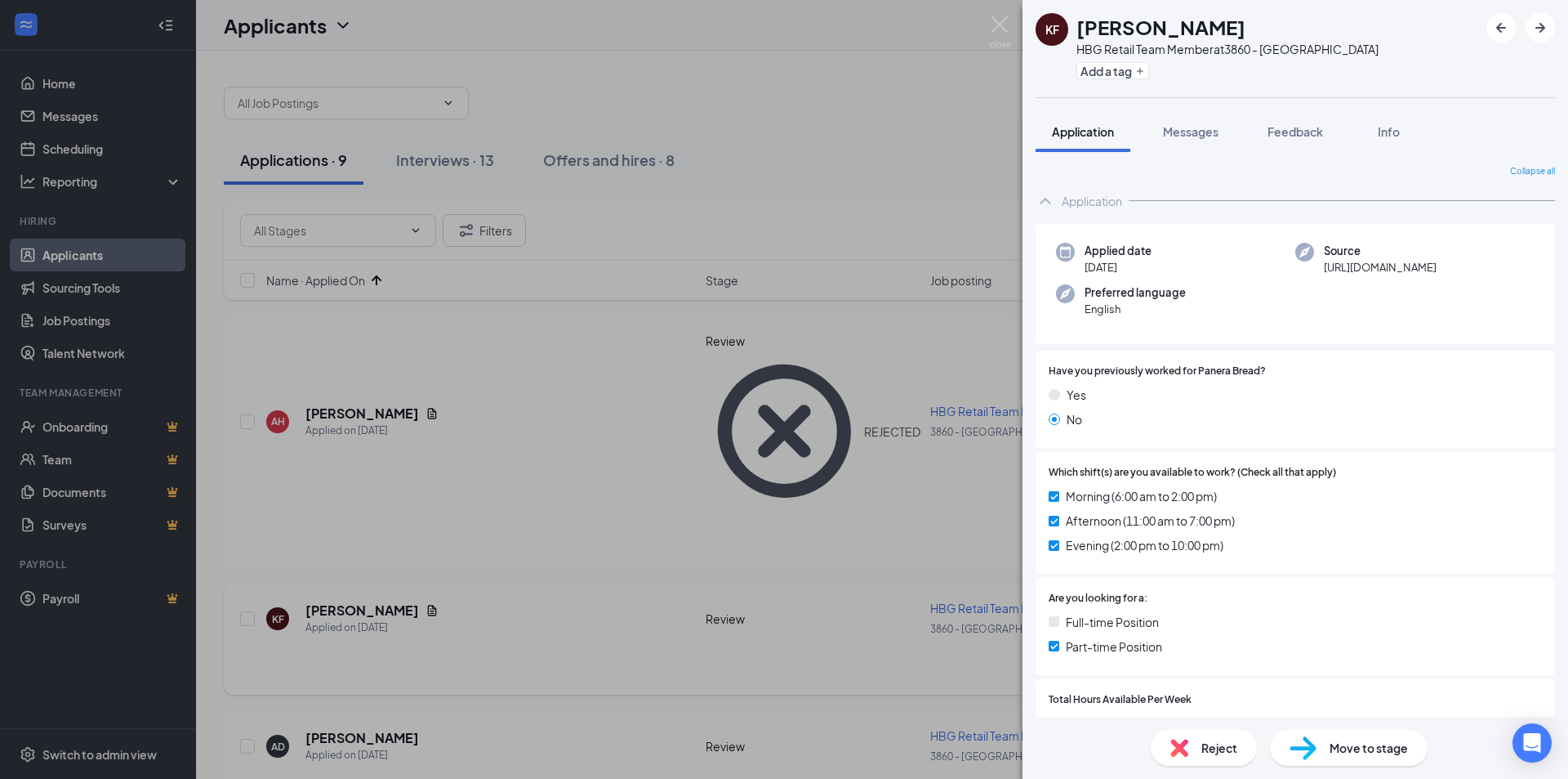
click at [883, 506] on div "KF [PERSON_NAME] HBG Retail Team Member at 3860 - [GEOGRAPHIC_DATA] Add a tag A…" at bounding box center [784, 389] width 1568 height 779
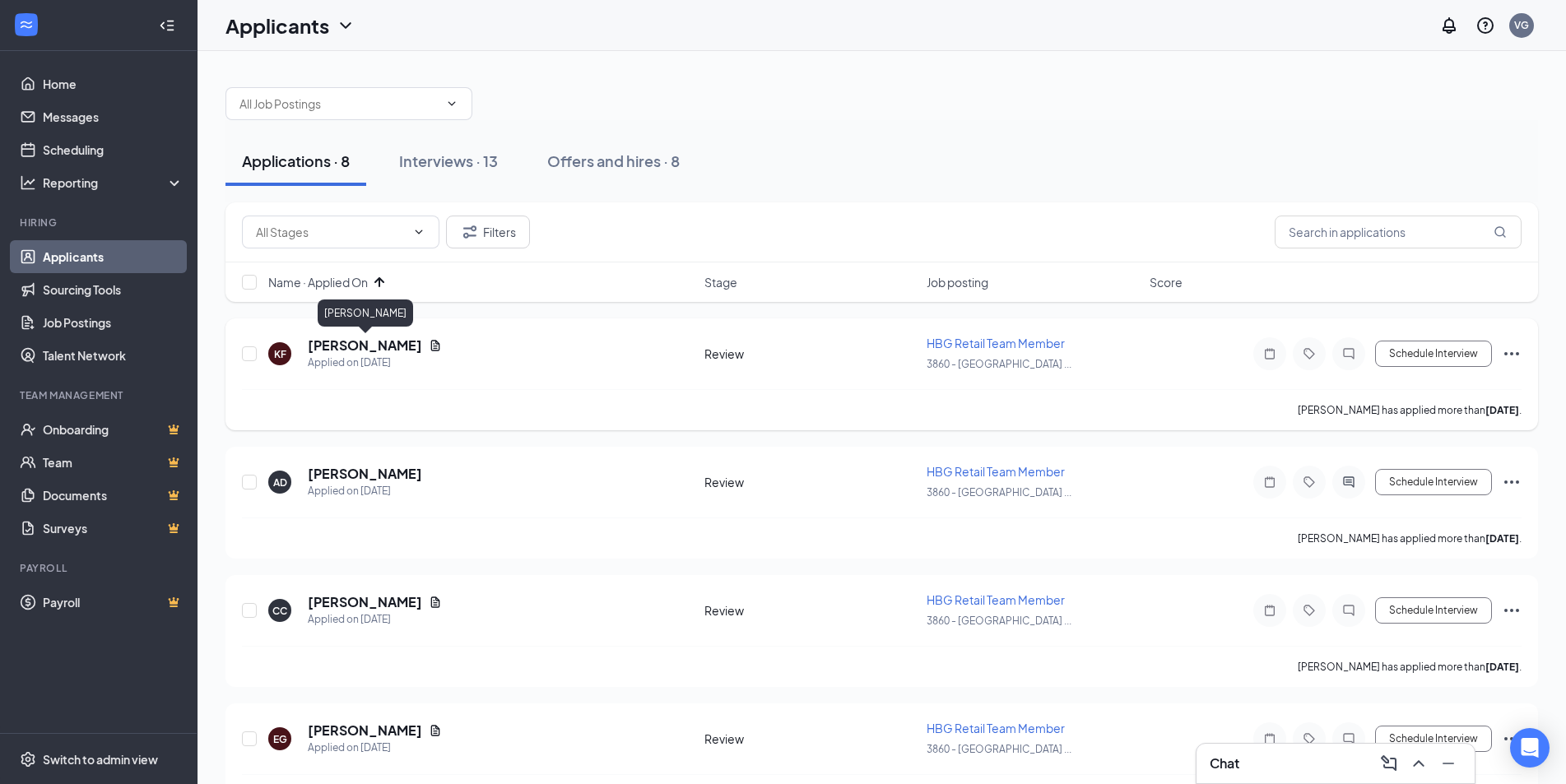
click at [405, 349] on h5 "[PERSON_NAME]" at bounding box center [365, 345] width 115 height 18
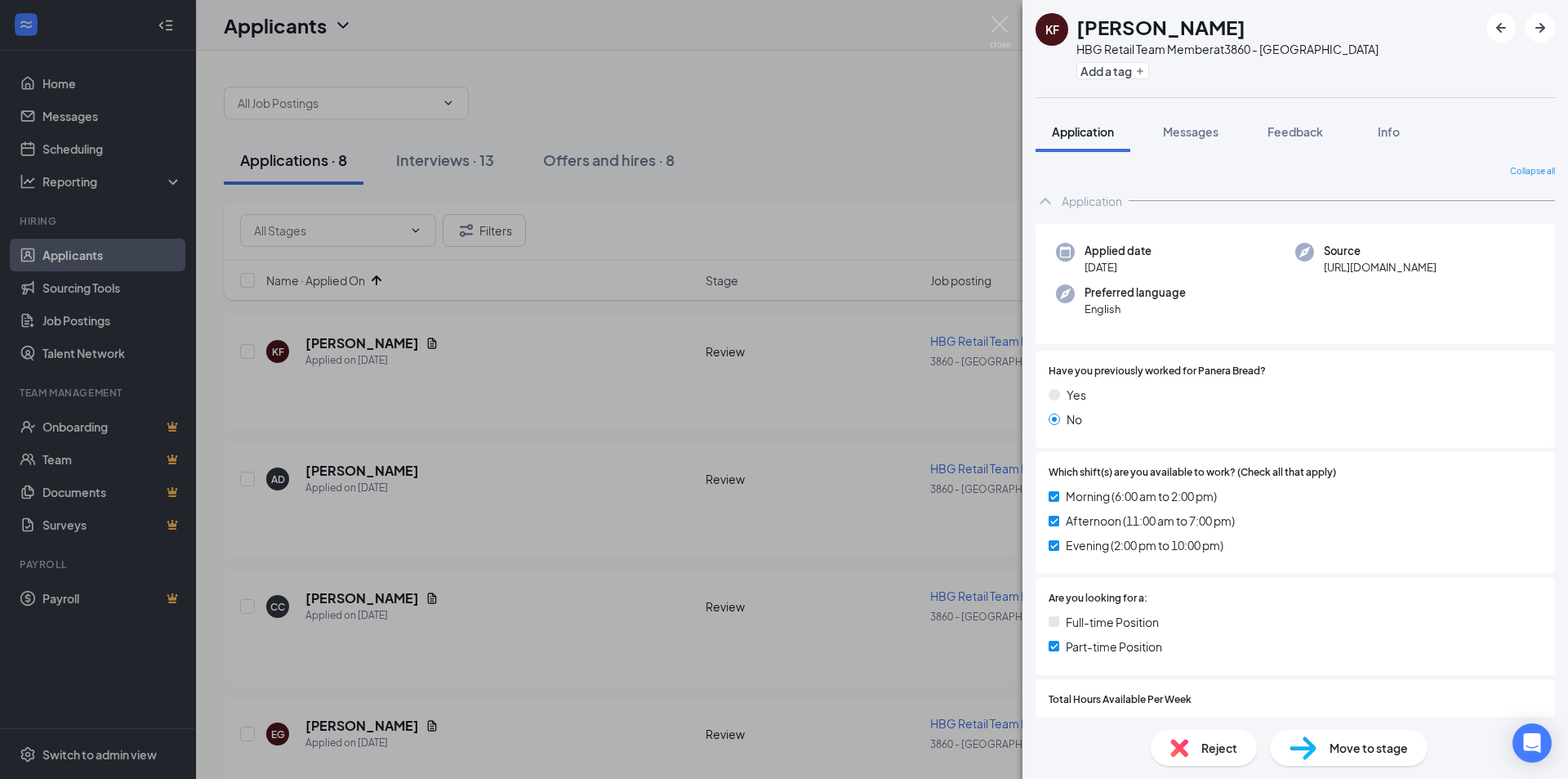
click at [1306, 754] on img at bounding box center [1303, 748] width 27 height 24
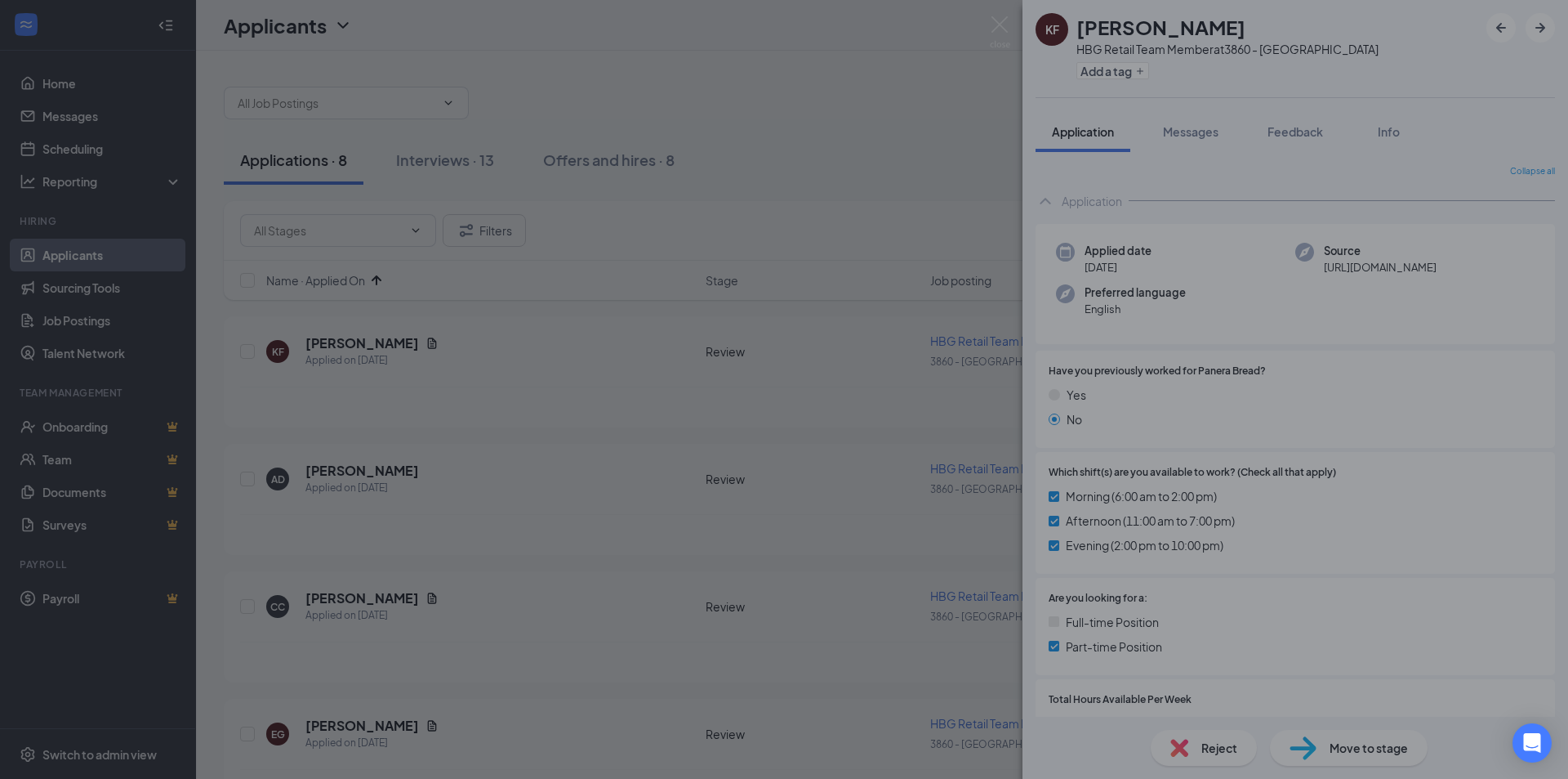
type input "1st Onsite Interview (next stage)"
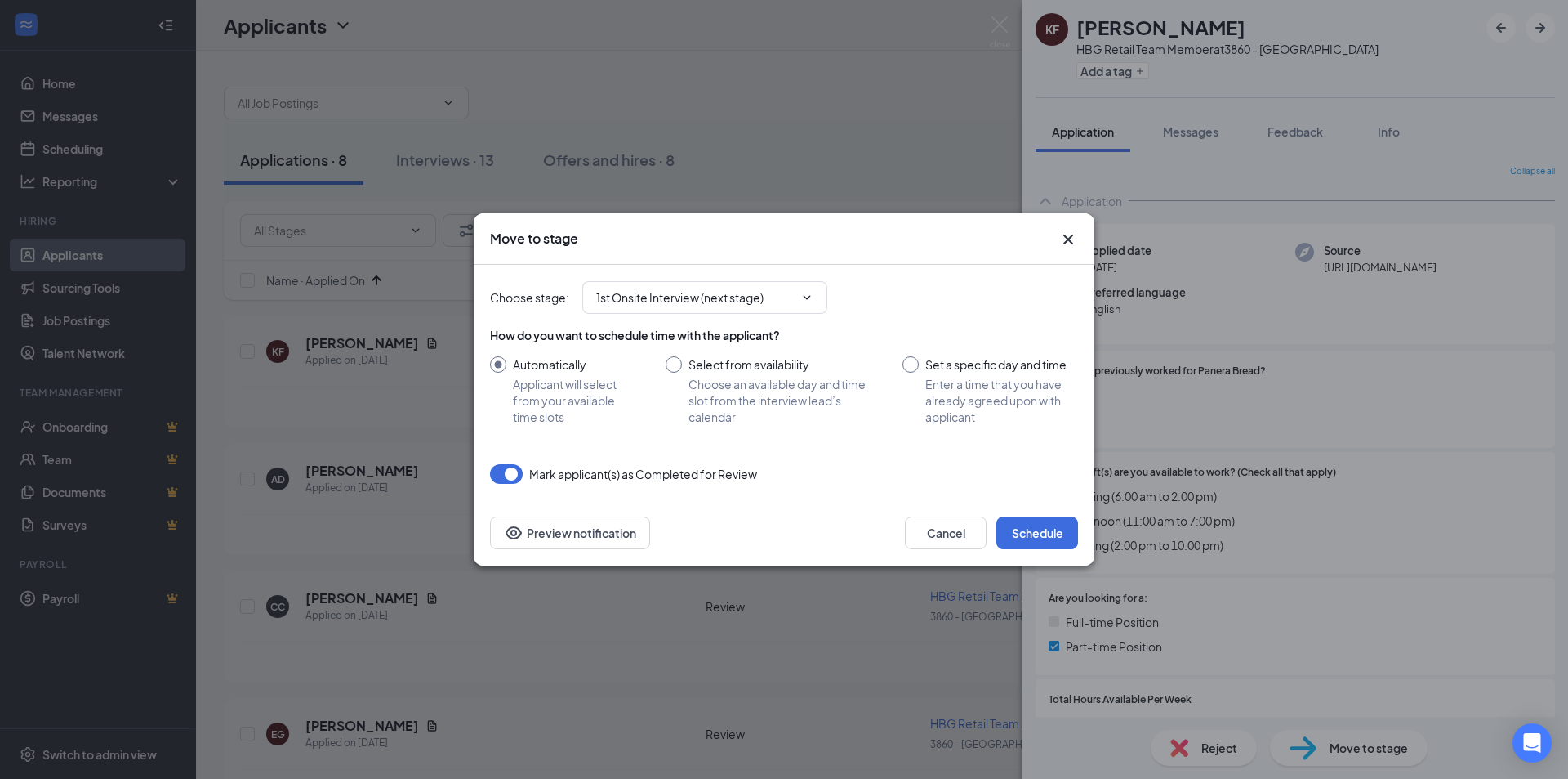
click at [951, 363] on input "Set a specific day and time Enter a time that you have already agreed upon with…" at bounding box center [990, 390] width 175 height 69
radio input "true"
radio input "false"
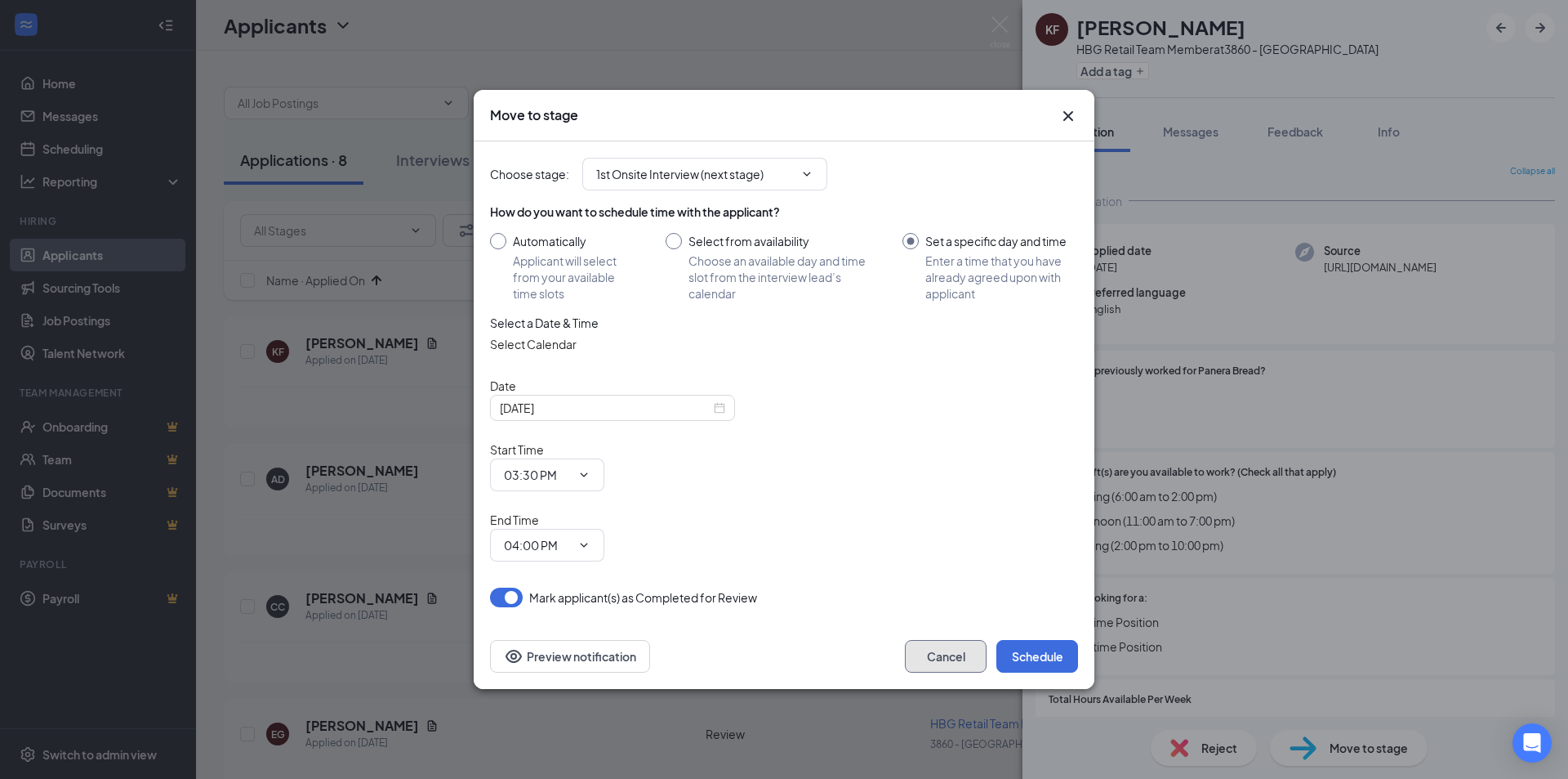
click at [918, 640] on button "Cancel" at bounding box center [946, 656] width 82 height 33
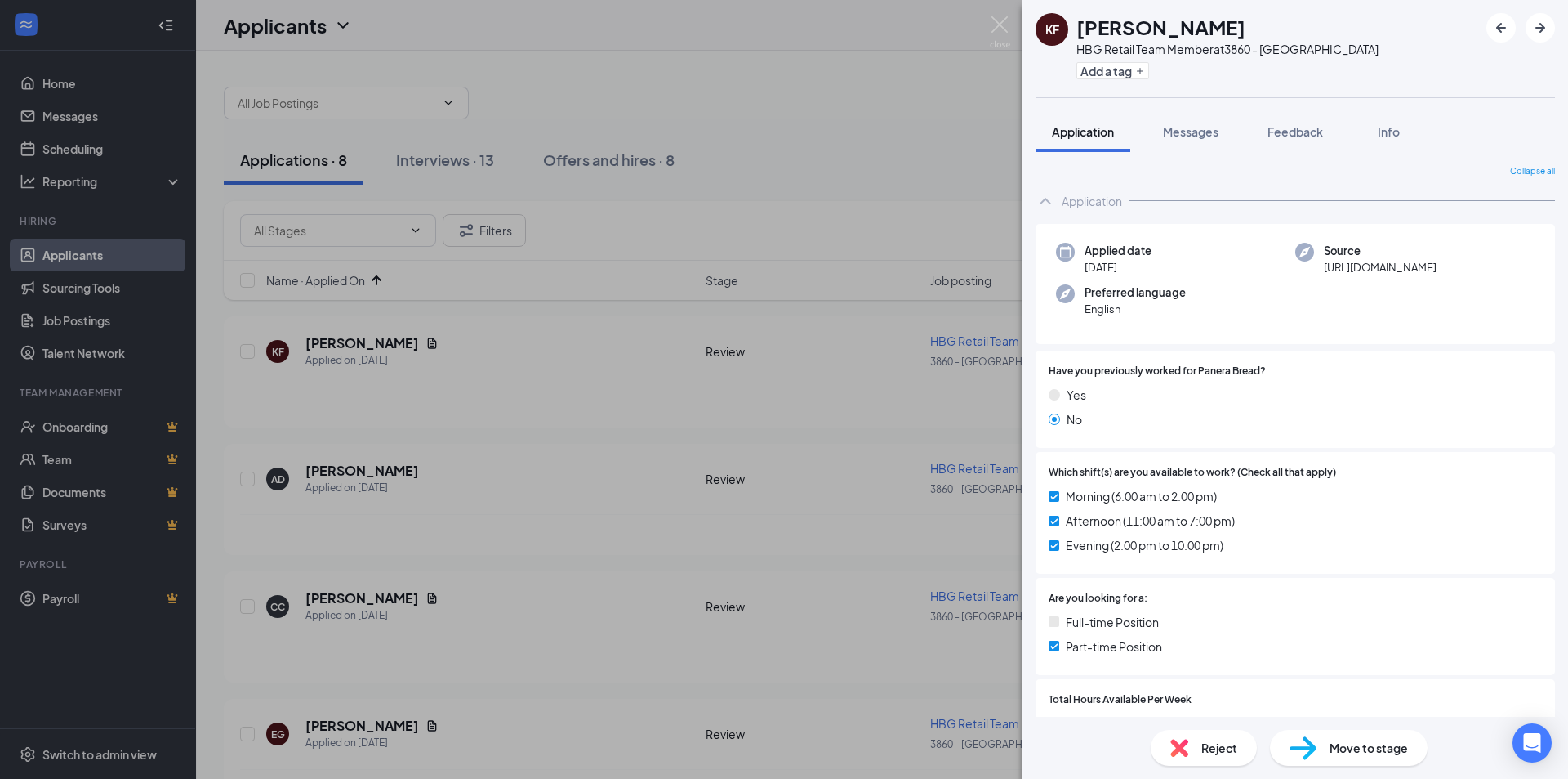
click at [355, 509] on div "KF [PERSON_NAME] HBG Retail Team Member at 3860 - [GEOGRAPHIC_DATA] Add a tag A…" at bounding box center [784, 389] width 1568 height 779
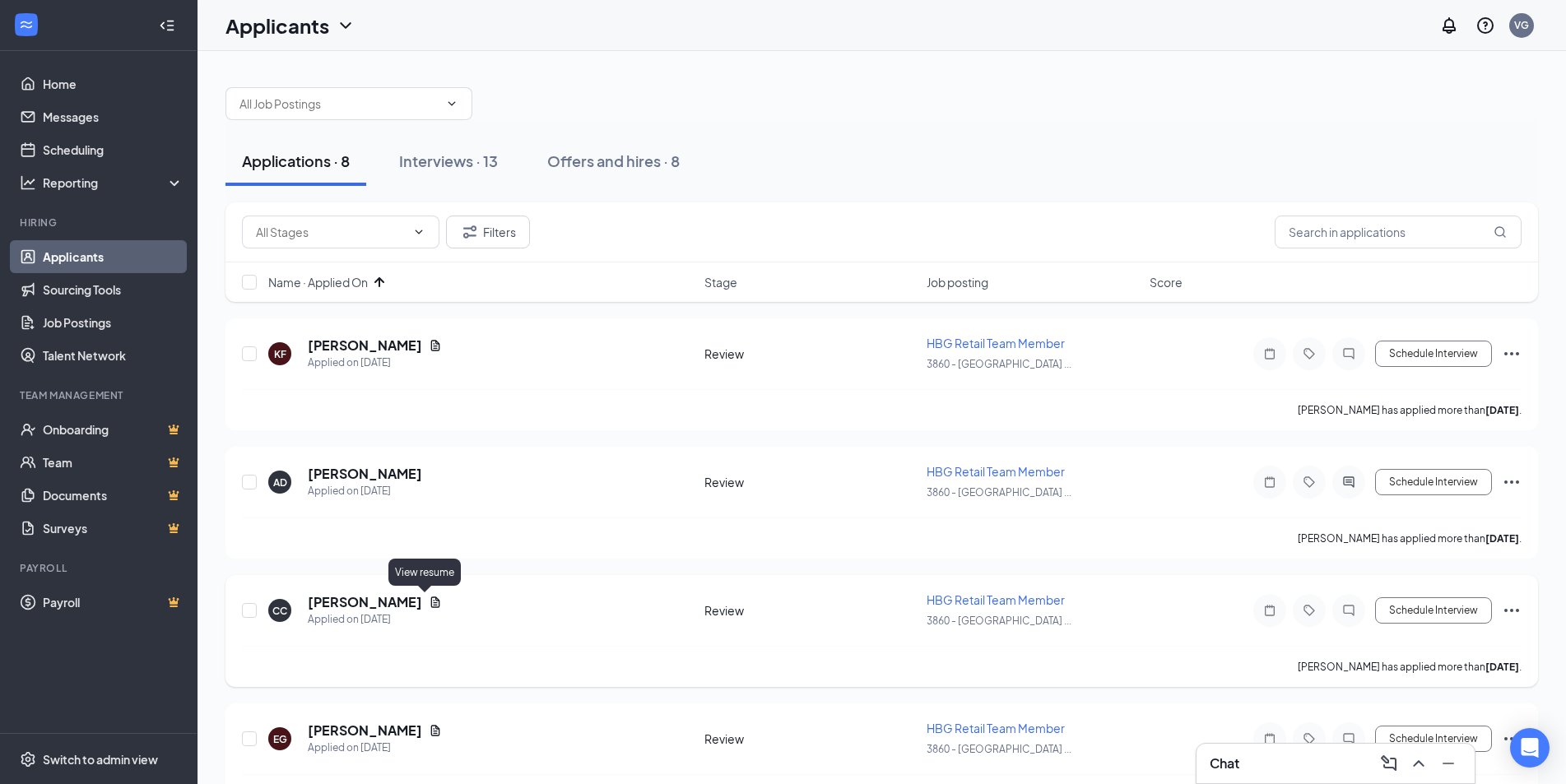
click at [428, 596] on icon "Document" at bounding box center [435, 602] width 13 height 13
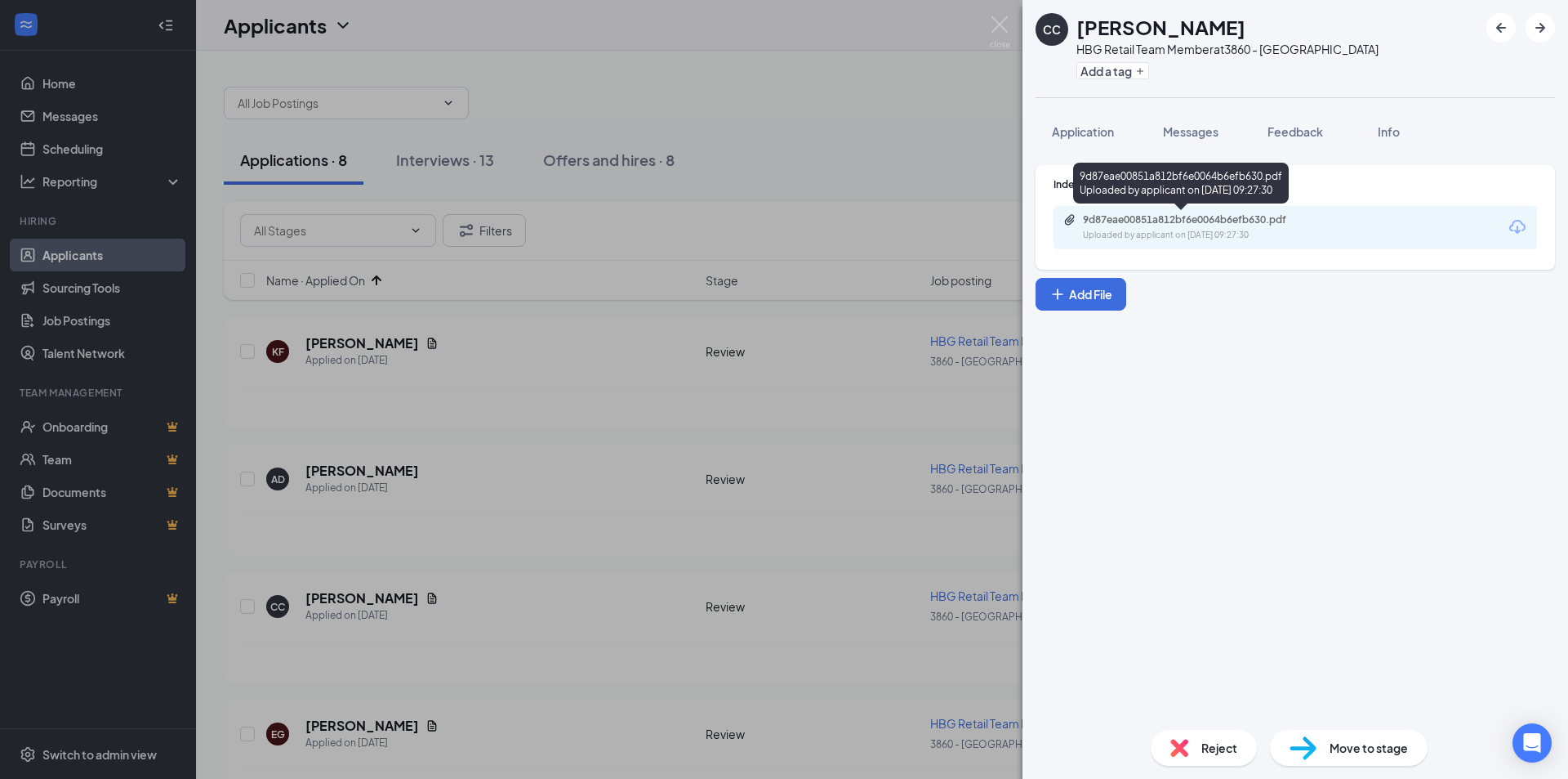
click at [1160, 240] on div "Uploaded by applicant on [DATE] 09:27:30" at bounding box center [1205, 235] width 245 height 13
click at [1182, 748] on img at bounding box center [1179, 748] width 18 height 18
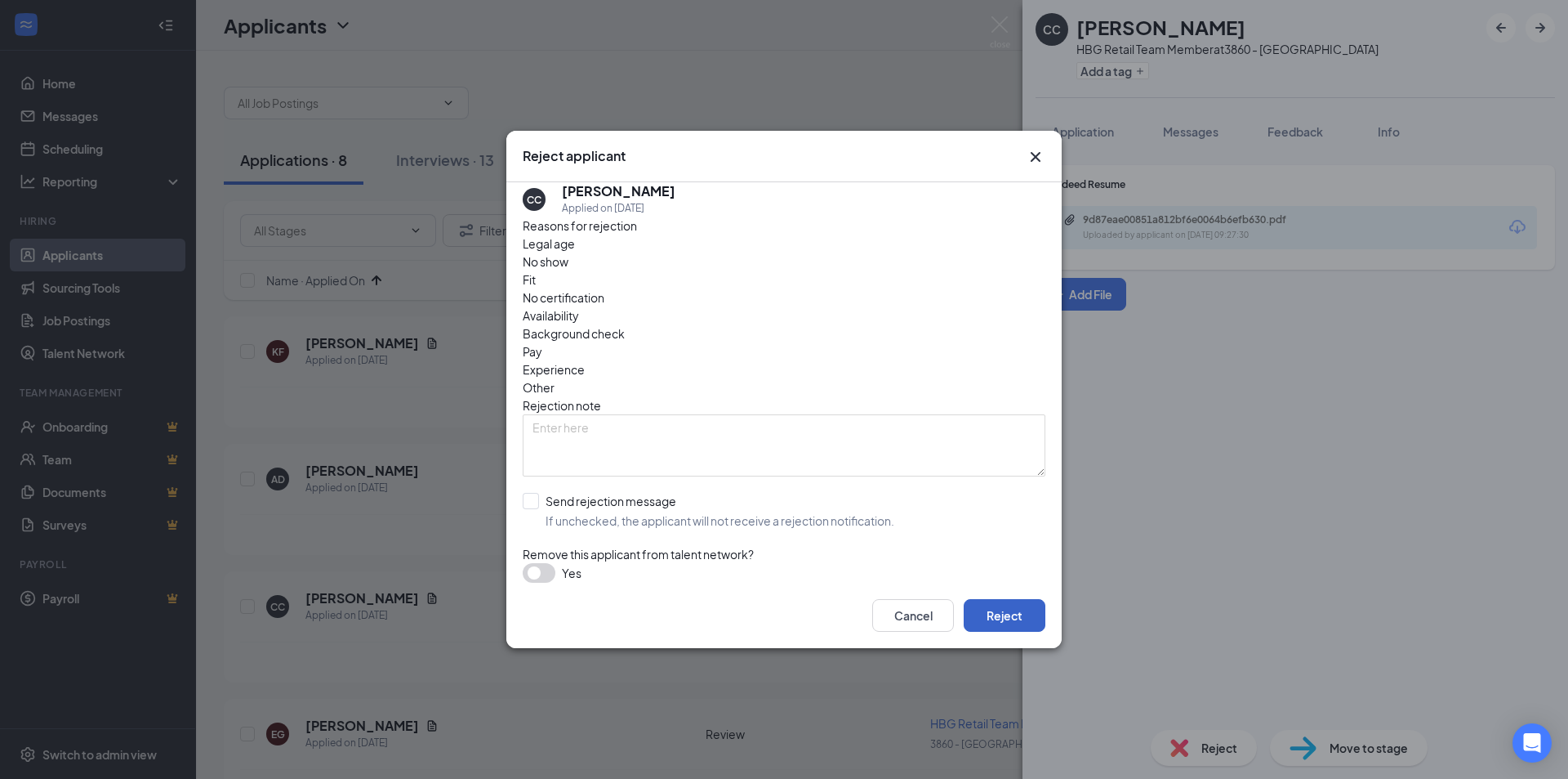
click at [984, 603] on button "Reject" at bounding box center [1005, 615] width 82 height 33
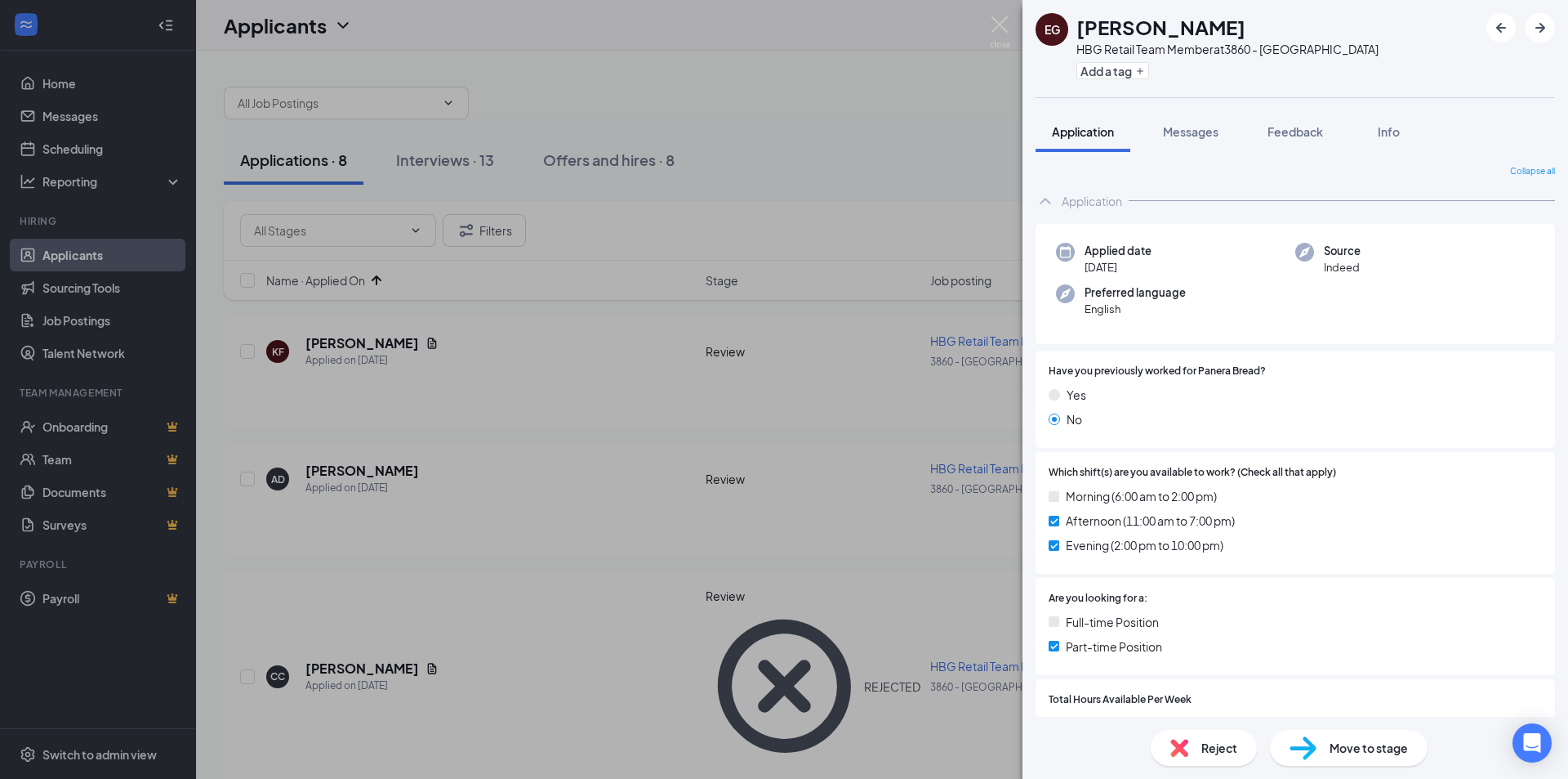
click at [833, 371] on div "EG [PERSON_NAME] HBG Retail Team Member at 3860 - [GEOGRAPHIC_DATA] Add a tag A…" at bounding box center [784, 389] width 1568 height 779
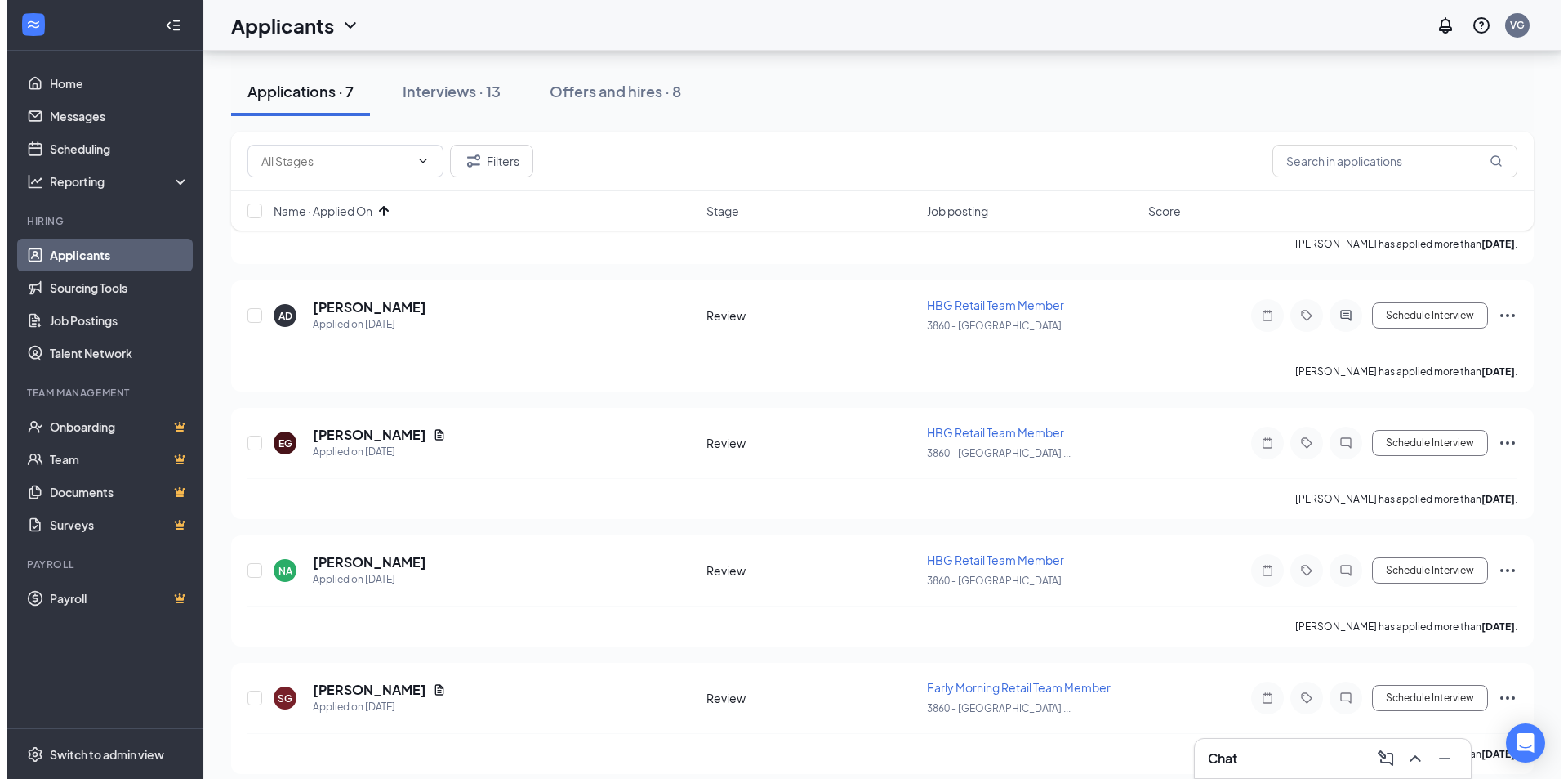
scroll to position [245, 0]
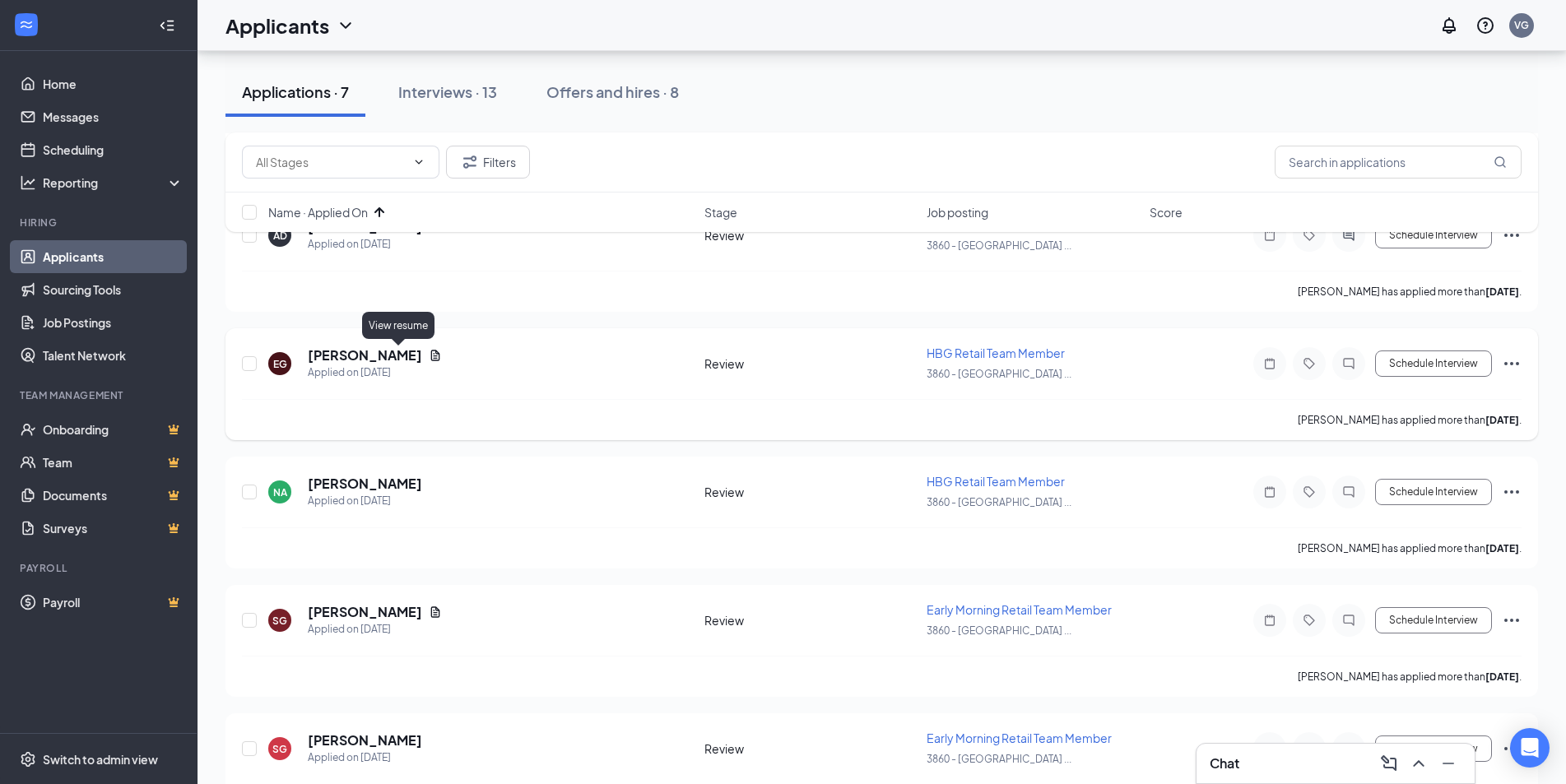
click at [431, 358] on icon "Document" at bounding box center [436, 355] width 9 height 11
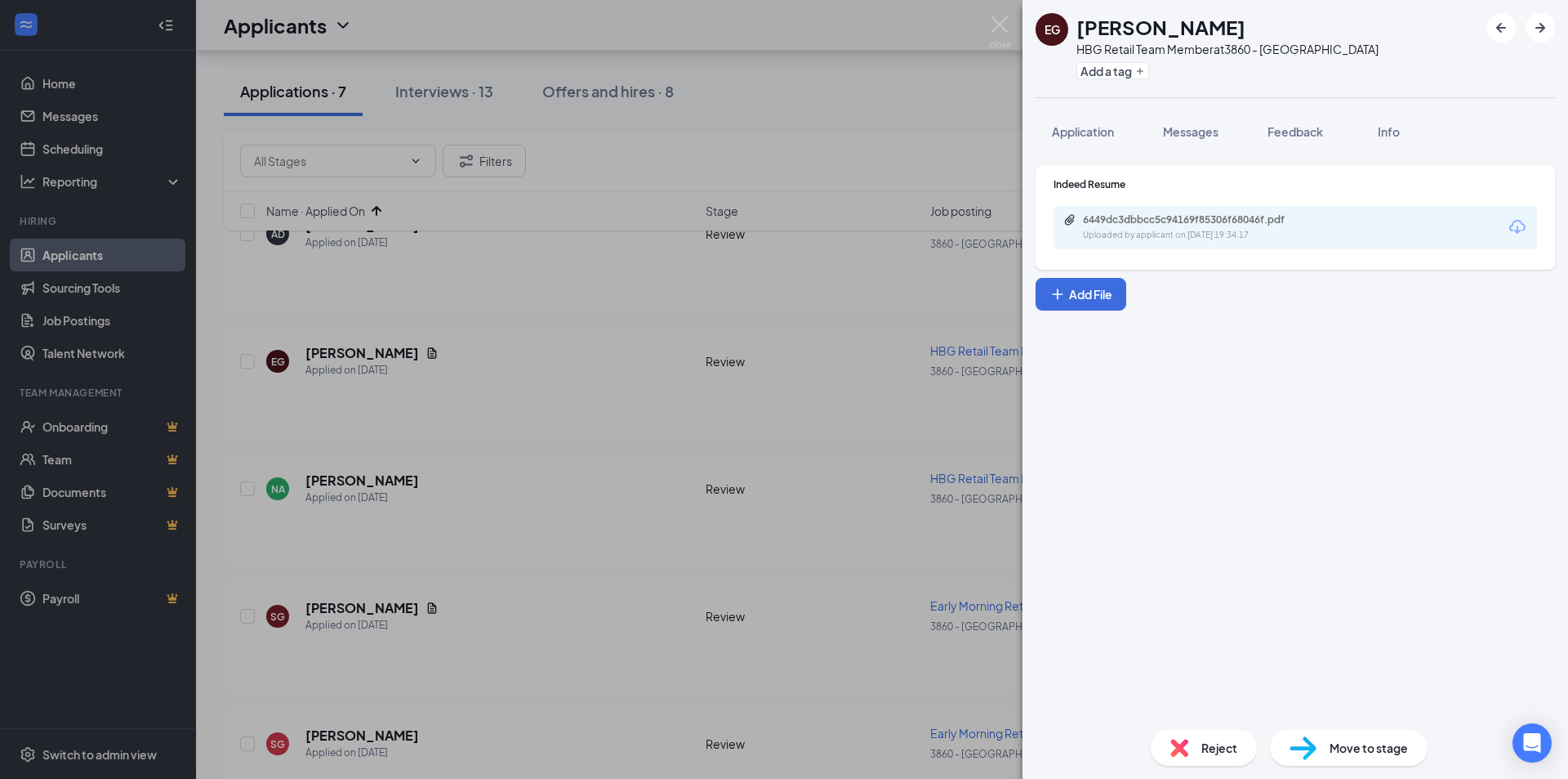
click at [1169, 234] on div "Uploaded by applicant on [DATE] 19:34:17" at bounding box center [1205, 235] width 245 height 13
click at [1089, 138] on span "Application" at bounding box center [1083, 132] width 62 height 15
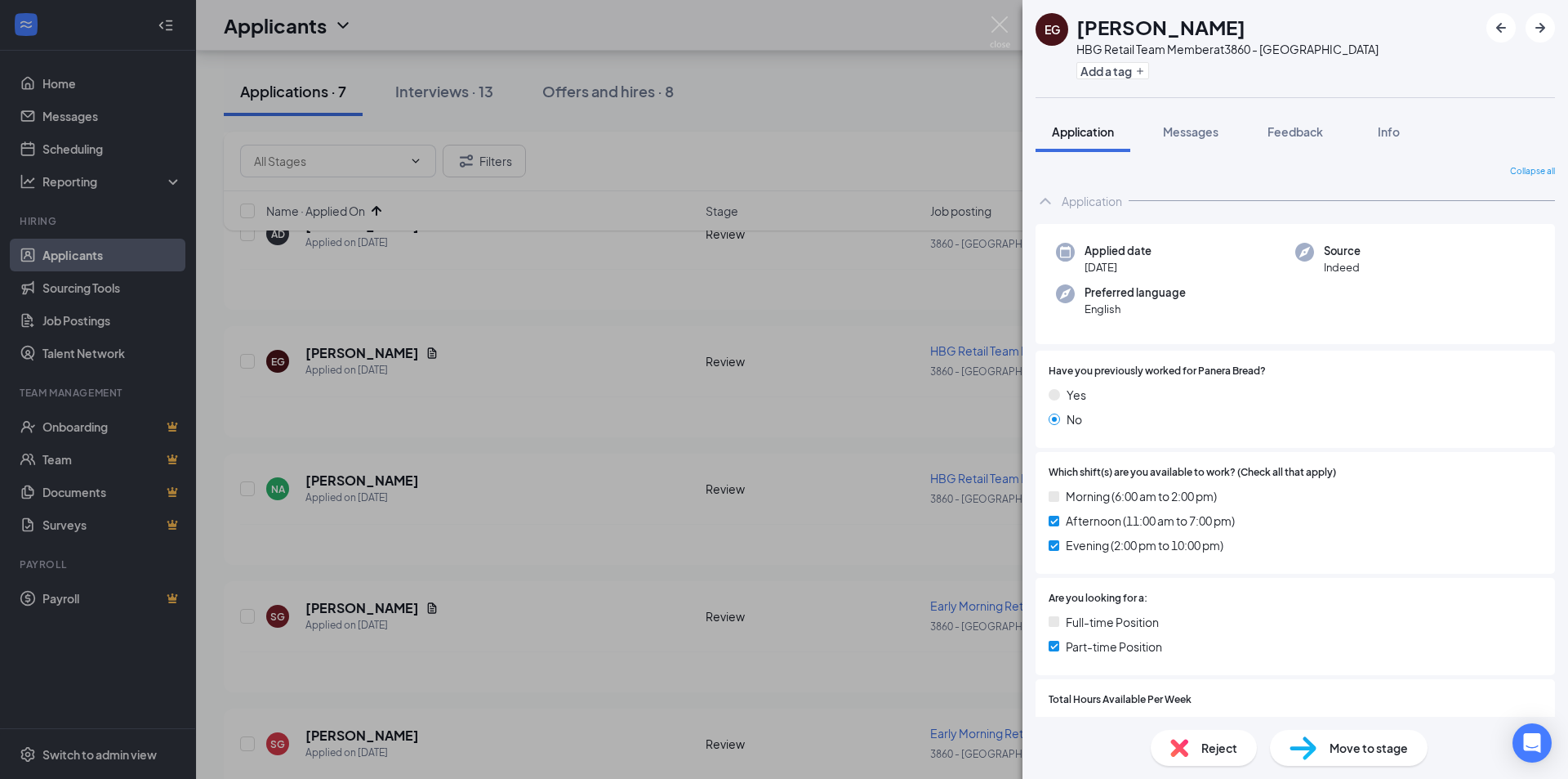
click at [1205, 748] on span "Reject" at bounding box center [1219, 748] width 36 height 18
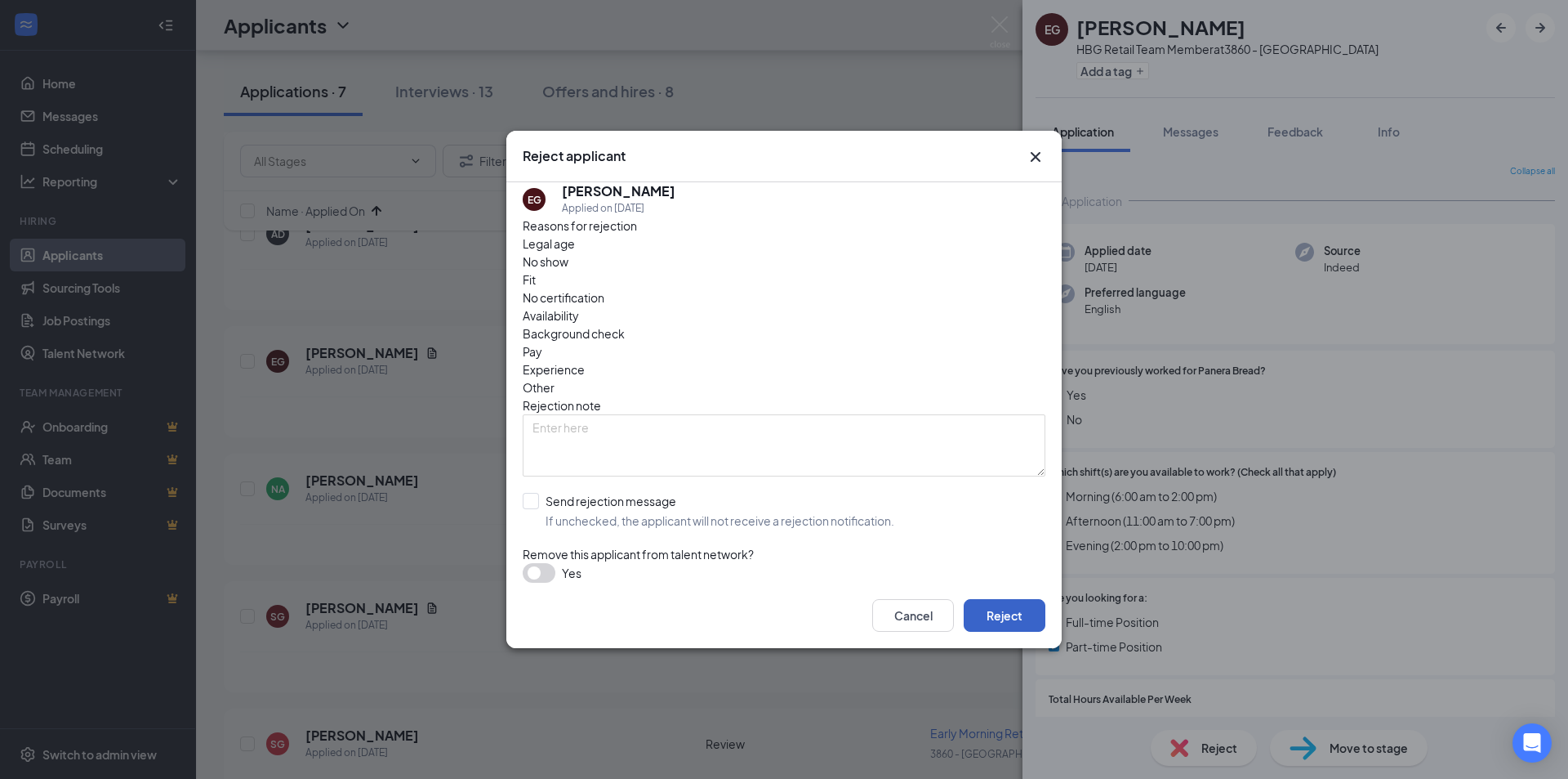
drag, startPoint x: 1024, startPoint y: 600, endPoint x: 1035, endPoint y: 600, distance: 11.0
click at [1029, 601] on button "Reject" at bounding box center [1005, 615] width 82 height 33
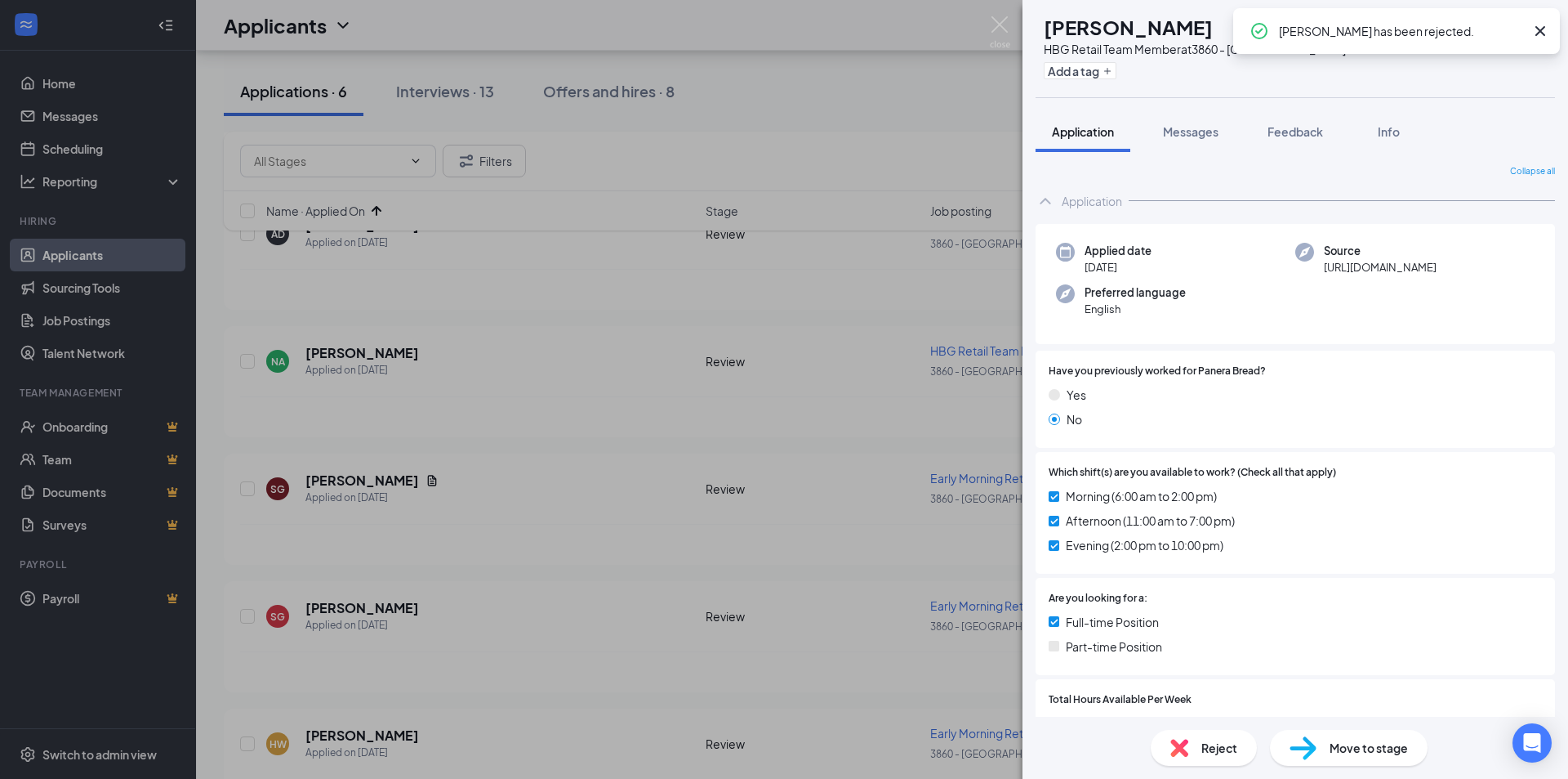
click at [394, 400] on div "NA [PERSON_NAME] HBG Retail Team Member at 3860 - [GEOGRAPHIC_DATA] Add a tag A…" at bounding box center [784, 389] width 1568 height 779
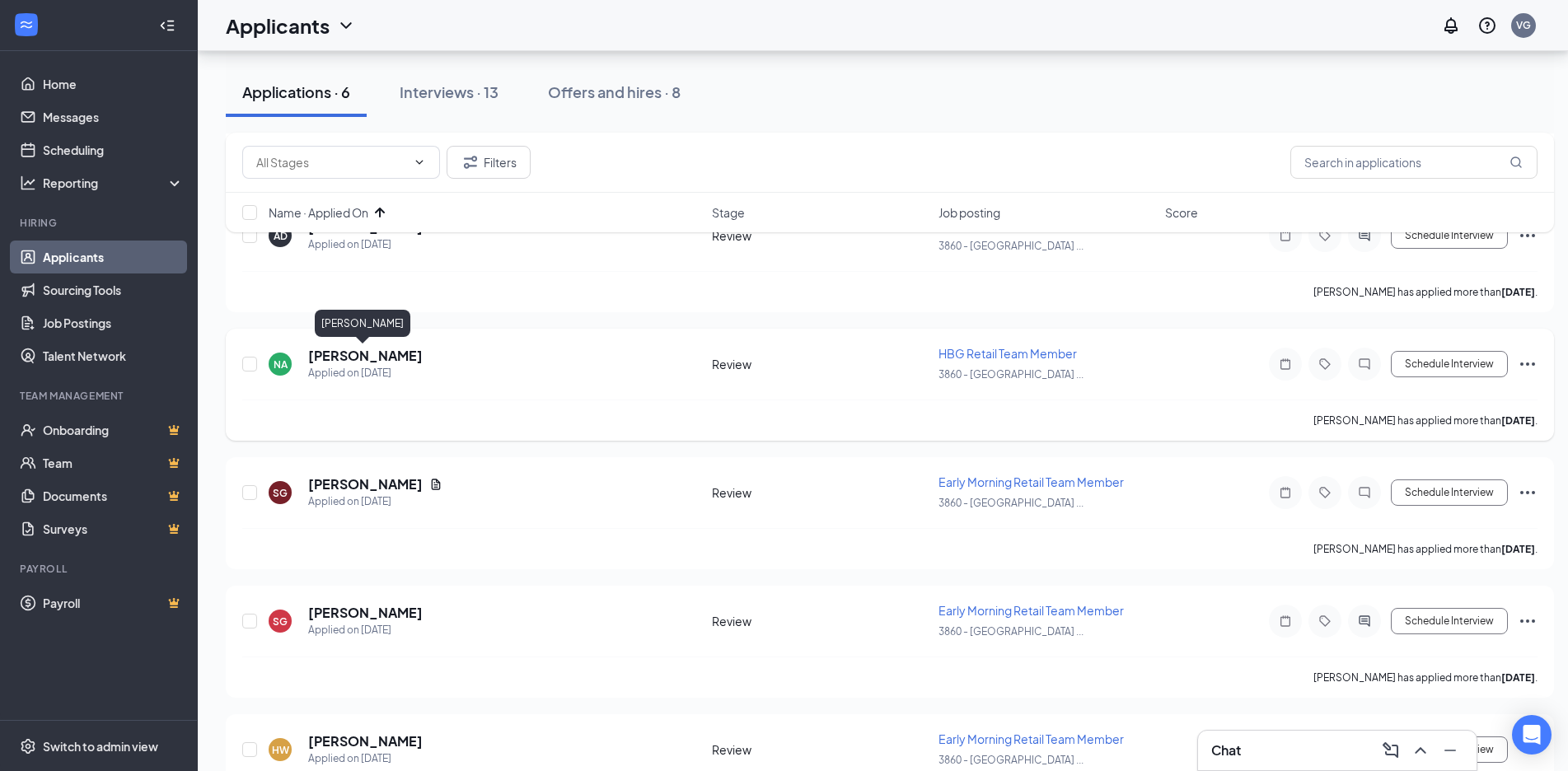
click at [346, 349] on h5 "[PERSON_NAME]" at bounding box center [365, 355] width 115 height 18
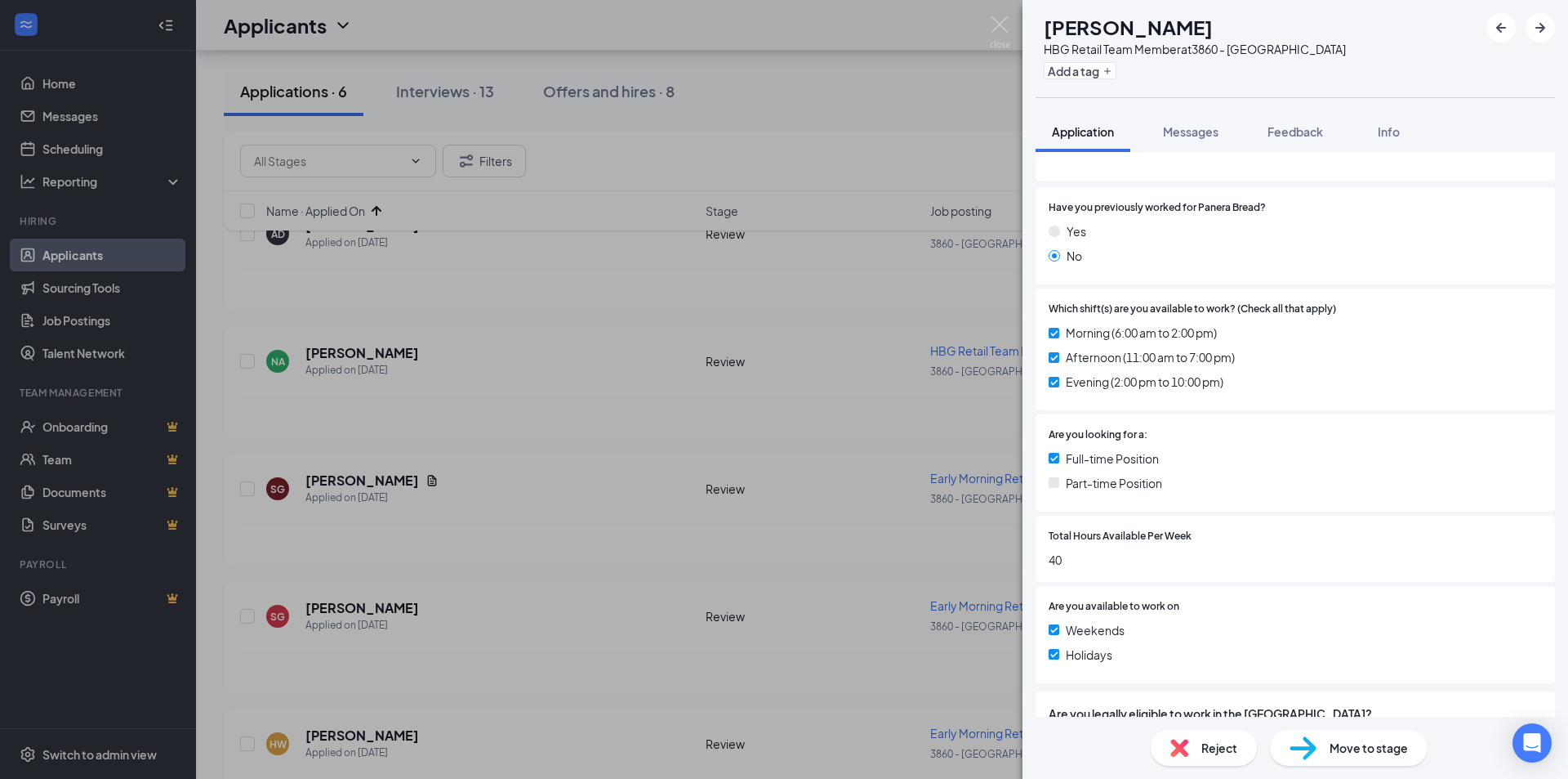
scroll to position [242, 0]
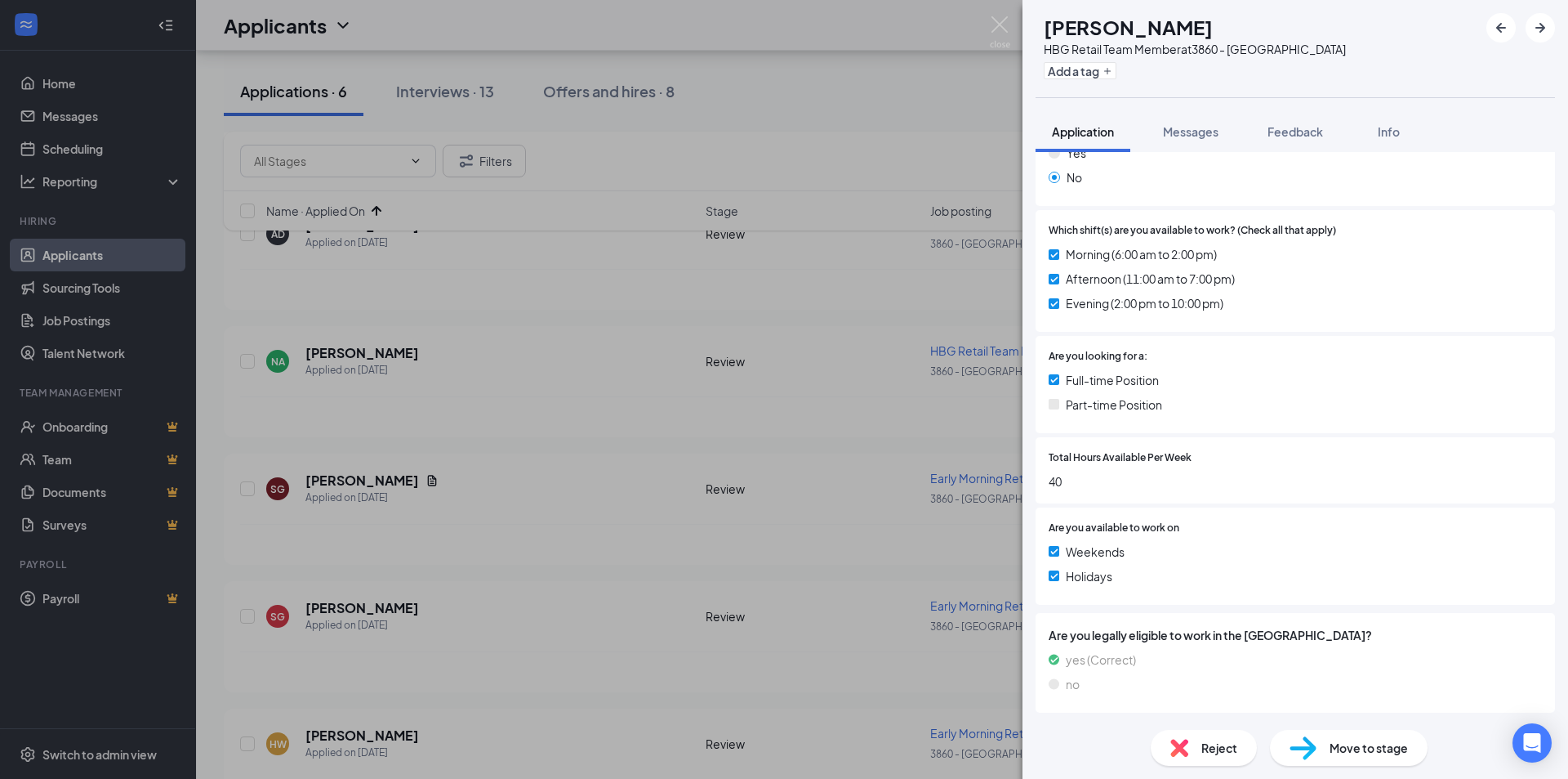
click at [1313, 751] on img at bounding box center [1303, 748] width 27 height 24
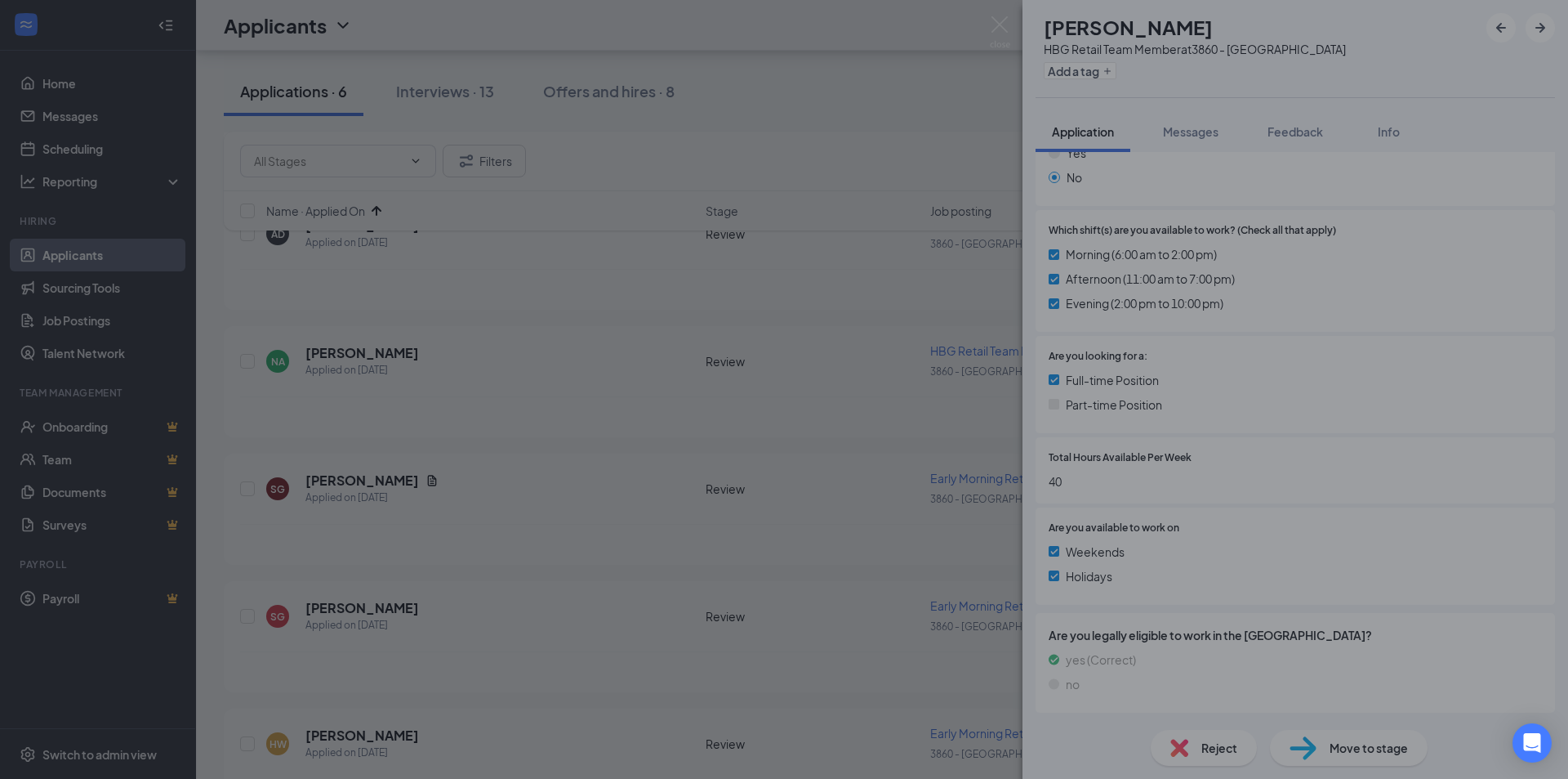
scroll to position [235, 0]
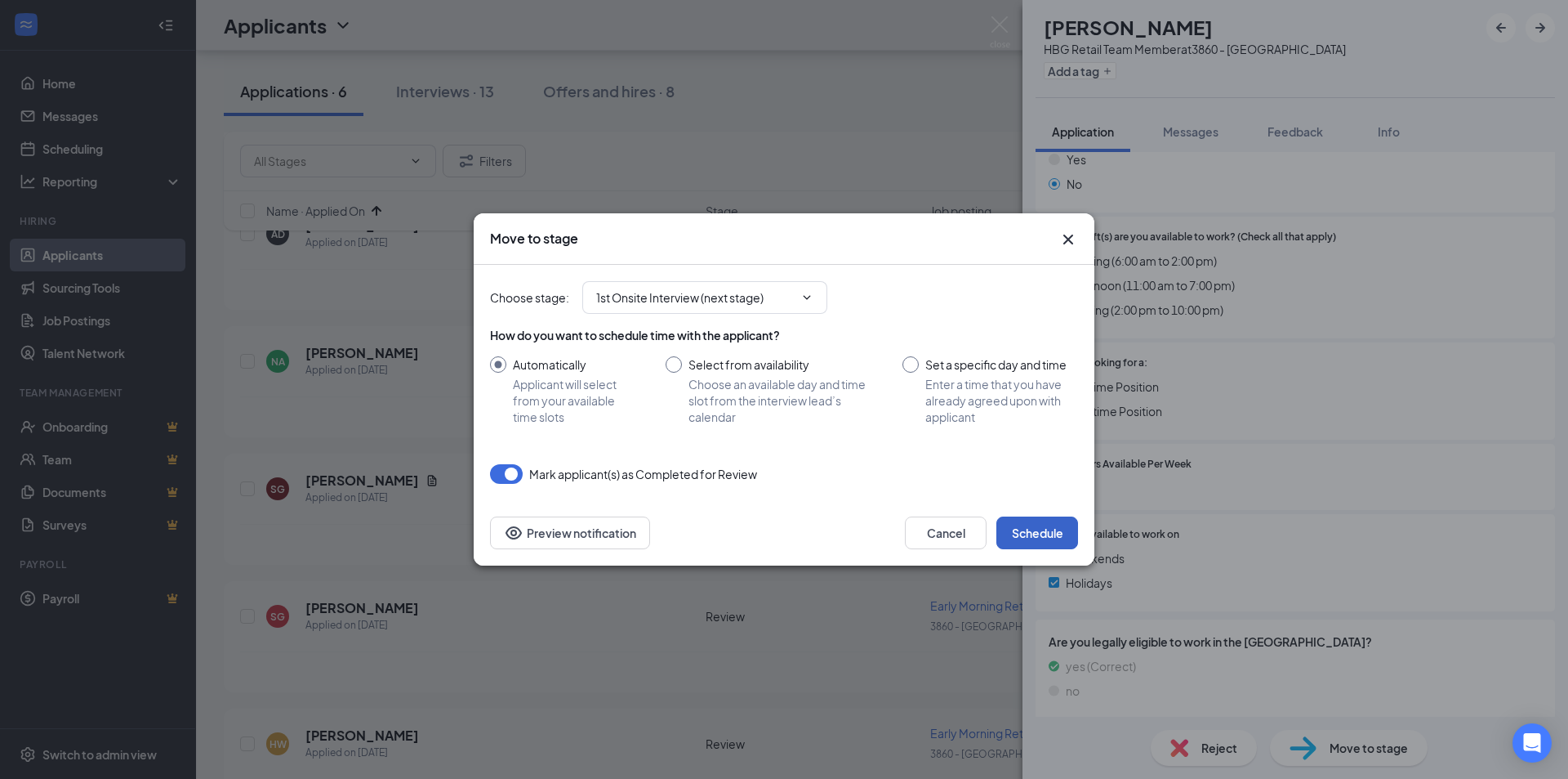
click at [1063, 532] on button "Schedule" at bounding box center [1038, 532] width 82 height 33
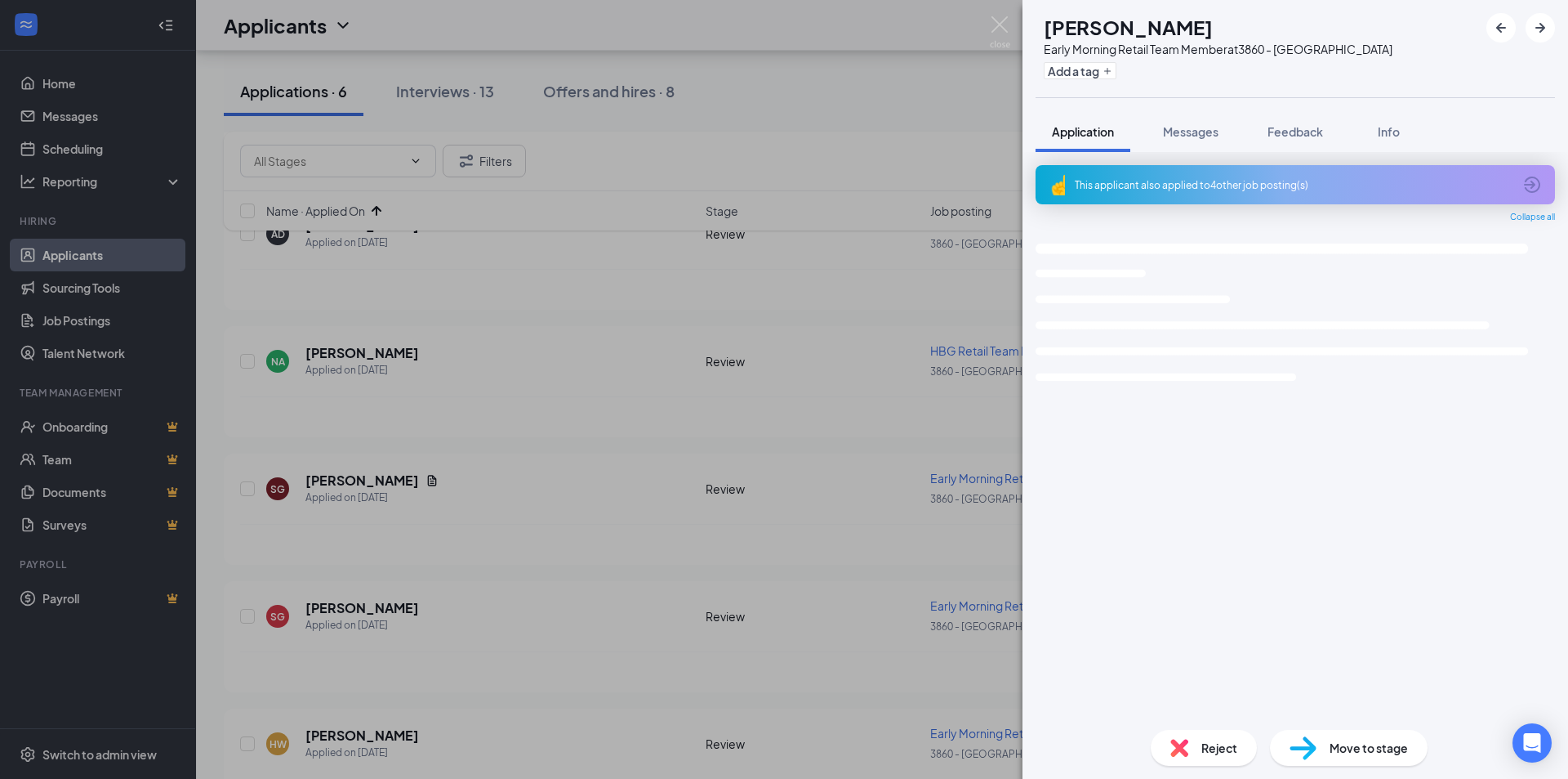
click at [361, 498] on div "SG [PERSON_NAME] Early Morning Retail Team Member at 3860 - [GEOGRAPHIC_DATA] A…" at bounding box center [784, 389] width 1568 height 779
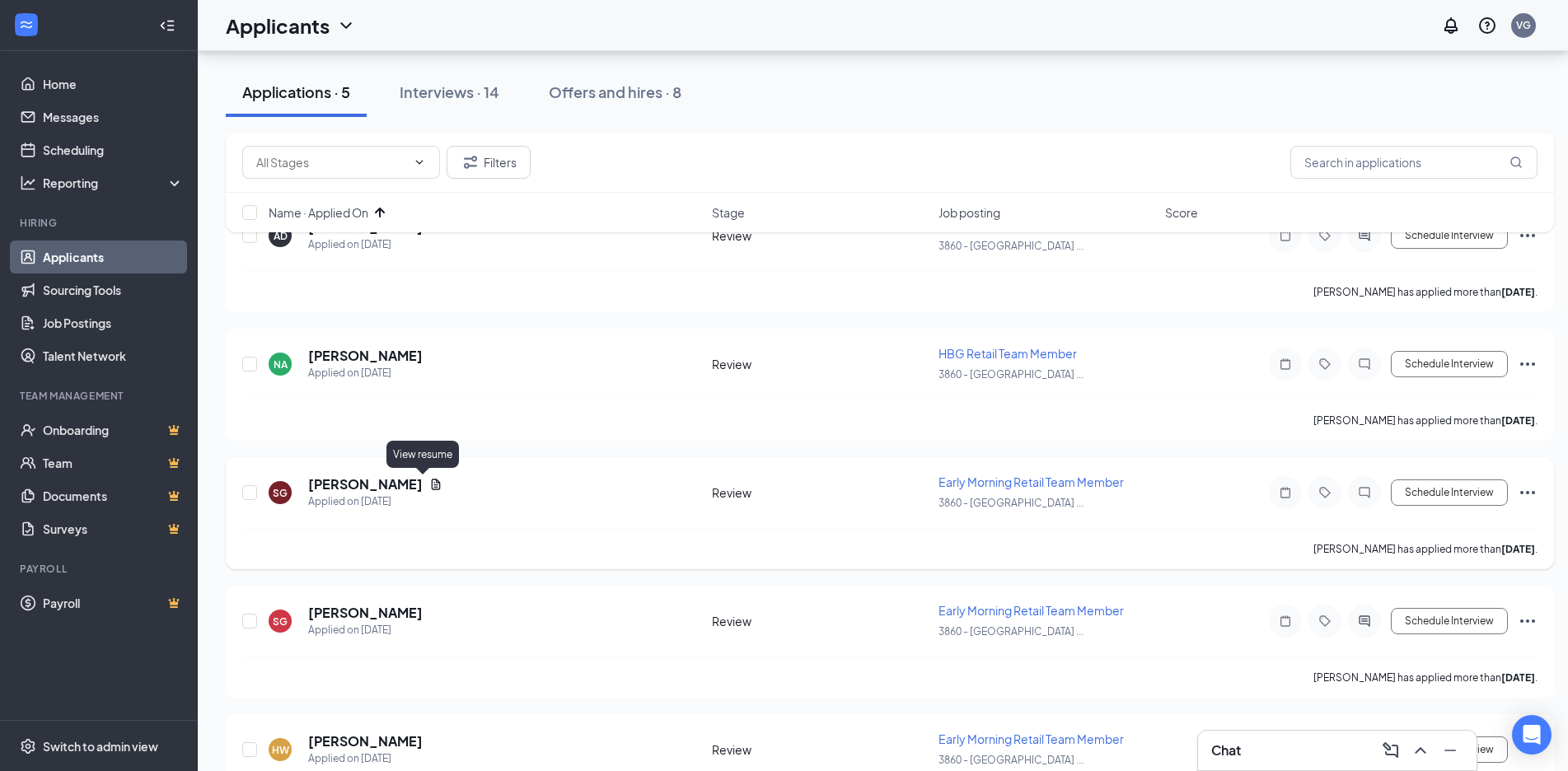
click at [432, 480] on icon "Document" at bounding box center [436, 484] width 9 height 11
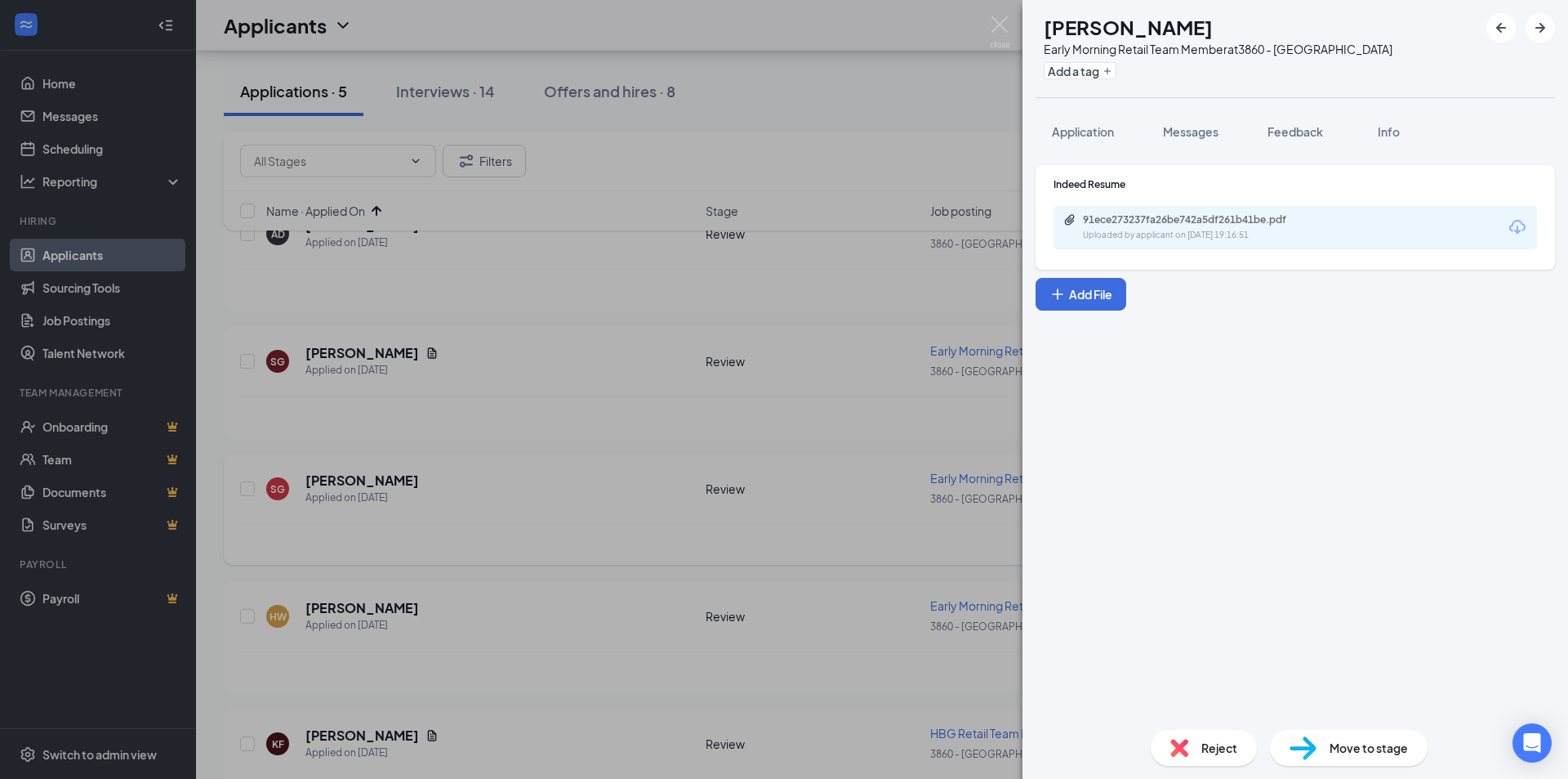
click at [1220, 224] on div "91ece273237fa26be742a5df261b41be.pdf" at bounding box center [1197, 220] width 229 height 13
click at [1199, 740] on div "Reject" at bounding box center [1203, 748] width 106 height 36
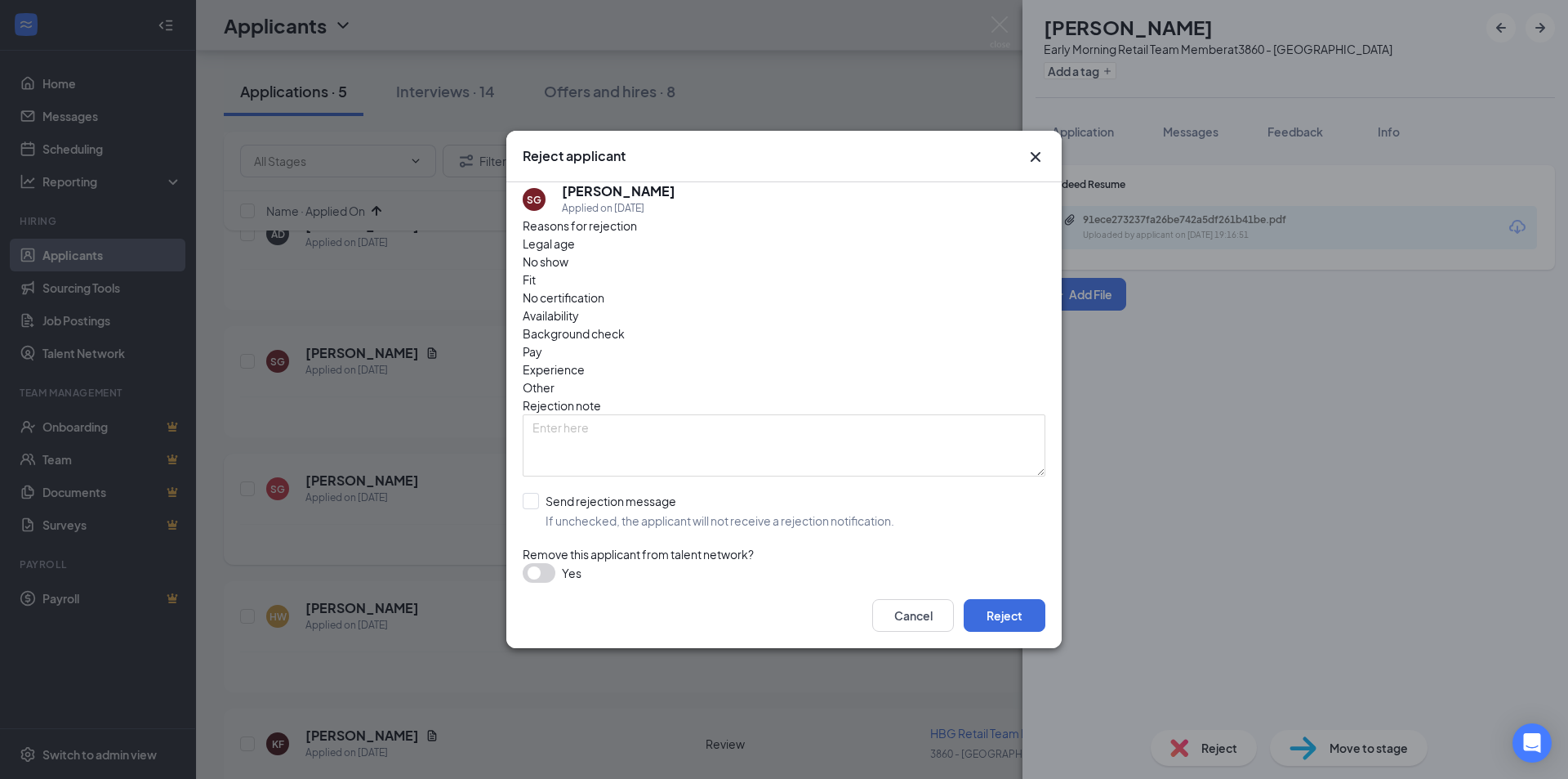
click at [1277, 369] on div "Reject applicant SG [PERSON_NAME] Applied on [DATE] Reasons for rejection Legal…" at bounding box center [784, 389] width 1568 height 779
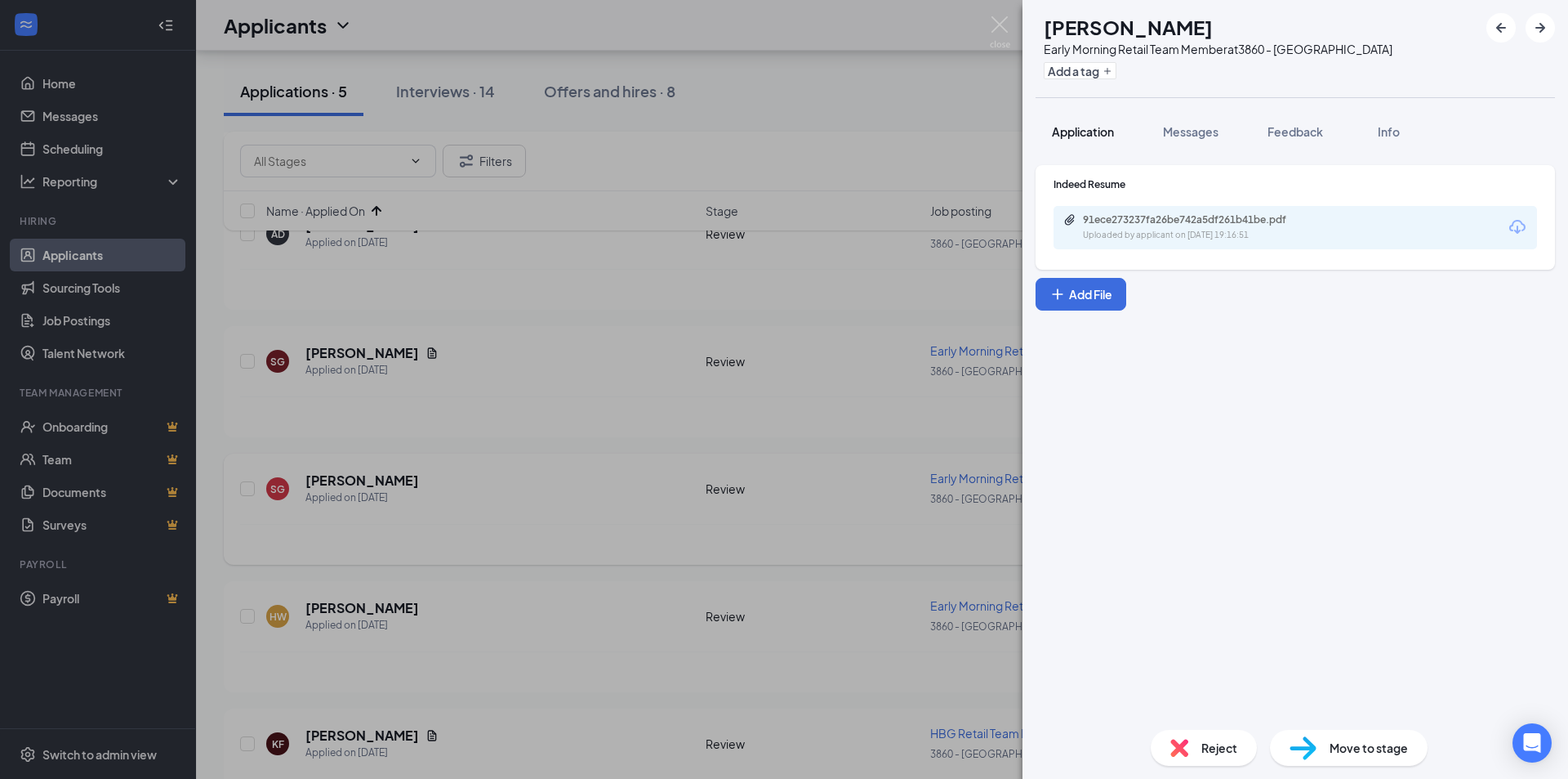
click at [1106, 126] on span "Application" at bounding box center [1083, 132] width 62 height 15
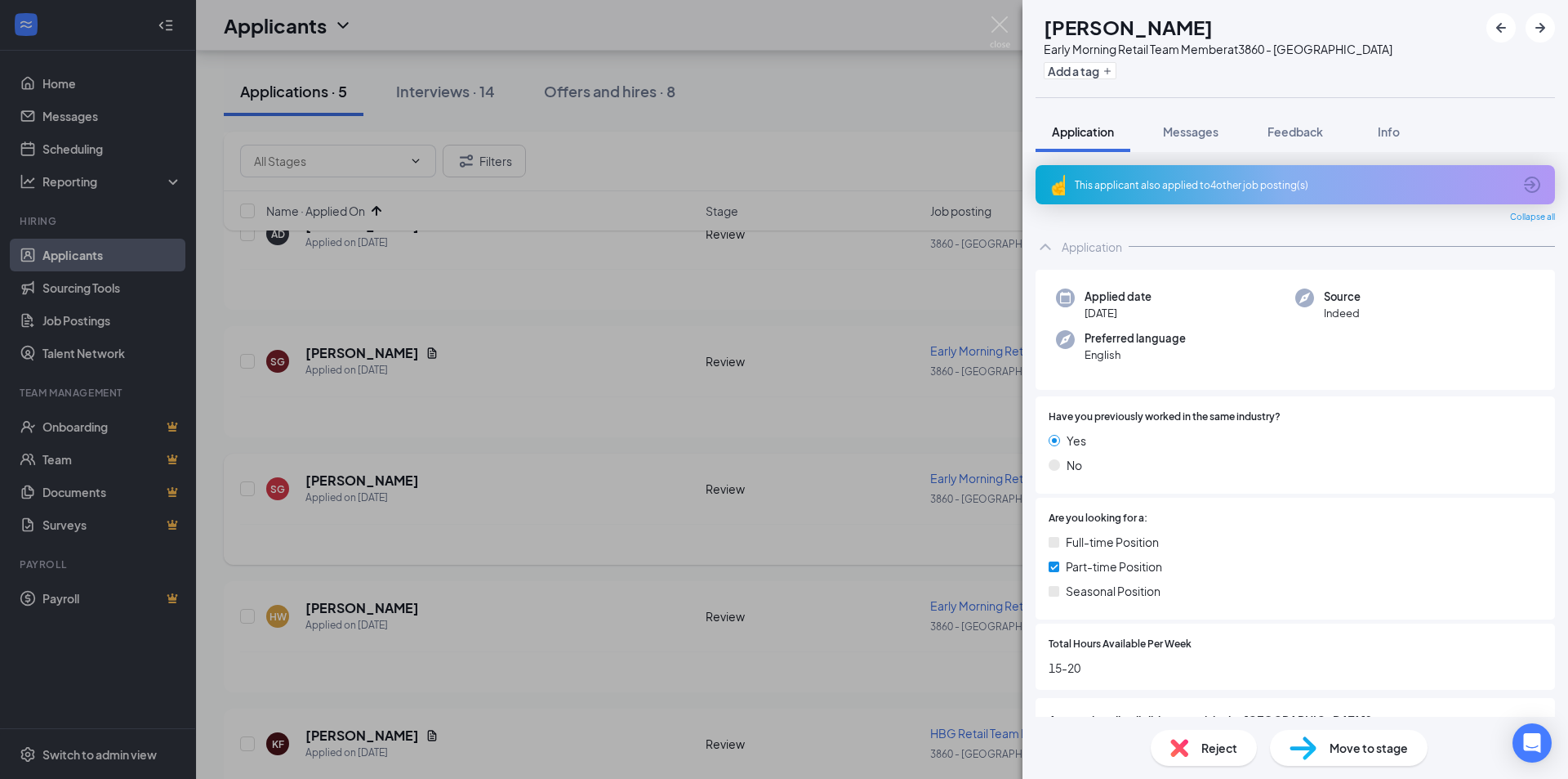
drag, startPoint x: 1245, startPoint y: 751, endPoint x: 1257, endPoint y: 751, distance: 12.0
click at [1257, 751] on div "Reject Move to stage" at bounding box center [1295, 748] width 546 height 62
click at [1208, 758] on div "Reject" at bounding box center [1203, 748] width 106 height 36
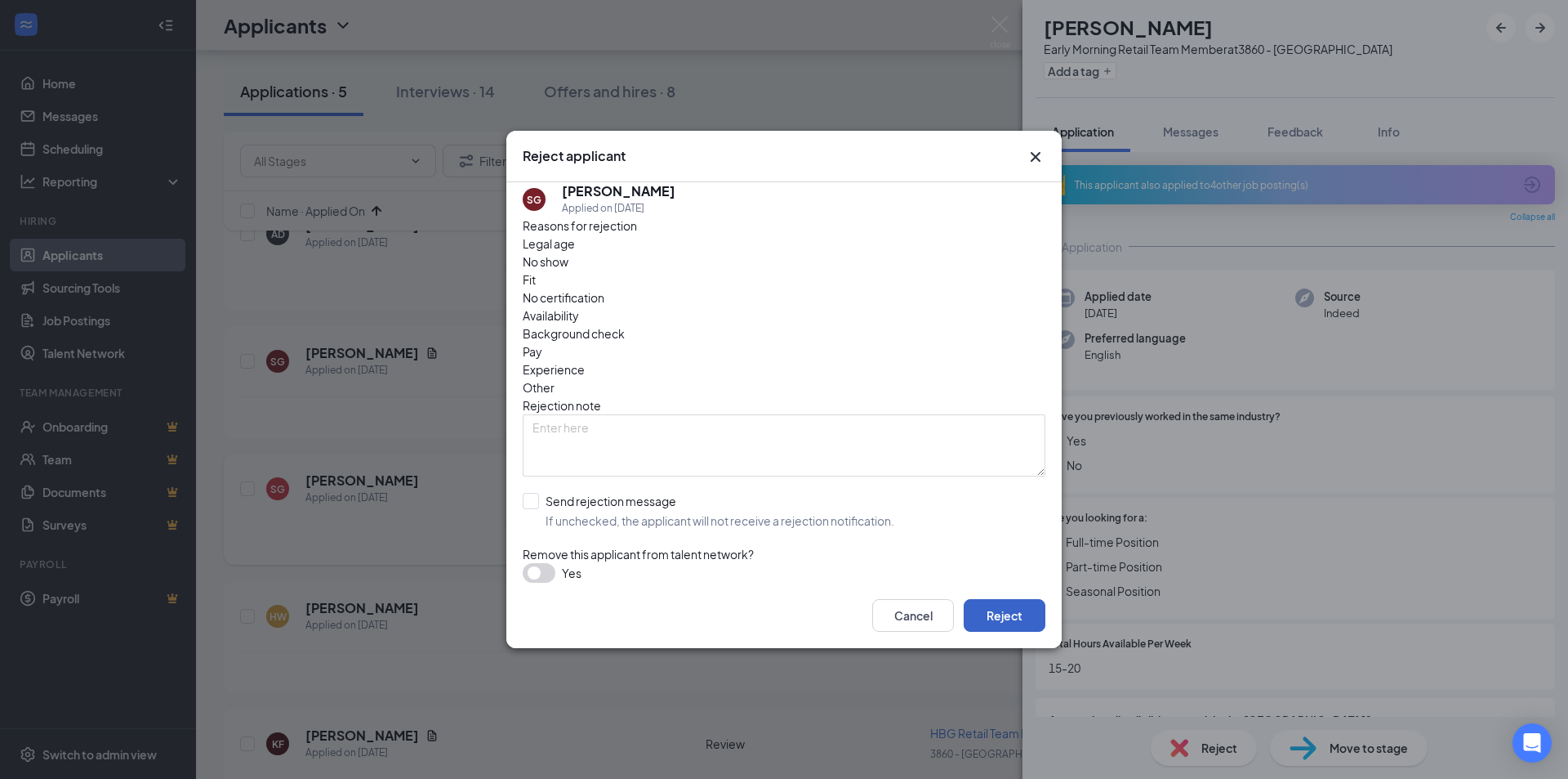
click at [1019, 627] on button "Reject" at bounding box center [1005, 615] width 82 height 33
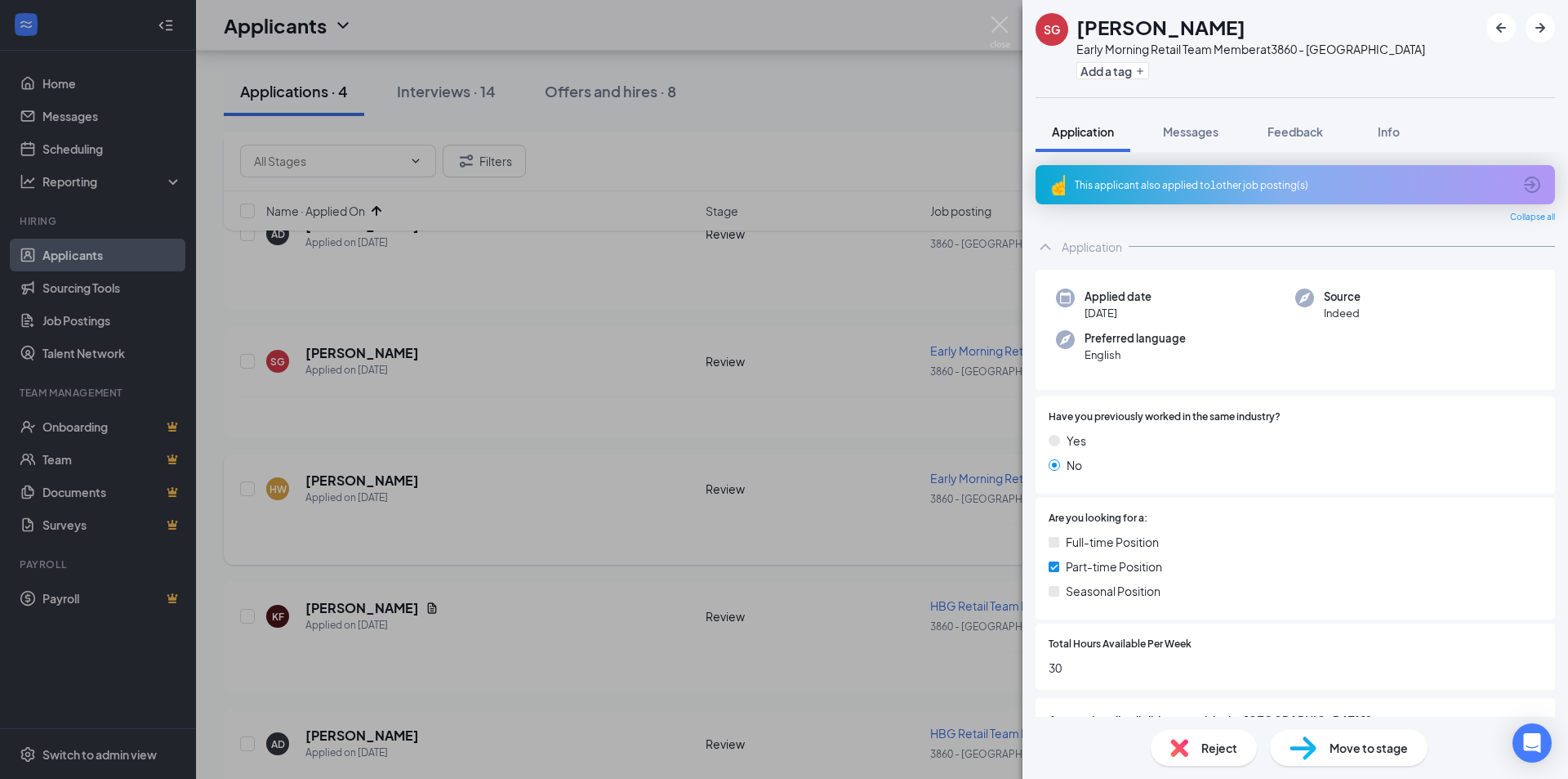
click at [385, 401] on div "SG [PERSON_NAME] Early Morning Retail Team Member at 3860 - [GEOGRAPHIC_DATA] A…" at bounding box center [784, 389] width 1568 height 779
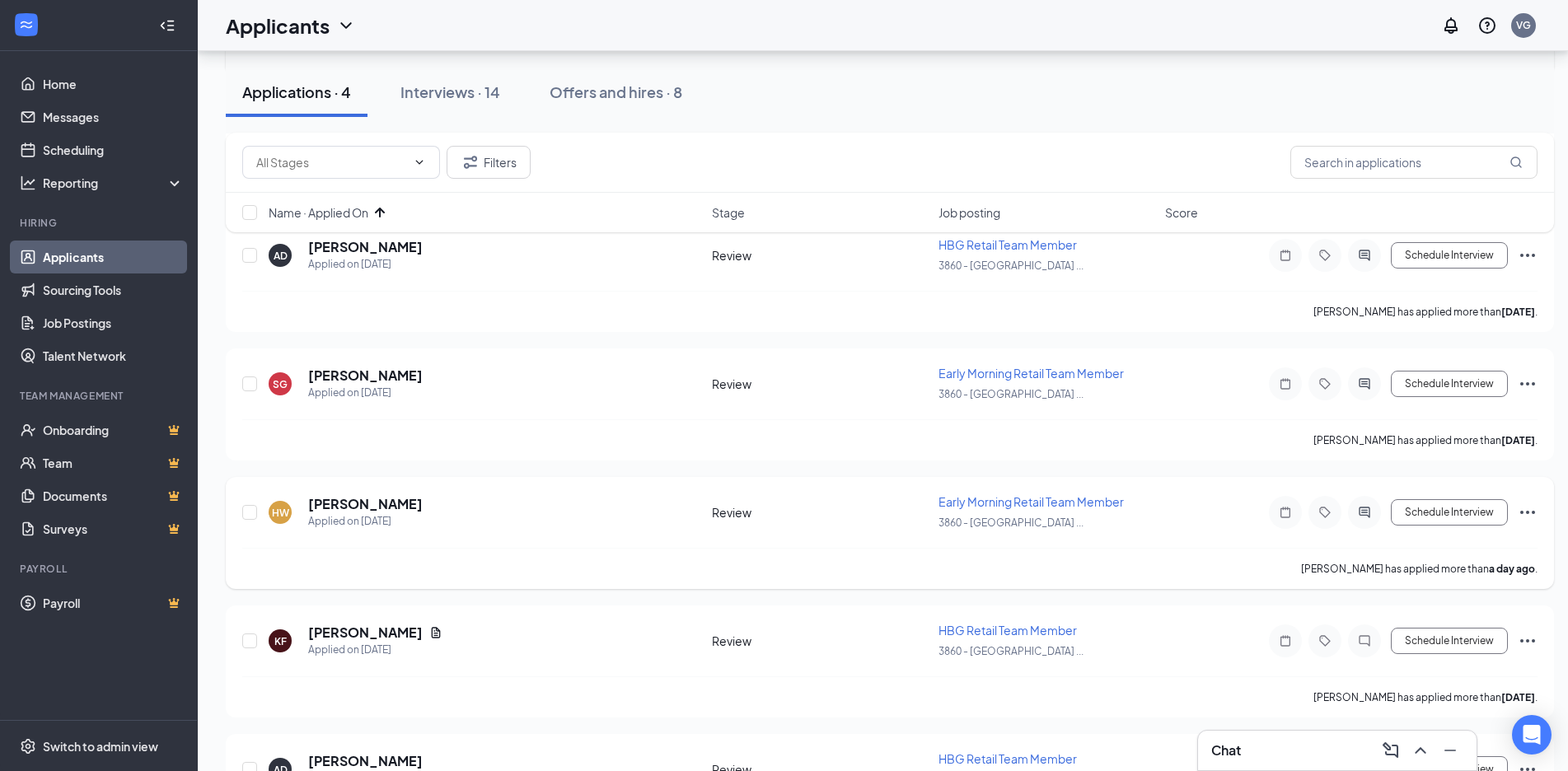
scroll to position [1093, 0]
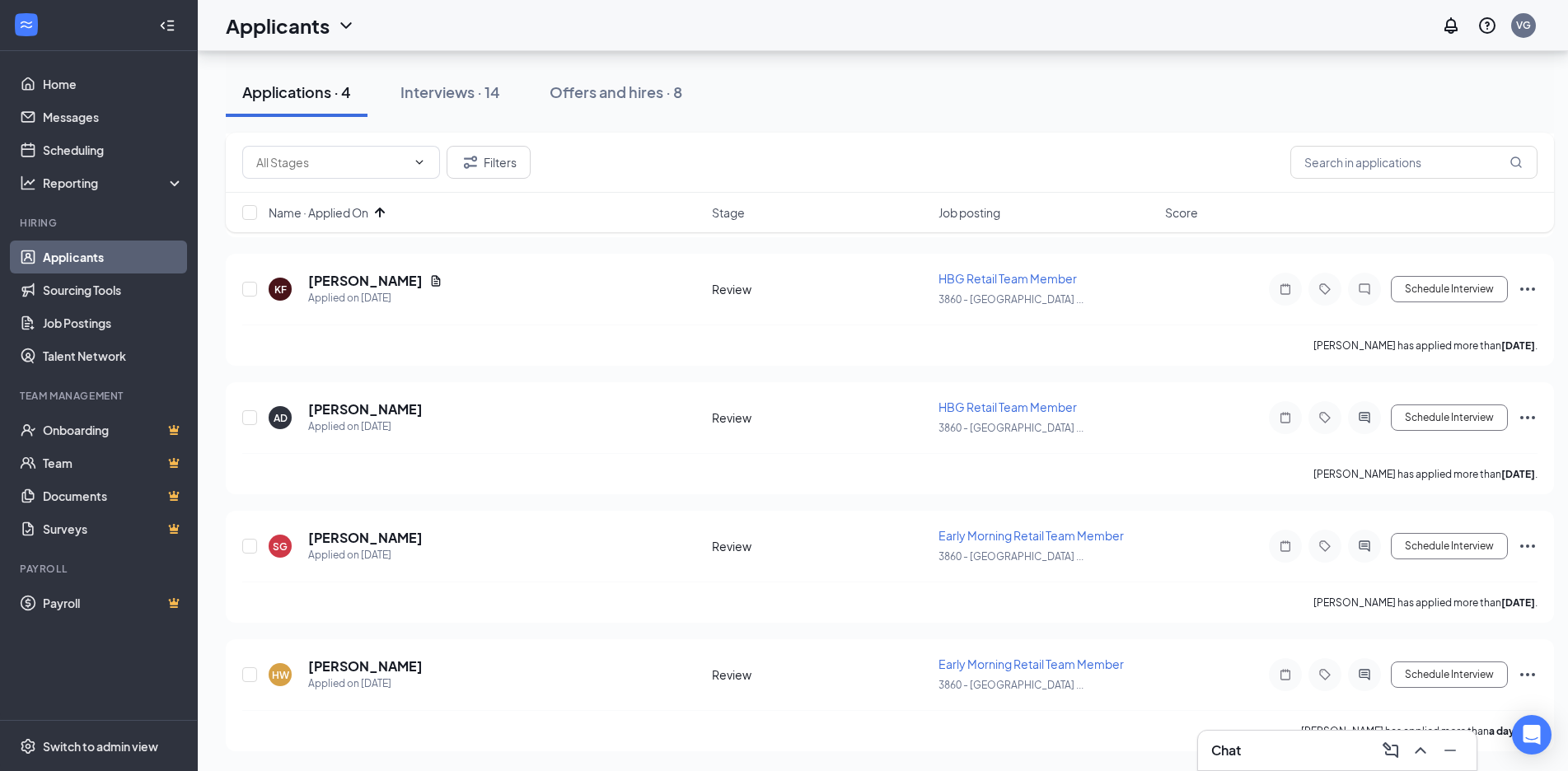
click at [362, 224] on div "Name · Applied On Stage Job posting Score" at bounding box center [889, 213] width 1328 height 39
click at [360, 213] on span "Name · Applied On" at bounding box center [318, 213] width 100 height 16
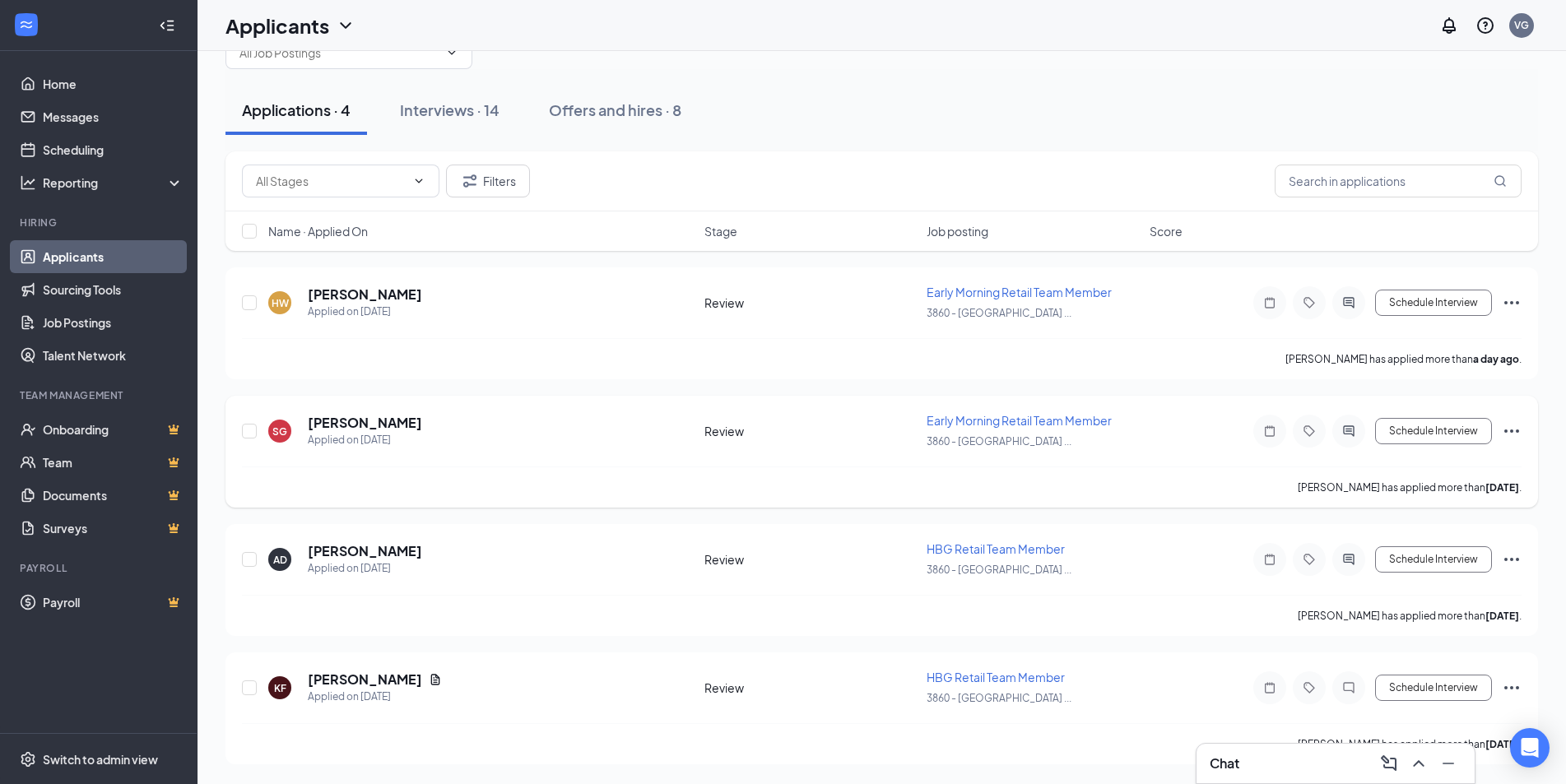
scroll to position [0, 0]
